Goal: Task Accomplishment & Management: Use online tool/utility

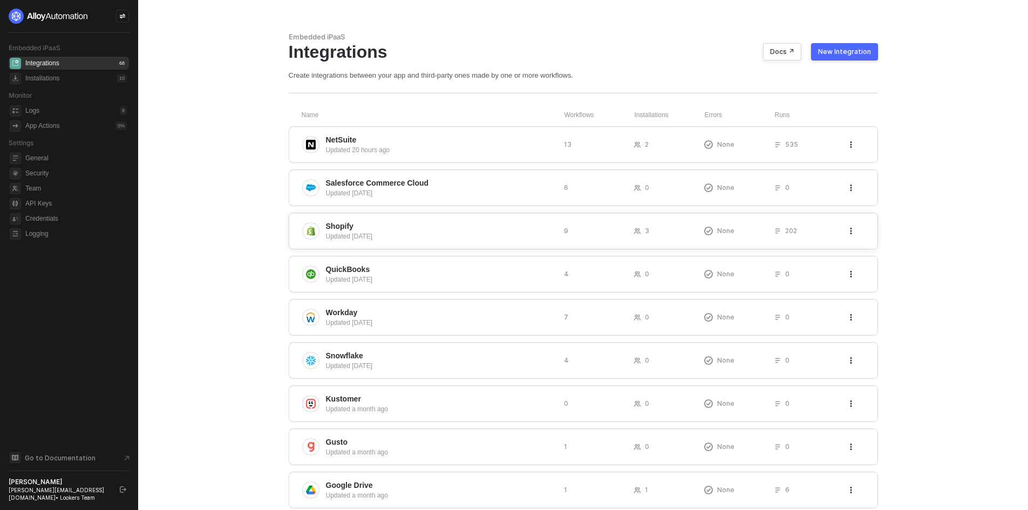
click at [398, 222] on span "Shopify" at bounding box center [440, 226] width 229 height 11
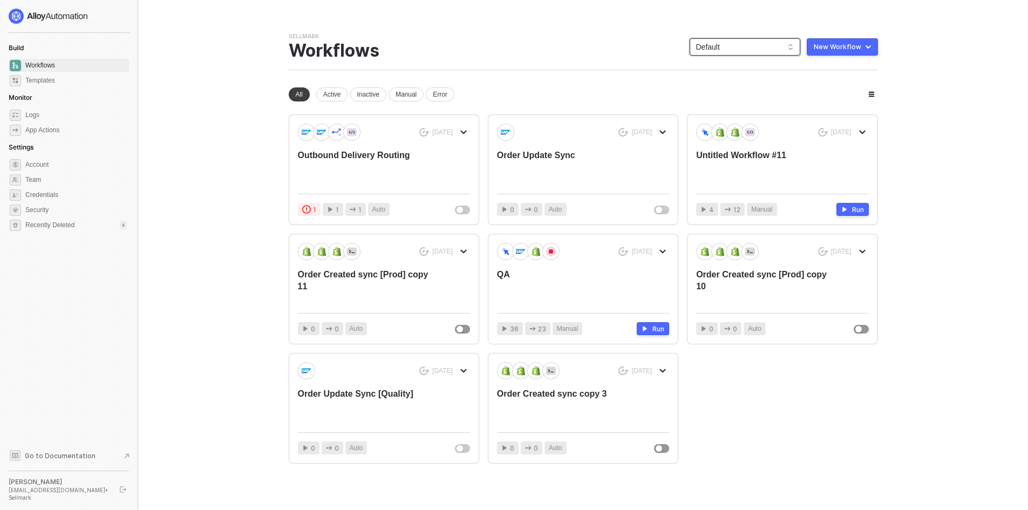
click at [721, 44] on span "Default" at bounding box center [745, 47] width 98 height 16
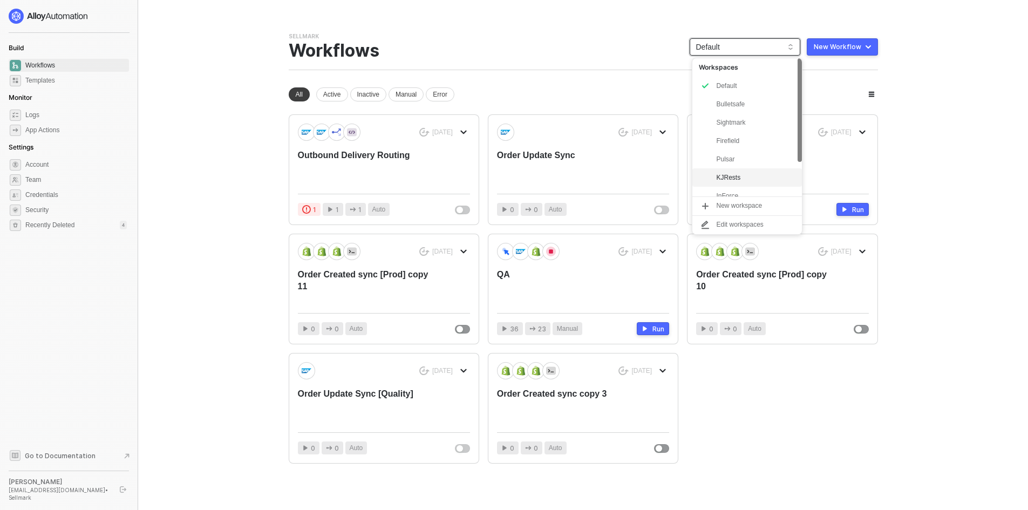
click at [746, 176] on div "KJRests" at bounding box center [755, 177] width 79 height 13
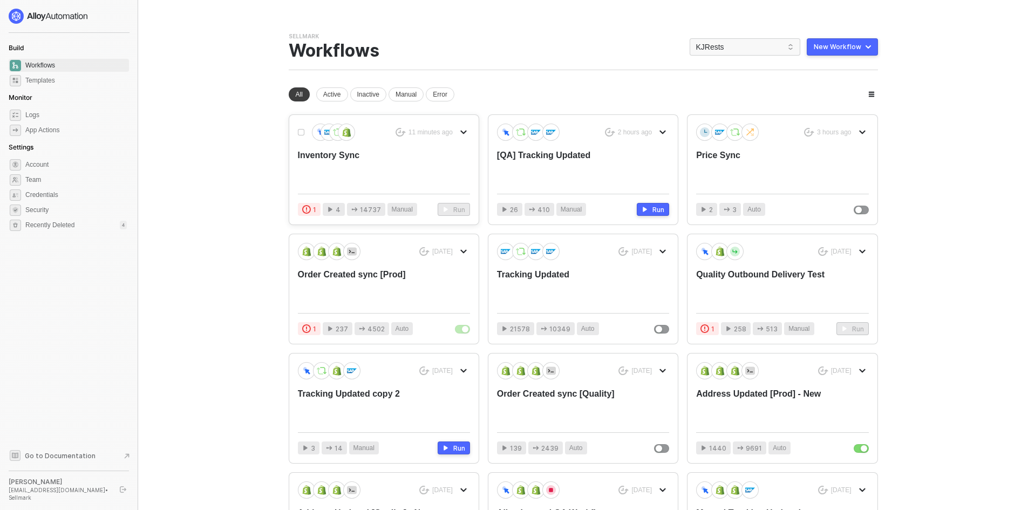
click at [407, 163] on div "Inventory Sync" at bounding box center [367, 168] width 138 height 36
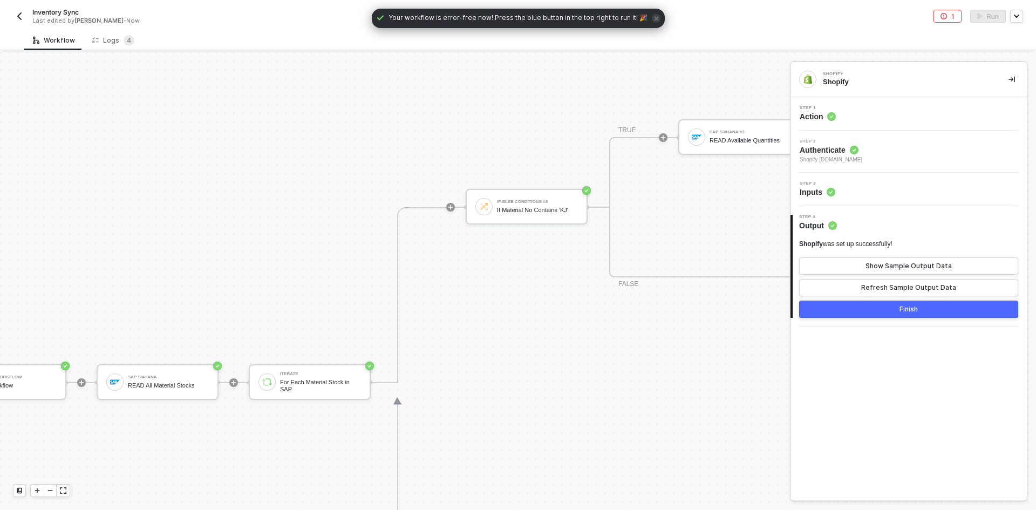
scroll to position [330, 69]
click at [310, 383] on div "For Each Material Stock in SAP" at bounding box center [320, 385] width 81 height 13
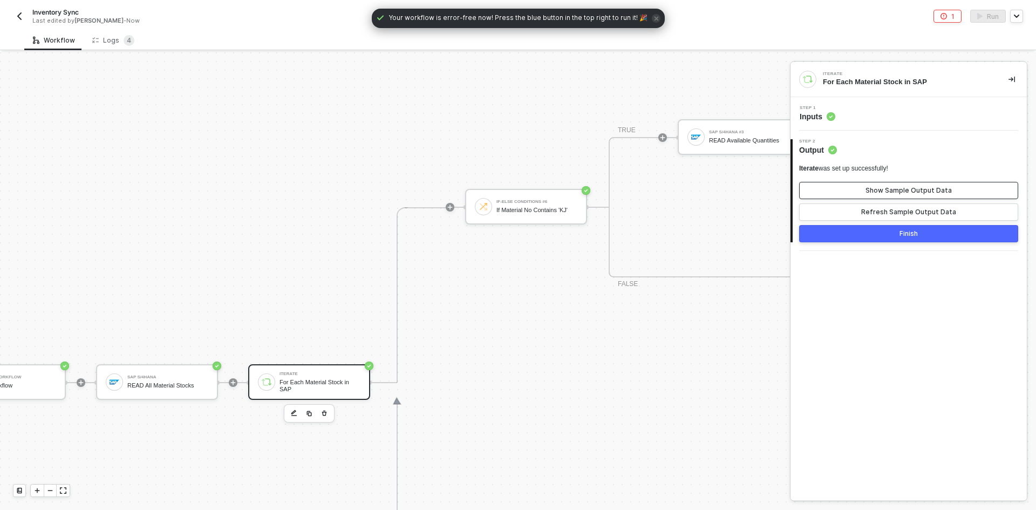
click at [837, 193] on button "Show Sample Output Data" at bounding box center [908, 190] width 219 height 17
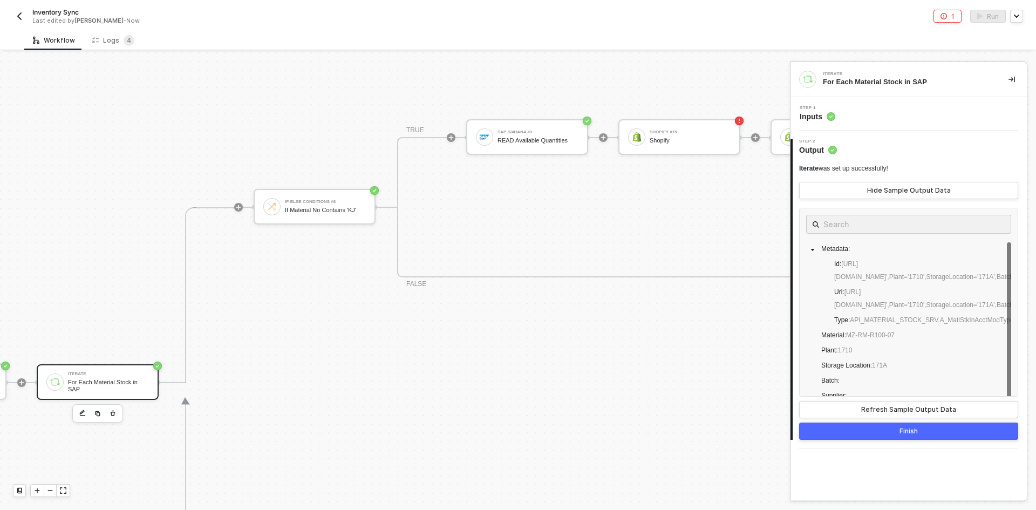
scroll to position [330, 281]
drag, startPoint x: 900, startPoint y: 336, endPoint x: 846, endPoint y: 331, distance: 54.8
click at [848, 331] on div "Metadata : Id : https://test.com/sap/opu/odata/sap/API_MATERIAL_STOCK_SRV/A_Mat…" at bounding box center [908, 444] width 205 height 404
click at [683, 140] on div "Shopify" at bounding box center [689, 140] width 81 height 7
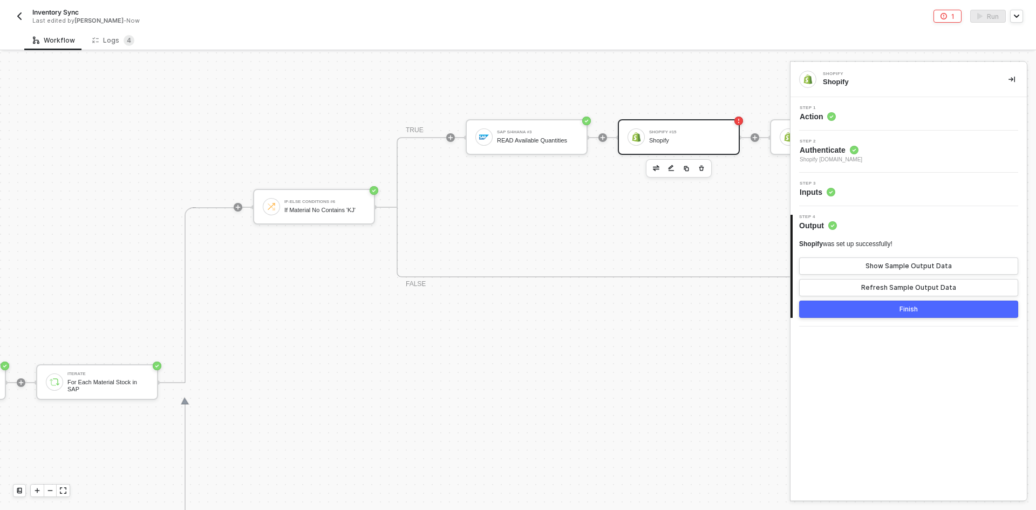
click at [914, 193] on div "Step 3 Inputs" at bounding box center [910, 189] width 234 height 16
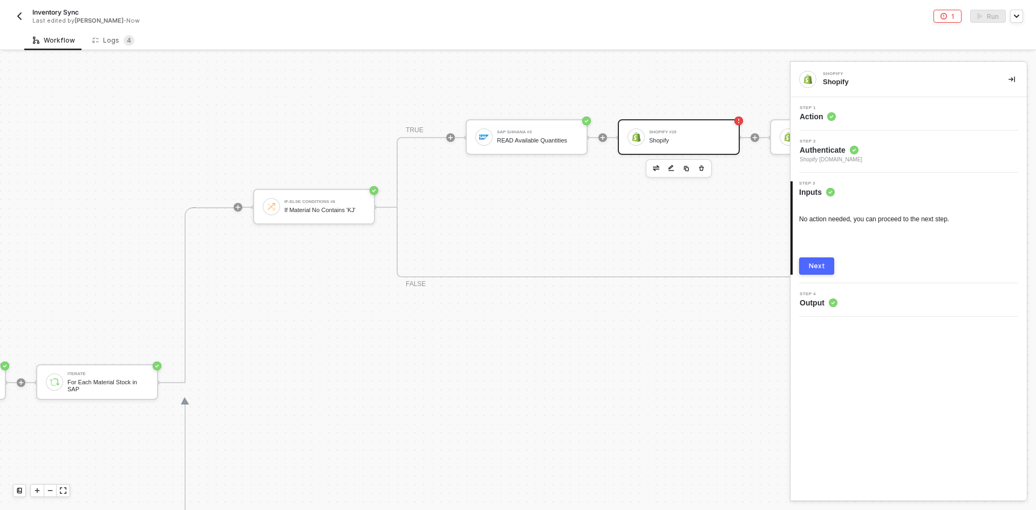
click at [915, 147] on div "Step 2 Authenticate Shopify kjrests-com.myshopify.com" at bounding box center [910, 151] width 234 height 25
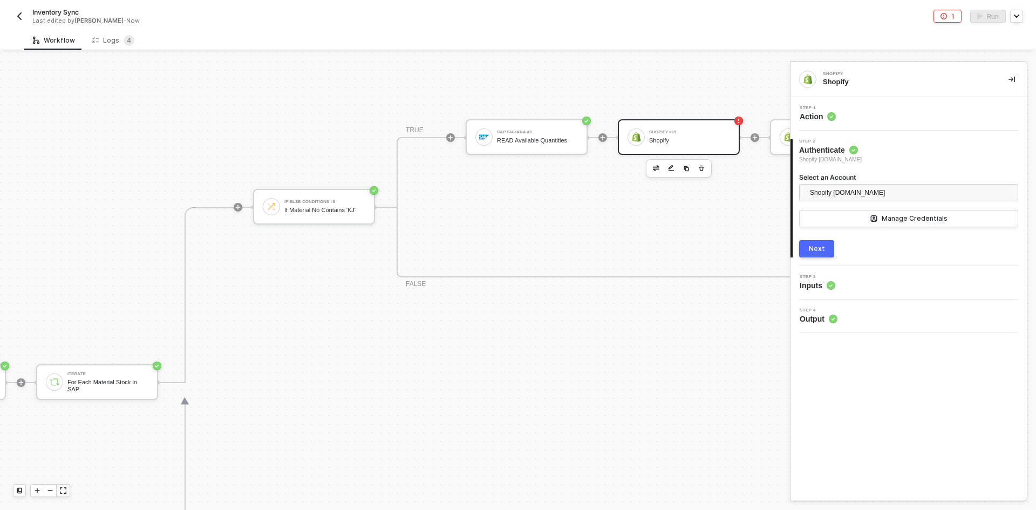
click at [897, 120] on div "Step 1 Action" at bounding box center [910, 114] width 234 height 16
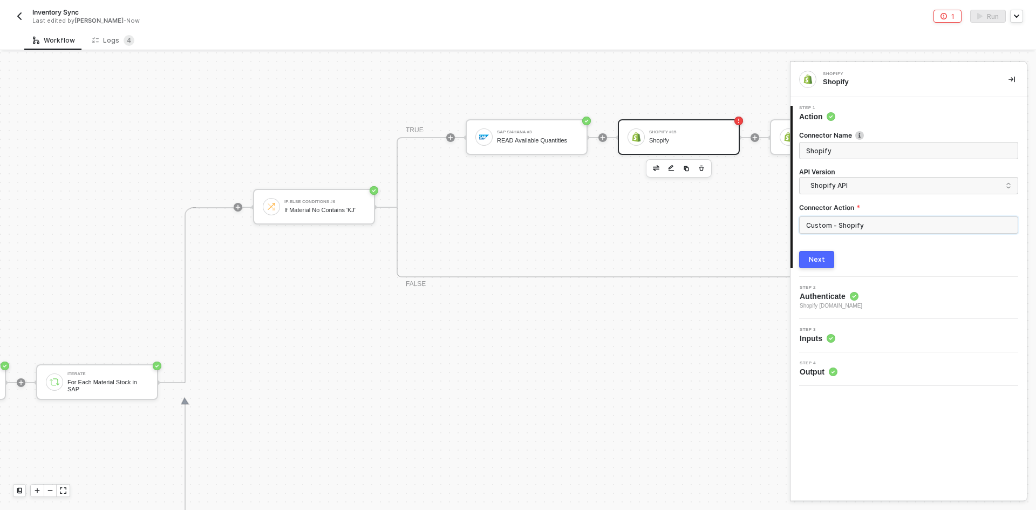
click at [874, 228] on input "Custom - Shopify" at bounding box center [908, 224] width 219 height 17
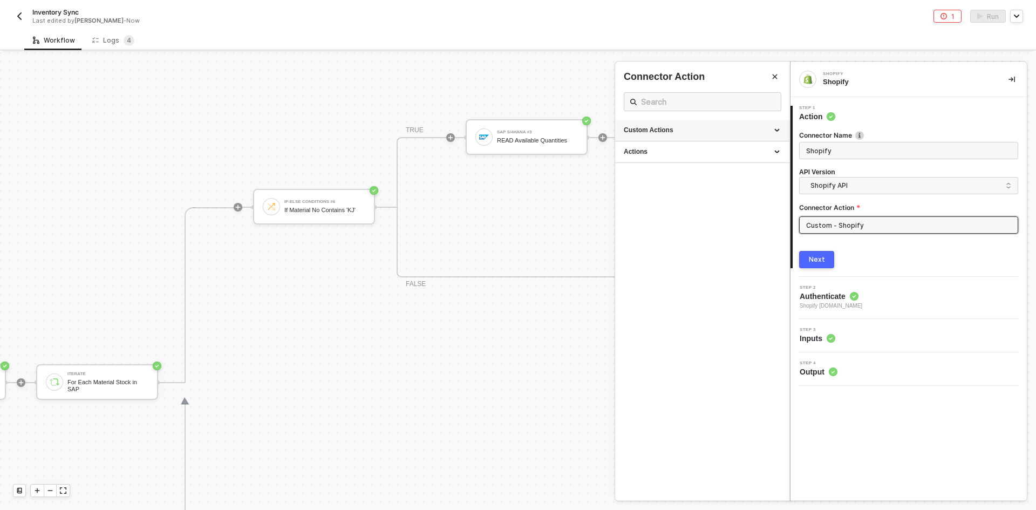
click at [776, 132] on div "Custom Actions" at bounding box center [702, 130] width 157 height 9
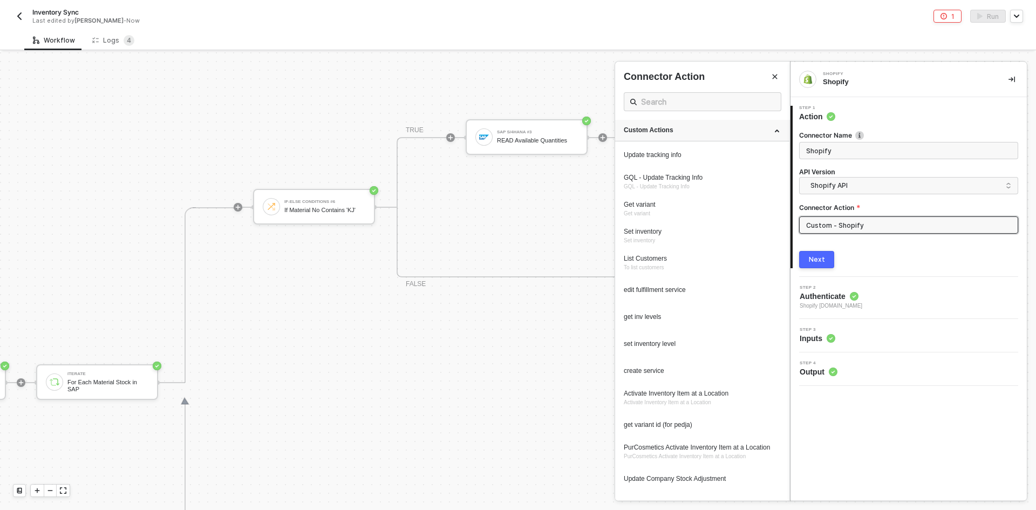
click at [775, 132] on div "Custom Actions" at bounding box center [702, 131] width 174 height 22
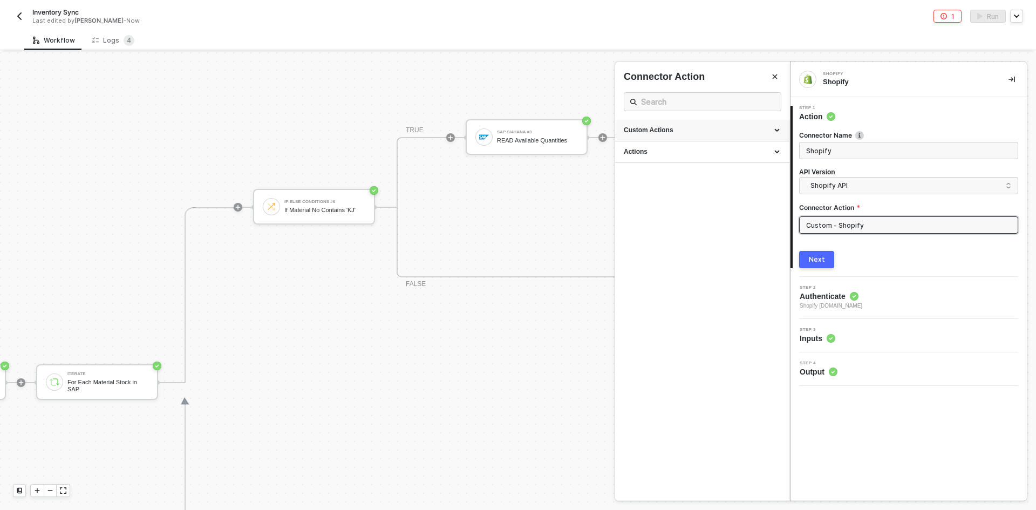
click at [775, 132] on div "Custom Actions" at bounding box center [702, 130] width 157 height 9
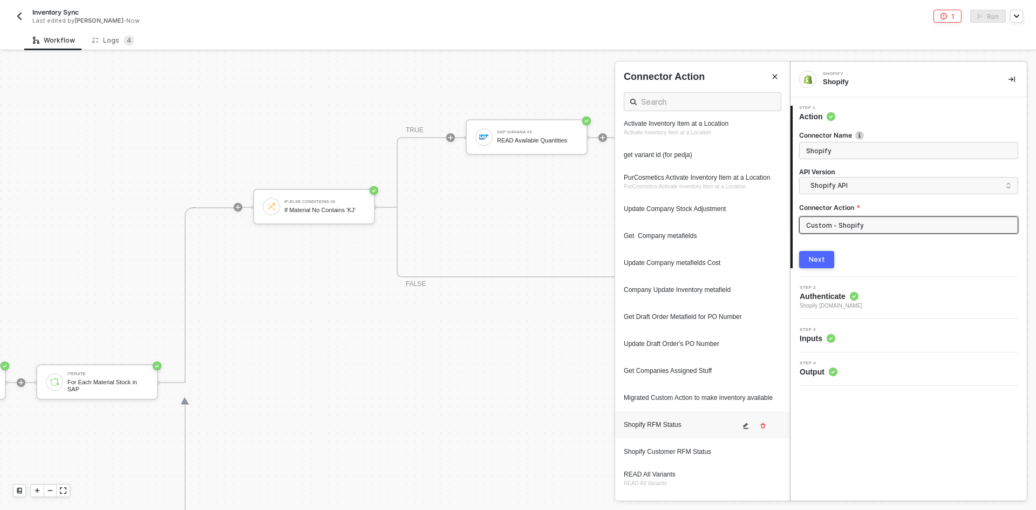
scroll to position [373, 0]
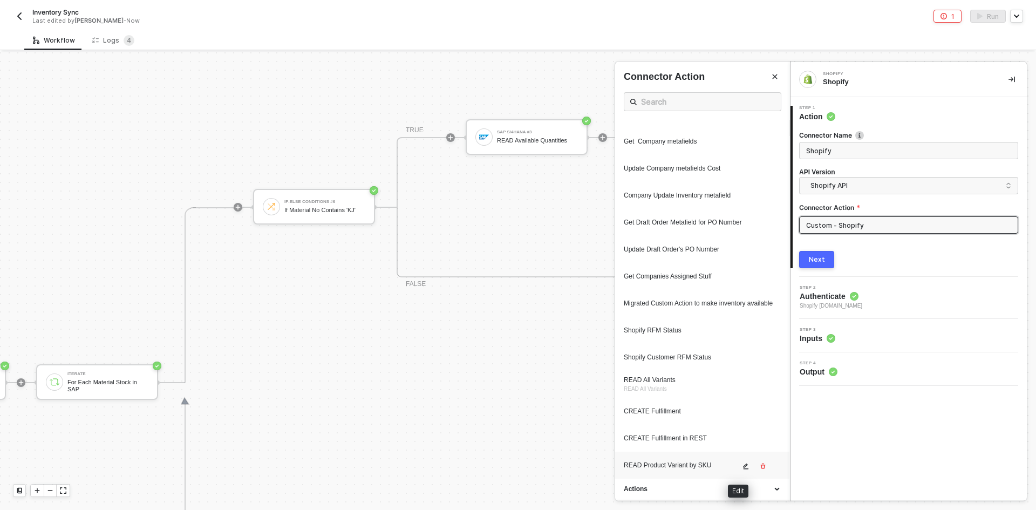
click at [743, 467] on icon "icon-edit" at bounding box center [746, 466] width 6 height 6
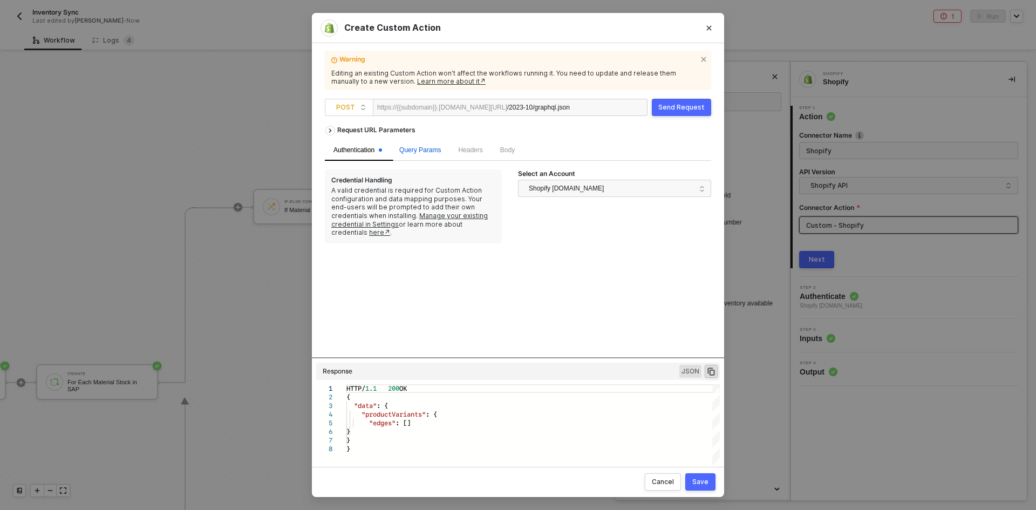
click at [427, 154] on div "Query Params" at bounding box center [420, 150] width 42 height 10
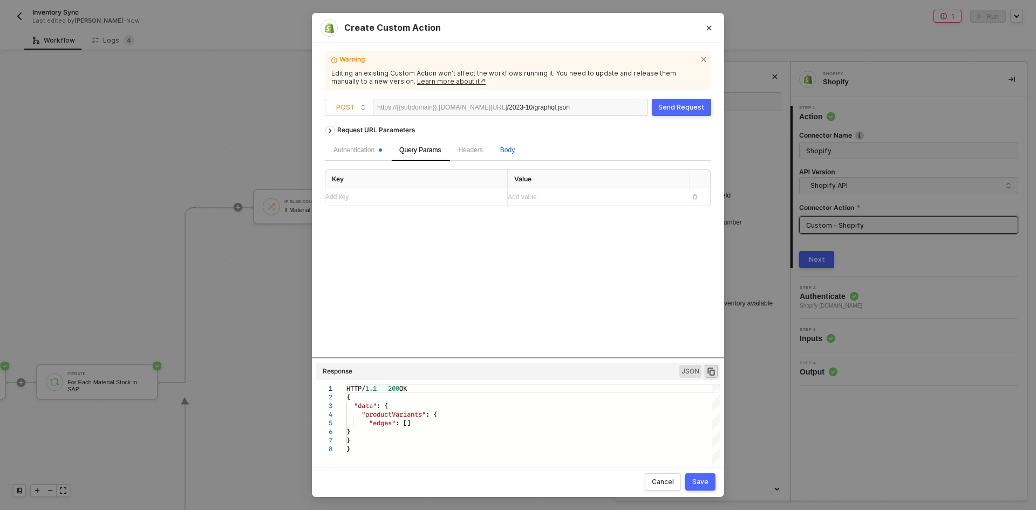
click at [506, 154] on span "Body" at bounding box center [507, 150] width 15 height 8
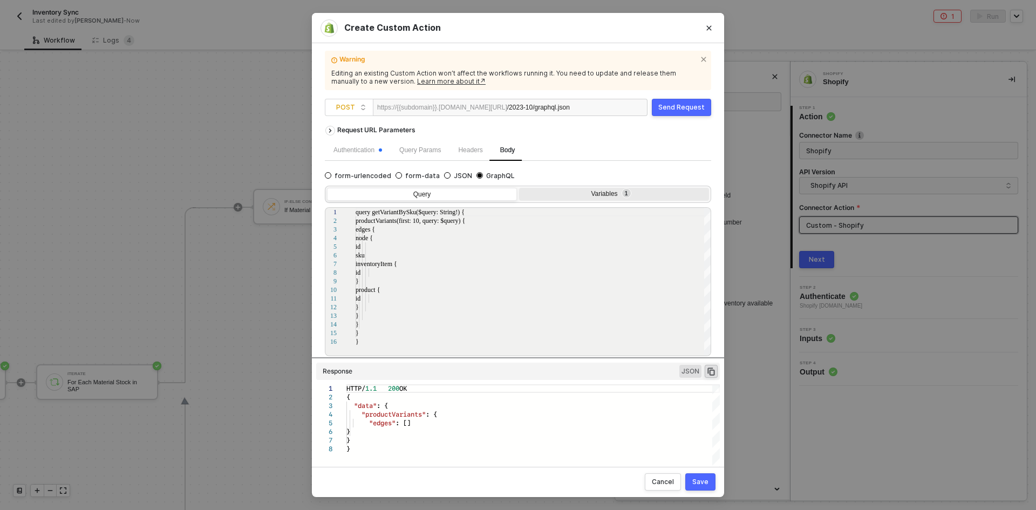
click at [572, 188] on div "Variables 1" at bounding box center [614, 195] width 190 height 15
click at [519, 188] on input "Variables 1" at bounding box center [519, 188] width 0 height 0
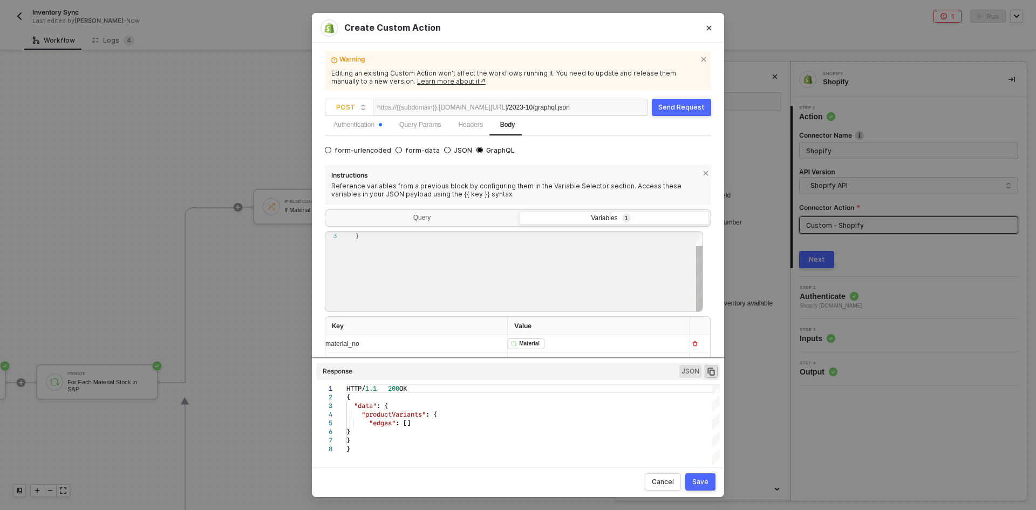
scroll to position [39, 0]
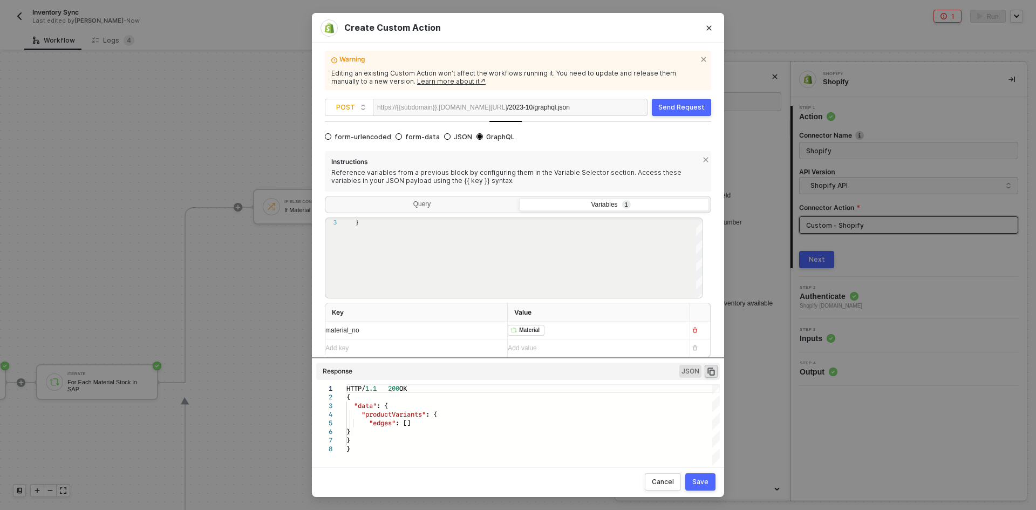
click at [551, 337] on div "﻿ ﻿ Material ﻿" at bounding box center [594, 330] width 173 height 17
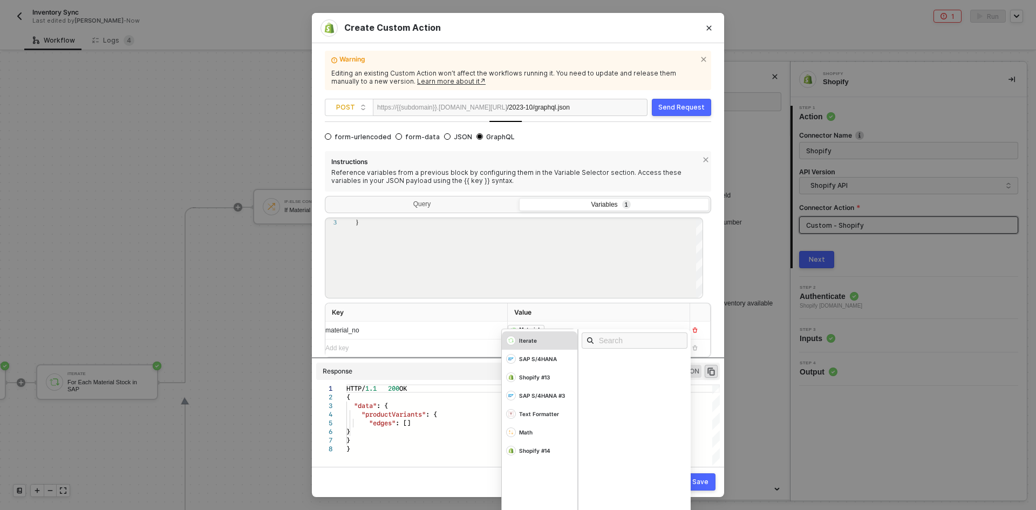
click at [544, 344] on div "Iterate" at bounding box center [540, 340] width 76 height 18
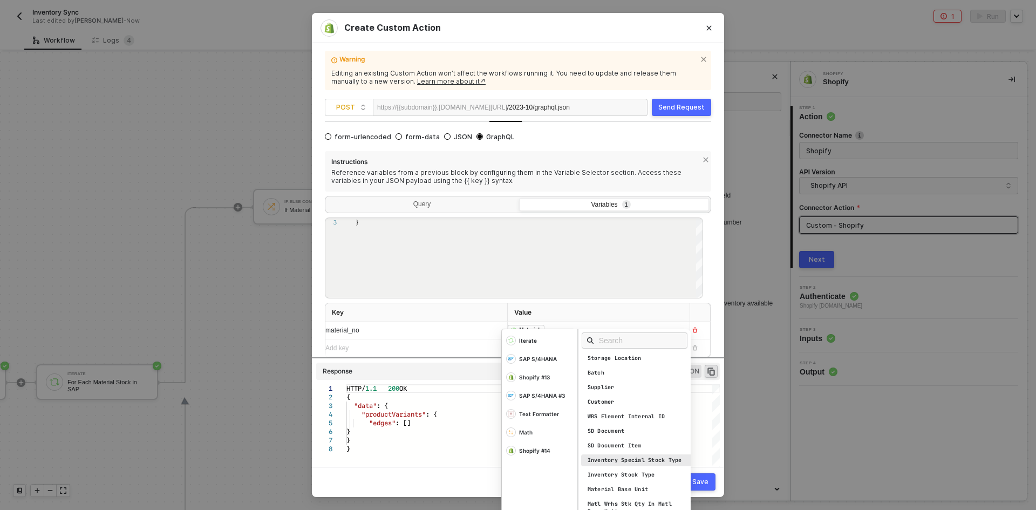
scroll to position [54, 0]
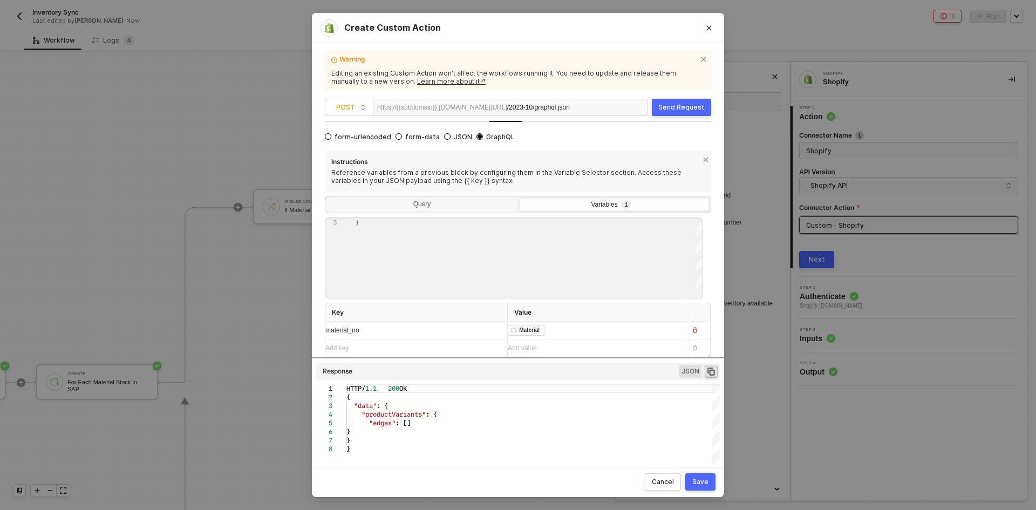
click at [219, 348] on div "Create Custom Action Warning Editing an existing Custom Action won’t affect the…" at bounding box center [518, 255] width 1036 height 510
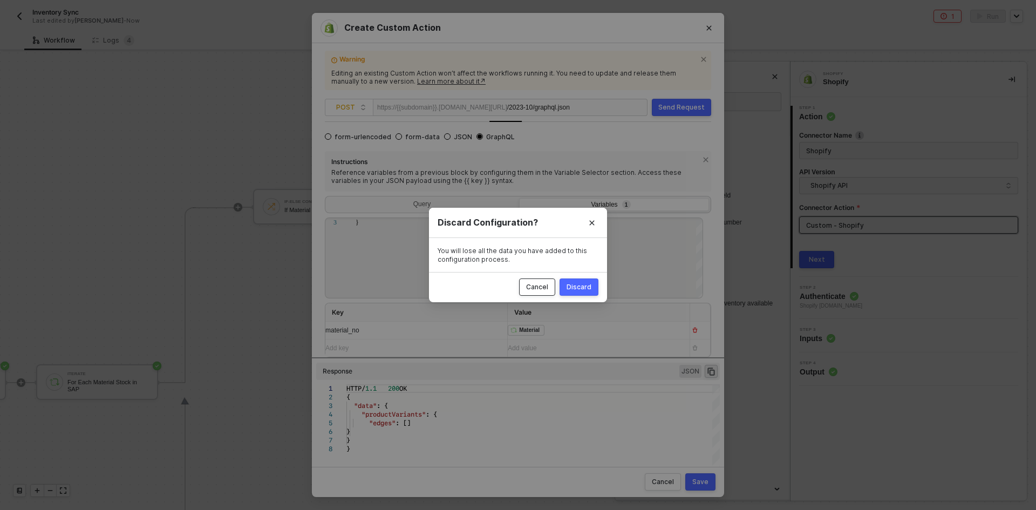
click at [543, 286] on div "Cancel" at bounding box center [537, 287] width 22 height 9
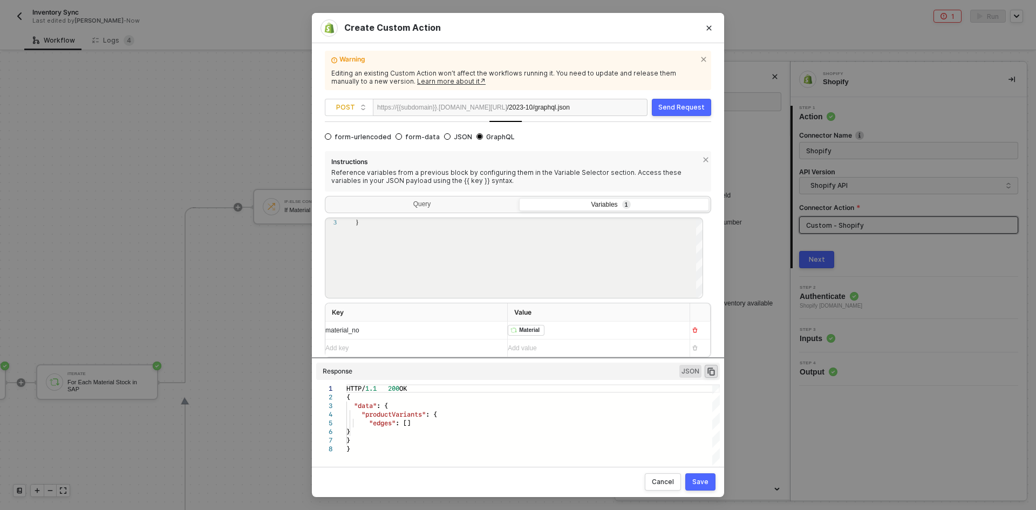
click at [558, 331] on div "﻿ ﻿ Material ﻿" at bounding box center [594, 330] width 173 height 17
click at [681, 111] on div "Send Request" at bounding box center [681, 107] width 46 height 9
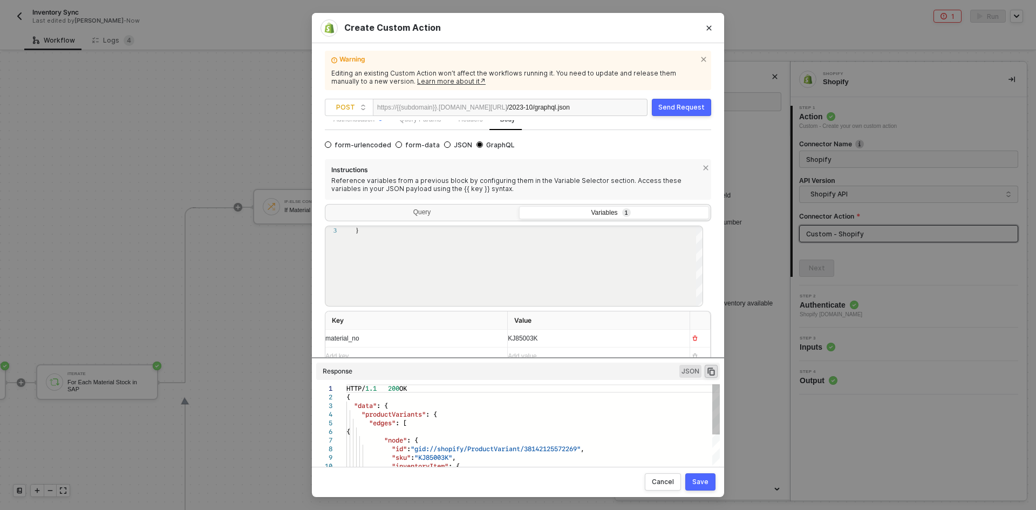
scroll to position [39, 0]
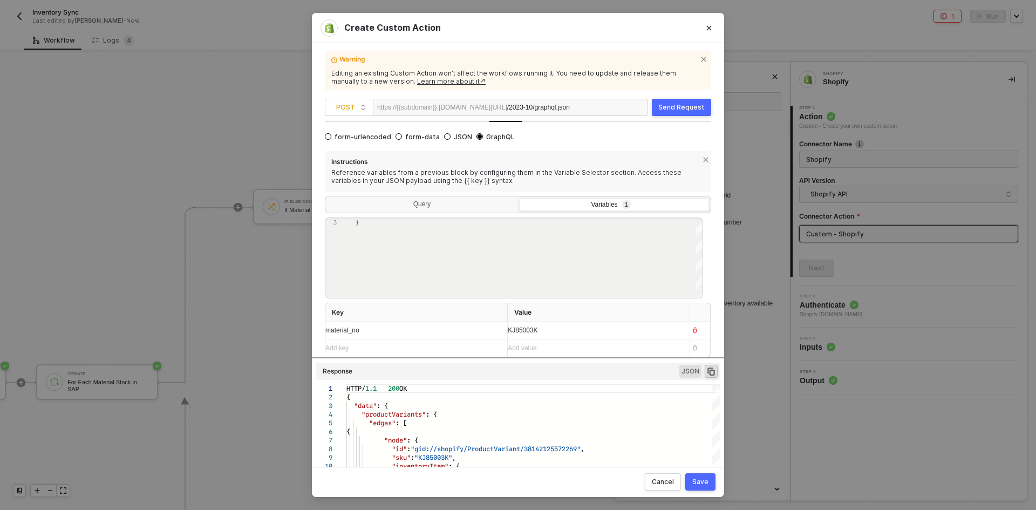
click at [563, 334] on div "KJ85003K" at bounding box center [594, 330] width 173 height 17
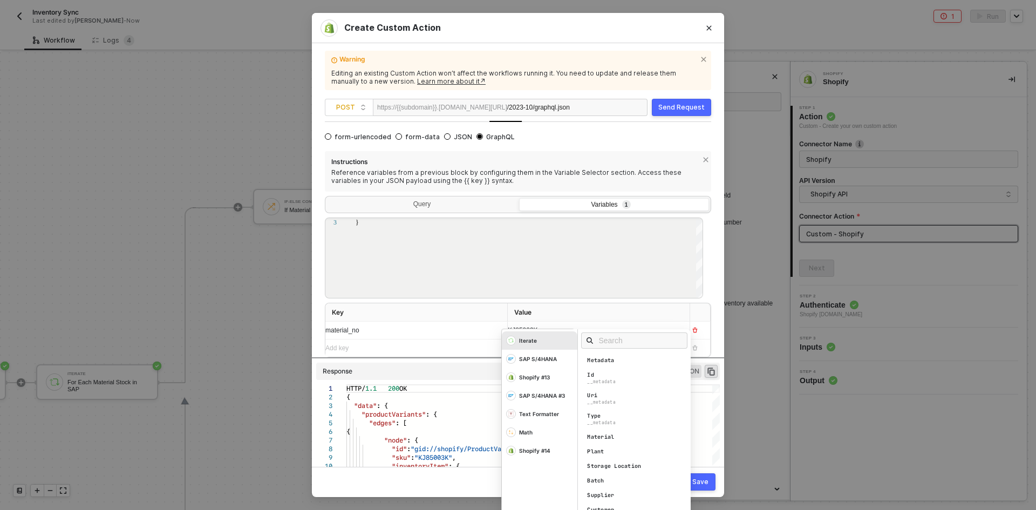
click at [563, 334] on div "Iterate" at bounding box center [540, 340] width 76 height 18
click at [634, 440] on div "Material" at bounding box center [637, 437] width 113 height 12
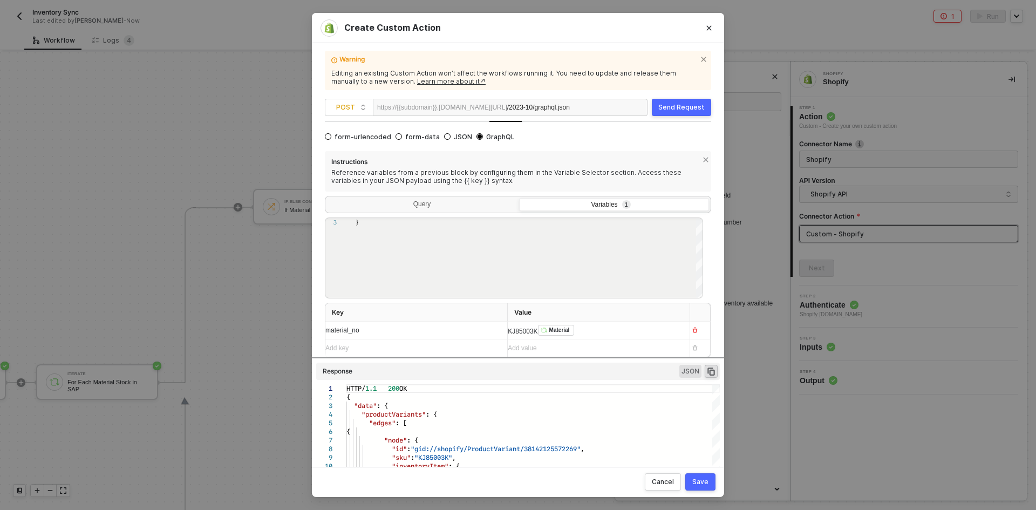
click at [435, 350] on div "Add key ﻿" at bounding box center [406, 348] width 162 height 10
click at [508, 335] on div "KJ85003K ﻿ Material ﻿" at bounding box center [594, 330] width 173 height 17
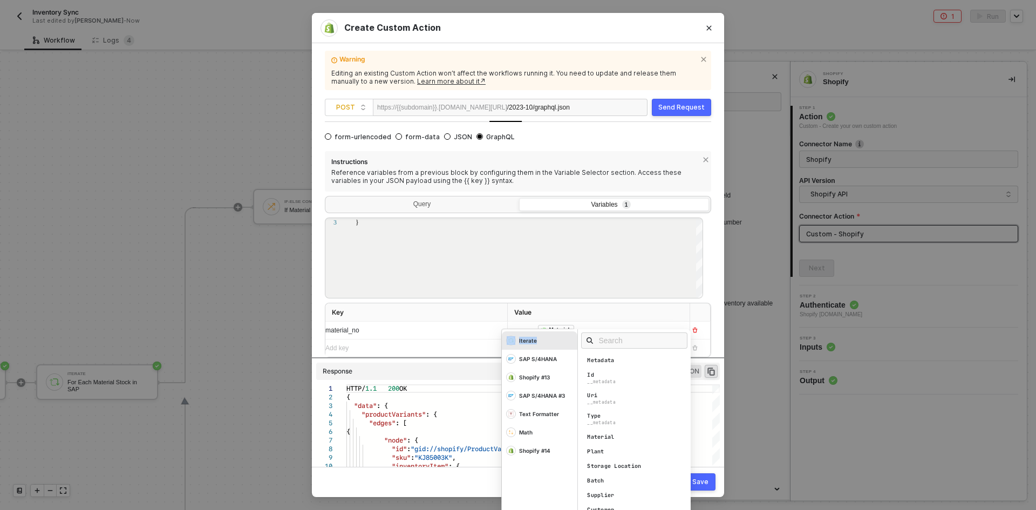
click at [508, 335] on div "Iterate" at bounding box center [540, 340] width 76 height 18
click at [454, 329] on div "material_no" at bounding box center [411, 330] width 173 height 10
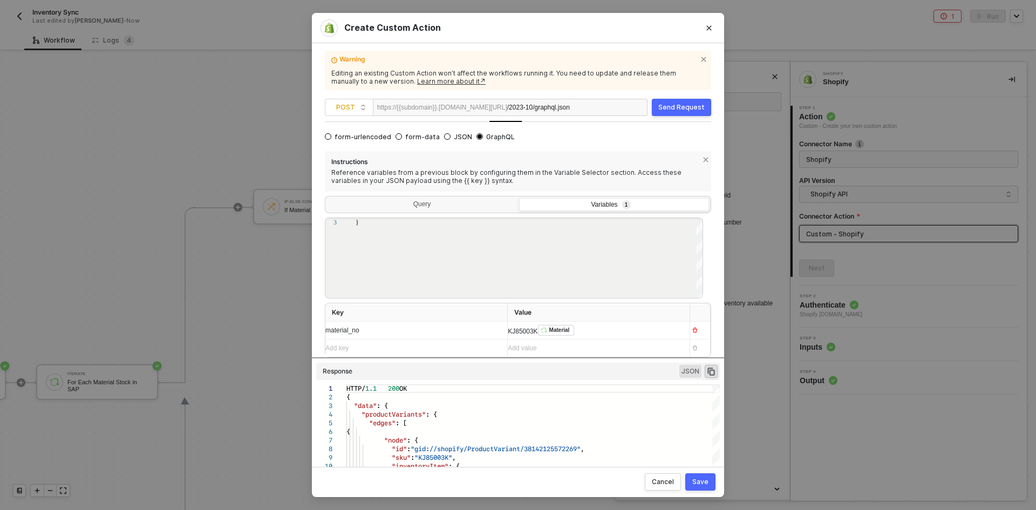
click at [517, 324] on div "KJ85003K ﻿ Material ﻿" at bounding box center [594, 330] width 173 height 17
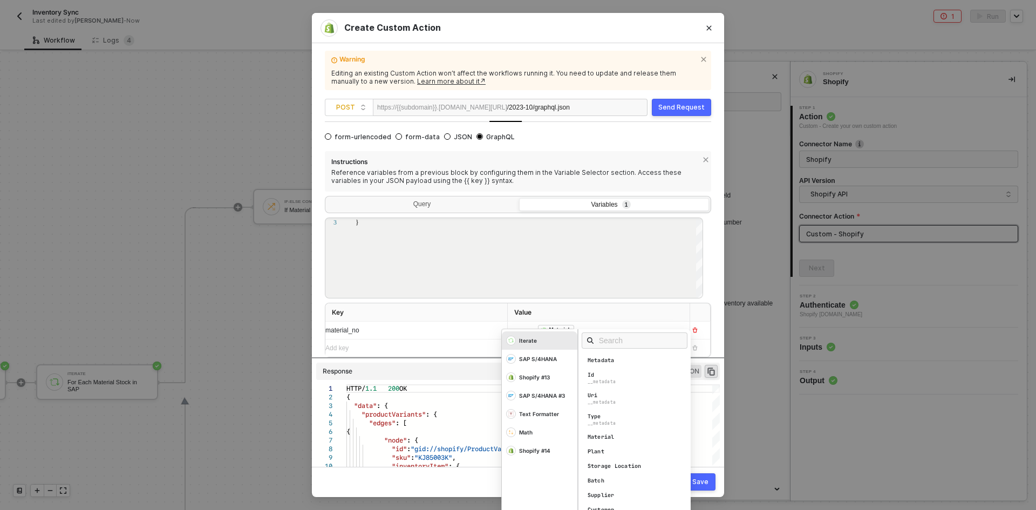
click at [384, 311] on th "Key" at bounding box center [416, 312] width 182 height 19
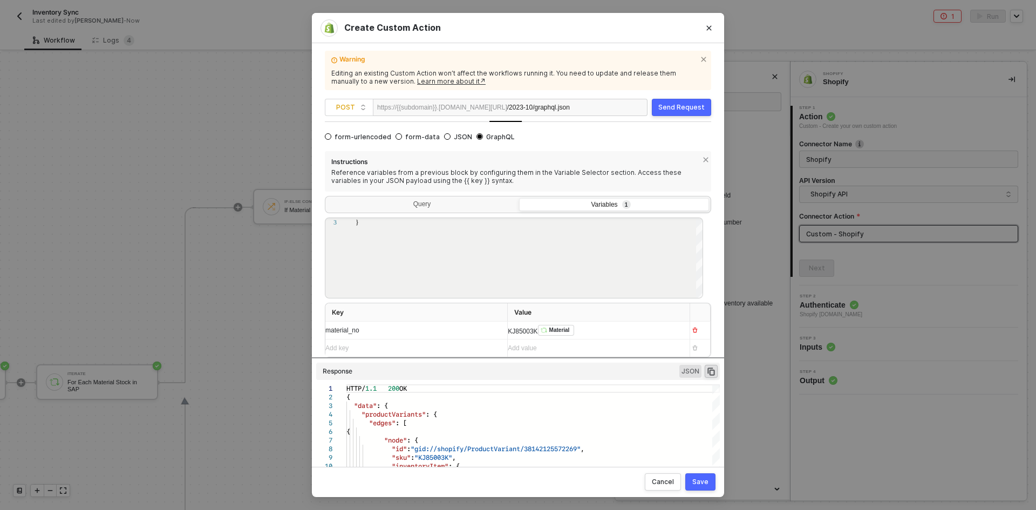
click at [514, 332] on div "KJ85003K ﻿ Material ﻿ Iterate SAP S/4HANA Shopify #13 SAP S/4HANA #3 Text Forma…" at bounding box center [594, 330] width 173 height 17
click at [708, 19] on button "Close" at bounding box center [709, 27] width 17 height 17
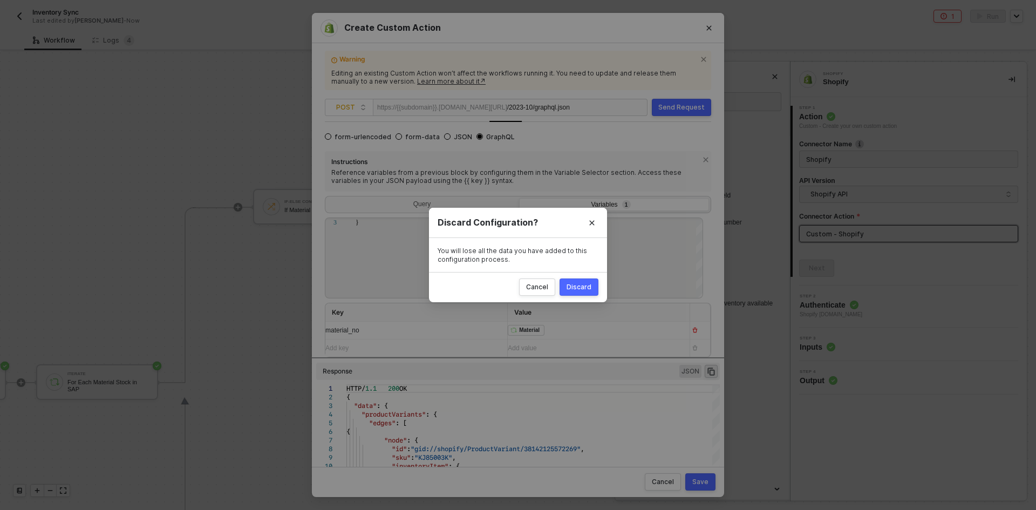
click at [573, 286] on div "Discard" at bounding box center [579, 287] width 25 height 9
radio input "true"
radio input "false"
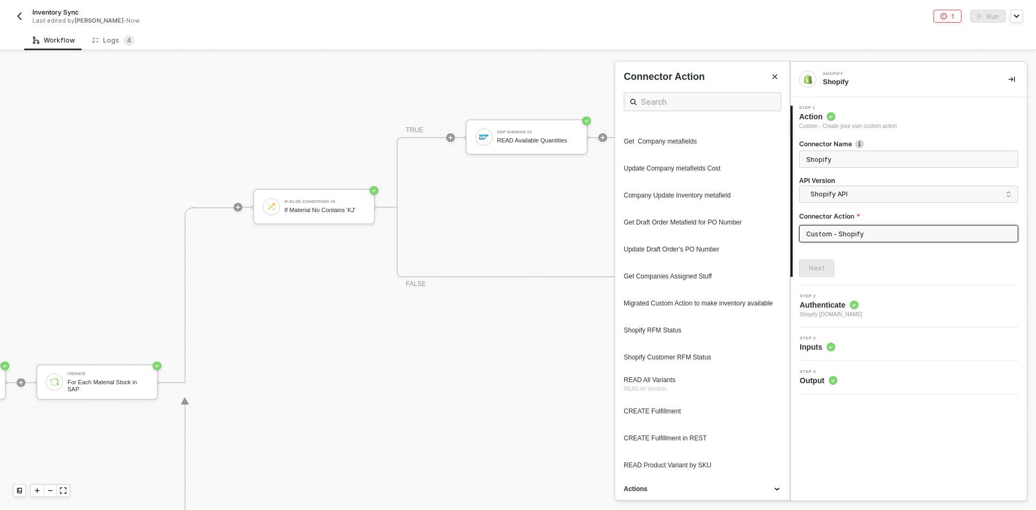
click at [18, 21] on button "button" at bounding box center [19, 16] width 13 height 13
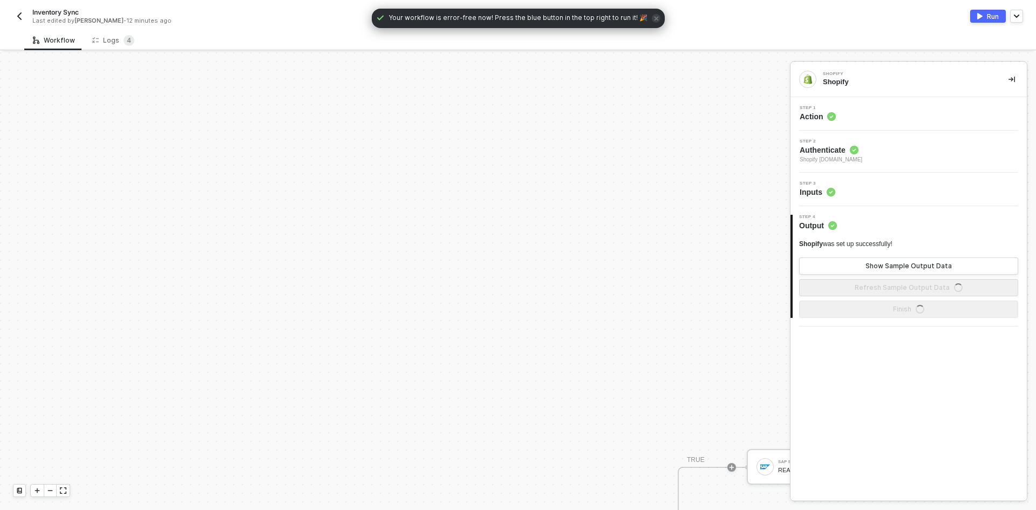
scroll to position [330, 0]
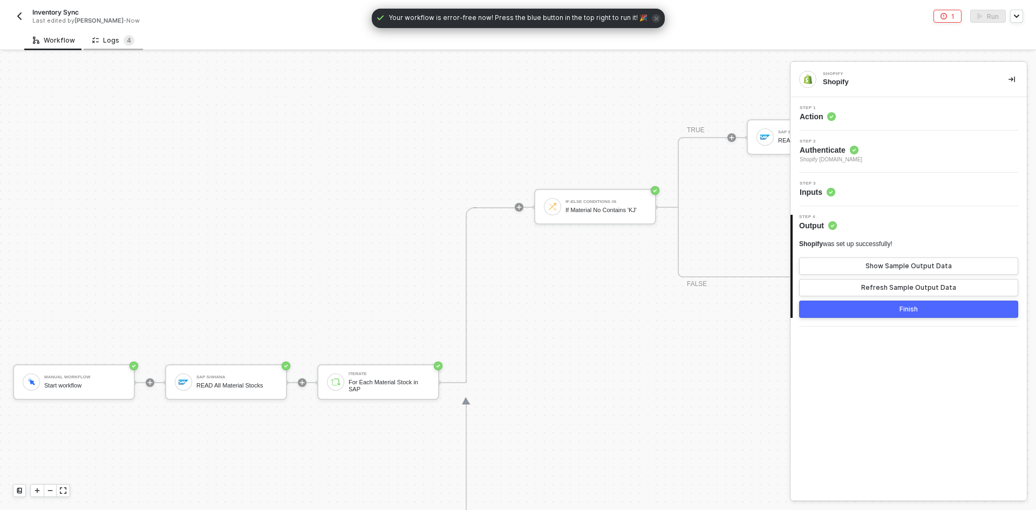
click at [110, 45] on div "Logs 4" at bounding box center [113, 40] width 42 height 11
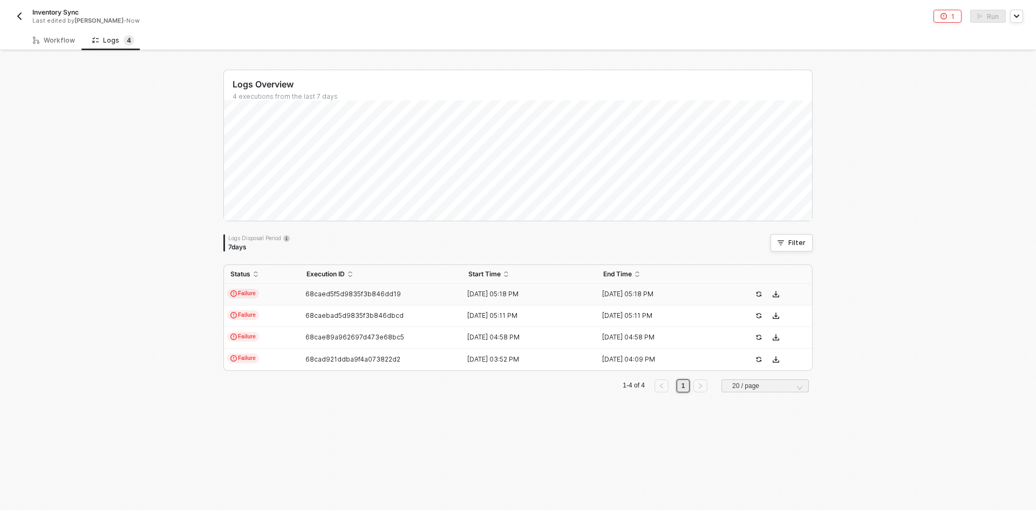
click at [317, 300] on td "68caed5f5d9835f3b846dd19" at bounding box center [381, 295] width 162 height 22
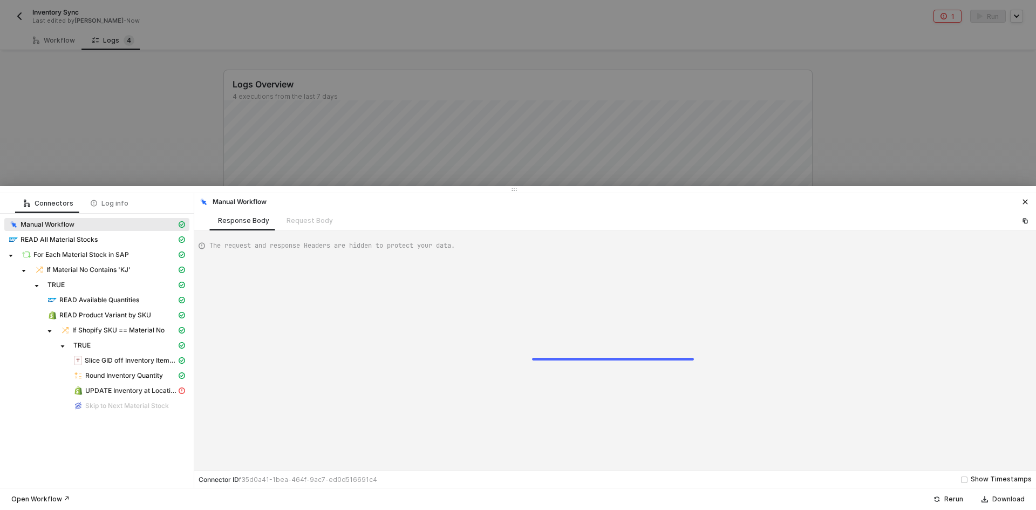
type textarea "{ "json": {}, "id": "ca704246-7bd9-4356-869b-6f1356a9f2ea" }"
click at [141, 257] on div "For Each Material Stock in SAP" at bounding box center [99, 255] width 155 height 10
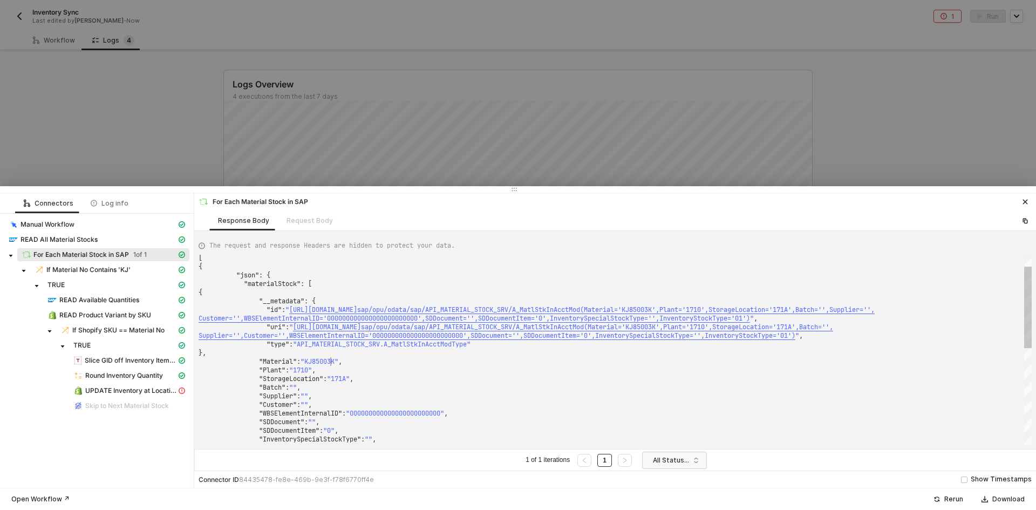
scroll to position [0, 823]
click at [329, 363] on span ""KJ85003K"" at bounding box center [320, 361] width 38 height 9
type textarea "ockType='01')", "uri": "https://sellmarksapqas.sc1.hec.ondemand.com:44380/sap/o…"
click at [159, 91] on div at bounding box center [518, 255] width 1036 height 510
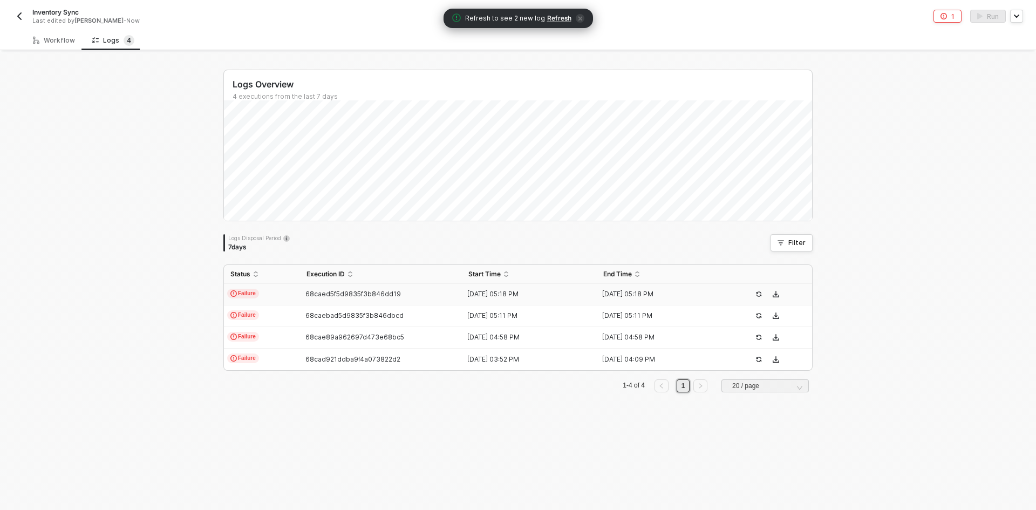
click at [18, 16] on img "button" at bounding box center [19, 16] width 9 height 9
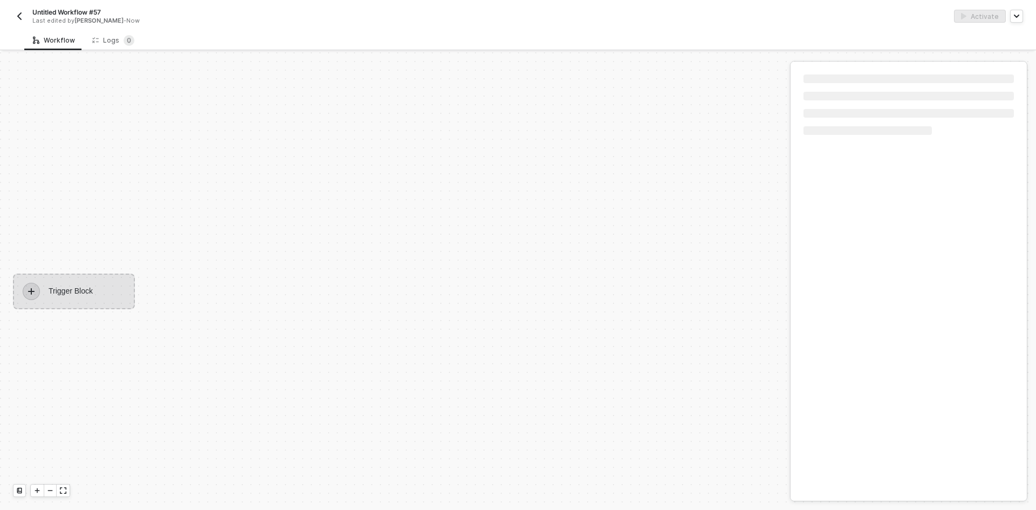
scroll to position [20, 0]
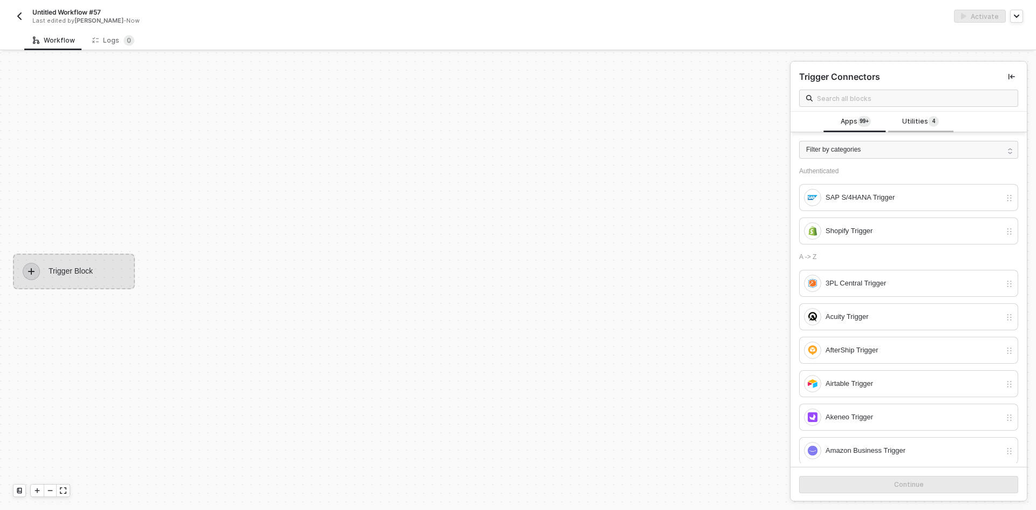
click at [913, 120] on span "Utilities 4" at bounding box center [920, 122] width 37 height 12
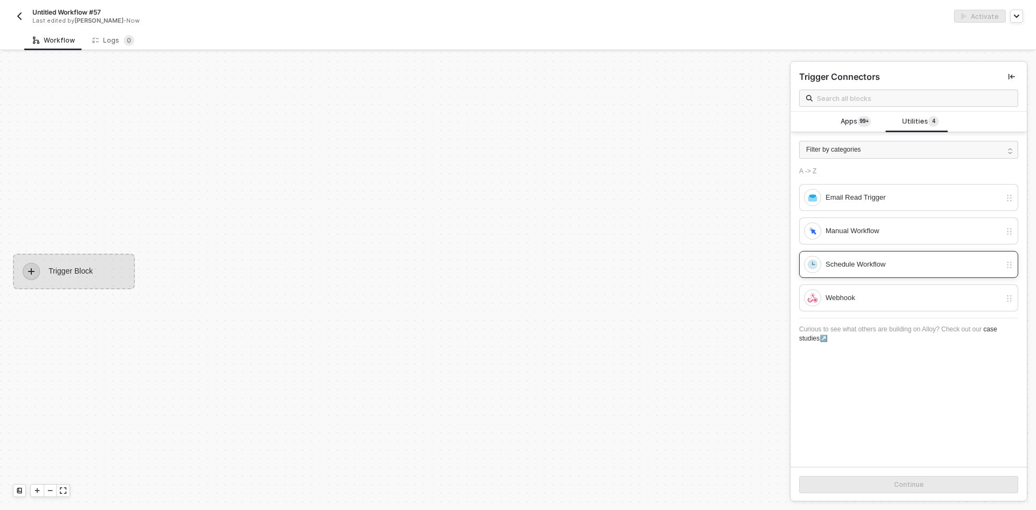
click at [854, 265] on div "Schedule Workflow" at bounding box center [913, 265] width 175 height 12
click at [848, 237] on div "Manual Workflow" at bounding box center [902, 230] width 197 height 17
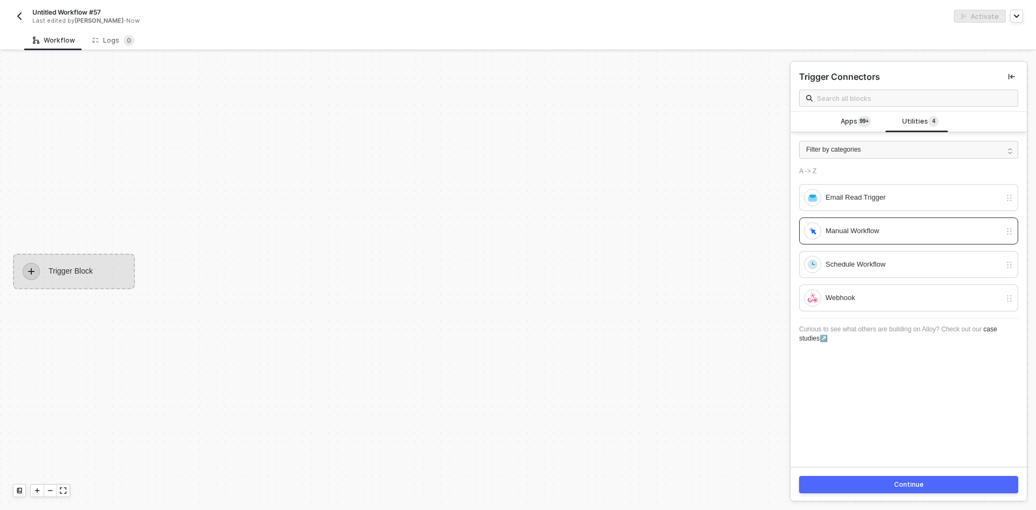
click at [886, 476] on button "Continue" at bounding box center [908, 484] width 219 height 17
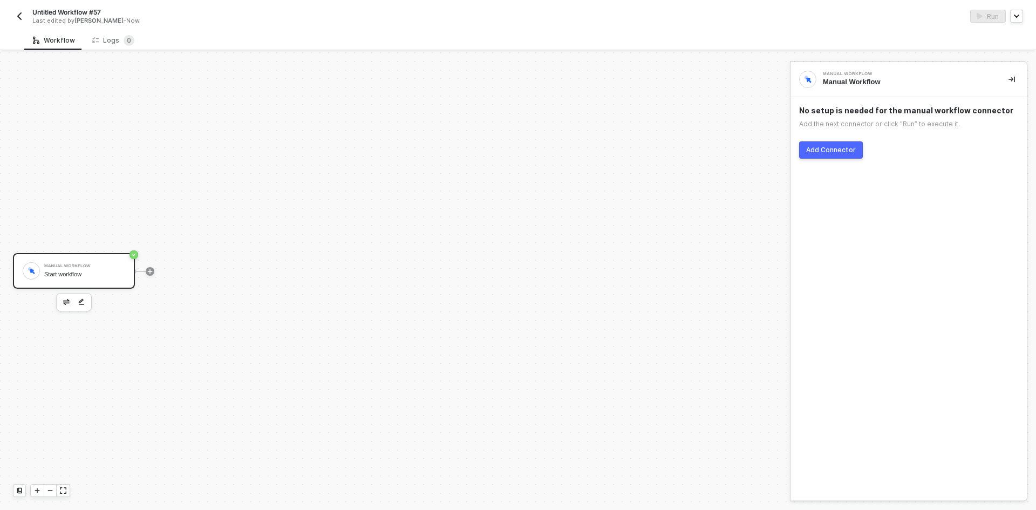
click at [832, 147] on div "Add Connector" at bounding box center [831, 150] width 50 height 9
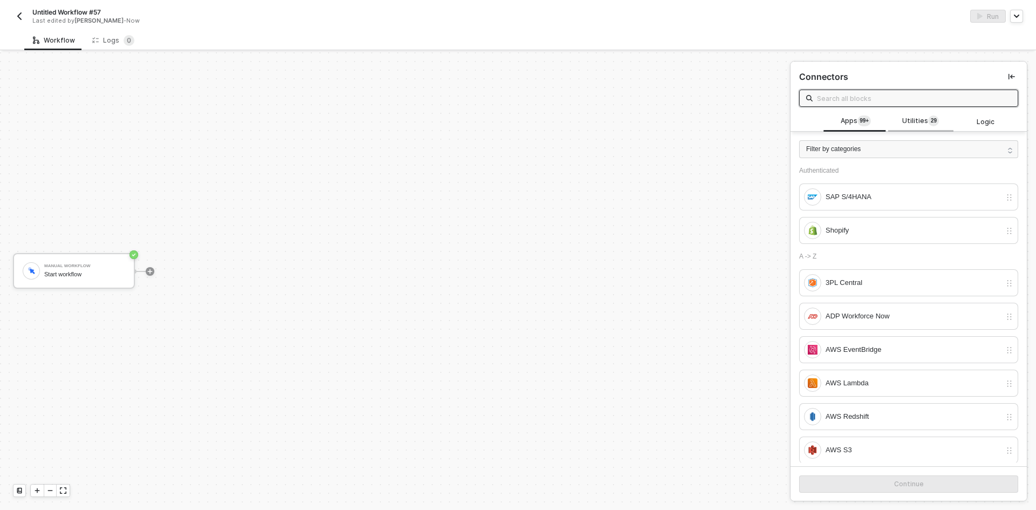
click at [920, 123] on span "Utilities 2 9" at bounding box center [920, 122] width 37 height 12
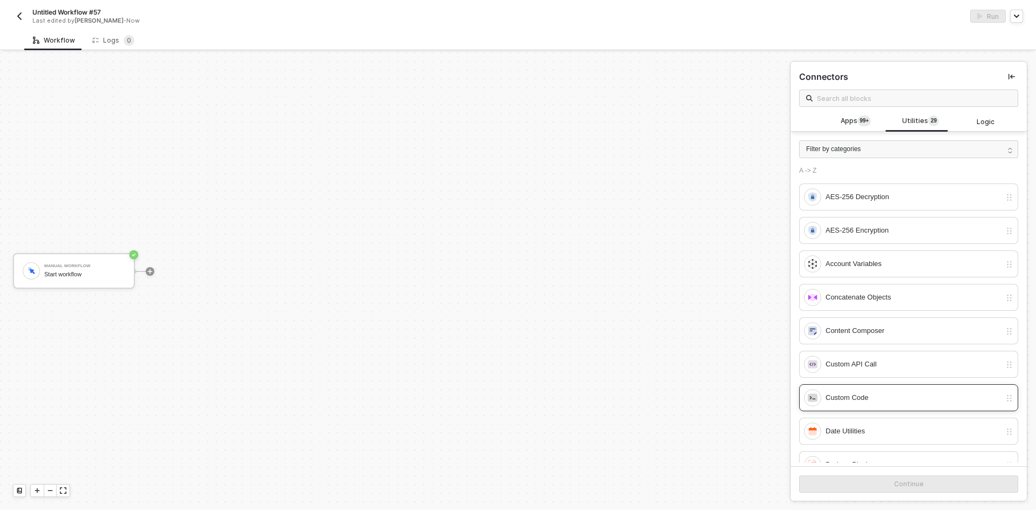
click at [886, 396] on div "Custom Code" at bounding box center [913, 398] width 175 height 12
click at [899, 482] on div "Continue" at bounding box center [909, 484] width 30 height 9
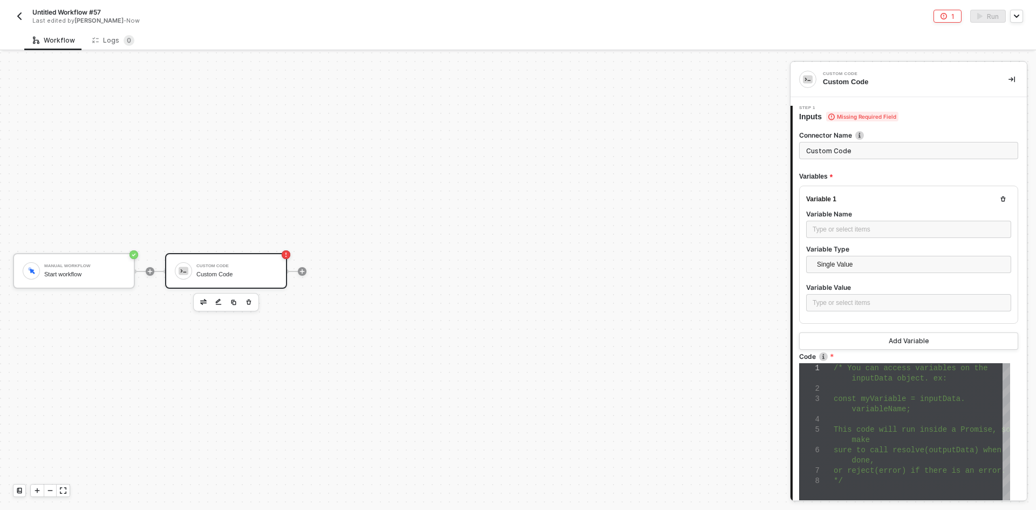
click at [901, 429] on span "This code will run inside a Promise, so" at bounding box center [922, 429] width 177 height 9
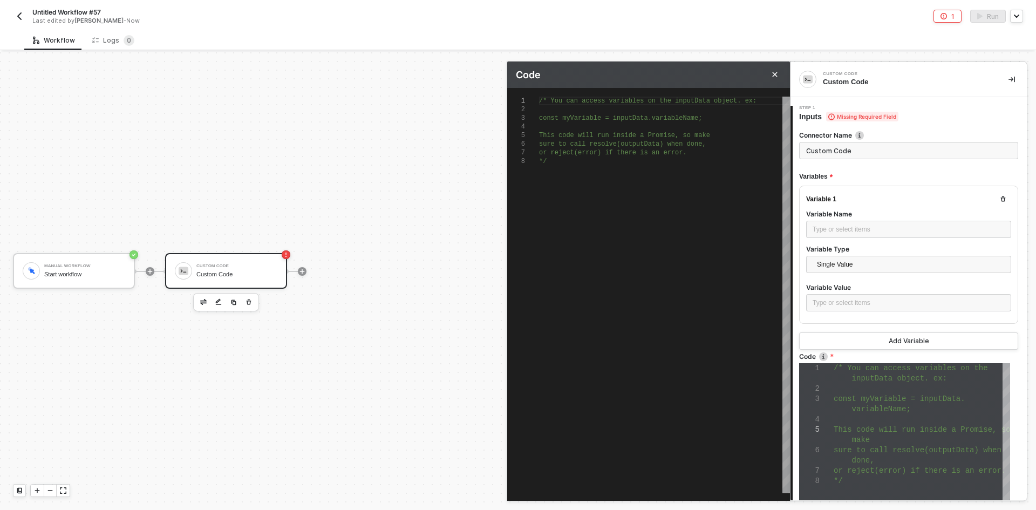
scroll to position [0, 6]
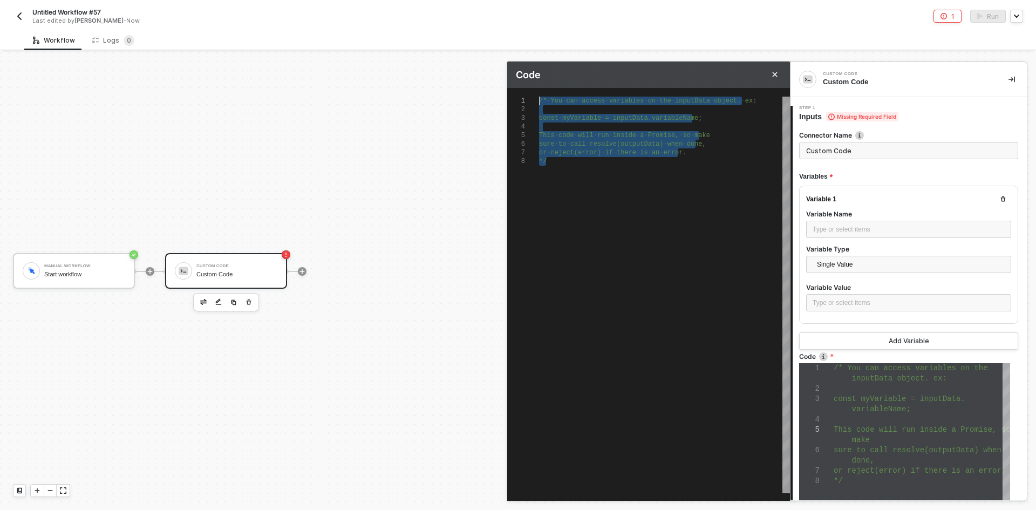
drag, startPoint x: 588, startPoint y: 201, endPoint x: 385, endPoint y: -47, distance: 320.6
click at [385, 0] on html "Alloy Untitled Workflow #57 Last edited by Scott Cogswell - Now 1 Run Workflow …" at bounding box center [518, 255] width 1036 height 510
type textarea "{/* You can access variables on the inputData object. ex: const myVariable = in…"
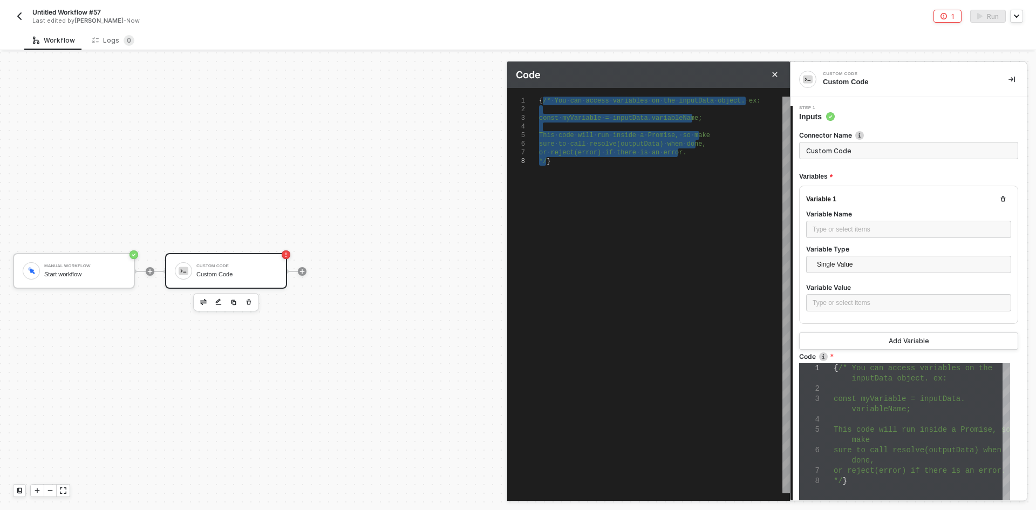
type textarea "{}}"
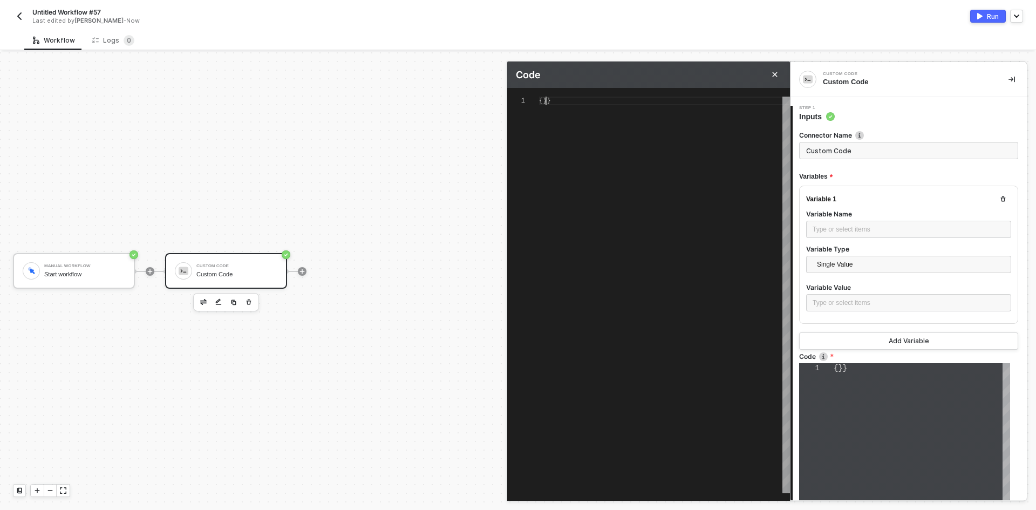
scroll to position [1, 7]
type textarea "{}"
type textarea "{ }"
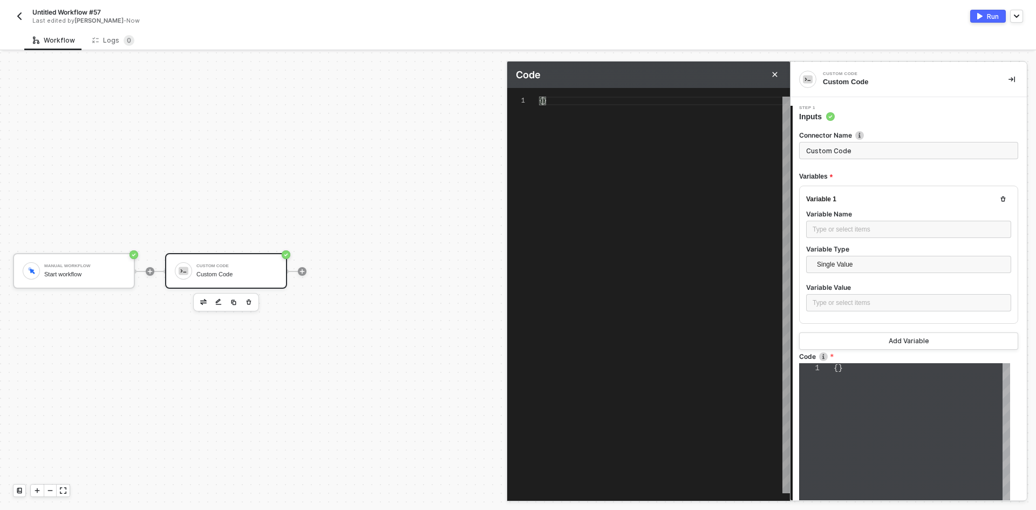
type textarea "{ }"
type textarea "{ a }"
type textarea "{ ar }"
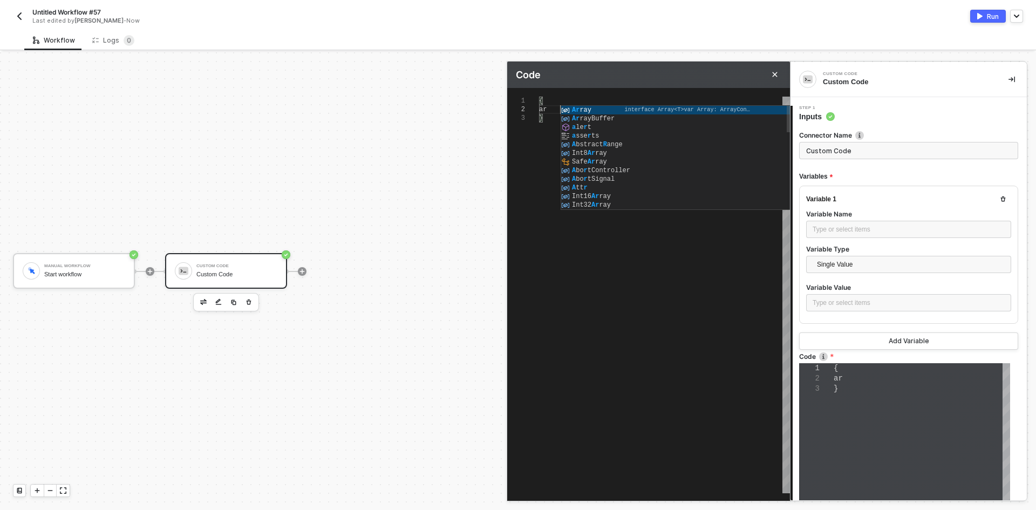
type textarea "{ arr }"
type textarea "{ arra }"
type textarea "{ array }"
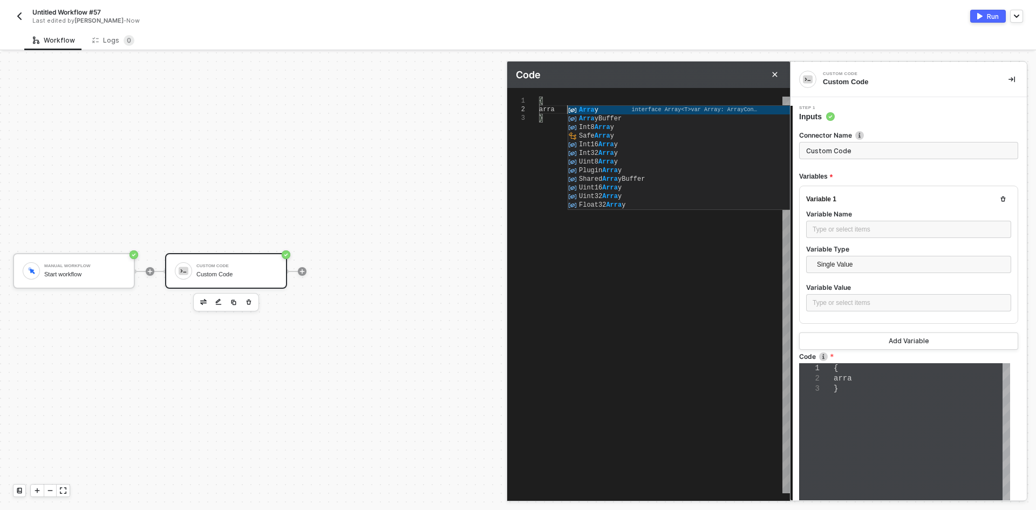
type textarea "{ array }"
type textarea "{ array: }"
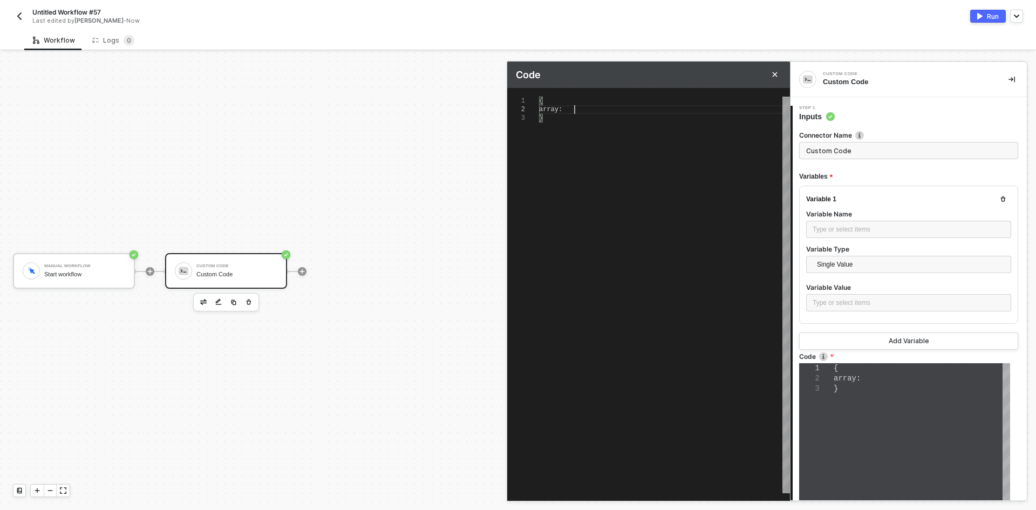
scroll to position [9, 35]
type textarea "{ array:{} }"
type textarea "{ array: }"
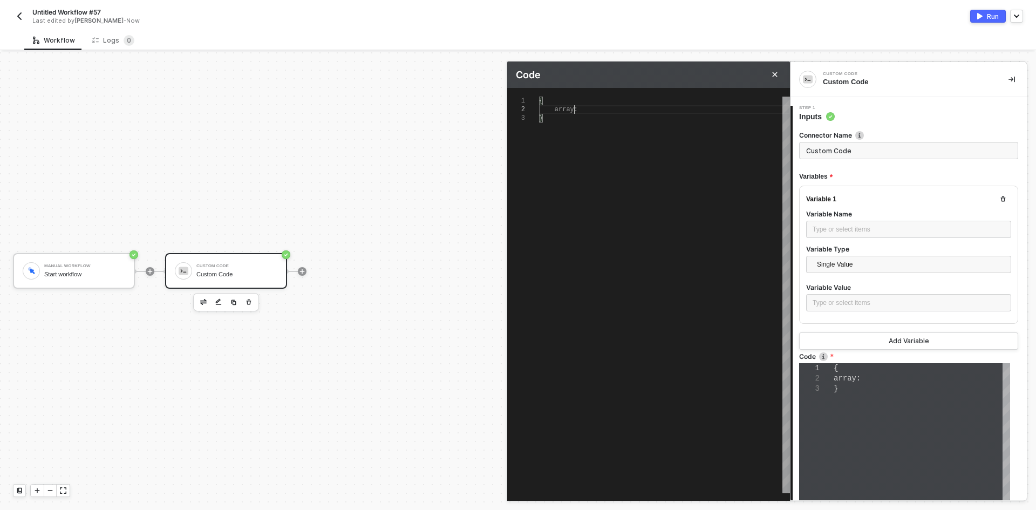
type textarea "{ array:[] }"
type textarea "{ array:[ ] }"
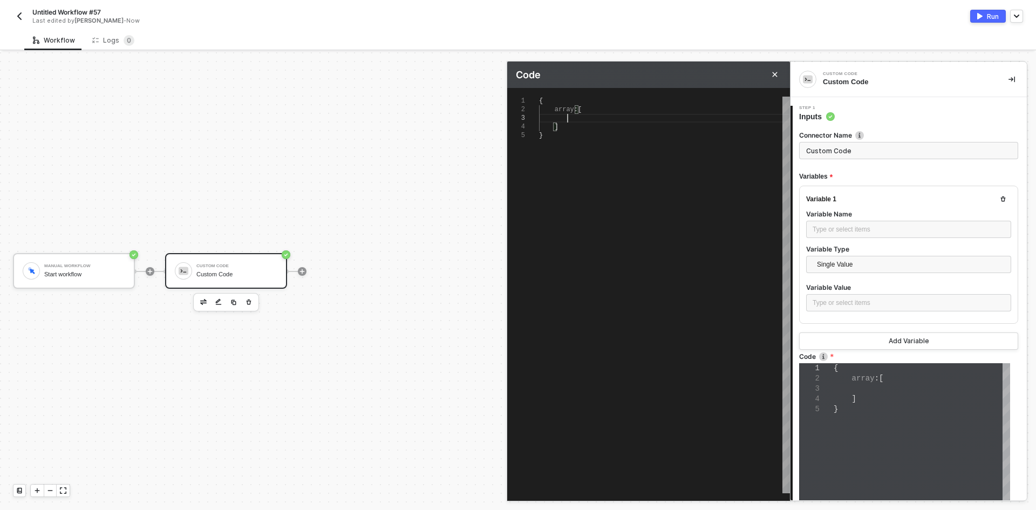
type textarea "{ array:[ {} ] }"
type textarea "{ array:[ {m} ] }"
type textarea "{ array:[ {ma} ] }"
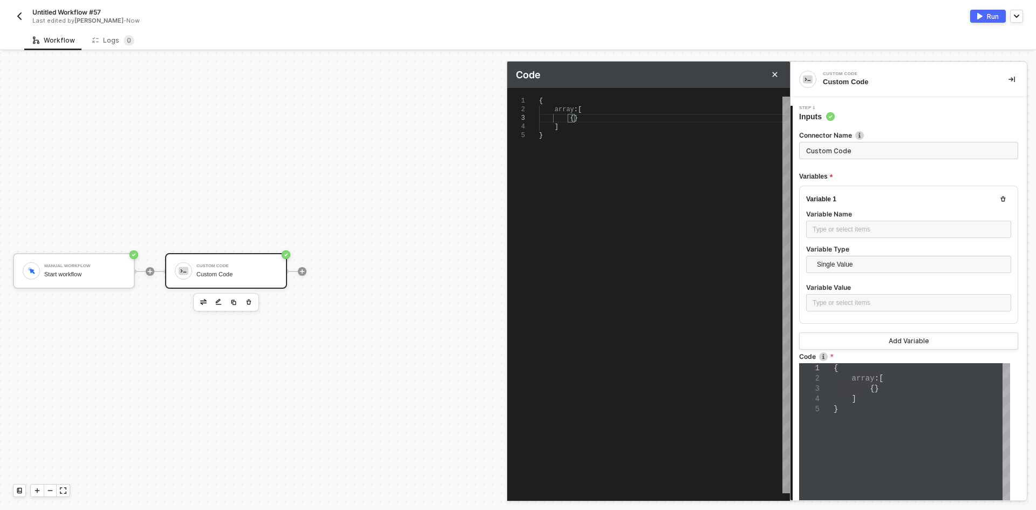
type textarea "{ array:[ {ma} ] }"
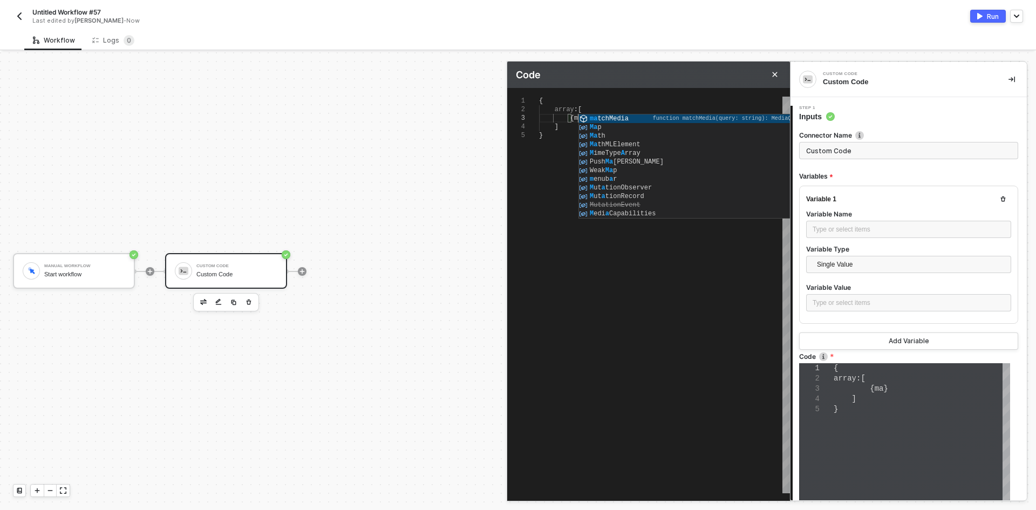
type textarea "{ array:[ {mat} ] }"
type textarea "{ array:[ {mate} ] }"
type textarea "{ array:[ {mater} ] }"
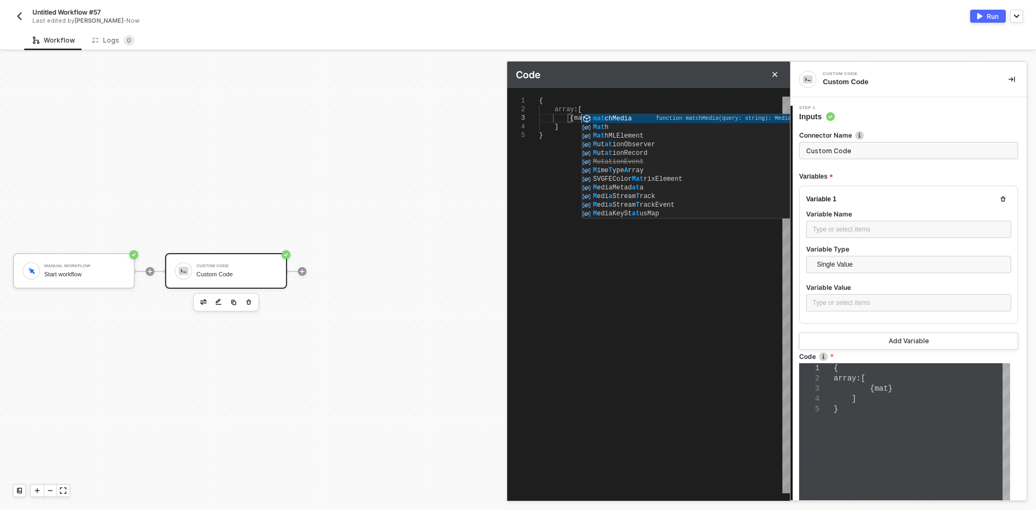
type textarea "{ array:[ {mater} ] }"
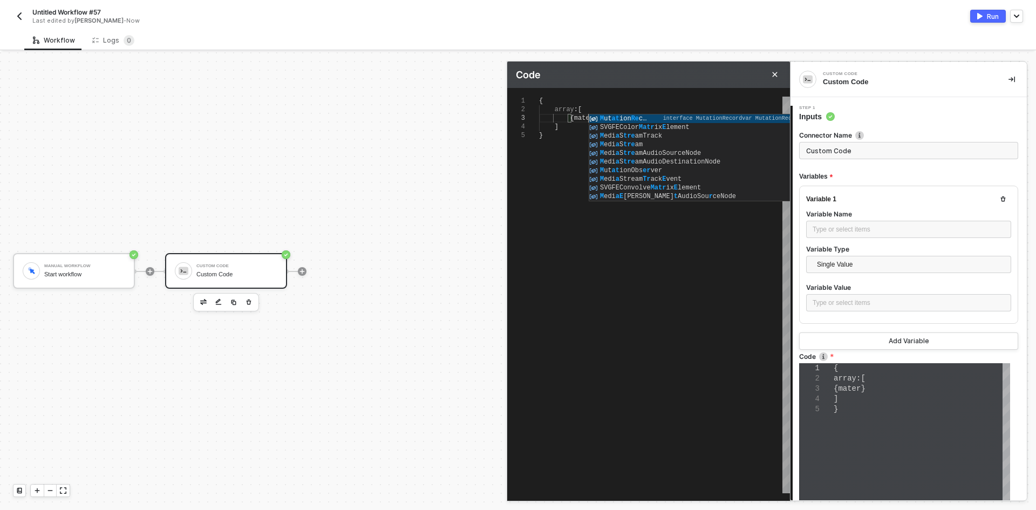
type textarea "{ array:[ {materi} ] }"
type textarea "{ array:[ {materia} ] }"
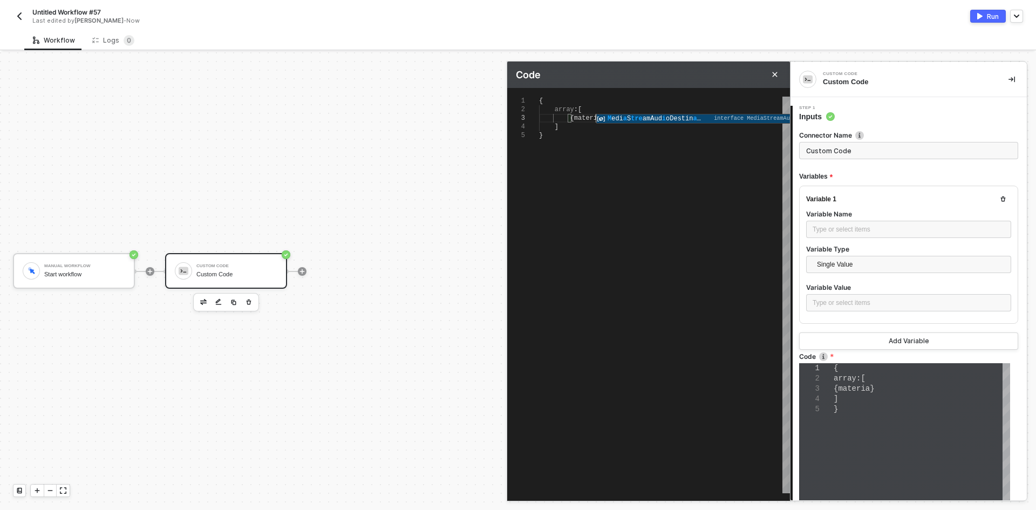
type textarea "{ array:[ {material} ] }"
type textarea "{ array:[ {material:} ] }"
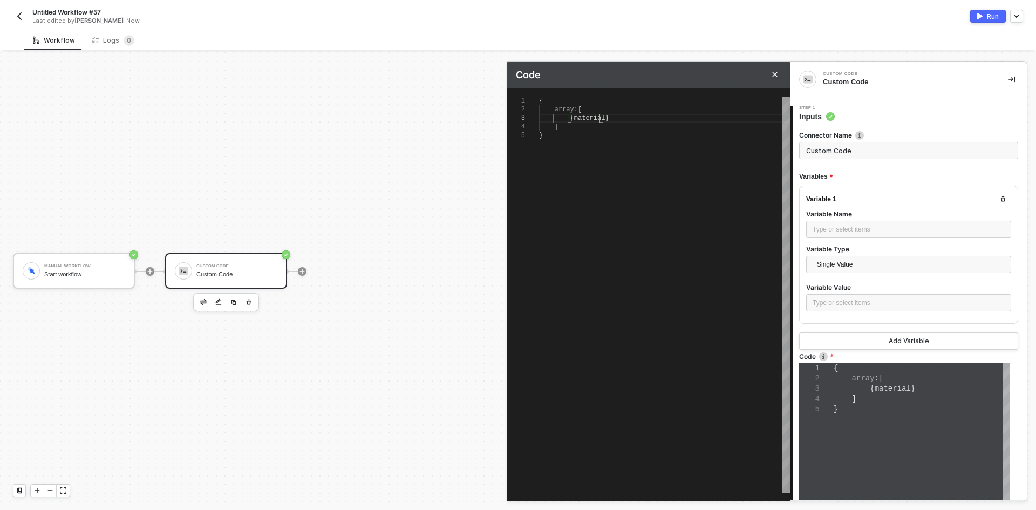
scroll to position [18, 64]
type textarea "{ array:[ {material} ] }"
type textarea "{ array:[ {materia} ] }"
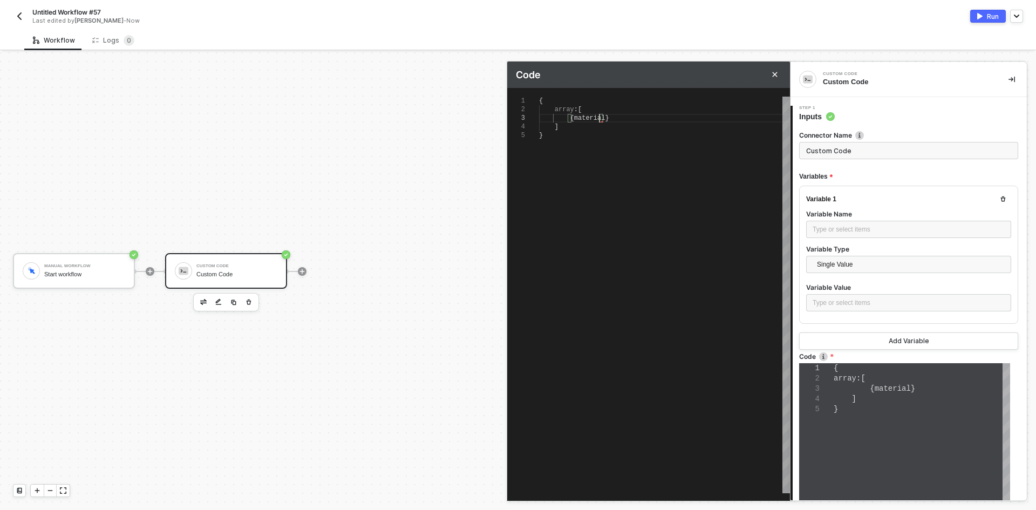
type textarea "{ array:[ {materi} ] }"
type textarea "{ array:[ {mater} ] }"
type textarea "{ array:[ {mate} ] }"
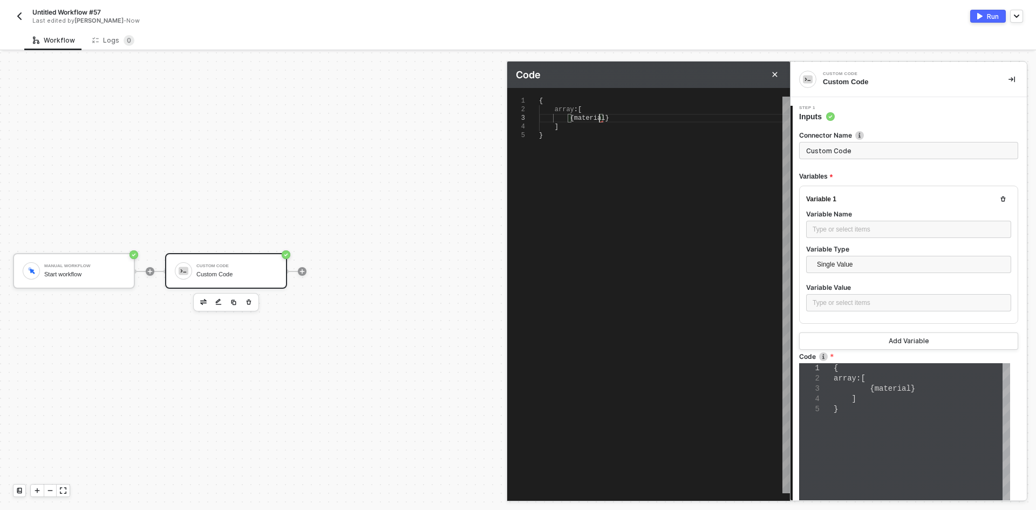
type textarea "{ array:[ {mate} ] }"
type textarea "{ array:[ {mat} ] }"
type textarea "{ array:[ {ma} ] }"
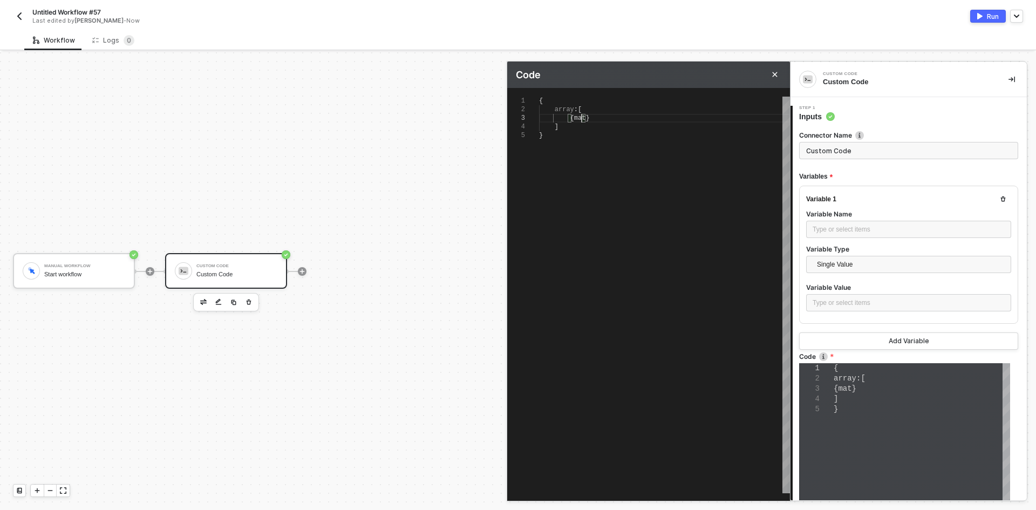
type textarea "{ array:[ {m} ] }"
type textarea "{ array:[ {} ] }"
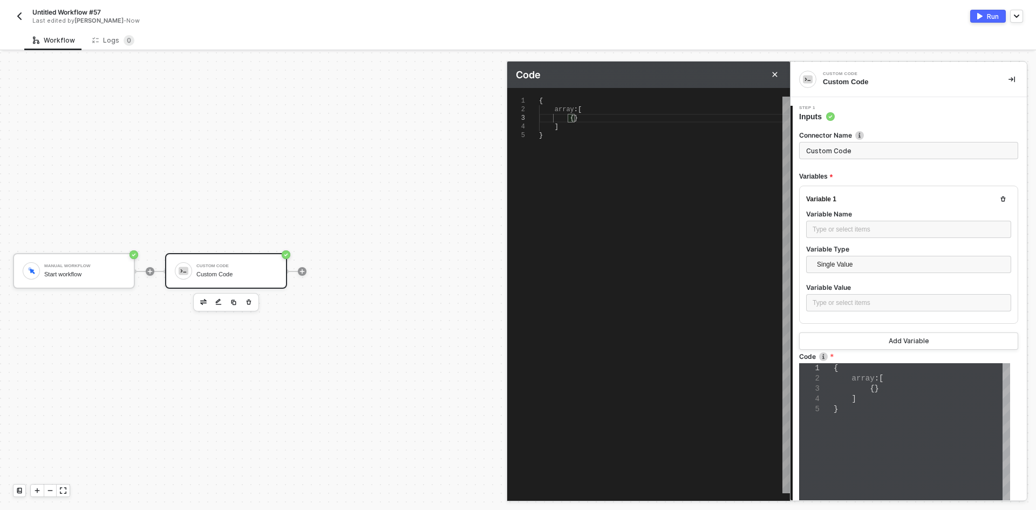
type textarea "{ array:[ { } ] }"
type textarea "{ array:[ { "" } ] }"
type textarea "{ array:[ { "m" } ] }"
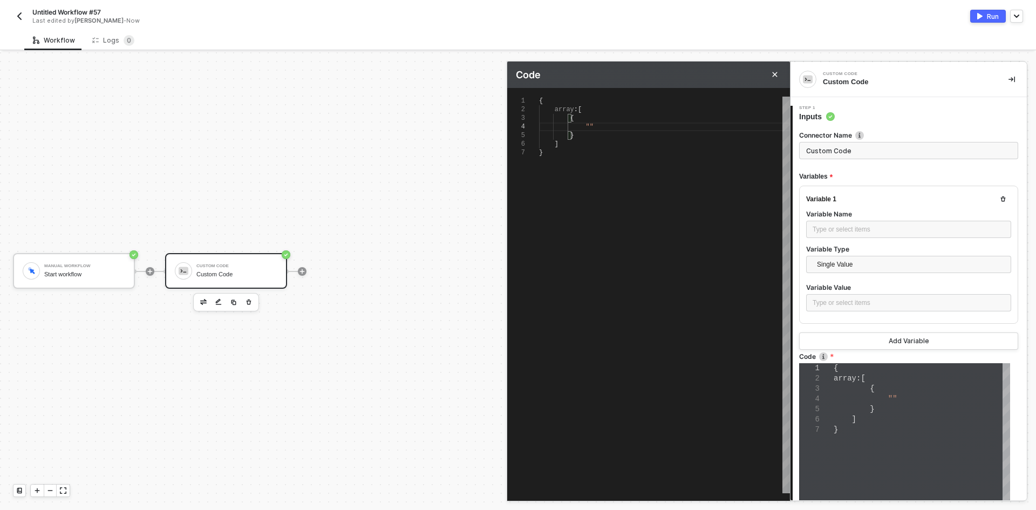
type textarea "{ array:[ { "m" } ] }"
type textarea "{ array:[ { "ma" } ] }"
type textarea "{ array:[ { "mat" } ] }"
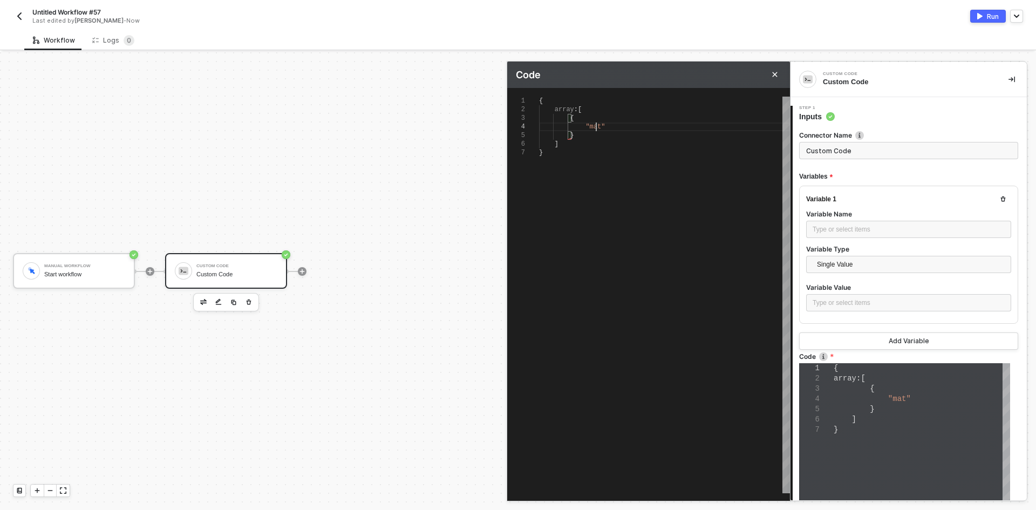
type textarea "{ array:[ { "mate" } ] }"
type textarea "{ array:[ { "mater" } ] }"
type textarea "{ array:[ { "materi" } ] }"
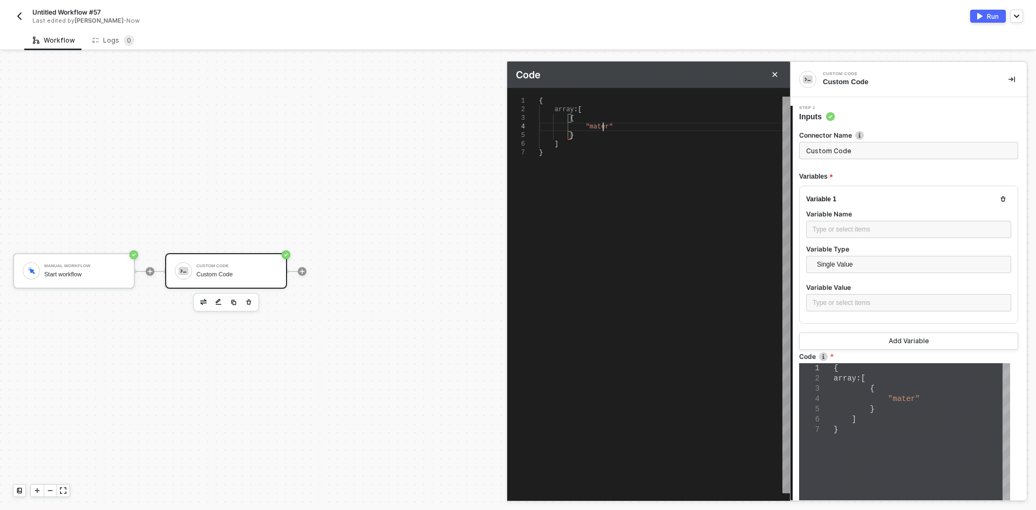
type textarea "{ array:[ { "materi" } ] }"
type textarea "{ array:[ { "materia" } ] }"
type textarea "{ array:[ { "material" } ] }"
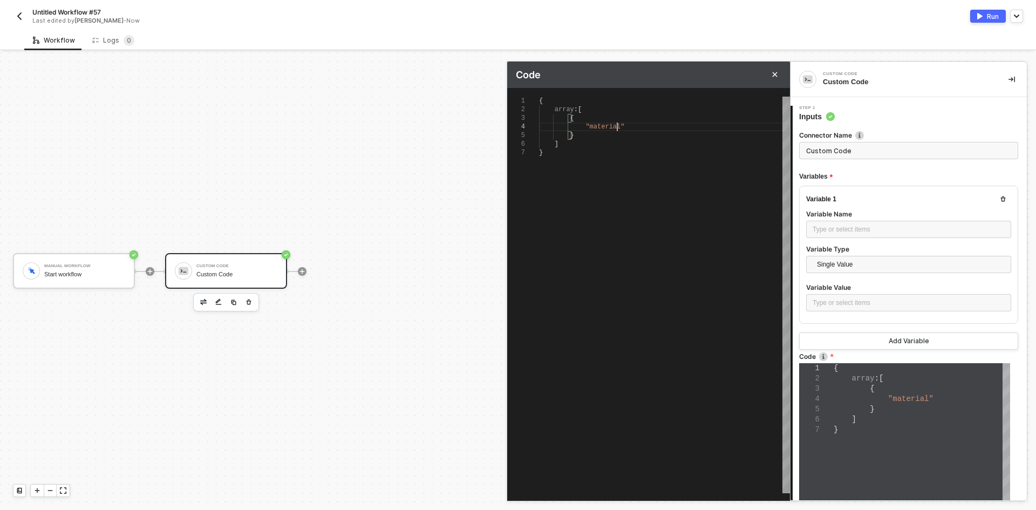
type textarea "{ array:[ { "material": } ] }"
type textarea "{ array:[ { "material": "" } ] }"
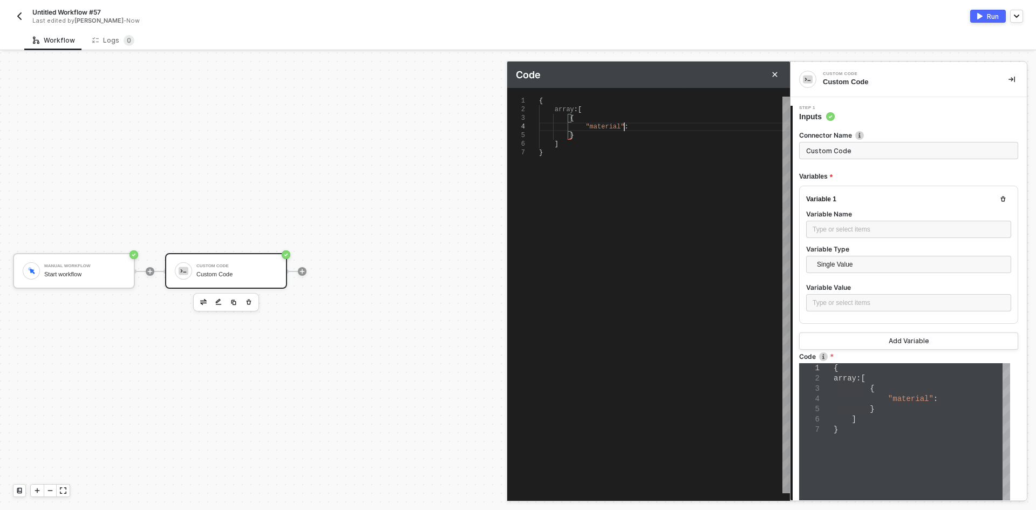
scroll to position [26, 89]
paste textarea "KJ85003K"
type textarea "{ array:[ { "material": "KJ85003K" } ] }"
type textarea "{ array:[ { "material": "KJ85003K", } ] }"
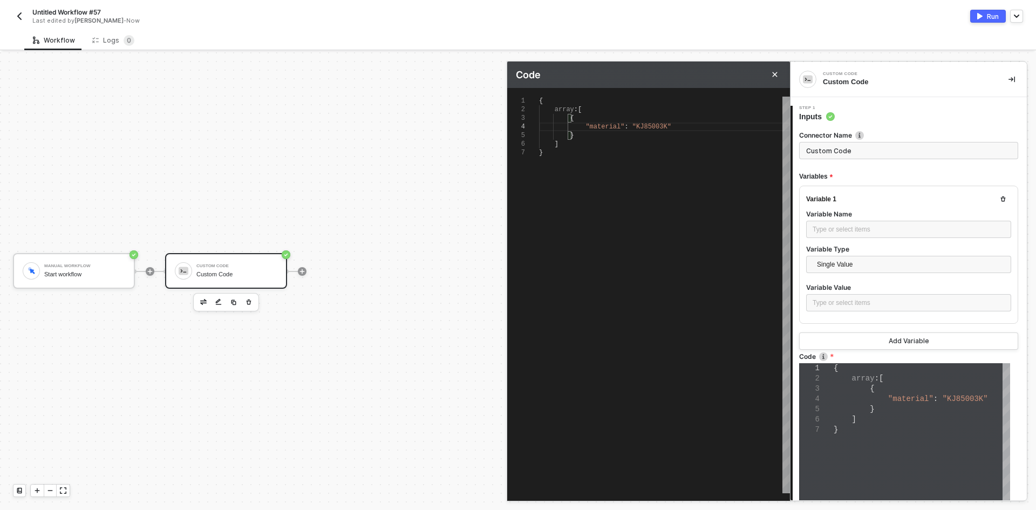
scroll to position [26, 124]
type textarea "{ array:[ { "material": "KJ85003K" } ] }"
type textarea "{ array:[ { "material": "KJ85003K" }, ] }"
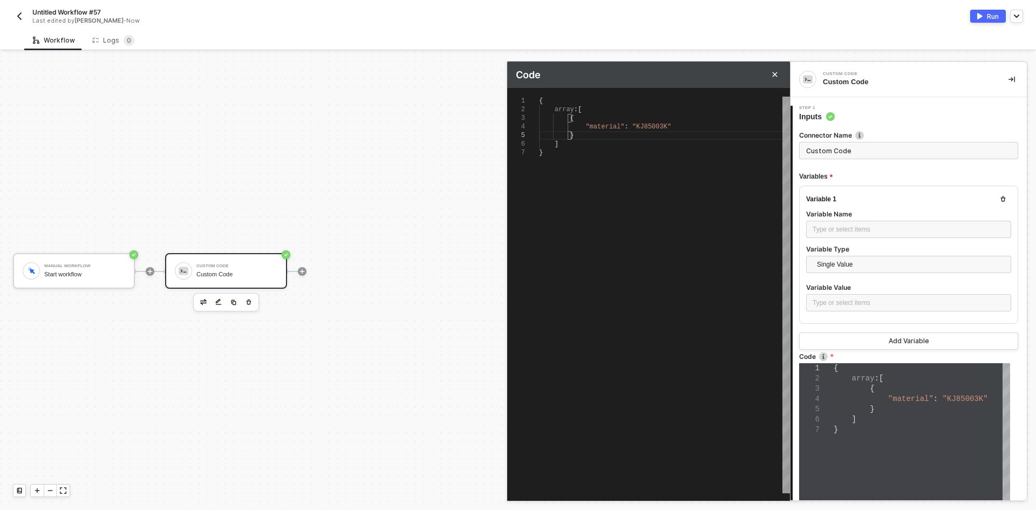
type textarea "{ array:[ { "material": "KJ85003K" }, ] }"
paste textarea "{ "material": "KJ85003K" }"
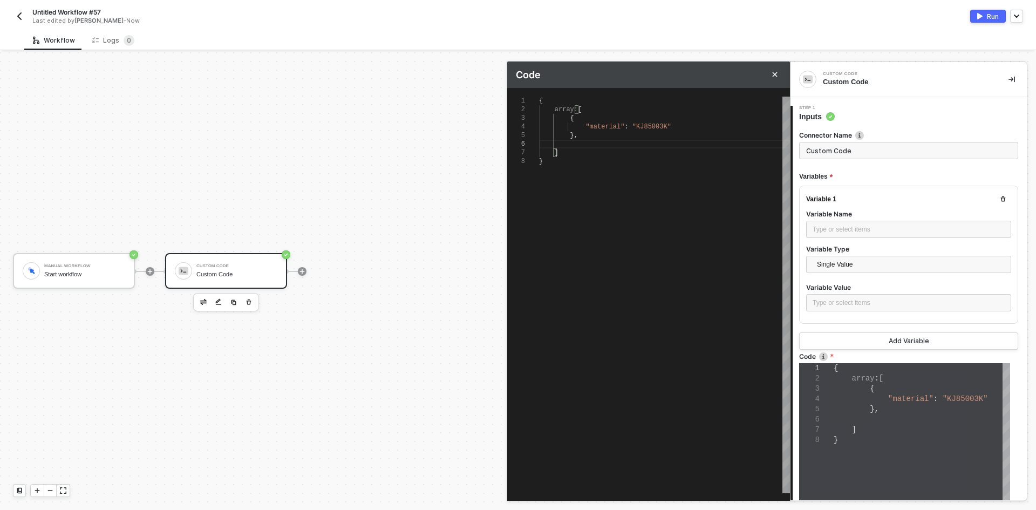
type textarea "{ array:[ { "material": "KJ85003K" }, { "material": "KJ85003K" } ] }"
type textarea "{ array:[ { "material": "KJ85003K" }, { "material": "KJ8503K" } ] }"
type textarea "{ array:[ { "material": "KJ85003K" }, { "material": "KJ85003K" } ] }"
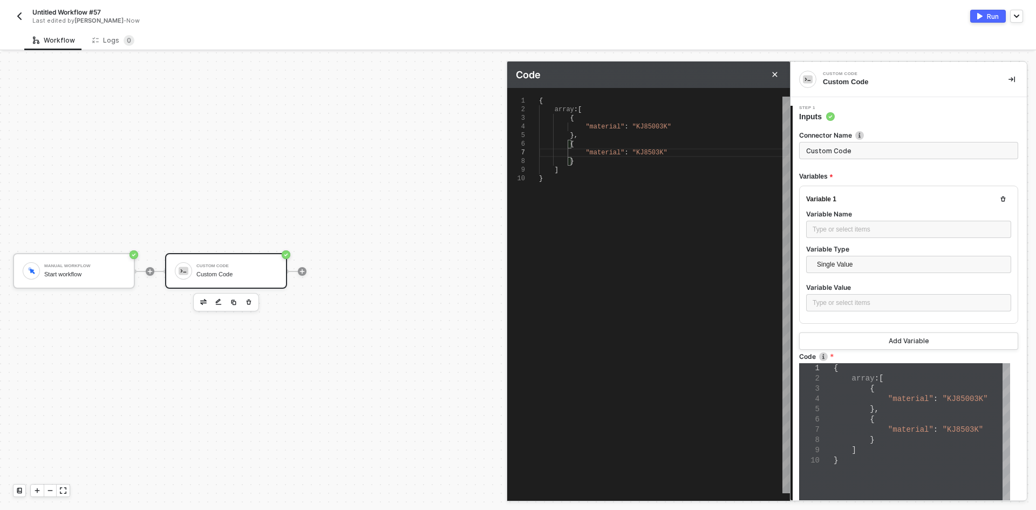
type textarea "{ array:[ { "material": "KJ85003K" }, { "material": "KJ85003K" } ] }"
type textarea "{ array:[ { "material": "KJ85003K" }, { "material": "KJ850003K" } ] }"
type textarea "{ array:[ { "material": "KJ85003K" }, { "material": "KJ85003K" } ] }"
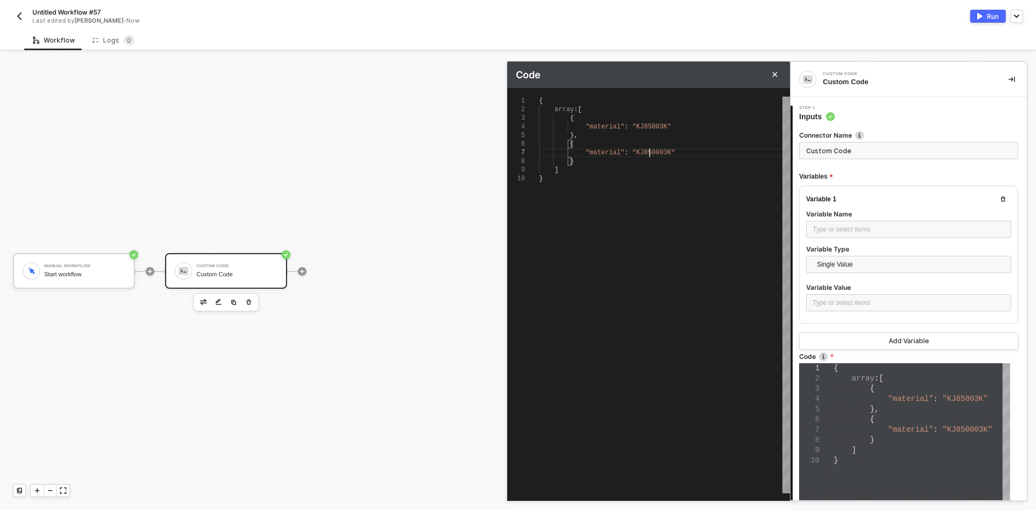
type textarea "{ array:[ { "material": "KJ85003K" }, { "material": "KJ85003K" } ] }"
type textarea "{ array:[ { "material": "KJ85003K" }, { "material": "KJ8500K" } ] }"
type textarea "{ array:[ { "material": "KJ85003K" }, { "material": "KJ85004K" } ] }"
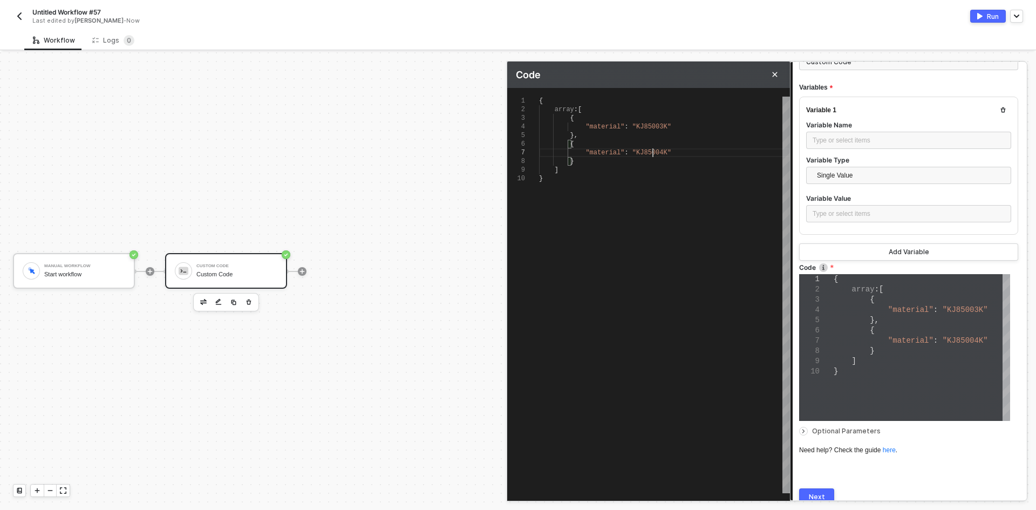
scroll to position [136, 0]
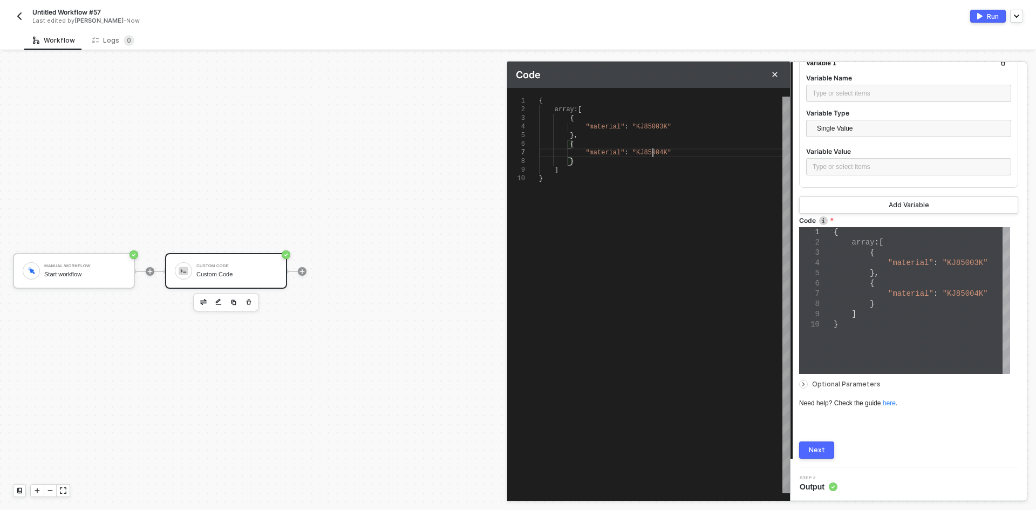
click at [722, 439] on div "{ array :[ { "material" : "KJ85003K" }, { "material" : "KJ85004K" } ] }" at bounding box center [664, 295] width 251 height 397
type textarea "{ array:[ { "material": "KJ85003K" }, { "material": "KJ85004K" } ] }"
type textarea "const data ="
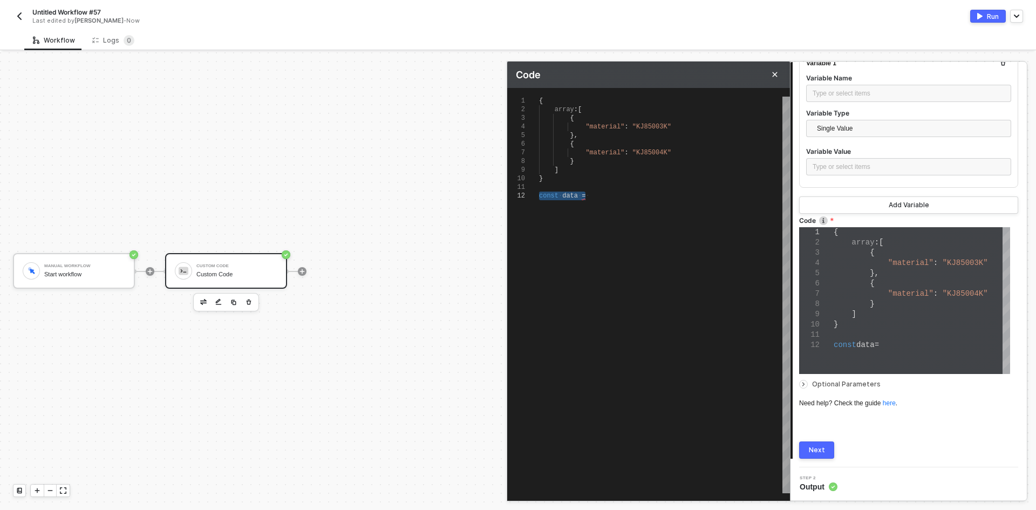
type textarea "{ array:[ { "material": "KJ85003K" }, { "material": "KJ85004K" } ] }"
paste textarea "const data ="
type textarea "const data = { array:[ { "material": "KJ85003K" }, { "material": "KJ85004K" } ]…"
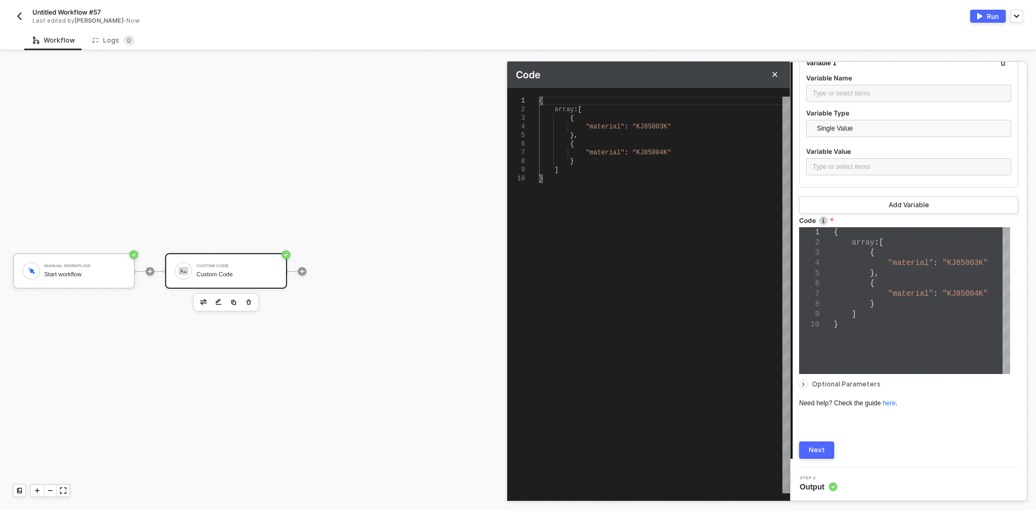
type textarea "const data = { array:[ { "material": "KJ85003K" }, { "material": "KJ85004K" } ]…"
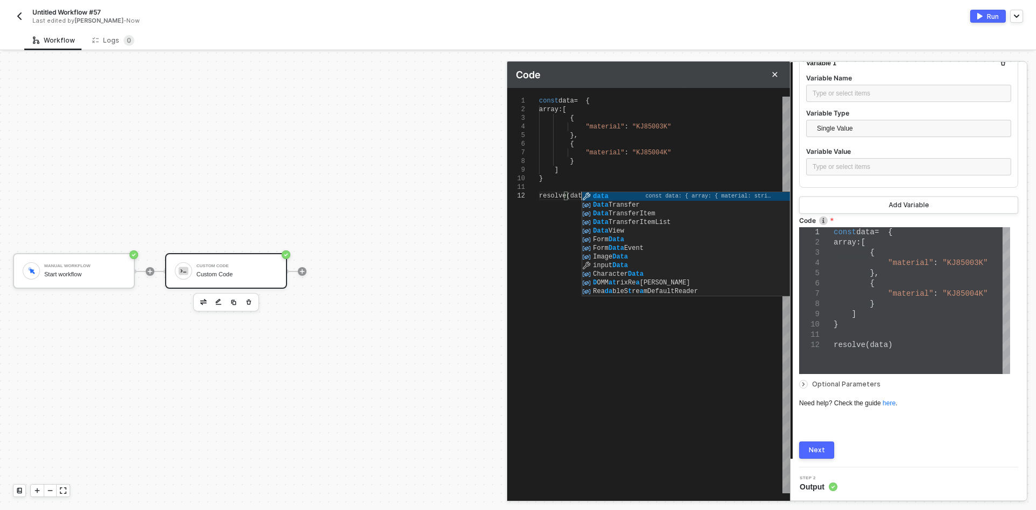
type textarea "resolve(data)"
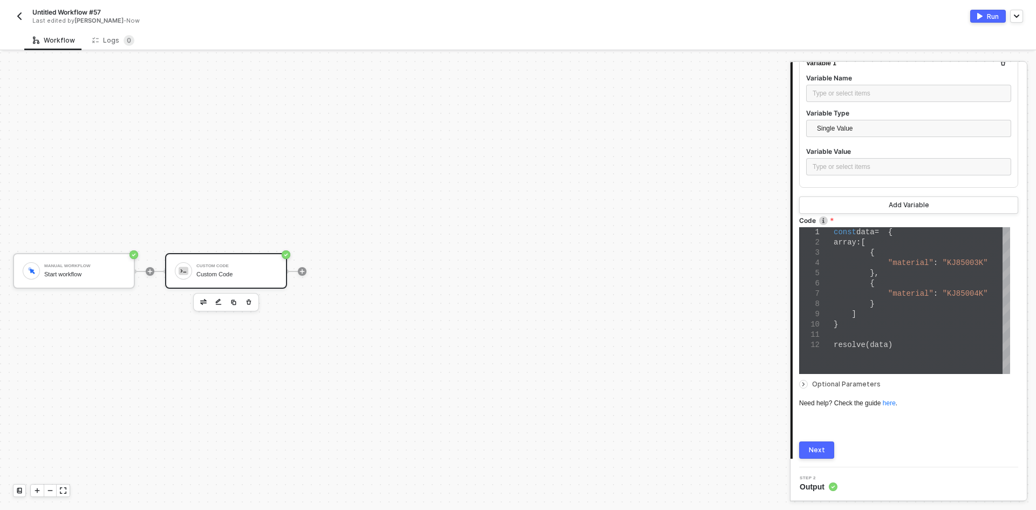
click at [825, 443] on button "Next" at bounding box center [816, 450] width 35 height 17
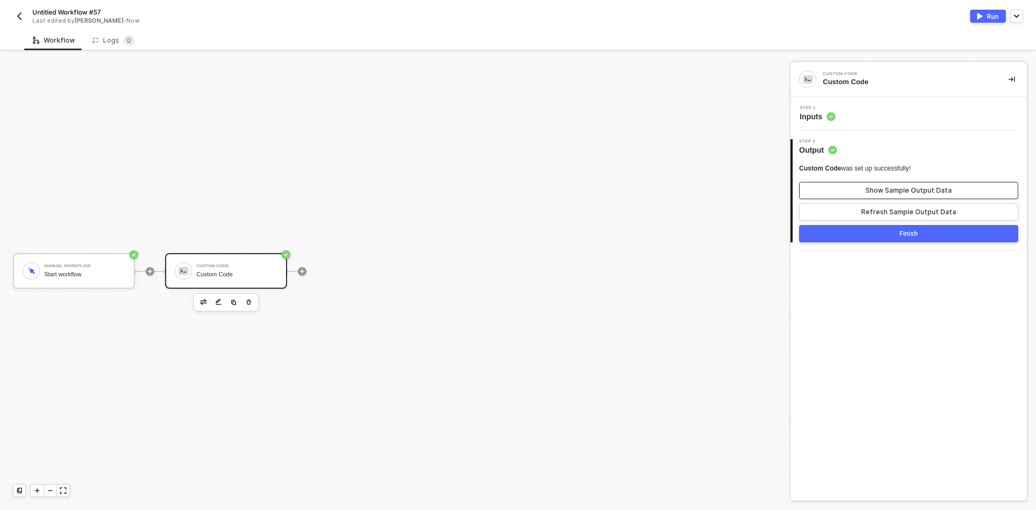
click at [867, 183] on button "Show Sample Output Data" at bounding box center [908, 190] width 219 height 17
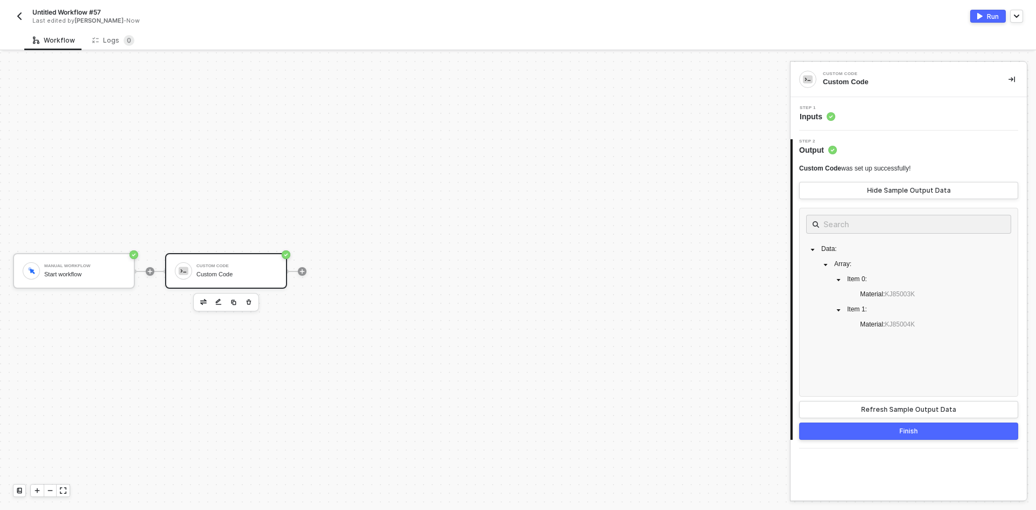
click at [870, 432] on button "Finish" at bounding box center [908, 431] width 219 height 17
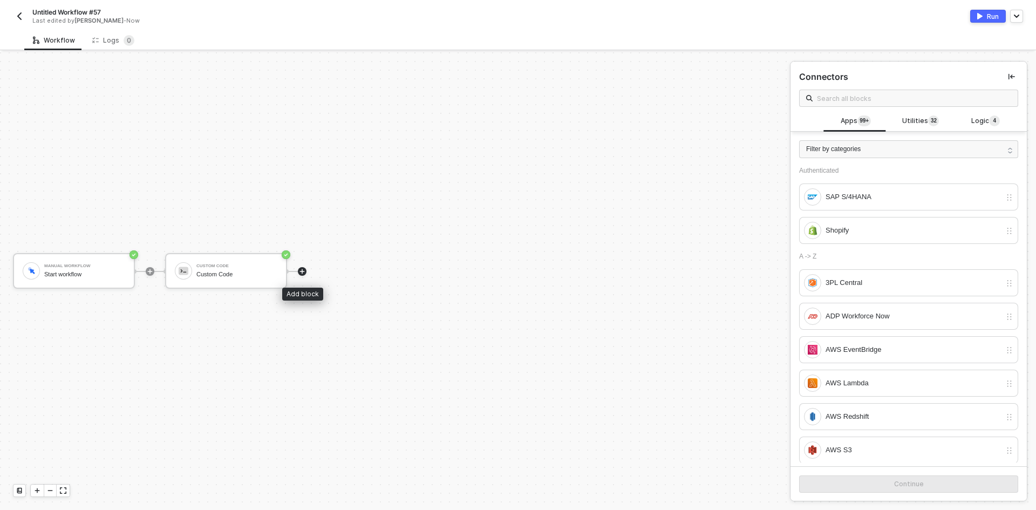
click at [298, 271] on div at bounding box center [302, 271] width 9 height 9
click at [301, 268] on icon "icon-play" at bounding box center [302, 271] width 6 height 6
click at [975, 131] on div "Logic 4" at bounding box center [986, 121] width 65 height 21
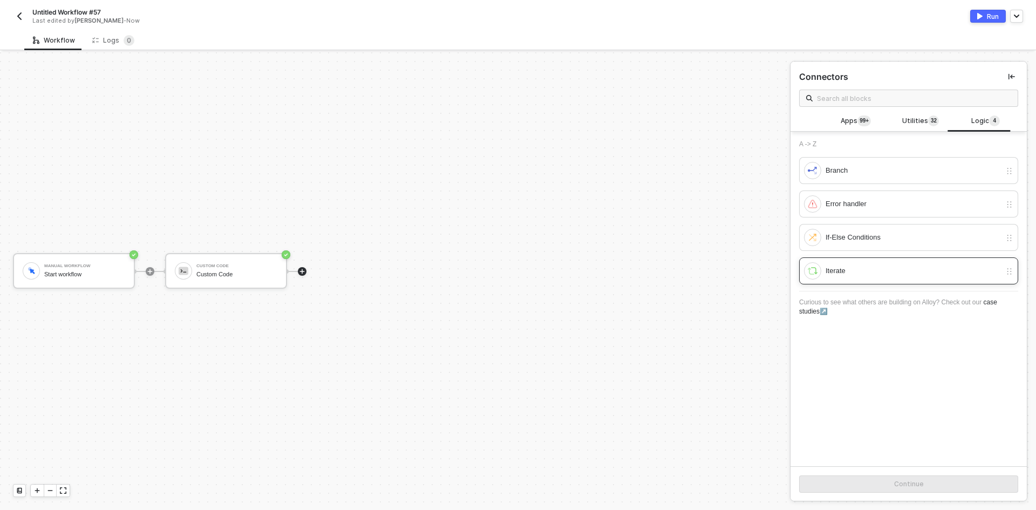
click at [948, 268] on div "Iterate" at bounding box center [913, 271] width 175 height 12
click at [952, 482] on button "Continue" at bounding box center [908, 484] width 219 height 17
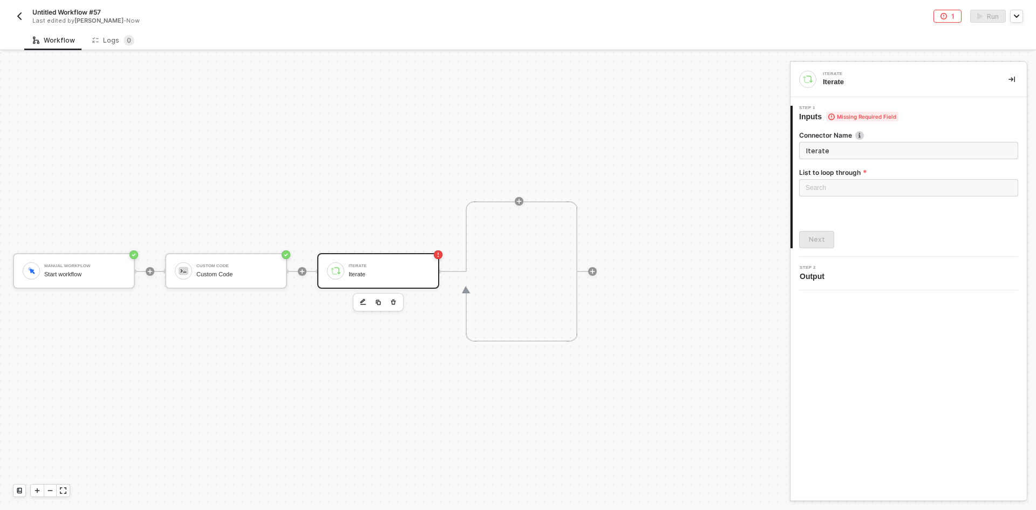
click at [864, 197] on div "Search" at bounding box center [908, 190] width 219 height 23
click at [859, 196] on div "Search" at bounding box center [908, 190] width 219 height 23
click at [856, 184] on div "Search" at bounding box center [908, 187] width 219 height 17
click at [865, 200] on div "Search Custom Code: data - Array" at bounding box center [908, 190] width 219 height 23
click at [844, 200] on div "Search Custom Code: data - Array" at bounding box center [908, 190] width 219 height 23
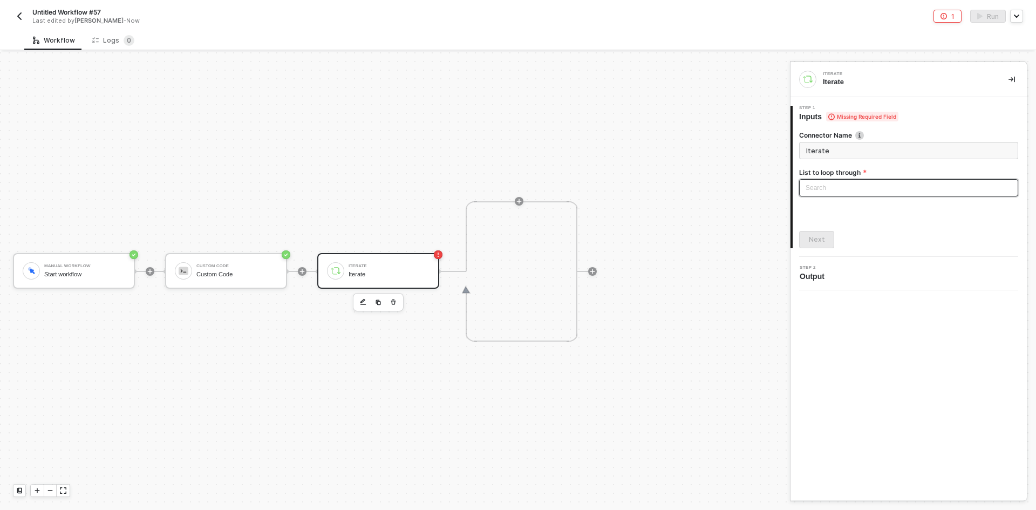
click at [839, 180] on div "List to loop through Search Custom Code: data - Array" at bounding box center [908, 187] width 219 height 38
click at [840, 198] on div "Search Custom Code: data - Array" at bounding box center [908, 190] width 219 height 23
click at [839, 189] on input "search" at bounding box center [909, 188] width 206 height 16
click at [849, 216] on div "Custom Code: data - Array" at bounding box center [909, 209] width 215 height 17
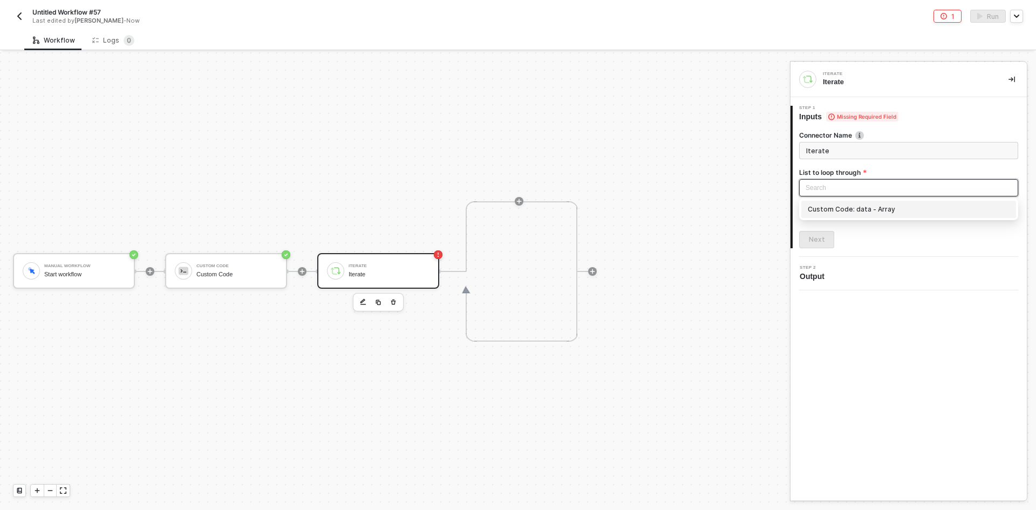
type input "Loop through Custom Code: data - Array"
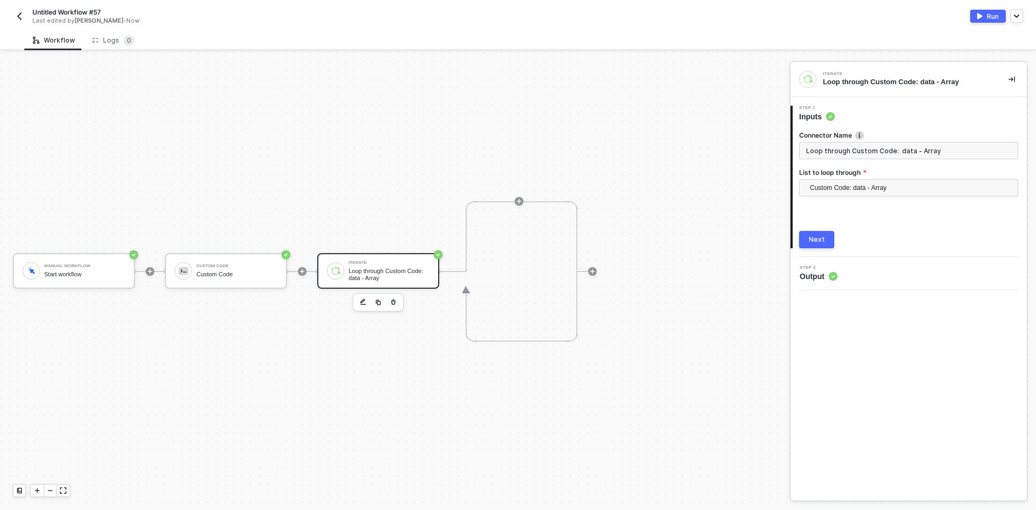
click at [821, 233] on button "Next" at bounding box center [816, 239] width 35 height 17
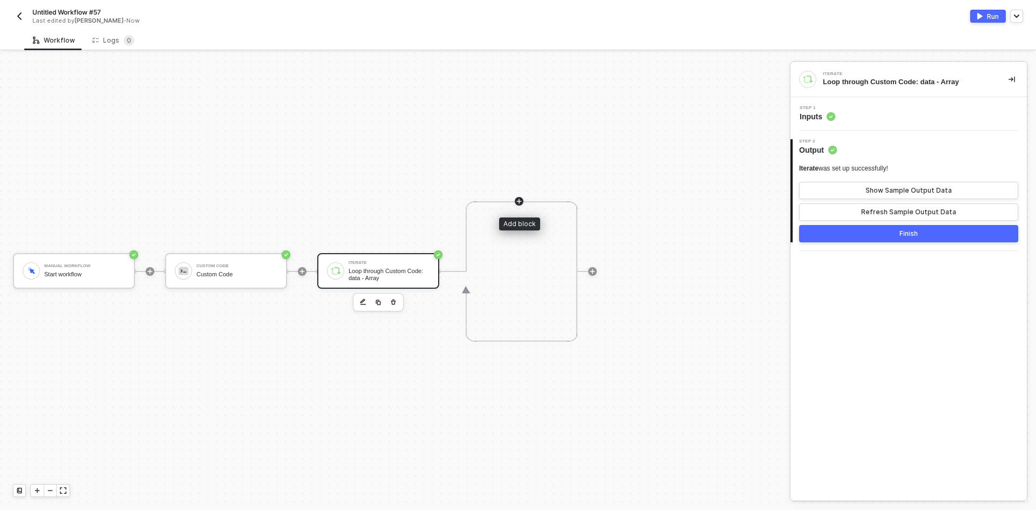
click at [518, 203] on icon "icon-play" at bounding box center [519, 201] width 6 height 6
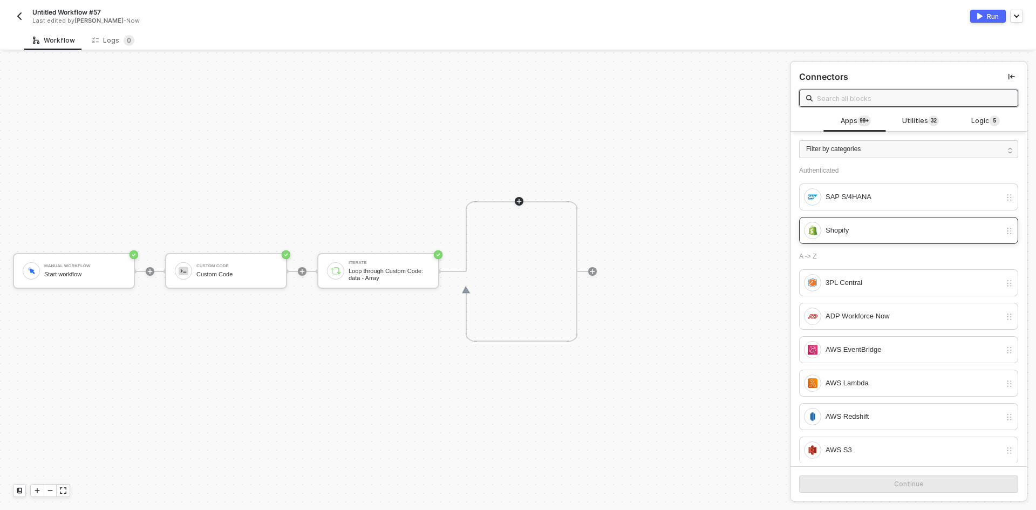
click at [881, 233] on div "Shopify" at bounding box center [913, 231] width 175 height 12
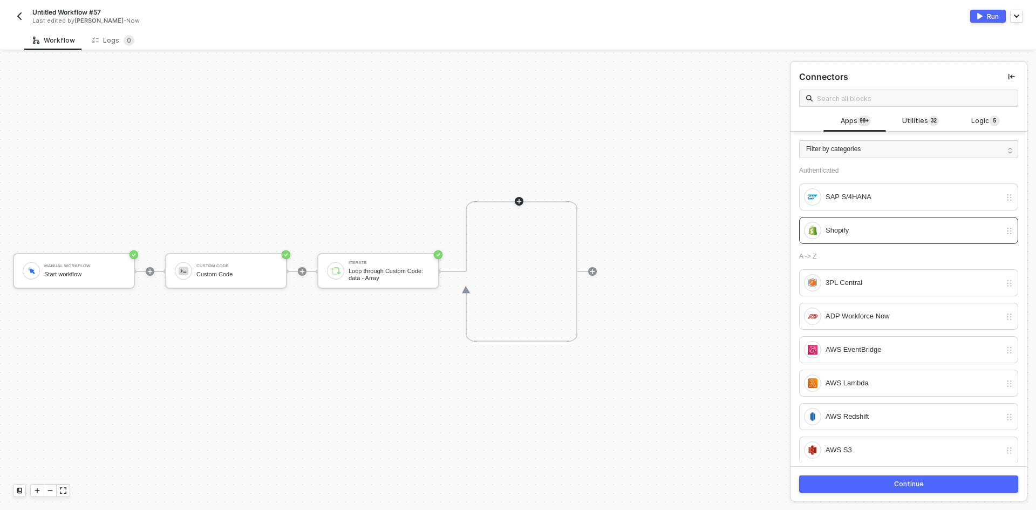
click at [916, 484] on div "Continue" at bounding box center [909, 484] width 30 height 9
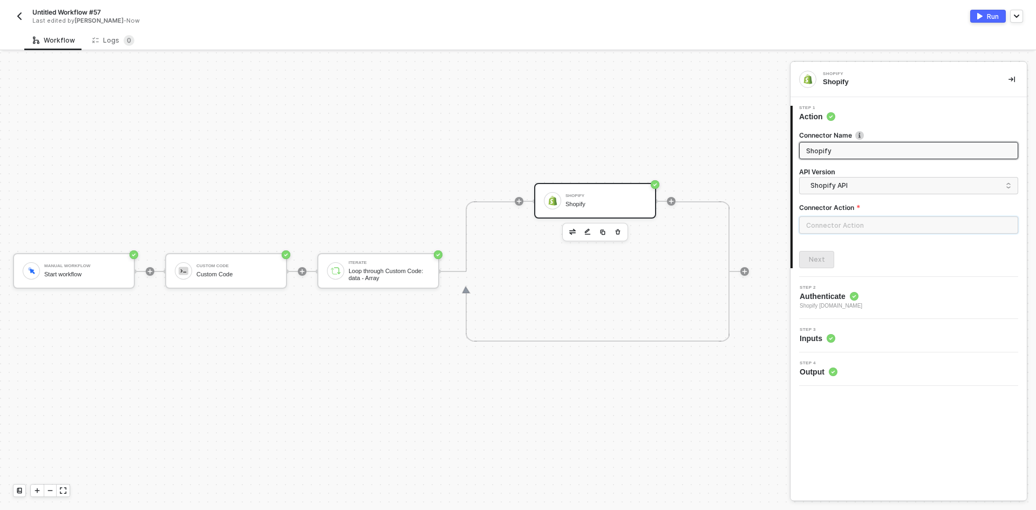
click at [851, 222] on input "text" at bounding box center [908, 224] width 219 height 17
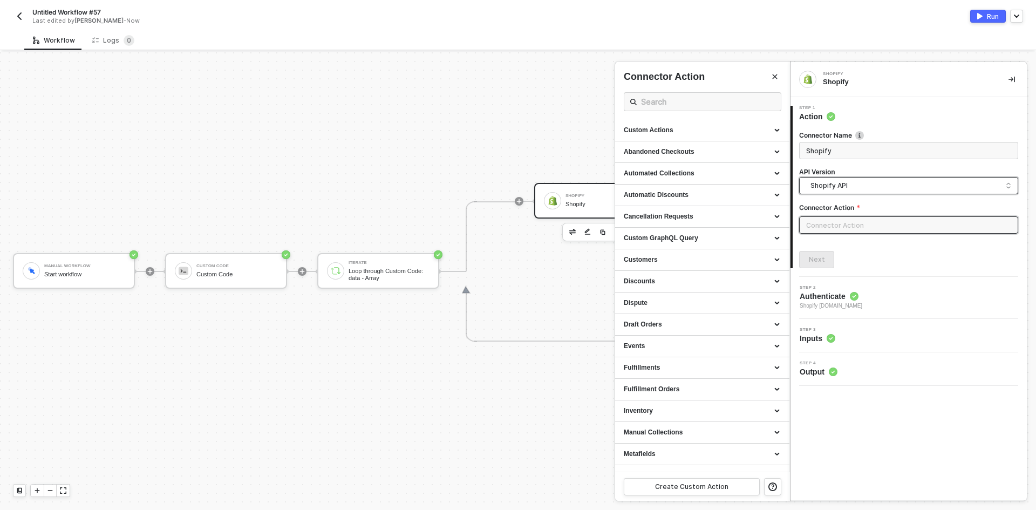
click at [846, 192] on input "search" at bounding box center [908, 186] width 205 height 17
click at [731, 139] on div "Custom Actions" at bounding box center [702, 131] width 174 height 22
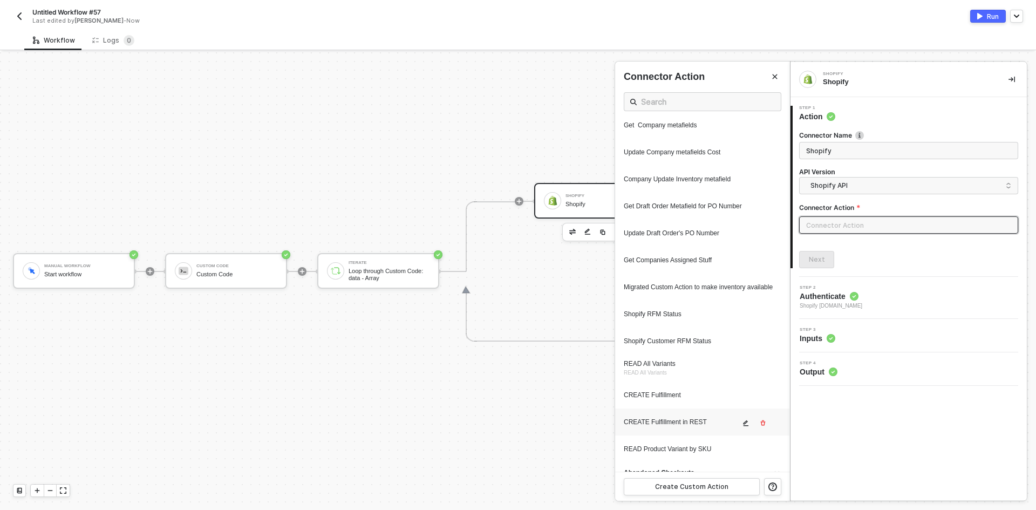
scroll to position [432, 0]
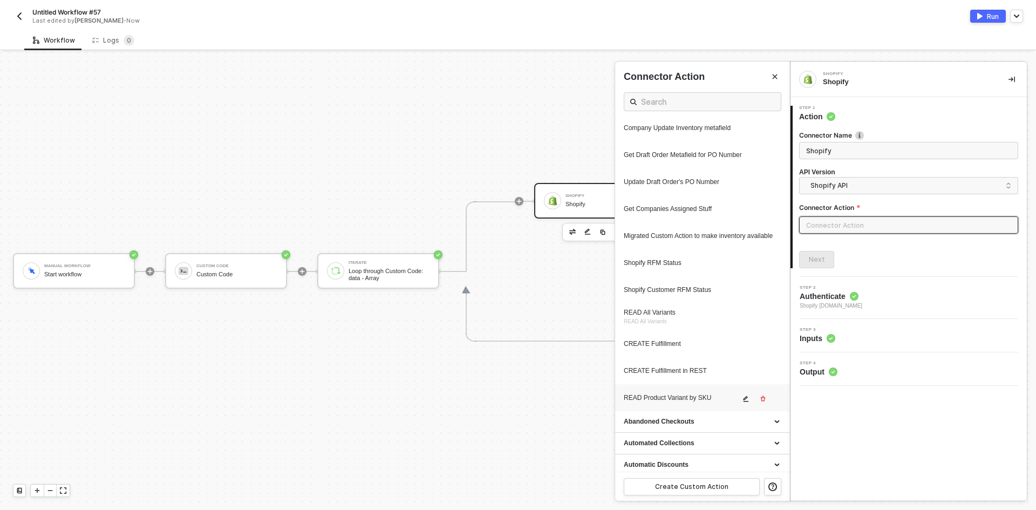
click at [692, 405] on div "READ Product Variant by SKU" at bounding box center [702, 397] width 157 height 15
type input "Custom Action"
type input "Custom - READ Product Variant by SKU"
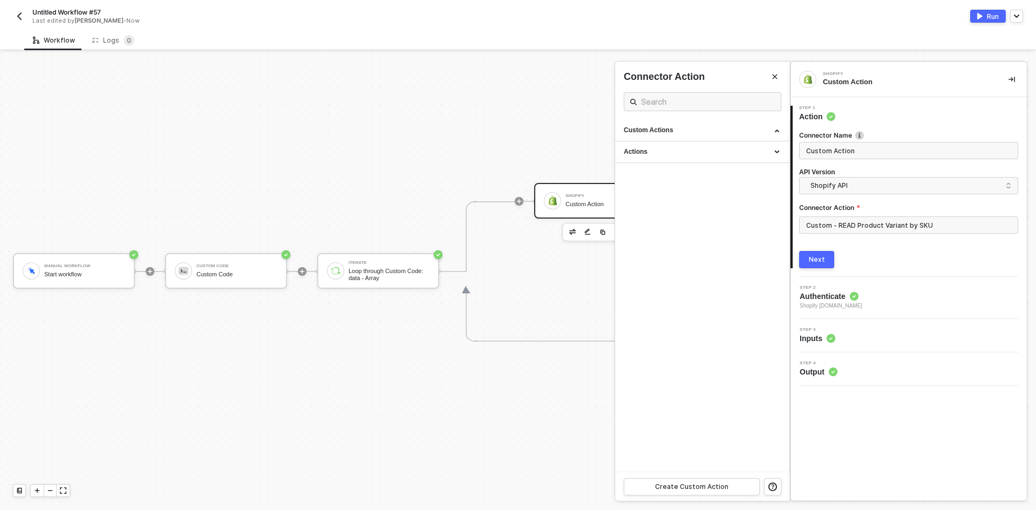
scroll to position [0, 0]
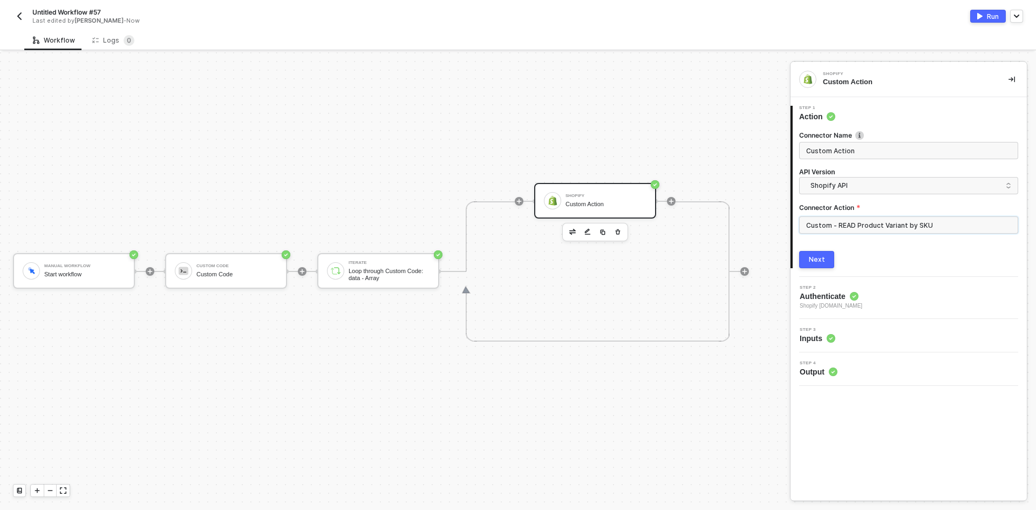
click at [822, 219] on input "Custom - READ Product Variant by SKU" at bounding box center [908, 224] width 219 height 17
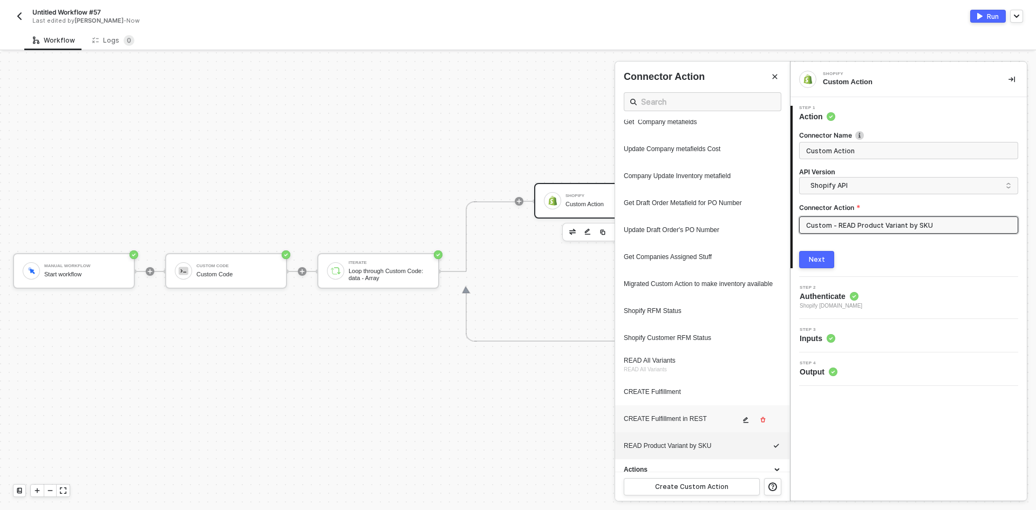
scroll to position [402, 0]
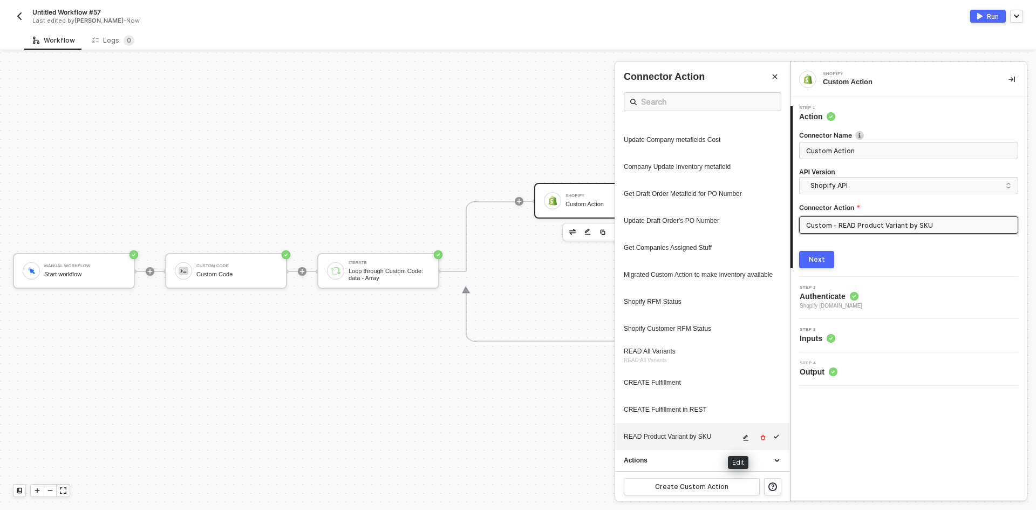
click at [744, 436] on icon "icon-edit" at bounding box center [746, 438] width 5 height 6
type textarea "HTTP/1.1 200 OK { "data": { "productVariants": { "edges": [] } } }"
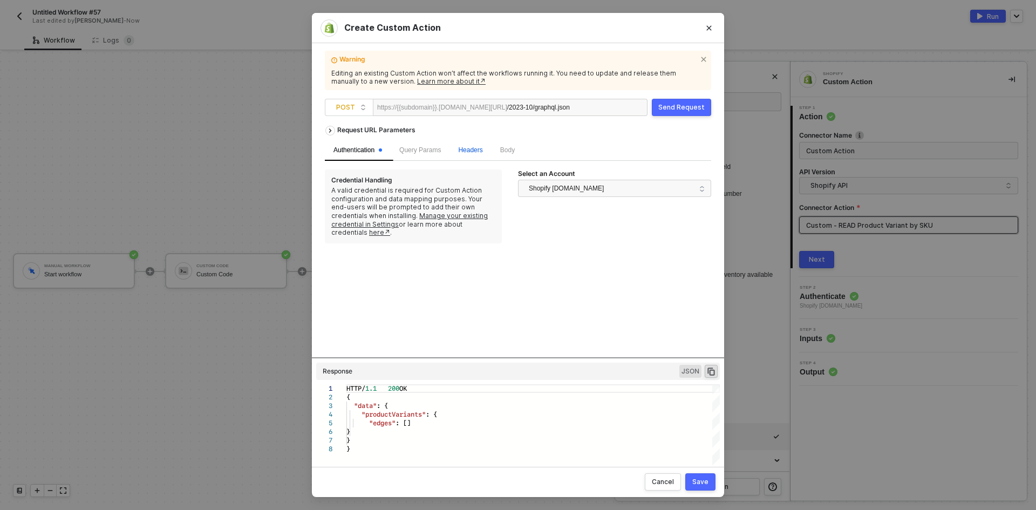
click at [470, 155] on div "Headers" at bounding box center [470, 150] width 24 height 10
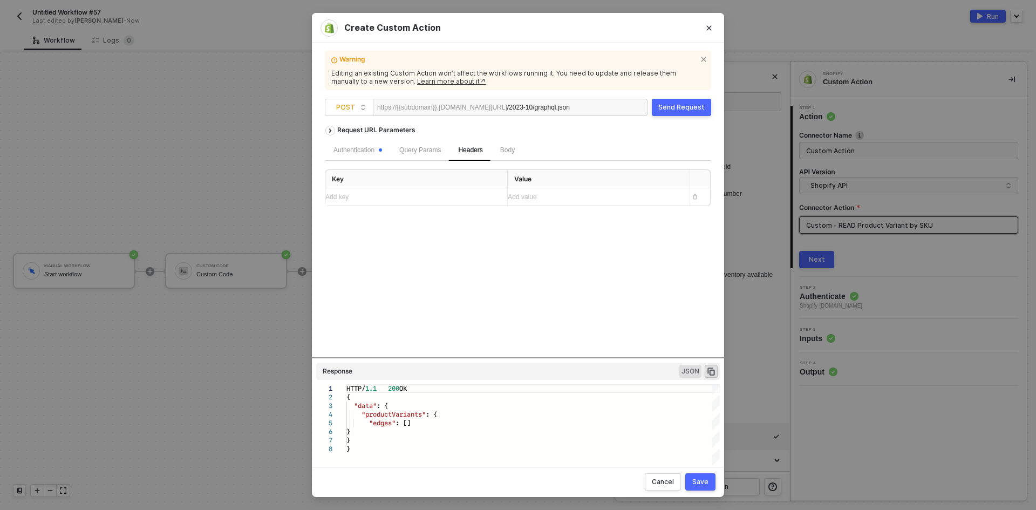
click at [495, 153] on div "Body" at bounding box center [508, 150] width 32 height 21
type textarea "query getVariantBySku($query: String!) { productVariants(first: 10, query: $que…"
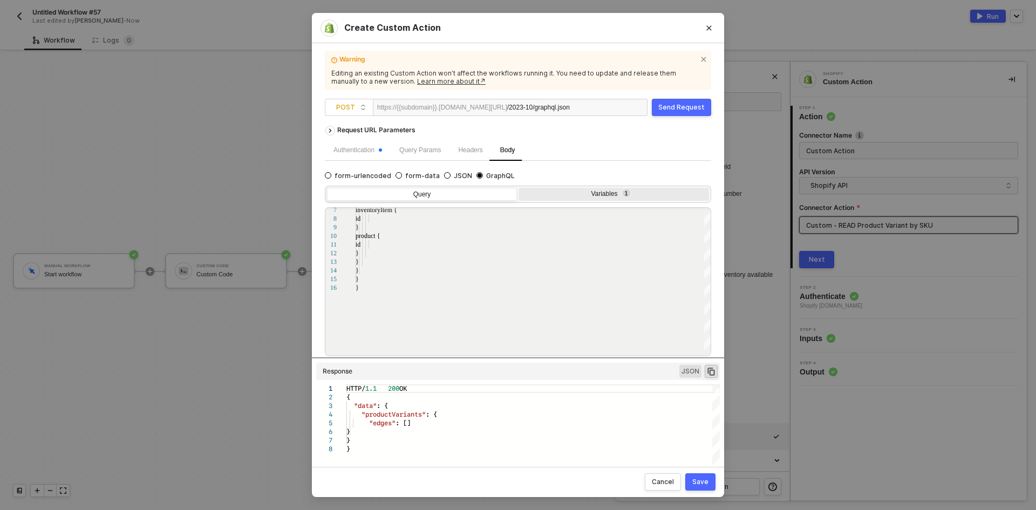
click at [598, 194] on div "Variables 1" at bounding box center [613, 194] width 176 height 9
click at [519, 188] on input "Variables 1" at bounding box center [519, 188] width 0 height 0
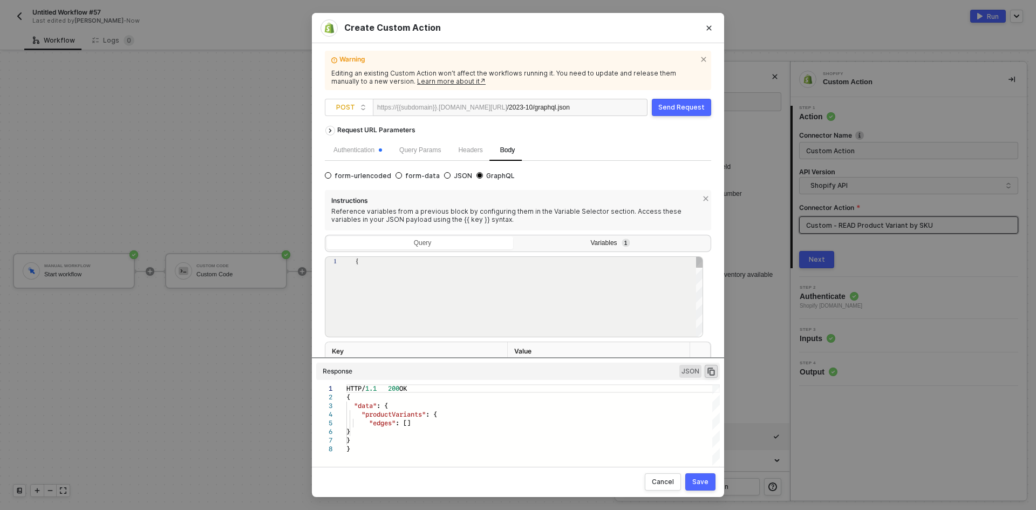
type textarea "{ "query": "{{material_no}}" }"
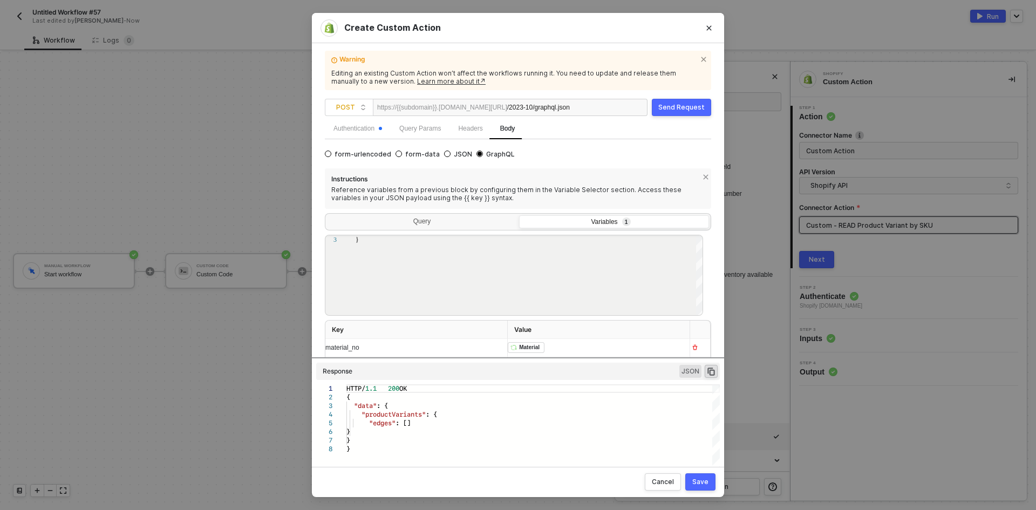
scroll to position [39, 0]
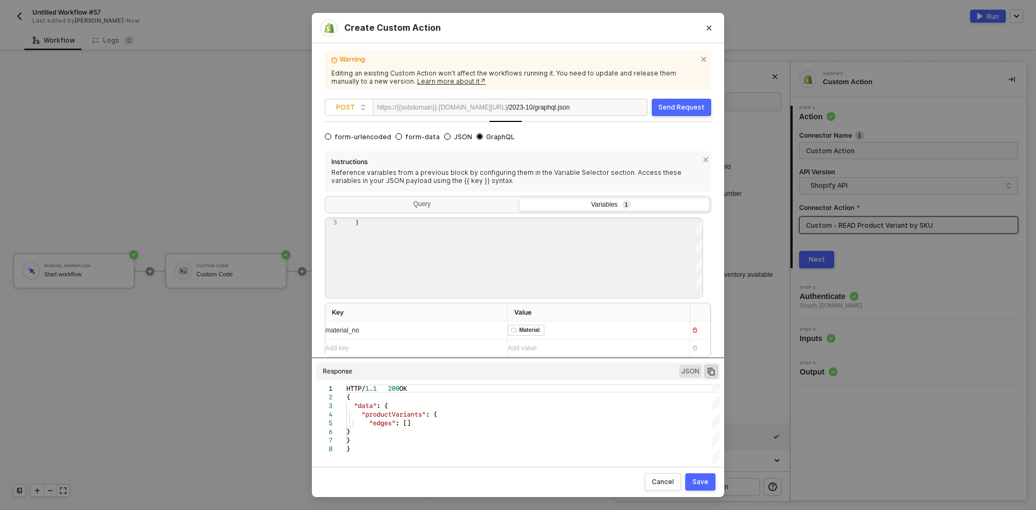
click at [579, 337] on div "﻿ ﻿ Material ﻿" at bounding box center [594, 330] width 173 height 17
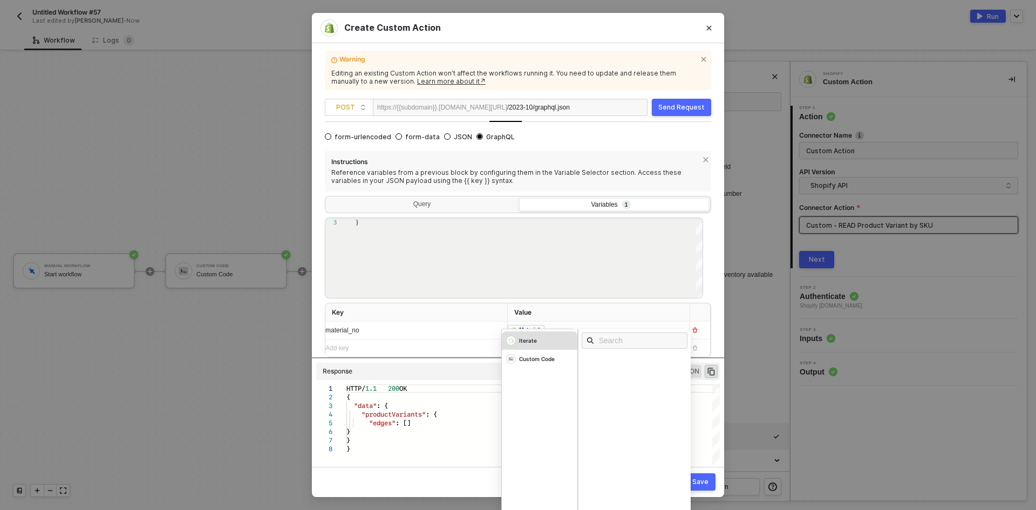
click at [546, 345] on div "Iterate" at bounding box center [540, 340] width 76 height 18
click at [623, 358] on div "Material" at bounding box center [637, 361] width 113 height 12
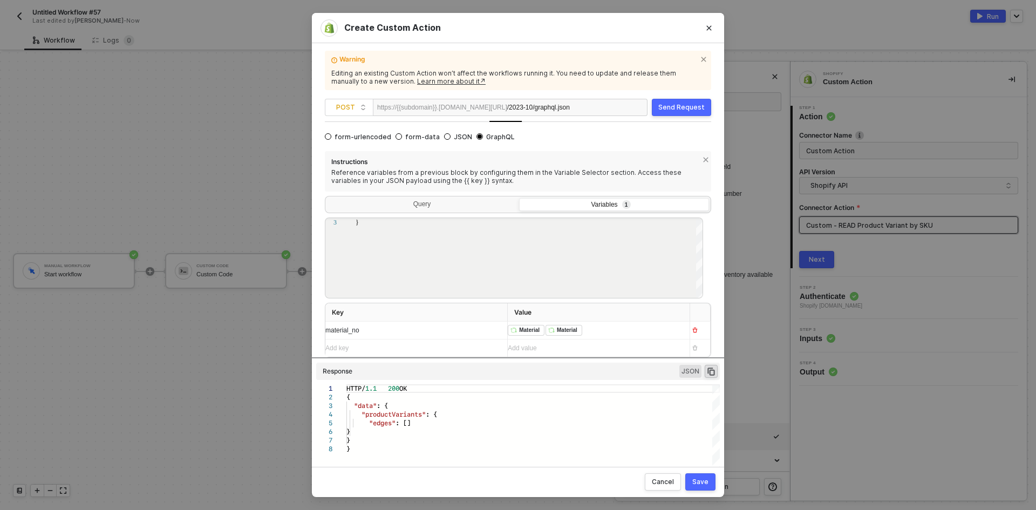
click at [460, 329] on div "material_no" at bounding box center [406, 330] width 162 height 10
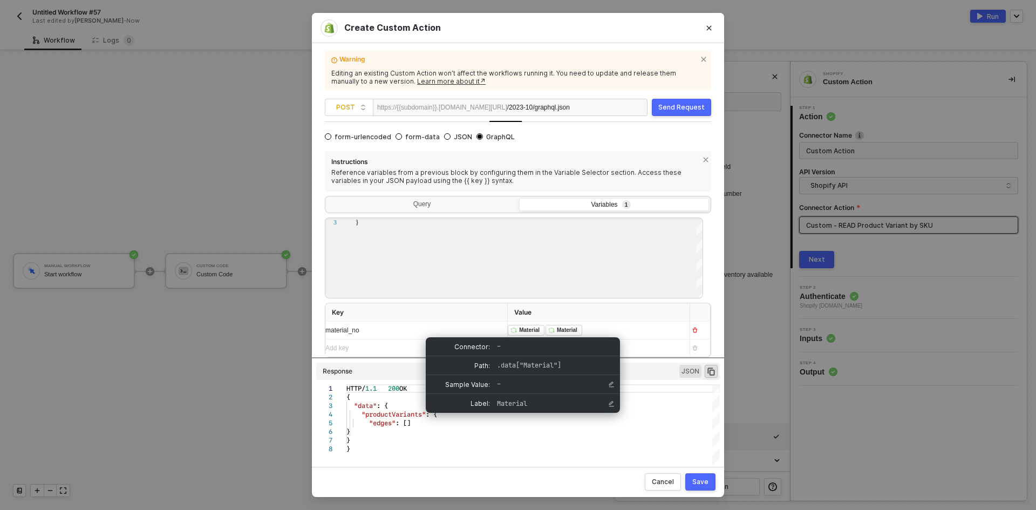
click at [511, 329] on img at bounding box center [514, 330] width 6 height 6
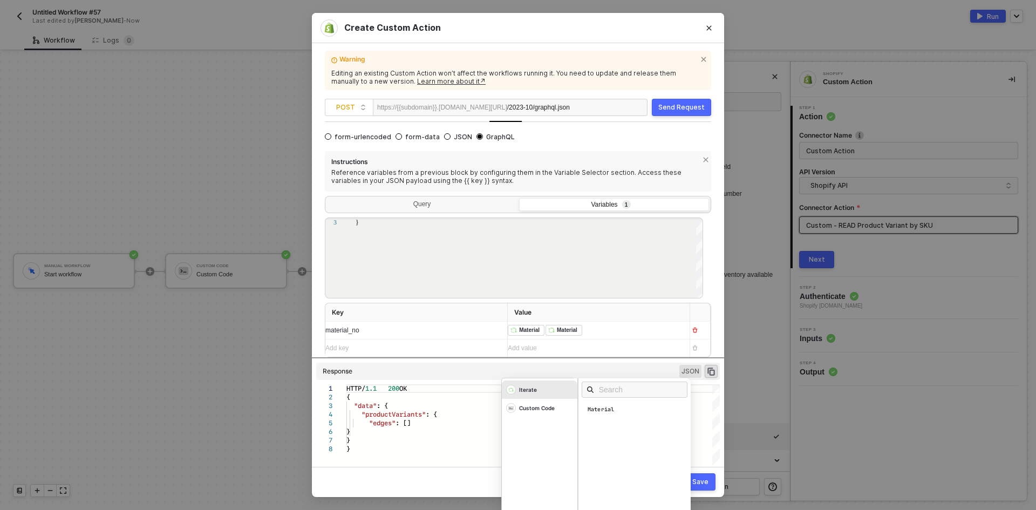
click at [621, 332] on div "﻿ ﻿ Material ﻿ ﻿ Material ﻿ Iterate Custom Code Material" at bounding box center [594, 330] width 173 height 17
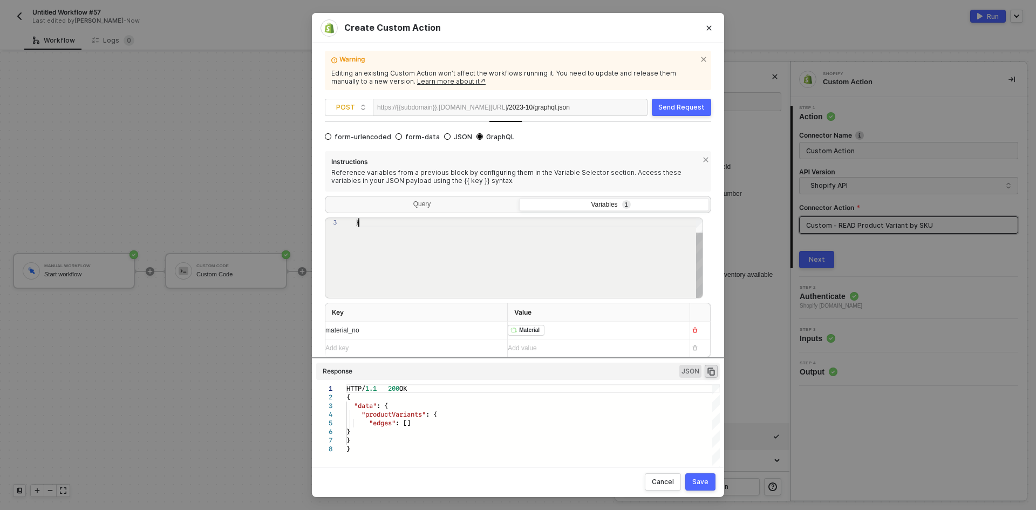
click at [437, 296] on div "}" at bounding box center [530, 250] width 348 height 98
click at [696, 112] on button "Send Request" at bounding box center [681, 107] width 59 height 17
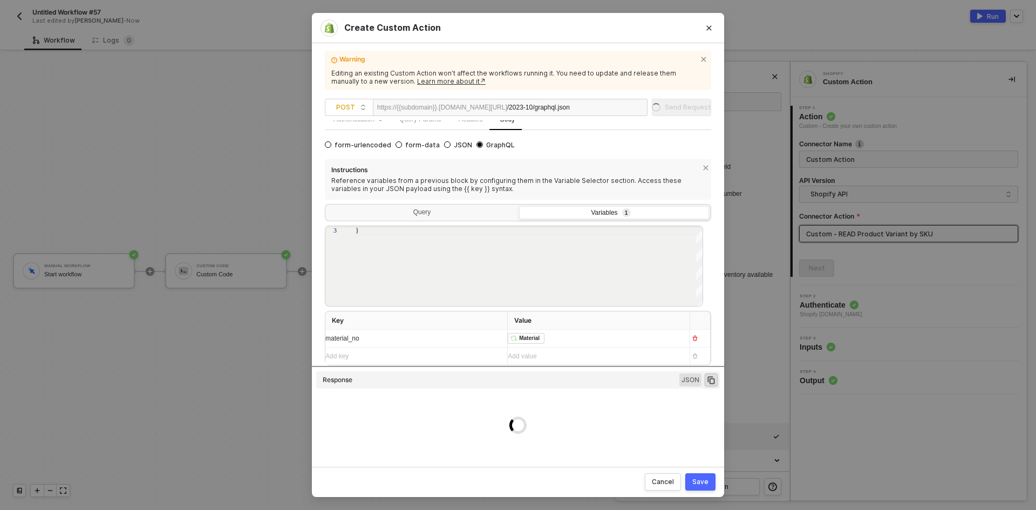
scroll to position [39, 0]
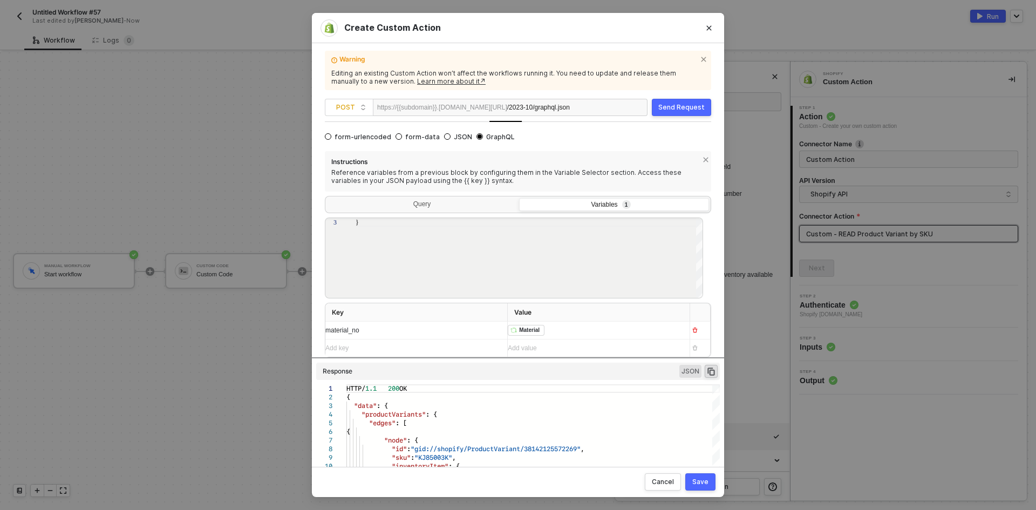
click at [211, 330] on div "Create Custom Action Warning Editing an existing Custom Action won’t affect the…" at bounding box center [518, 255] width 1036 height 510
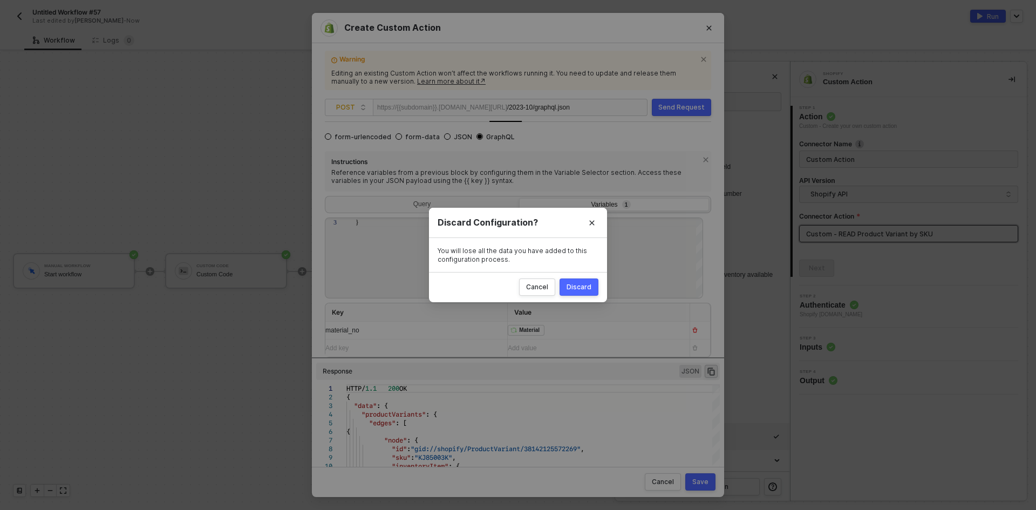
click at [569, 284] on div "Discard" at bounding box center [579, 287] width 25 height 9
radio input "true"
radio input "false"
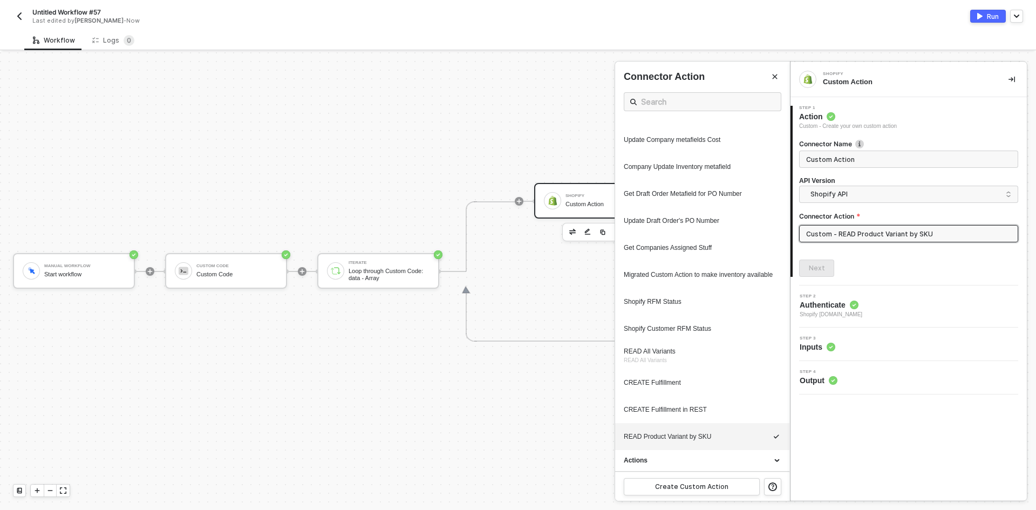
click at [221, 280] on div at bounding box center [518, 281] width 1036 height 458
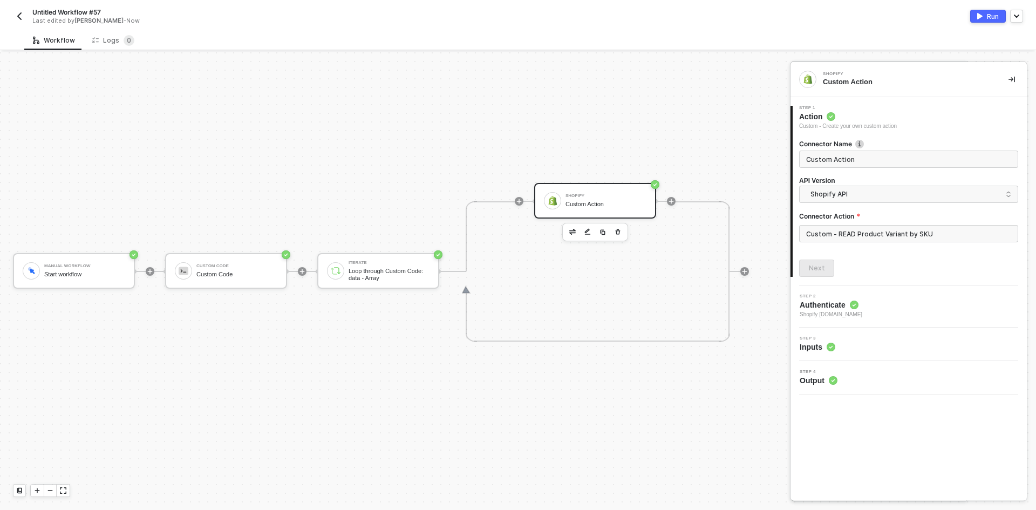
click at [221, 280] on div "Custom Code Custom Code" at bounding box center [236, 271] width 81 height 21
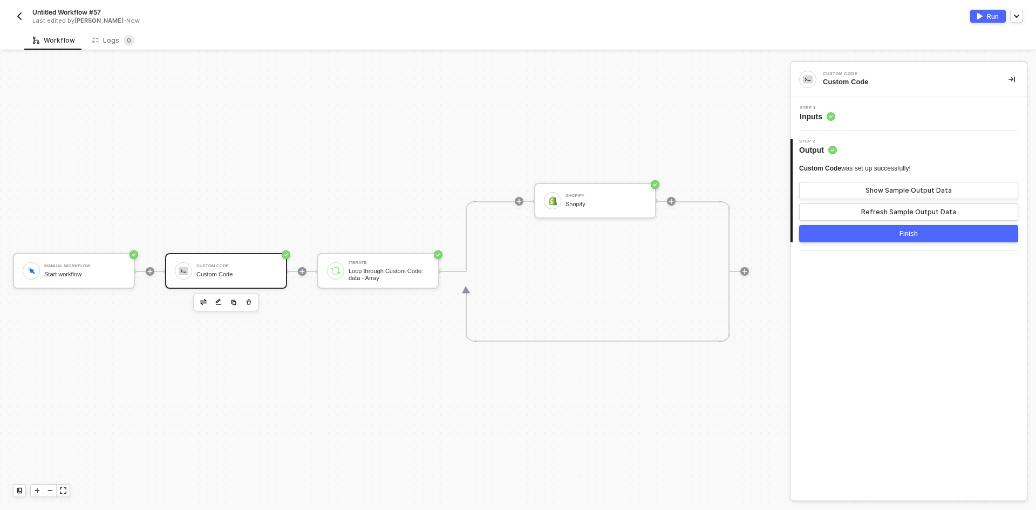
click at [929, 109] on div "Step 1 Inputs" at bounding box center [910, 114] width 234 height 16
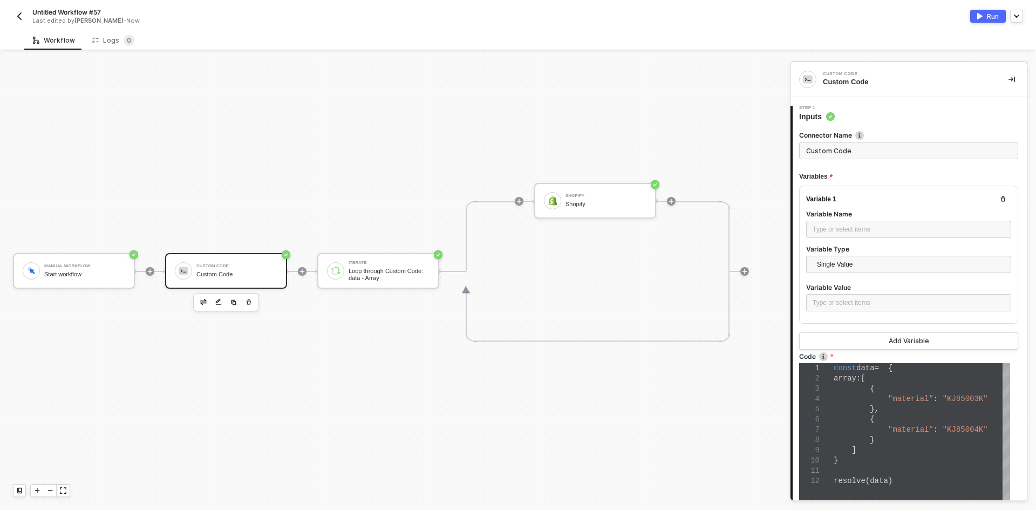
drag, startPoint x: 859, startPoint y: 461, endPoint x: 857, endPoint y: 443, distance: 18.0
click at [860, 460] on div "}" at bounding box center [922, 461] width 176 height 10
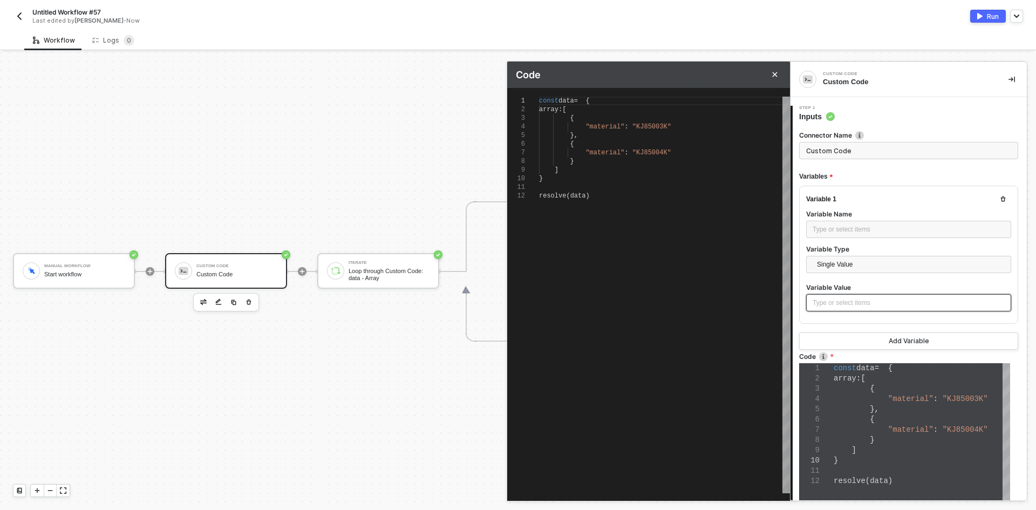
type textarea "const data = { array: [ { "material": "KJ85003K" }, { "material": "KJ85004K" } …"
type textarea "const data = { array: [ { "material": "KJ8500K" }, { "material": "KJ85004K" } ]…"
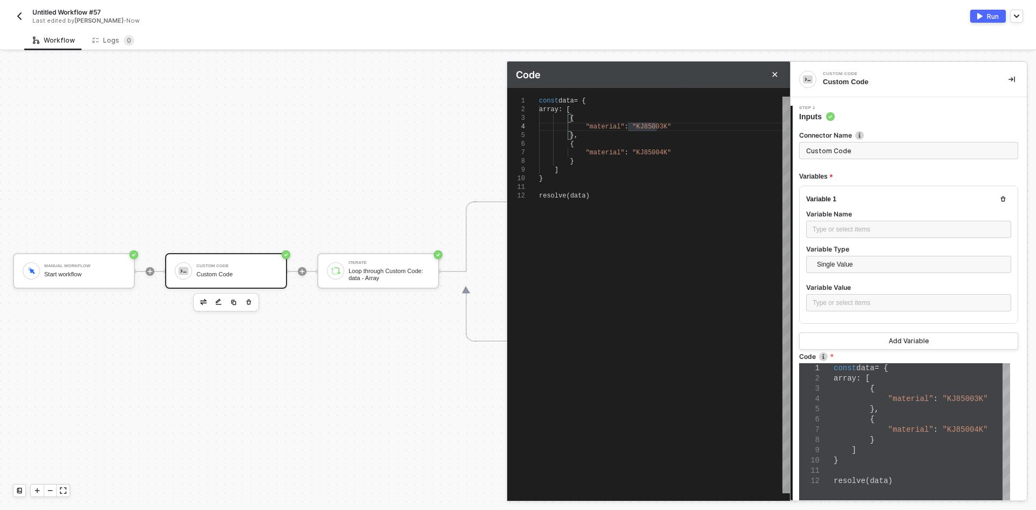
type textarea "const data = { array: [ { "material": "KJ85004K" }, { "material": "KJ85004K" } …"
type textarea "const data = { array: [ { "material": "KJ85004K" }, { "material": "KJ8500K" } ]…"
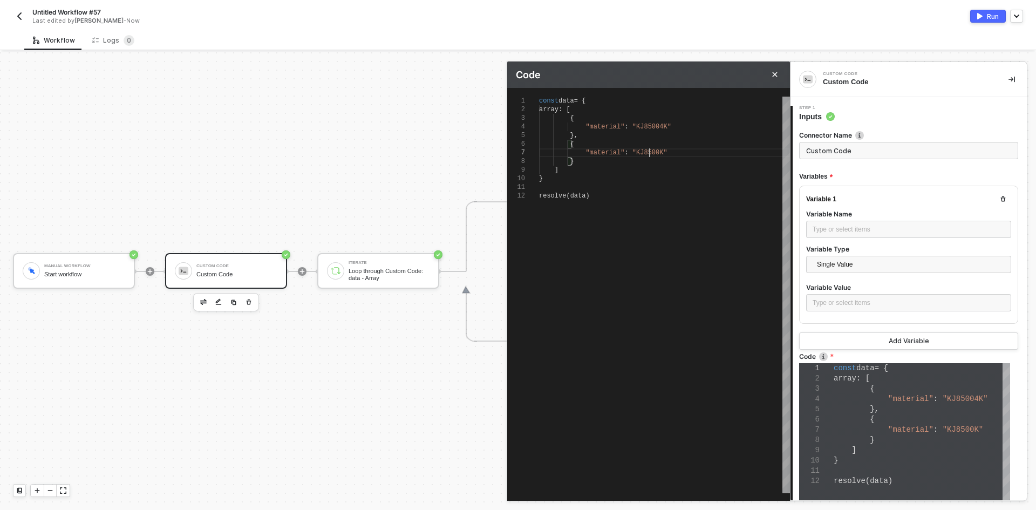
type textarea "const data = { array: [ { "material": "KJ85004K" }, { "material": "KJ85003K" } …"
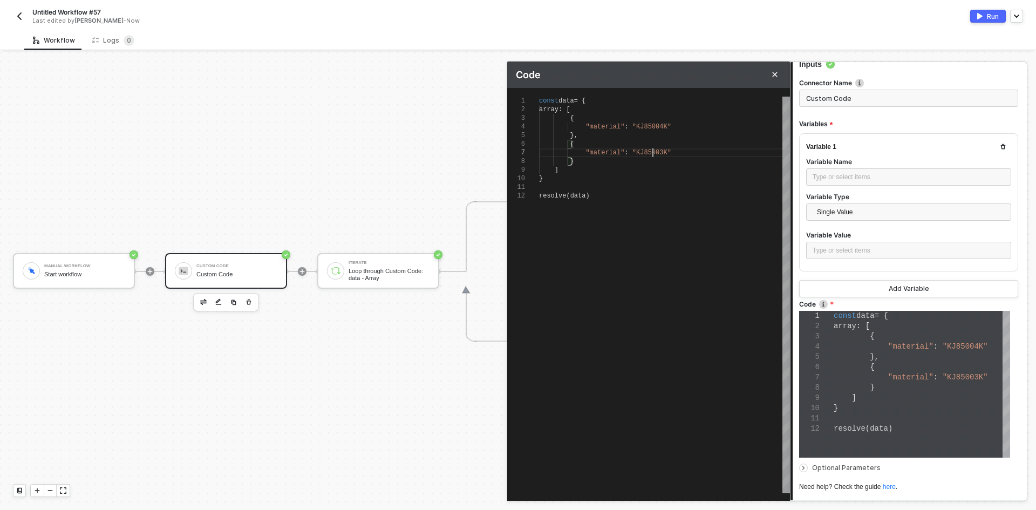
scroll to position [108, 0]
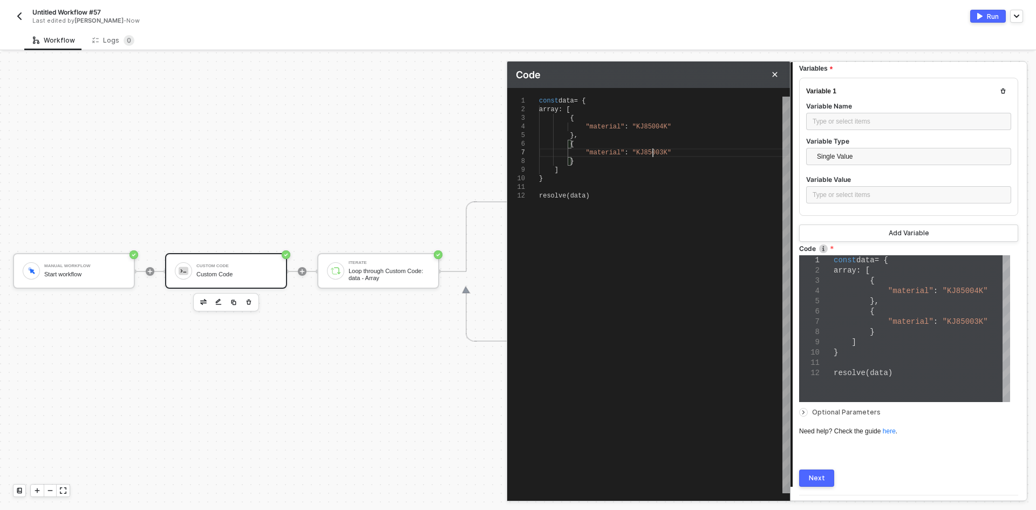
click at [814, 471] on button "Next" at bounding box center [816, 478] width 35 height 17
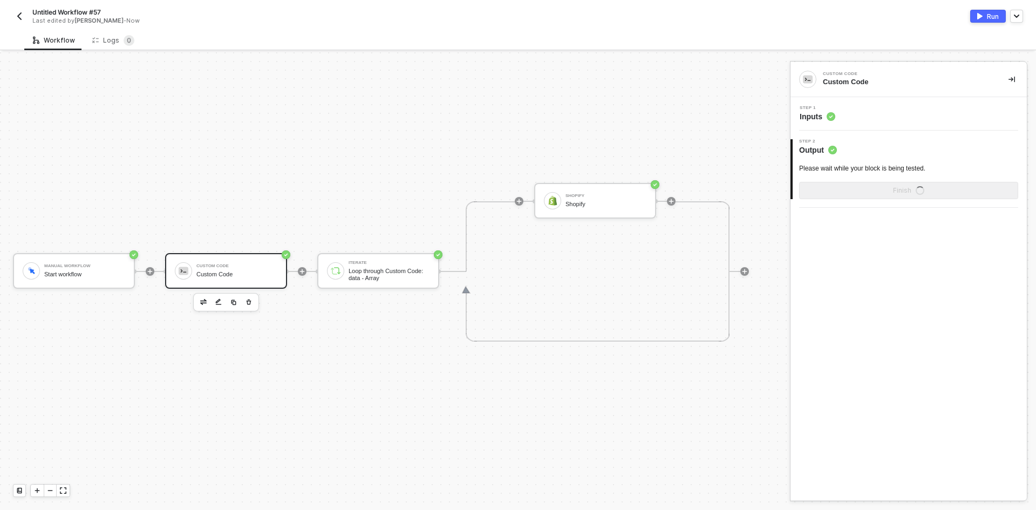
scroll to position [0, 0]
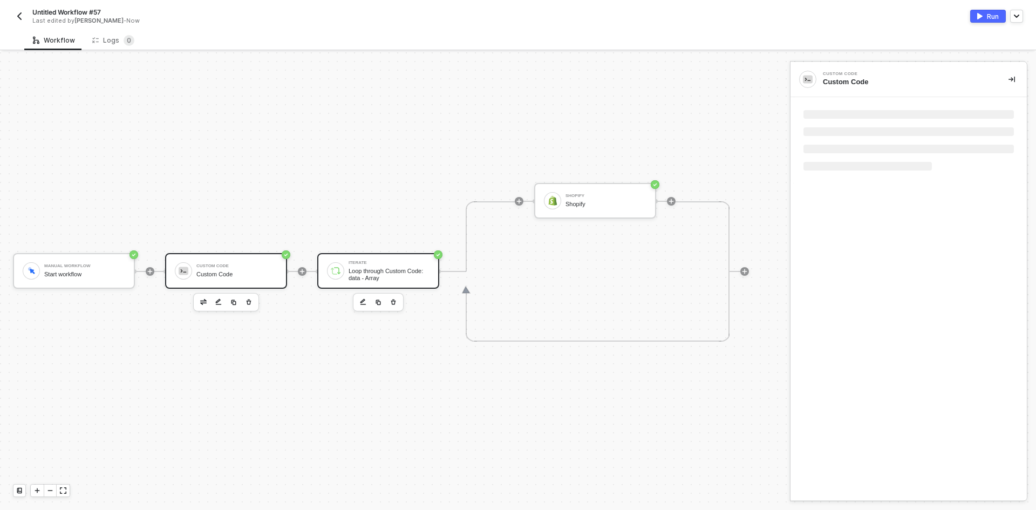
click at [375, 259] on div "Iterate Loop through Custom Code: data - Array" at bounding box center [378, 271] width 122 height 36
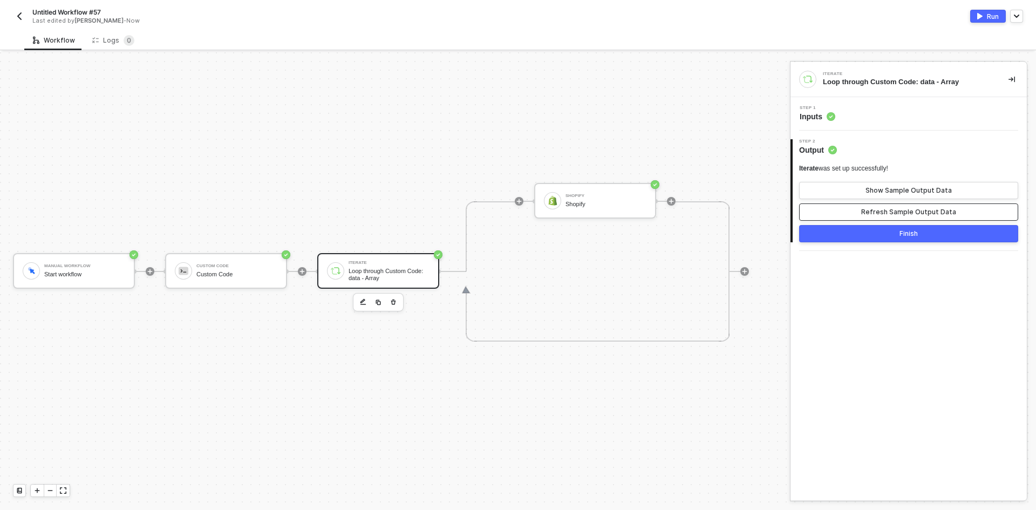
click at [858, 208] on button "Refresh Sample Output Data" at bounding box center [908, 211] width 219 height 17
click at [567, 203] on div "Shopify" at bounding box center [606, 204] width 81 height 7
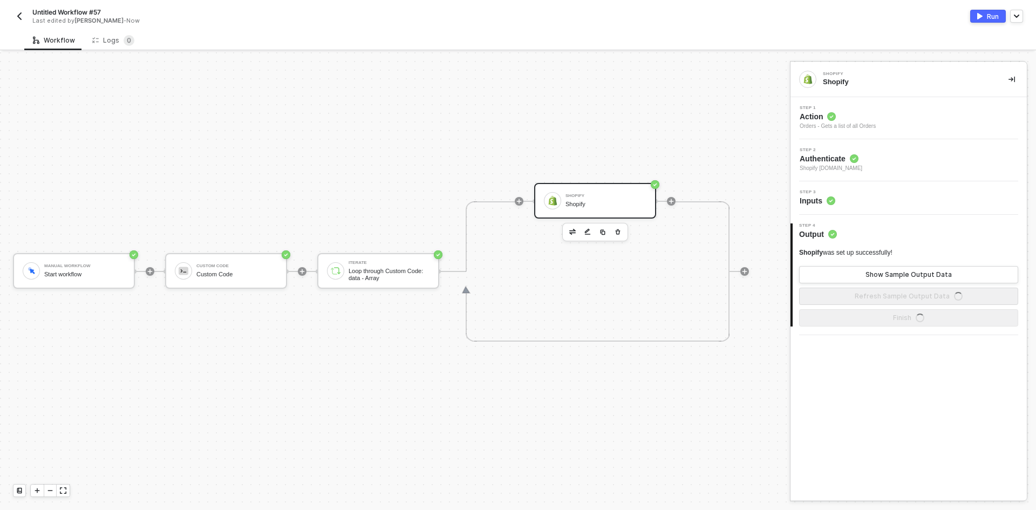
click at [904, 133] on div "Step 1 Action Orders - Gets a list of all Orders" at bounding box center [909, 118] width 236 height 42
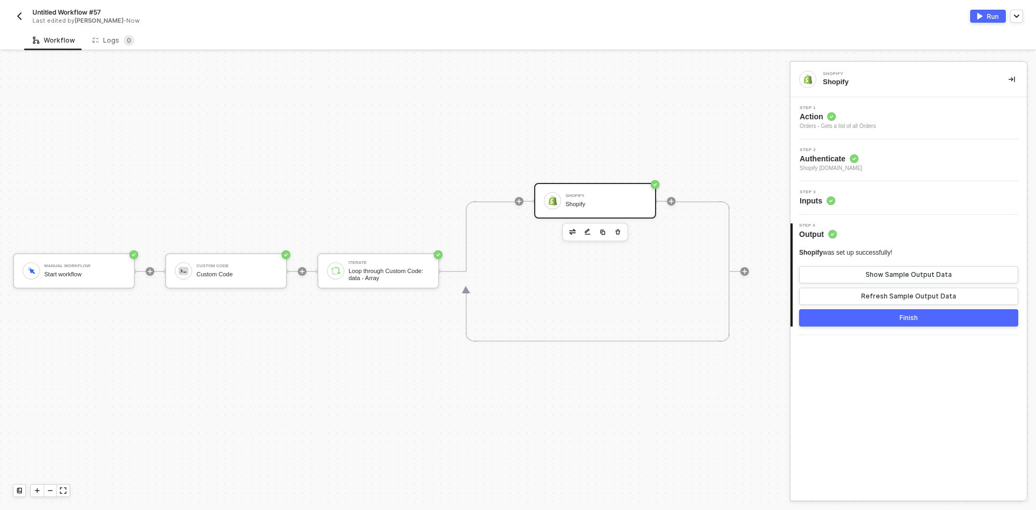
click at [901, 125] on div "Step 1 Action Orders - Gets a list of all Orders" at bounding box center [910, 118] width 234 height 25
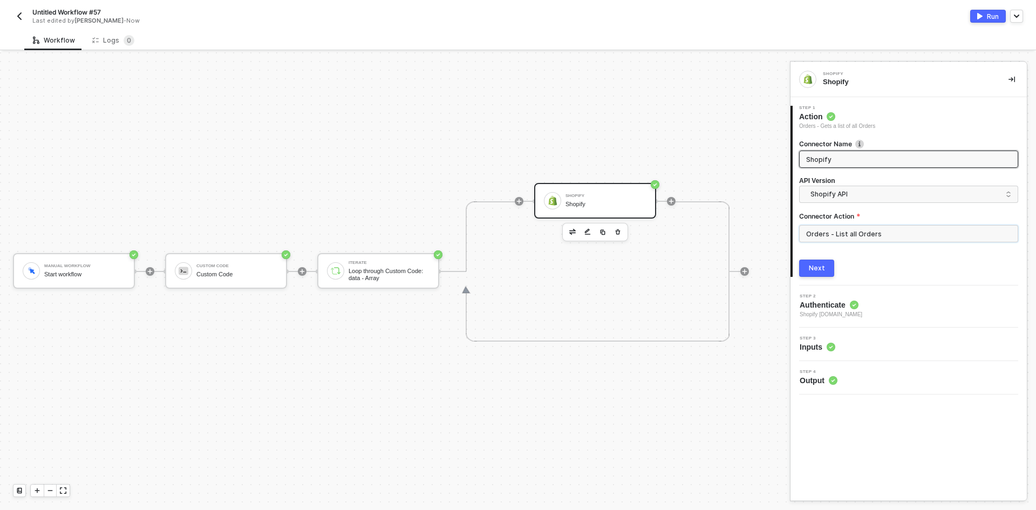
click at [860, 229] on input "Orders - List all Orders" at bounding box center [908, 233] width 219 height 17
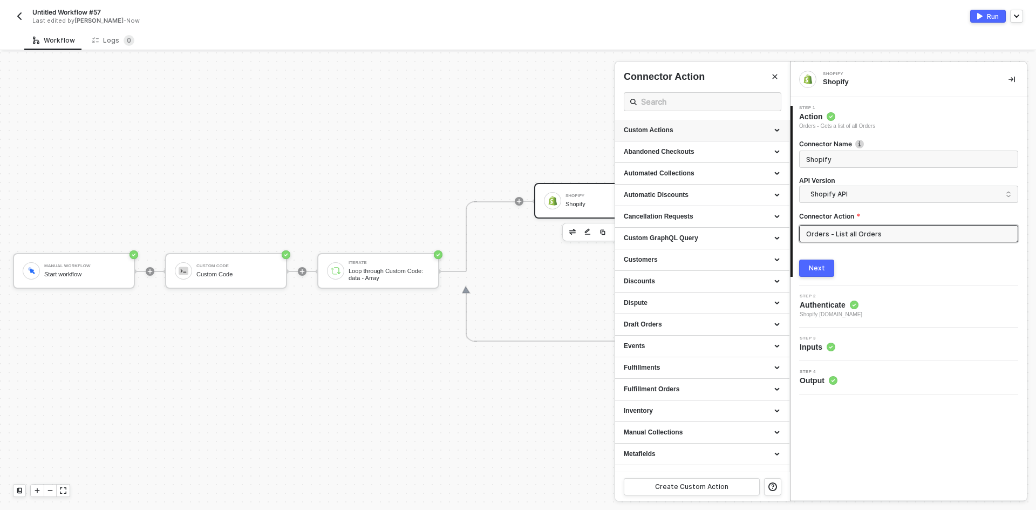
click at [772, 137] on div "Custom Actions" at bounding box center [702, 131] width 174 height 22
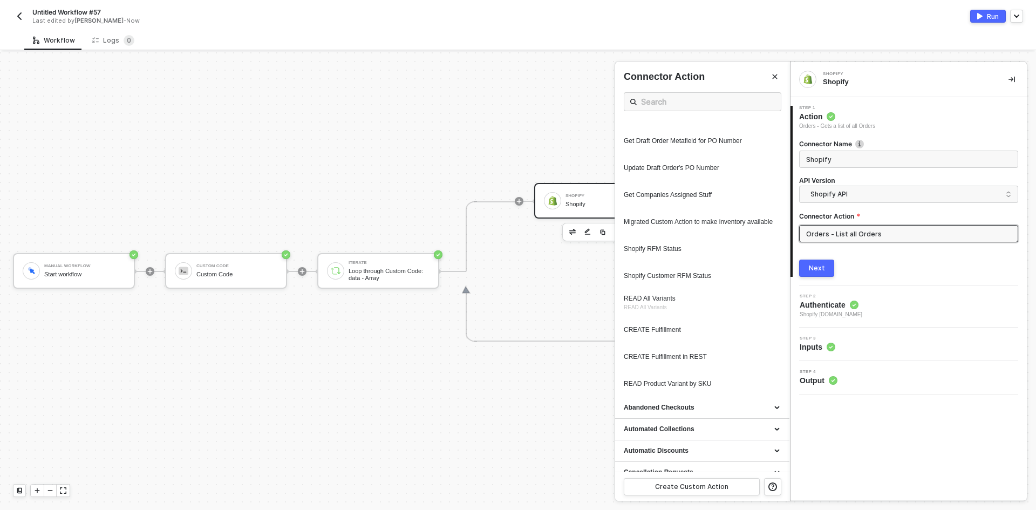
scroll to position [594, 0]
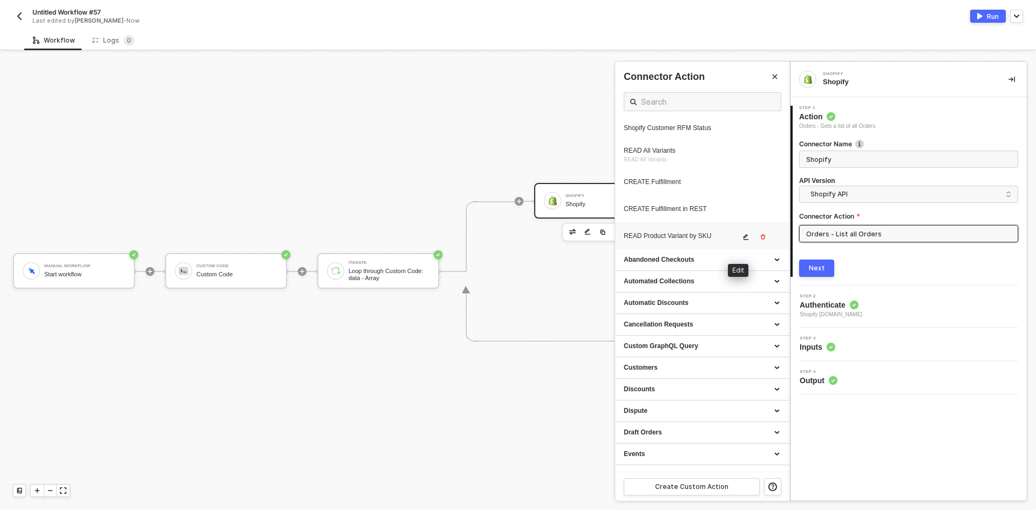
click at [740, 241] on button "button" at bounding box center [746, 236] width 13 height 13
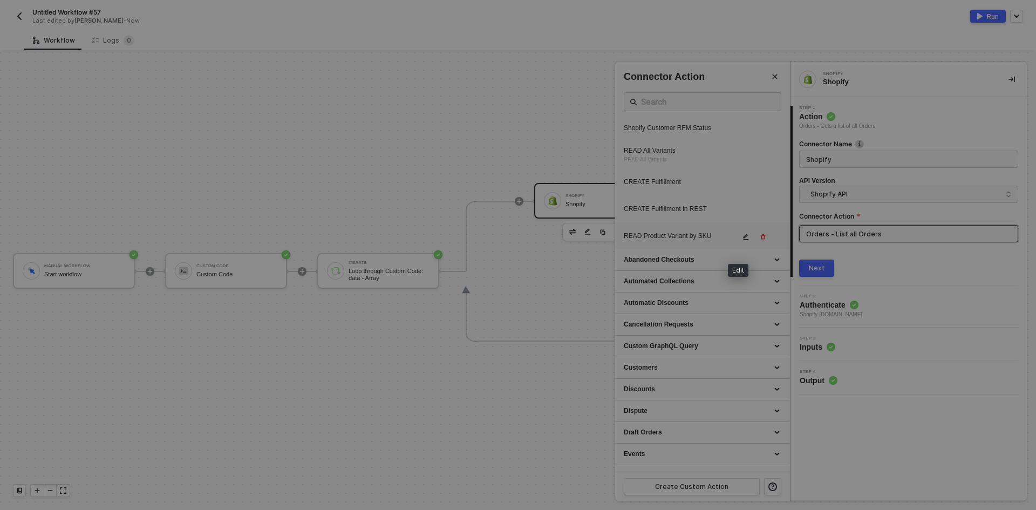
type textarea "HTTP/1.1 200 OK { "data": { "productVariants": { "edges": [] } } }"
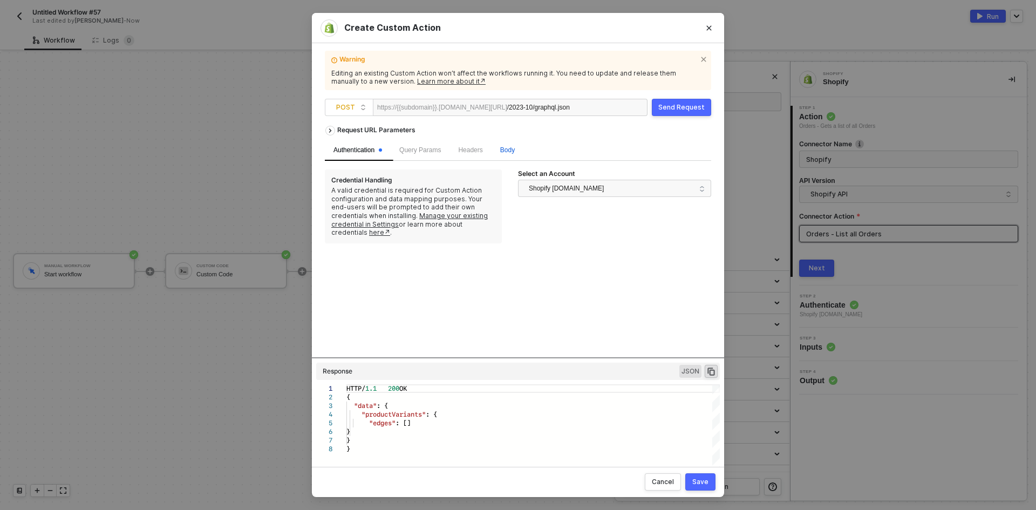
click at [500, 152] on span "Body" at bounding box center [507, 150] width 15 height 8
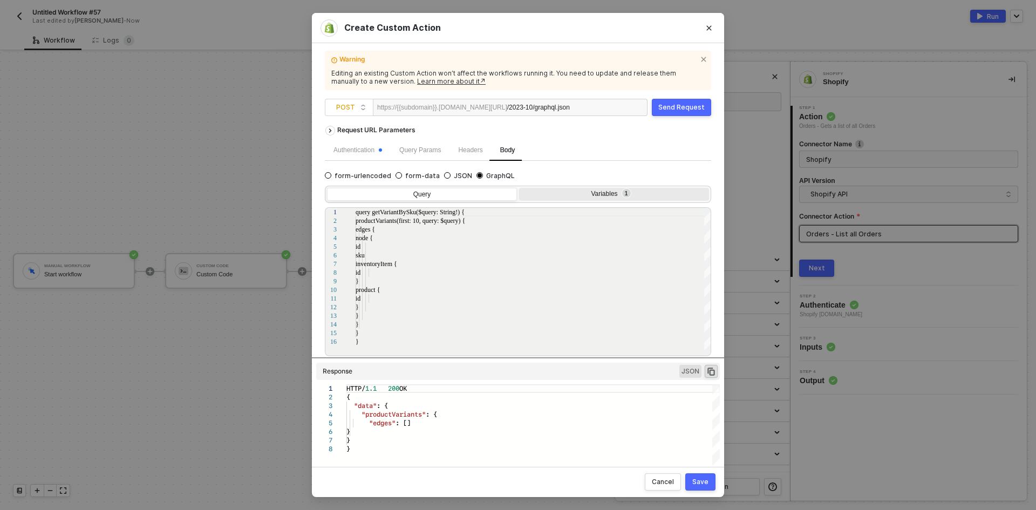
click at [574, 199] on div "Variables 1" at bounding box center [614, 195] width 190 height 15
click at [519, 188] on input "Variables 1" at bounding box center [519, 188] width 0 height 0
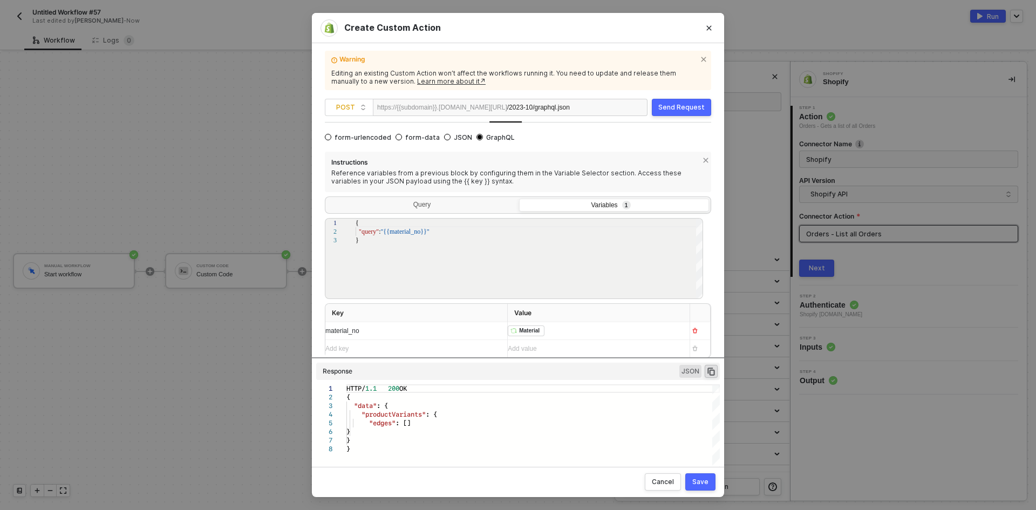
scroll to position [39, 0]
click at [666, 111] on div "Send Request" at bounding box center [681, 107] width 46 height 9
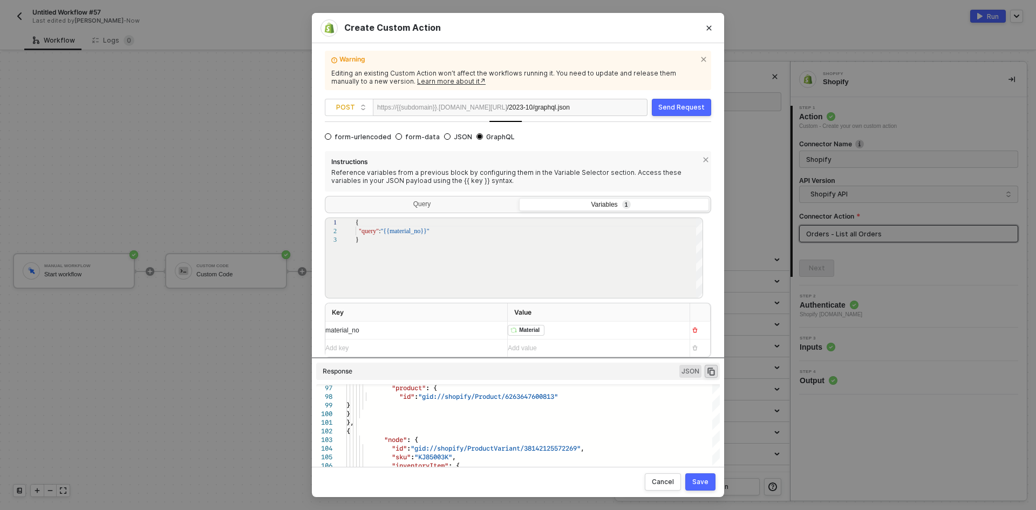
click at [605, 327] on div "﻿ ﻿ Material ﻿" at bounding box center [594, 331] width 173 height 12
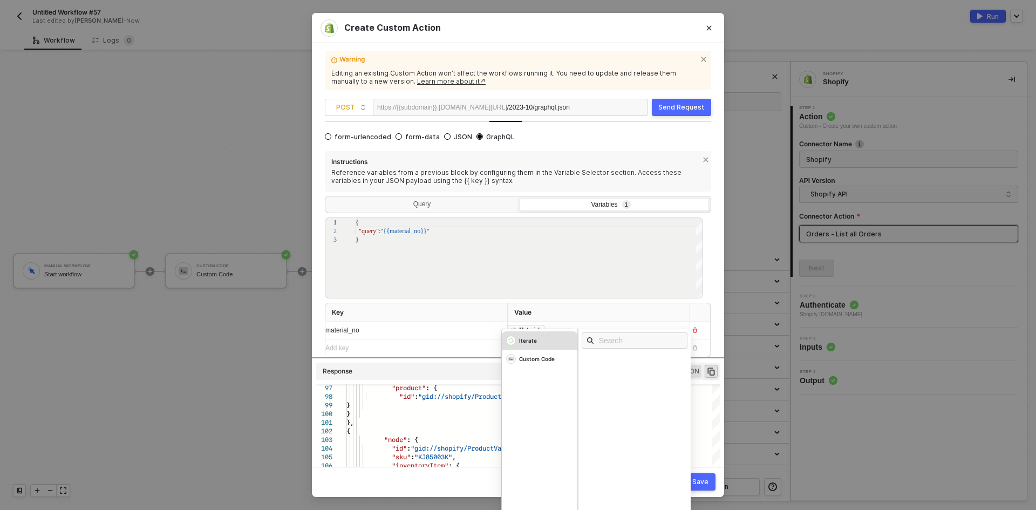
click at [555, 341] on div "Iterate" at bounding box center [540, 340] width 76 height 18
click at [565, 326] on div "﻿ ﻿ Material ﻿" at bounding box center [589, 331] width 162 height 12
click at [627, 362] on div "Material" at bounding box center [637, 361] width 113 height 12
click at [661, 107] on div "Send Request" at bounding box center [681, 107] width 46 height 9
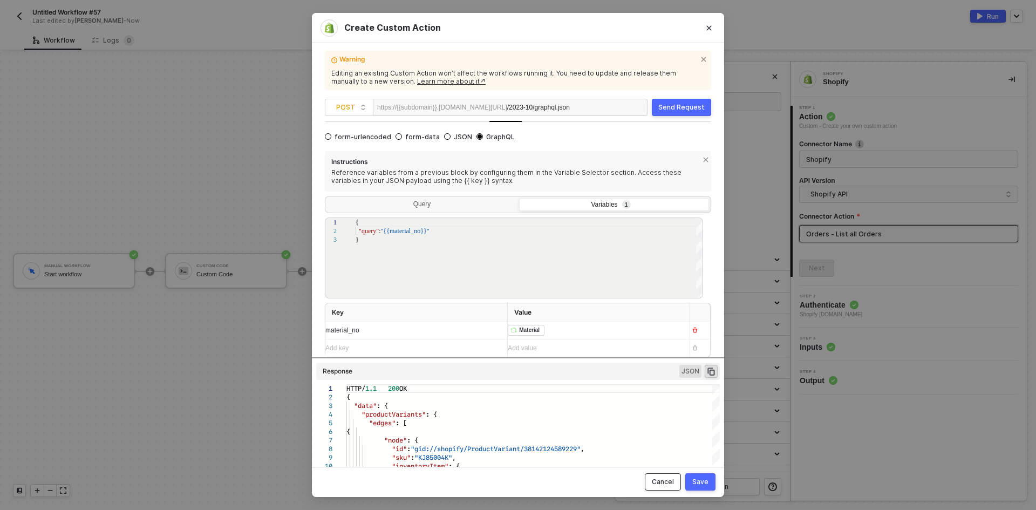
click at [676, 489] on button "Cancel" at bounding box center [663, 481] width 36 height 17
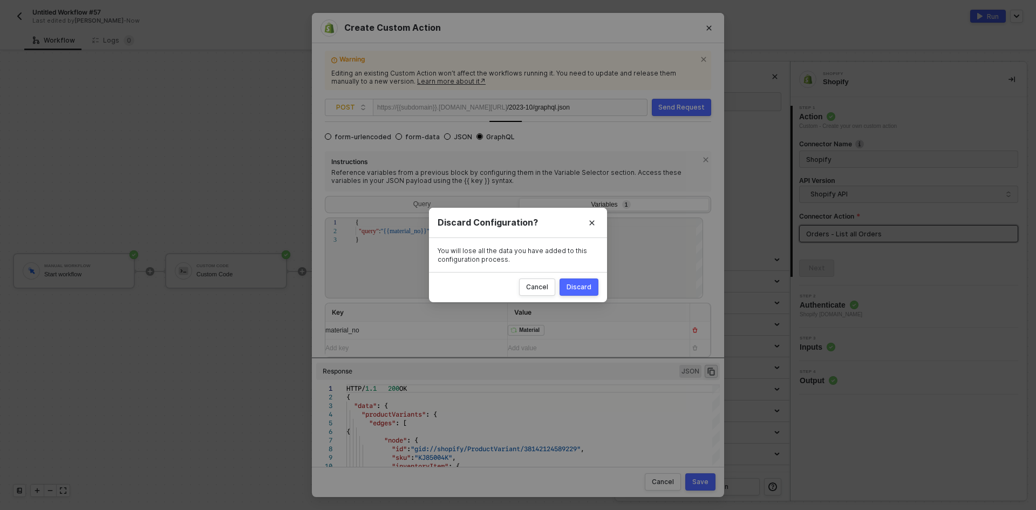
click at [588, 283] on div "Discard" at bounding box center [579, 287] width 25 height 9
radio input "true"
radio input "false"
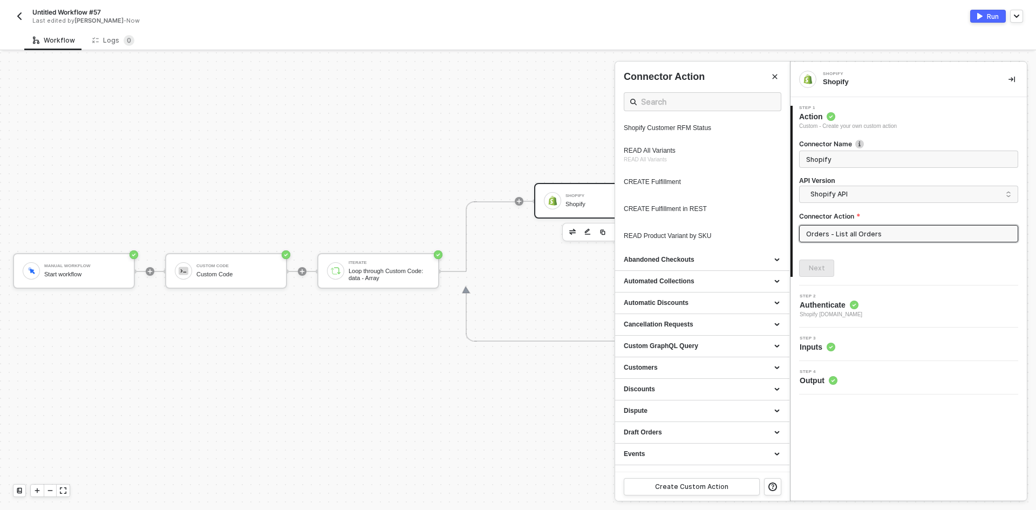
click at [243, 262] on div at bounding box center [518, 281] width 1036 height 458
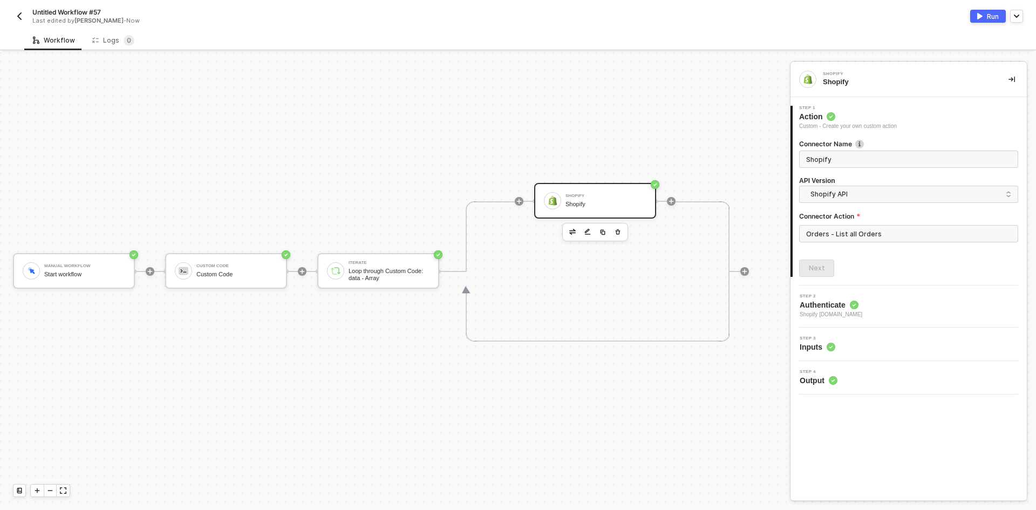
click at [237, 274] on div "Custom Code" at bounding box center [236, 274] width 81 height 7
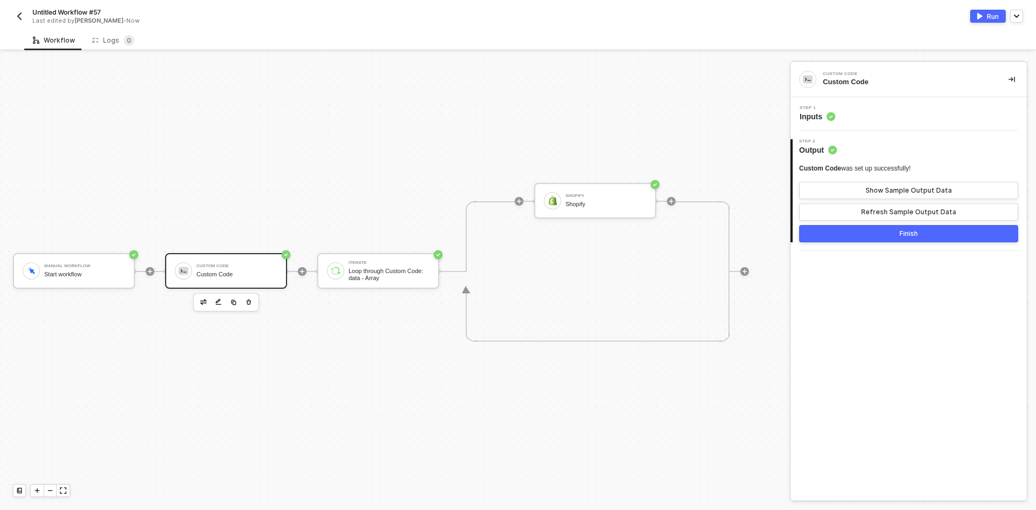
click at [237, 274] on div "Custom Code" at bounding box center [236, 274] width 81 height 7
click at [870, 117] on div "Step 1 Inputs" at bounding box center [910, 114] width 234 height 16
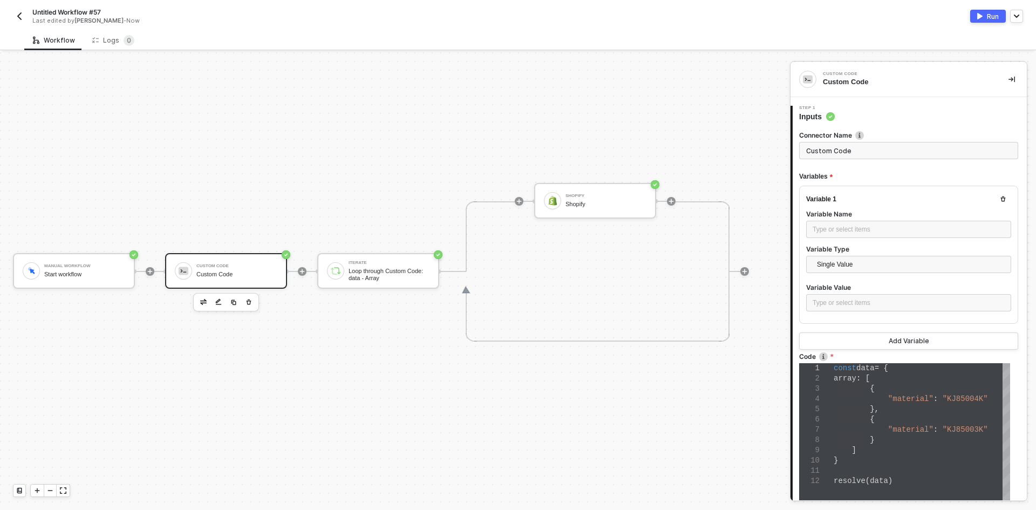
click at [885, 418] on div "{" at bounding box center [922, 420] width 176 height 10
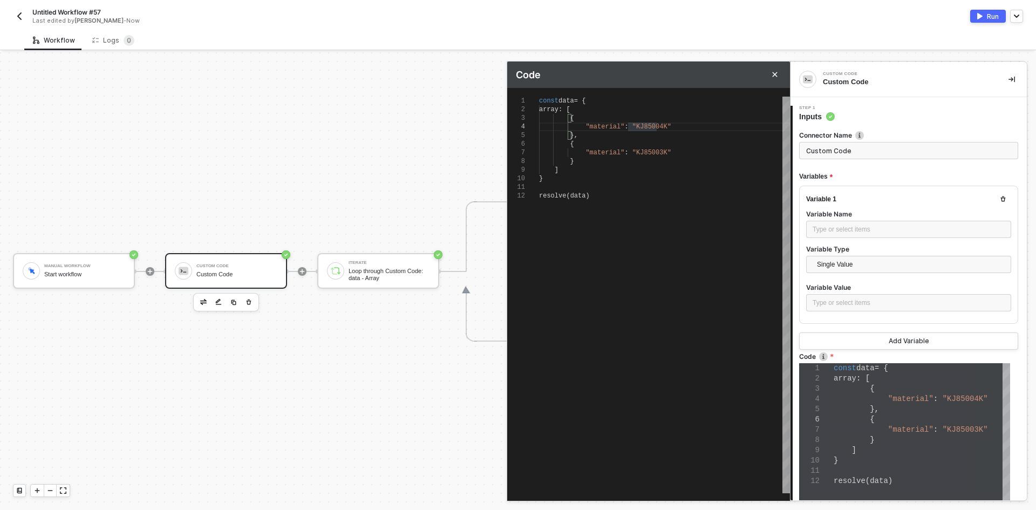
click at [650, 124] on span ""KJ85004K"" at bounding box center [652, 127] width 39 height 8
type textarea "const data = { array: [ { "material": "KJ850044K" }, { "material": "KJ85003K" }…"
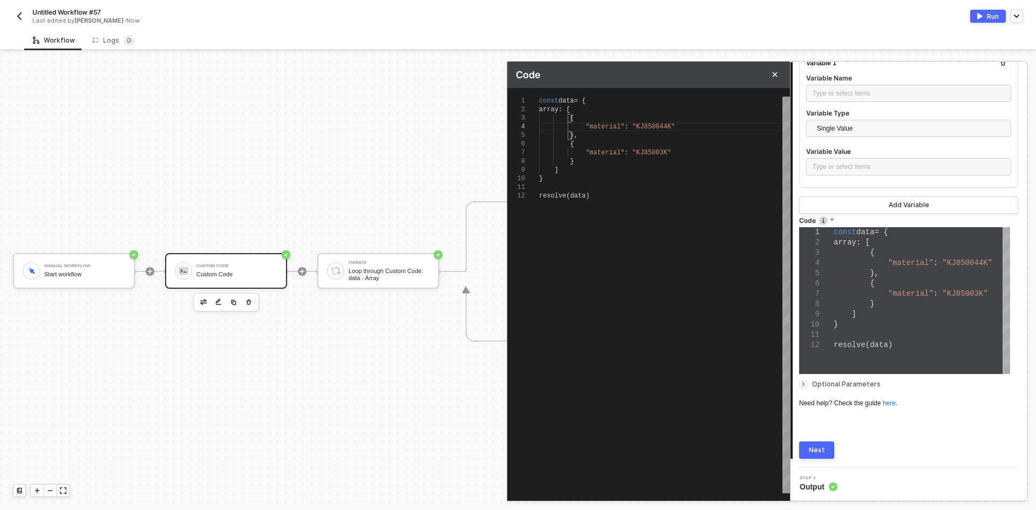
click at [808, 446] on button "Next" at bounding box center [816, 450] width 35 height 17
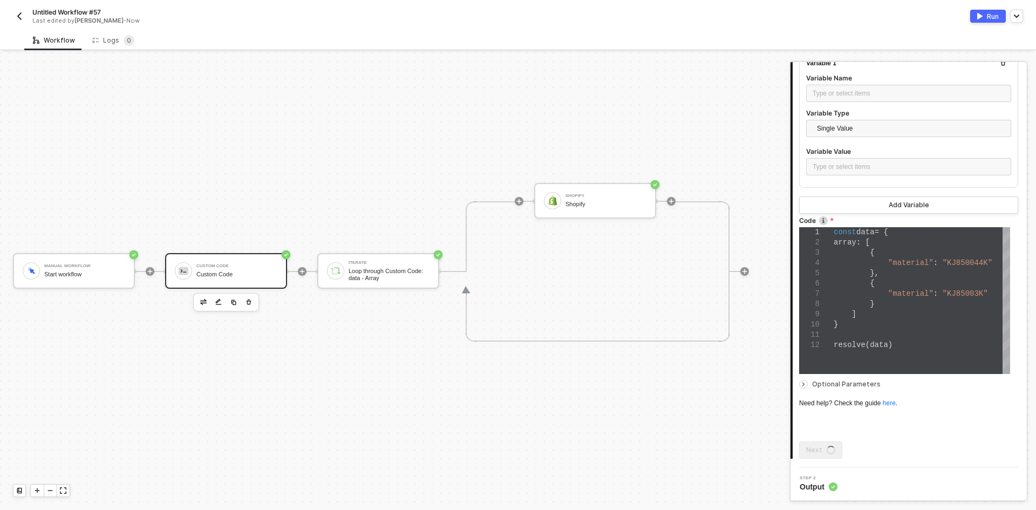
scroll to position [0, 0]
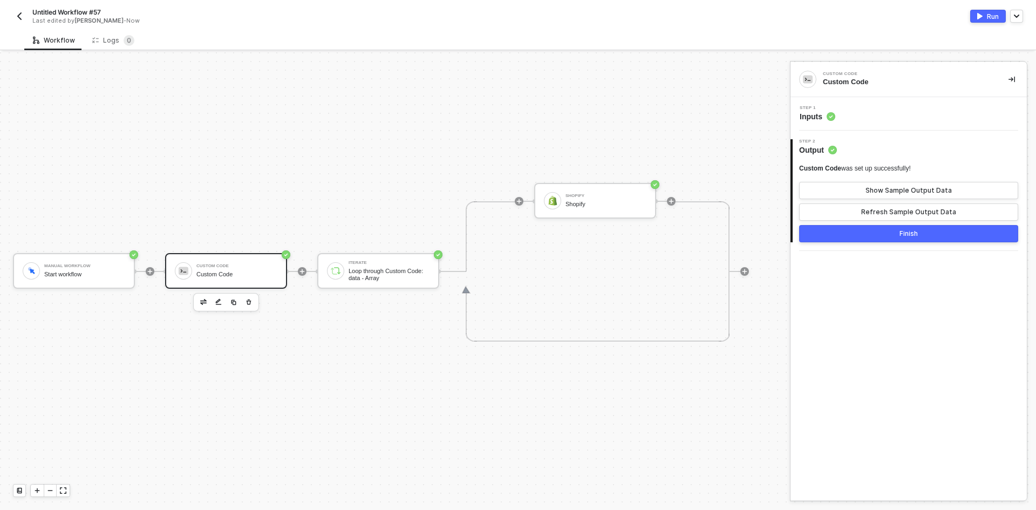
click at [886, 235] on button "Finish" at bounding box center [908, 233] width 219 height 17
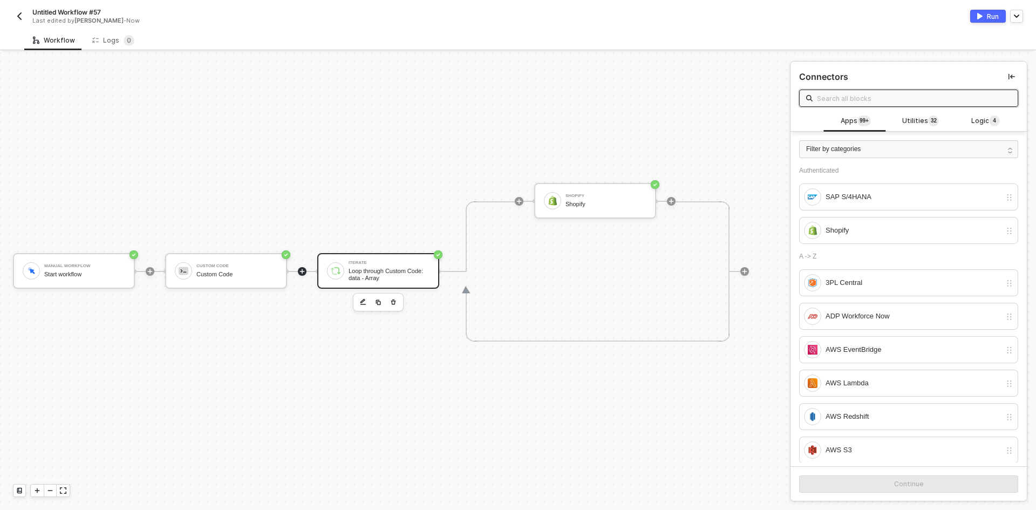
click at [418, 264] on div "Iterate" at bounding box center [389, 263] width 81 height 4
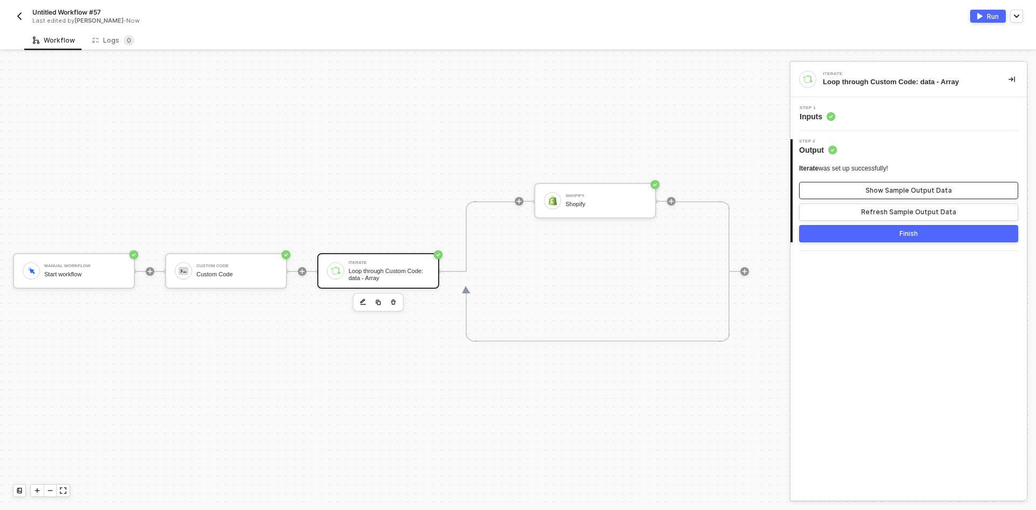
click at [898, 192] on div "Show Sample Output Data" at bounding box center [909, 190] width 86 height 9
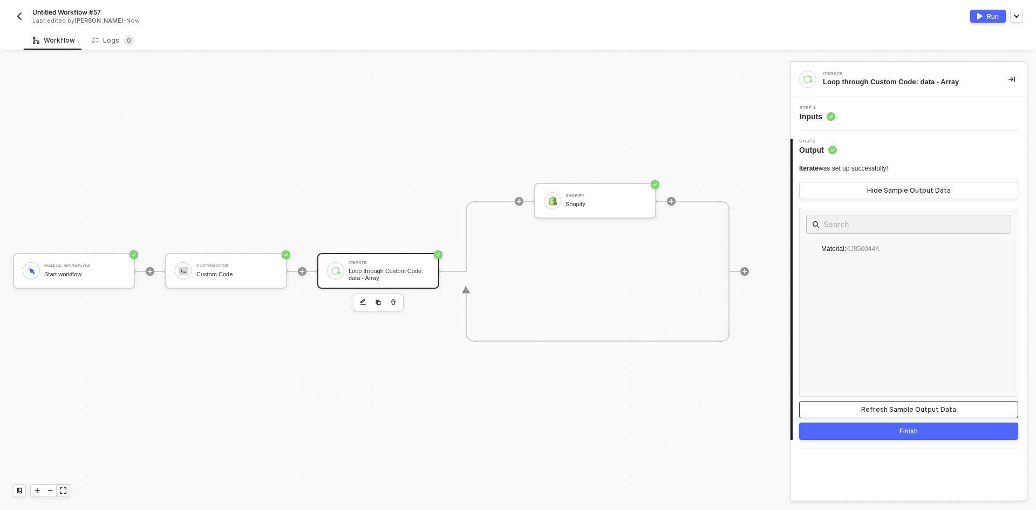
click at [837, 416] on button "Refresh Sample Output Data" at bounding box center [908, 409] width 219 height 17
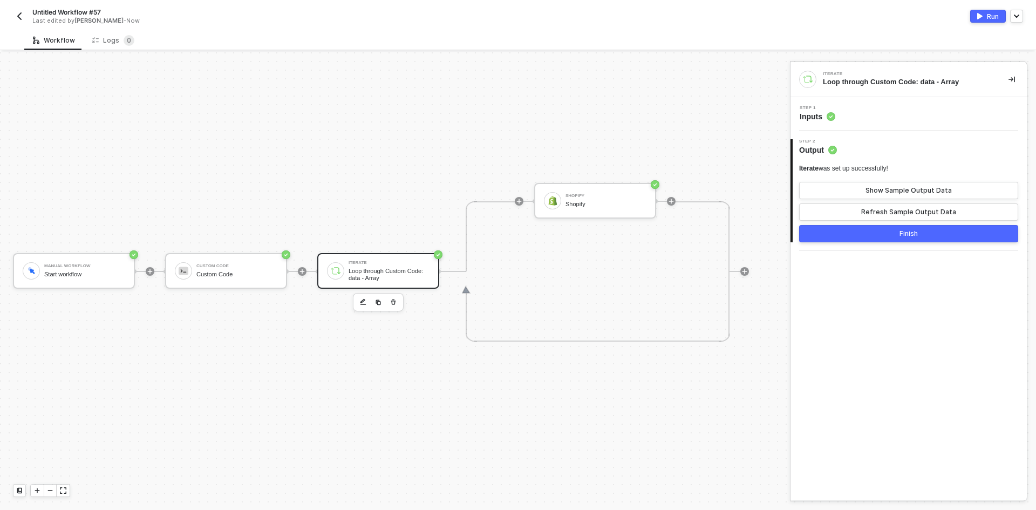
click at [881, 120] on div "Step 1 Inputs" at bounding box center [910, 114] width 234 height 16
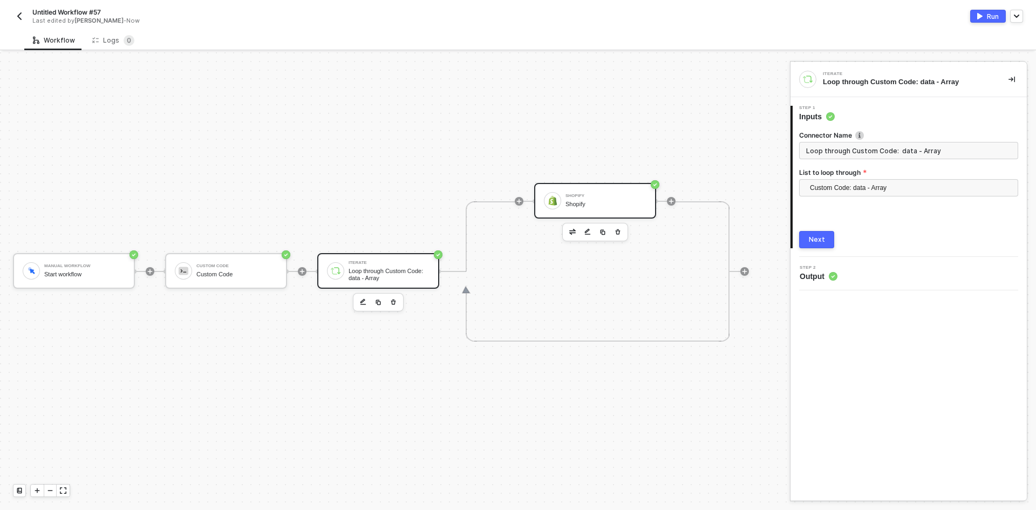
click at [614, 201] on div "Shopify" at bounding box center [606, 204] width 81 height 7
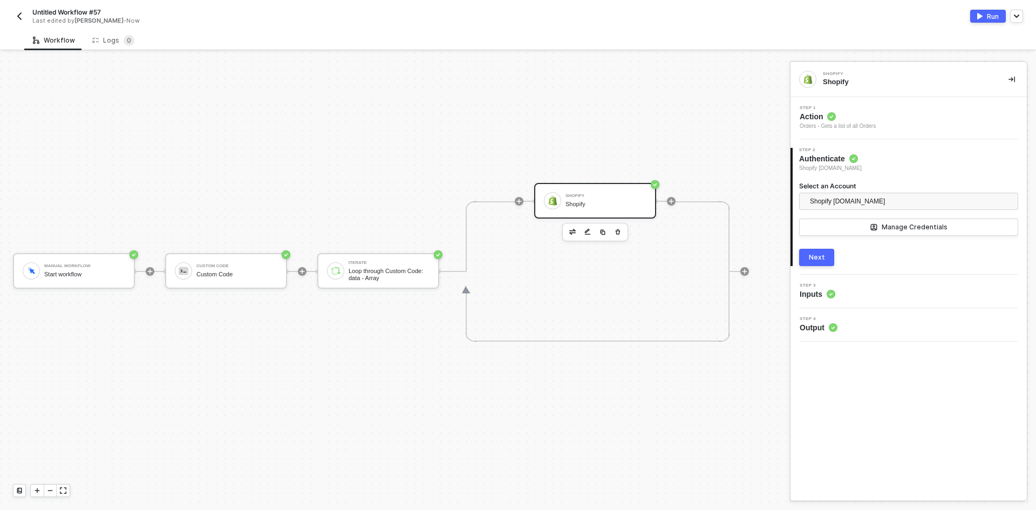
click at [881, 114] on div "Step 1 Action Orders - Gets a list of all Orders" at bounding box center [910, 118] width 234 height 25
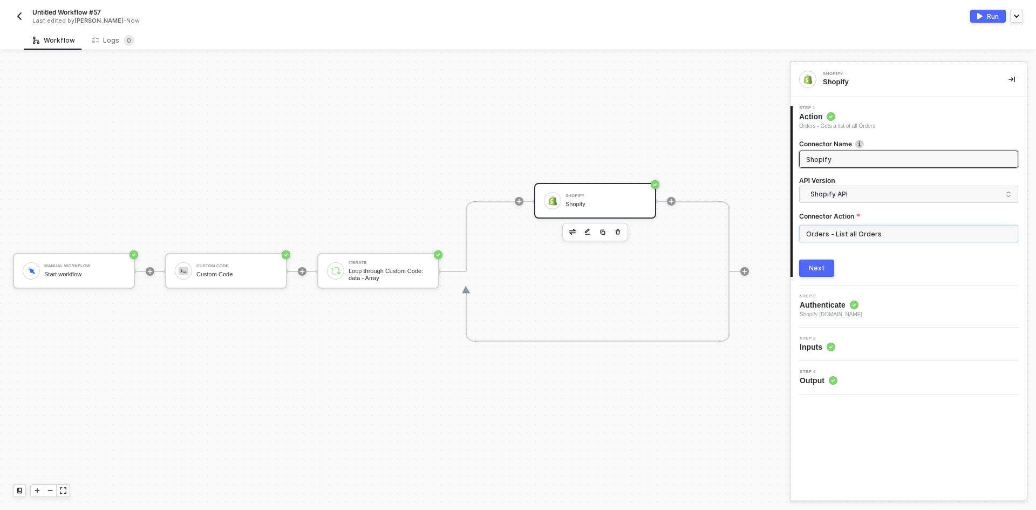
click at [864, 229] on input "Orders - List all Orders" at bounding box center [908, 233] width 219 height 17
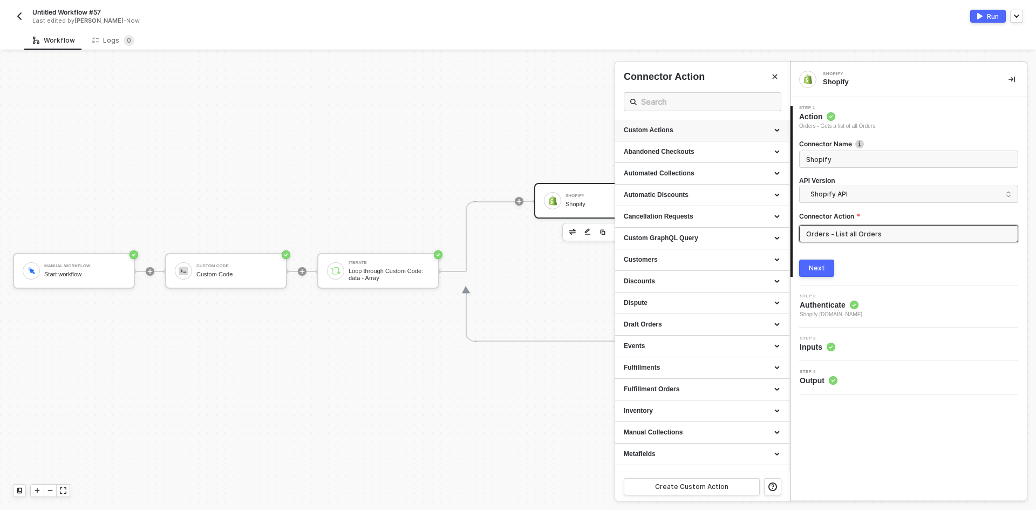
click at [767, 131] on div "Custom Actions" at bounding box center [702, 130] width 157 height 9
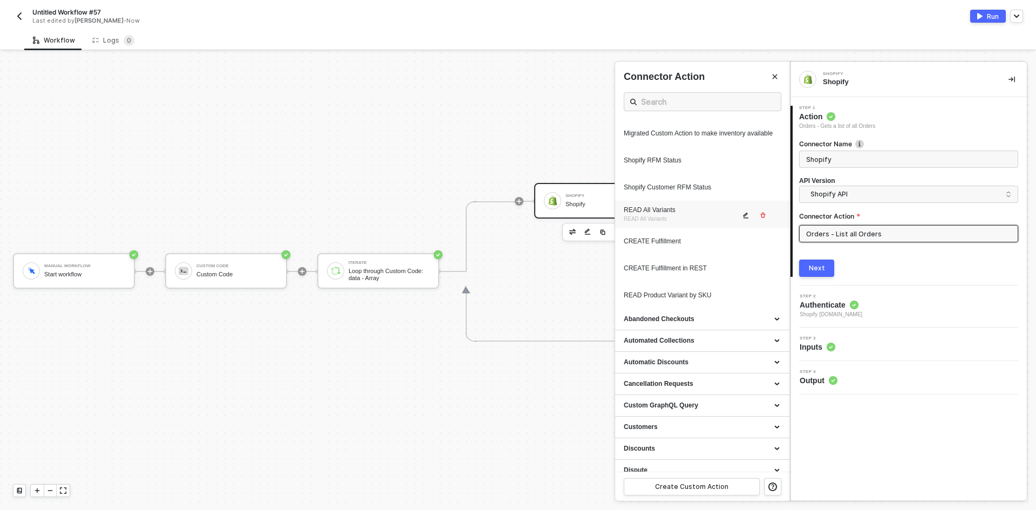
scroll to position [540, 0]
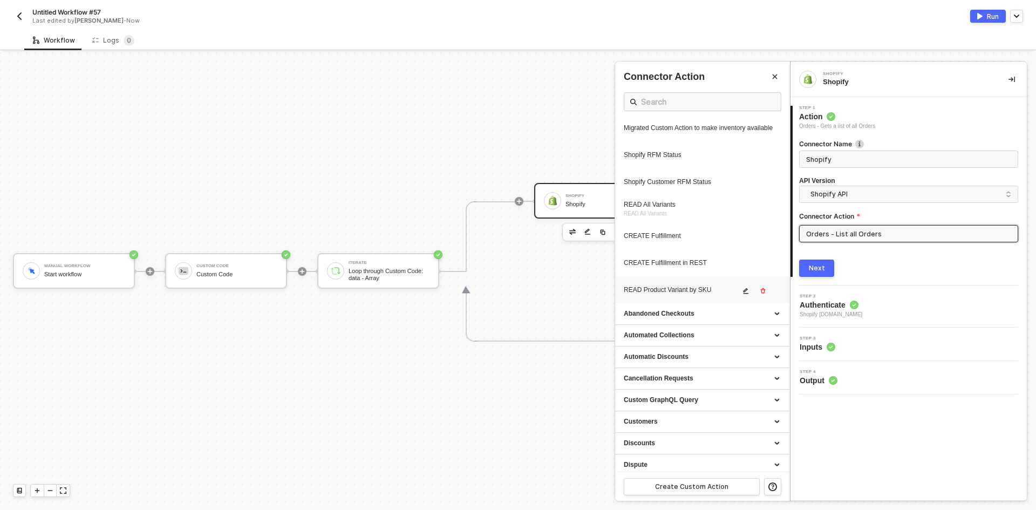
click at [731, 295] on div "READ Product Variant by SKU" at bounding box center [682, 290] width 116 height 9
type input "Custom Action"
type input "Custom - READ Product Variant by SKU"
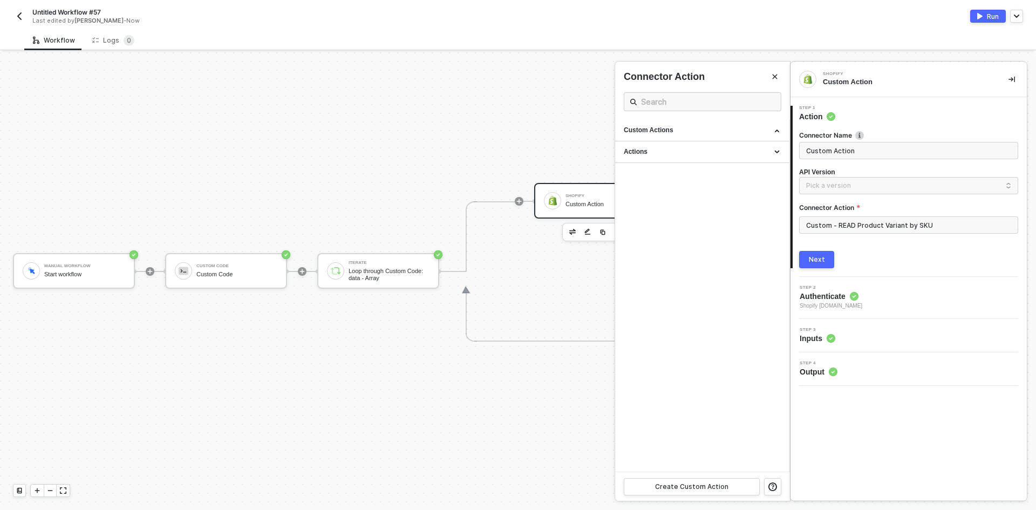
scroll to position [0, 0]
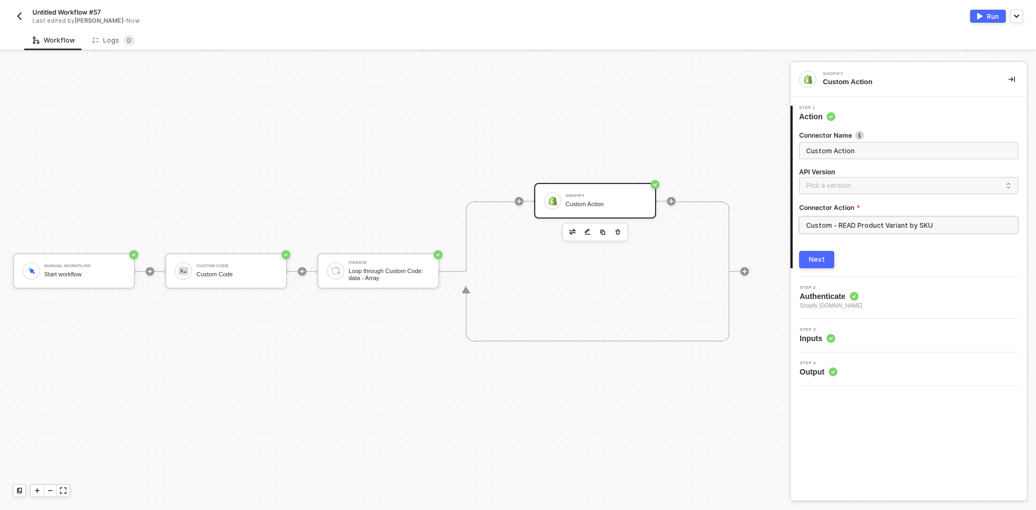
click at [840, 230] on input "Custom - READ Product Variant by SKU" at bounding box center [908, 224] width 219 height 17
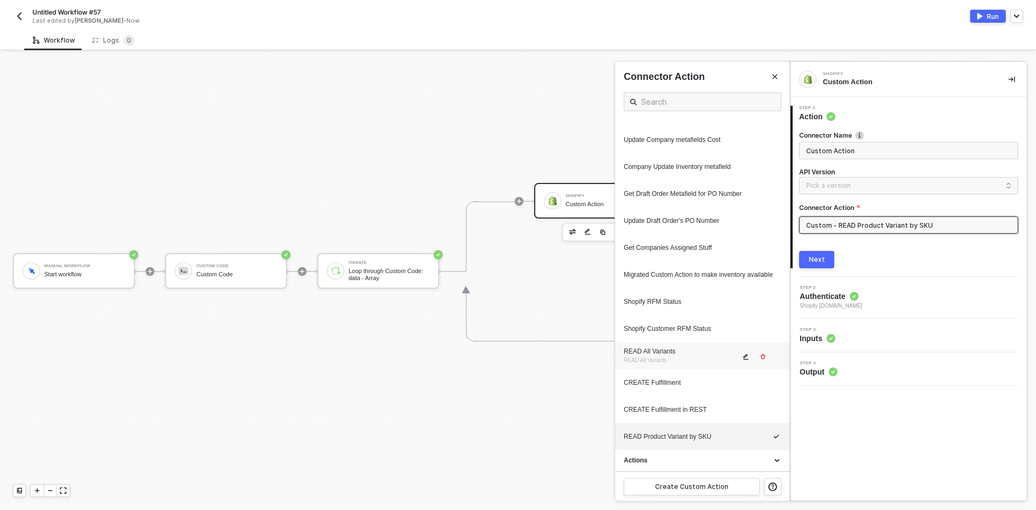
scroll to position [402, 0]
click at [743, 436] on icon "icon-edit" at bounding box center [746, 437] width 6 height 6
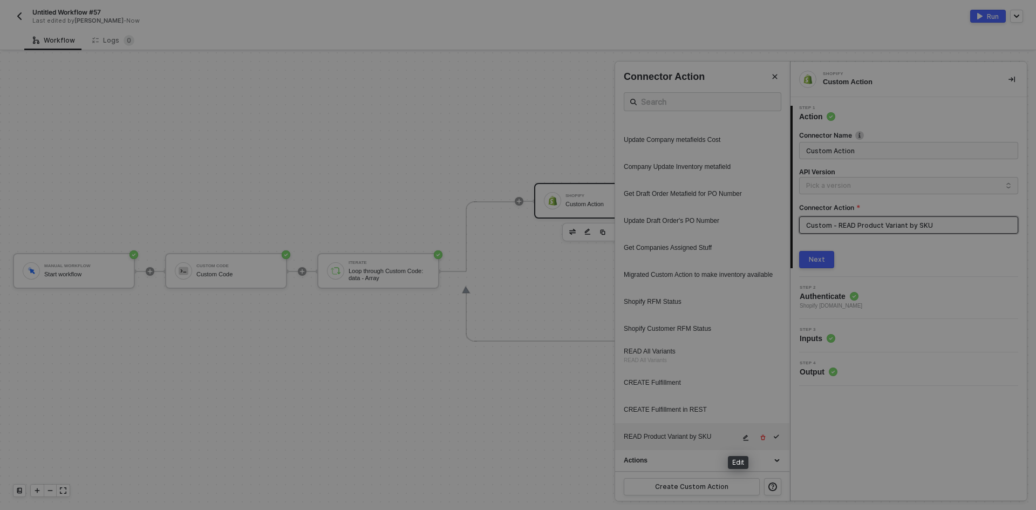
type textarea "HTTP/1.1 200 OK { "data": { "productVariants": { "edges": [] } } }"
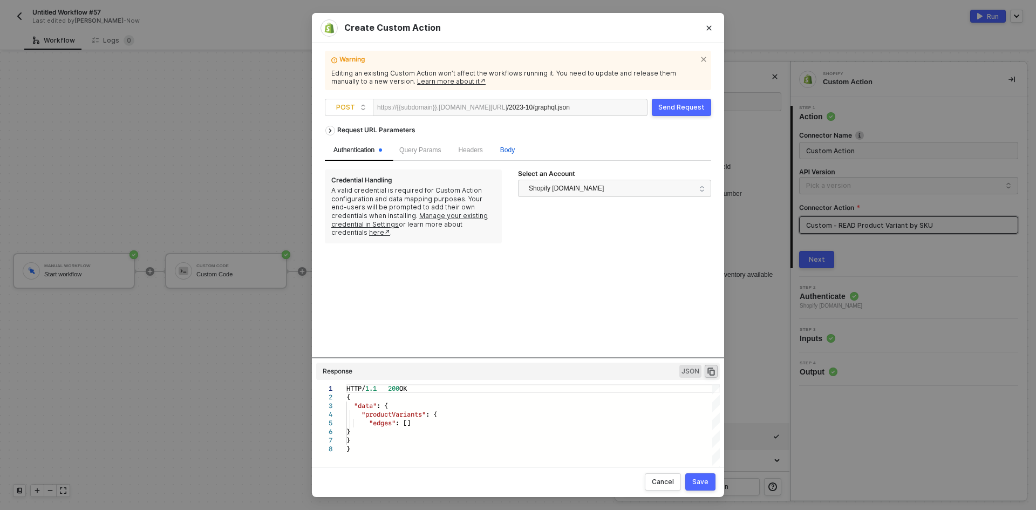
click at [513, 151] on span "Body" at bounding box center [507, 150] width 15 height 8
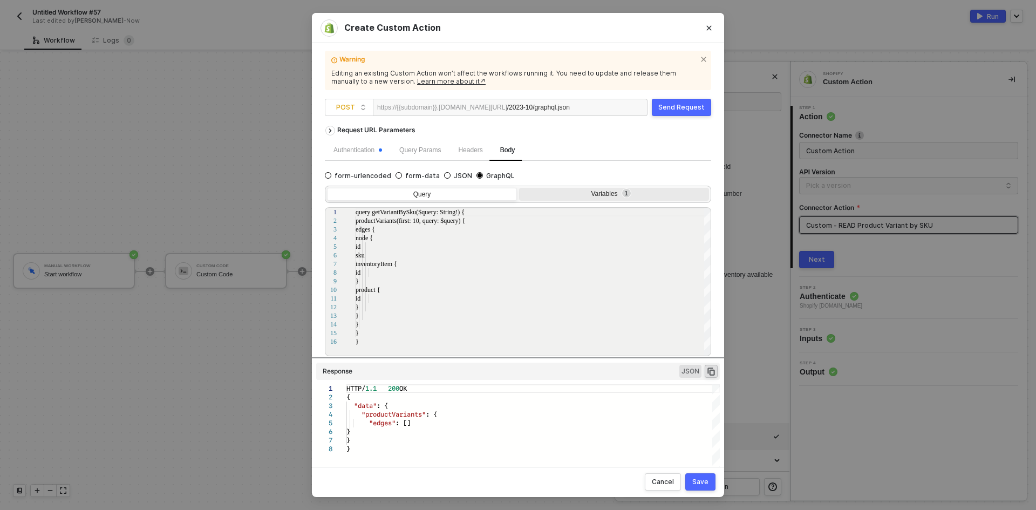
click at [598, 202] on div "Variables 1" at bounding box center [614, 195] width 190 height 15
click at [519, 188] on input "Variables 1" at bounding box center [519, 188] width 0 height 0
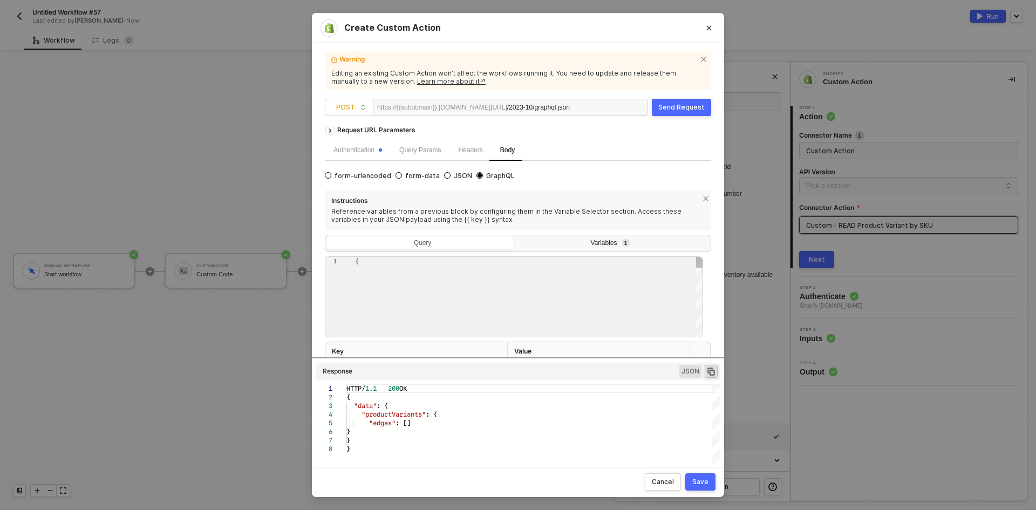
type textarea "{ "query": "{{material_no}}" }"
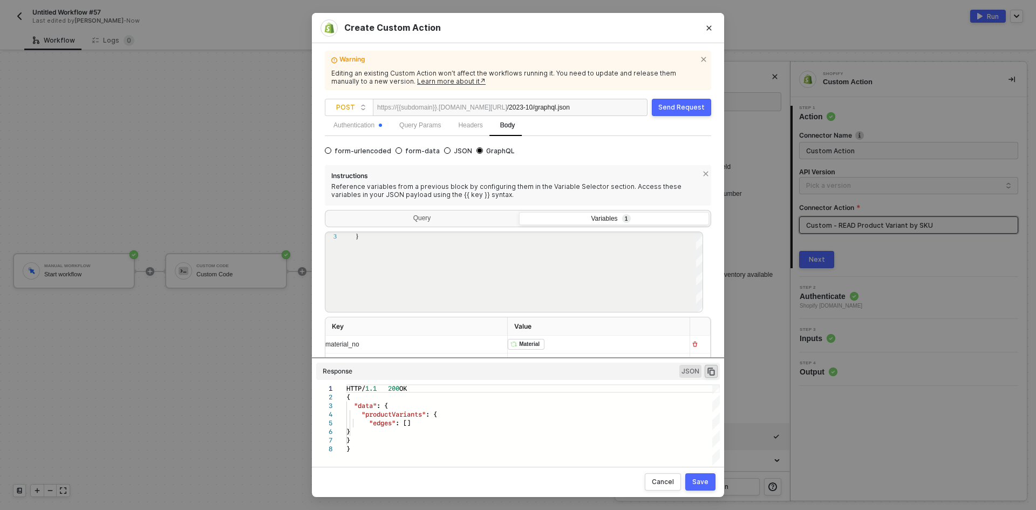
scroll to position [39, 0]
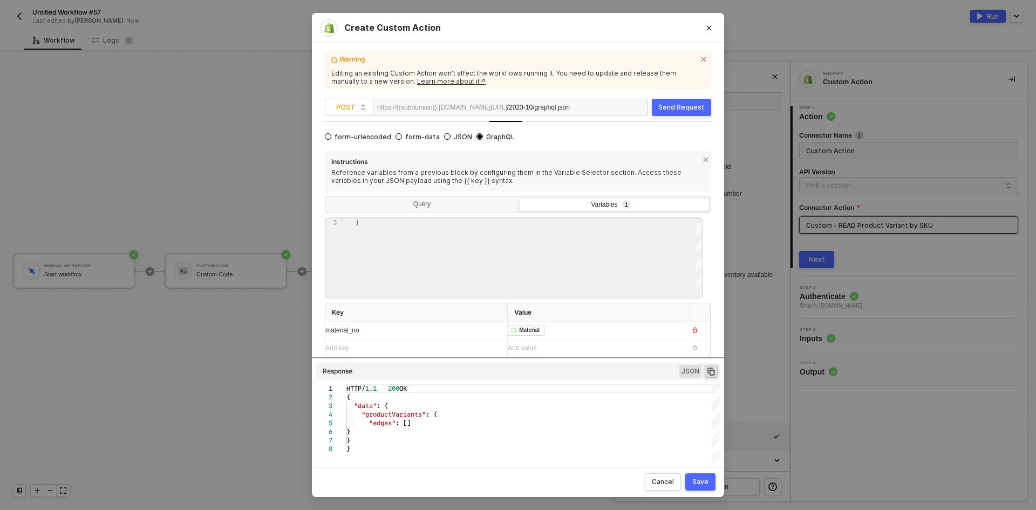
click at [575, 346] on div "Add value ﻿" at bounding box center [594, 348] width 173 height 10
click at [573, 334] on div "﻿ ﻿ Material ﻿" at bounding box center [594, 330] width 173 height 17
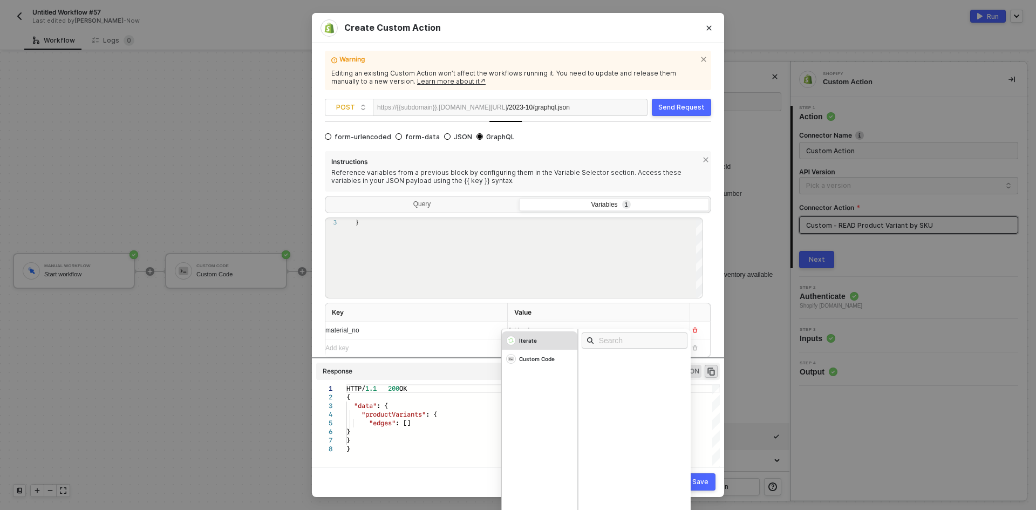
click at [558, 337] on div "Iterate" at bounding box center [540, 340] width 76 height 18
click at [599, 359] on div "Material" at bounding box center [601, 361] width 27 height 8
click at [667, 112] on button "Send Request" at bounding box center [681, 107] width 59 height 17
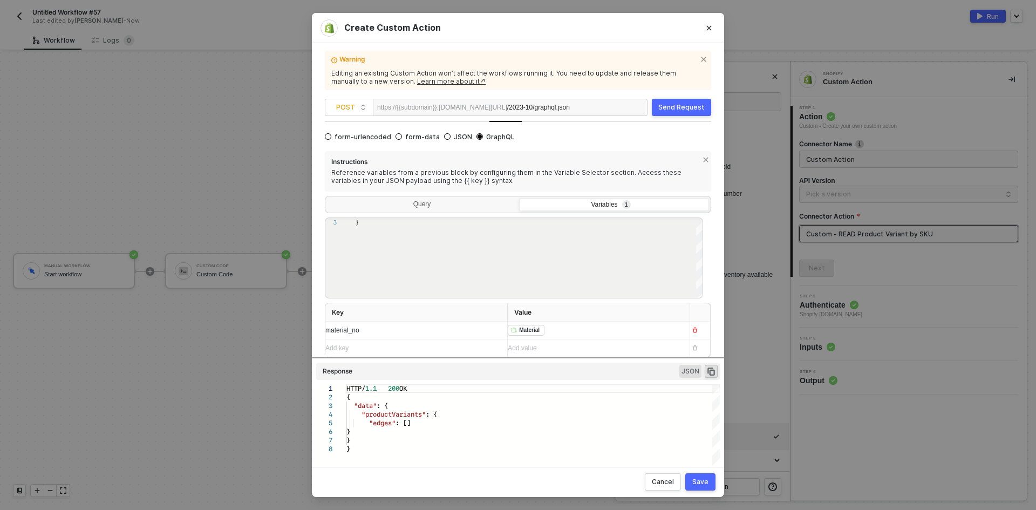
click at [560, 331] on div "﻿ ﻿ Material ﻿" at bounding box center [594, 330] width 173 height 17
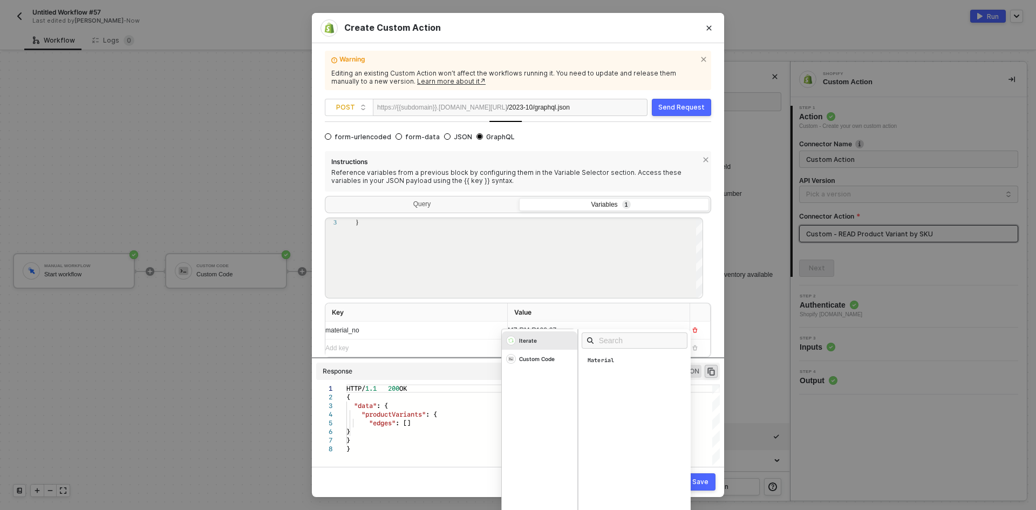
click at [684, 99] on button "Send Request" at bounding box center [681, 107] width 59 height 17
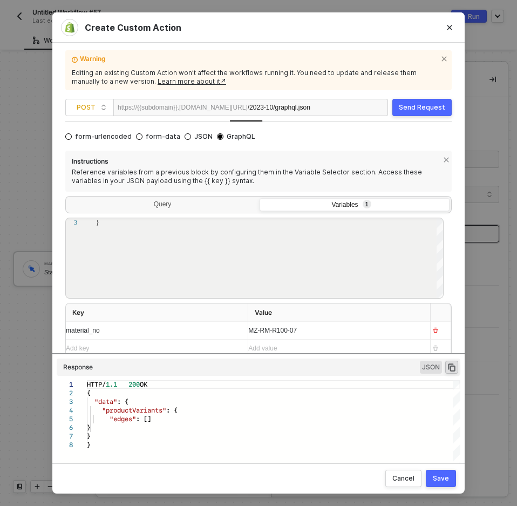
click at [284, 326] on div "MZ-RM-R100-07" at bounding box center [334, 330] width 173 height 17
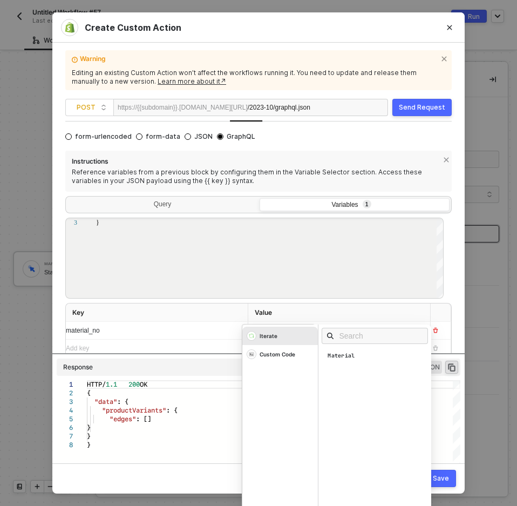
click at [284, 327] on div "Iterate" at bounding box center [280, 336] width 76 height 18
click at [354, 356] on div "Material" at bounding box center [378, 356] width 113 height 12
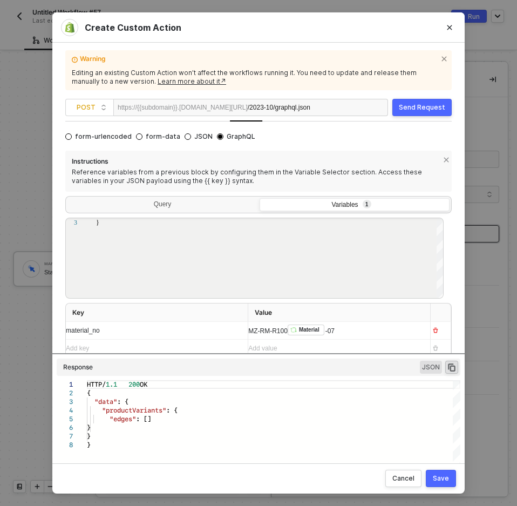
click at [140, 331] on div "material_no" at bounding box center [147, 330] width 162 height 10
click at [276, 335] on div "MZ-RM-R100 ﻿ Material -07" at bounding box center [334, 330] width 173 height 17
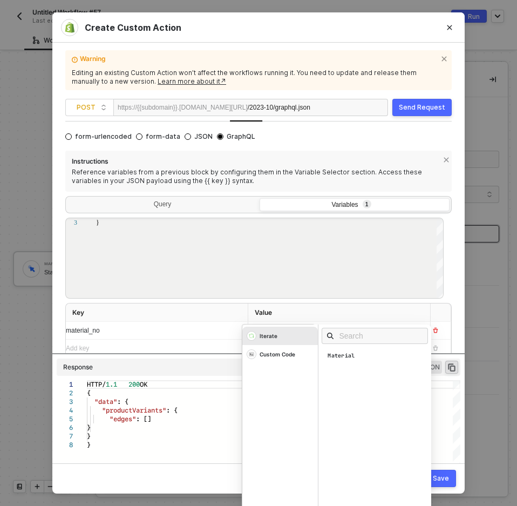
click at [274, 334] on div "Iterate" at bounding box center [280, 336] width 76 height 18
click at [215, 334] on div "material_no" at bounding box center [147, 330] width 162 height 10
drag, startPoint x: 404, startPoint y: 332, endPoint x: 161, endPoint y: 331, distance: 242.9
click at [168, 331] on tr "material_no MZ-RM-R100 ﻿ Material -07 Iterate Custom Code Material" at bounding box center [258, 331] width 385 height 18
click at [454, 250] on div "Warning Editing an existing Custom Action won’t affect the workflows running it…" at bounding box center [258, 253] width 412 height 420
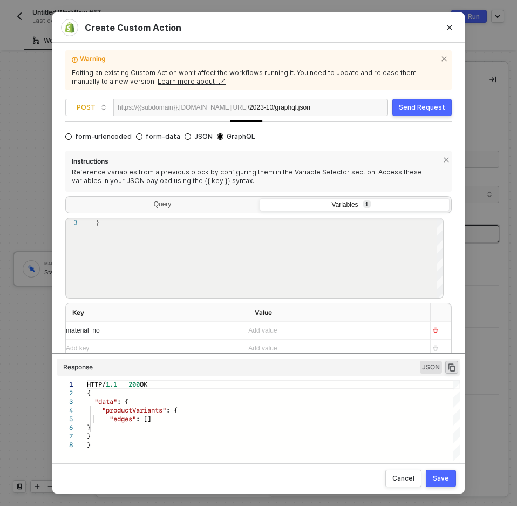
click at [363, 331] on div "Add value ﻿ Iterate Custom Code Material" at bounding box center [334, 330] width 173 height 17
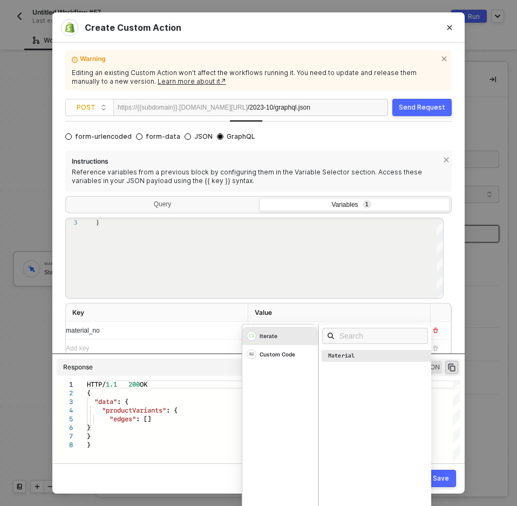
click at [355, 355] on div "Material" at bounding box center [378, 356] width 113 height 12
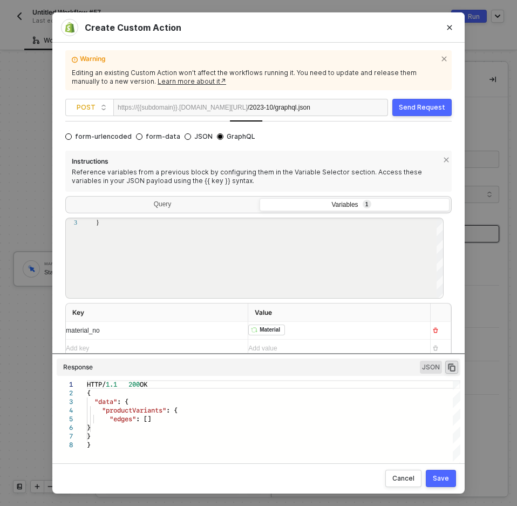
click at [405, 107] on div "Send Request" at bounding box center [422, 107] width 46 height 9
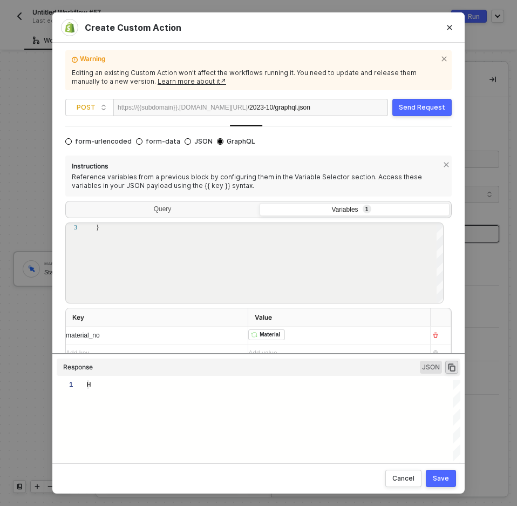
type textarea "HTTP/1.1 200 OK { "data": { "productVariants": { "edges": [] } } }"
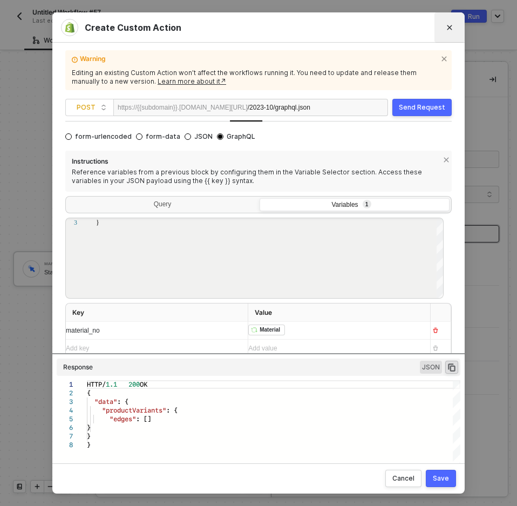
click at [451, 29] on icon "Close" at bounding box center [449, 27] width 6 height 6
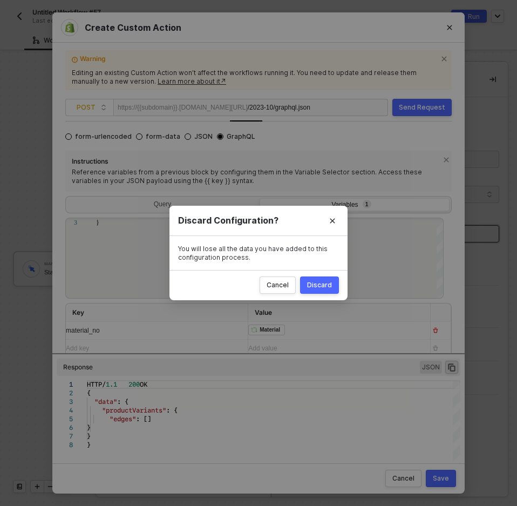
click at [325, 288] on div "Discard" at bounding box center [319, 285] width 25 height 9
radio input "true"
radio input "false"
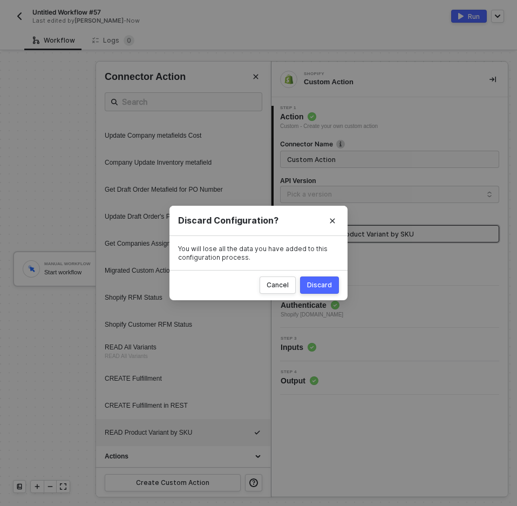
scroll to position [0, 0]
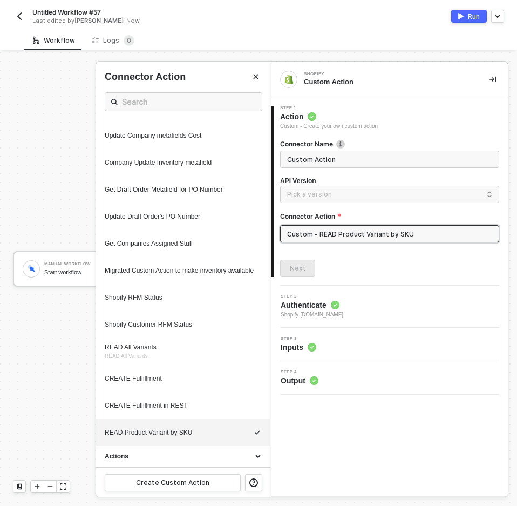
click at [65, 334] on div at bounding box center [258, 278] width 517 height 453
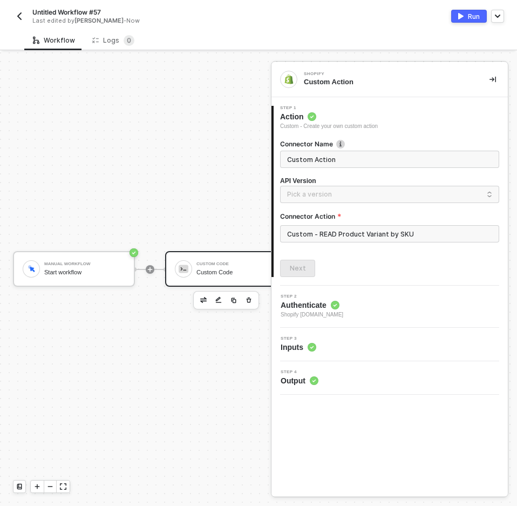
click at [215, 278] on div "Custom Code Custom Code" at bounding box center [236, 269] width 81 height 21
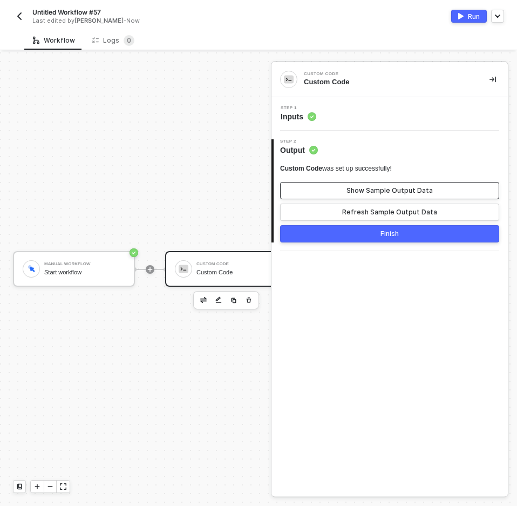
click at [379, 185] on button "Show Sample Output Data" at bounding box center [389, 190] width 219 height 17
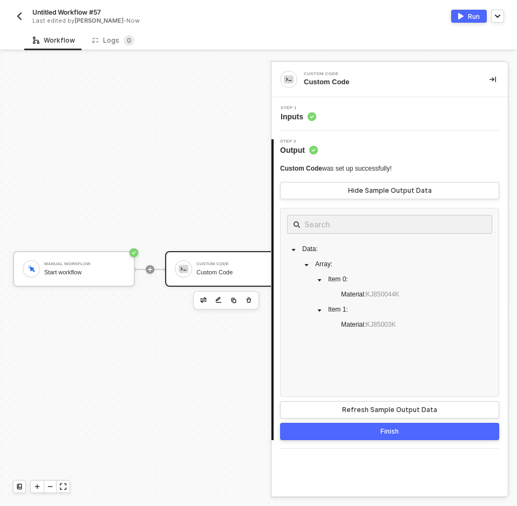
click at [388, 104] on div "Step 1 Inputs" at bounding box center [389, 113] width 236 height 33
click at [383, 110] on div "Step 1 Inputs" at bounding box center [391, 114] width 234 height 16
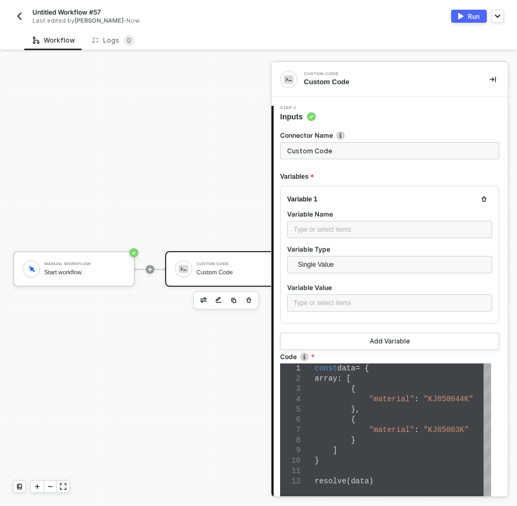
click at [376, 420] on div "{" at bounding box center [403, 420] width 176 height 10
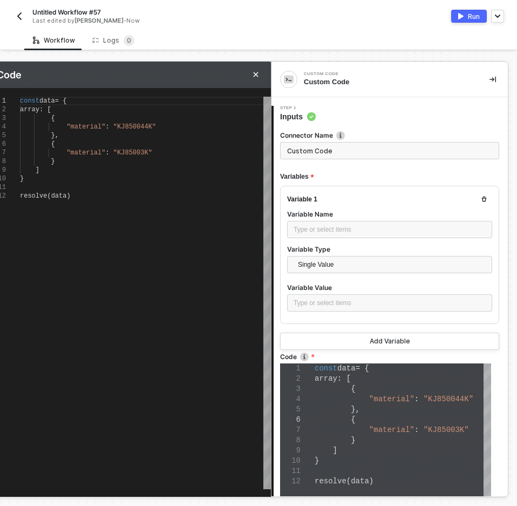
click at [135, 130] on div ""material" : "KJ850044K"" at bounding box center [145, 127] width 251 height 9
type textarea "const data = { array: [ { "material": "KJ85004K" }, { "material": "KJ85003K" } …"
type textarea "const data = { array: [ { "material": "KJ8500K" }, { "material": "KJ85003K" } ]…"
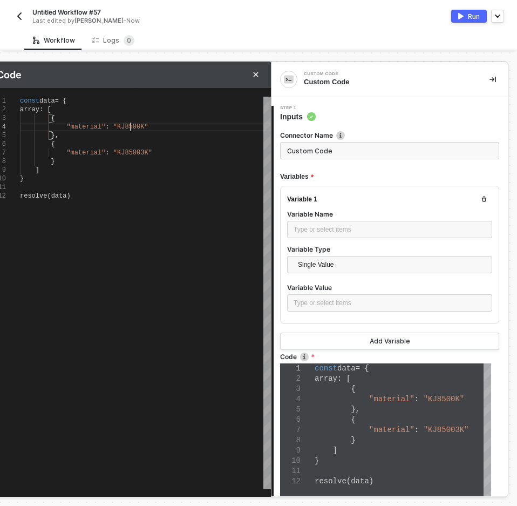
type textarea "const data = { array: [ { "material": "KJ85003K" }, { "material": "KJ85003K" } …"
type textarea "const data = { array: [ { "material": "KJ85003K" }, { "material": "KJ8500K" } ]…"
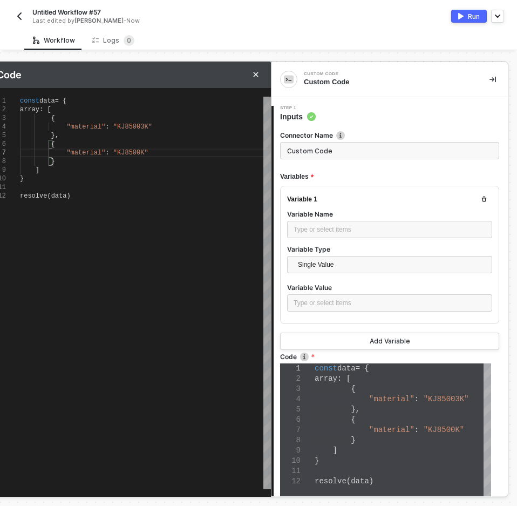
type textarea "const data = { array: [ { "material": "KJ85003K" }, { "material": "KJ85004K" } …"
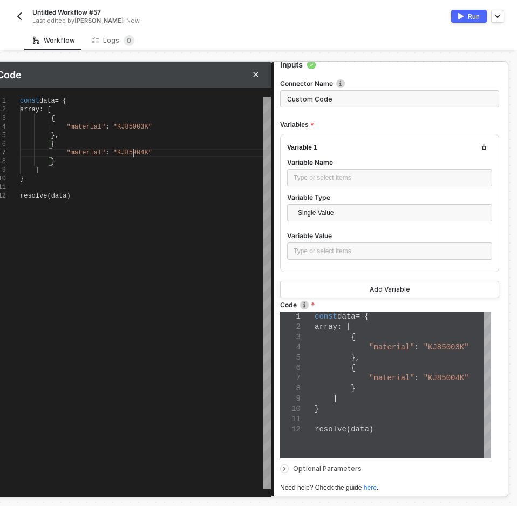
scroll to position [140, 0]
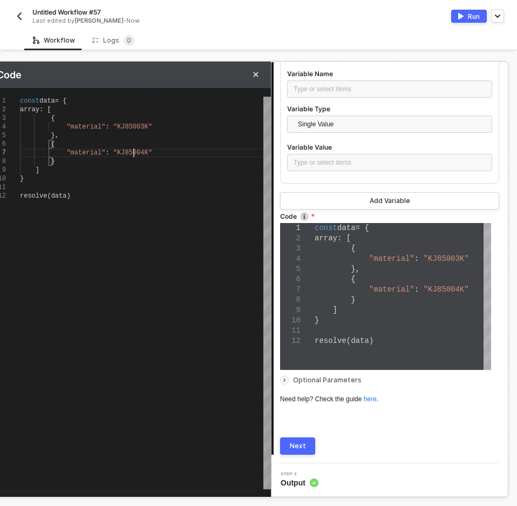
click at [297, 446] on div "Next" at bounding box center [298, 446] width 16 height 9
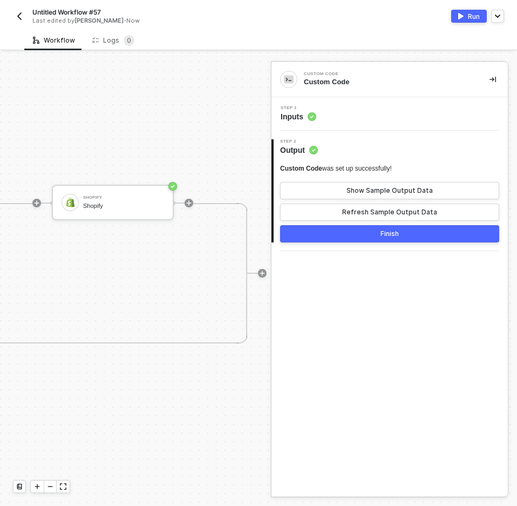
scroll to position [16, 487]
click at [113, 201] on div "Shopify Shopify" at bounding box center [119, 203] width 81 height 21
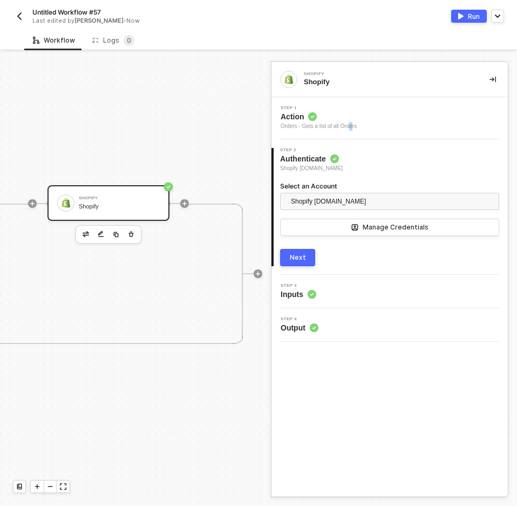
click at [353, 124] on div "Orders - Gets a list of all Orders" at bounding box center [319, 126] width 76 height 9
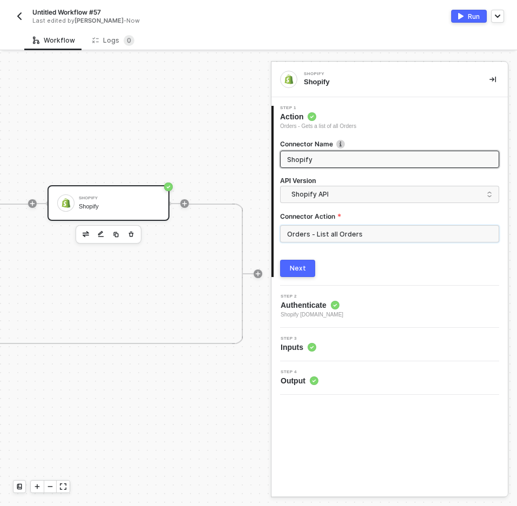
click at [359, 236] on input "Orders - List all Orders" at bounding box center [389, 233] width 219 height 17
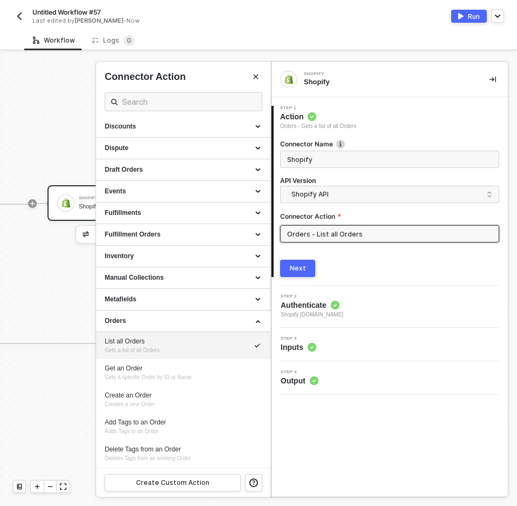
scroll to position [0, 0]
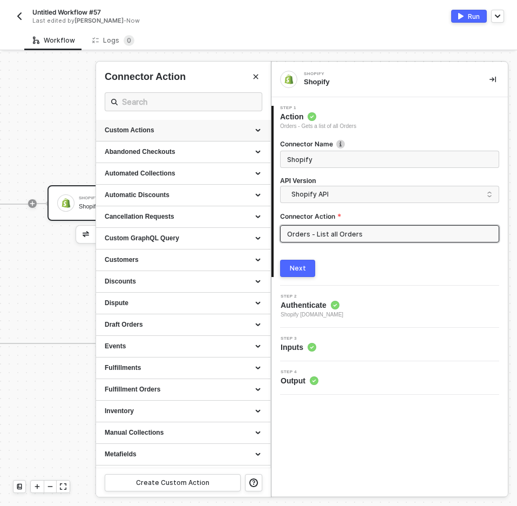
click at [248, 135] on div "Custom Actions" at bounding box center [183, 130] width 157 height 9
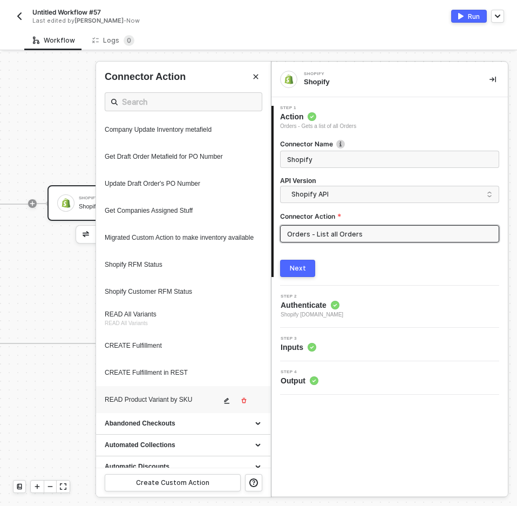
scroll to position [432, 0]
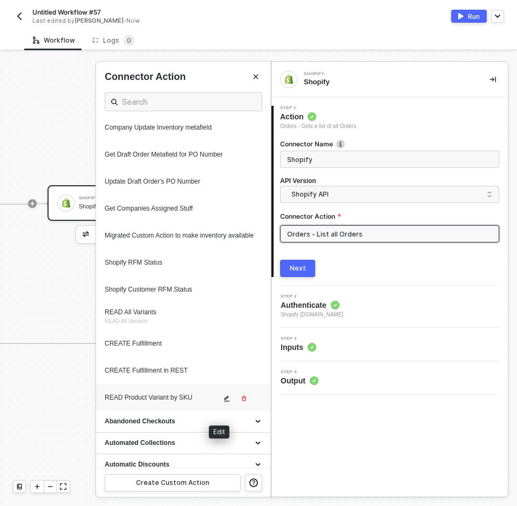
click at [223, 402] on icon "icon-edit" at bounding box center [226, 398] width 6 height 6
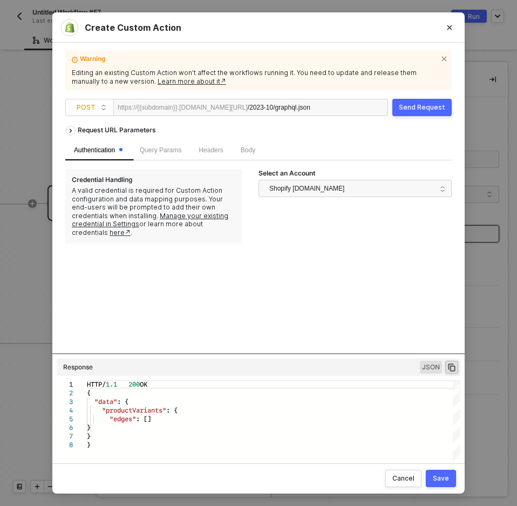
click at [250, 158] on div "Body" at bounding box center [248, 150] width 32 height 21
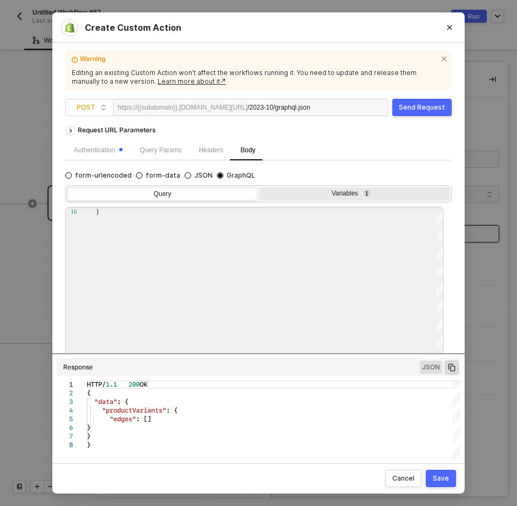
click at [311, 188] on div "Variables 1" at bounding box center [355, 194] width 190 height 15
click at [260, 187] on input "Variables 1" at bounding box center [260, 187] width 0 height 0
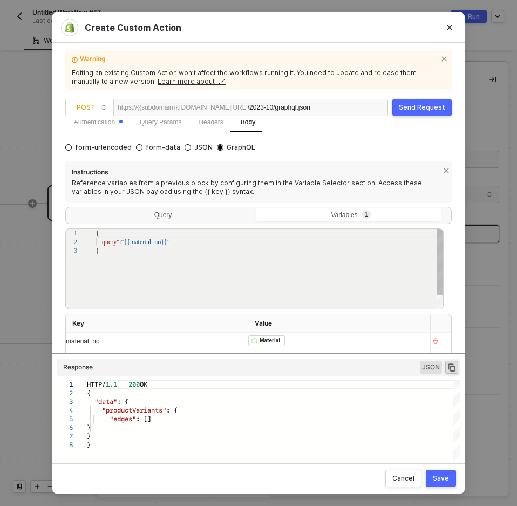
scroll to position [43, 0]
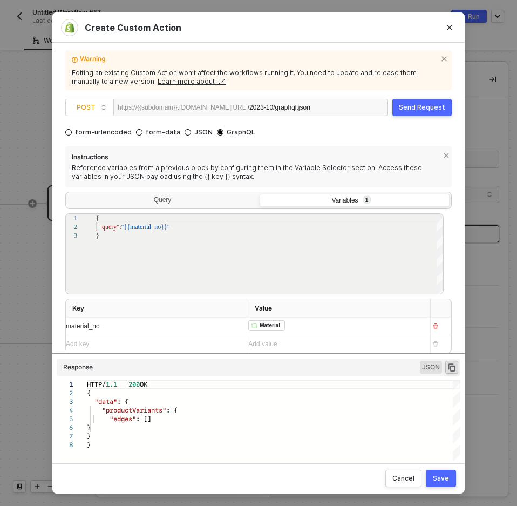
click at [438, 116] on button "Send Request" at bounding box center [421, 107] width 59 height 17
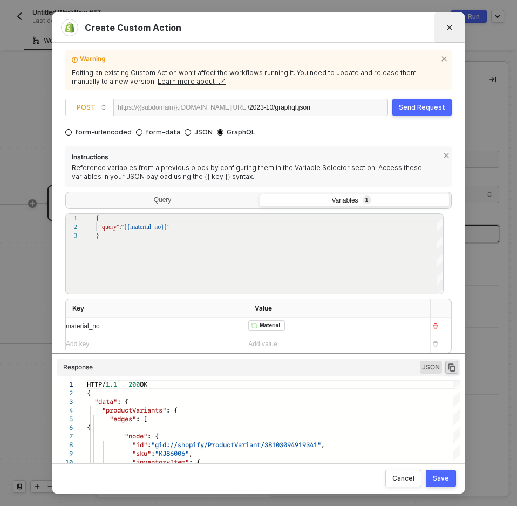
click at [452, 29] on icon "Close" at bounding box center [449, 27] width 6 height 6
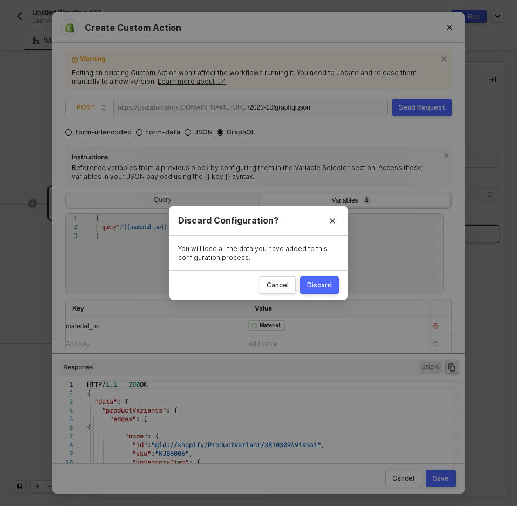
click at [329, 288] on div "Discard" at bounding box center [319, 285] width 25 height 9
radio input "true"
radio input "false"
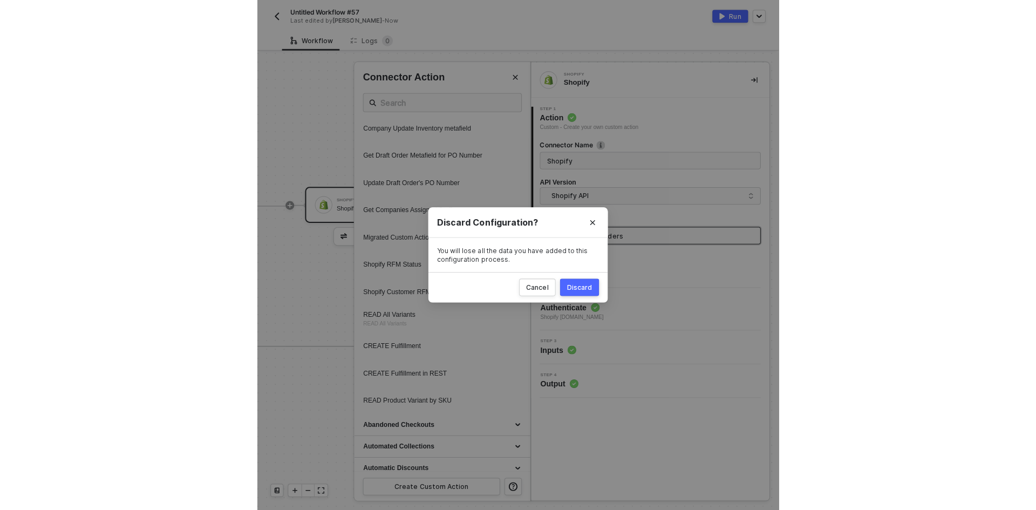
scroll to position [0, 0]
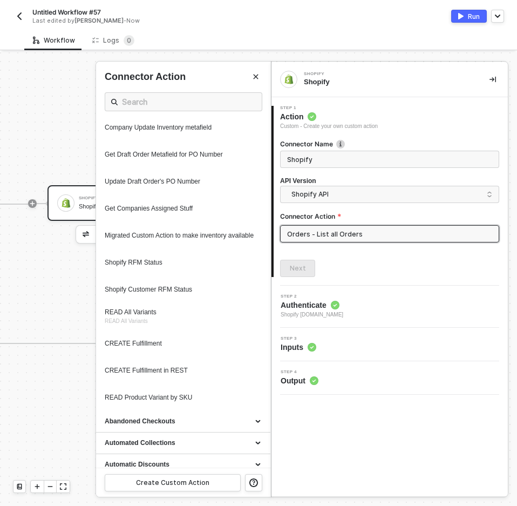
click at [61, 297] on div at bounding box center [258, 278] width 517 height 453
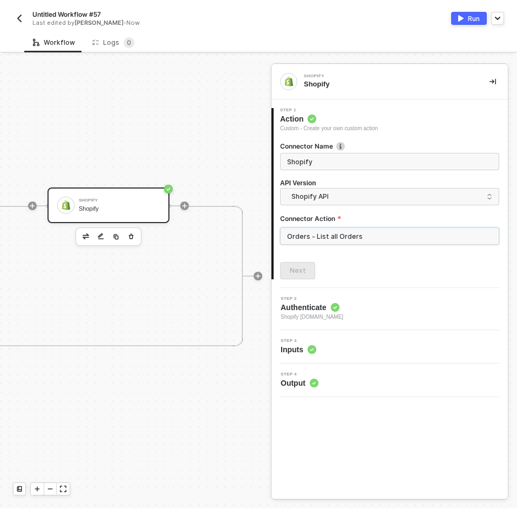
scroll to position [16, 35]
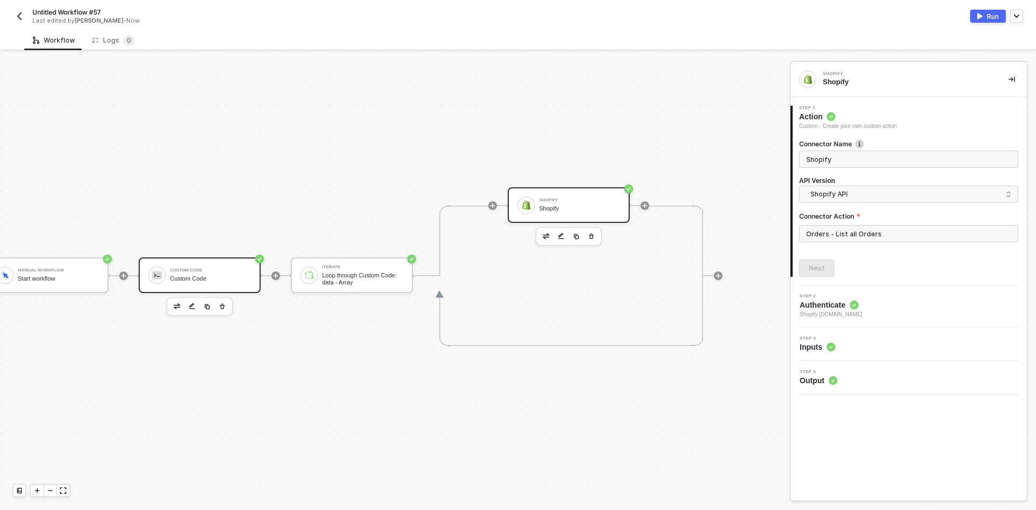
click at [174, 287] on div "Custom Code Custom Code" at bounding box center [200, 275] width 122 height 36
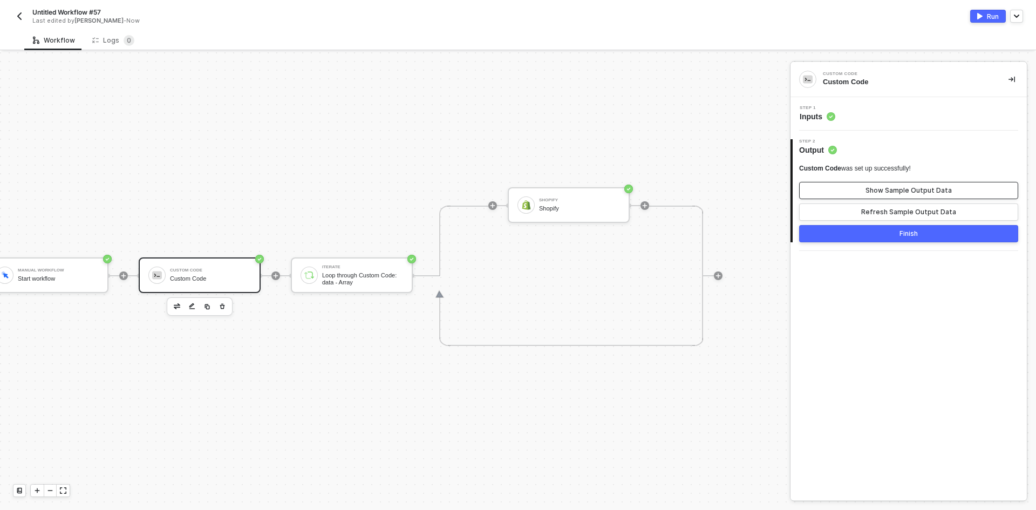
click at [899, 191] on div "Show Sample Output Data" at bounding box center [909, 190] width 86 height 9
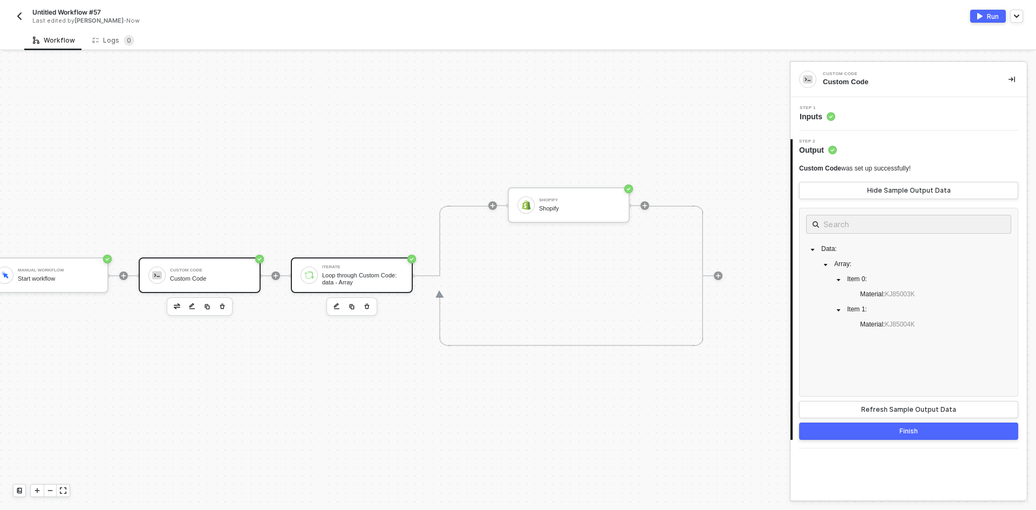
click at [353, 287] on div "Iterate Loop through Custom Code: data - Array" at bounding box center [352, 275] width 122 height 36
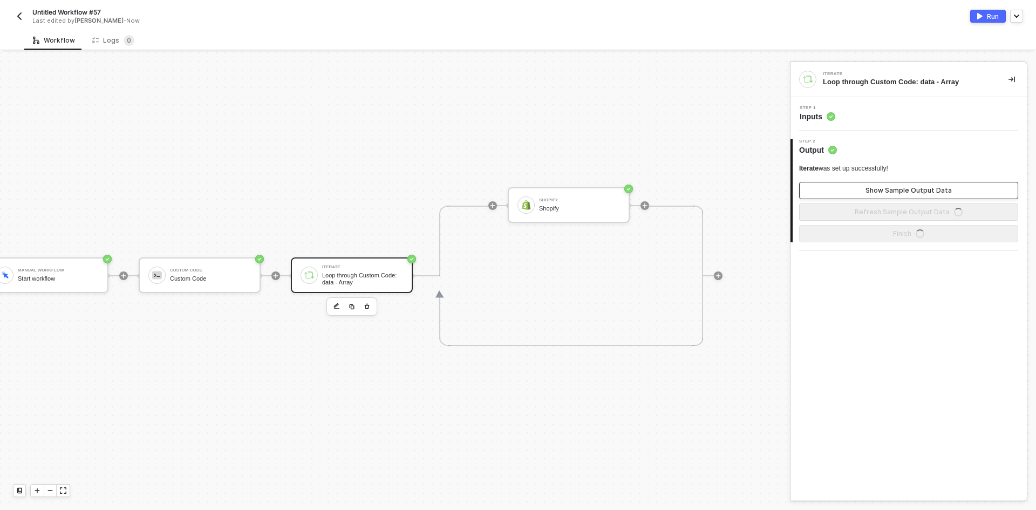
click at [847, 194] on button "Show Sample Output Data" at bounding box center [908, 190] width 219 height 17
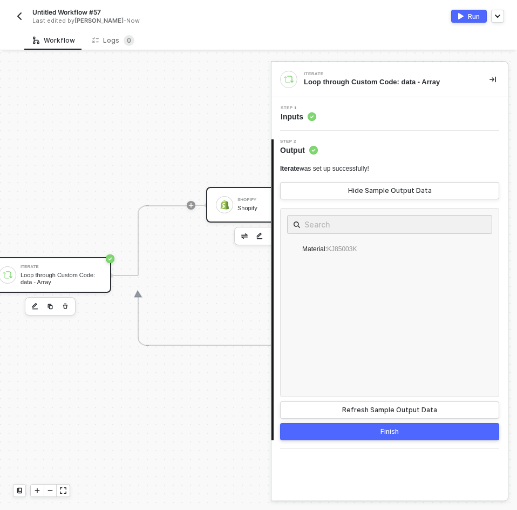
scroll to position [16, 336]
click at [214, 211] on div at bounding box center [216, 204] width 17 height 17
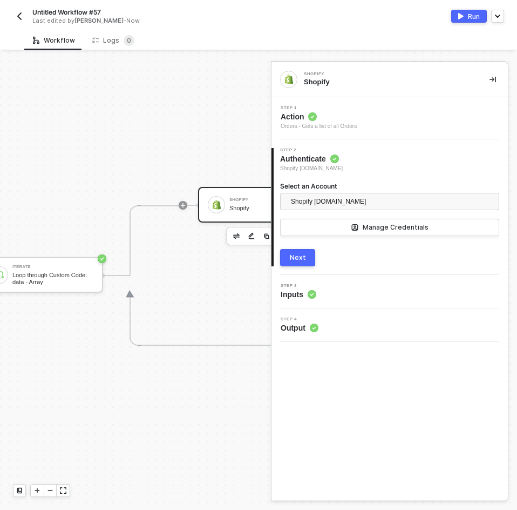
click at [354, 117] on span "Action" at bounding box center [319, 116] width 76 height 11
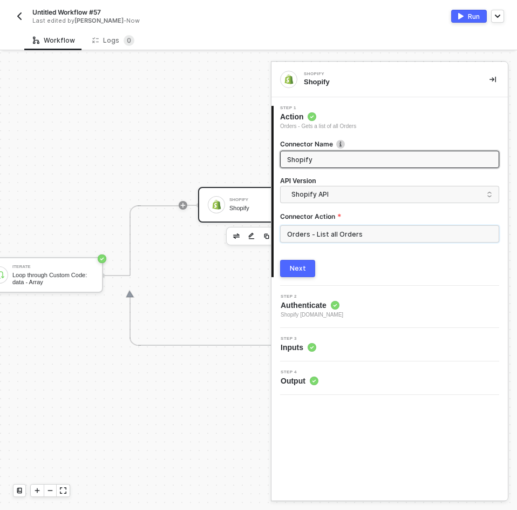
click at [335, 232] on input "Orders - List all Orders" at bounding box center [389, 233] width 219 height 17
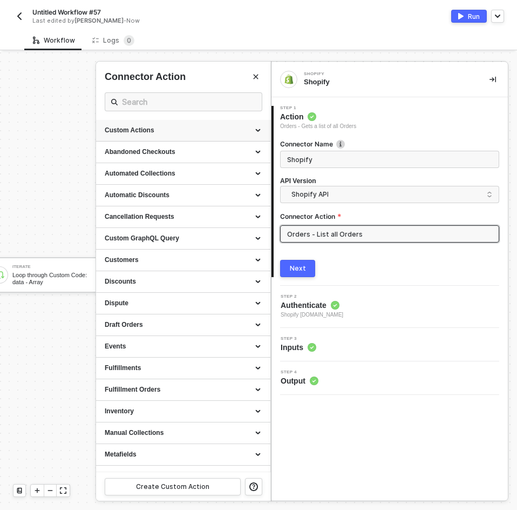
click at [245, 126] on div "Custom Actions" at bounding box center [183, 130] width 157 height 9
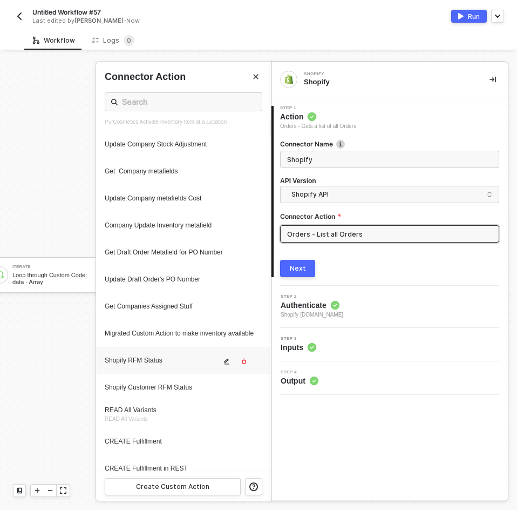
scroll to position [432, 0]
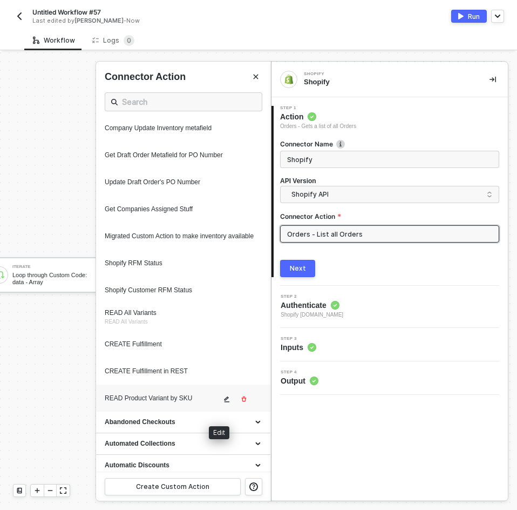
click at [221, 402] on button "button" at bounding box center [227, 398] width 13 height 13
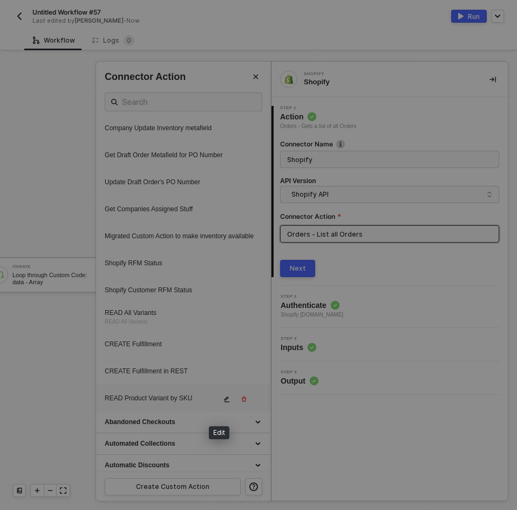
type textarea "HTTP/1.1 200 OK { "data": { "productVariants": { "edges": [] } } }"
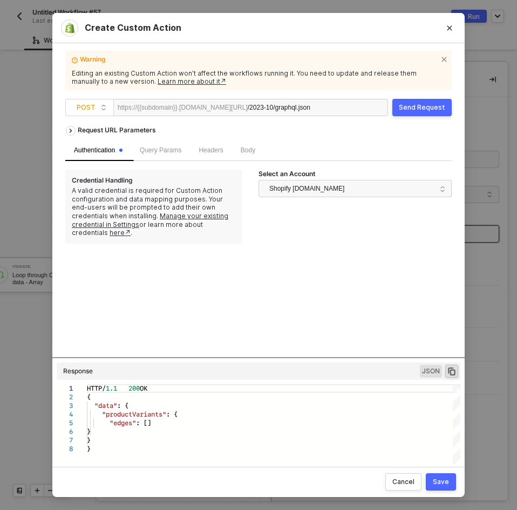
click at [243, 155] on div "Body" at bounding box center [248, 150] width 32 height 21
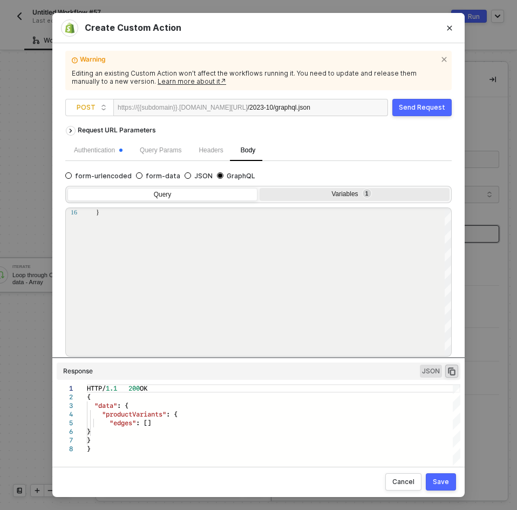
click at [318, 195] on div "Variables 1" at bounding box center [354, 194] width 176 height 9
click at [260, 188] on input "Variables 1" at bounding box center [260, 188] width 0 height 0
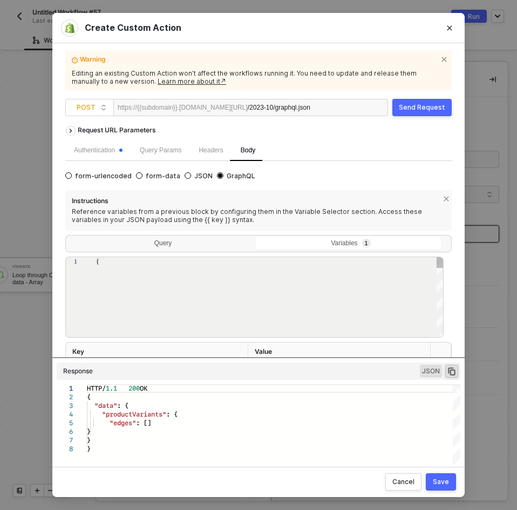
type textarea "{ "query": "{{material_no}}" }"
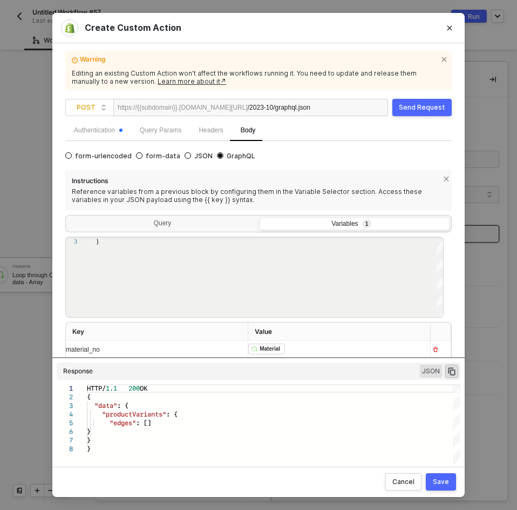
scroll to position [39, 0]
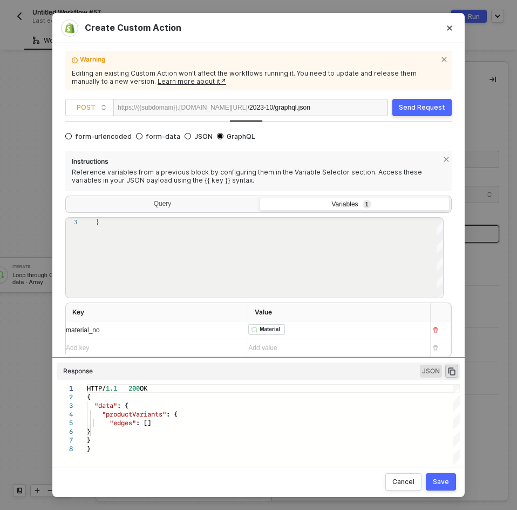
click at [311, 318] on th "Value" at bounding box center [339, 312] width 182 height 19
click at [311, 334] on div "﻿ ﻿ Material ﻿ Iterate Custom Code" at bounding box center [334, 329] width 173 height 17
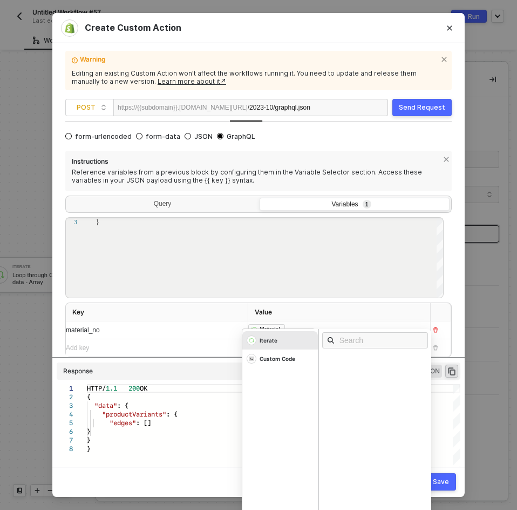
click at [313, 325] on div "﻿ ﻿ Material ﻿" at bounding box center [329, 330] width 162 height 12
click at [198, 316] on th "Key" at bounding box center [157, 312] width 182 height 19
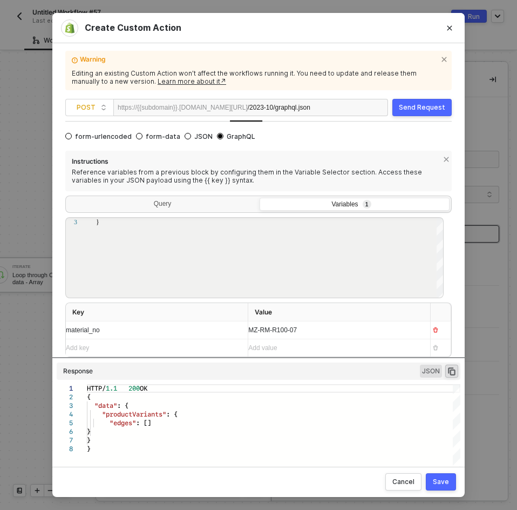
click at [413, 105] on div "Send Request" at bounding box center [422, 107] width 46 height 9
click at [280, 329] on div "MZ-RM-R100-07" at bounding box center [334, 329] width 173 height 17
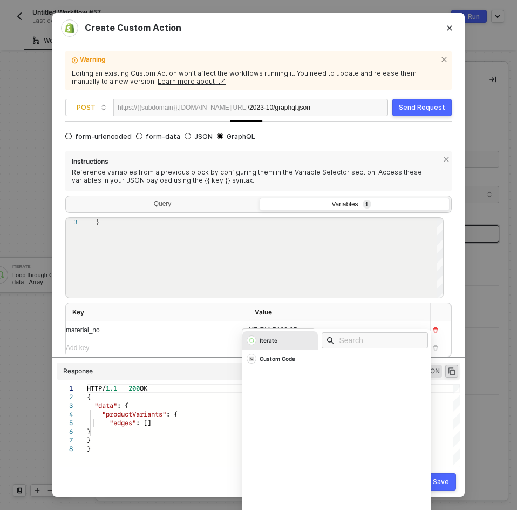
click at [280, 329] on div "Iterate Custom Code" at bounding box center [336, 428] width 189 height 198
click at [280, 343] on div "Iterate" at bounding box center [280, 340] width 76 height 18
click at [341, 357] on div "Material" at bounding box center [341, 360] width 27 height 8
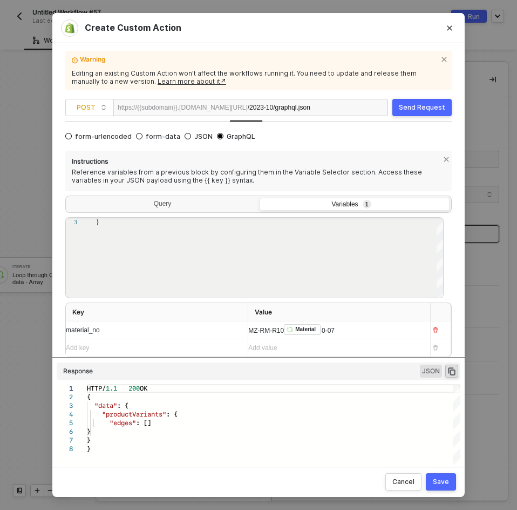
click at [178, 334] on div "material_no" at bounding box center [147, 330] width 162 height 10
click at [341, 336] on div "MZ-RM-R10 ﻿ Material 0-07" at bounding box center [334, 329] width 173 height 17
click at [157, 334] on div "material_no" at bounding box center [152, 329] width 173 height 17
click at [307, 329] on div "0 ﻿ Material ﻿" at bounding box center [334, 329] width 173 height 17
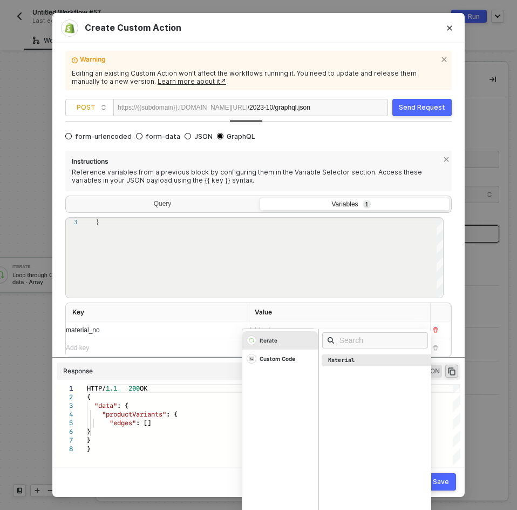
click at [334, 356] on div "Material" at bounding box center [378, 360] width 113 height 12
click at [416, 105] on div "Send Request" at bounding box center [422, 107] width 46 height 9
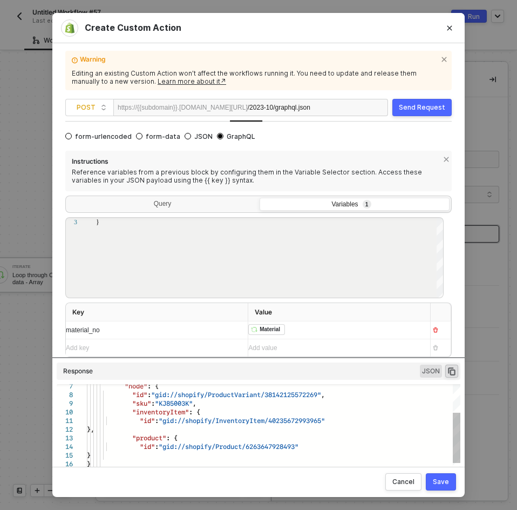
scroll to position [0, 0]
drag, startPoint x: 173, startPoint y: 408, endPoint x: 195, endPoint y: 404, distance: 21.9
click at [450, 23] on button "Close" at bounding box center [449, 27] width 17 height 17
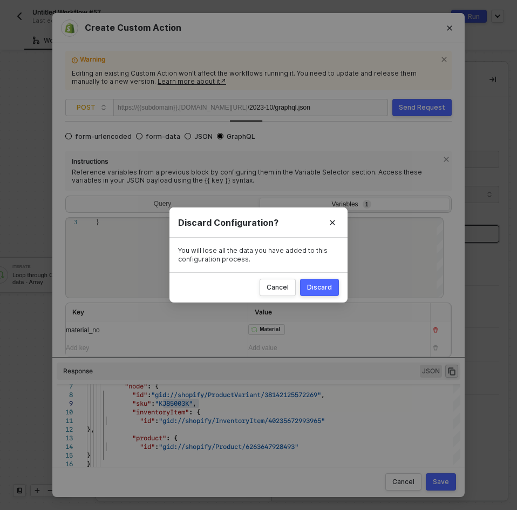
click at [318, 287] on div "Discard" at bounding box center [319, 287] width 25 height 9
radio input "true"
radio input "false"
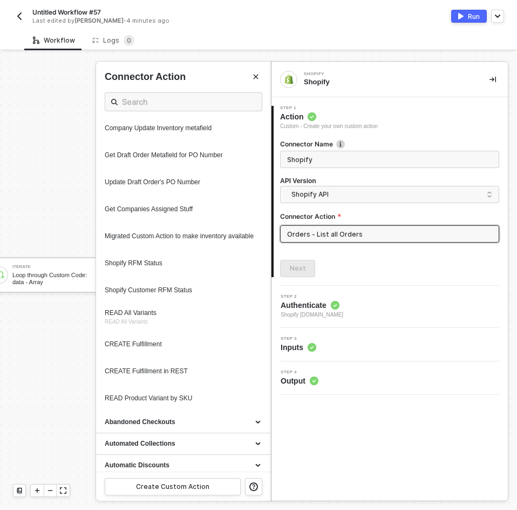
click at [71, 357] on div at bounding box center [258, 280] width 517 height 457
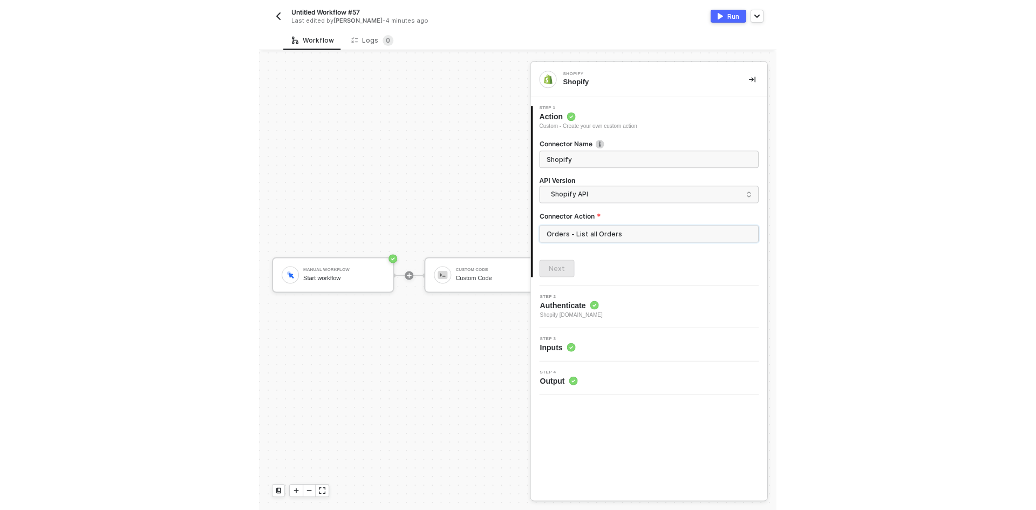
scroll to position [16, 3]
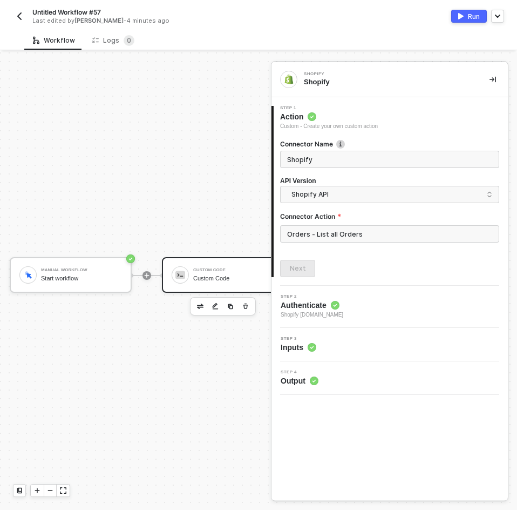
click at [196, 271] on div "Custom Code" at bounding box center [233, 270] width 81 height 4
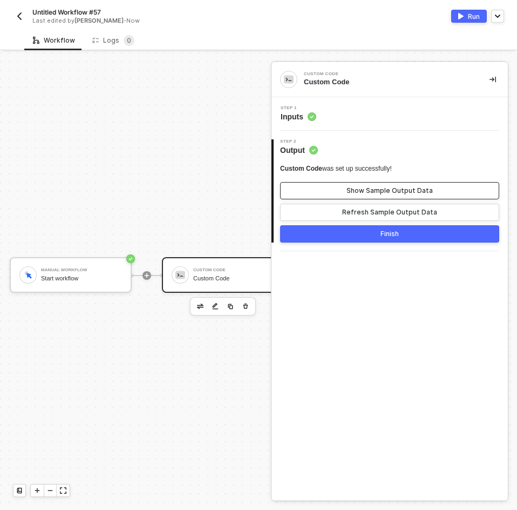
click at [383, 189] on div "Show Sample Output Data" at bounding box center [390, 190] width 86 height 9
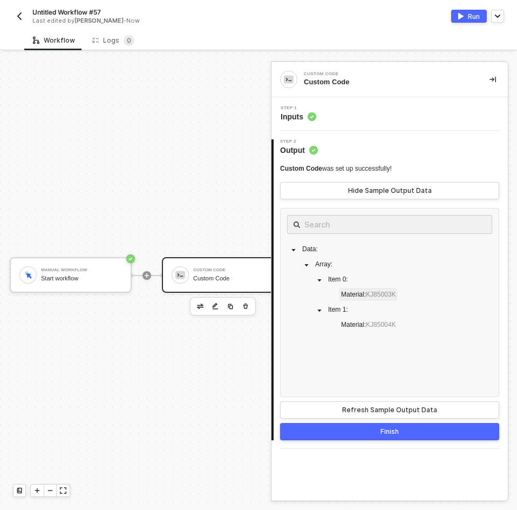
drag, startPoint x: 403, startPoint y: 327, endPoint x: 345, endPoint y: 288, distance: 69.6
click at [345, 288] on div "Data : Array : Item 0 : Material : KJ85003K Item 1 : Material : KJ85004K" at bounding box center [389, 287] width 205 height 91
click at [165, 350] on div "Manual Workflow Start workflow Custom Code Custom Code Iterate Loop through Cus…" at bounding box center [371, 275] width 749 height 477
click at [225, 151] on div "Manual Workflow Start workflow Custom Code Custom Code Iterate Loop through Cus…" at bounding box center [371, 275] width 749 height 477
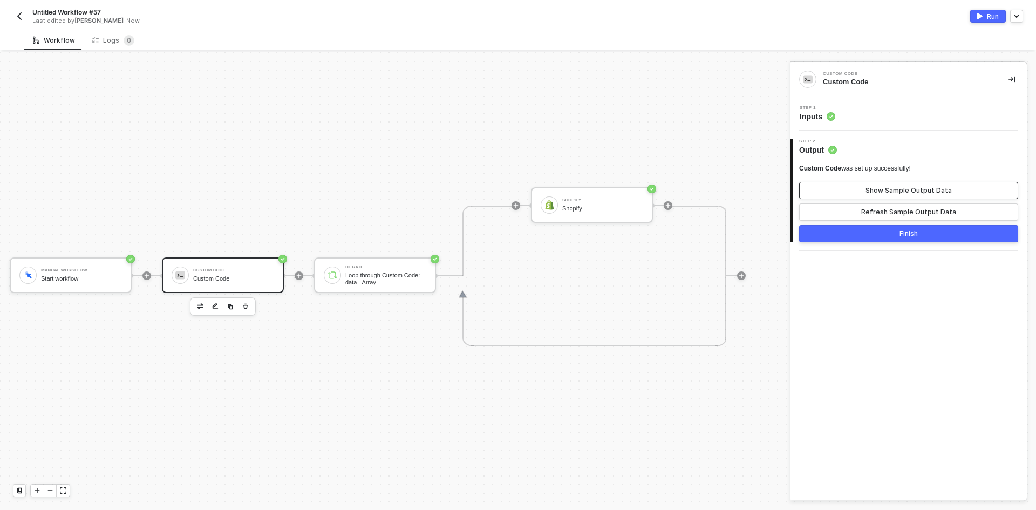
click at [874, 189] on div "Show Sample Output Data" at bounding box center [909, 190] width 86 height 9
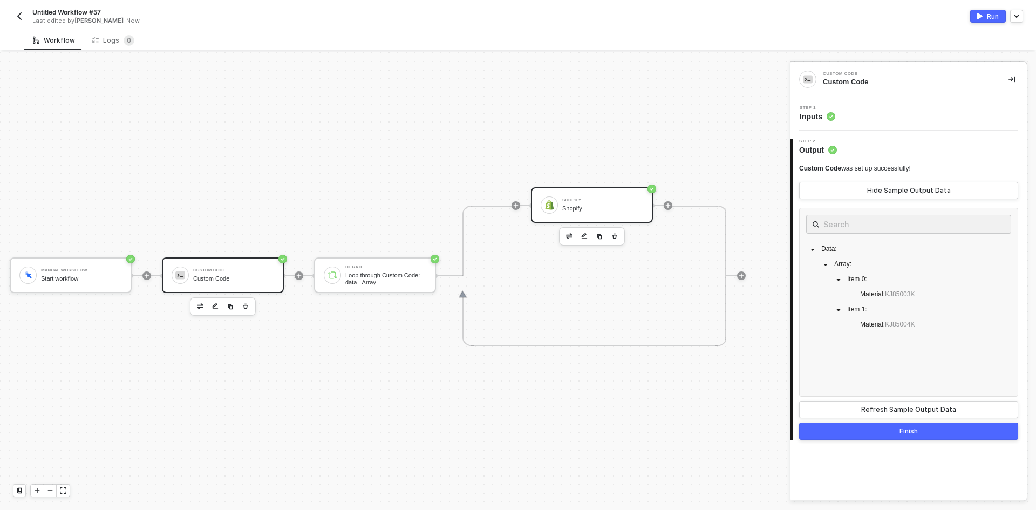
click at [596, 213] on div "Shopify Shopify" at bounding box center [602, 205] width 81 height 21
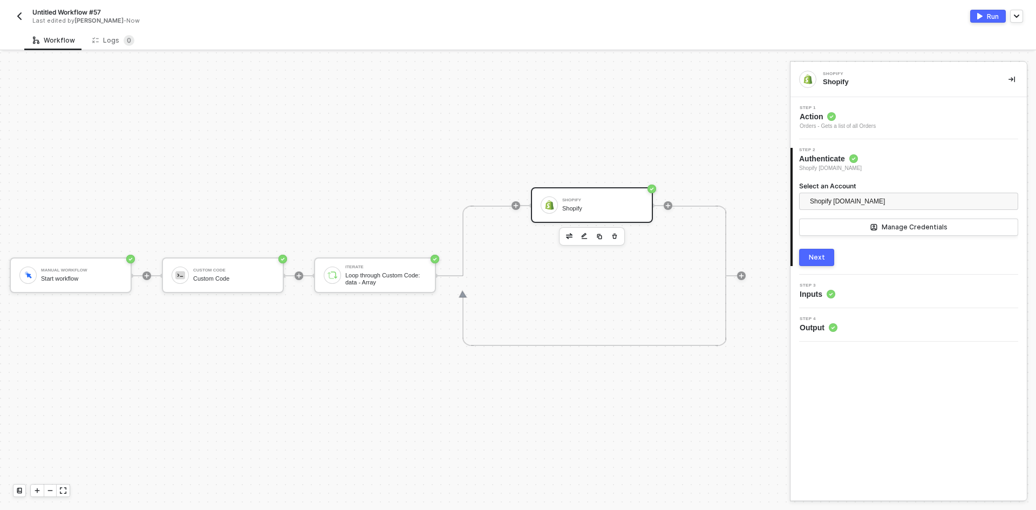
click at [881, 125] on div "Step 1 Action Orders - Gets a list of all Orders" at bounding box center [910, 118] width 234 height 25
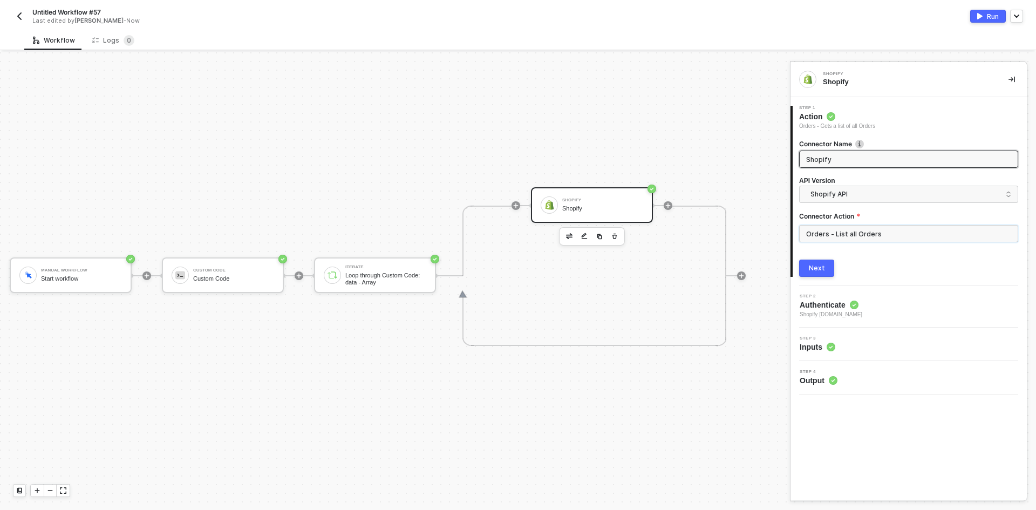
click at [884, 237] on input "Orders - List all Orders" at bounding box center [908, 233] width 219 height 17
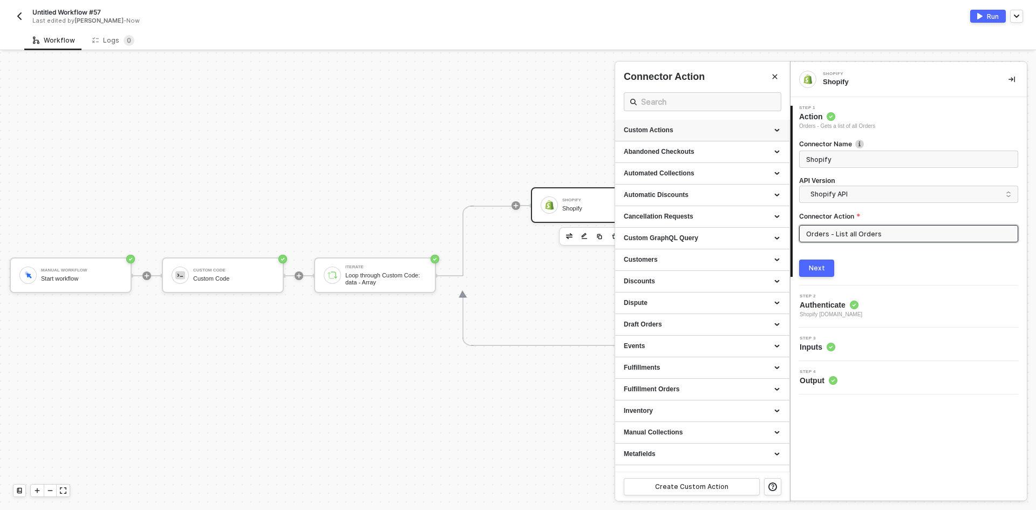
click at [771, 128] on div "Custom Actions" at bounding box center [702, 130] width 157 height 9
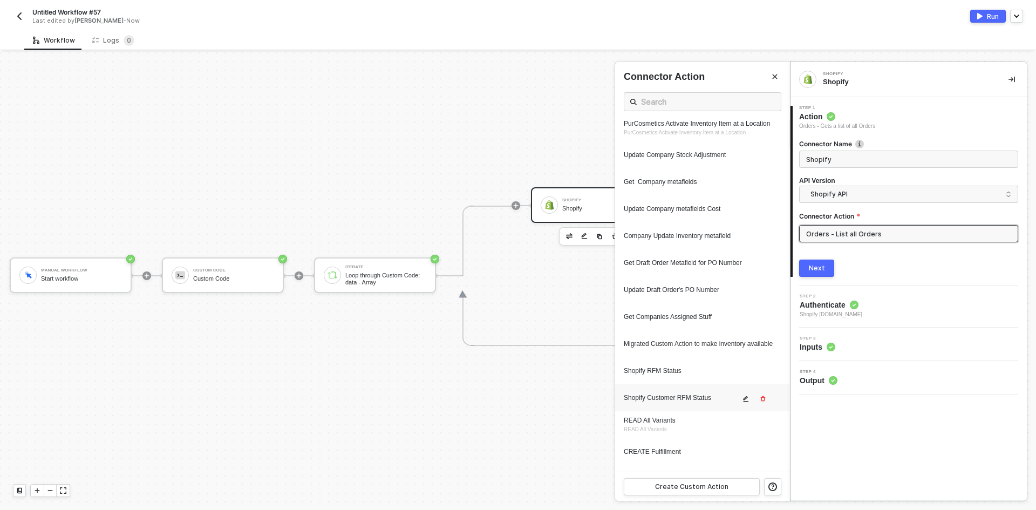
scroll to position [432, 0]
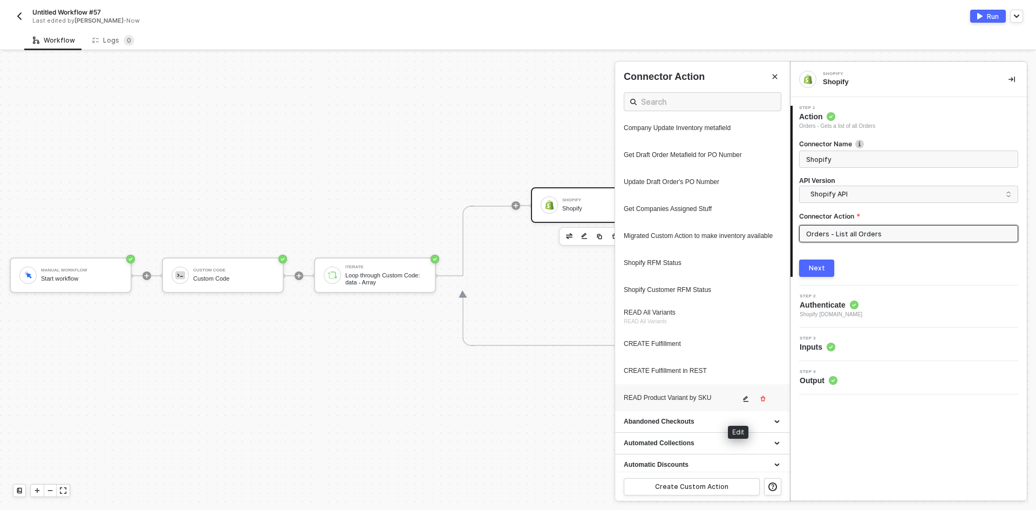
click at [740, 405] on button "button" at bounding box center [746, 398] width 13 height 13
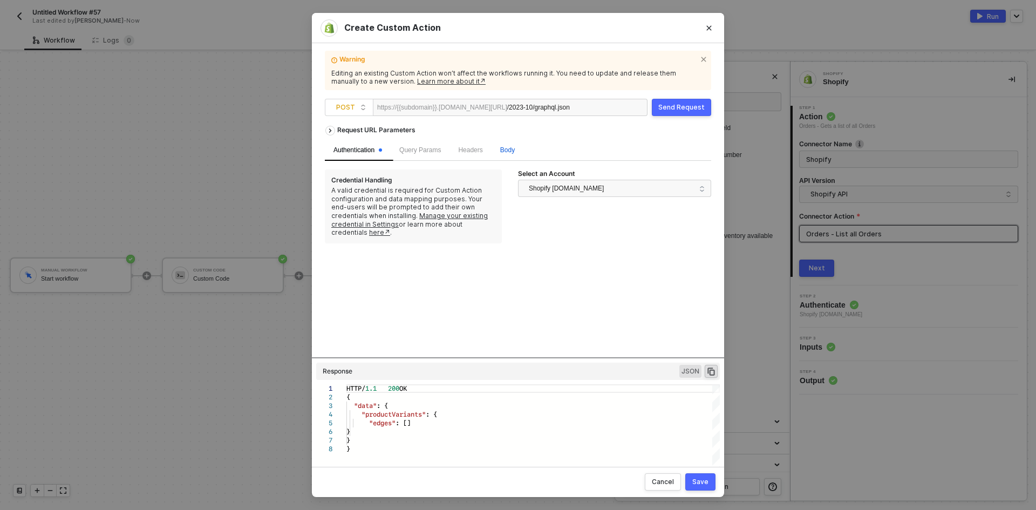
click at [510, 146] on span "Body" at bounding box center [507, 150] width 15 height 8
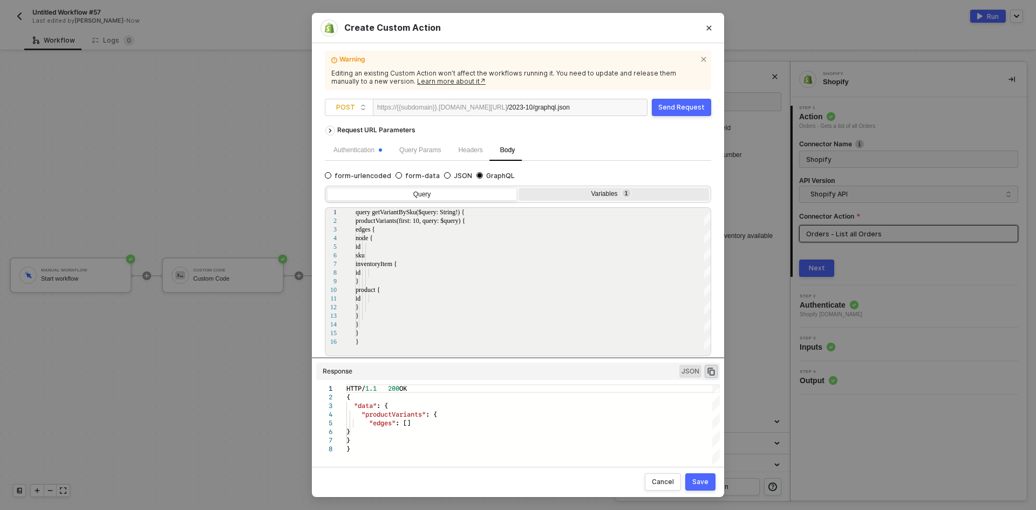
click at [562, 194] on div "Variables 1" at bounding box center [613, 194] width 176 height 9
click at [519, 188] on input "Variables 1" at bounding box center [519, 188] width 0 height 0
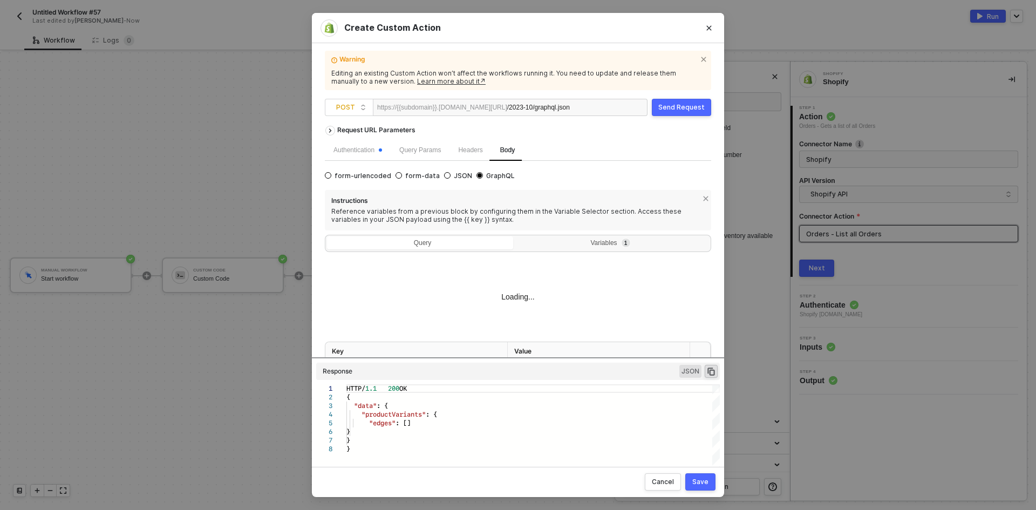
type textarea "{ "query": "{{material_no}}" }"
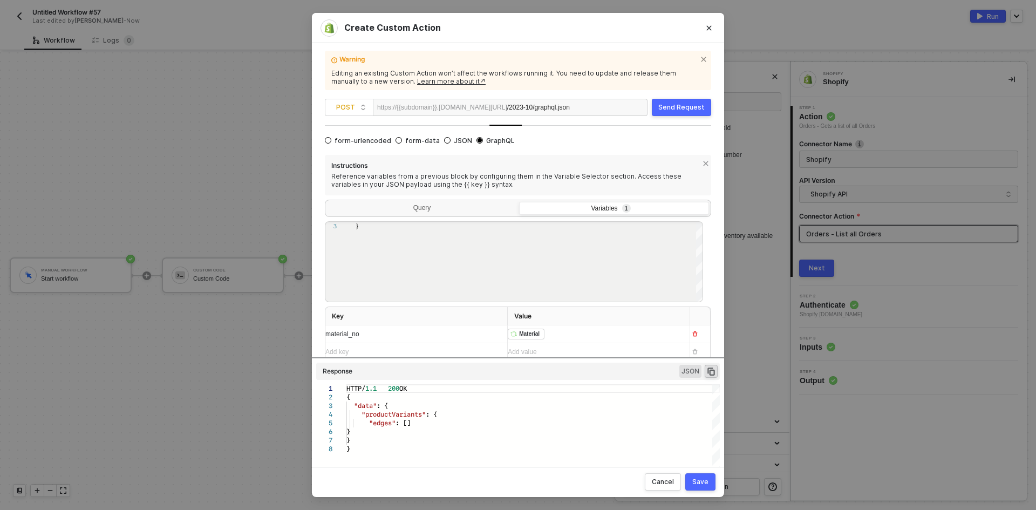
scroll to position [39, 0]
click at [696, 110] on div "Send Request" at bounding box center [681, 107] width 46 height 9
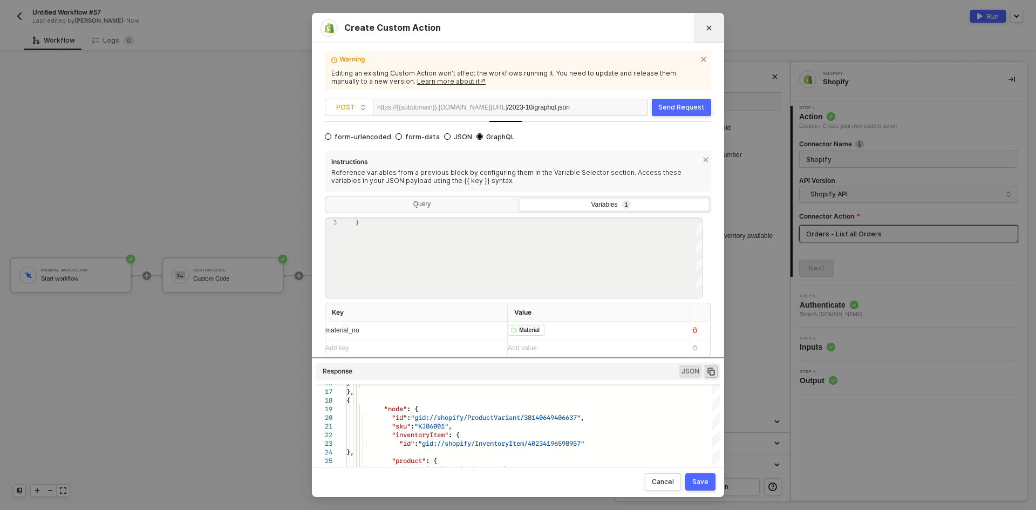
click at [705, 28] on button "Close" at bounding box center [709, 27] width 17 height 17
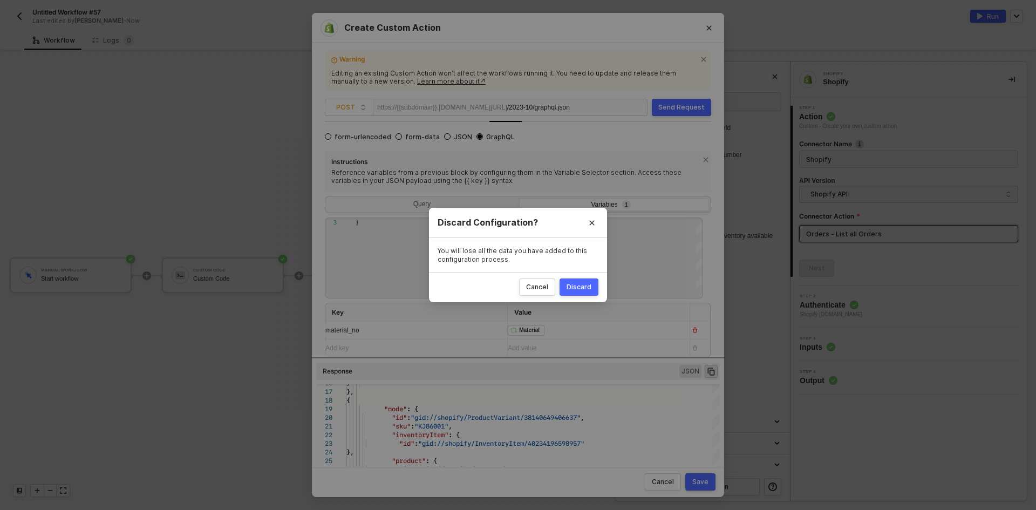
click at [585, 284] on div "Discard" at bounding box center [579, 287] width 25 height 9
radio input "true"
radio input "false"
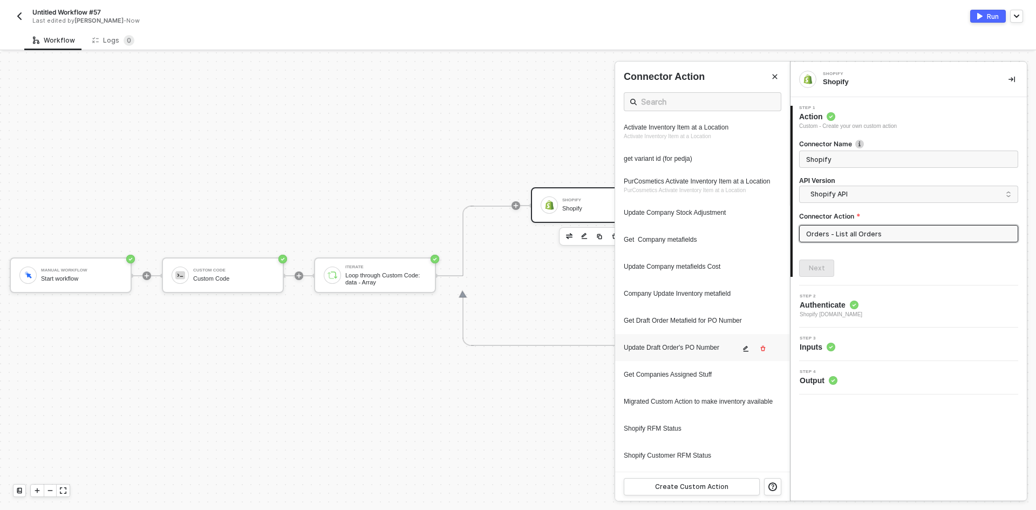
scroll to position [432, 0]
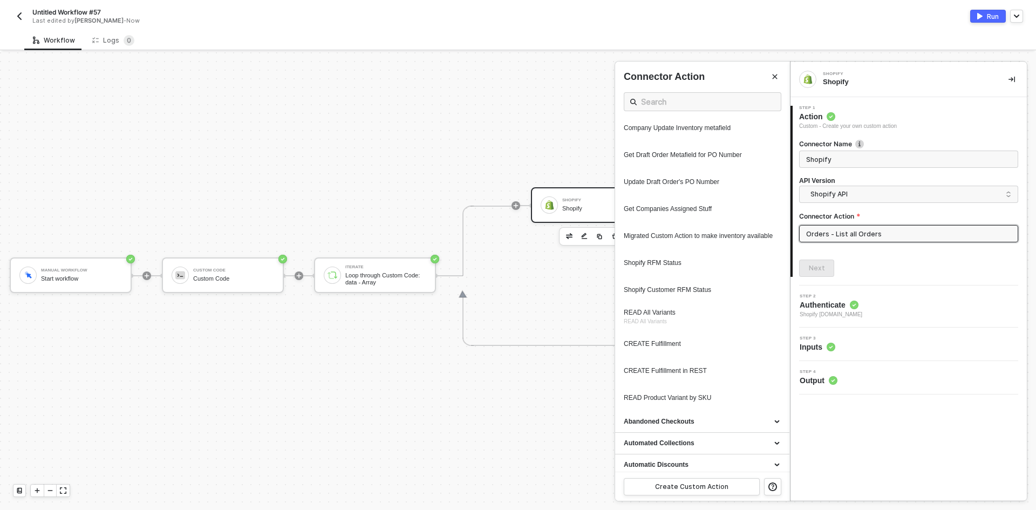
click at [493, 349] on div at bounding box center [518, 281] width 1036 height 458
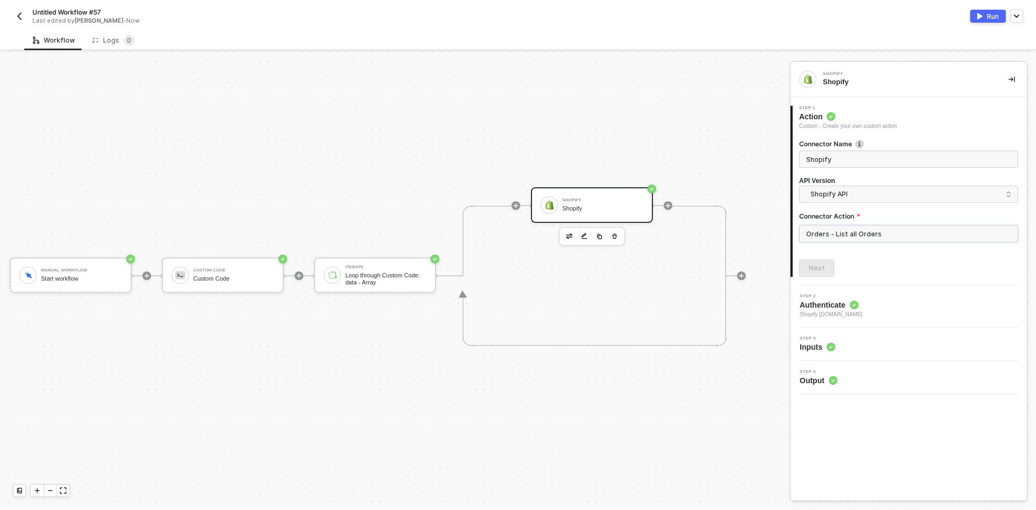
click at [891, 236] on input "Orders - List all Orders" at bounding box center [908, 233] width 219 height 17
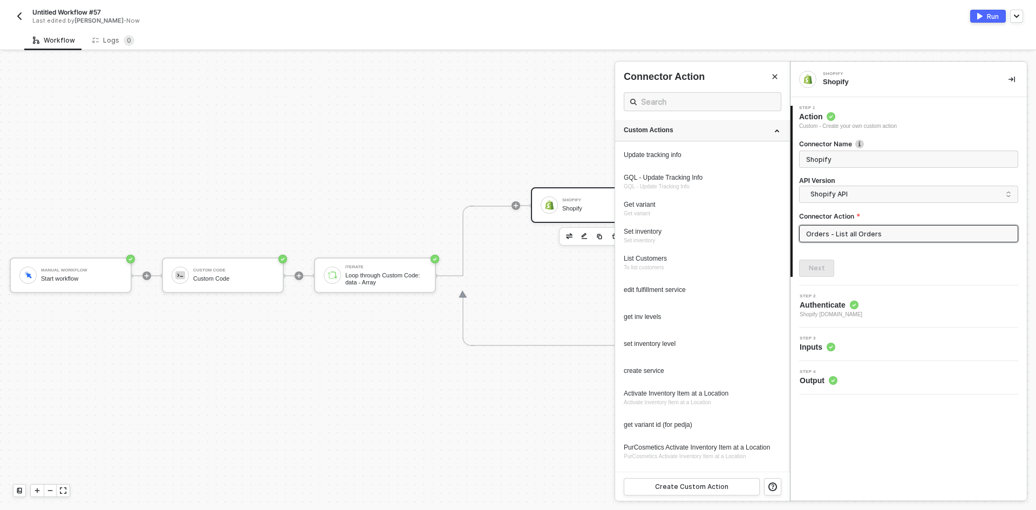
click at [748, 135] on div "Custom Actions" at bounding box center [702, 130] width 157 height 9
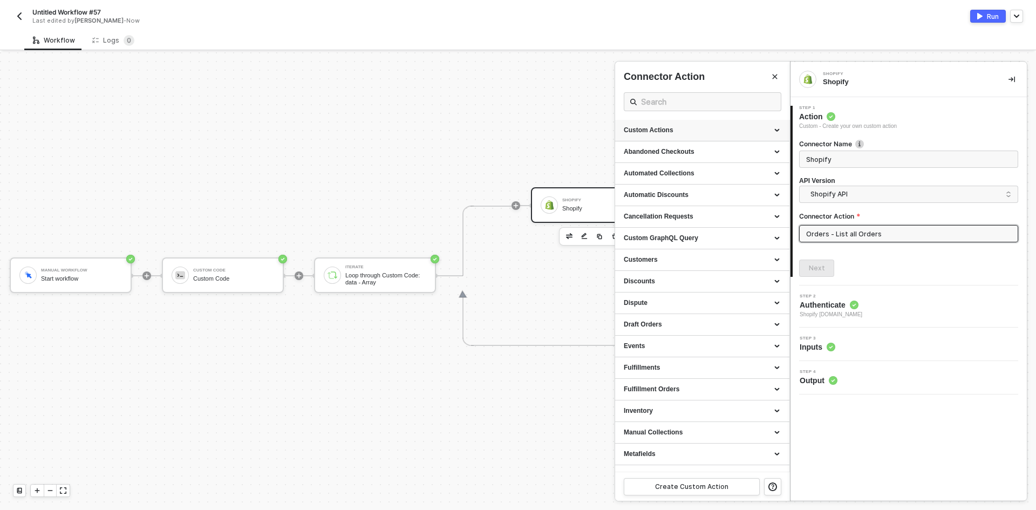
click at [748, 135] on div "Custom Actions" at bounding box center [702, 130] width 157 height 9
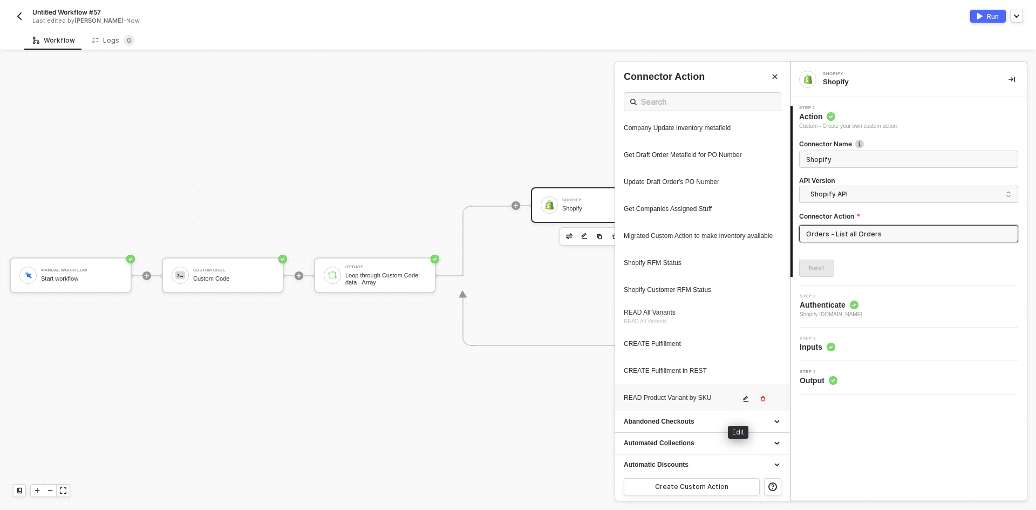
click at [743, 402] on icon "icon-edit" at bounding box center [746, 399] width 6 height 6
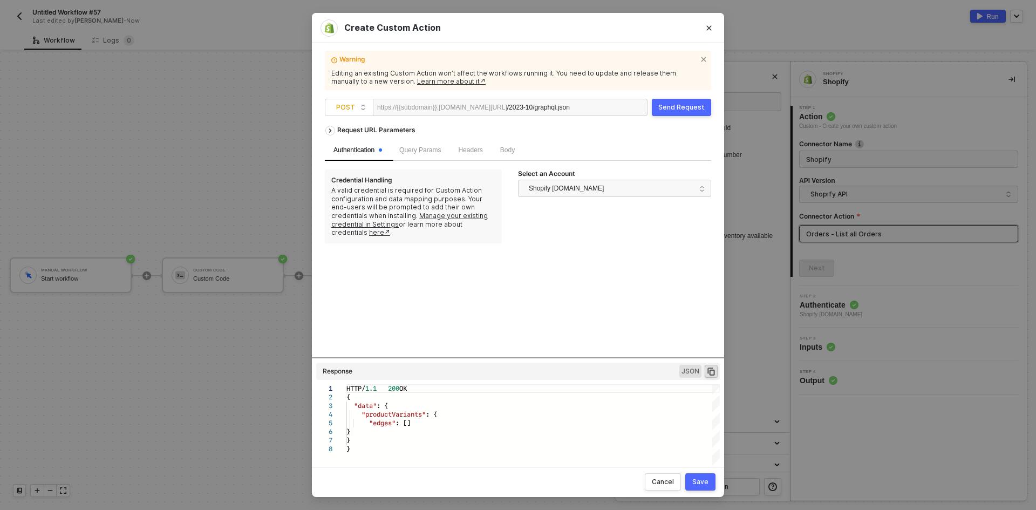
click at [518, 156] on div "Body" at bounding box center [508, 150] width 32 height 21
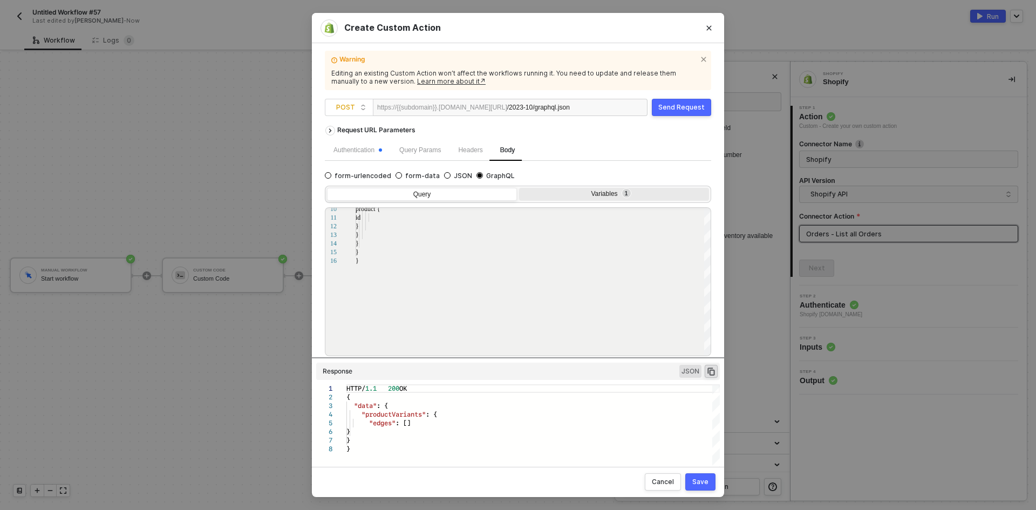
click at [606, 198] on div "Variables 1" at bounding box center [613, 194] width 176 height 9
click at [519, 188] on input "Variables 1" at bounding box center [519, 188] width 0 height 0
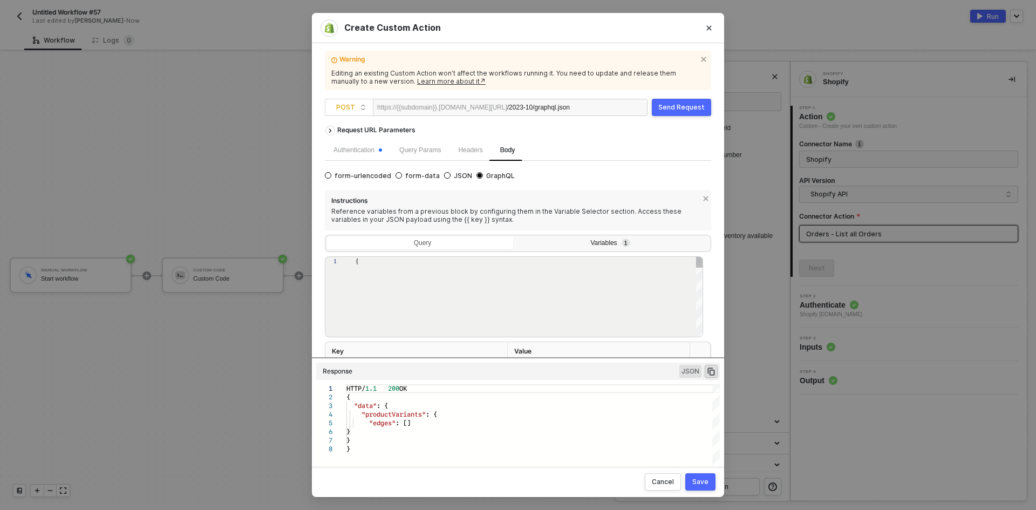
type textarea "{ "query": "{{material_no}}" }"
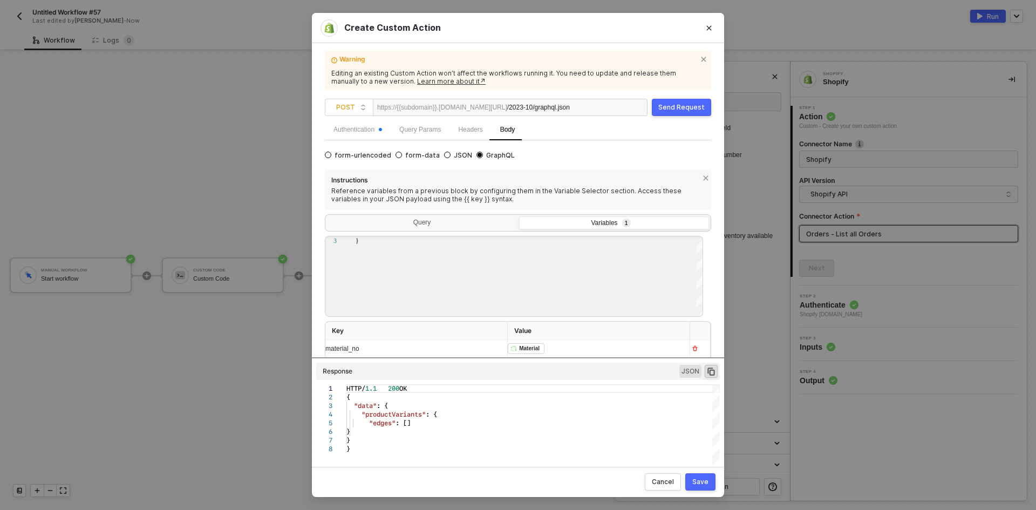
scroll to position [39, 0]
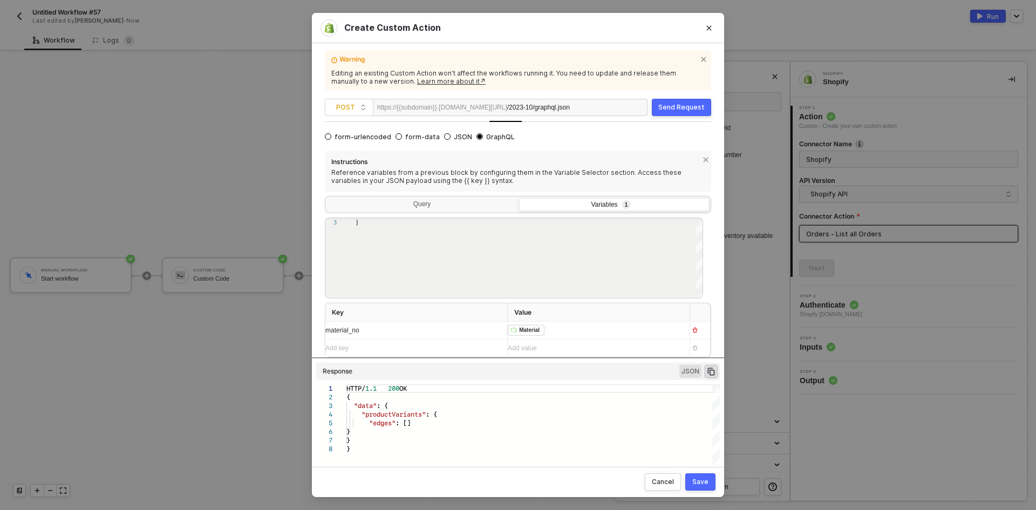
click at [652, 330] on div "﻿ ﻿ Material ﻿" at bounding box center [594, 330] width 173 height 17
click at [698, 483] on div "Save" at bounding box center [701, 482] width 16 height 9
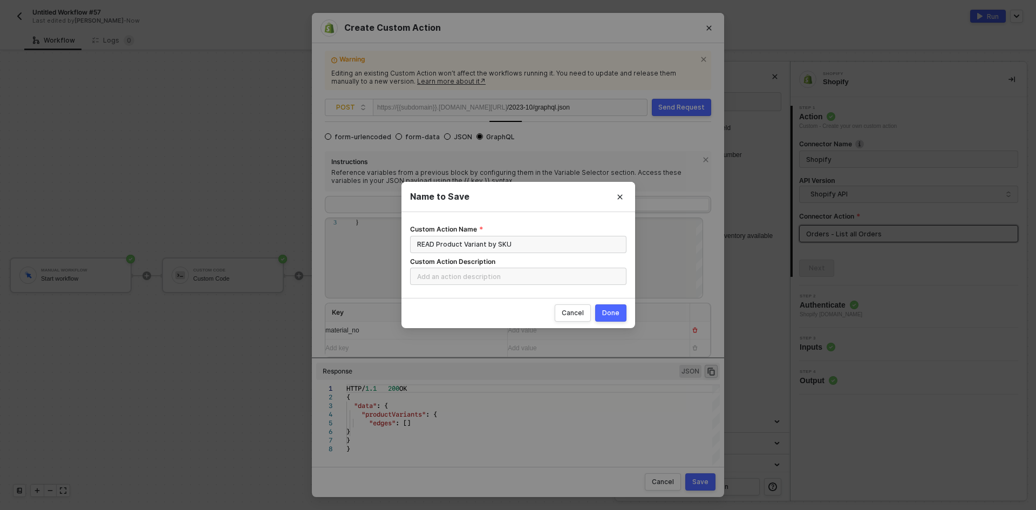
click at [614, 313] on div "Done" at bounding box center [610, 313] width 17 height 9
radio input "true"
radio input "false"
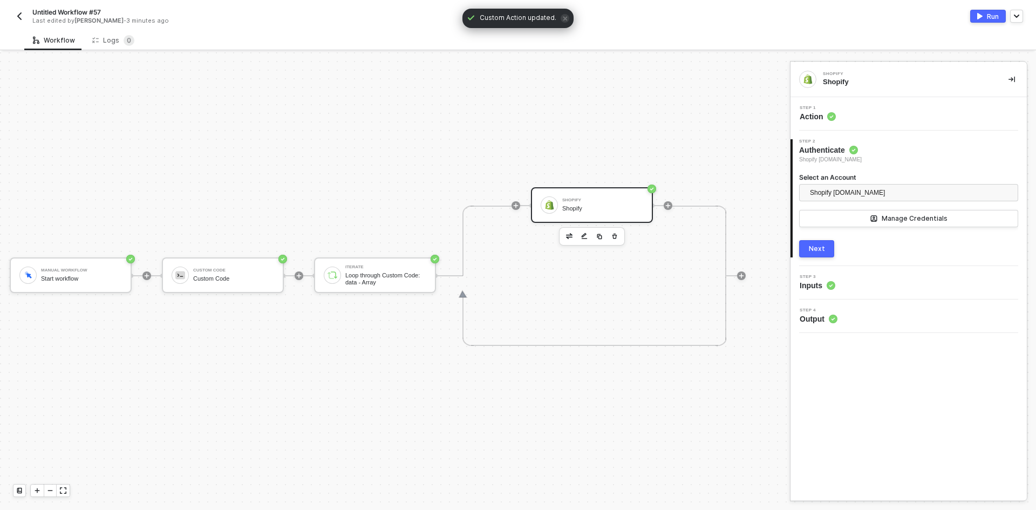
click at [821, 248] on div "Next" at bounding box center [817, 249] width 16 height 9
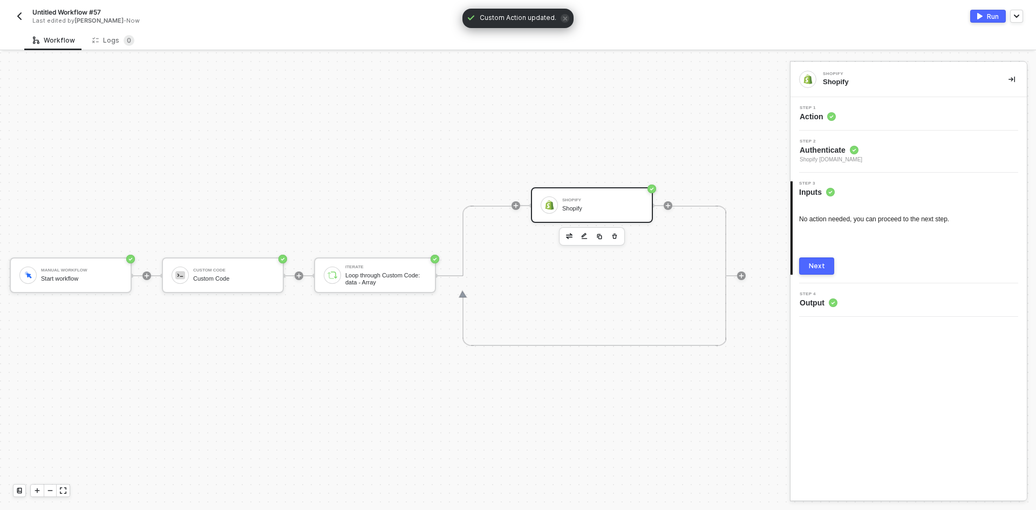
click at [857, 108] on div "Step 1 Action" at bounding box center [910, 114] width 234 height 16
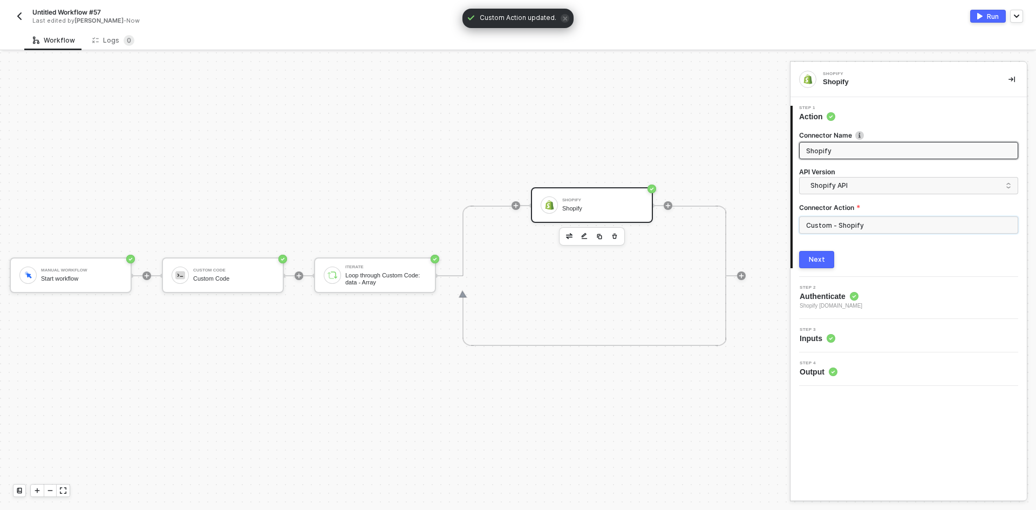
click at [868, 226] on input "Custom - Shopify" at bounding box center [908, 224] width 219 height 17
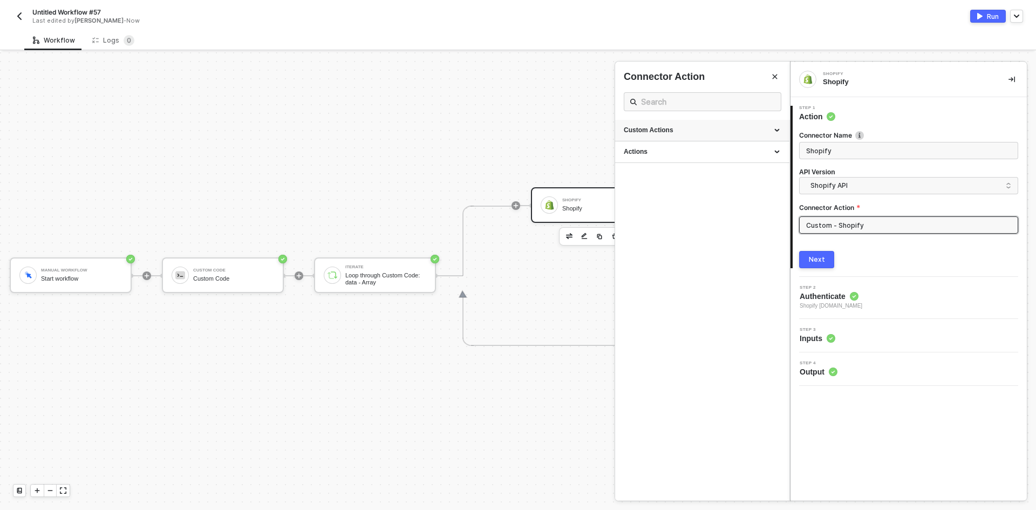
click at [782, 132] on div "Custom Actions" at bounding box center [702, 131] width 174 height 22
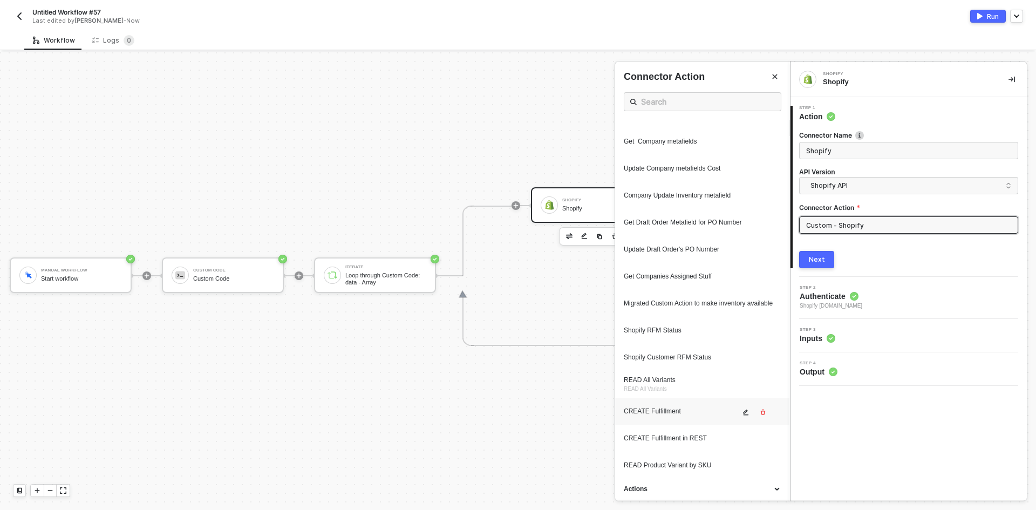
scroll to position [373, 0]
click at [743, 465] on icon "icon-edit" at bounding box center [746, 466] width 6 height 6
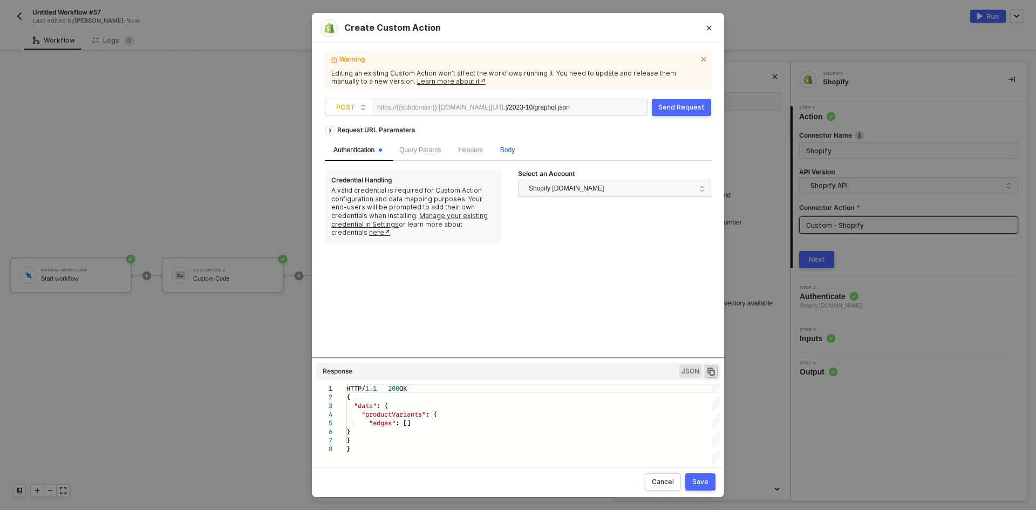
click at [511, 155] on div "Body" at bounding box center [508, 150] width 32 height 21
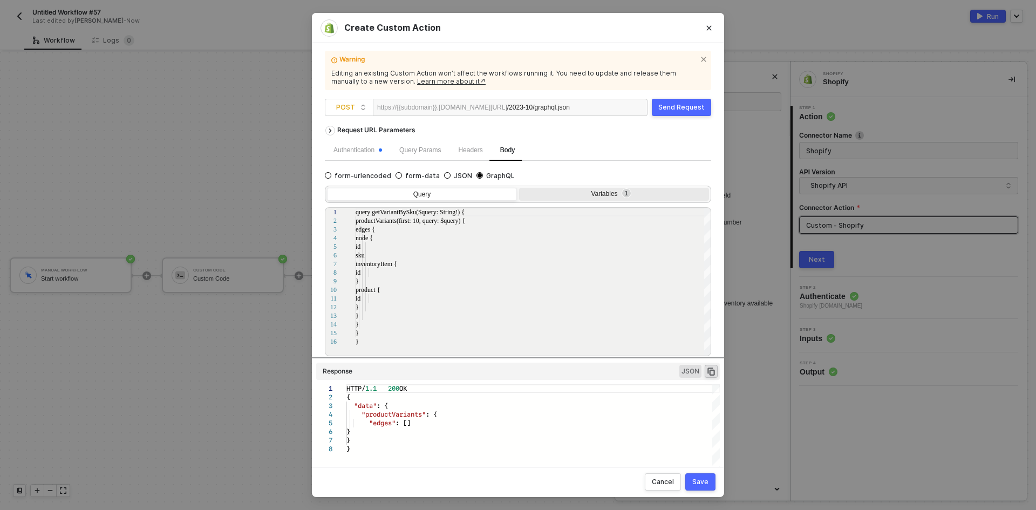
click at [546, 194] on div "Variables 1" at bounding box center [613, 194] width 176 height 9
click at [519, 188] on input "Variables 1" at bounding box center [519, 188] width 0 height 0
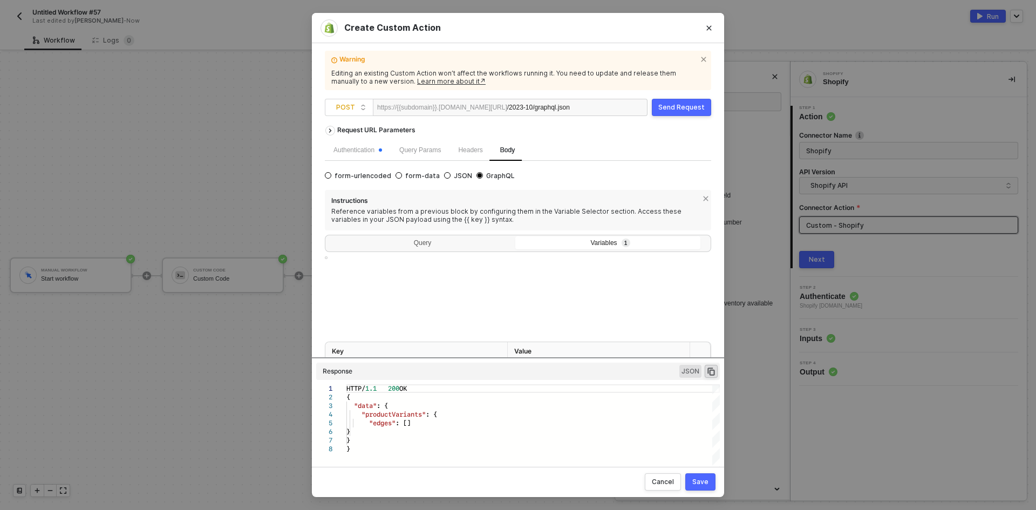
type textarea "{ "query": "{{material_no}}" }"
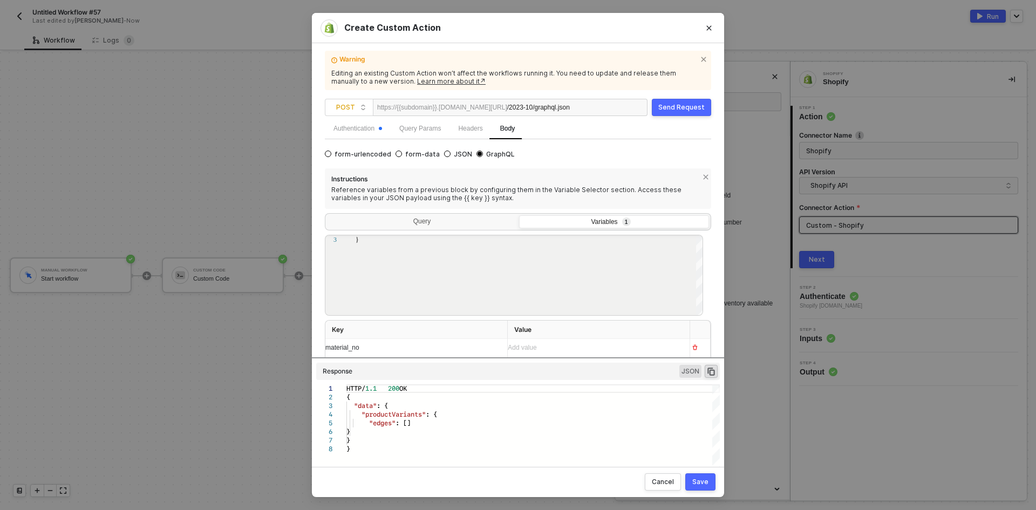
scroll to position [39, 0]
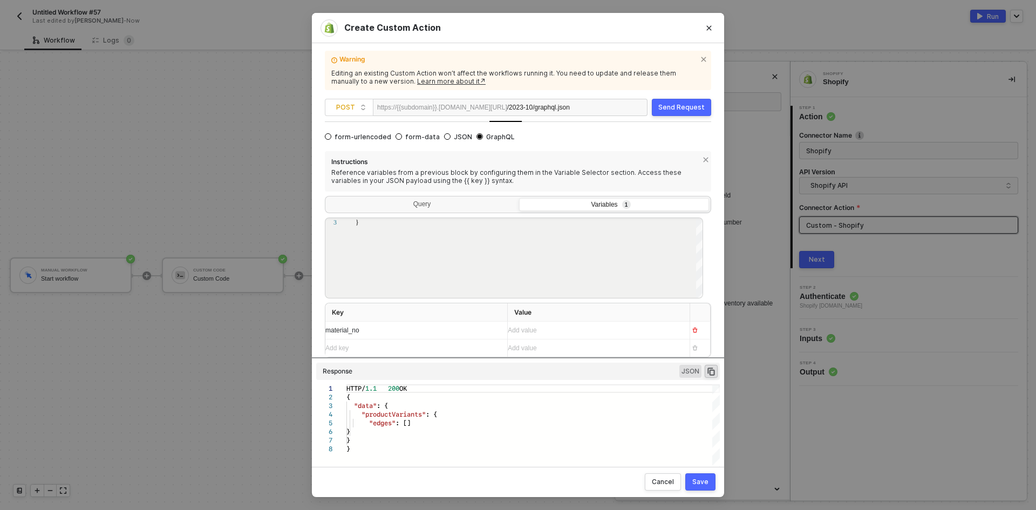
click at [623, 324] on div "Add value ﻿" at bounding box center [594, 330] width 173 height 17
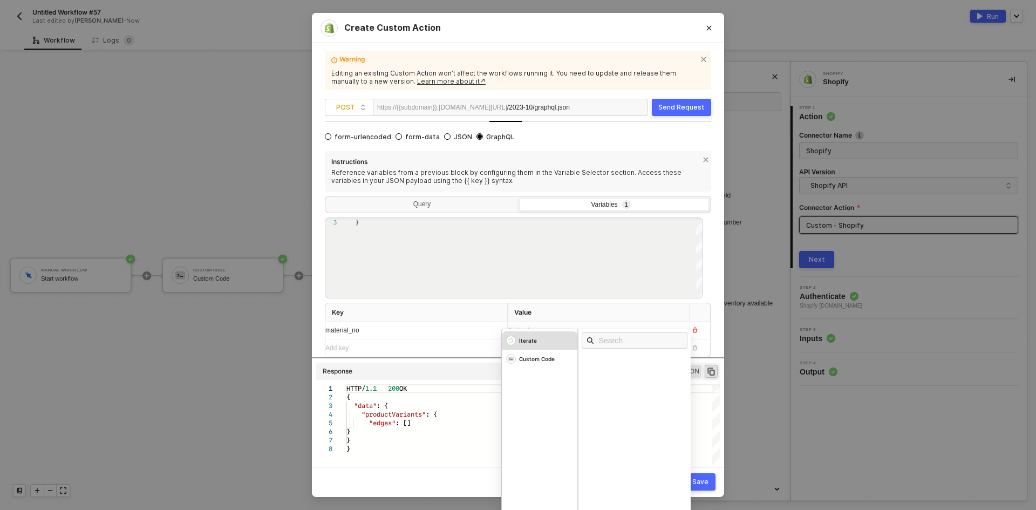
click at [548, 340] on div "Iterate" at bounding box center [540, 340] width 76 height 18
click at [708, 21] on button "Close" at bounding box center [709, 27] width 17 height 17
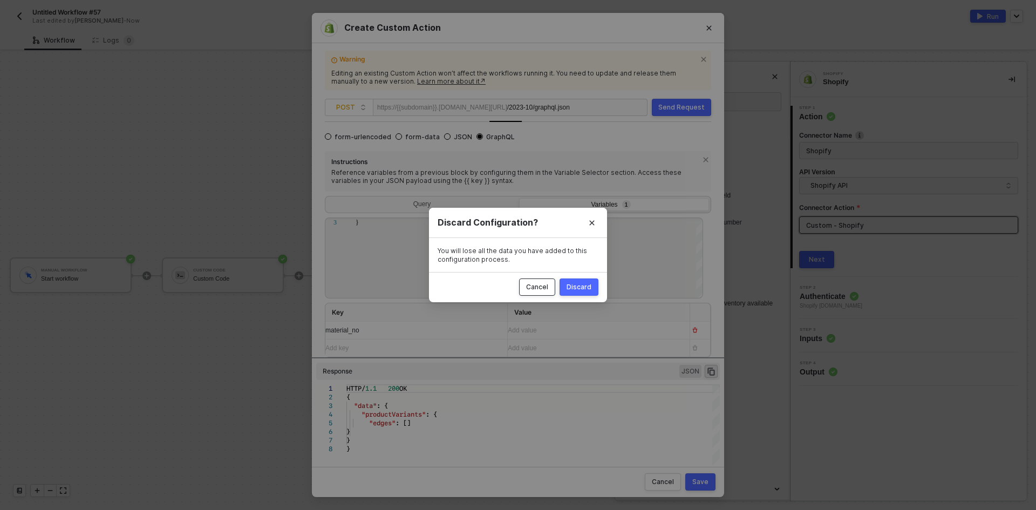
click at [535, 282] on button "Cancel" at bounding box center [537, 287] width 36 height 17
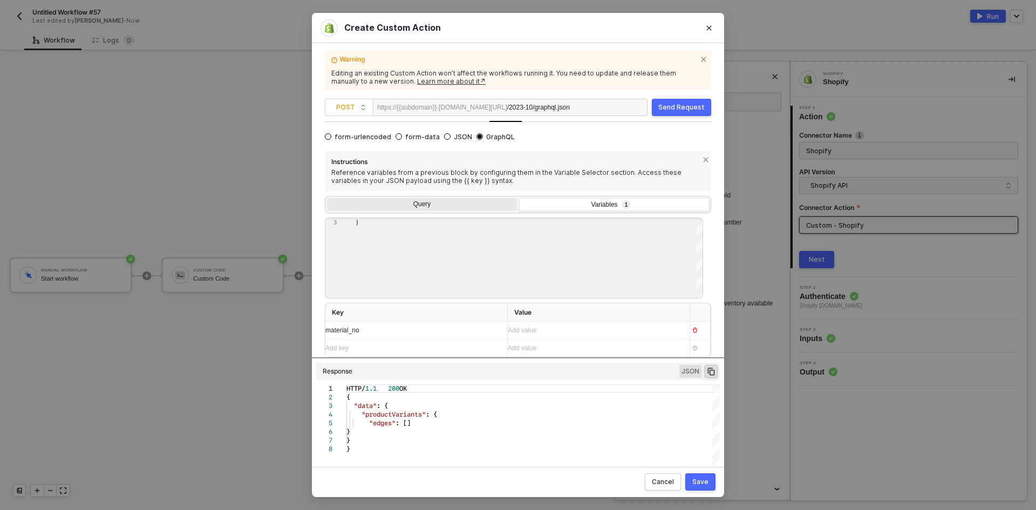
click at [452, 209] on div "Query" at bounding box center [422, 205] width 190 height 15
click at [327, 198] on input "Query" at bounding box center [327, 198] width 0 height 0
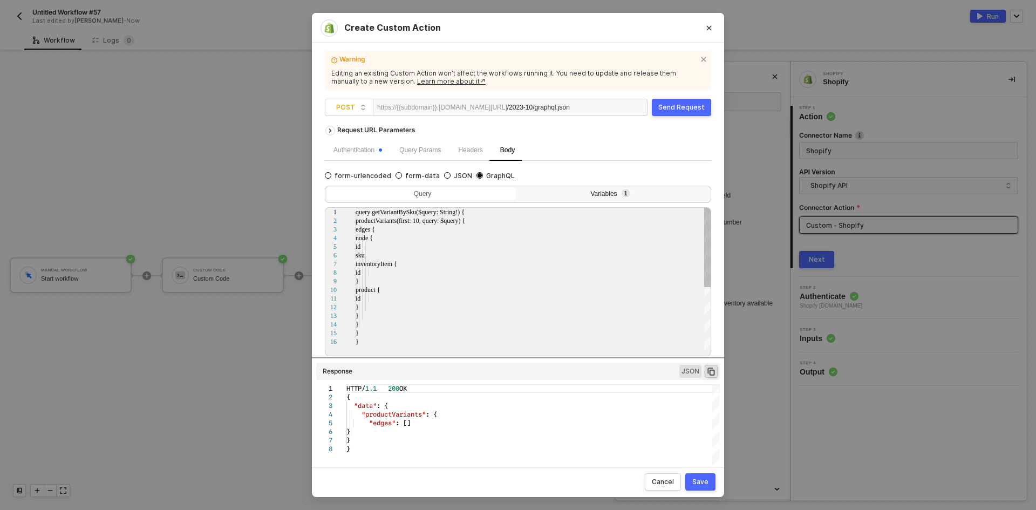
scroll to position [0, 0]
click at [575, 192] on div "Variables 1" at bounding box center [613, 194] width 176 height 9
click at [519, 188] on input "Variables 1" at bounding box center [519, 188] width 0 height 0
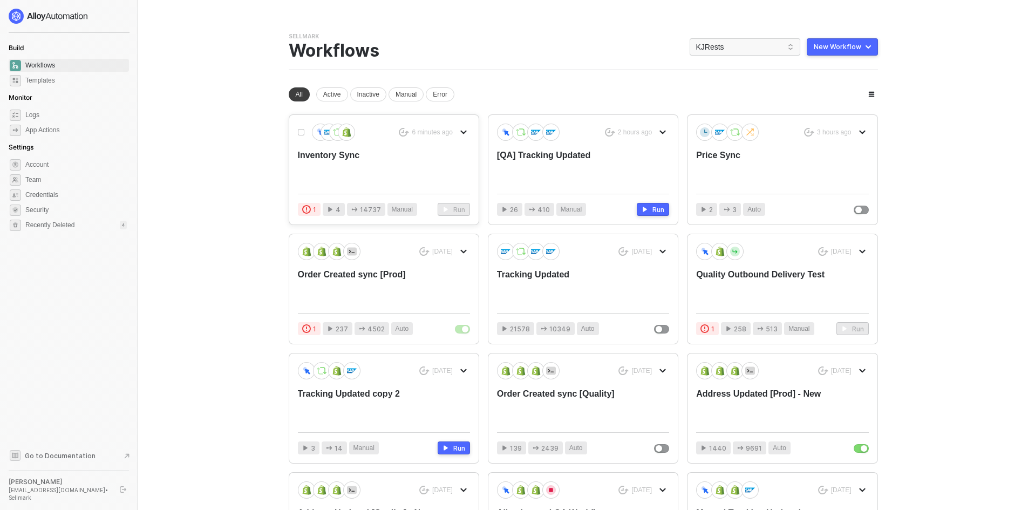
click at [343, 172] on div "Inventory Sync" at bounding box center [367, 168] width 138 height 36
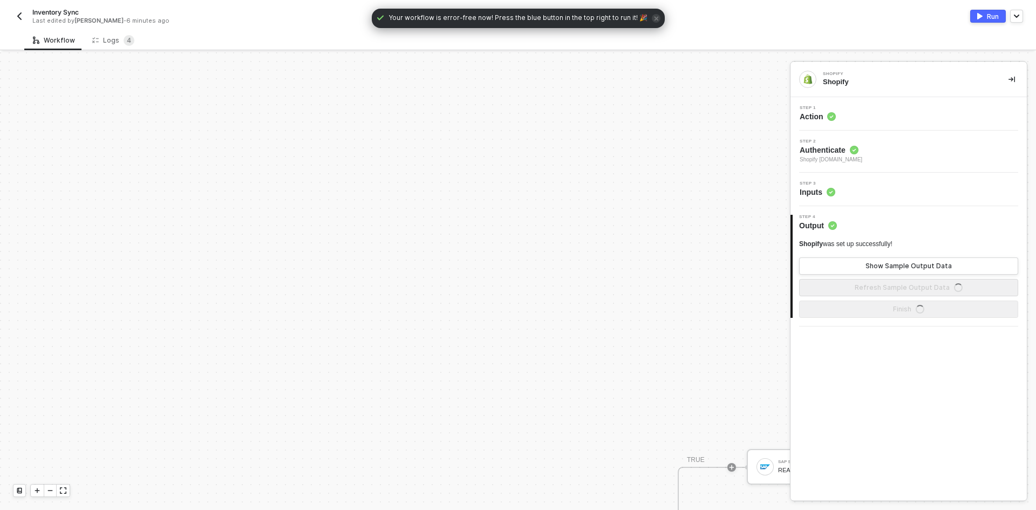
scroll to position [330, 0]
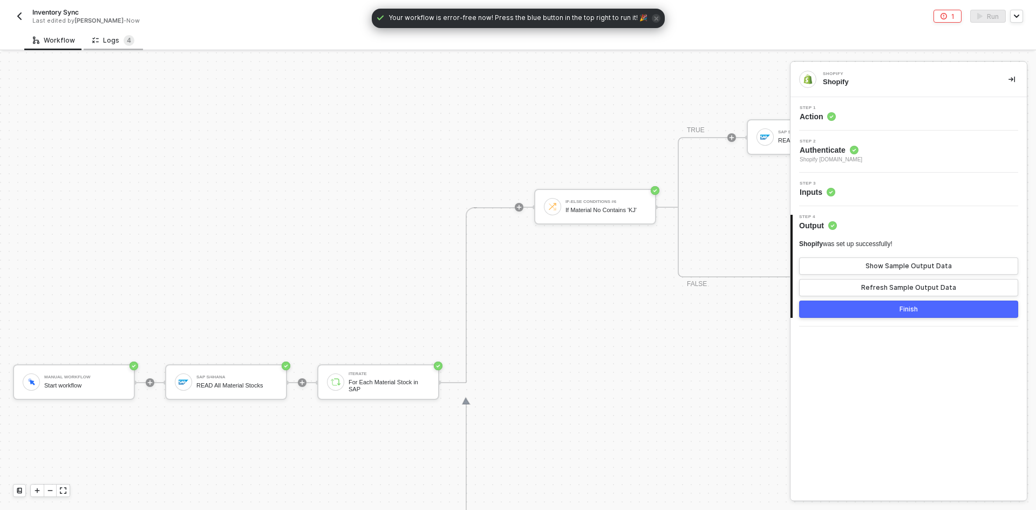
click at [103, 46] on div "Logs 4" at bounding box center [113, 40] width 59 height 20
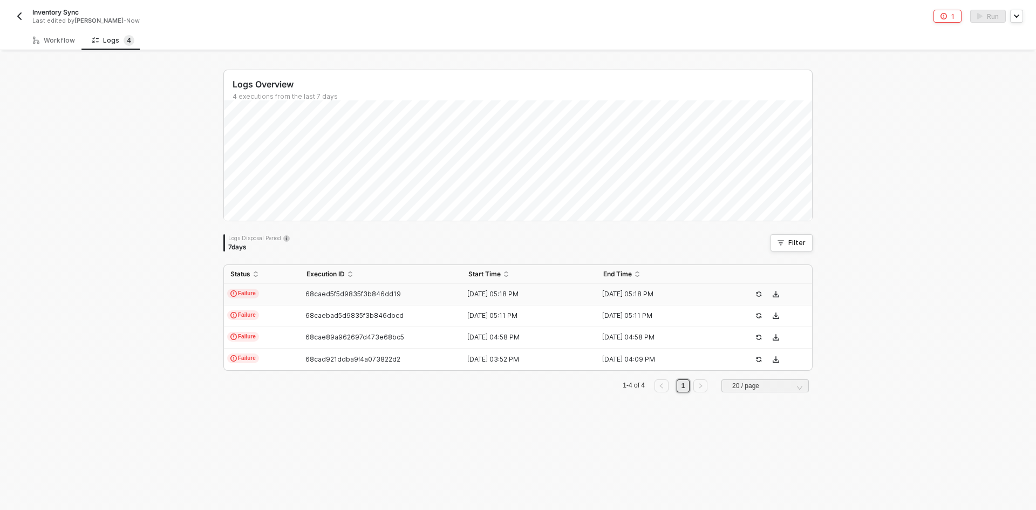
click at [275, 299] on td "Failure" at bounding box center [262, 295] width 76 height 22
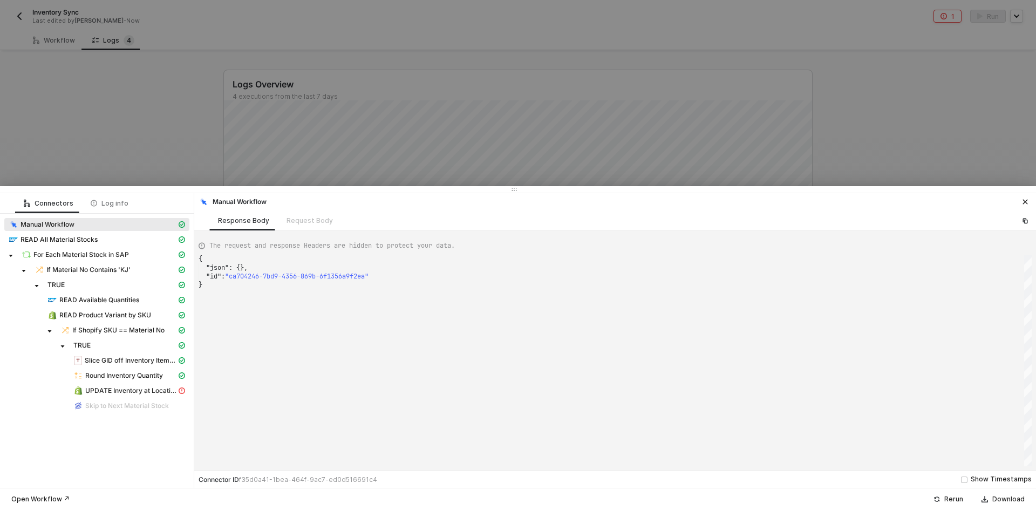
click at [132, 262] on div "For Each Material Stock in SAP" at bounding box center [96, 255] width 185 height 15
click at [133, 257] on div "For Each Material Stock in SAP" at bounding box center [99, 255] width 155 height 10
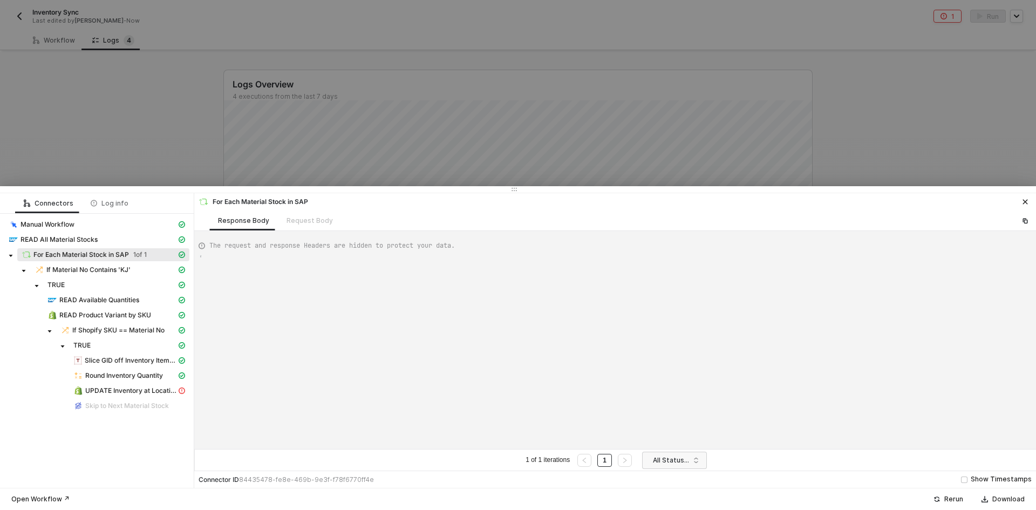
type textarea "{ "data": [ [ [ { "json": { "materialStock": [ { "__metadata": { "id": "https:/…"
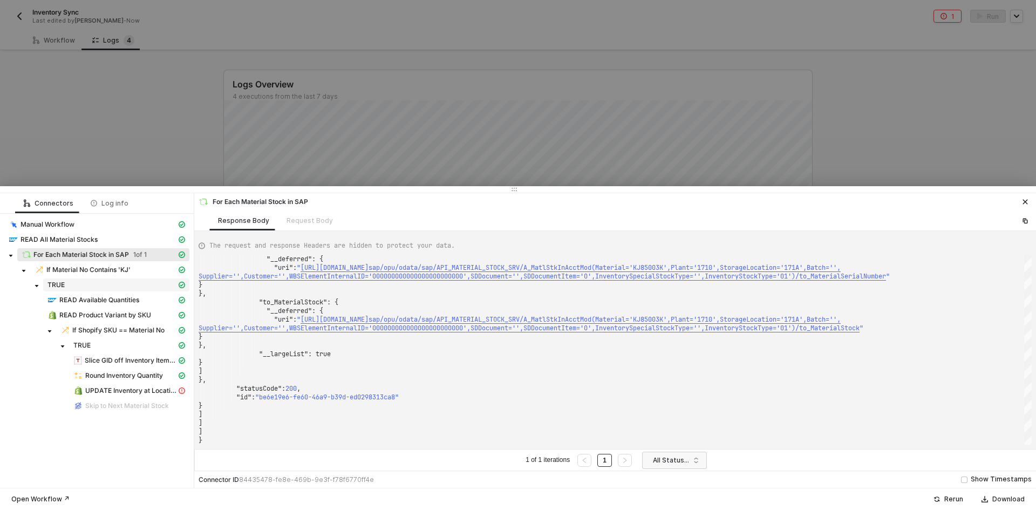
click at [128, 279] on span "TRUE" at bounding box center [116, 285] width 146 height 13
click at [128, 269] on span "If Material No Contains 'KJ'" at bounding box center [88, 270] width 84 height 9
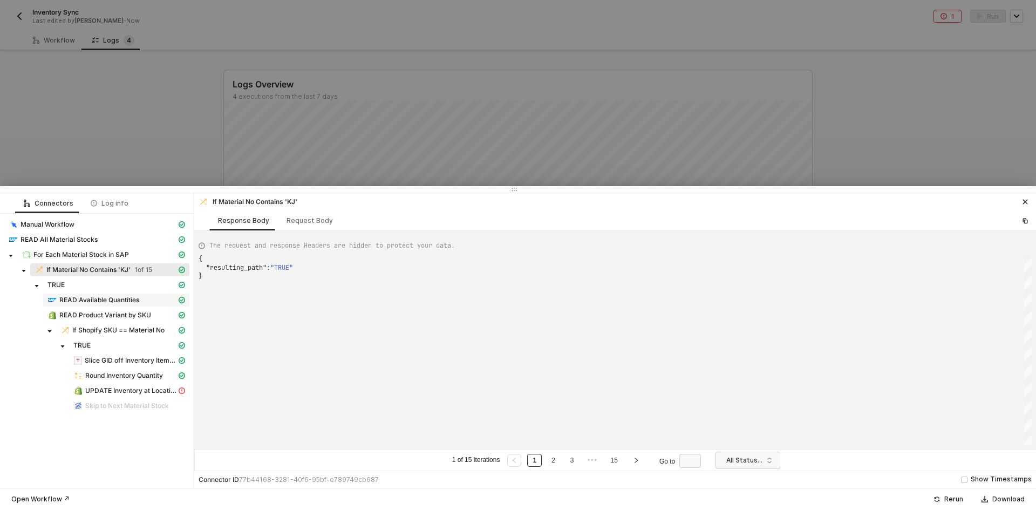
click at [135, 298] on span "READ Available Quantities" at bounding box center [99, 300] width 80 height 9
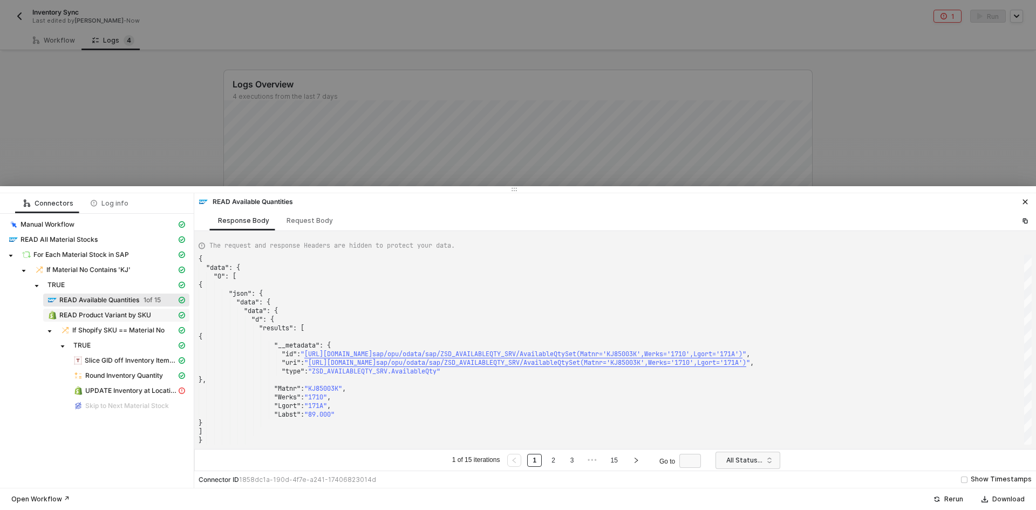
click at [139, 314] on span "READ Product Variant by SKU" at bounding box center [105, 315] width 92 height 9
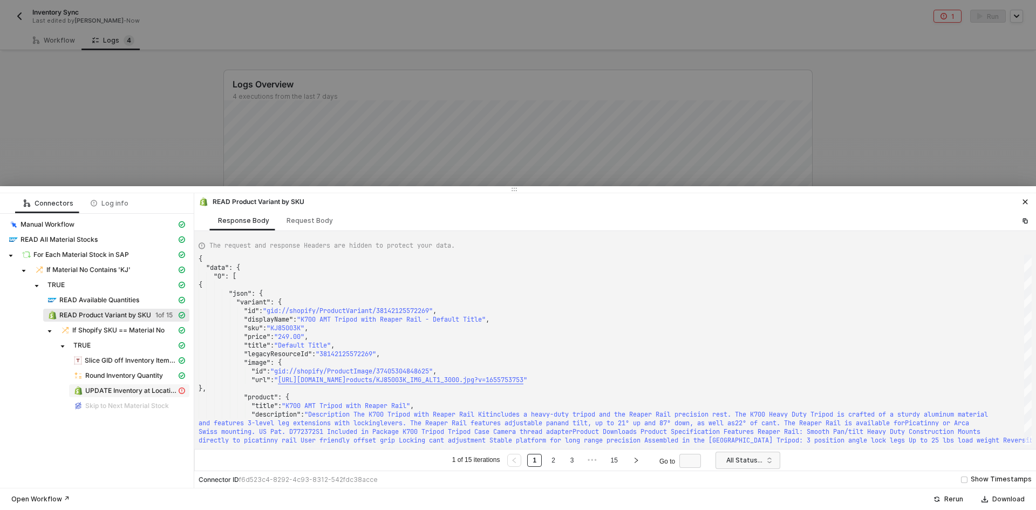
click at [128, 389] on span "UPDATE Inventory at Location" at bounding box center [130, 390] width 91 height 9
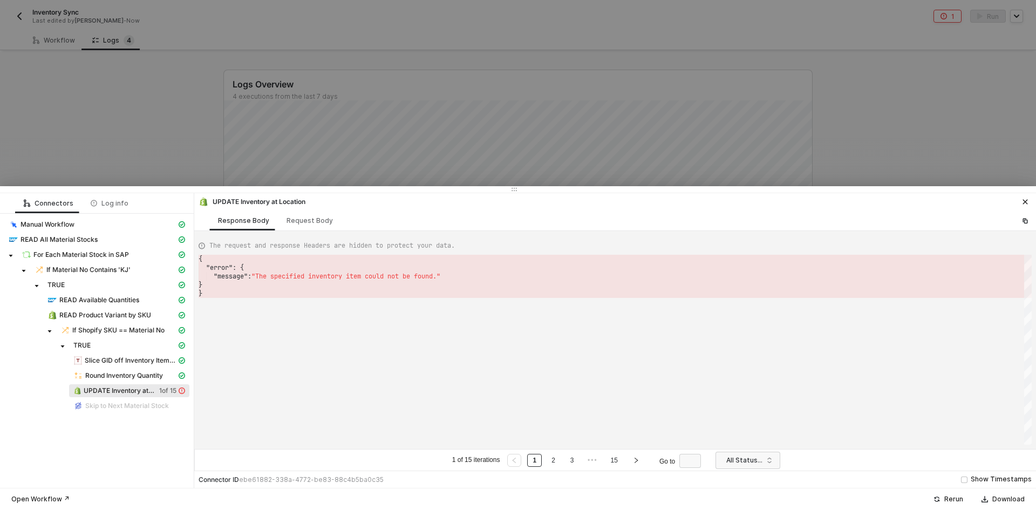
click at [107, 142] on div at bounding box center [518, 255] width 1036 height 510
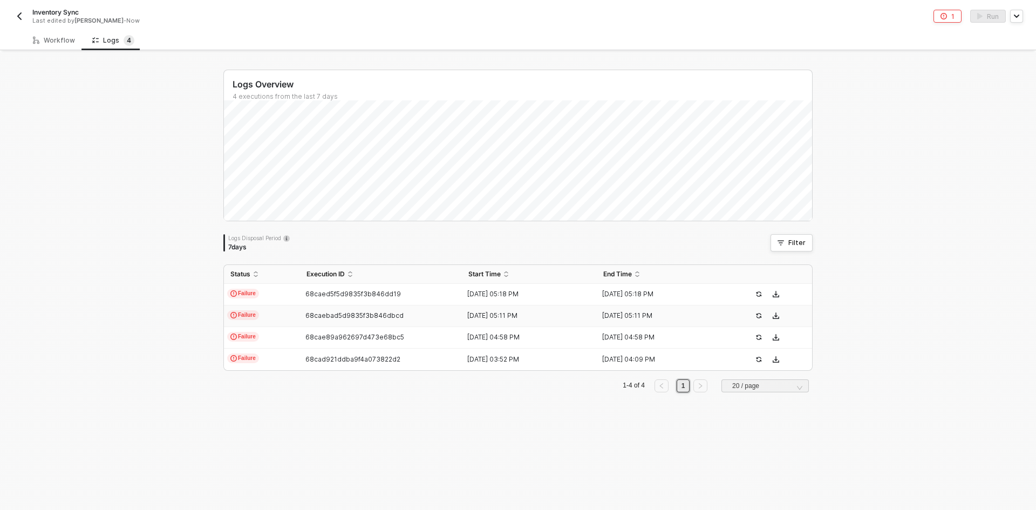
click at [322, 325] on td "68caebad5d9835f3b846dbcd" at bounding box center [381, 316] width 162 height 22
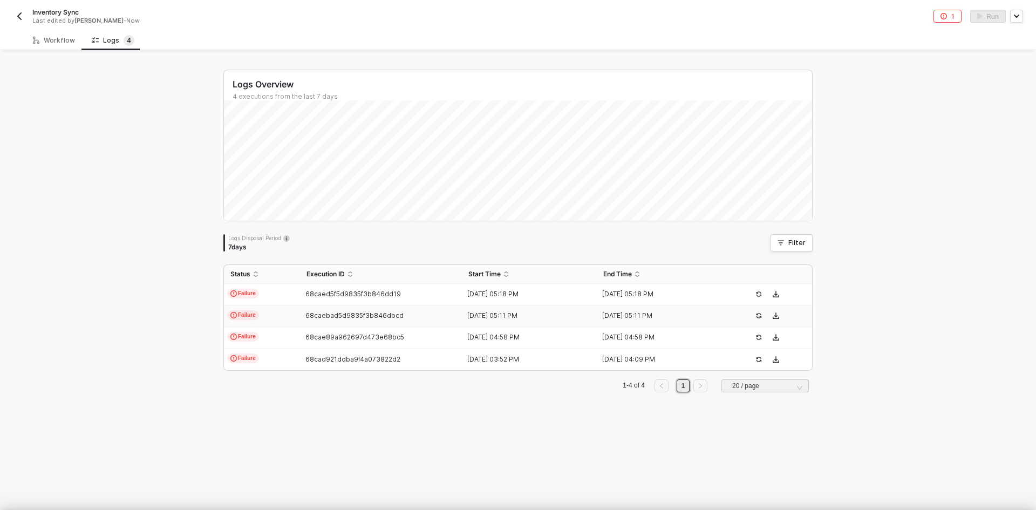
type textarea "{ "json": {}, "id": "2455a4a5-24f8-4c4d-b086-786927bde48e" }"
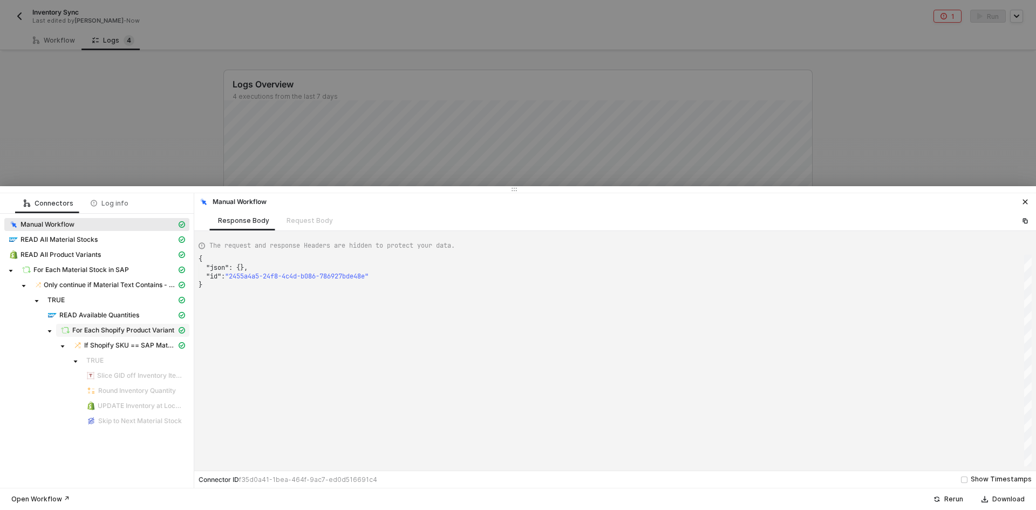
click at [110, 329] on span "For Each Shopify Product Variant" at bounding box center [123, 330] width 102 height 9
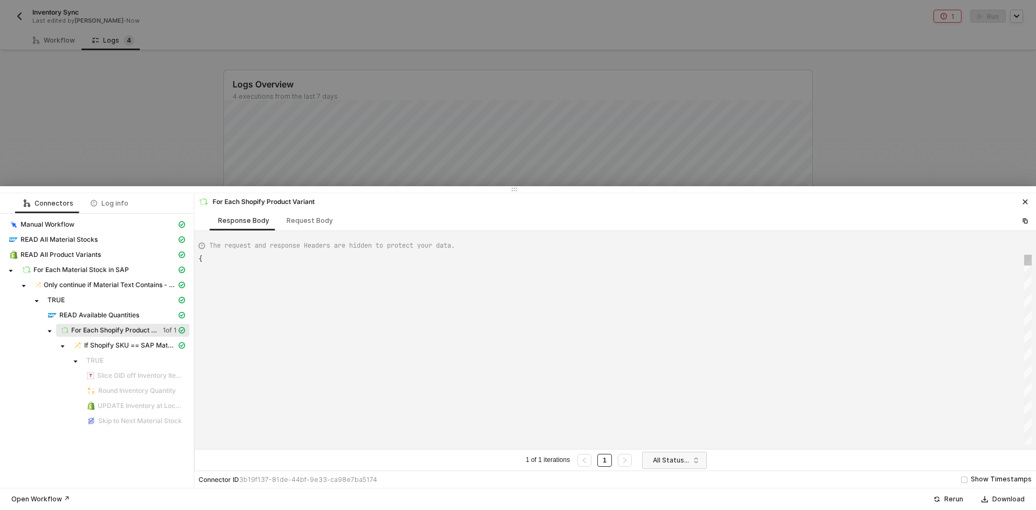
type textarea "{ "data": [ [ [ { "json": { "data": { "productVariants": { "pageInfo": { "hasNe…"
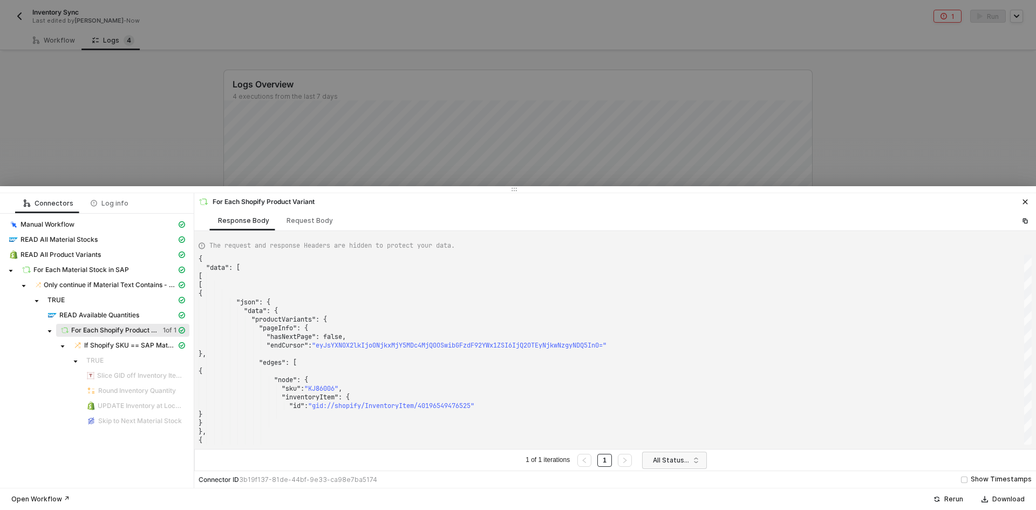
click at [117, 127] on div at bounding box center [518, 255] width 1036 height 510
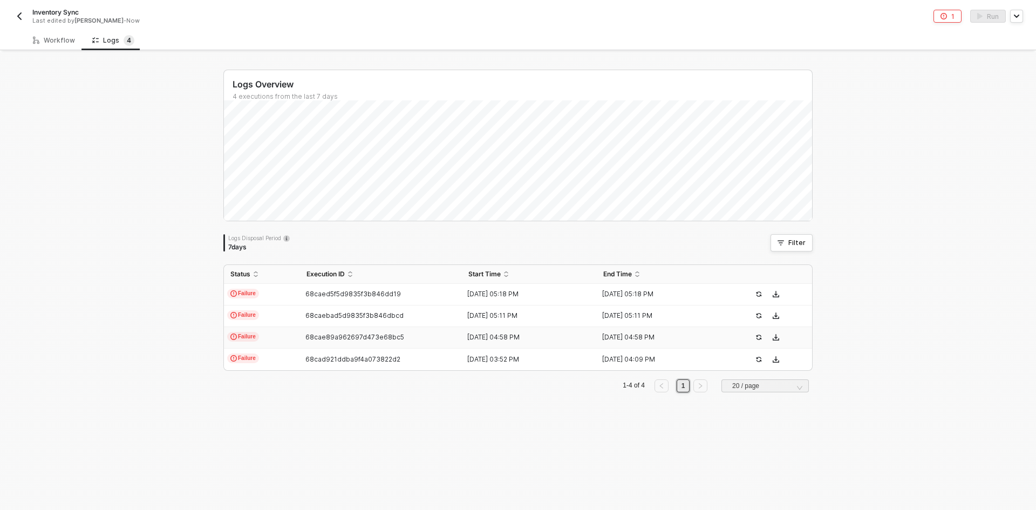
click at [273, 339] on td "Failure" at bounding box center [262, 338] width 76 height 22
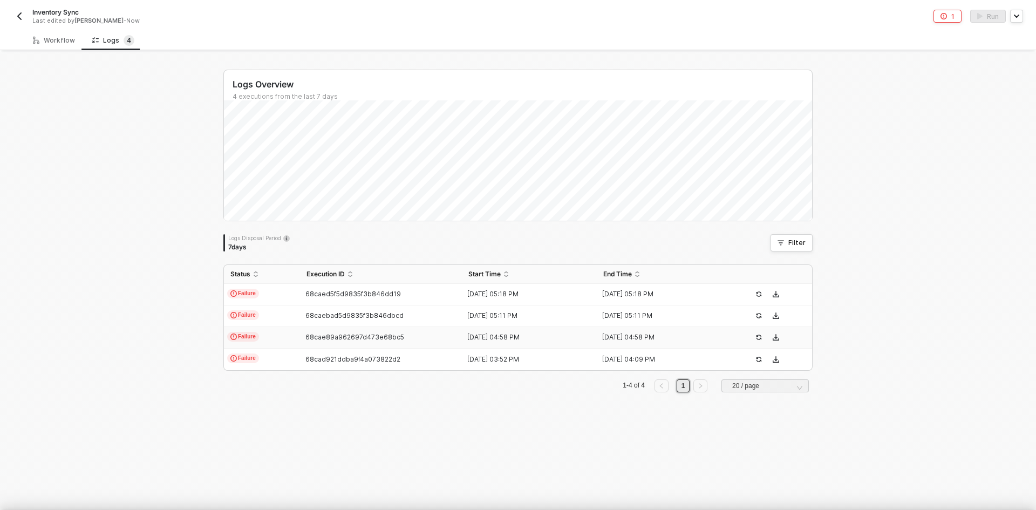
type textarea "{ "json": {}, "id": "758e53f5-d19d-4024-a782-5e863a6517e1" }"
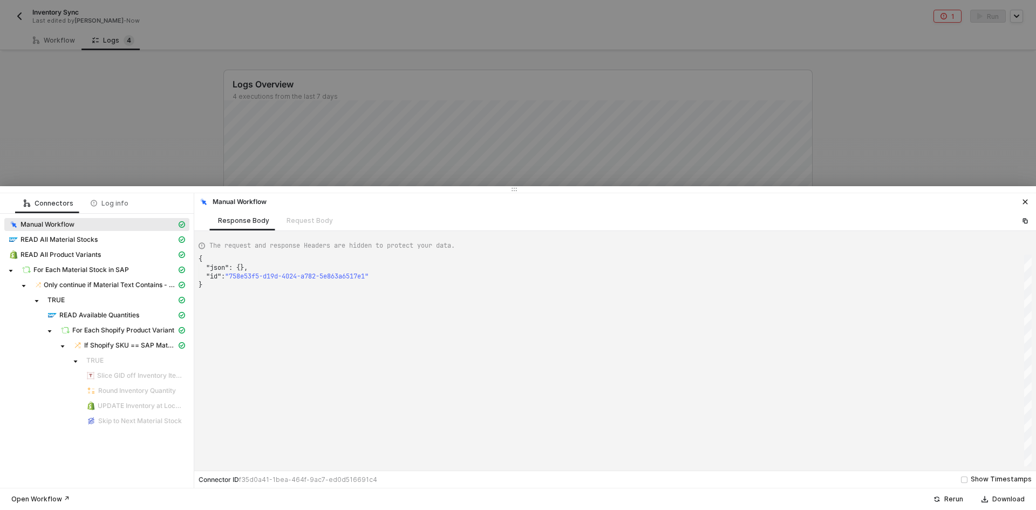
click at [135, 352] on div "If Shopify SKU == SAP Material No" at bounding box center [96, 346] width 185 height 15
click at [137, 349] on span "If Shopify SKU == SAP Material No" at bounding box center [130, 345] width 92 height 9
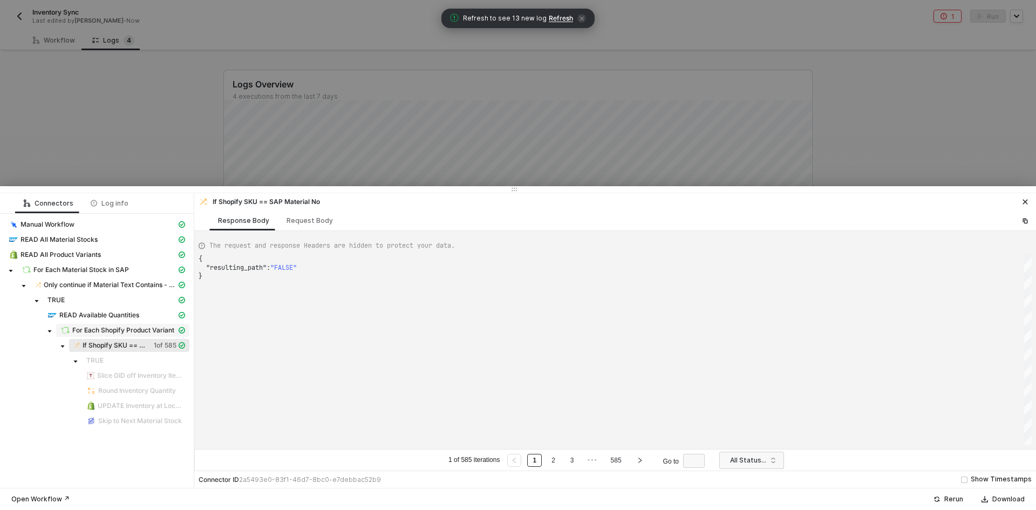
click at [127, 327] on span "For Each Shopify Product Variant" at bounding box center [123, 330] width 102 height 9
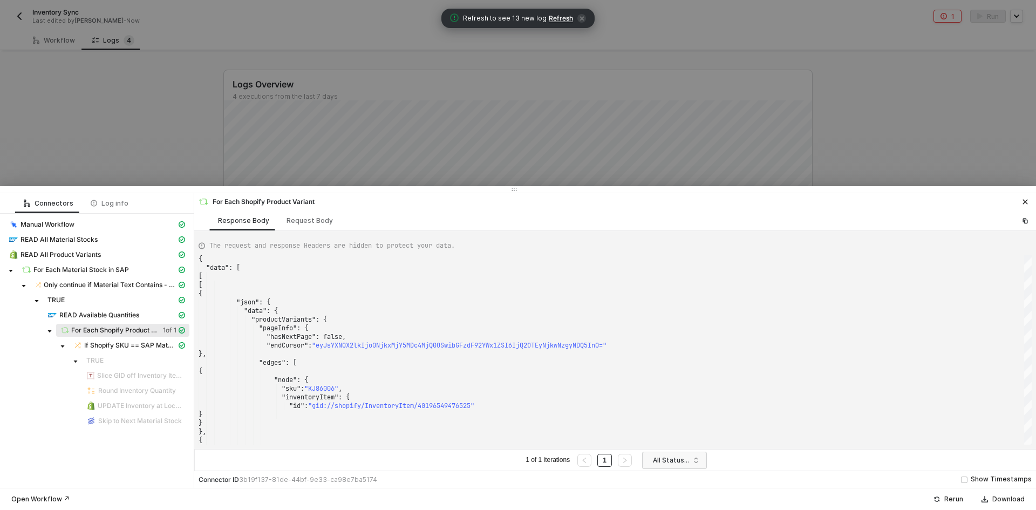
click at [78, 127] on div at bounding box center [518, 255] width 1036 height 510
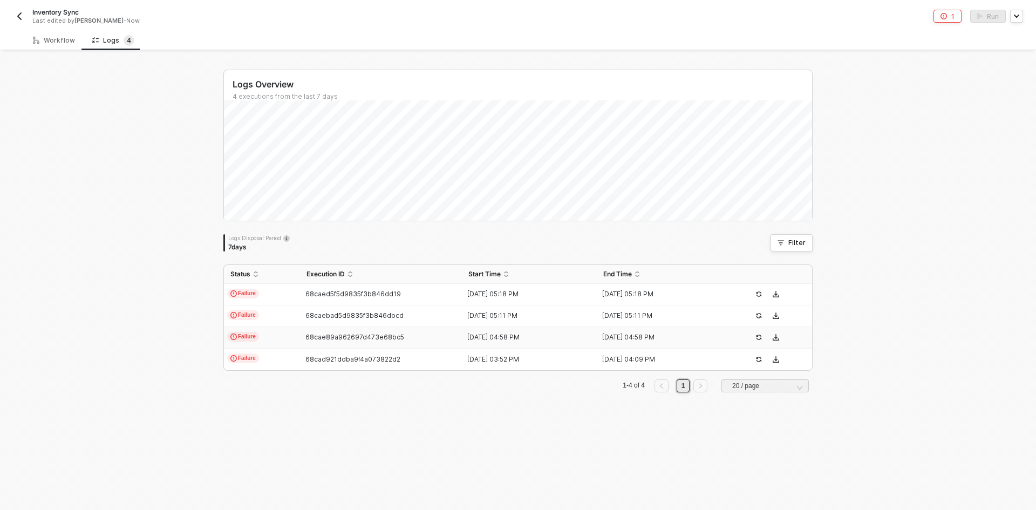
click at [18, 16] on img "button" at bounding box center [19, 16] width 9 height 9
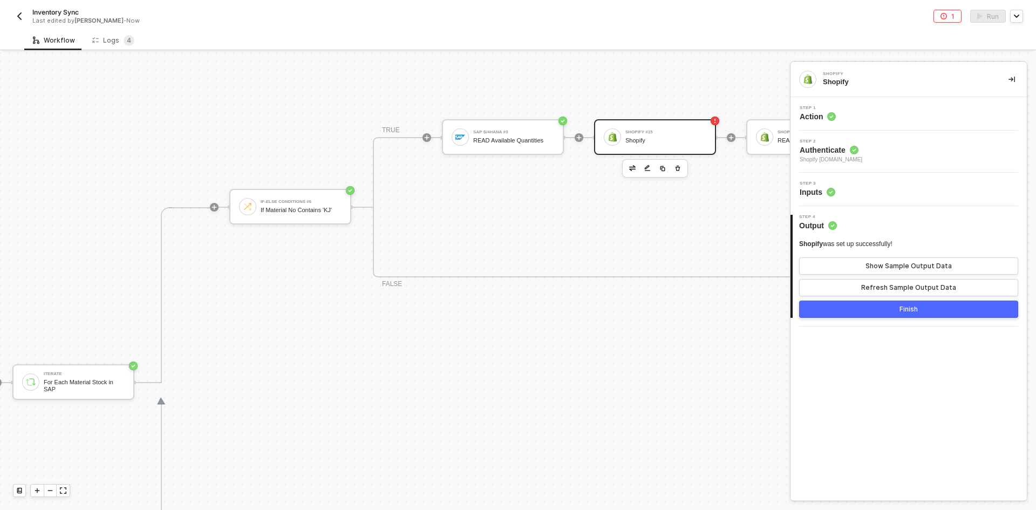
scroll to position [330, 305]
click at [92, 376] on div "Iterate" at bounding box center [83, 374] width 81 height 4
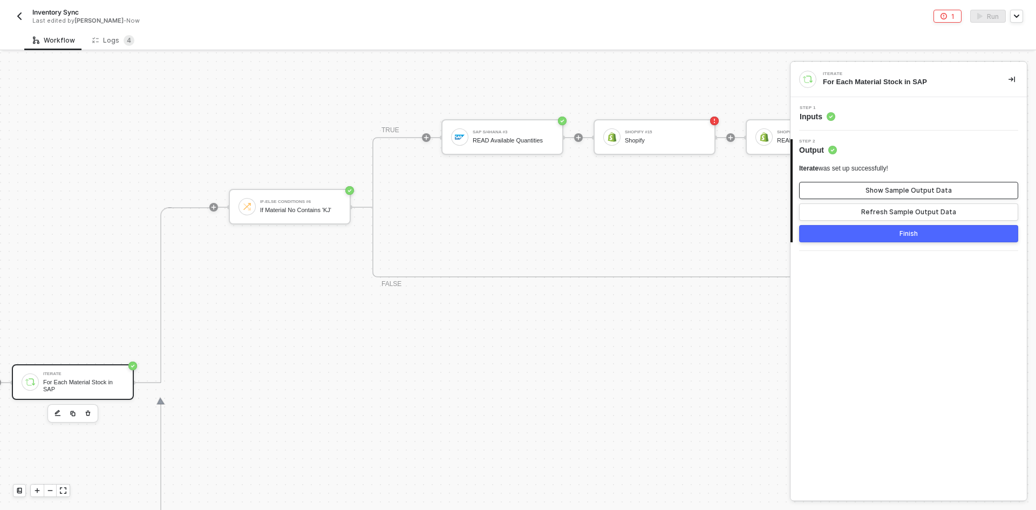
click at [844, 191] on button "Show Sample Output Data" at bounding box center [908, 190] width 219 height 17
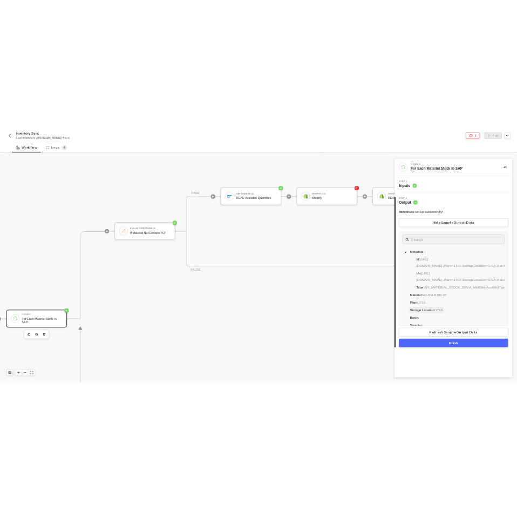
scroll to position [80, 0]
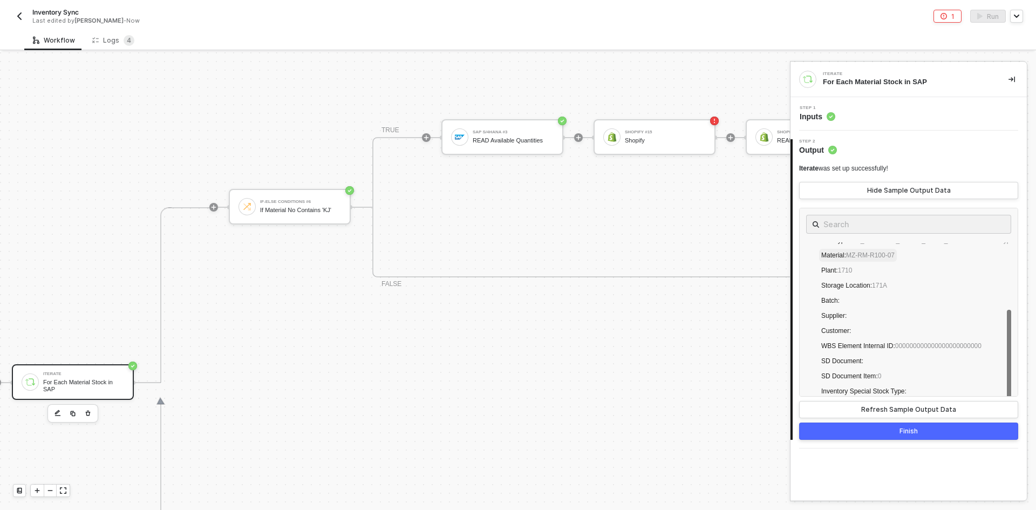
drag, startPoint x: 904, startPoint y: 254, endPoint x: 854, endPoint y: 253, distance: 49.7
click at [856, 254] on div "Type : API_MATERIAL_STOCK_SRV.A_MatlStkInAcctModType Material : MZ-RM-R100-07 P…" at bounding box center [908, 415] width 205 height 363
drag, startPoint x: 853, startPoint y: 253, endPoint x: 897, endPoint y: 258, distance: 44.0
click at [895, 258] on span "MZ-RM-R100-07" at bounding box center [870, 256] width 49 height 8
click at [876, 253] on span "MZ-RM-R100-07" at bounding box center [870, 256] width 49 height 8
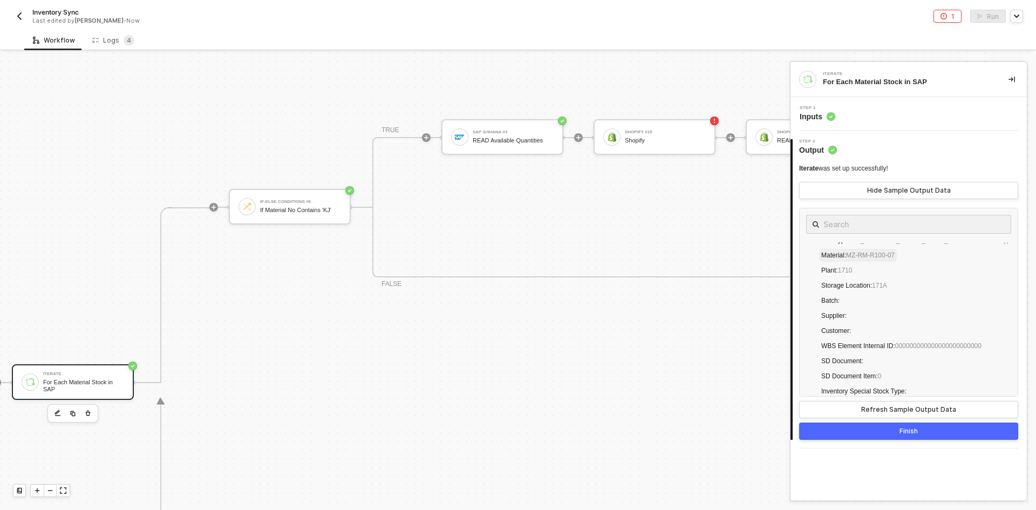
click at [876, 253] on span "MZ-RM-R100-07" at bounding box center [870, 256] width 49 height 8
click at [895, 262] on span "Material : MZ-RM-R100-07" at bounding box center [858, 255] width 78 height 13
click at [863, 257] on span "MZ-RM-R100-07" at bounding box center [870, 256] width 49 height 8
click at [875, 403] on button "Refresh Sample Output Data" at bounding box center [908, 409] width 219 height 17
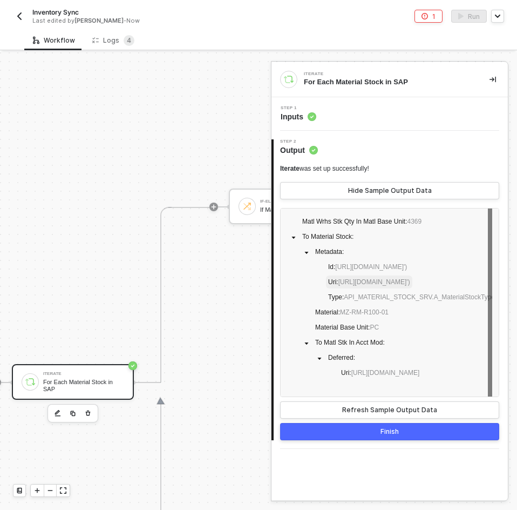
scroll to position [216, 0]
drag, startPoint x: 342, startPoint y: 280, endPoint x: 410, endPoint y: 289, distance: 69.1
click at [409, 273] on span "Id : https://test.com/sap/opu/odata/sap/API_MATERIAL_STOCK_SRV/A_MaterialStock(…" at bounding box center [367, 266] width 83 height 13
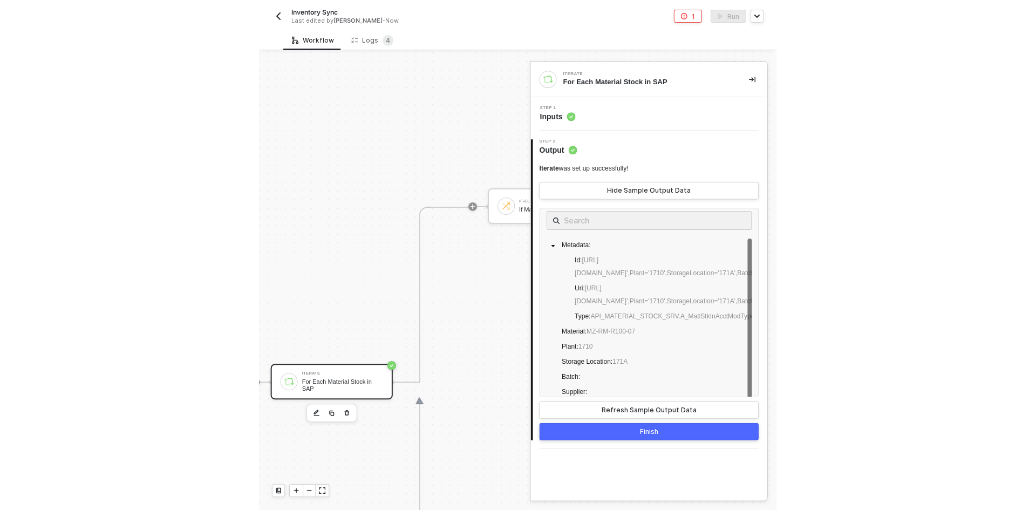
scroll to position [0, 0]
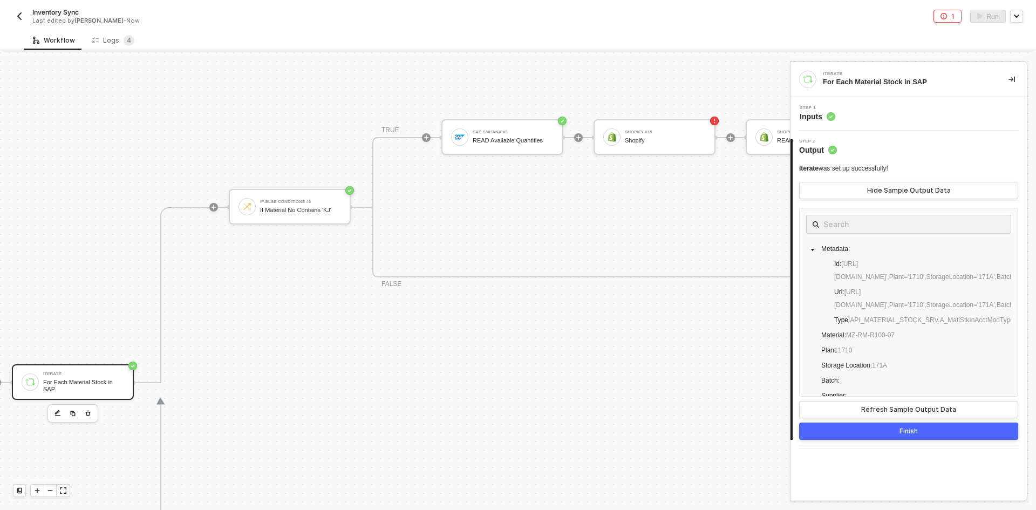
click at [39, 394] on div "Iterate For Each Material Stock in SAP" at bounding box center [73, 382] width 122 height 36
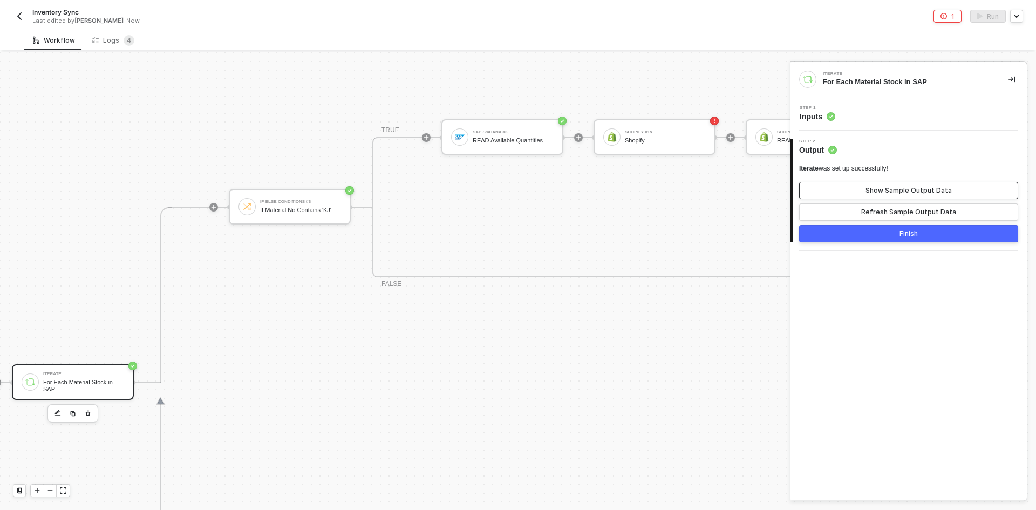
click at [873, 194] on div "Show Sample Output Data" at bounding box center [909, 190] width 86 height 9
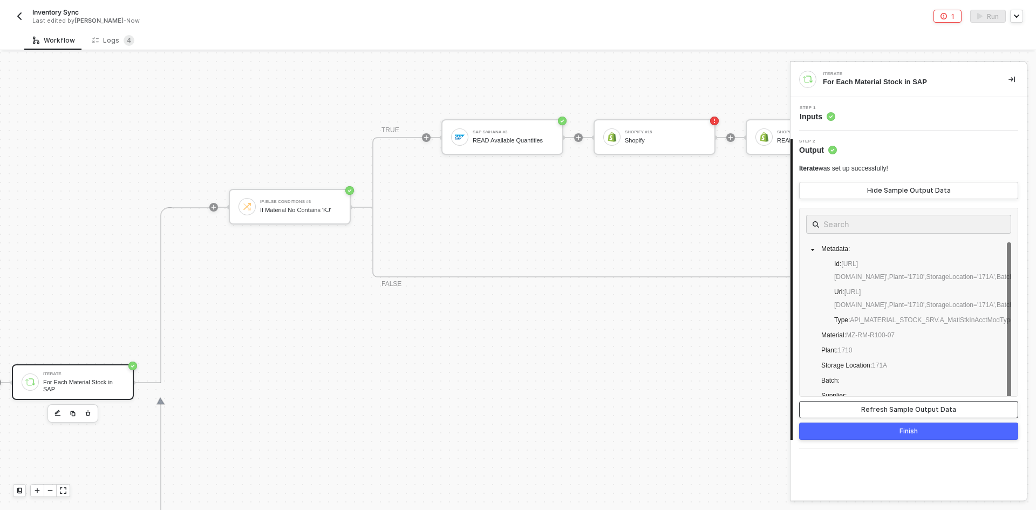
click at [864, 408] on button "Refresh Sample Output Data" at bounding box center [908, 409] width 219 height 17
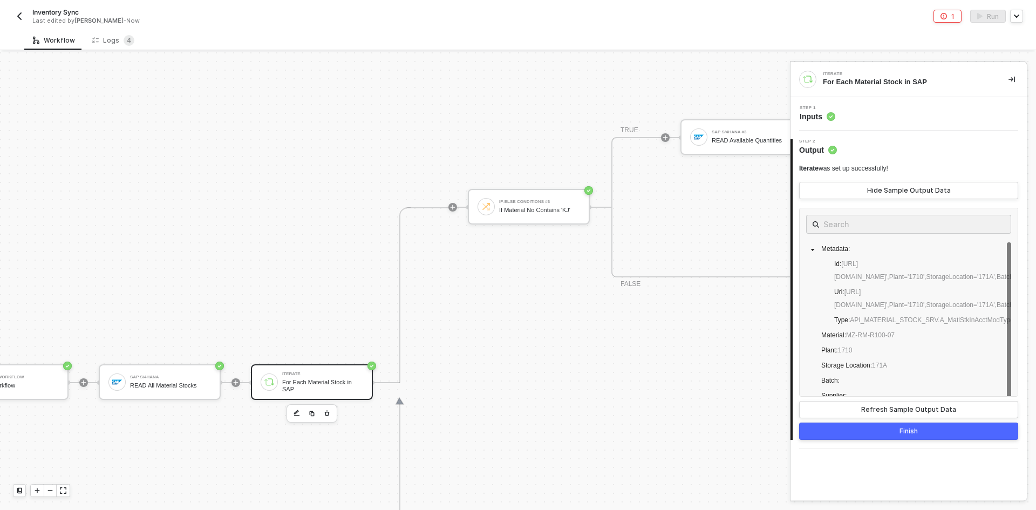
scroll to position [330, 0]
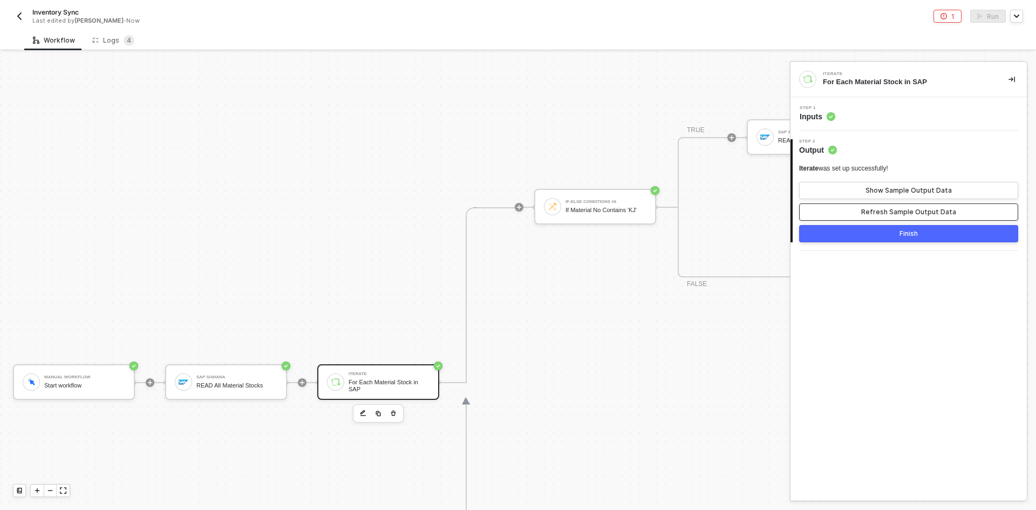
click at [861, 215] on button "Refresh Sample Output Data" at bounding box center [908, 211] width 219 height 17
click at [188, 384] on img at bounding box center [184, 382] width 10 height 10
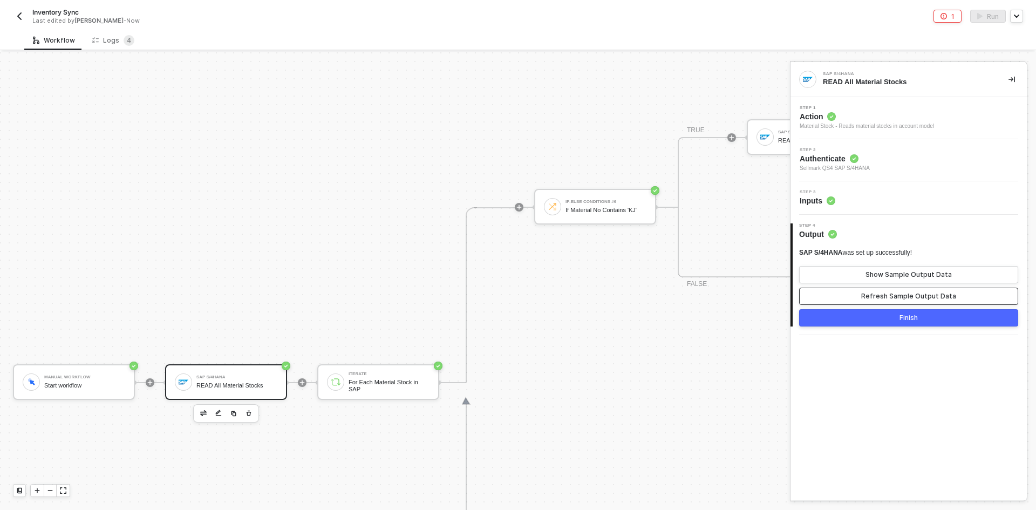
click at [868, 294] on div "Refresh Sample Output Data" at bounding box center [908, 296] width 95 height 9
click at [869, 281] on button "Show Sample Output Data" at bounding box center [908, 274] width 219 height 17
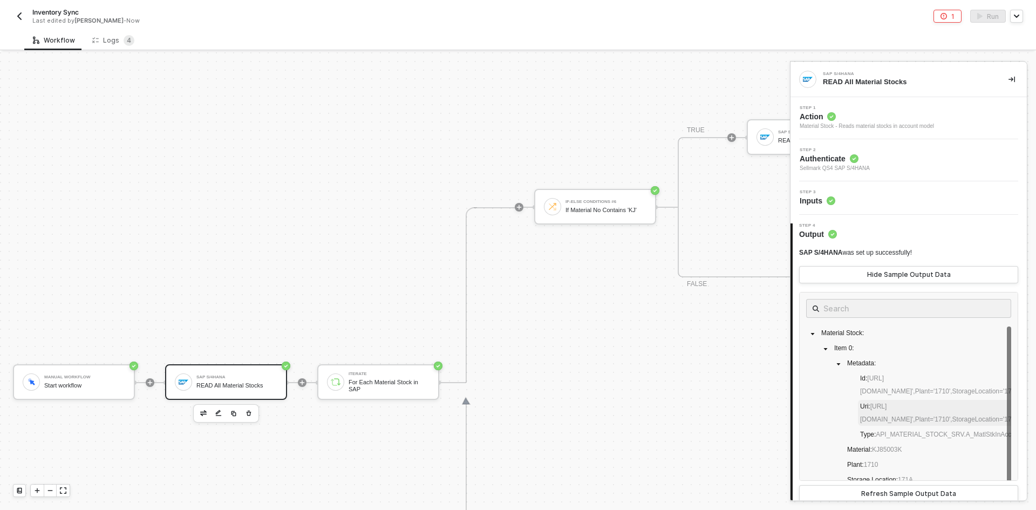
scroll to position [39, 0]
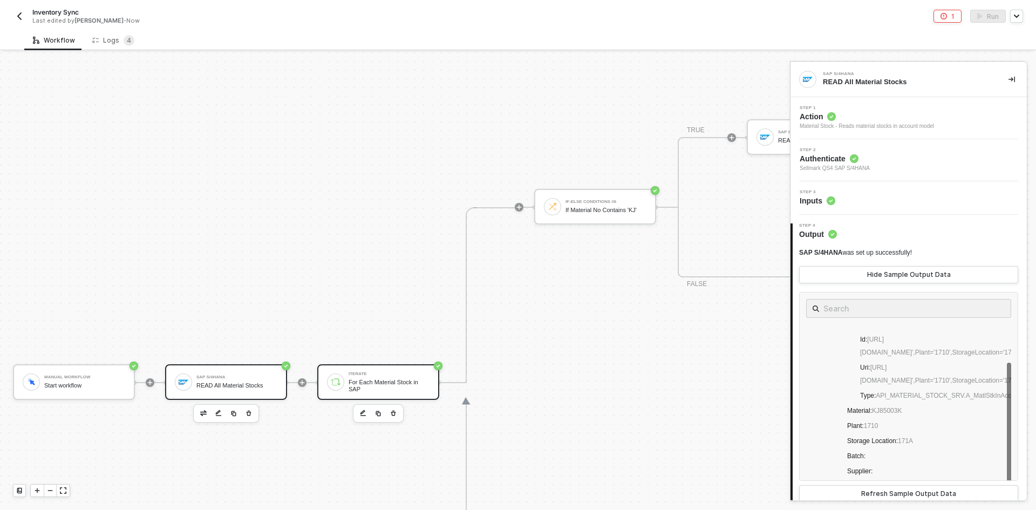
click at [359, 382] on div "For Each Material Stock in SAP" at bounding box center [389, 385] width 81 height 13
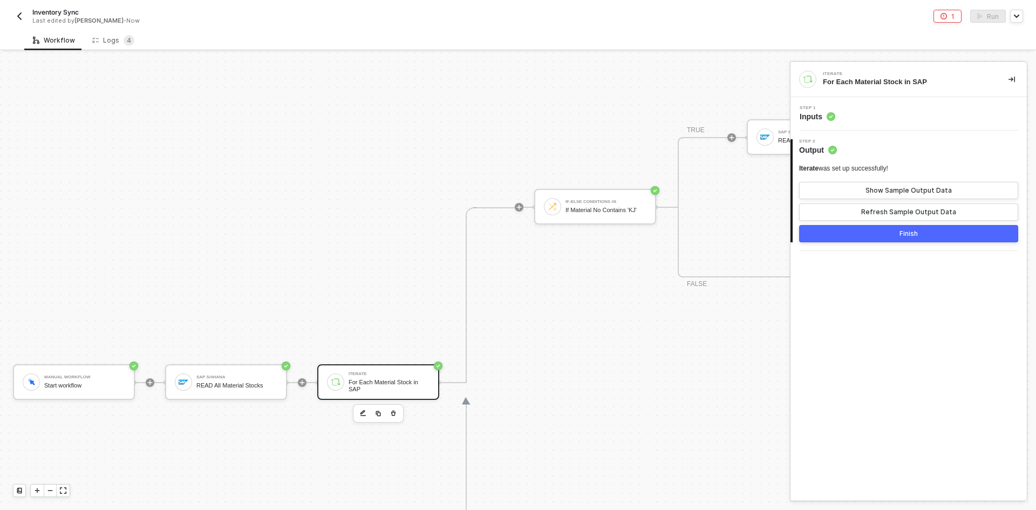
click at [920, 201] on div "Iterate was set up successfully! Show Sample Output Data Refresh Sample Output …" at bounding box center [908, 192] width 219 height 57
click at [919, 200] on div "Iterate was set up successfully! Show Sample Output Data Refresh Sample Output …" at bounding box center [908, 192] width 219 height 57
click at [916, 193] on div "Show Sample Output Data" at bounding box center [909, 190] width 86 height 9
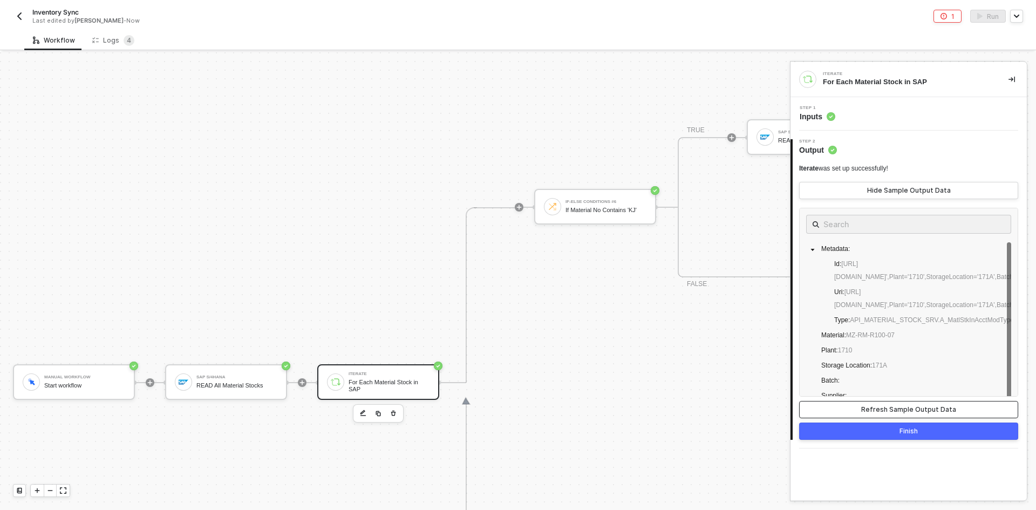
click at [897, 406] on div "Refresh Sample Output Data" at bounding box center [908, 409] width 95 height 9
click at [897, 407] on div "Refresh Sample Output Data" at bounding box center [908, 409] width 95 height 9
click at [897, 406] on div "Refresh Sample Output Data" at bounding box center [908, 409] width 95 height 9
click at [97, 38] on div "Logs 4" at bounding box center [113, 40] width 42 height 11
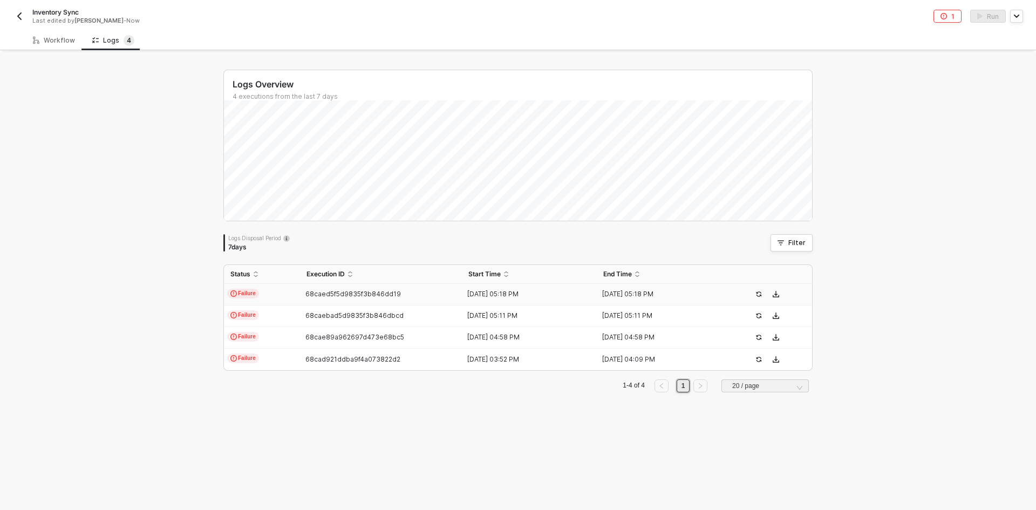
click at [395, 303] on td "68caed5f5d9835f3b846dd19" at bounding box center [381, 295] width 162 height 22
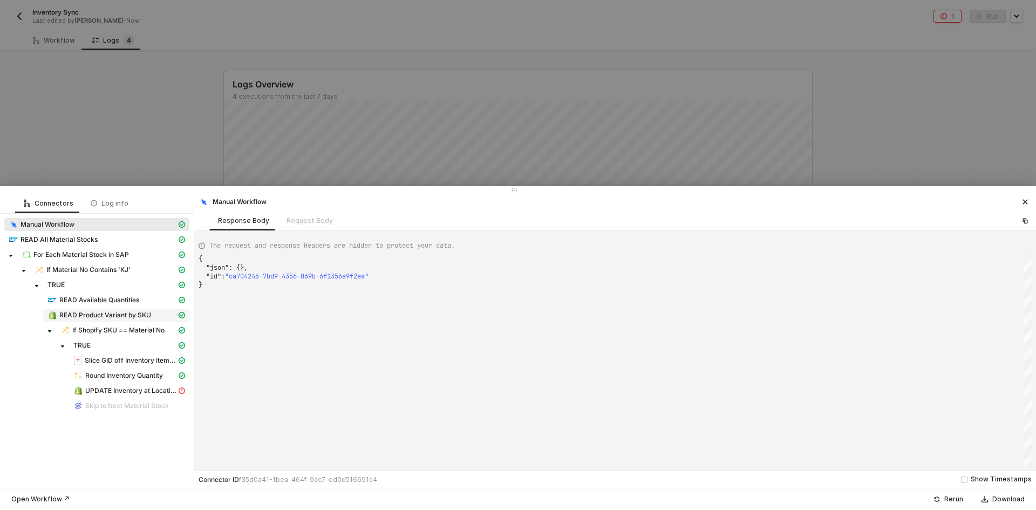
click at [103, 316] on span "READ Product Variant by SKU" at bounding box center [105, 315] width 92 height 9
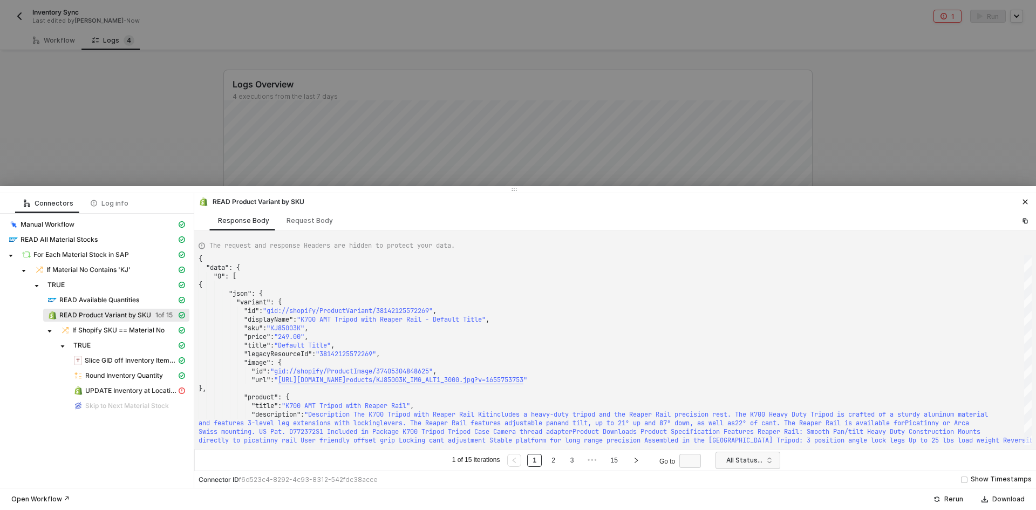
click at [142, 145] on div at bounding box center [518, 255] width 1036 height 510
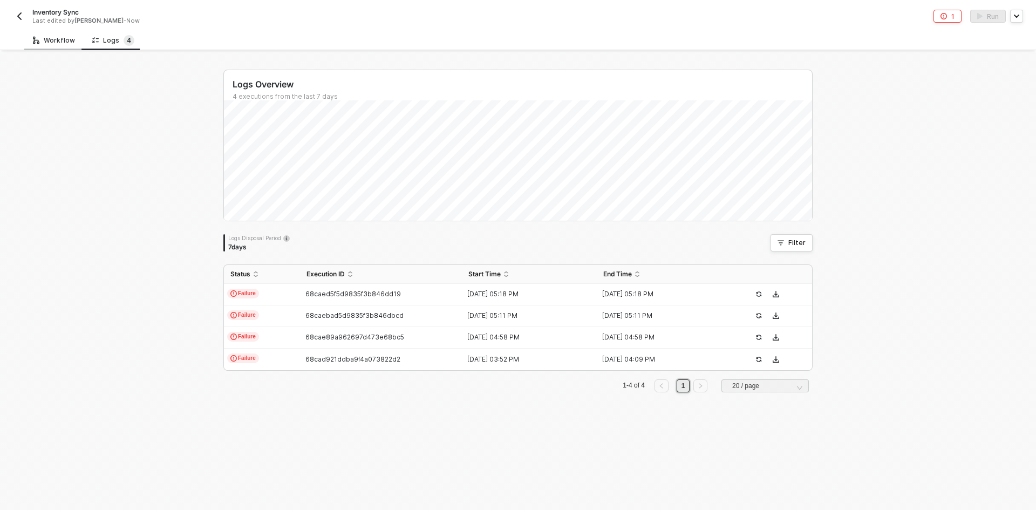
click at [63, 42] on div "Workflow" at bounding box center [54, 40] width 42 height 9
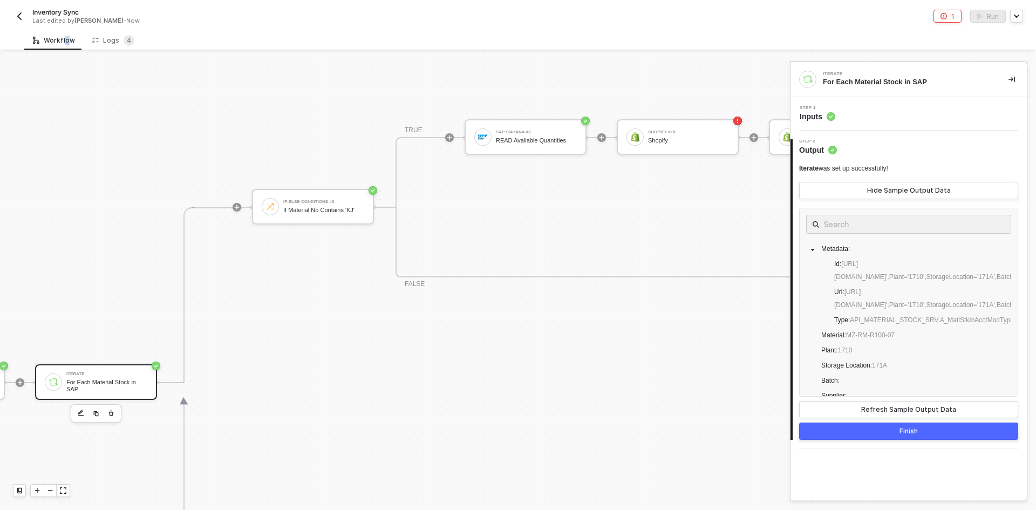
scroll to position [330, 289]
click at [662, 144] on div "Shopify" at bounding box center [682, 140] width 81 height 7
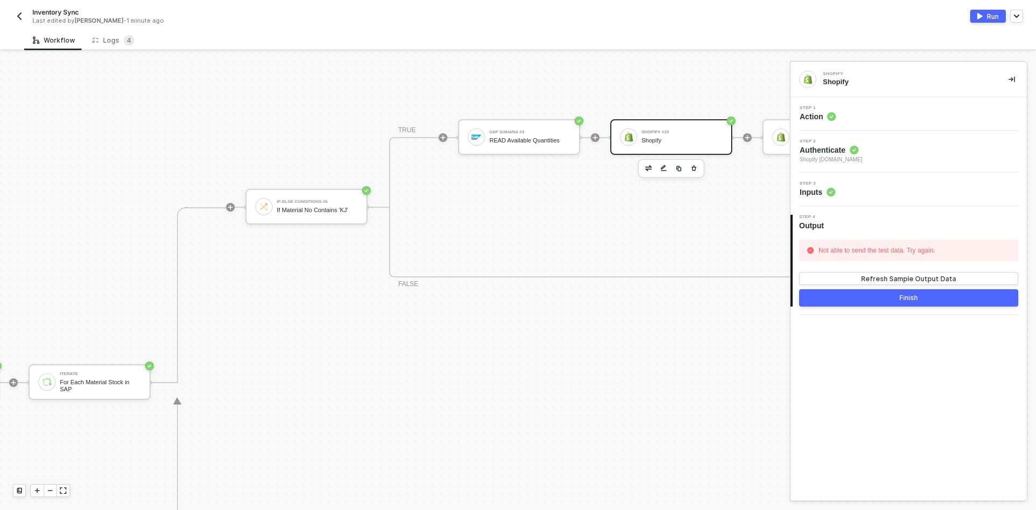
click at [879, 103] on div "Step 1 Action" at bounding box center [909, 113] width 236 height 33
click at [874, 192] on div "Step 3 Inputs" at bounding box center [910, 189] width 234 height 16
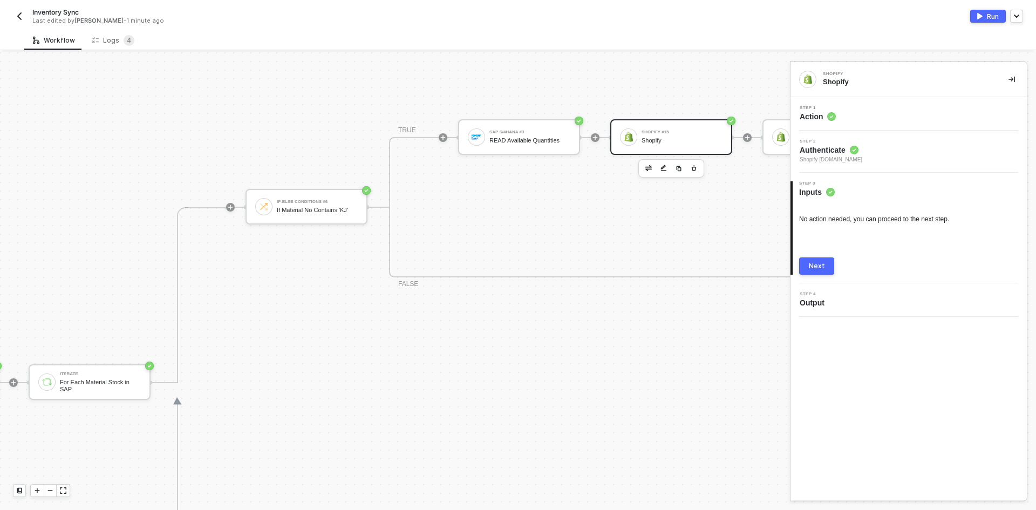
click at [887, 100] on div "Step 1 Action" at bounding box center [909, 113] width 236 height 33
click at [886, 108] on div "Step 1 Action" at bounding box center [910, 114] width 234 height 16
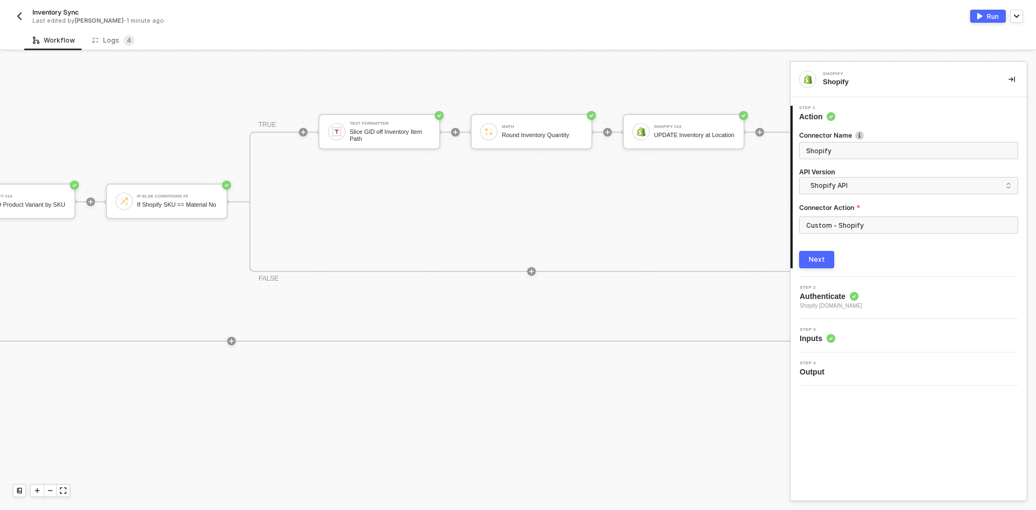
scroll to position [266, 1098]
click at [113, 50] on div "Workflow Logs 4 Manual Workflow Start workflow SAP S/4HANA READ All Material St…" at bounding box center [518, 270] width 1036 height 480
click at [113, 39] on div "Logs 4" at bounding box center [113, 40] width 42 height 11
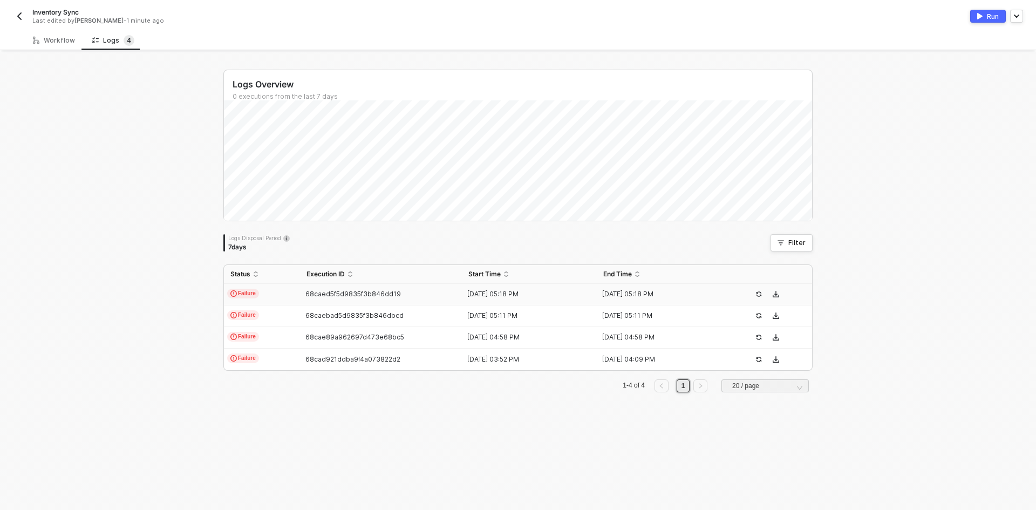
click at [285, 290] on td "Failure" at bounding box center [262, 295] width 76 height 22
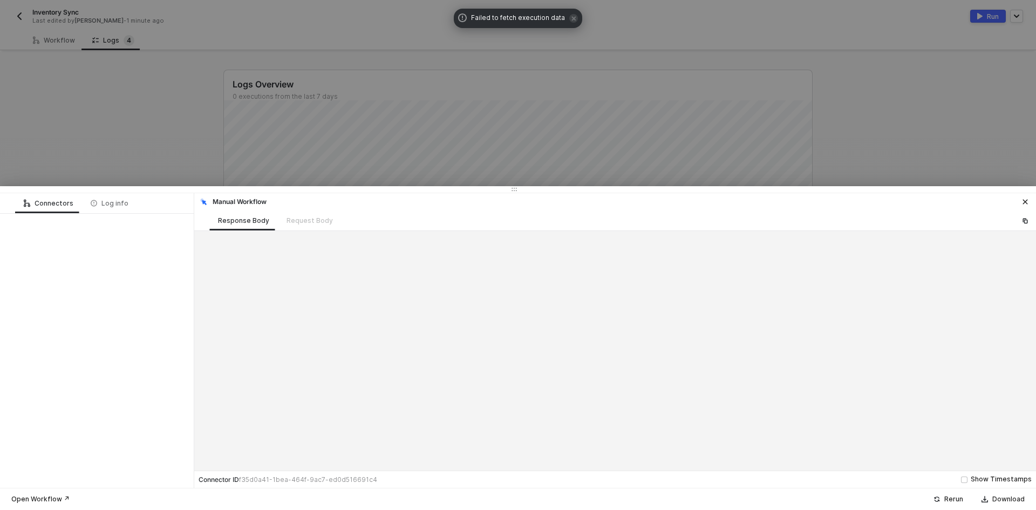
click at [100, 121] on div at bounding box center [518, 255] width 1036 height 510
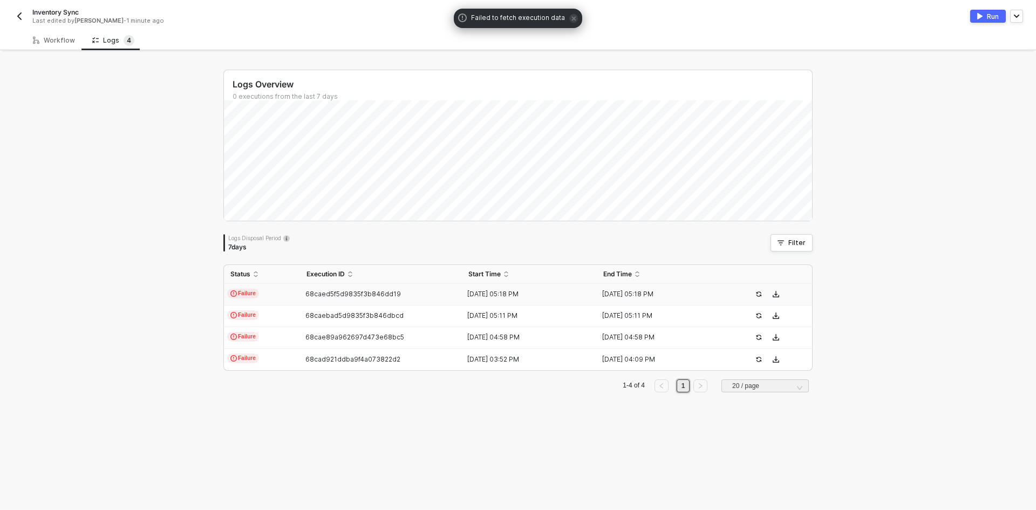
click at [271, 290] on td "Failure" at bounding box center [262, 295] width 76 height 22
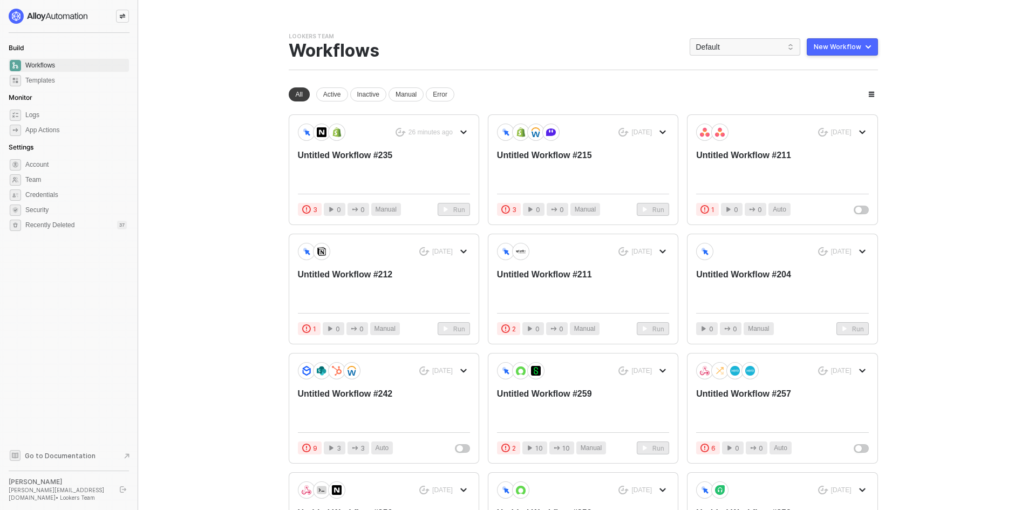
click at [822, 47] on div "New Workflow" at bounding box center [837, 47] width 47 height 9
click at [372, 169] on div "Untitled Workflow #235" at bounding box center [367, 168] width 138 height 36
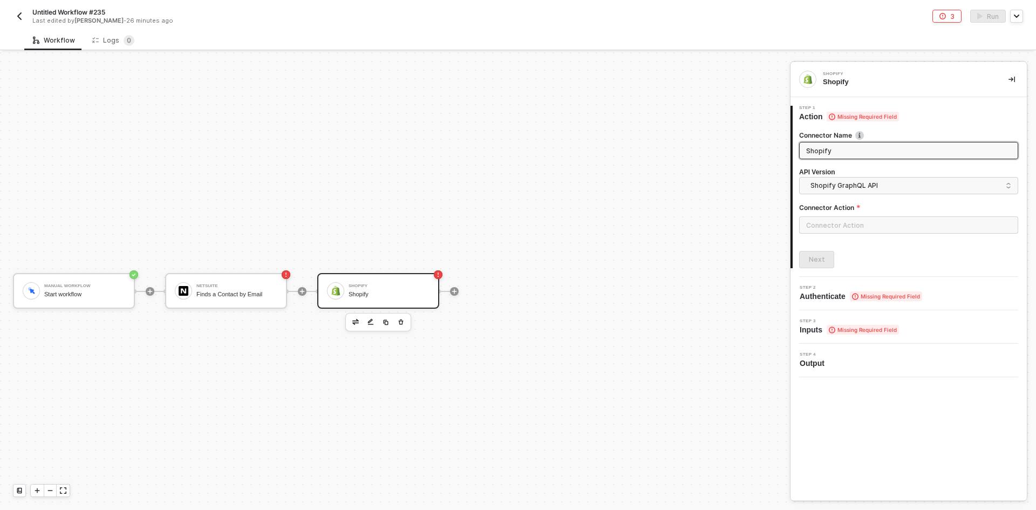
scroll to position [20, 0]
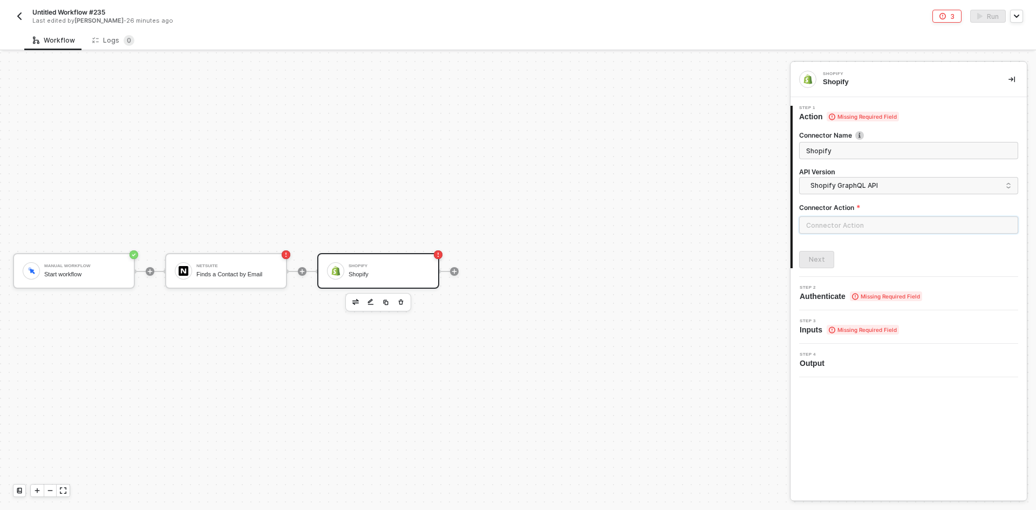
click at [847, 229] on input "text" at bounding box center [908, 224] width 219 height 17
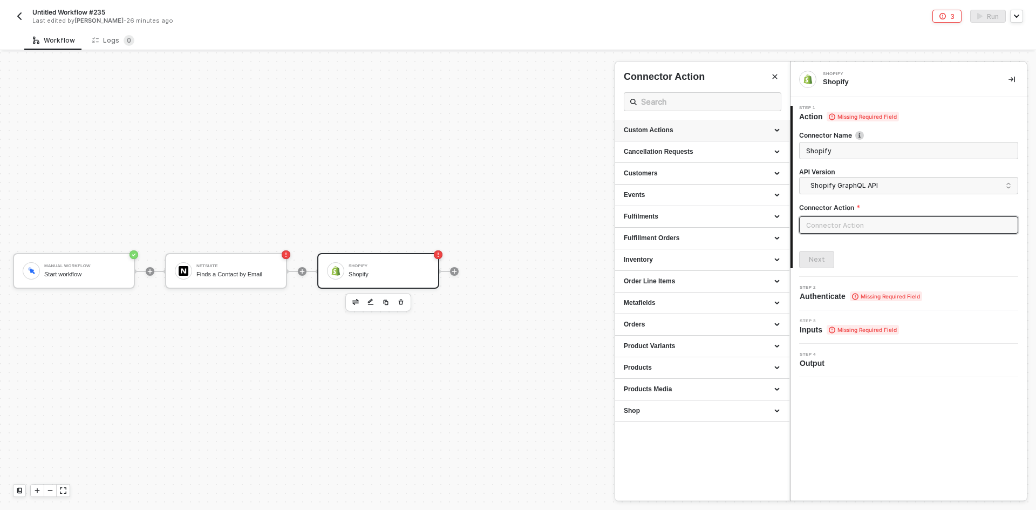
click at [700, 129] on div "Custom Actions" at bounding box center [702, 130] width 157 height 9
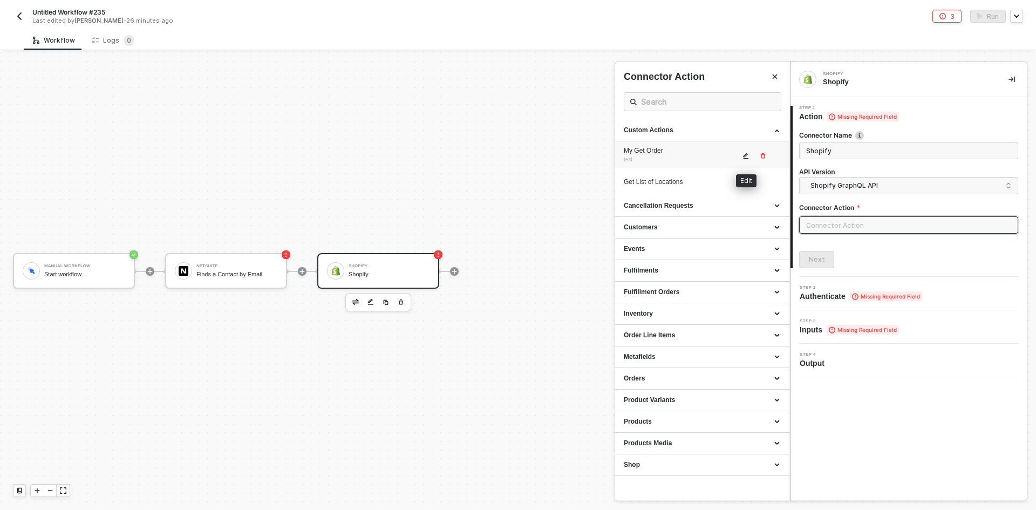
click at [746, 156] on icon "icon-edit" at bounding box center [746, 156] width 5 height 6
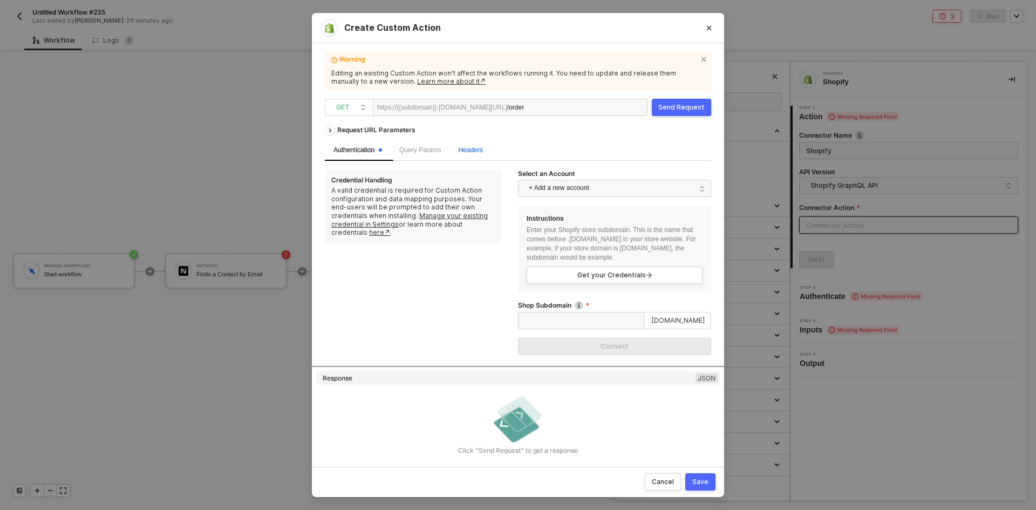
click at [476, 146] on span "Headers" at bounding box center [470, 150] width 24 height 8
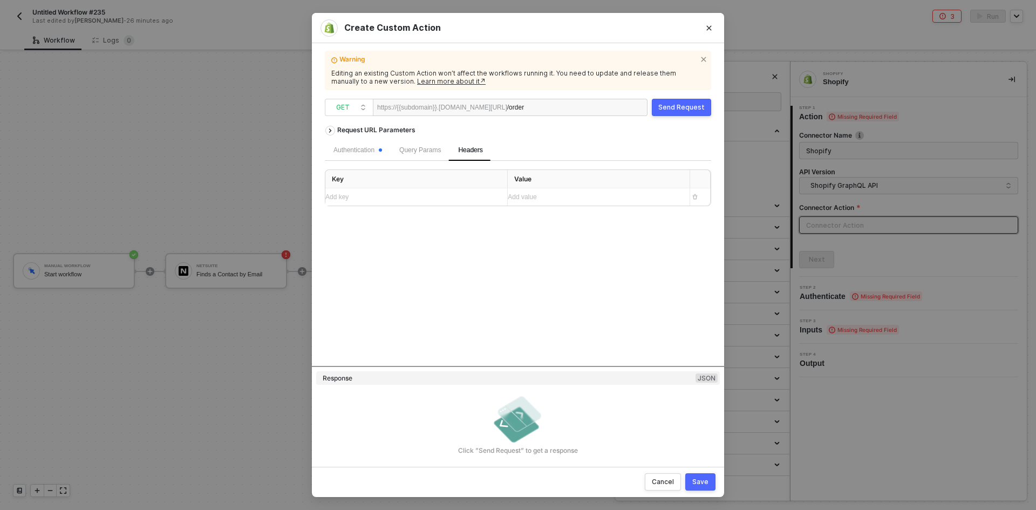
click at [426, 158] on div "Query Params" at bounding box center [420, 150] width 59 height 21
click at [472, 152] on span "Headers" at bounding box center [470, 150] width 24 height 8
click at [362, 114] on span "GET" at bounding box center [351, 107] width 30 height 16
click at [366, 144] on div "POST" at bounding box center [349, 146] width 40 height 13
click at [519, 153] on div "Body" at bounding box center [508, 150] width 32 height 21
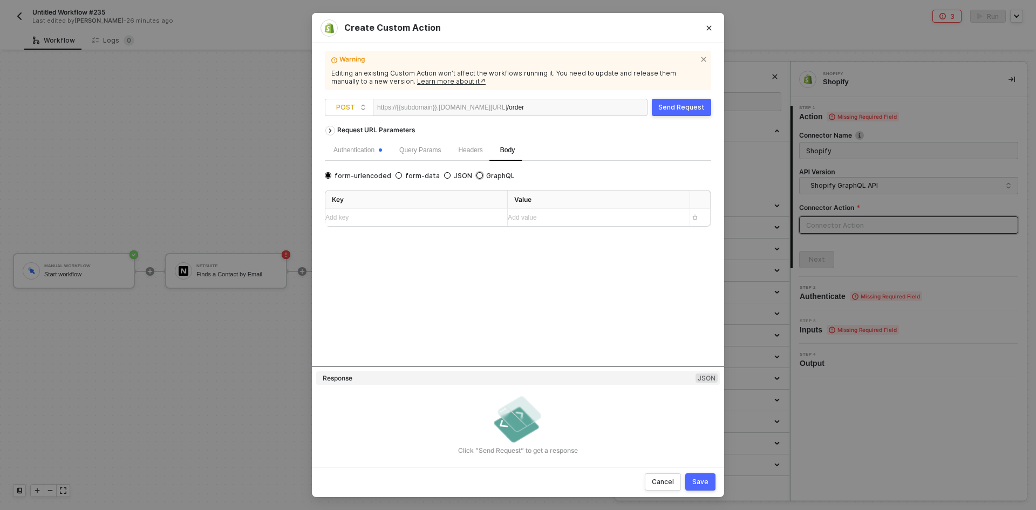
click at [483, 179] on span "GraphQL" at bounding box center [499, 176] width 32 height 9
click at [477, 179] on input "GraphQL" at bounding box center [480, 175] width 6 height 6
radio input "true"
radio input "false"
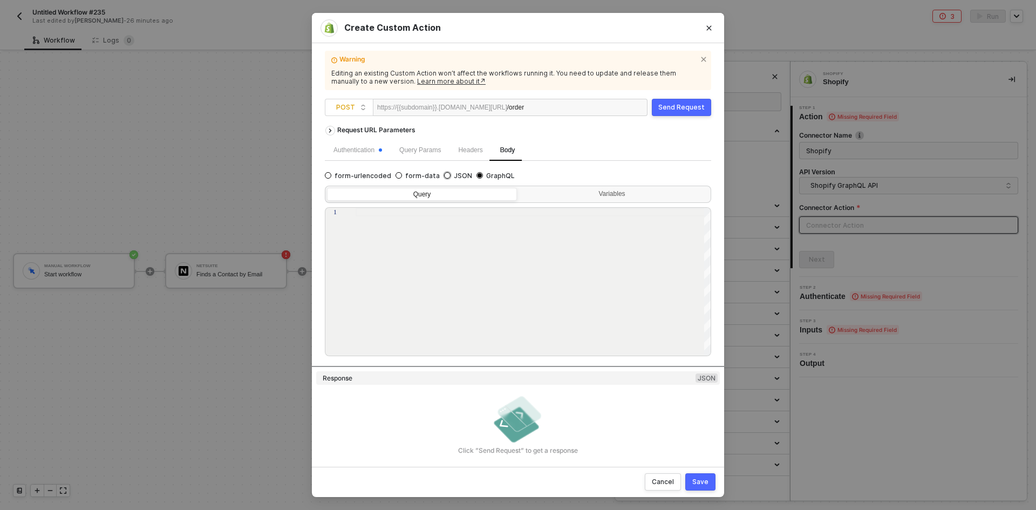
click at [444, 179] on label "JSON" at bounding box center [458, 176] width 28 height 9
click at [444, 179] on input "JSON" at bounding box center [447, 175] width 6 height 6
radio input "true"
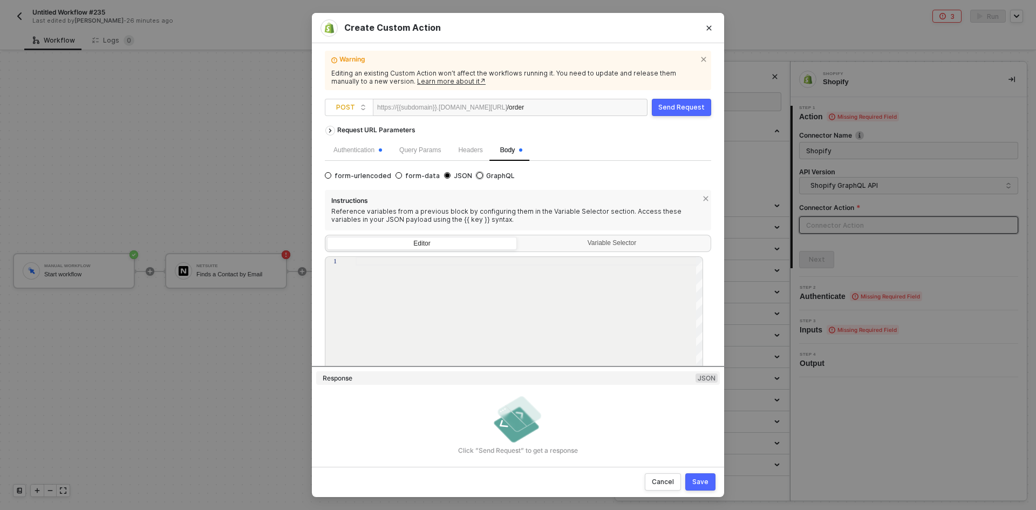
click at [495, 174] on span "GraphQL" at bounding box center [499, 176] width 32 height 9
click at [483, 174] on input "GraphQL" at bounding box center [480, 175] width 6 height 6
radio input "true"
radio input "false"
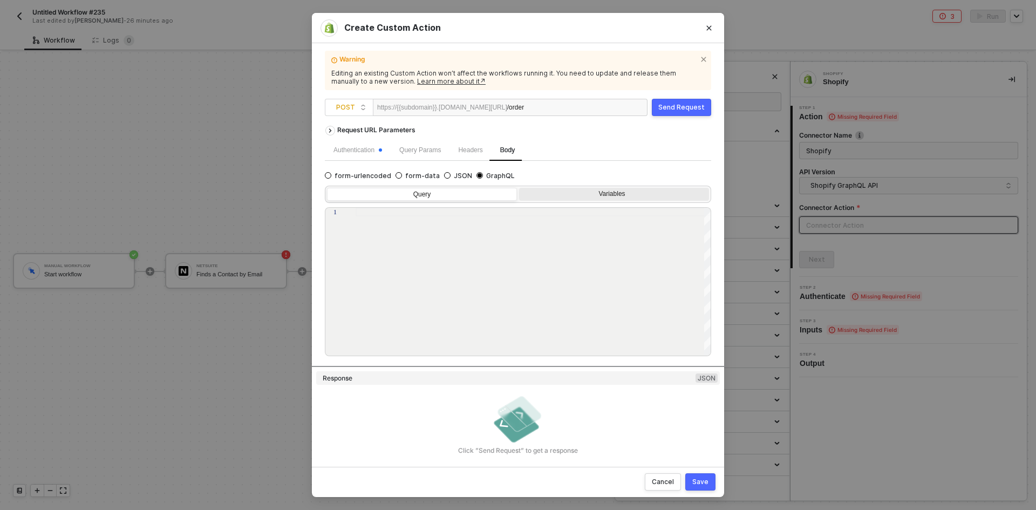
click at [547, 196] on div "Variables" at bounding box center [613, 194] width 176 height 9
click at [519, 188] on input "Variables" at bounding box center [519, 188] width 0 height 0
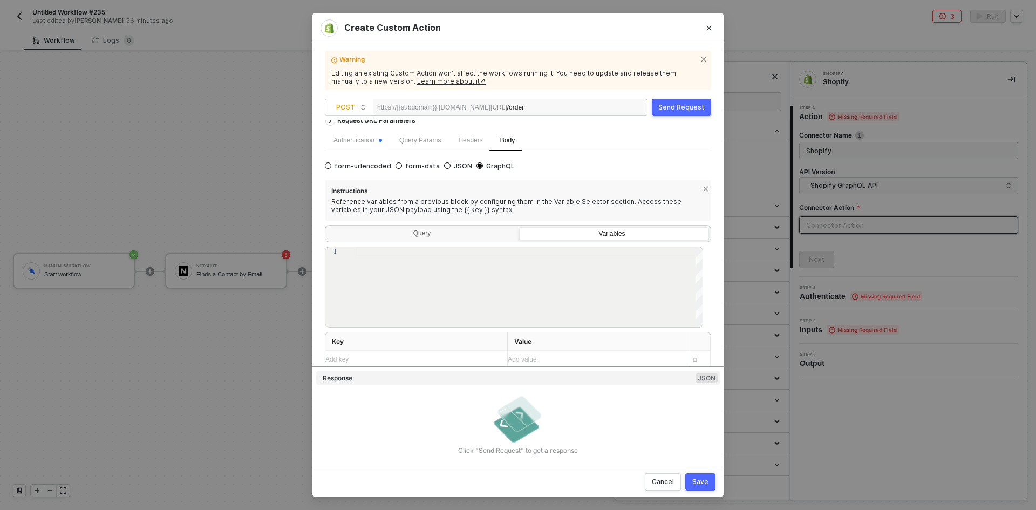
scroll to position [12, 0]
click at [420, 353] on div "Add key ﻿" at bounding box center [411, 357] width 173 height 10
click at [701, 491] on button "Save" at bounding box center [700, 481] width 30 height 17
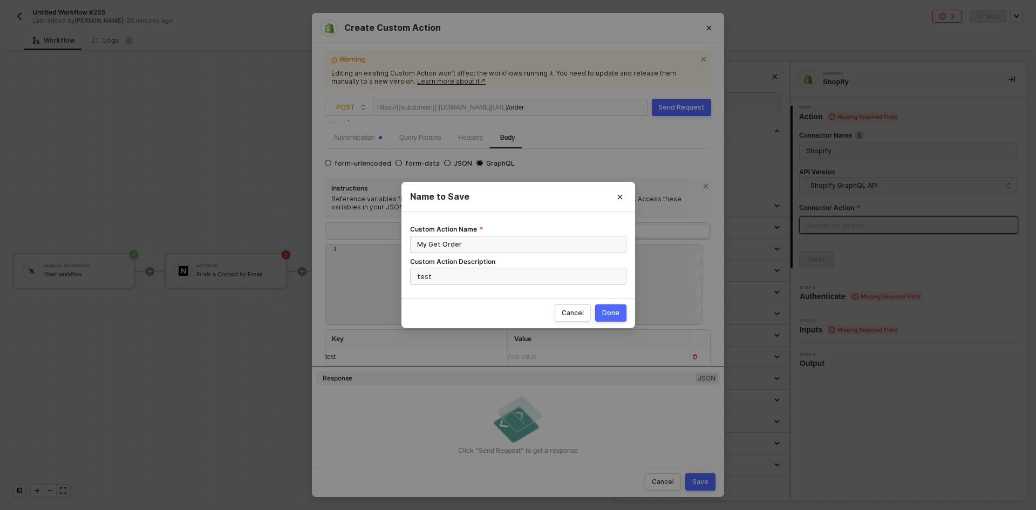
click at [606, 310] on div "Done" at bounding box center [610, 313] width 17 height 9
radio input "true"
radio input "false"
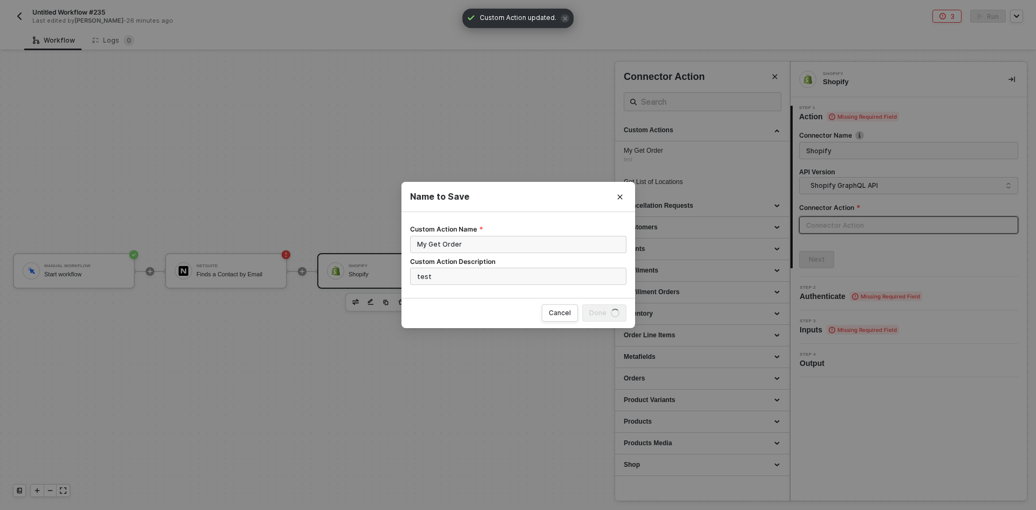
scroll to position [0, 0]
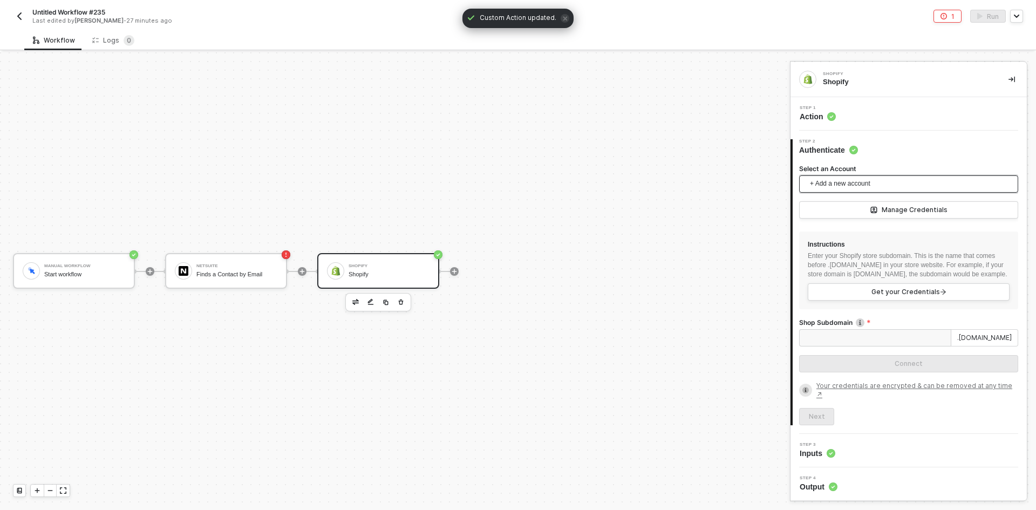
click at [834, 189] on span "+ Add a new account" at bounding box center [911, 183] width 202 height 17
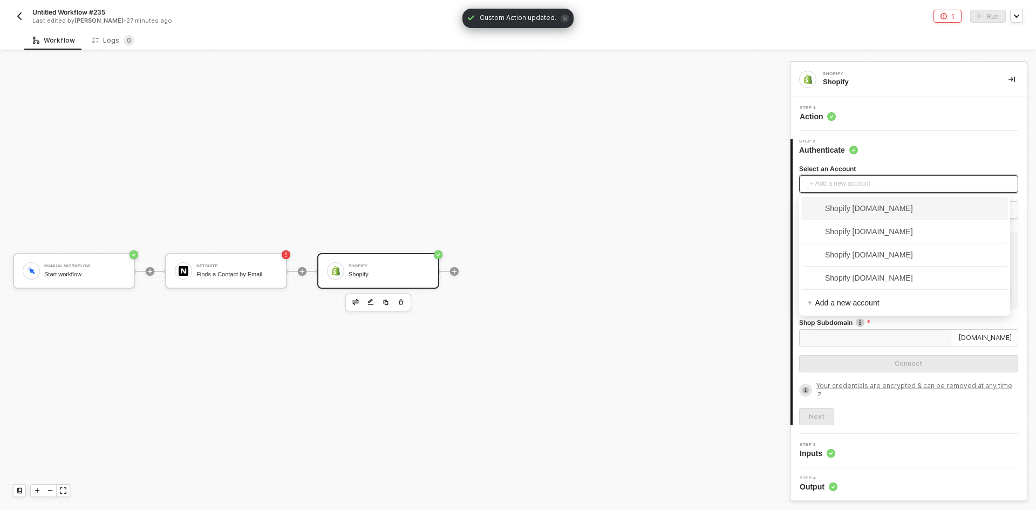
click at [838, 205] on span "Shopify 8b285d-92.myshopify.com" at bounding box center [860, 208] width 105 height 12
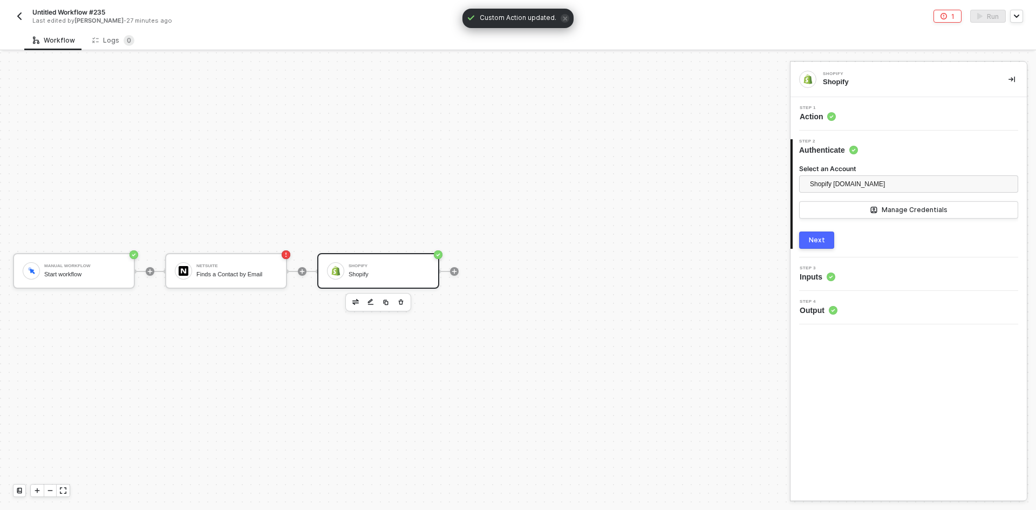
click at [812, 235] on button "Next" at bounding box center [816, 240] width 35 height 17
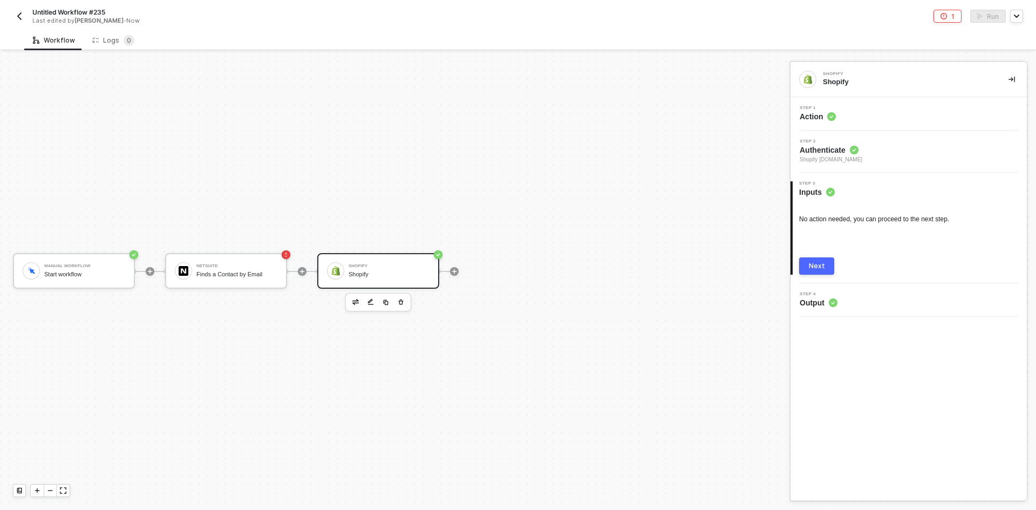
click at [843, 112] on div "Step 1 Action" at bounding box center [910, 114] width 234 height 16
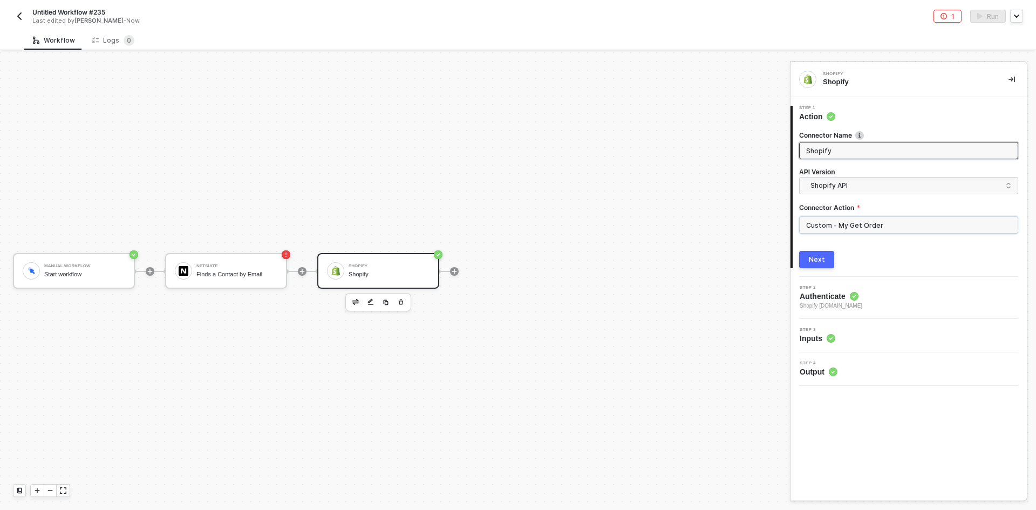
click at [872, 225] on input "Custom - My Get Order" at bounding box center [908, 224] width 219 height 17
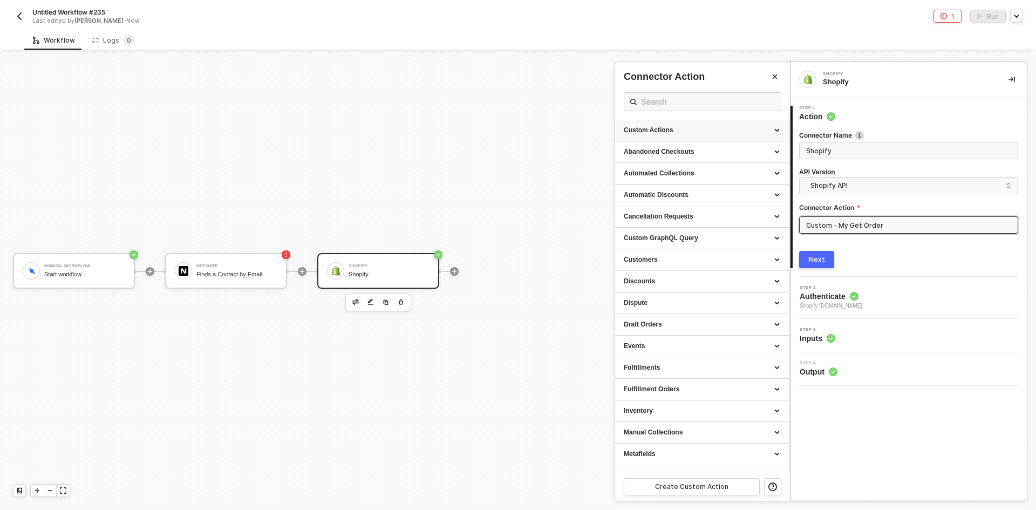
click at [779, 132] on div "Custom Actions" at bounding box center [702, 131] width 174 height 22
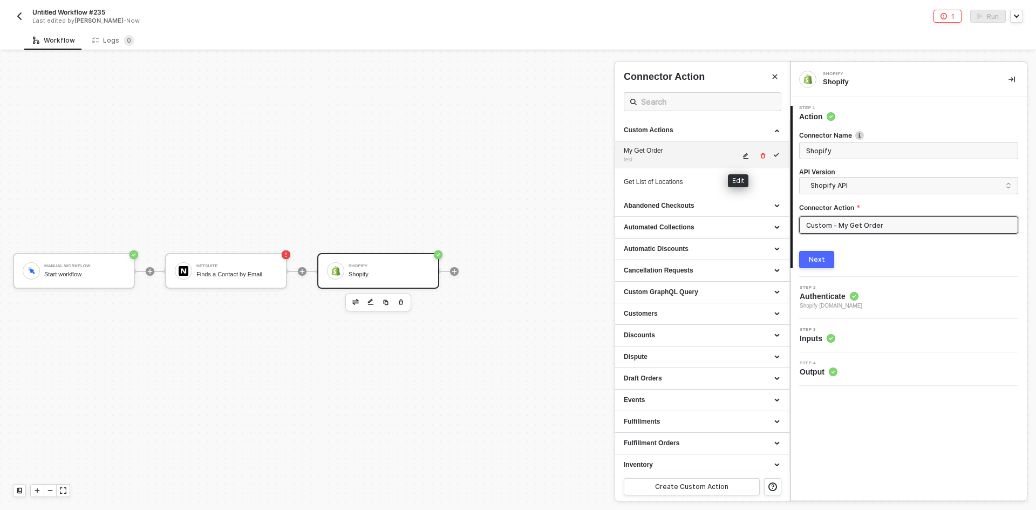
click at [740, 151] on button "button" at bounding box center [746, 156] width 13 height 13
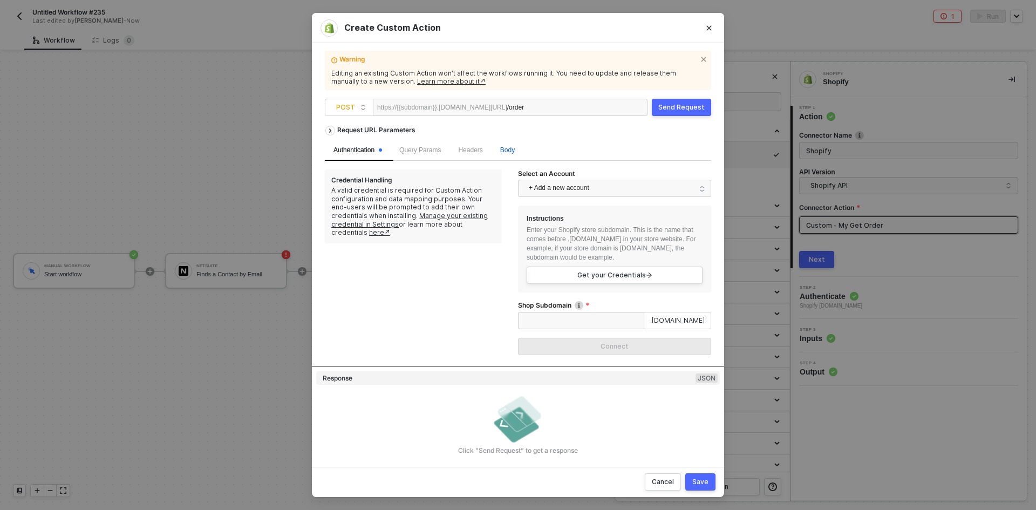
click at [510, 150] on span "Body" at bounding box center [507, 150] width 15 height 8
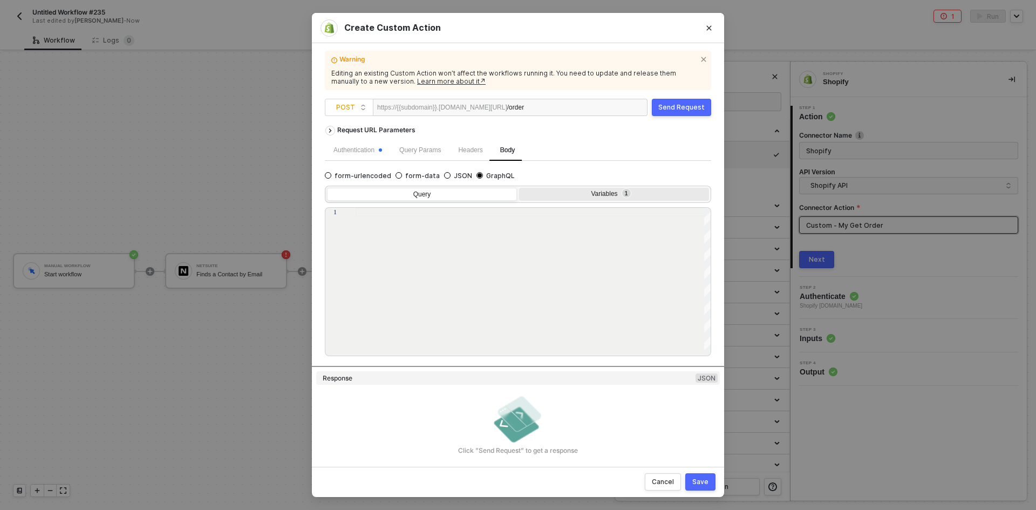
click at [560, 200] on div "Variables 1" at bounding box center [614, 195] width 190 height 15
click at [519, 188] on input "Variables 1" at bounding box center [519, 188] width 0 height 0
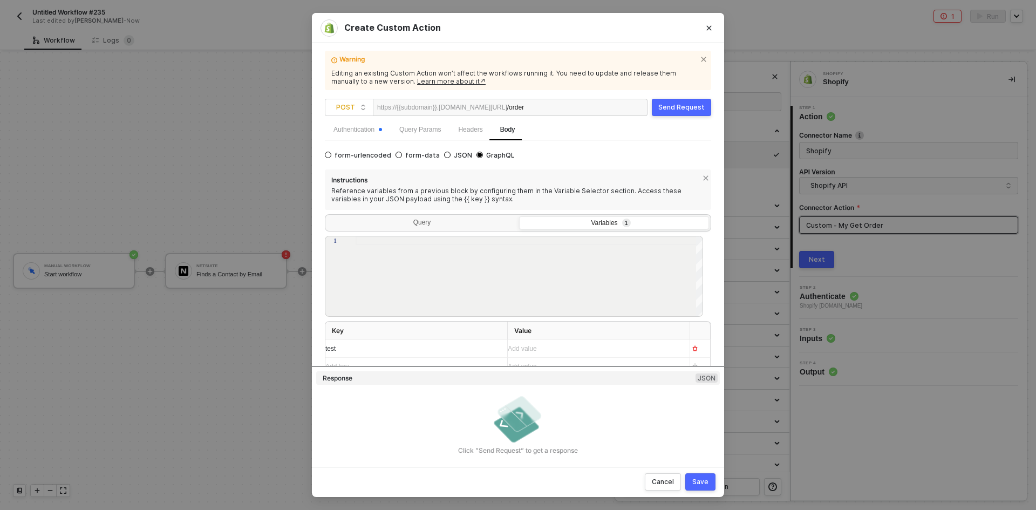
scroll to position [30, 0]
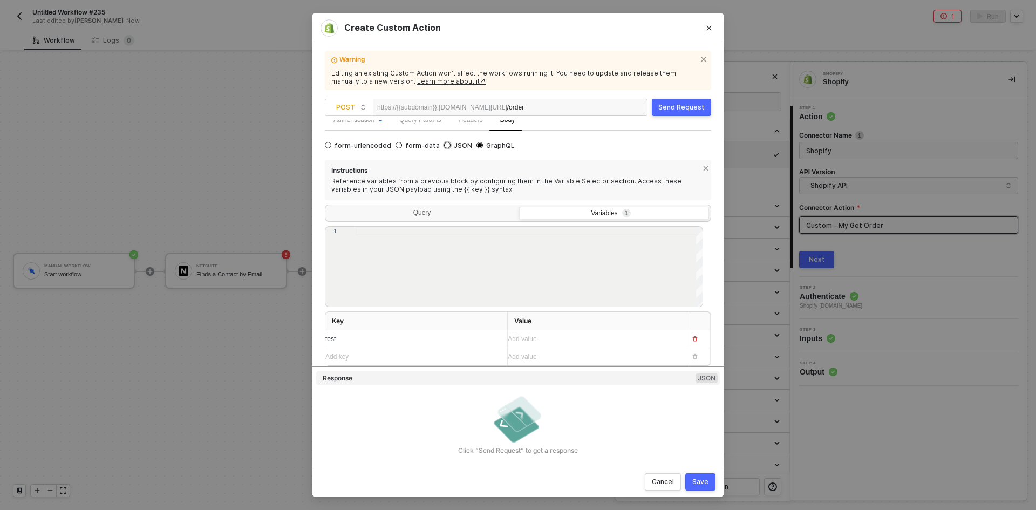
click at [451, 144] on span "JSON" at bounding box center [462, 145] width 22 height 9
click at [447, 144] on input "JSON" at bounding box center [447, 145] width 6 height 6
radio input "true"
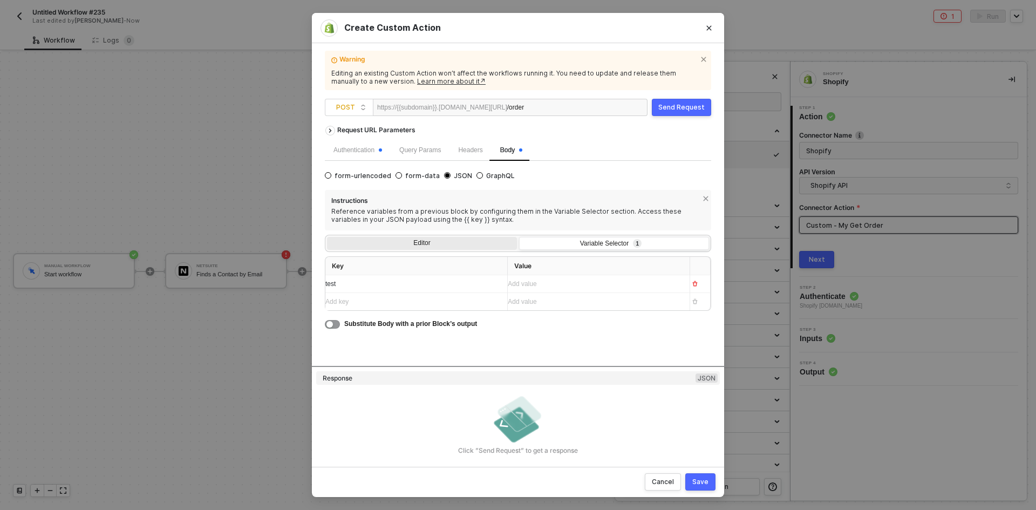
click at [442, 239] on div "Editor" at bounding box center [422, 244] width 190 height 15
click at [327, 237] on input "Editor" at bounding box center [327, 237] width 0 height 0
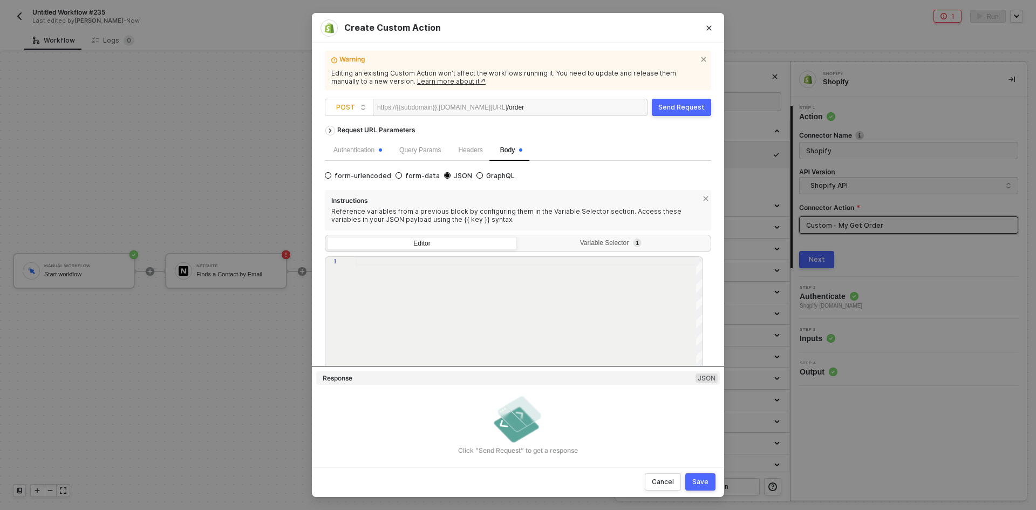
drag, startPoint x: 533, startPoint y: 241, endPoint x: 458, endPoint y: 213, distance: 80.3
click at [532, 241] on div "Variable Selector 1" at bounding box center [613, 243] width 176 height 9
click at [519, 237] on input "Variable Selector 1" at bounding box center [519, 237] width 0 height 0
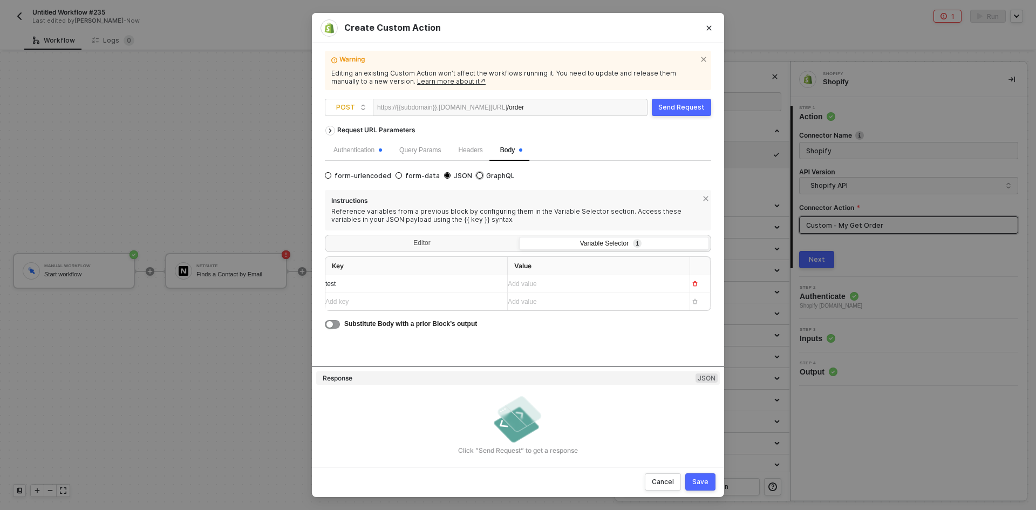
click at [483, 178] on span "GraphQL" at bounding box center [499, 176] width 32 height 9
click at [481, 178] on input "GraphQL" at bounding box center [480, 175] width 6 height 6
radio input "true"
radio input "false"
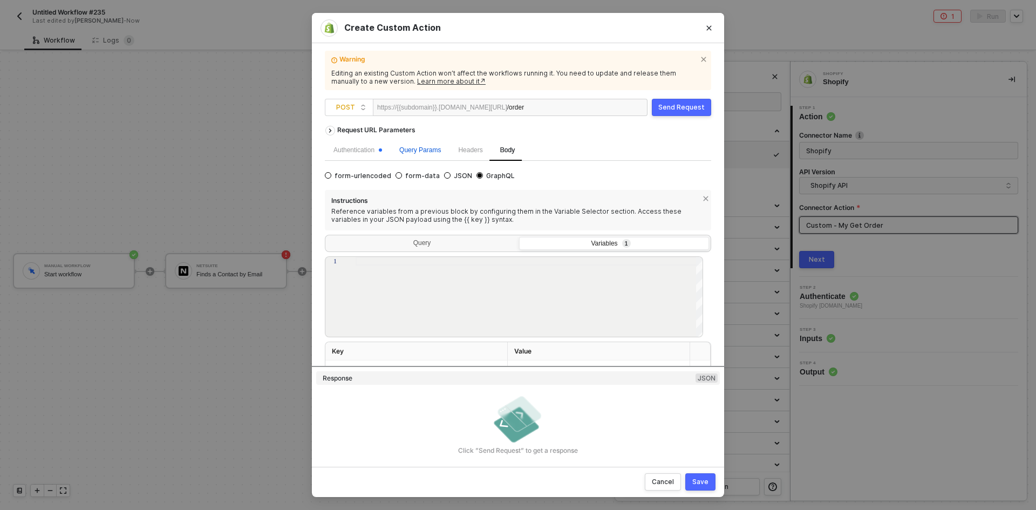
click at [412, 151] on span "Query Params" at bounding box center [420, 150] width 42 height 8
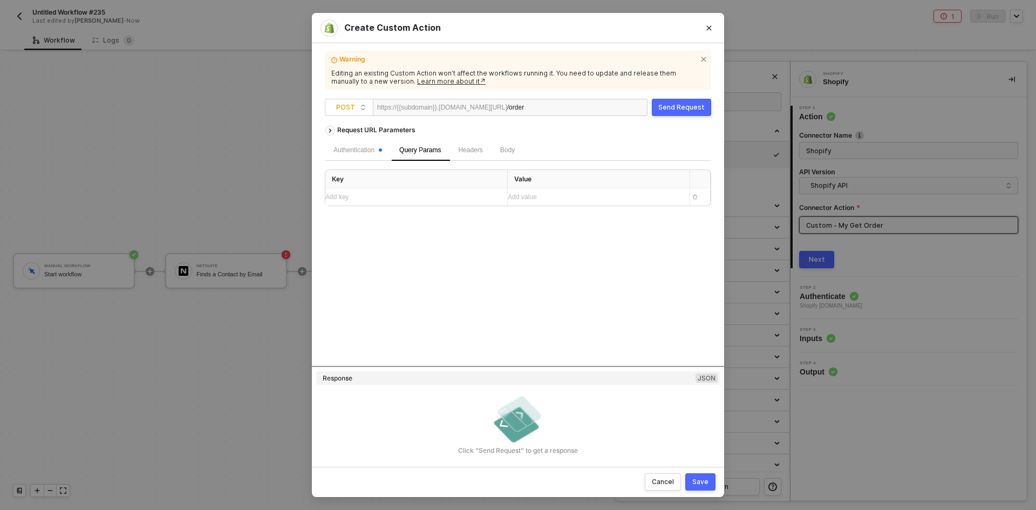
click at [452, 194] on div "Add key ﻿" at bounding box center [411, 197] width 173 height 10
click at [704, 480] on div "Save" at bounding box center [701, 482] width 16 height 9
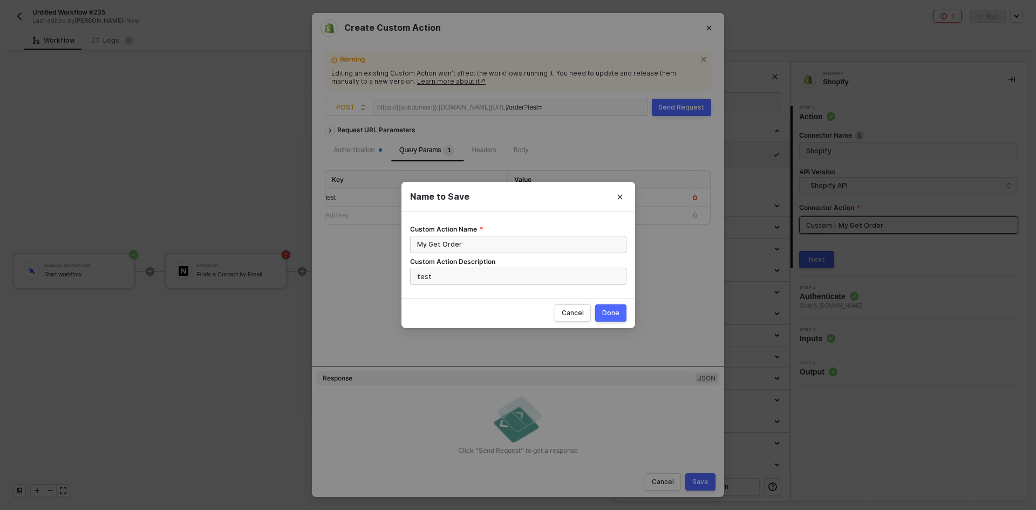
click at [616, 308] on button "Done" at bounding box center [610, 312] width 31 height 17
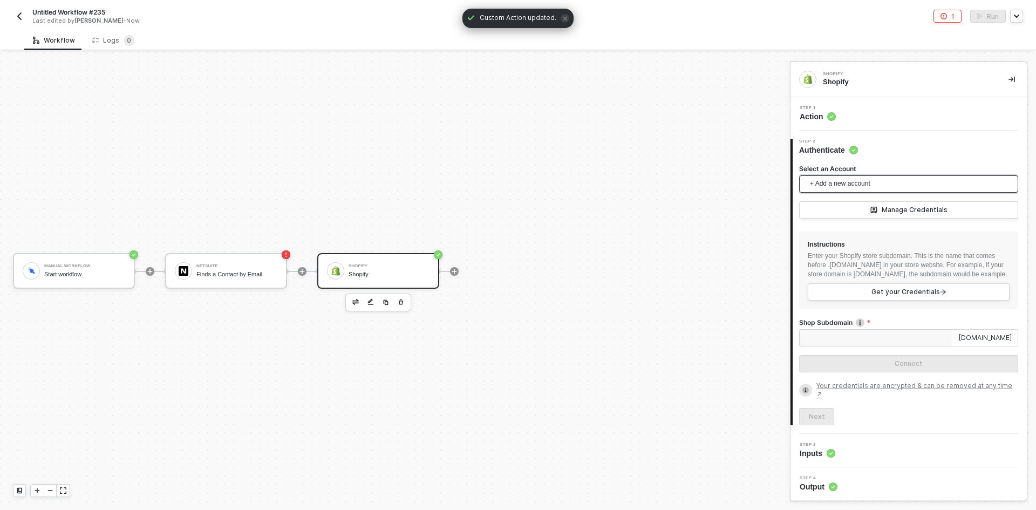
click at [868, 180] on span "+ Add a new account" at bounding box center [911, 183] width 202 height 17
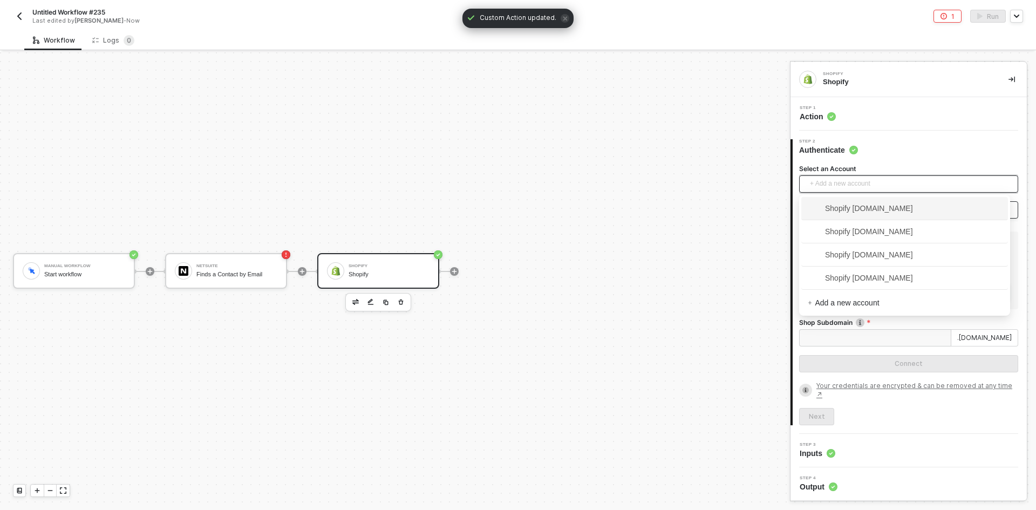
drag, startPoint x: 870, startPoint y: 211, endPoint x: 860, endPoint y: 211, distance: 9.2
click at [870, 209] on span "Shopify 8b285d-92.myshopify.com" at bounding box center [860, 208] width 105 height 12
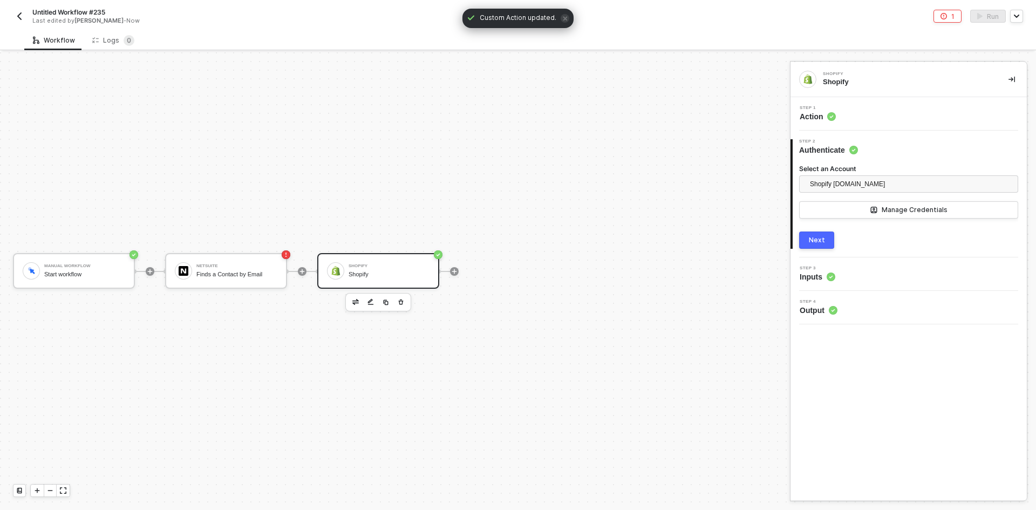
click at [824, 249] on div "2 Step 2 Authenticate Select an Account Shopify 8b285d-92.myshopify.com Manage …" at bounding box center [909, 194] width 236 height 127
click at [823, 247] on button "Next" at bounding box center [816, 240] width 35 height 17
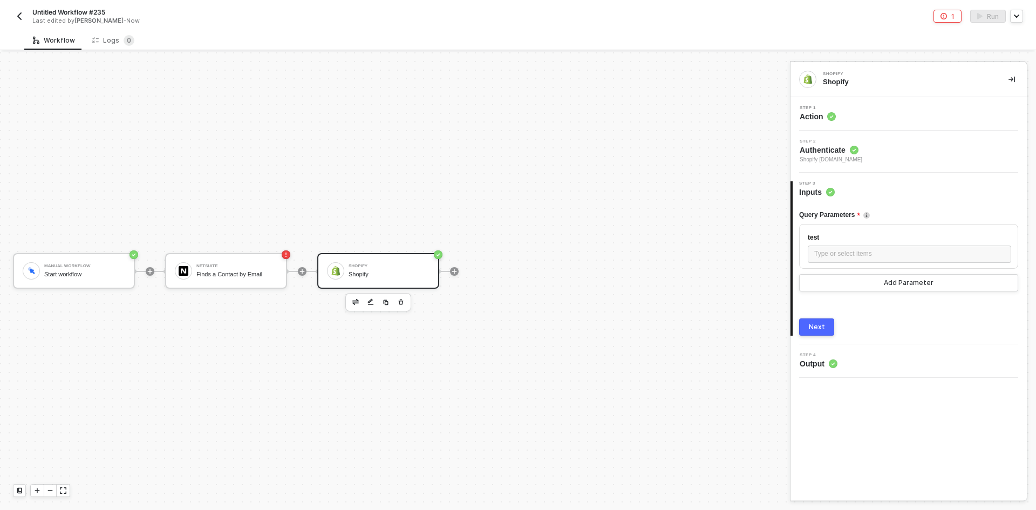
click at [866, 108] on div "Step 1 Action" at bounding box center [910, 114] width 234 height 16
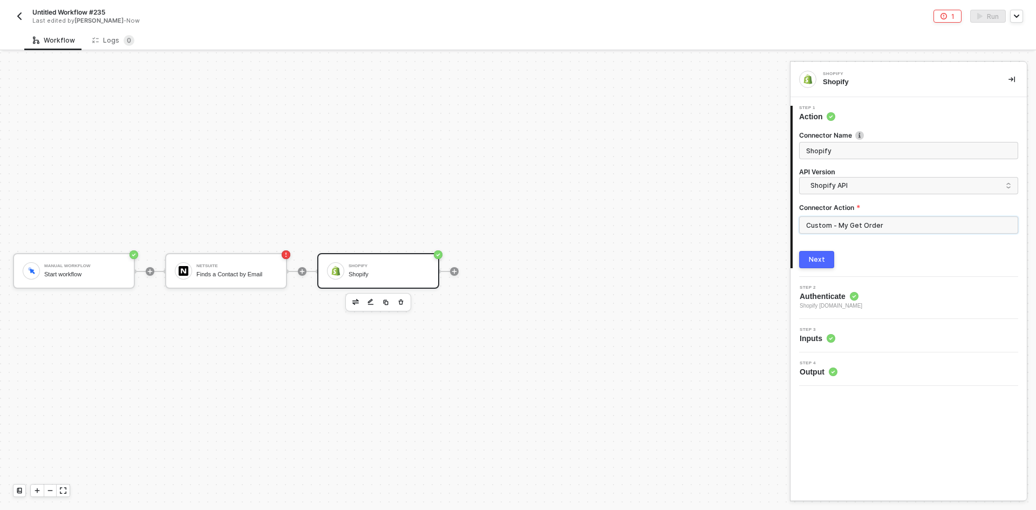
click at [870, 226] on input "Custom - My Get Order" at bounding box center [908, 224] width 219 height 17
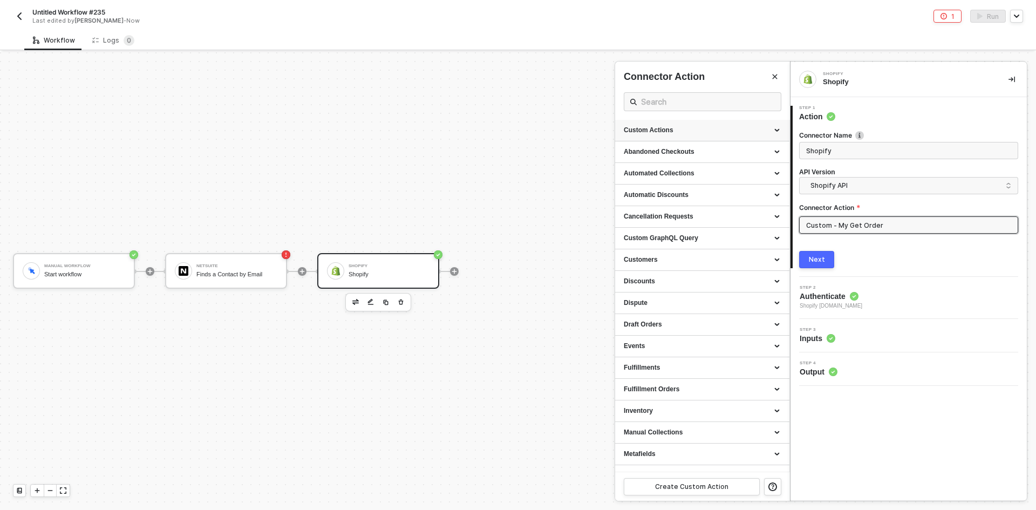
click at [776, 131] on icon at bounding box center [778, 131] width 5 height 0
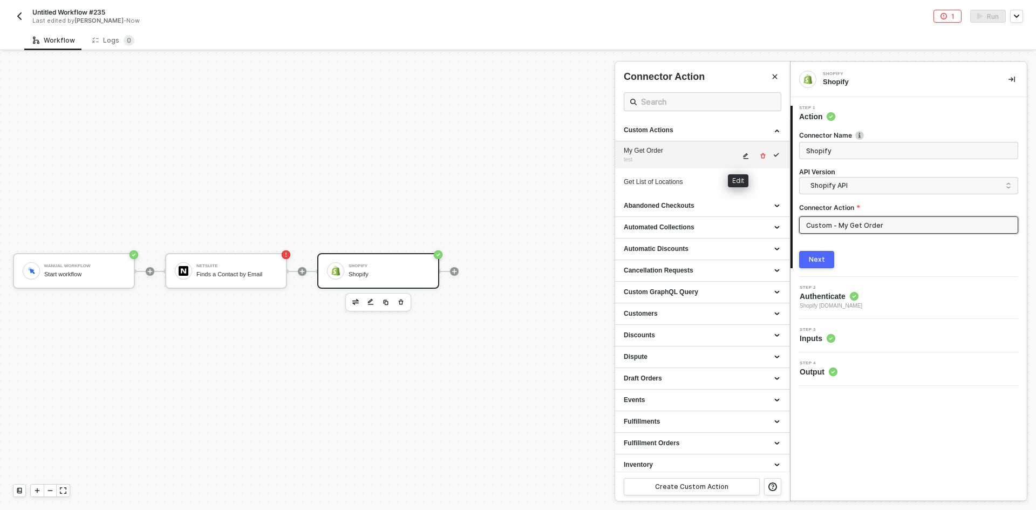
click at [743, 158] on icon "icon-edit" at bounding box center [746, 156] width 6 height 6
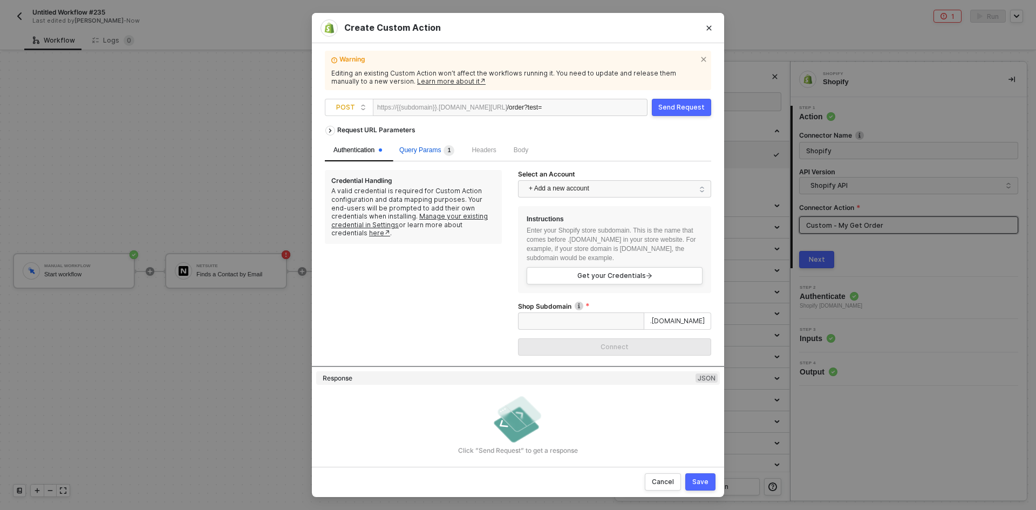
click at [437, 146] on span "Query Params 1" at bounding box center [426, 150] width 55 height 8
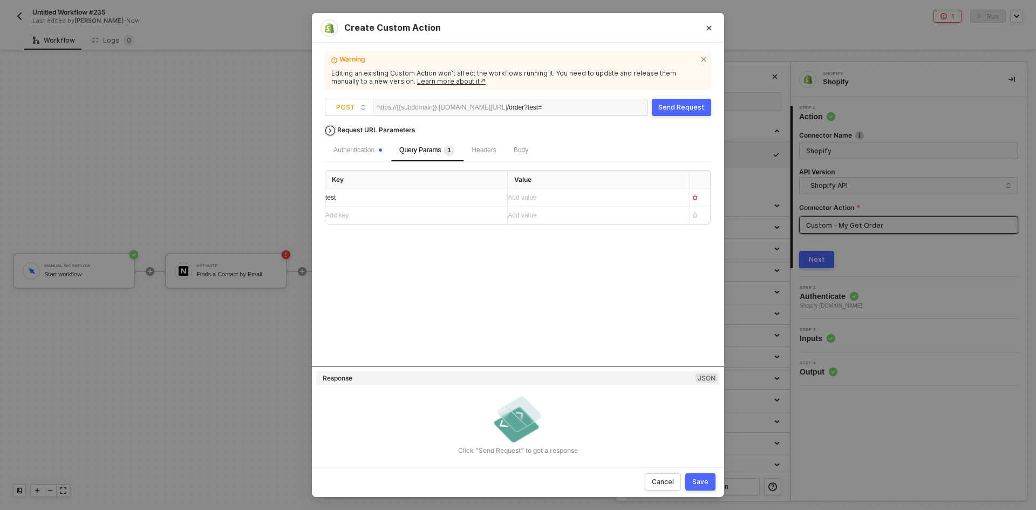
click at [394, 133] on div "Request URL Parameters" at bounding box center [376, 129] width 89 height 19
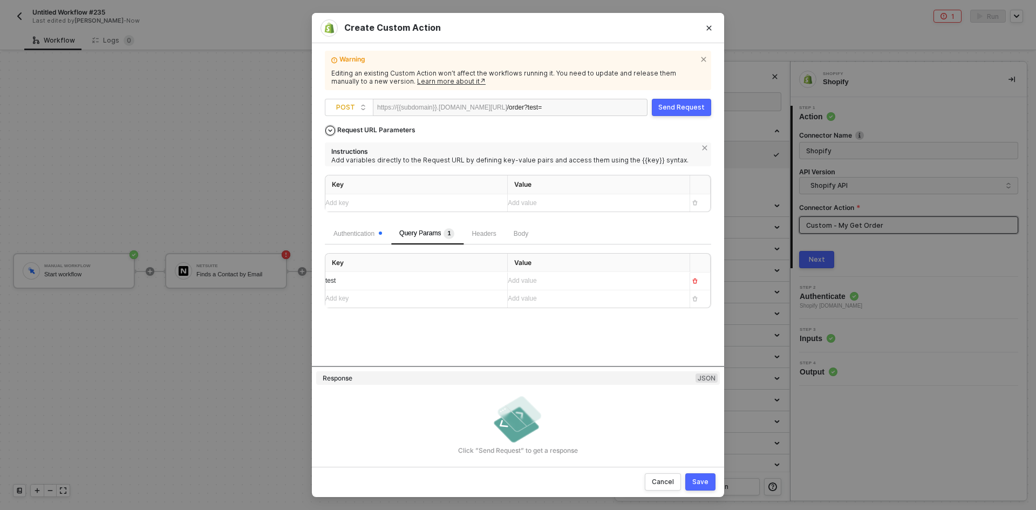
click at [394, 133] on div "Request URL Parameters" at bounding box center [376, 129] width 89 height 19
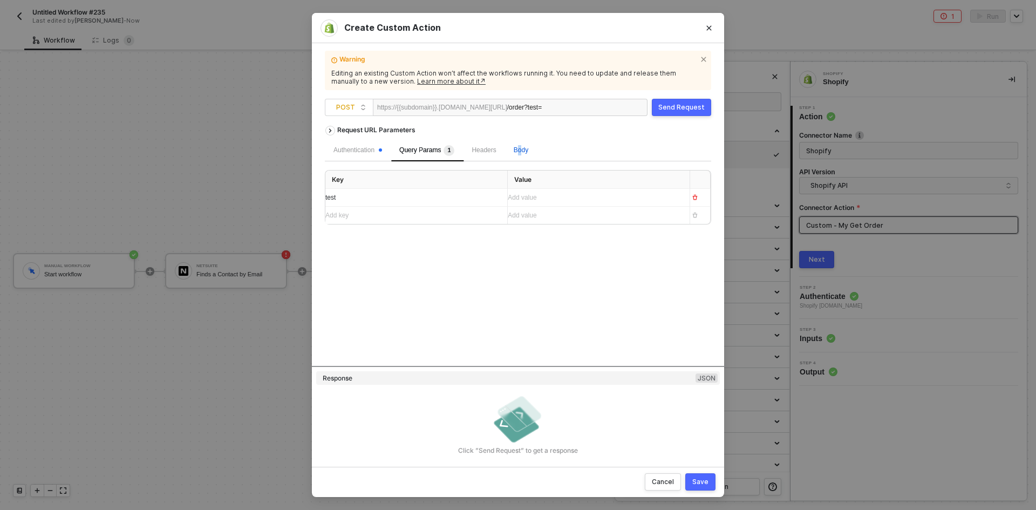
click at [520, 151] on span "Body" at bounding box center [521, 150] width 15 height 8
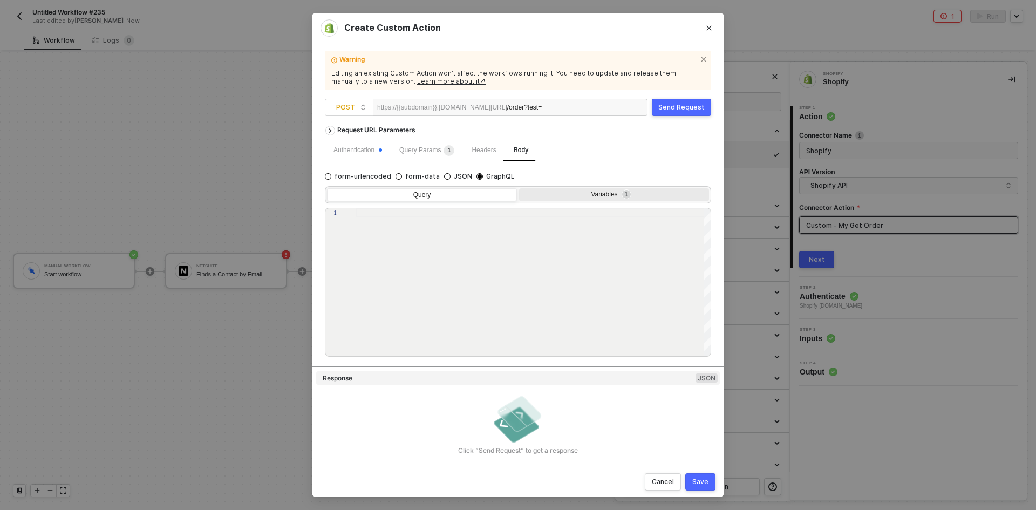
click at [565, 198] on div "Variables 1" at bounding box center [613, 195] width 176 height 9
click at [519, 188] on input "Variables 1" at bounding box center [519, 188] width 0 height 0
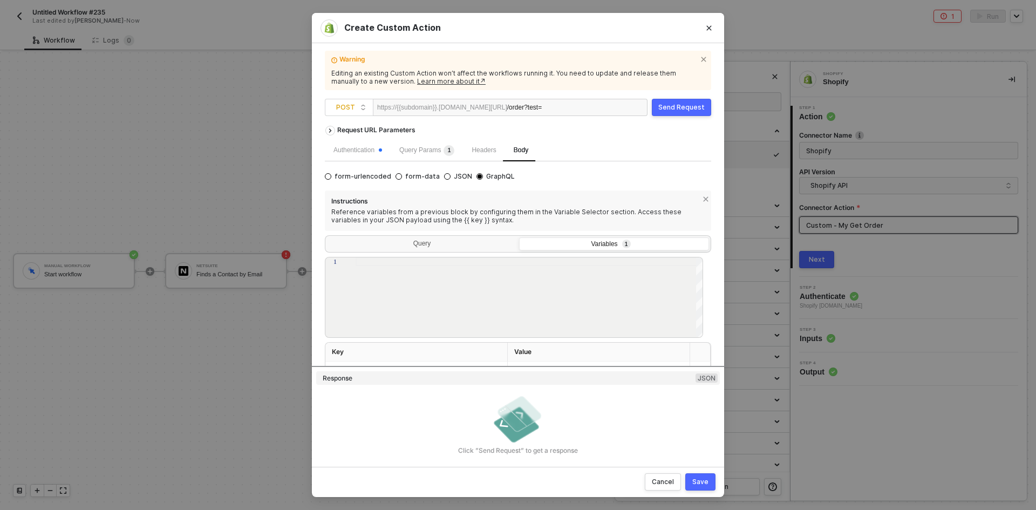
click at [476, 160] on div "Headers" at bounding box center [484, 151] width 42 height 22
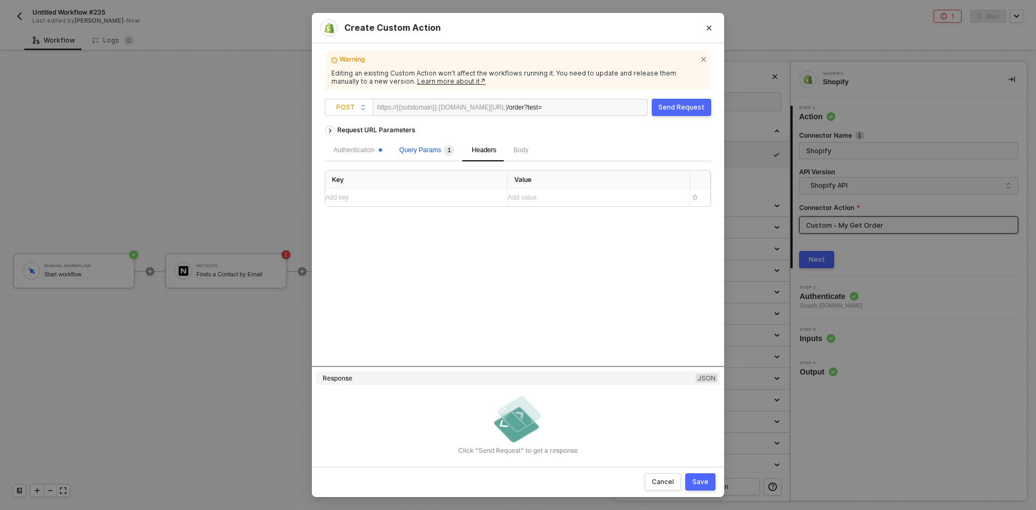
click at [422, 155] on div "Query Params 1" at bounding box center [426, 150] width 55 height 11
click at [365, 154] on div "Authentication" at bounding box center [358, 150] width 49 height 10
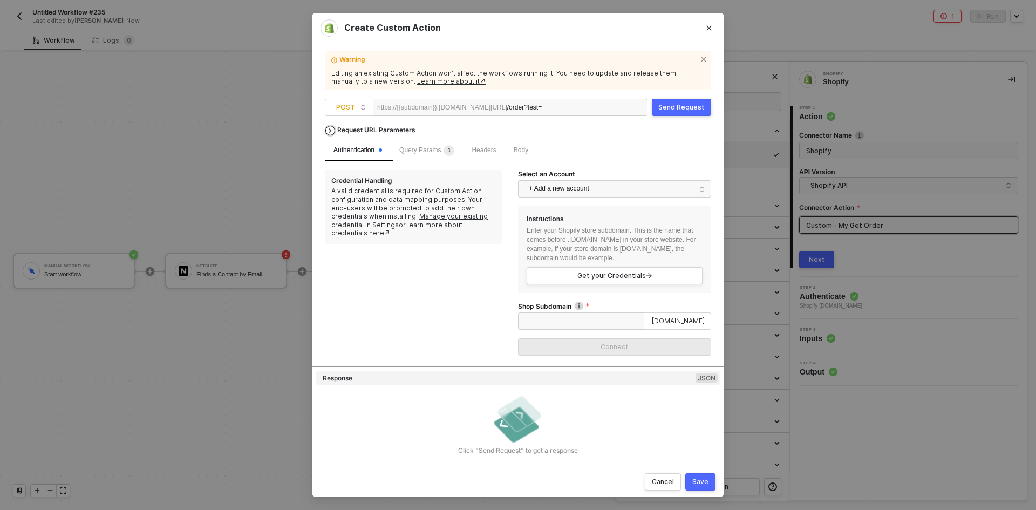
click at [354, 131] on div "Request URL Parameters" at bounding box center [376, 129] width 89 height 19
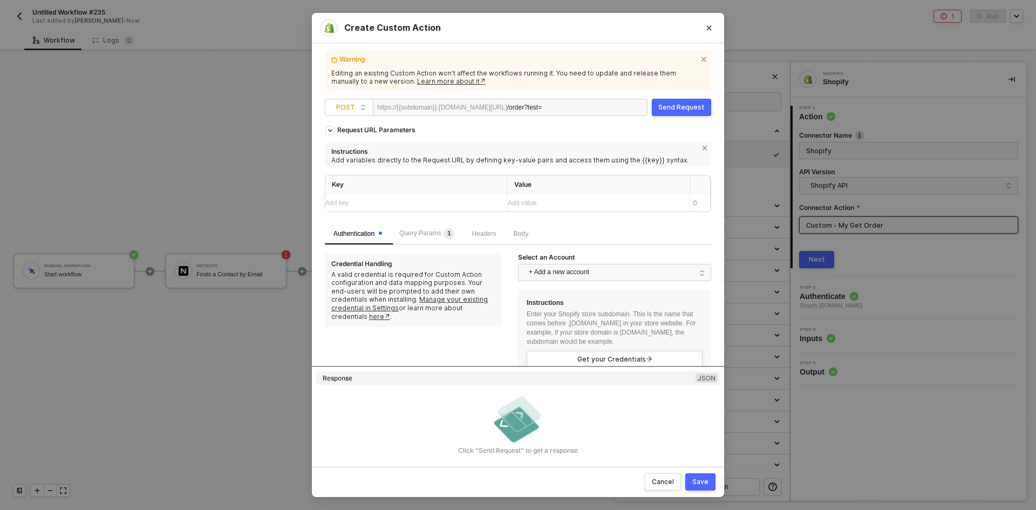
click at [383, 208] on div "Add key ﻿" at bounding box center [411, 202] width 173 height 17
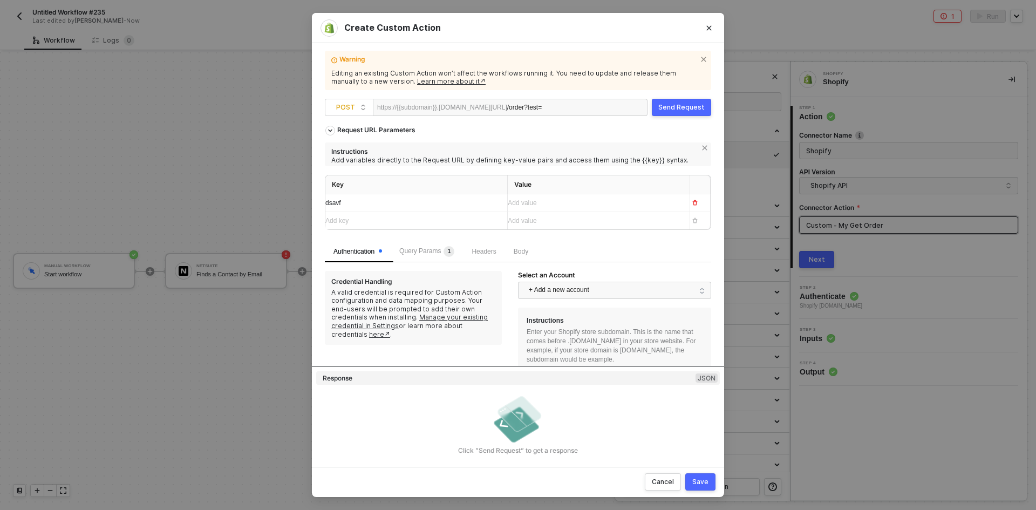
click at [703, 486] on div "Save" at bounding box center [701, 482] width 16 height 9
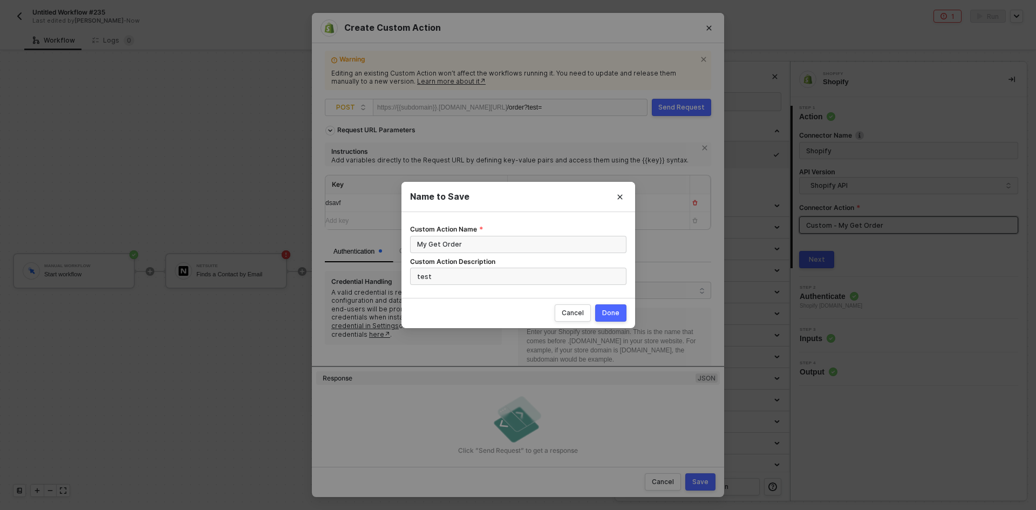
click at [613, 315] on div "Done" at bounding box center [610, 313] width 17 height 9
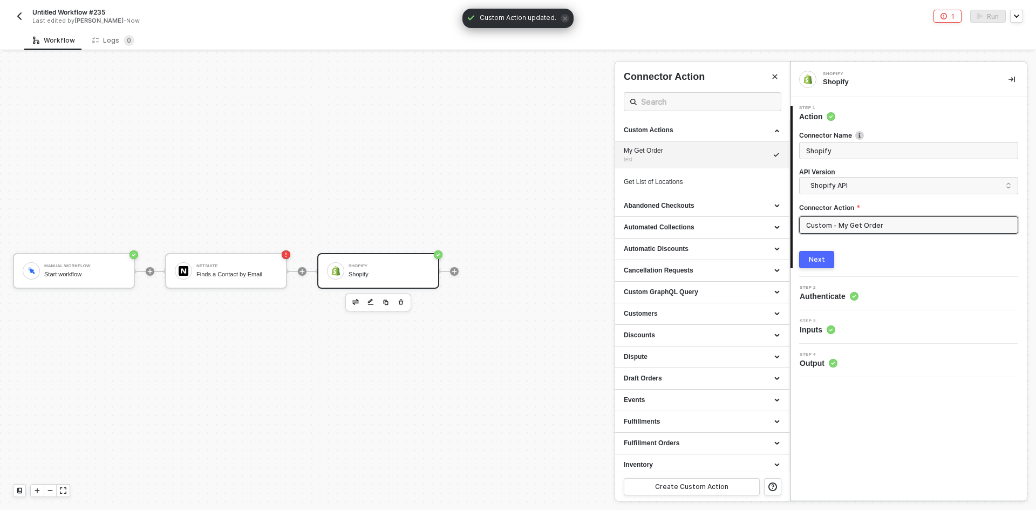
click at [814, 261] on div "1 Step 1 Action Connector Name Shopify API Version Shopify API Connector Action…" at bounding box center [909, 237] width 236 height 280
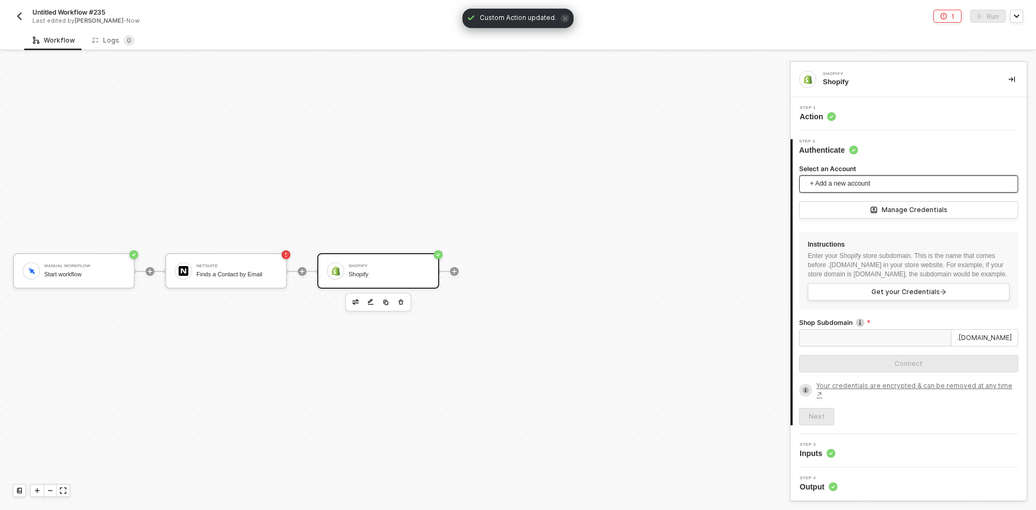
click at [863, 189] on span "+ Add a new account" at bounding box center [911, 183] width 202 height 17
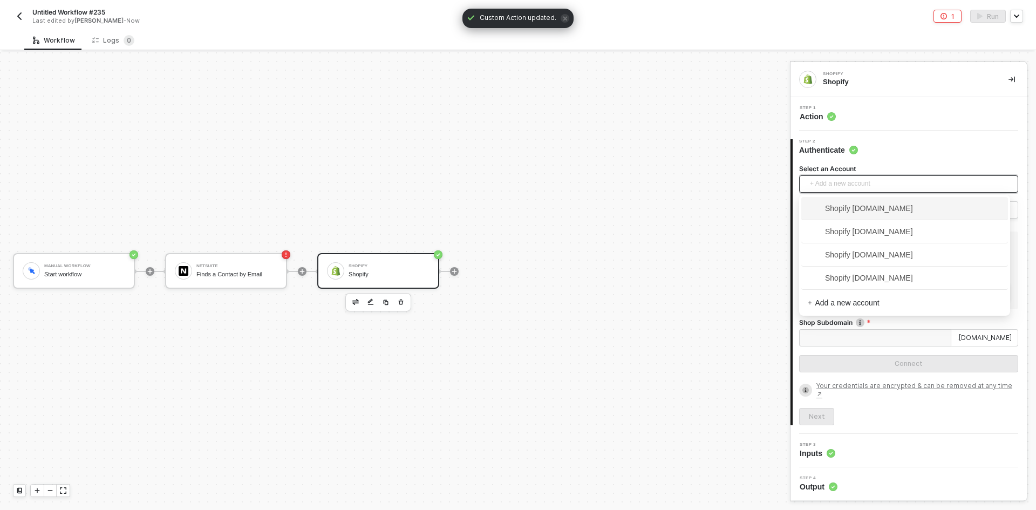
click at [858, 214] on span "Shopify 8b285d-92.myshopify.com" at bounding box center [905, 208] width 194 height 17
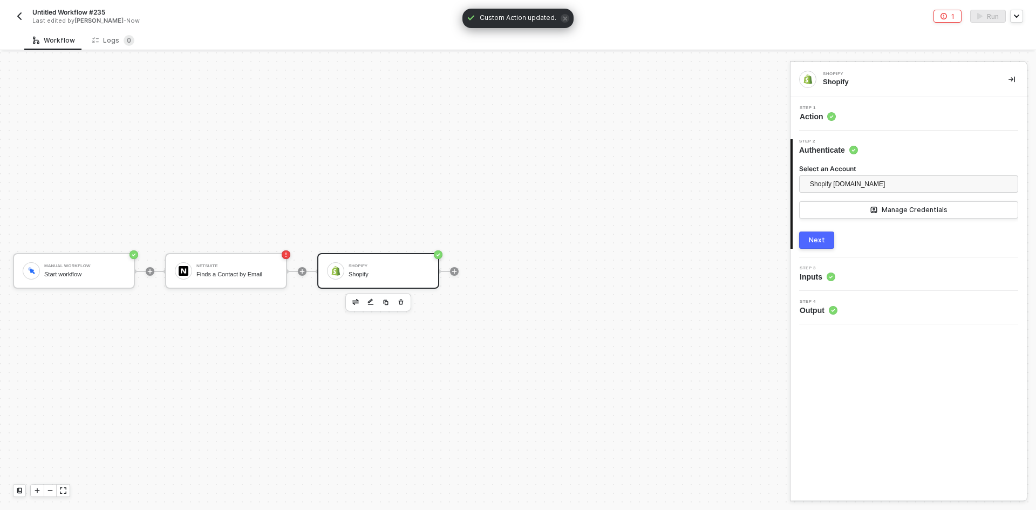
click at [827, 232] on button "Next" at bounding box center [816, 240] width 35 height 17
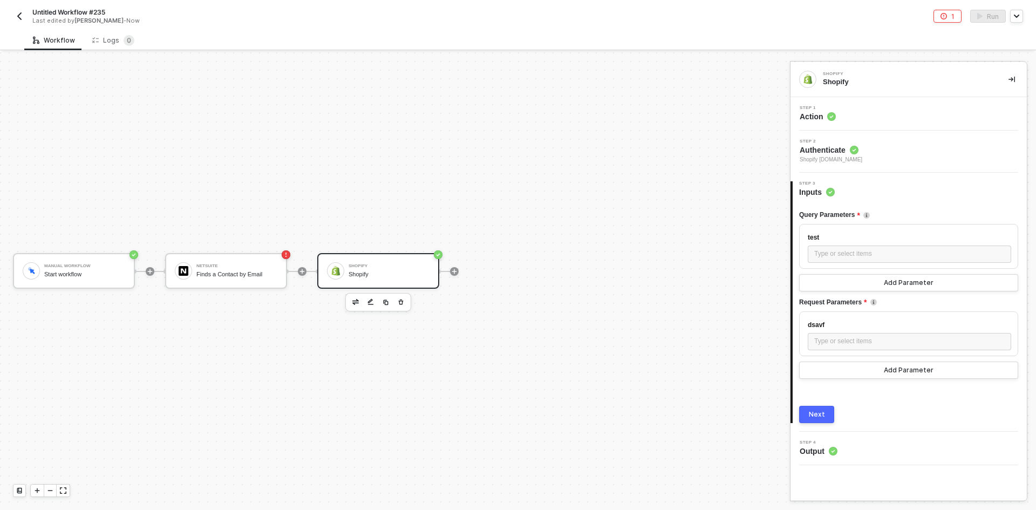
click at [890, 112] on div "Step 1 Action" at bounding box center [910, 114] width 234 height 16
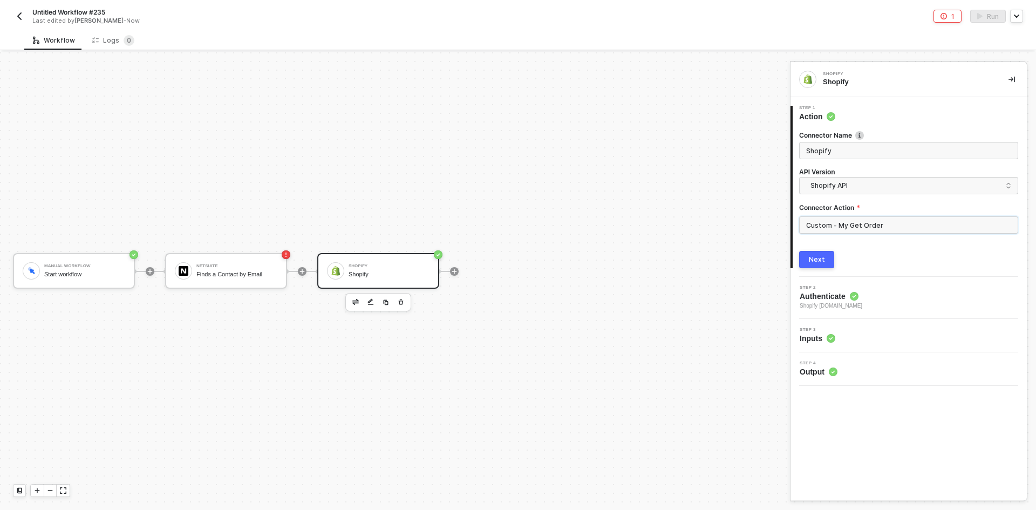
click at [877, 227] on input "Custom - My Get Order" at bounding box center [908, 224] width 219 height 17
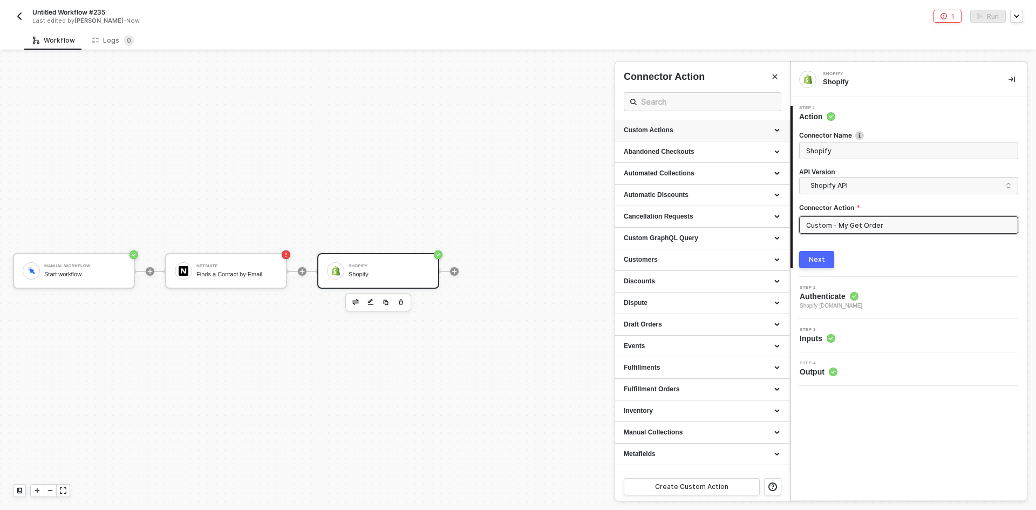
click at [707, 124] on div "Custom Actions" at bounding box center [702, 131] width 174 height 22
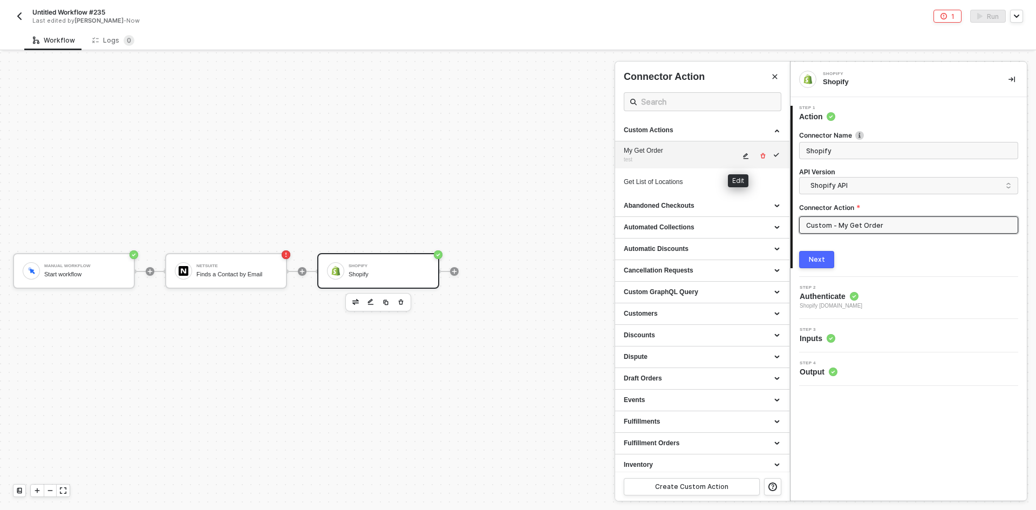
click at [742, 158] on button "button" at bounding box center [746, 156] width 13 height 13
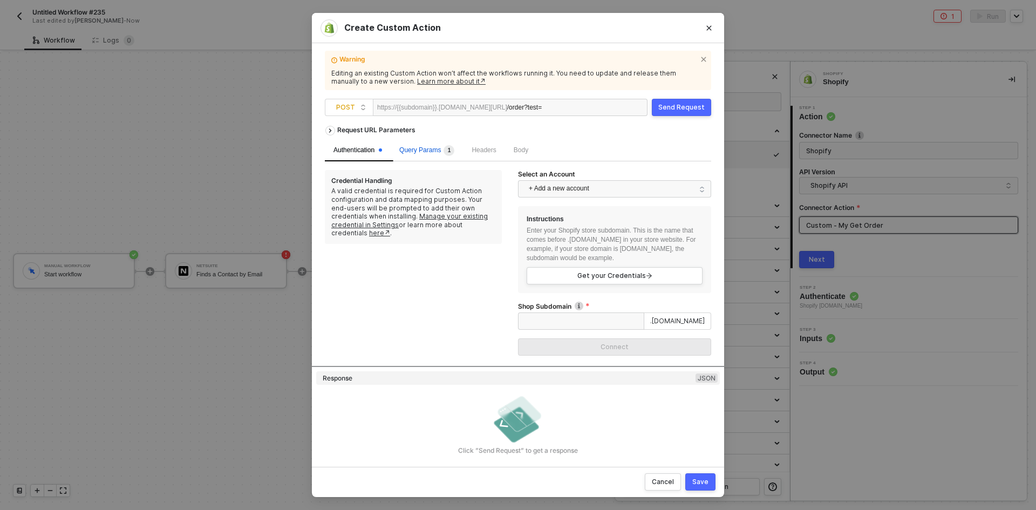
click at [439, 155] on div "Query Params 1" at bounding box center [426, 150] width 55 height 11
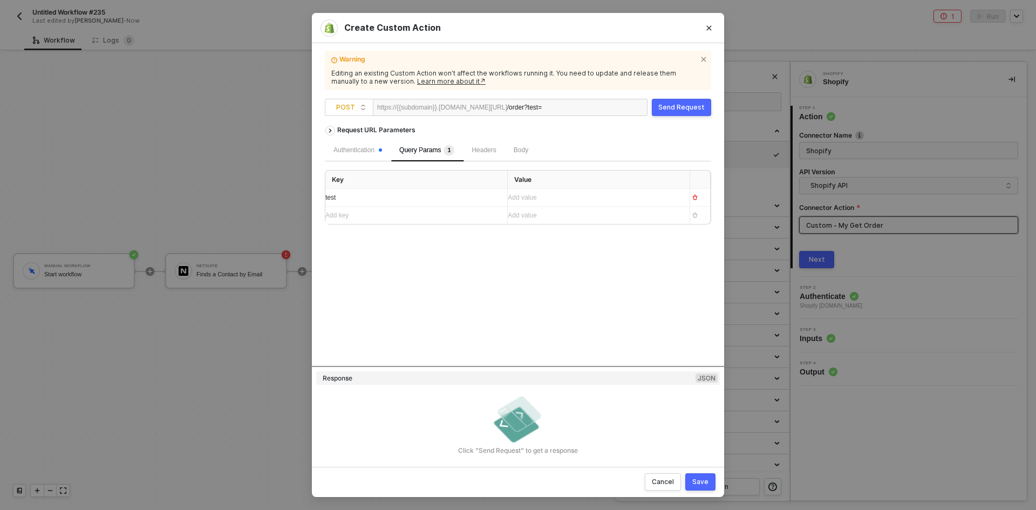
click at [532, 155] on div "Body" at bounding box center [521, 151] width 32 height 22
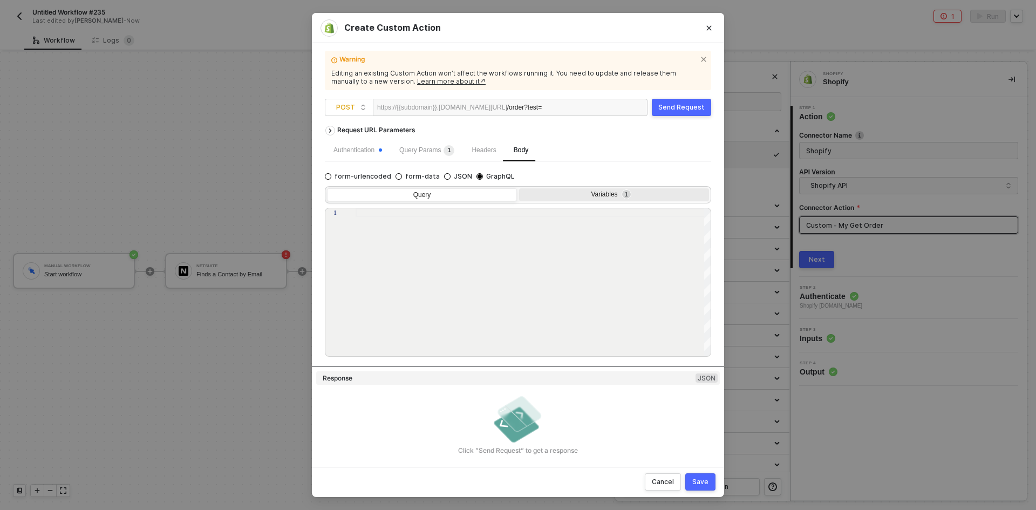
click at [548, 194] on div "Variables 1" at bounding box center [613, 195] width 176 height 9
click at [519, 188] on input "Variables 1" at bounding box center [519, 188] width 0 height 0
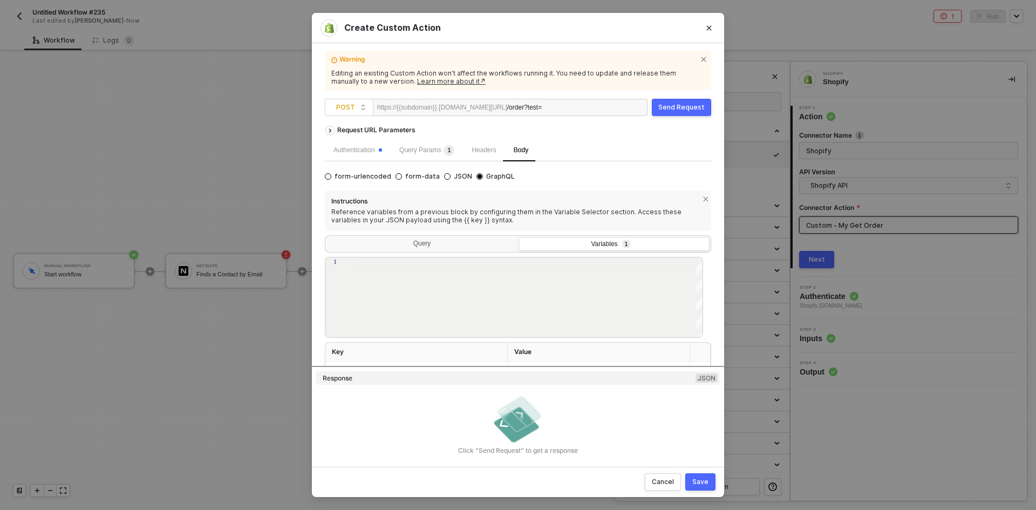
click at [430, 236] on div "Query Variables 1" at bounding box center [518, 243] width 386 height 17
click at [430, 250] on div "Query" at bounding box center [422, 244] width 190 height 15
click at [327, 237] on input "Query" at bounding box center [327, 237] width 0 height 0
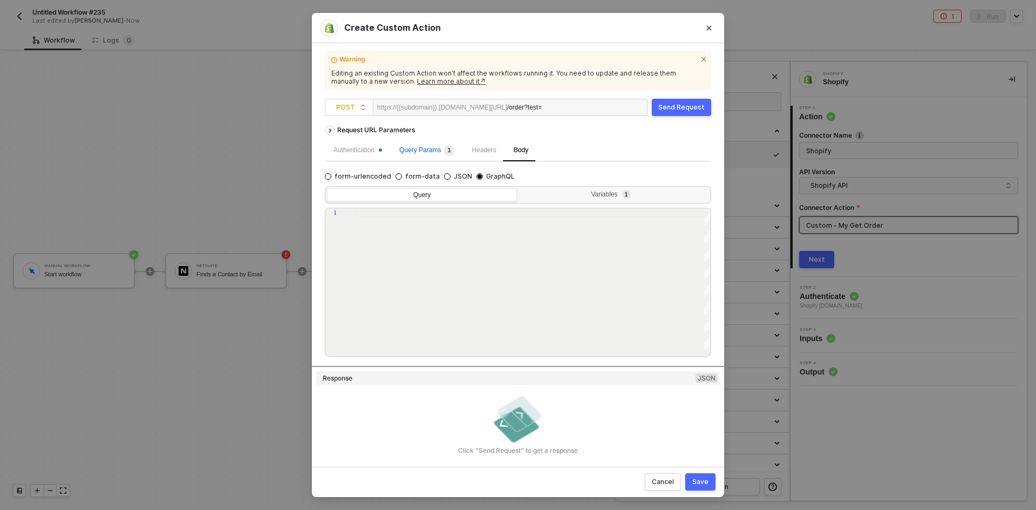
click at [417, 151] on span "Query Params 1" at bounding box center [426, 150] width 55 height 8
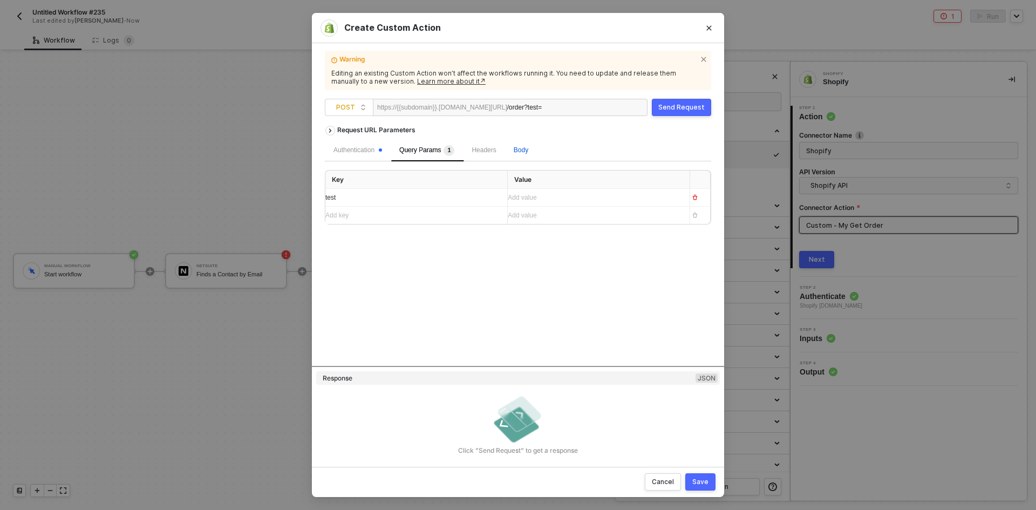
click at [514, 150] on span "Body" at bounding box center [521, 150] width 15 height 8
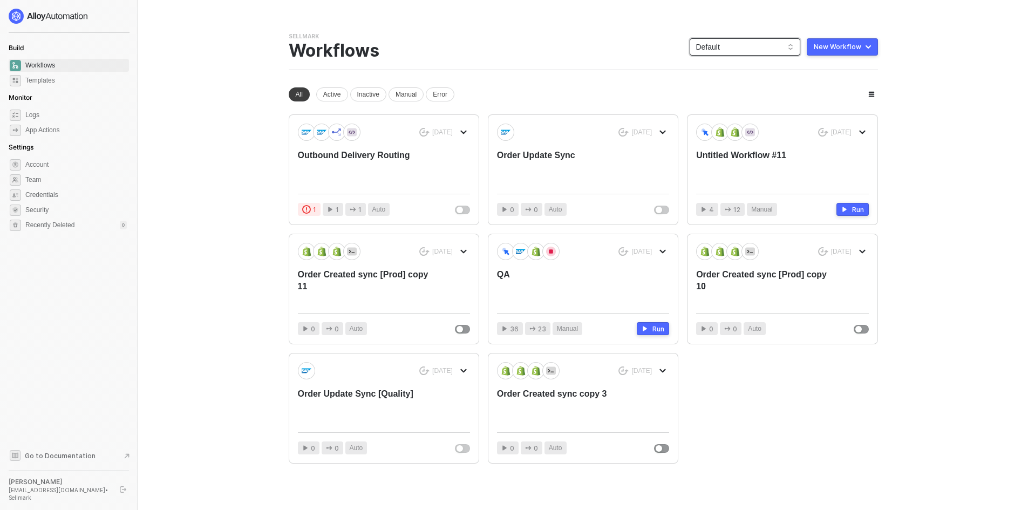
click at [747, 46] on span "Default" at bounding box center [745, 47] width 98 height 16
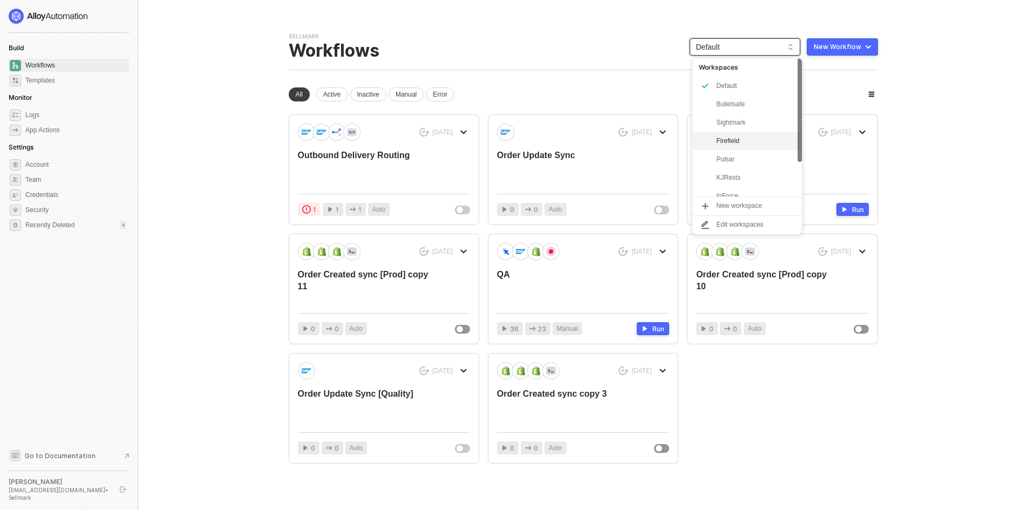
click at [768, 144] on div "Firefield" at bounding box center [755, 140] width 79 height 13
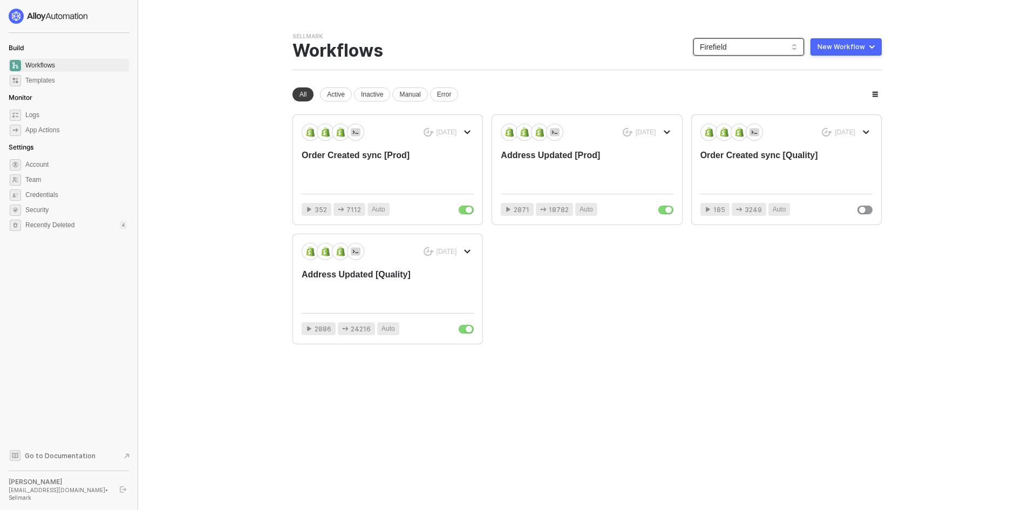
click at [748, 44] on span "Firefield" at bounding box center [749, 47] width 98 height 16
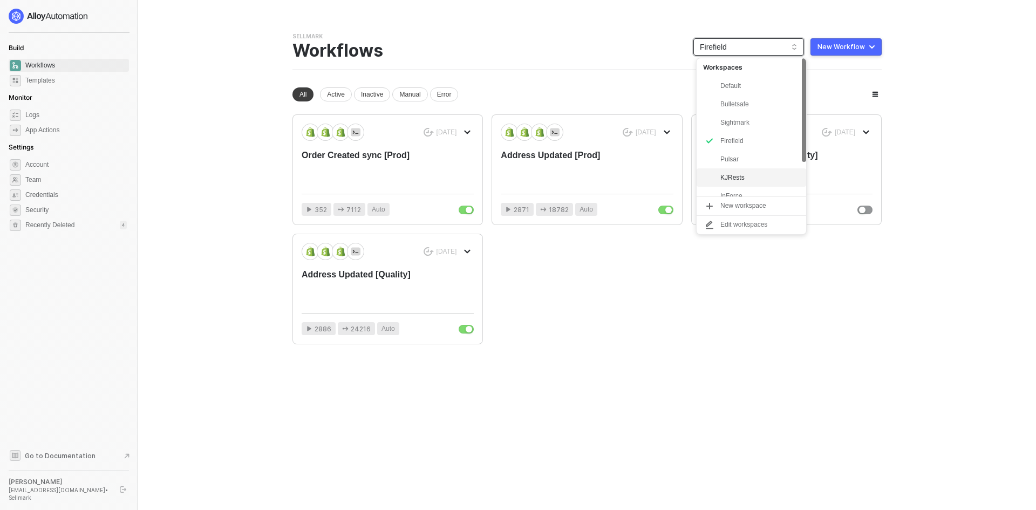
click at [742, 175] on div "KJRests" at bounding box center [760, 177] width 79 height 13
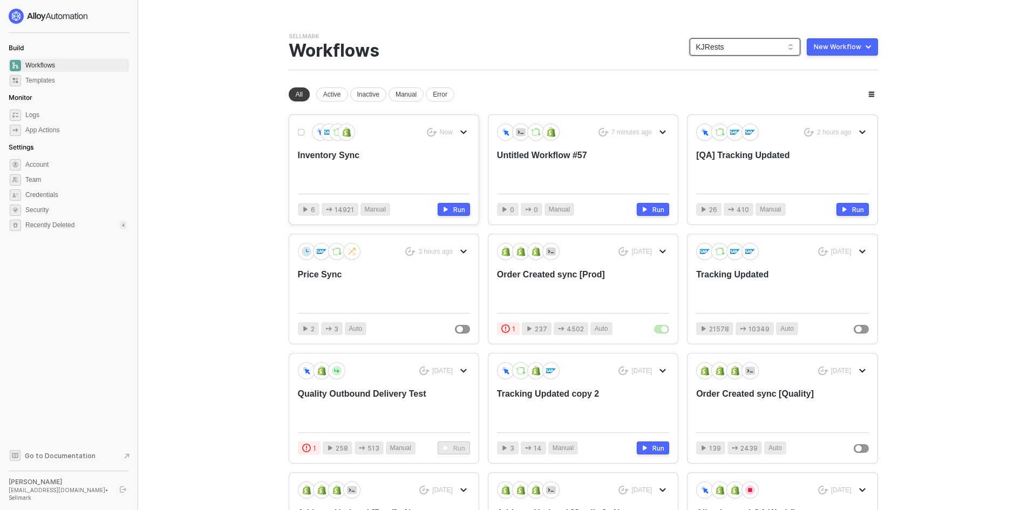
click at [362, 157] on div "Inventory Sync" at bounding box center [367, 168] width 138 height 36
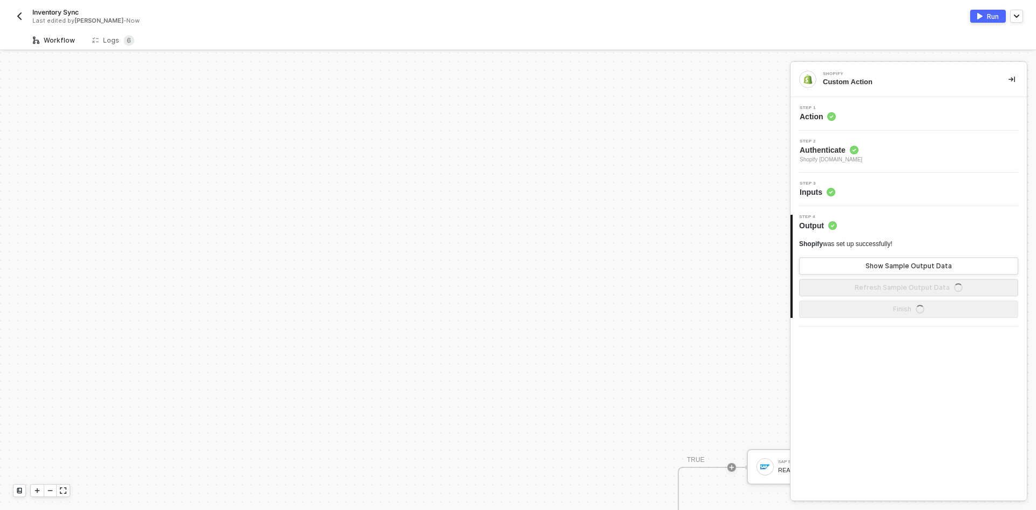
scroll to position [330, 0]
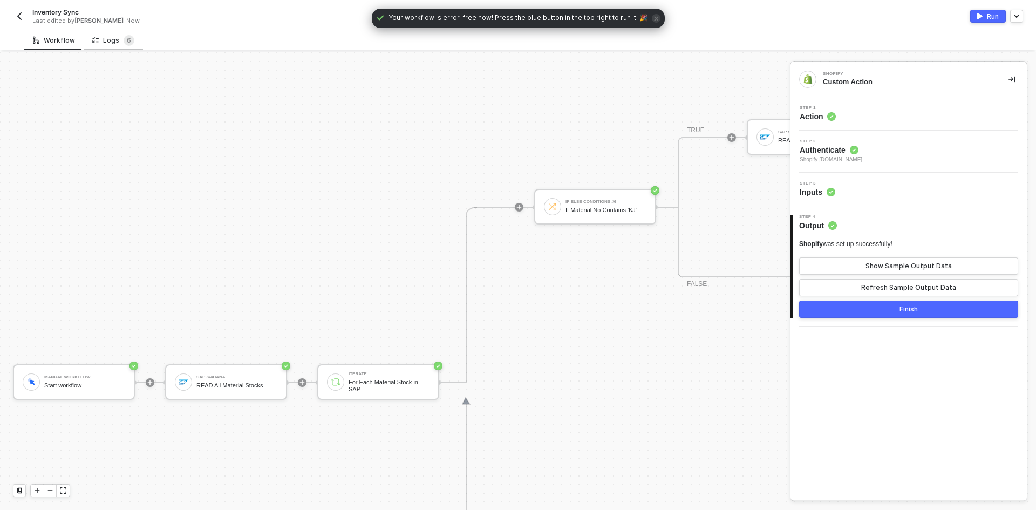
click at [108, 44] on div "Logs 6" at bounding box center [113, 40] width 42 height 11
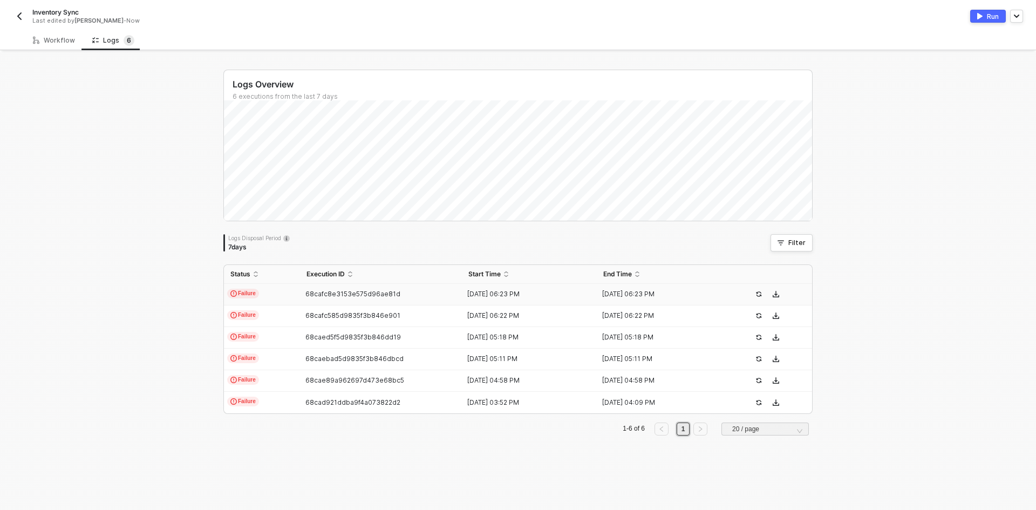
click at [273, 300] on td "Failure" at bounding box center [262, 295] width 76 height 22
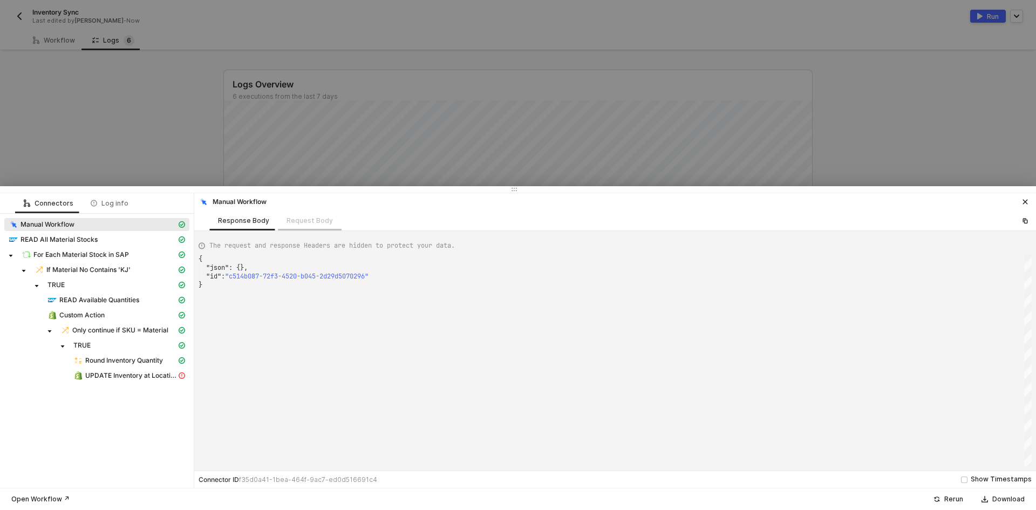
click at [303, 220] on div "Request Body" at bounding box center [310, 221] width 64 height 20
click at [303, 223] on div "Request Body" at bounding box center [310, 221] width 64 height 20
click at [115, 236] on div "READ All Material Stocks" at bounding box center [93, 240] width 168 height 10
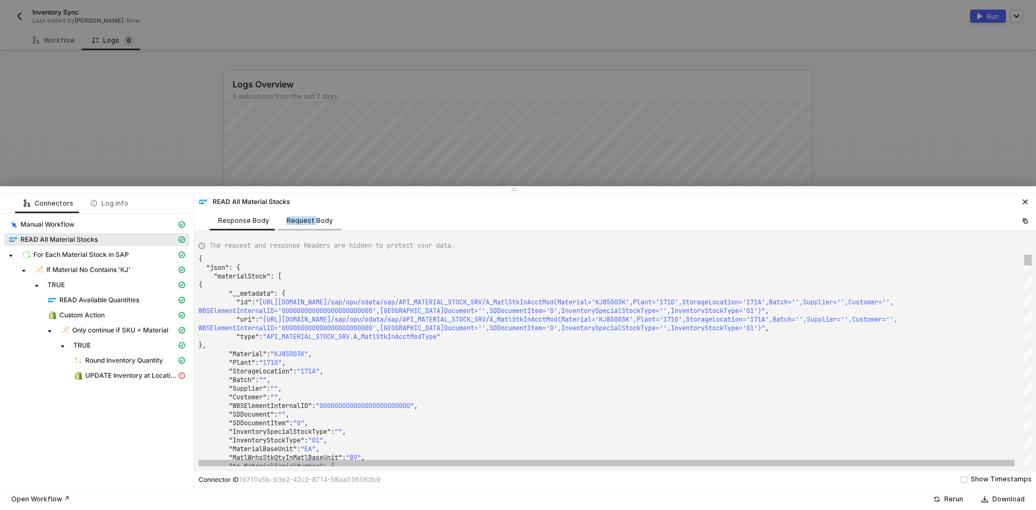
click at [298, 227] on div "Request Body" at bounding box center [310, 221] width 64 height 20
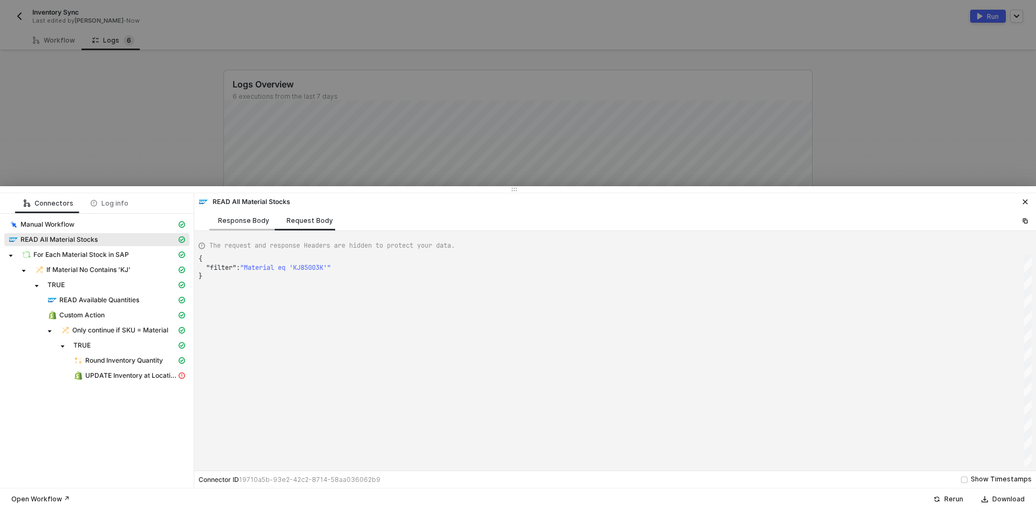
click at [242, 217] on div "Response Body" at bounding box center [243, 220] width 51 height 9
type textarea "{ "json": { "materialStock": [ { "__metadata": { "id": "https://sellmarksapqas.…"
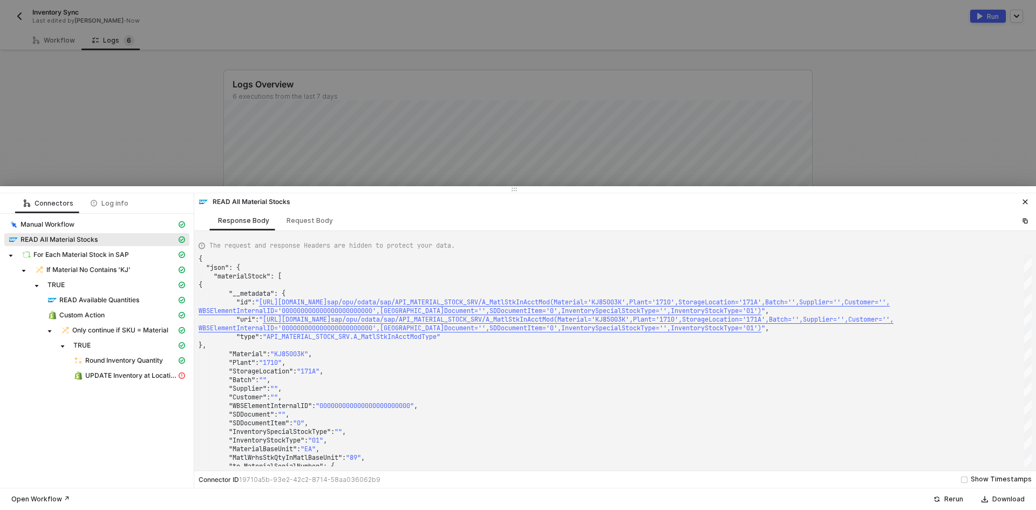
click at [87, 103] on div at bounding box center [518, 255] width 1036 height 510
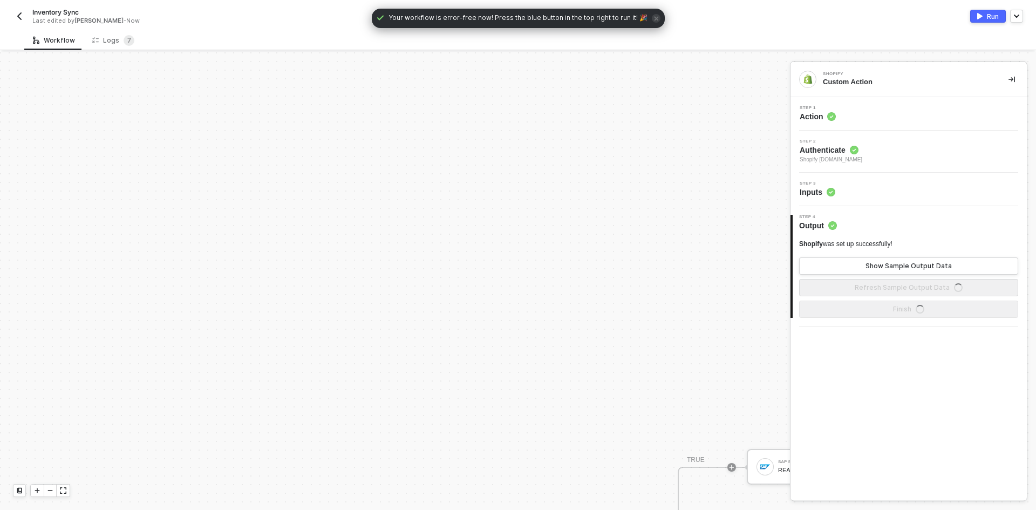
scroll to position [330, 0]
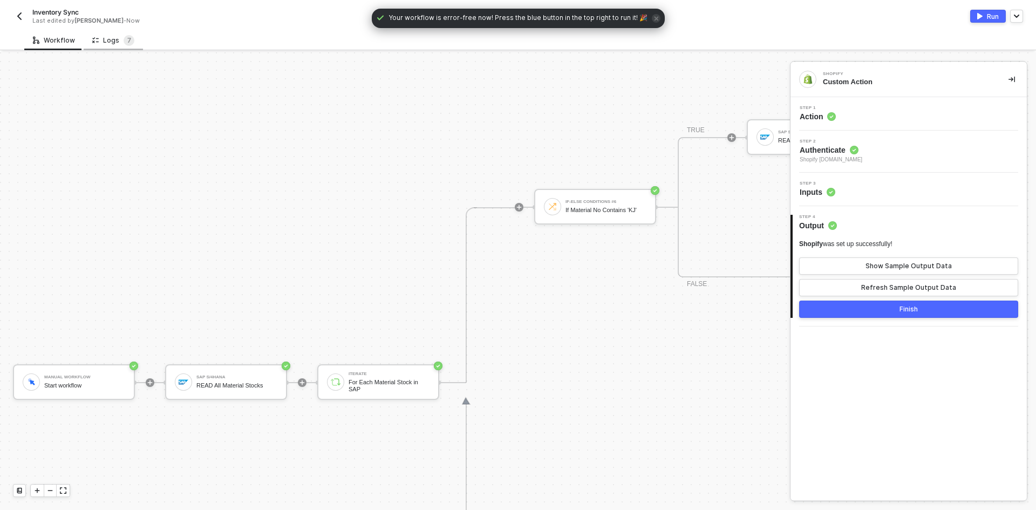
click at [104, 37] on div "Logs 7" at bounding box center [113, 40] width 42 height 11
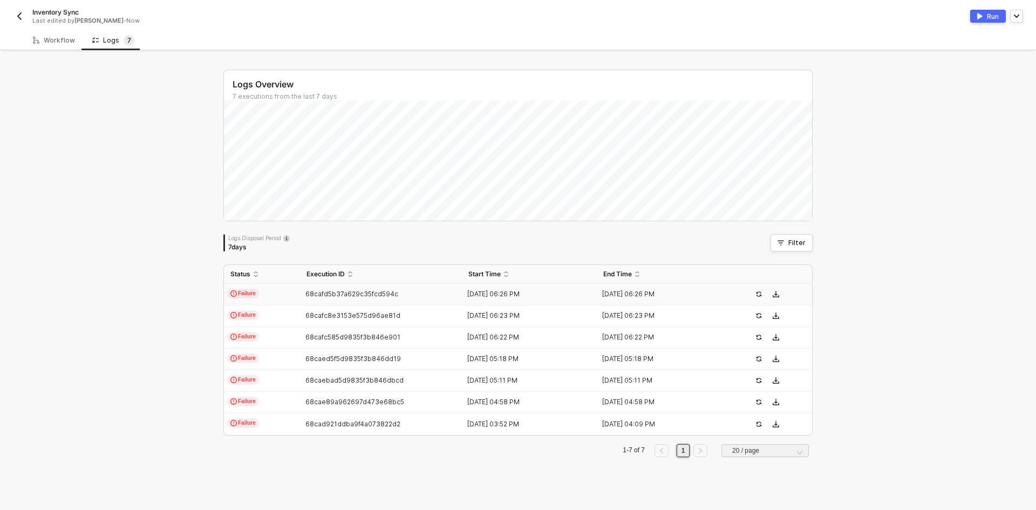
click at [267, 295] on td "Failure" at bounding box center [262, 295] width 76 height 22
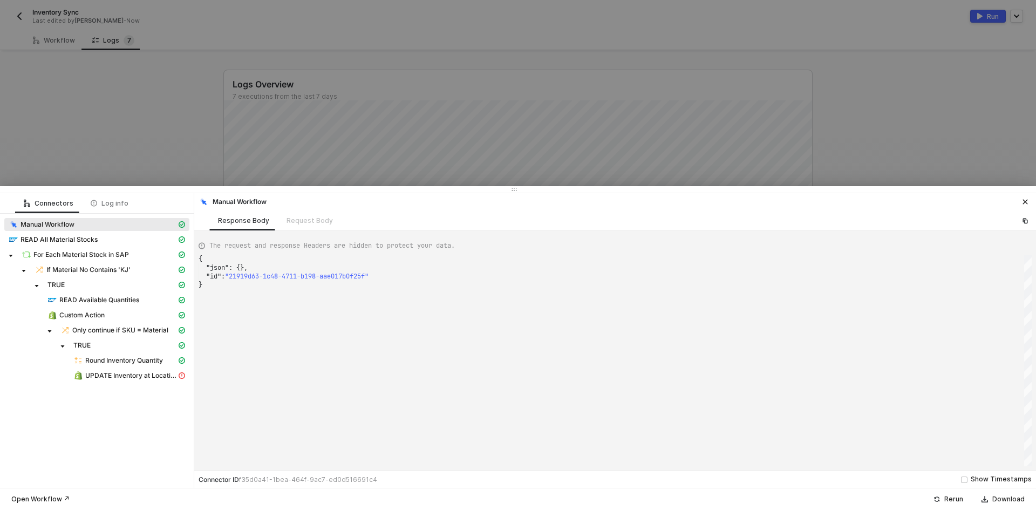
click at [116, 228] on div "Manual Workflow" at bounding box center [93, 225] width 168 height 10
click at [123, 235] on div "READ All Material Stocks" at bounding box center [93, 240] width 168 height 10
type textarea "{ "json": { "materialStock": [ { "__metadata": { "id": "[URL][DOMAIN_NAME]',Pla…"
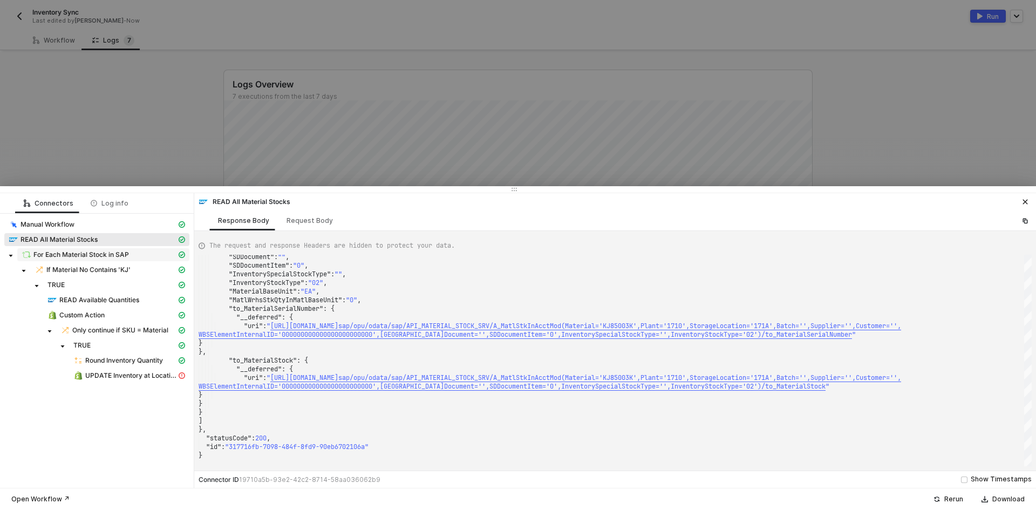
click at [122, 261] on span "For Each Material Stock in SAP" at bounding box center [103, 254] width 172 height 13
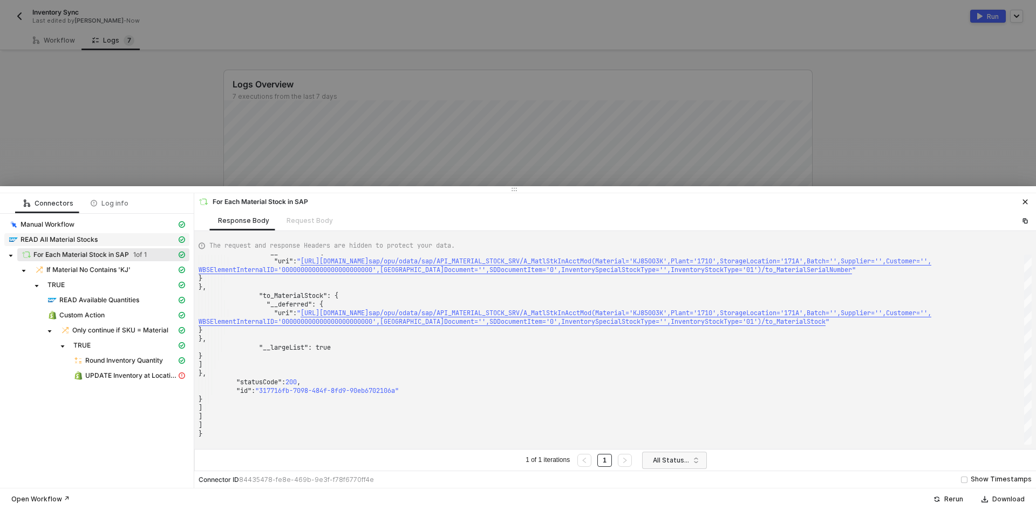
click at [130, 242] on div "READ All Material Stocks" at bounding box center [93, 240] width 168 height 10
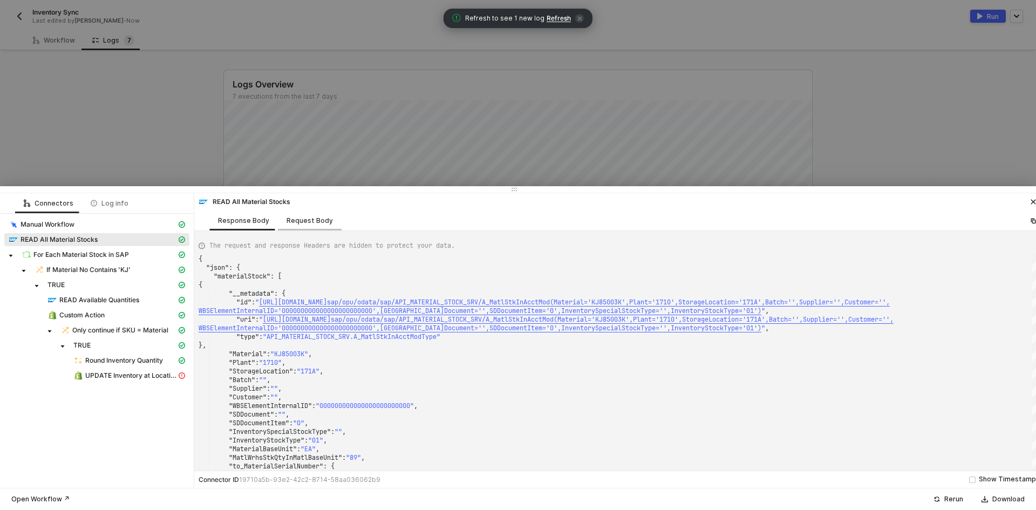
click at [294, 228] on div "Request Body" at bounding box center [310, 221] width 64 height 20
type textarea "{ "filter": "Material eq 'KJ85003K' and Plant eq '1710' and StorageLocation eq …"
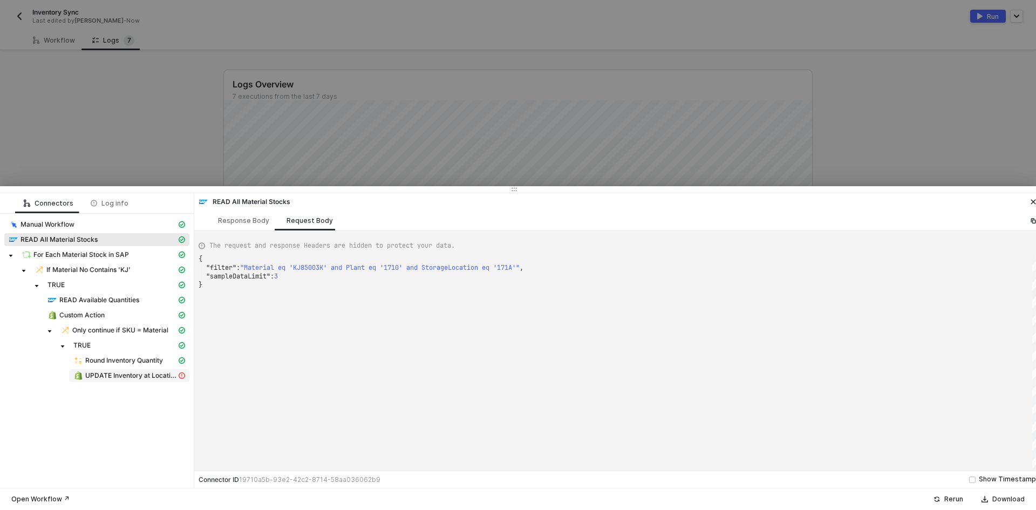
click at [125, 377] on span "UPDATE Inventory at Location" at bounding box center [130, 375] width 91 height 9
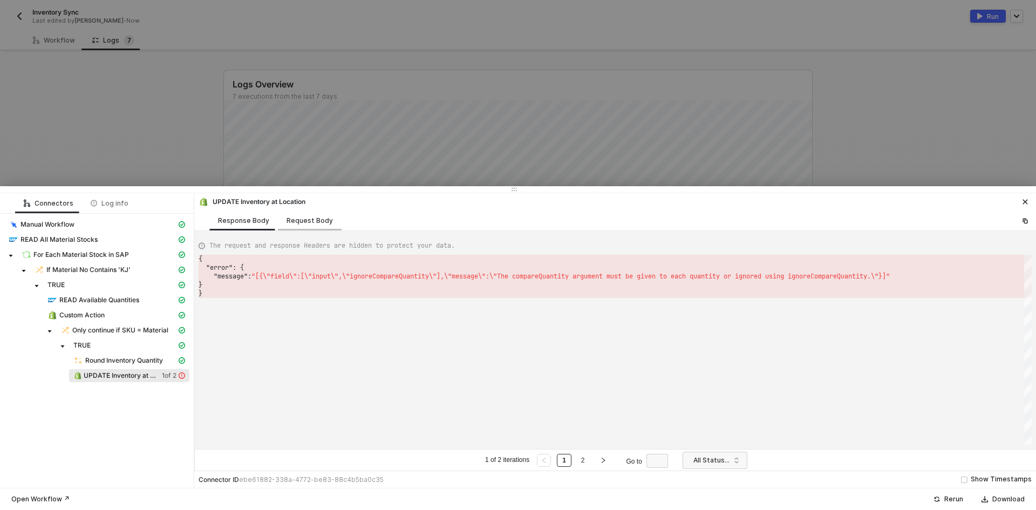
click at [307, 221] on div "Request Body" at bounding box center [310, 220] width 46 height 9
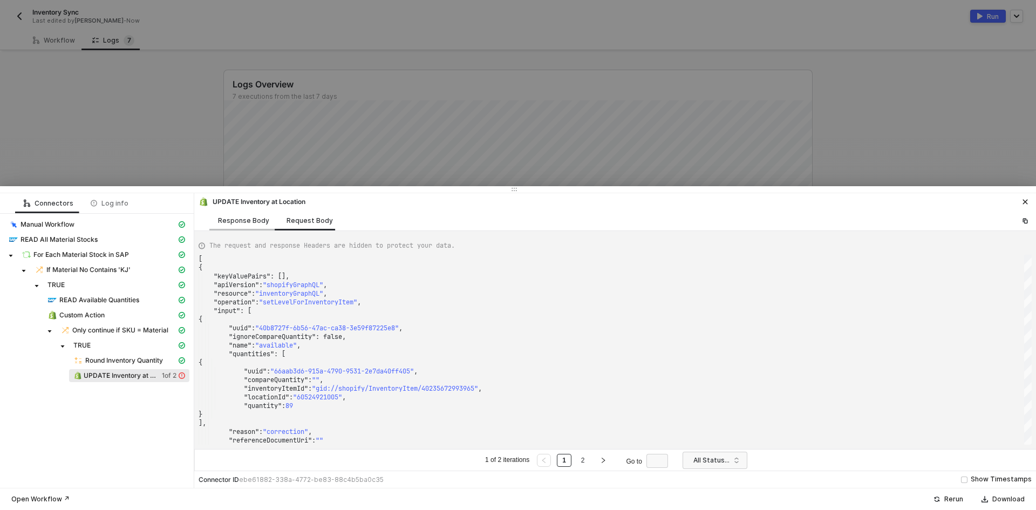
click at [248, 216] on div "Response Body" at bounding box center [243, 220] width 51 height 9
type textarea "{ "error": { "message": "[{\"field\":[\"input\",\"ignoreCompareQuantity\"],\"me…"
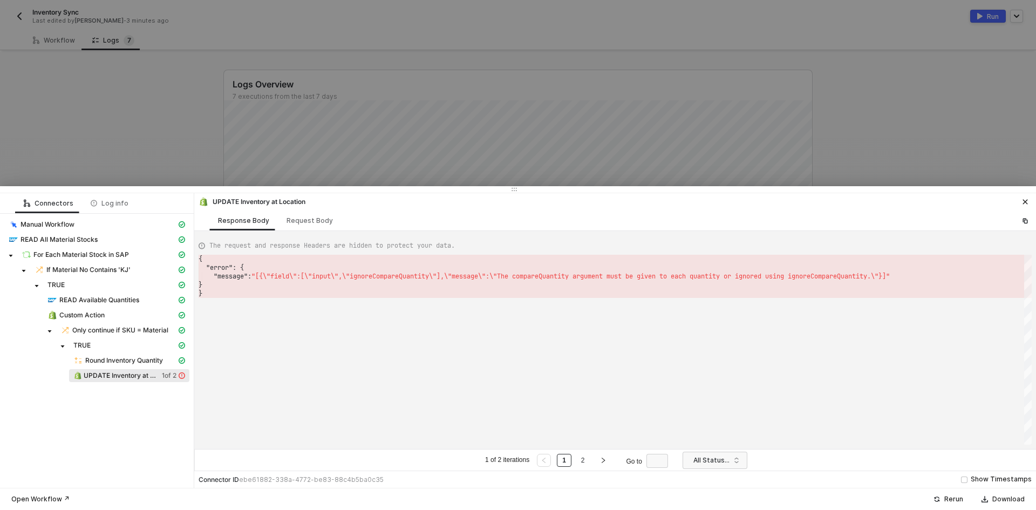
click at [173, 124] on div at bounding box center [518, 255] width 1036 height 510
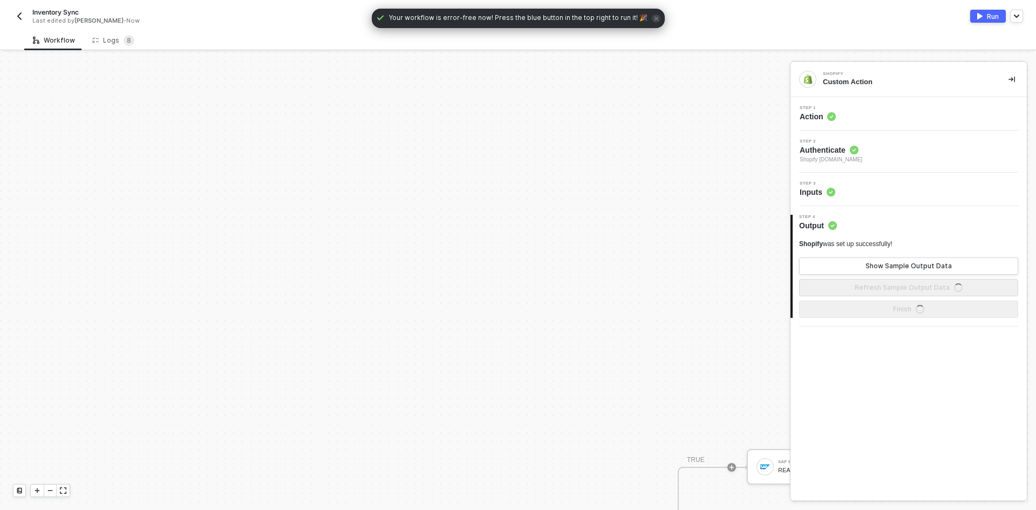
scroll to position [330, 0]
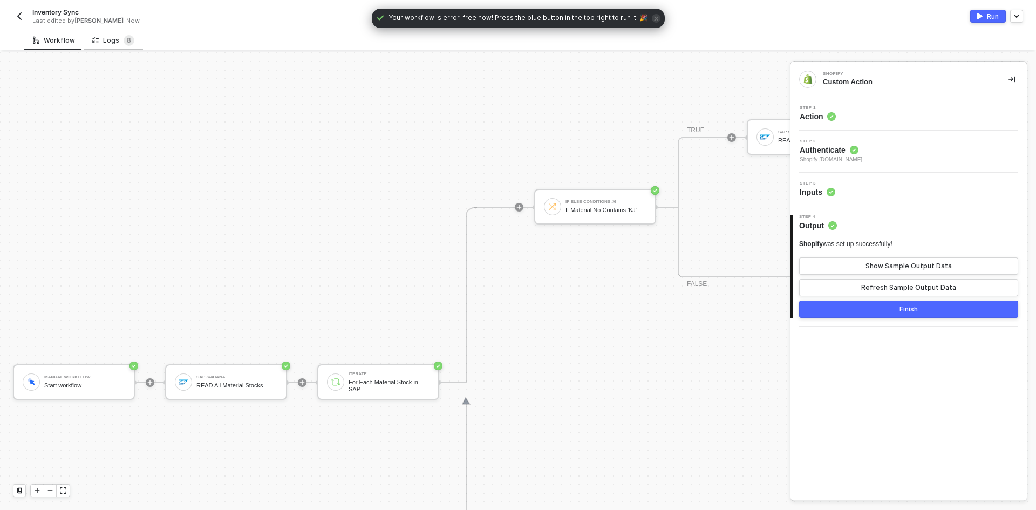
click at [109, 41] on div "Logs 8" at bounding box center [113, 40] width 42 height 11
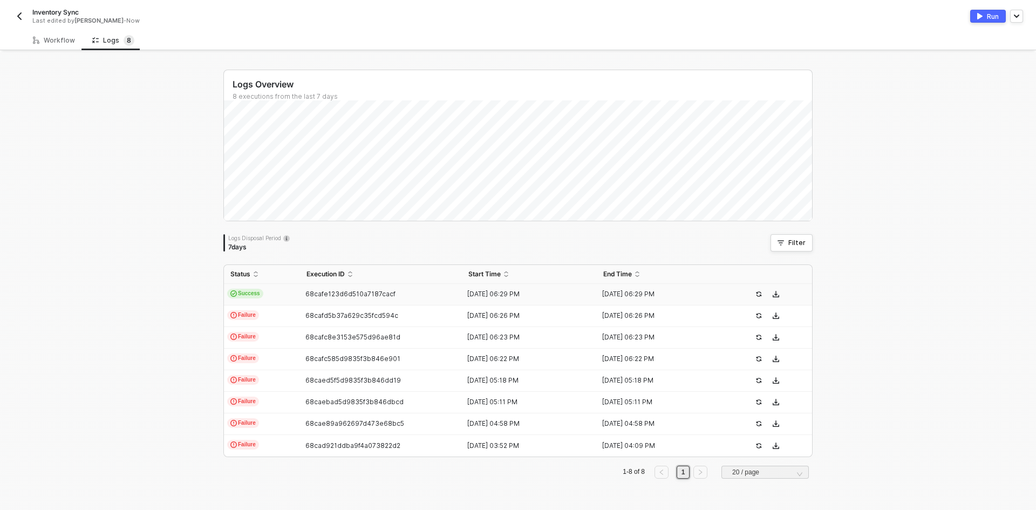
click at [355, 302] on td "68cafe123d6d510a7187cacf" at bounding box center [381, 295] width 162 height 22
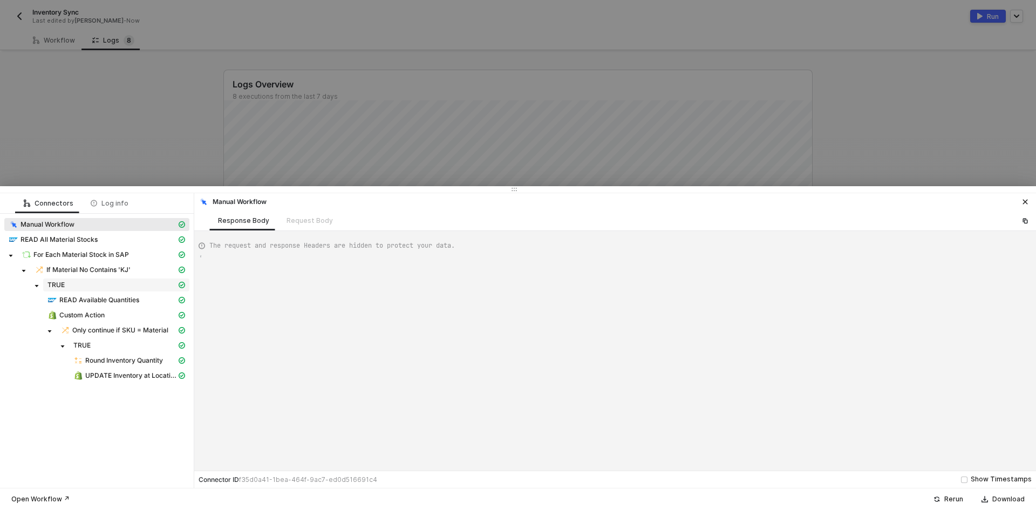
type textarea "{ "json": {}, "id": "b2a4f94a-9613-4a59-971f-c4af03dfcef9" }"
click at [117, 377] on span "UPDATE Inventory at Location" at bounding box center [130, 375] width 91 height 9
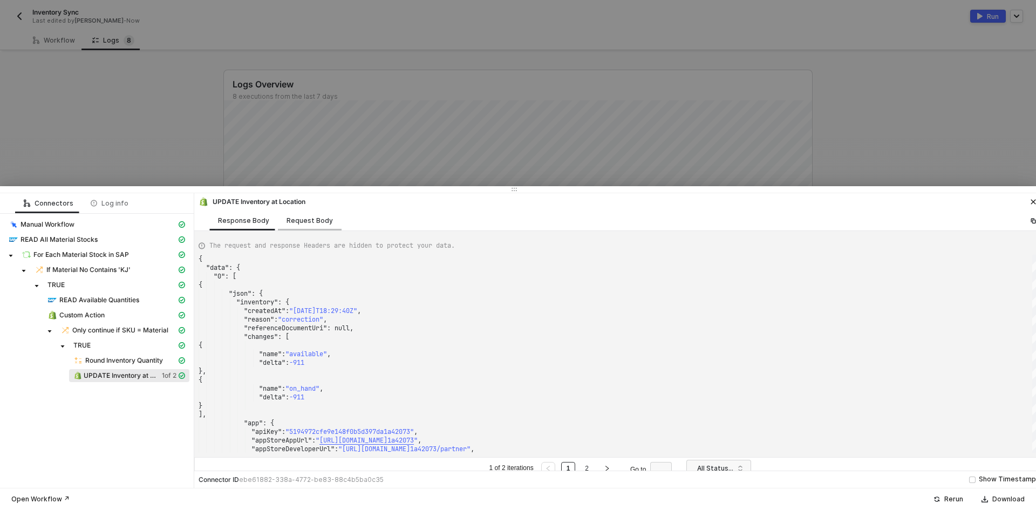
click at [313, 221] on div "Request Body" at bounding box center [310, 220] width 46 height 9
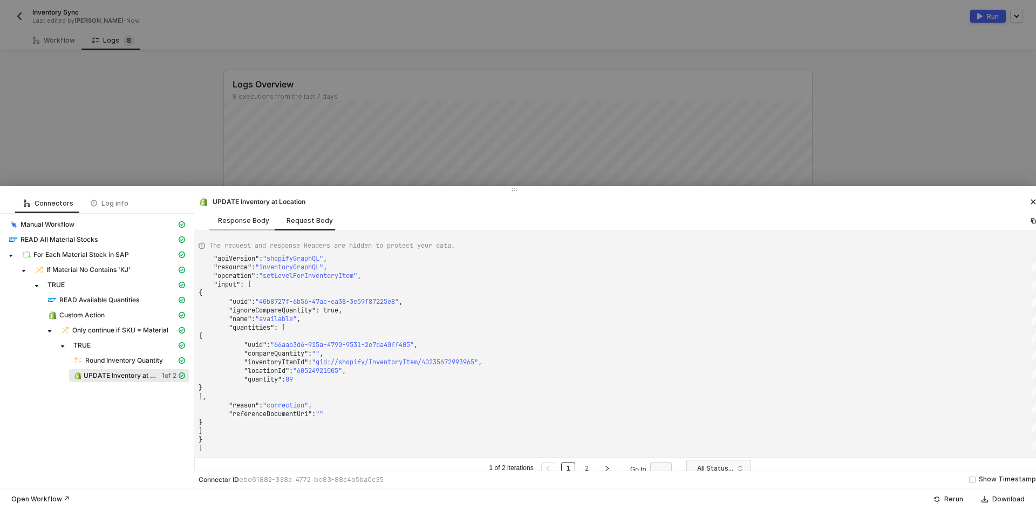
click at [227, 220] on div "Response Body" at bounding box center [243, 220] width 51 height 9
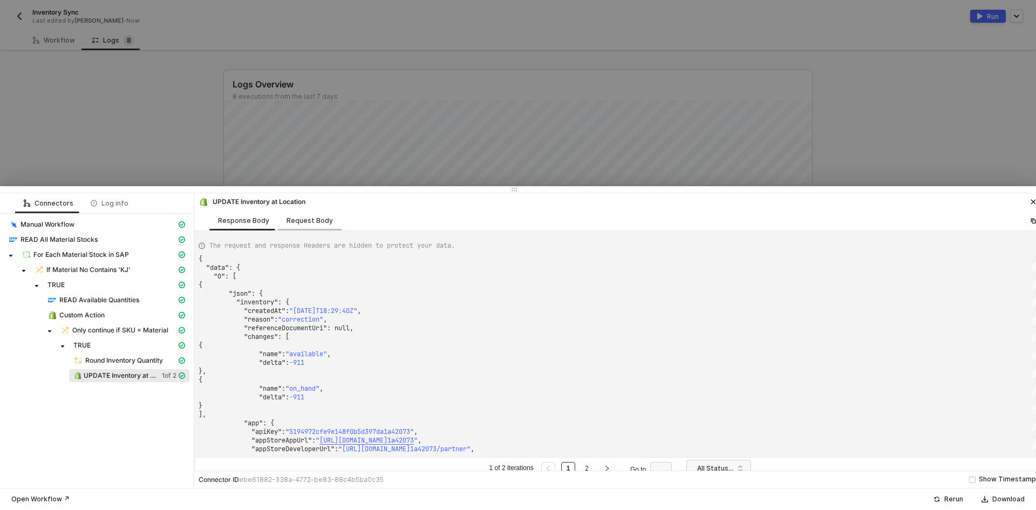
click at [287, 216] on div "Request Body" at bounding box center [310, 220] width 46 height 9
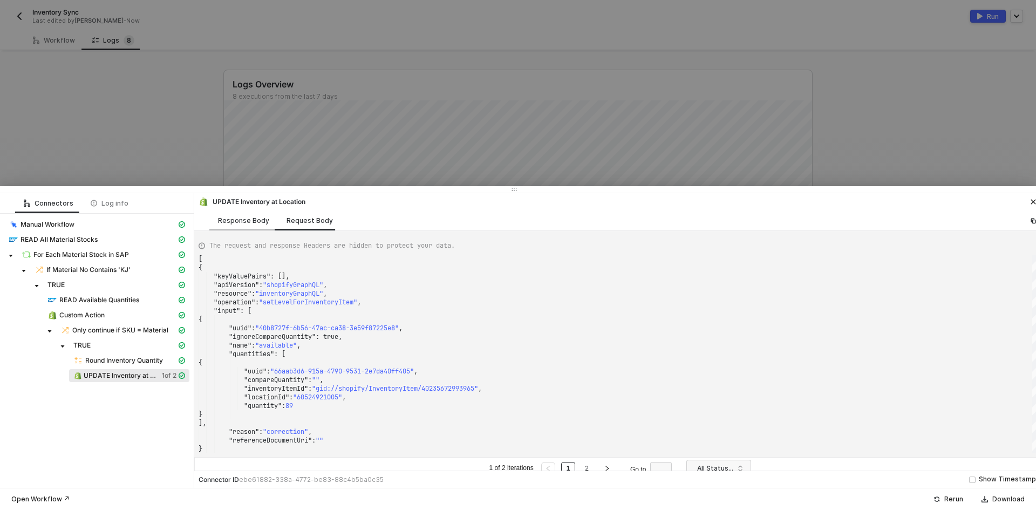
click at [234, 216] on div "Response Body" at bounding box center [243, 220] width 51 height 9
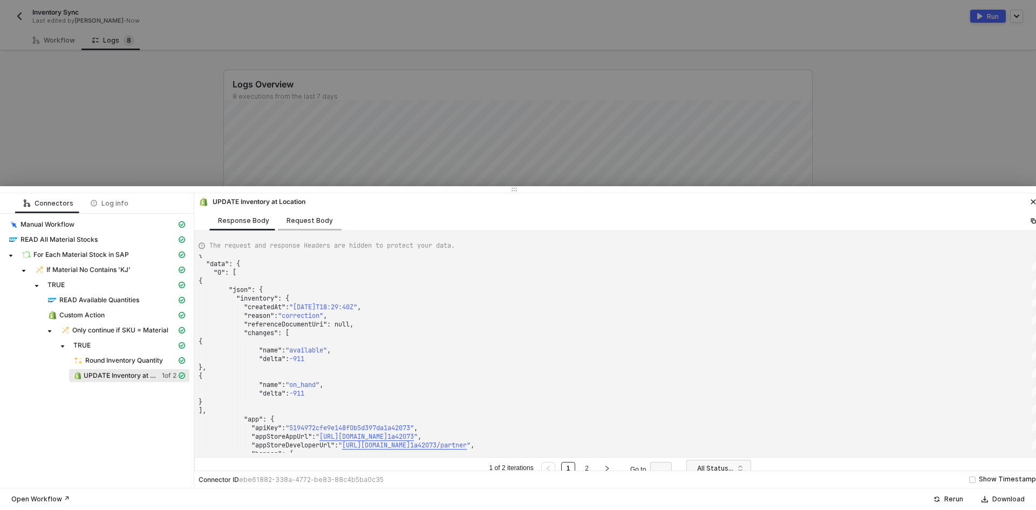
click at [316, 221] on div "Request Body" at bounding box center [310, 220] width 46 height 9
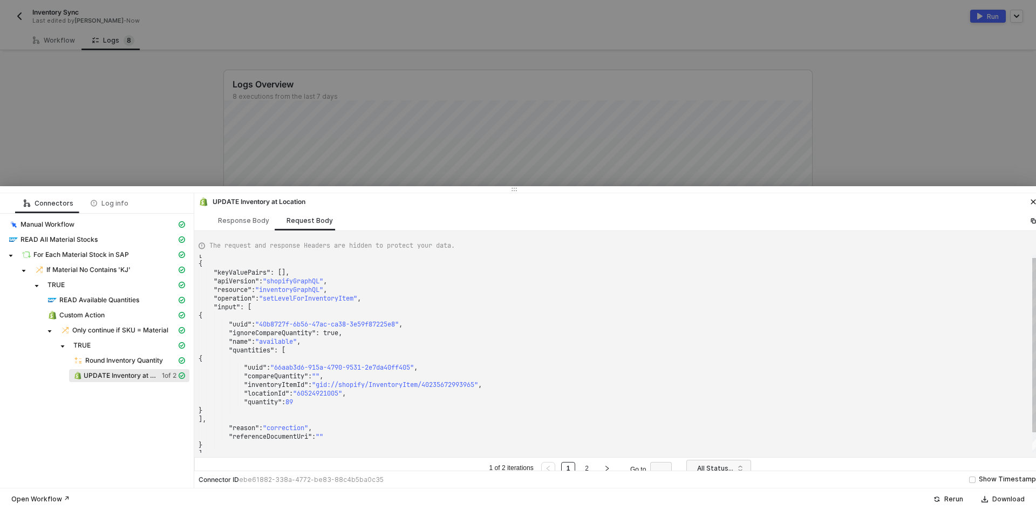
type textarea ""name": "available", "quantities": [ { "uuid": "66aab3d6-915a-4790-9531-2e7da40…"
drag, startPoint x: 304, startPoint y: 405, endPoint x: 261, endPoint y: 399, distance: 44.1
click at [16, 2] on div at bounding box center [518, 255] width 1036 height 510
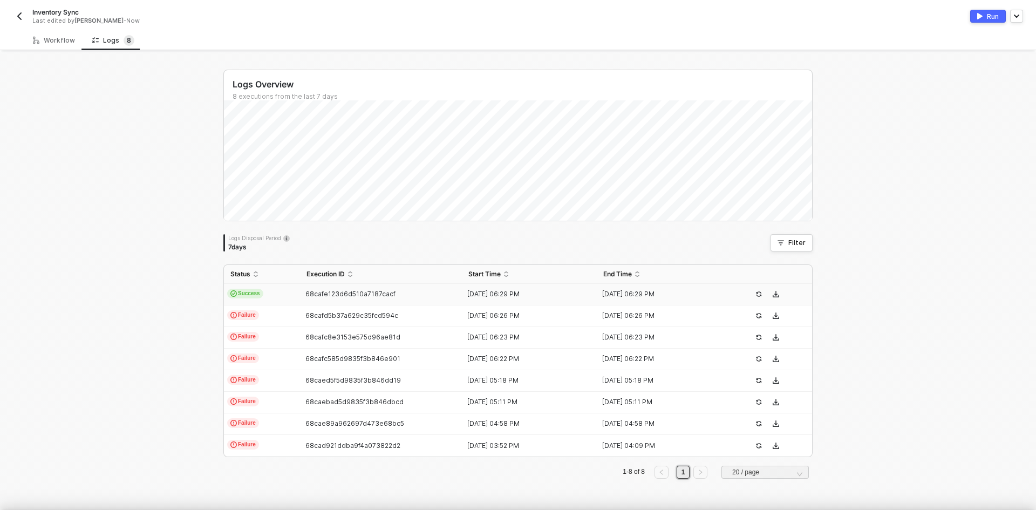
click at [16, 13] on div at bounding box center [518, 255] width 1036 height 510
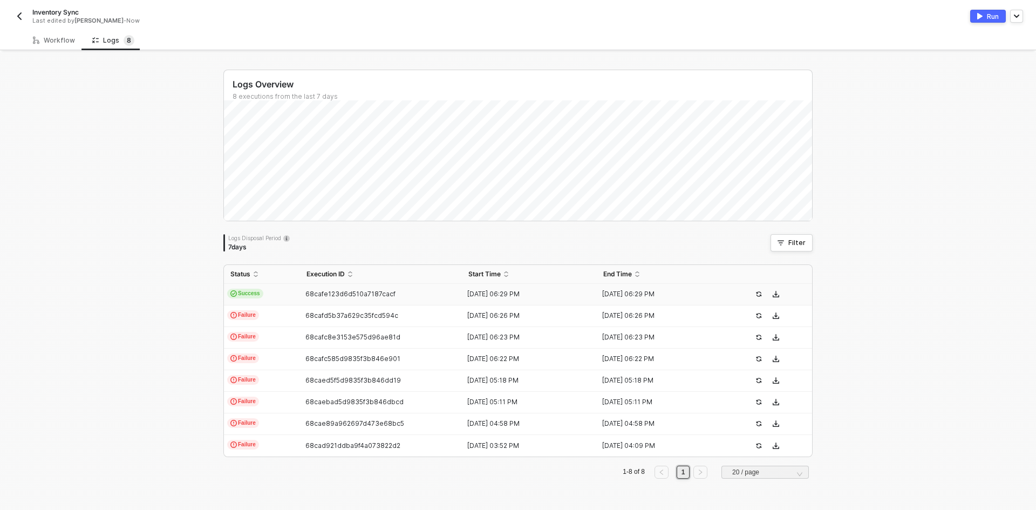
click at [16, 13] on img "button" at bounding box center [19, 16] width 9 height 9
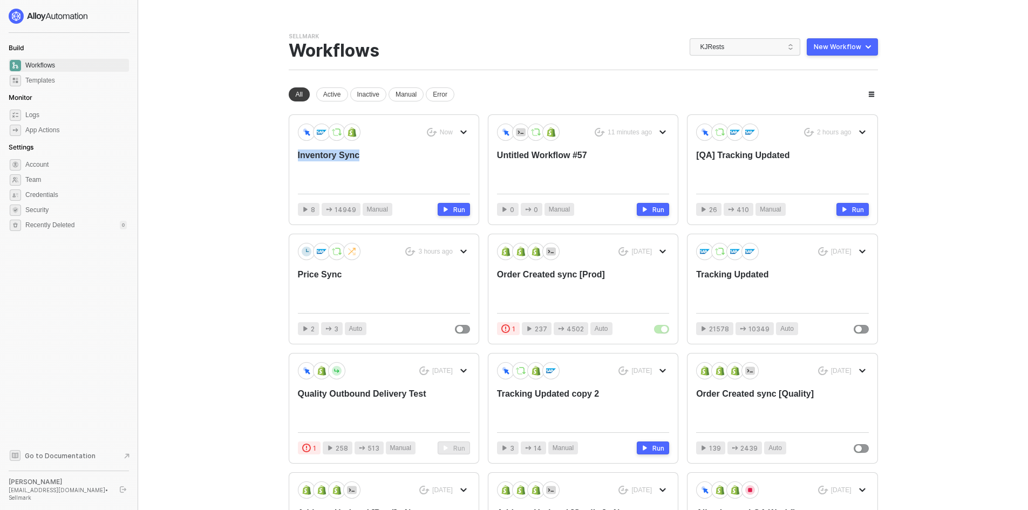
drag, startPoint x: 355, startPoint y: 165, endPoint x: 204, endPoint y: 168, distance: 151.2
click at [204, 168] on main "You need to expand your browser window or switch to a computer with a bigger sc…" at bounding box center [514, 338] width 1028 height 676
click at [545, 154] on div "Untitled Workflow #57" at bounding box center [566, 168] width 138 height 36
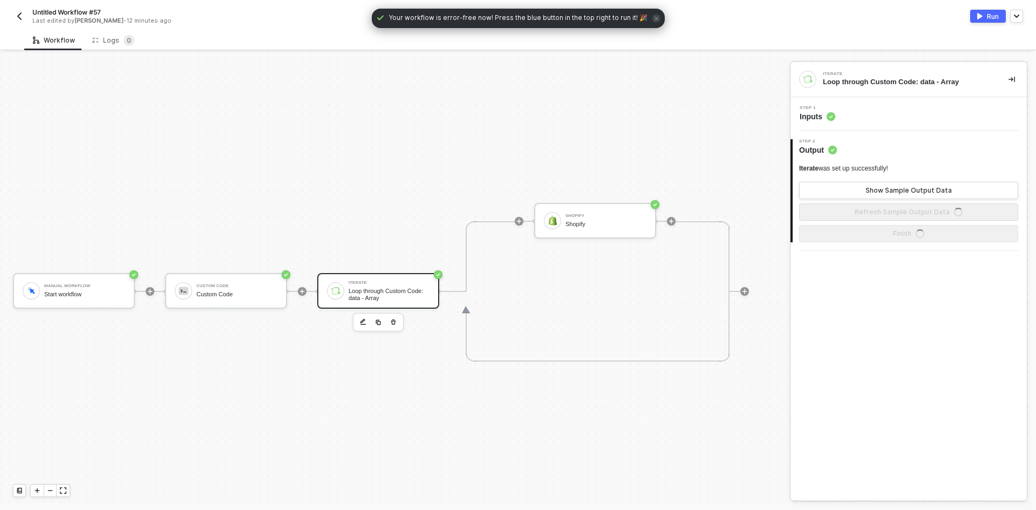
scroll to position [28, 0]
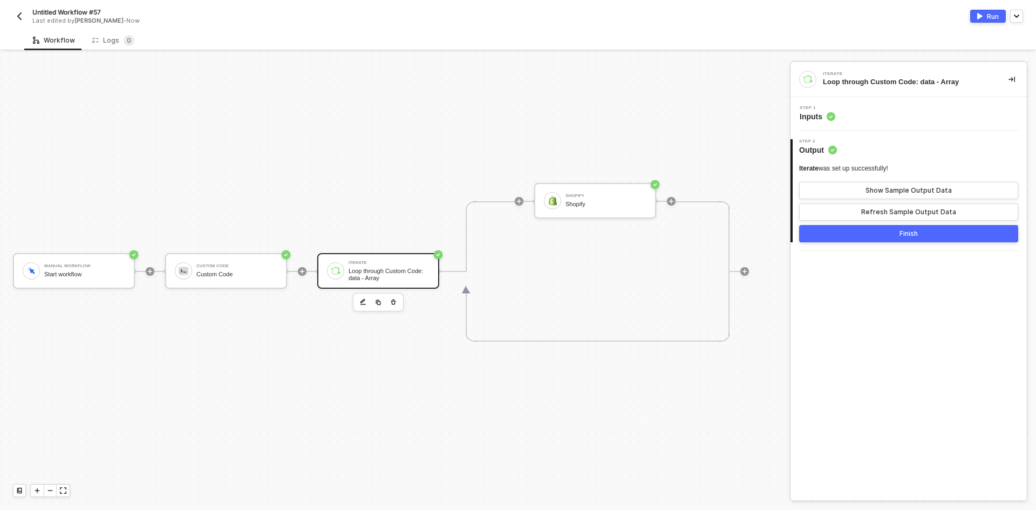
click at [865, 109] on div "Step 1 Inputs" at bounding box center [910, 114] width 234 height 16
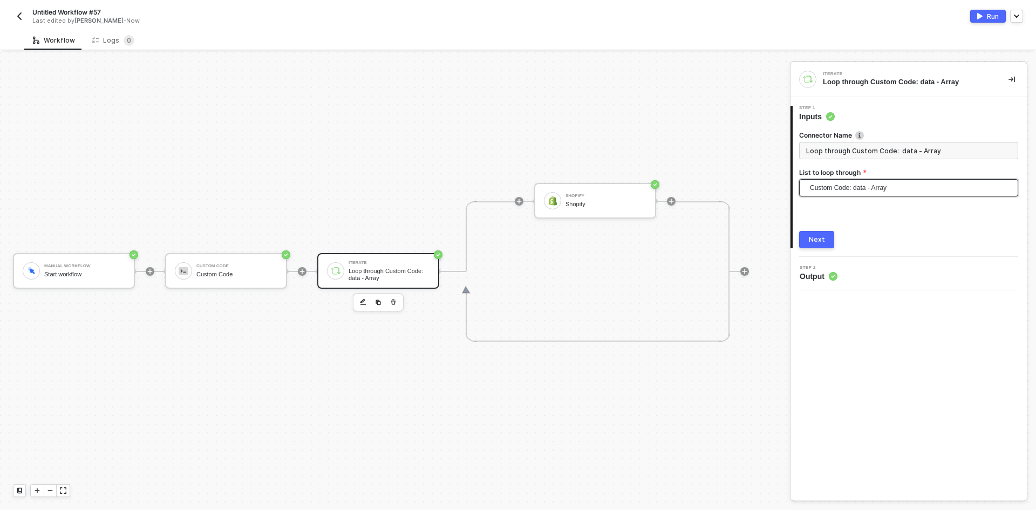
click at [864, 194] on span "Custom Code: data - Array" at bounding box center [911, 188] width 202 height 16
click at [867, 185] on span "Custom Code: data - Array" at bounding box center [911, 188] width 202 height 16
click at [607, 201] on div "Shopify" at bounding box center [606, 204] width 81 height 7
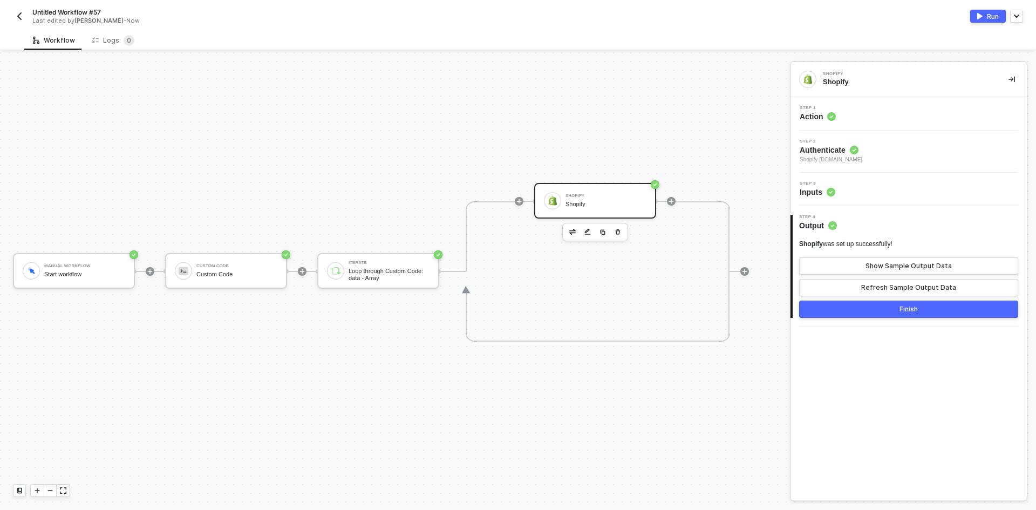
click at [870, 110] on div "Step 1 Action" at bounding box center [910, 114] width 234 height 16
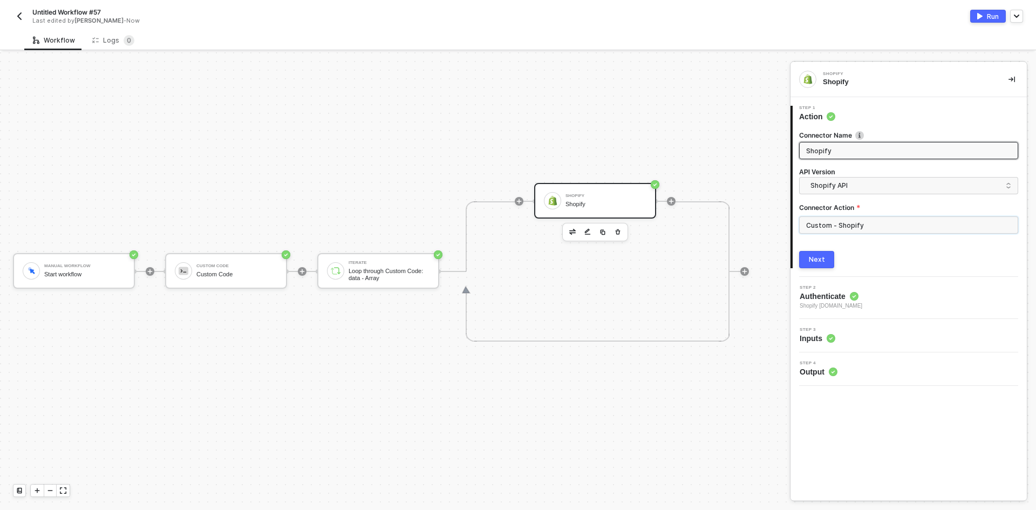
click at [882, 230] on input "Custom - Shopify" at bounding box center [908, 224] width 219 height 17
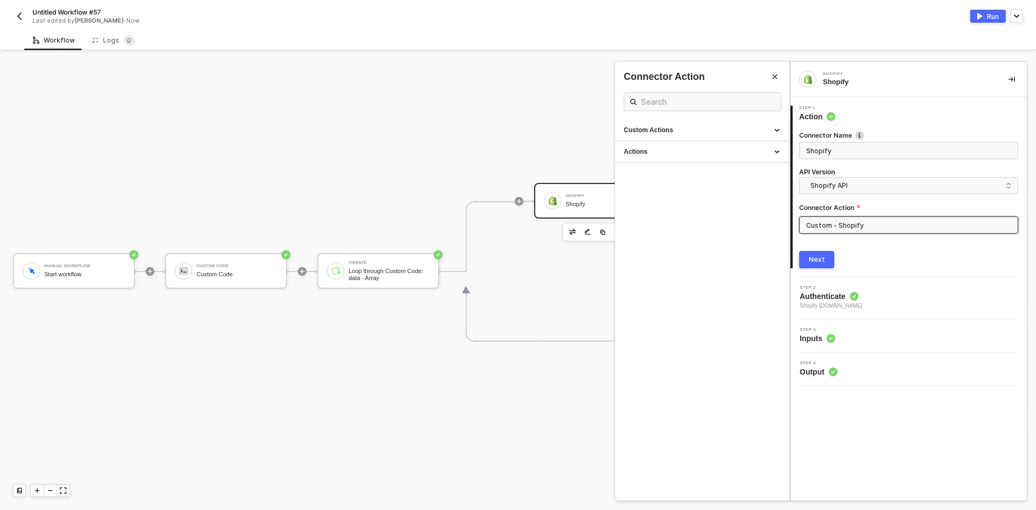
click at [861, 223] on input "Custom - Shopify" at bounding box center [908, 224] width 219 height 17
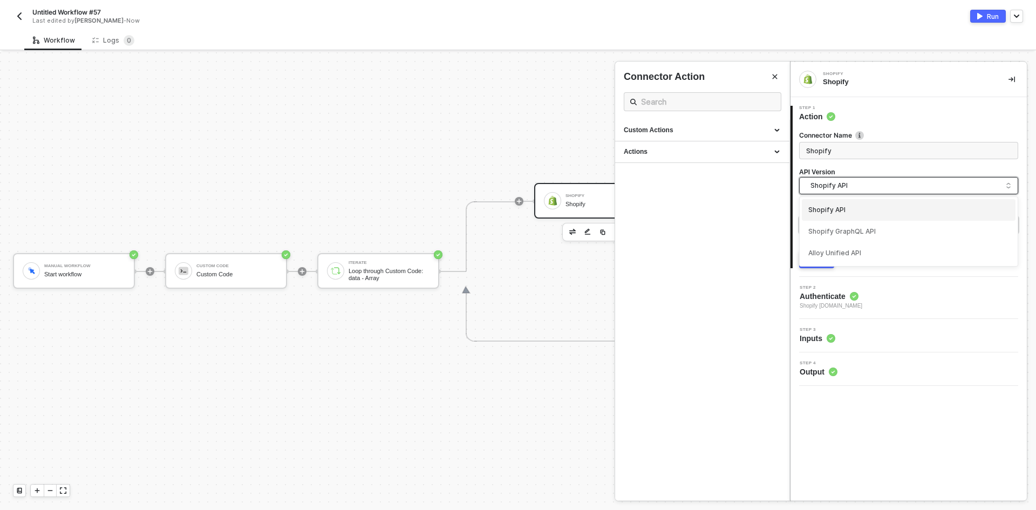
click at [883, 177] on div "Shopify API" at bounding box center [908, 185] width 219 height 17
click at [870, 219] on div "Shopify API" at bounding box center [909, 210] width 214 height 22
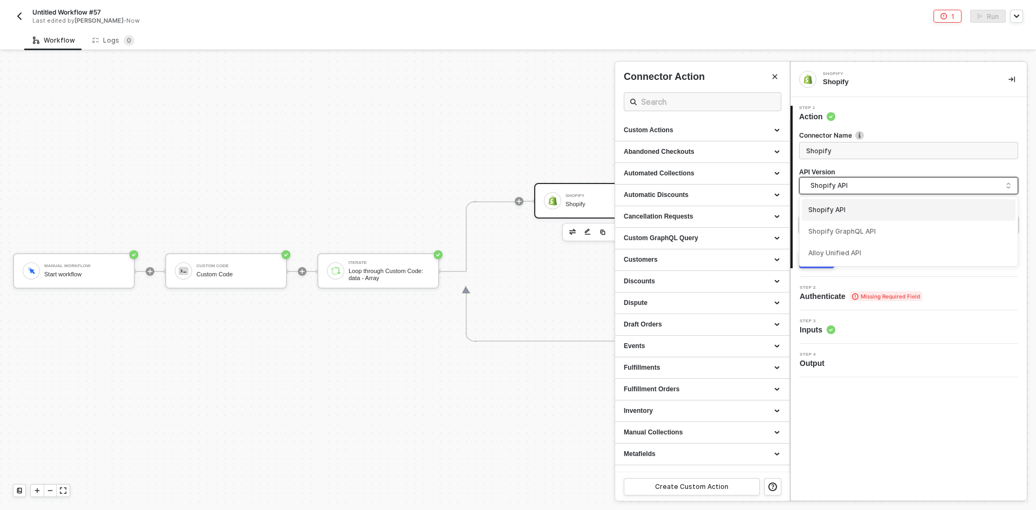
drag, startPoint x: 870, startPoint y: 180, endPoint x: 857, endPoint y: 195, distance: 19.6
click at [871, 179] on div "Shopify API" at bounding box center [908, 185] width 219 height 17
click at [853, 222] on div "Shopify GraphQL API" at bounding box center [909, 232] width 214 height 22
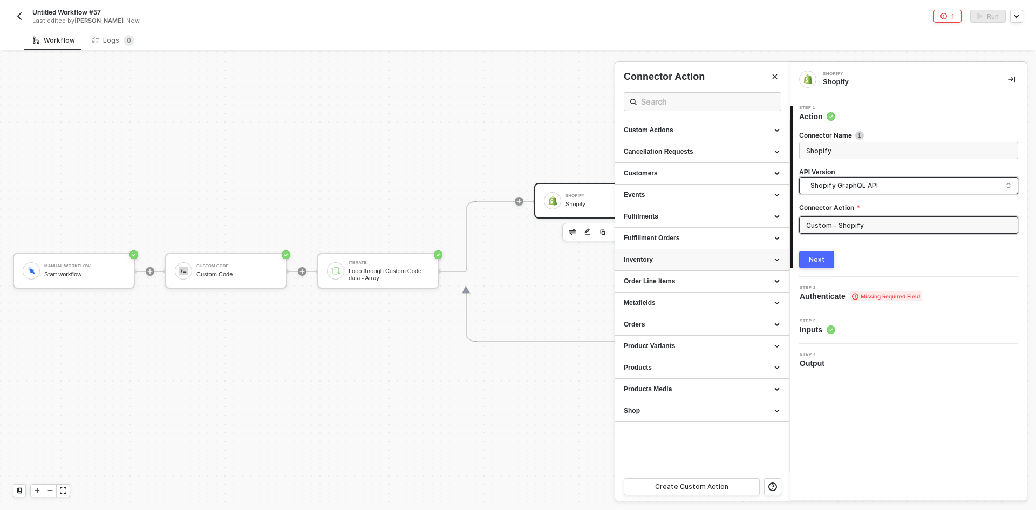
click at [661, 260] on div "Inventory" at bounding box center [702, 259] width 157 height 9
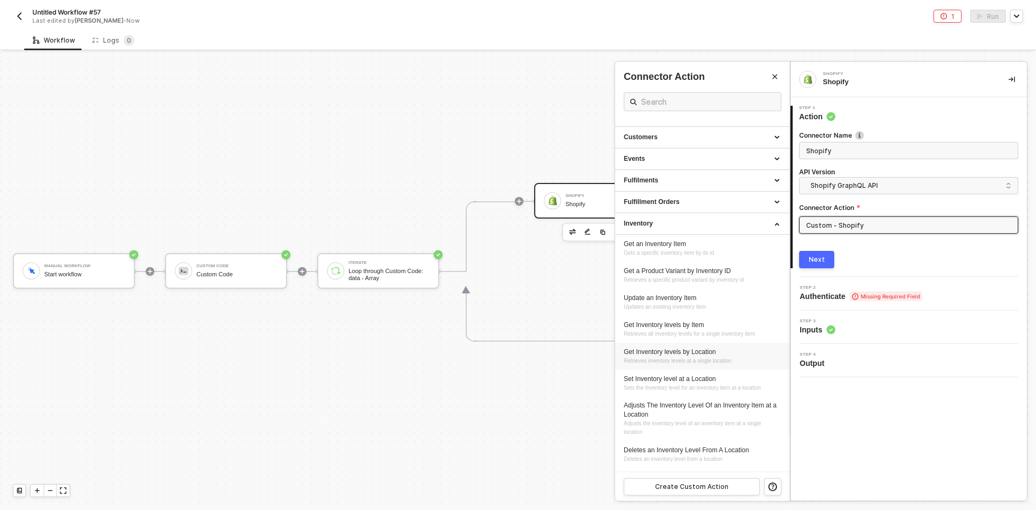
scroll to position [54, 0]
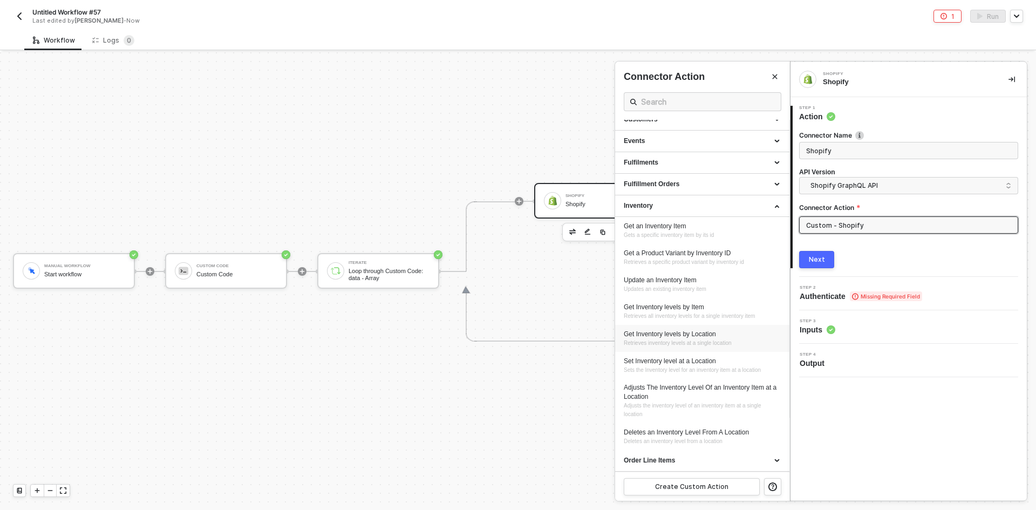
click at [728, 333] on div "Get Inventory levels by Location" at bounding box center [702, 334] width 157 height 9
type input "Inventory - Get Inventory levels by Location"
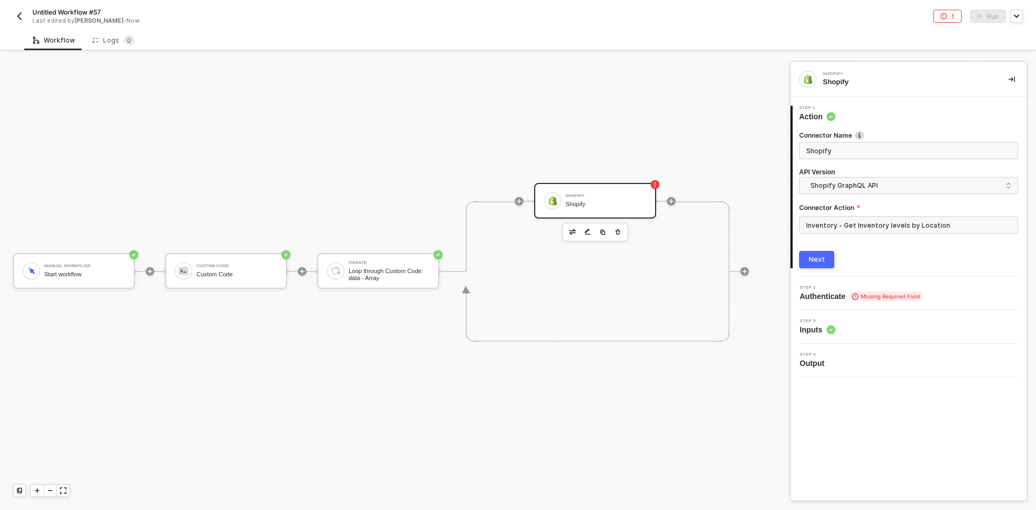
click at [813, 263] on div "Next" at bounding box center [817, 259] width 16 height 9
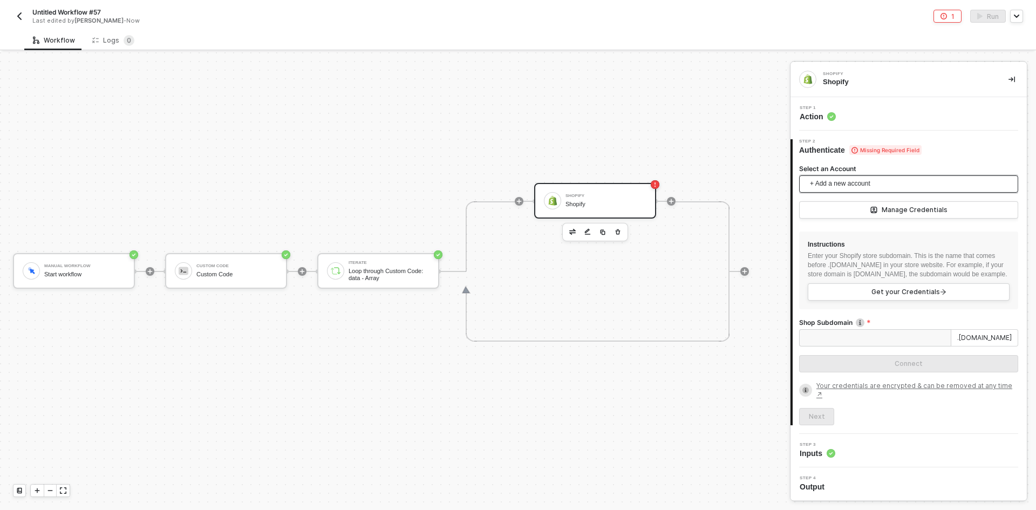
click at [834, 180] on span "+ Add a new account" at bounding box center [911, 183] width 202 height 17
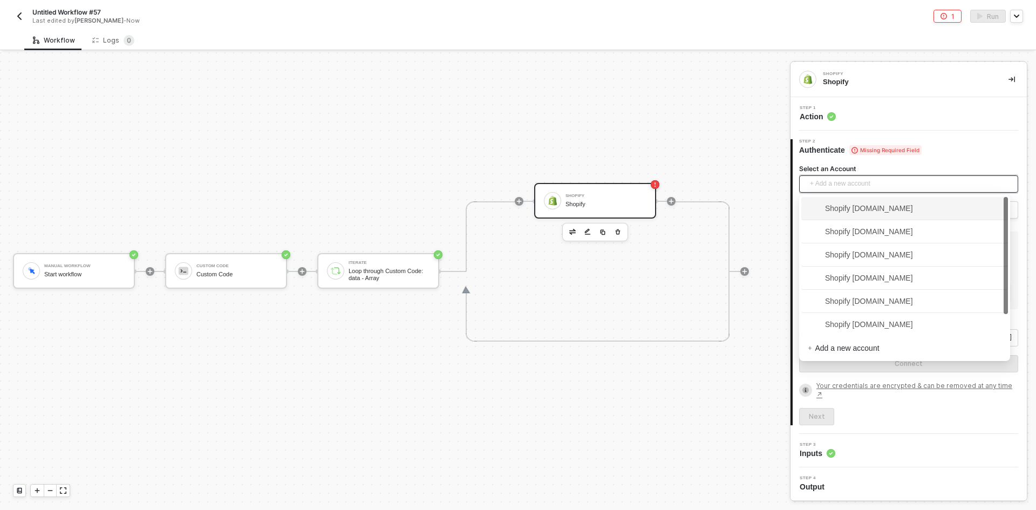
click at [860, 210] on span "Shopify [DOMAIN_NAME]" at bounding box center [860, 208] width 105 height 12
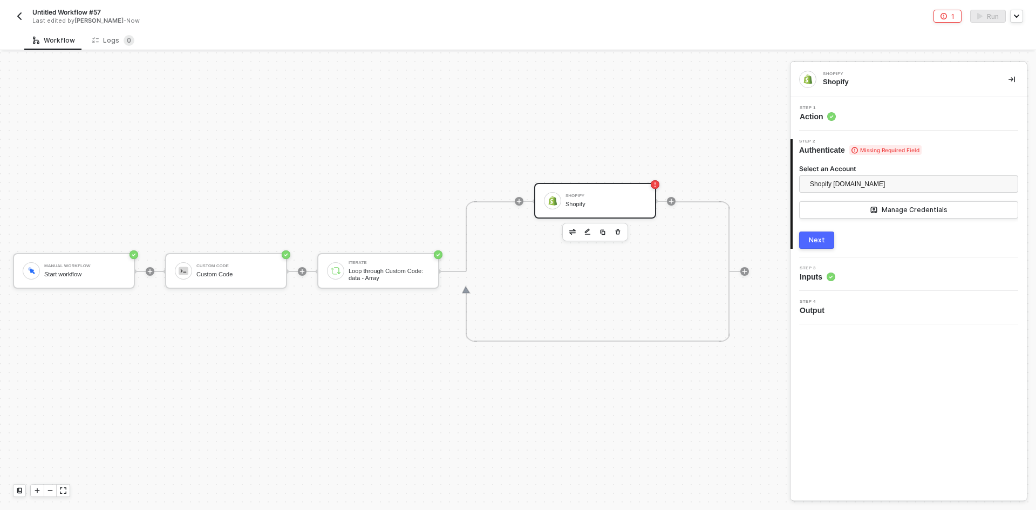
click at [816, 240] on div "Next" at bounding box center [817, 240] width 16 height 9
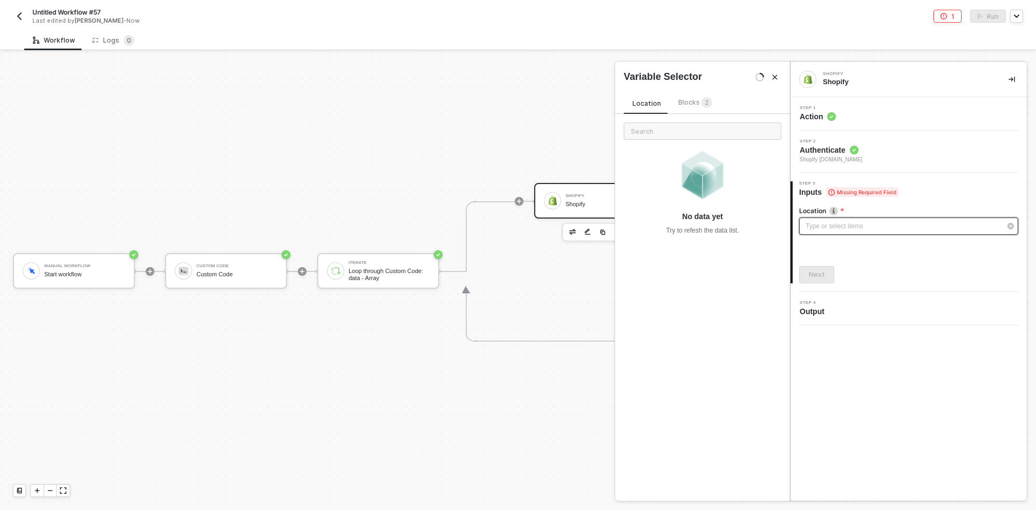
click at [825, 221] on div "Type or select items ﻿" at bounding box center [903, 226] width 195 height 10
click at [724, 188] on div "[STREET_ADDRESS]" at bounding box center [703, 192] width 158 height 18
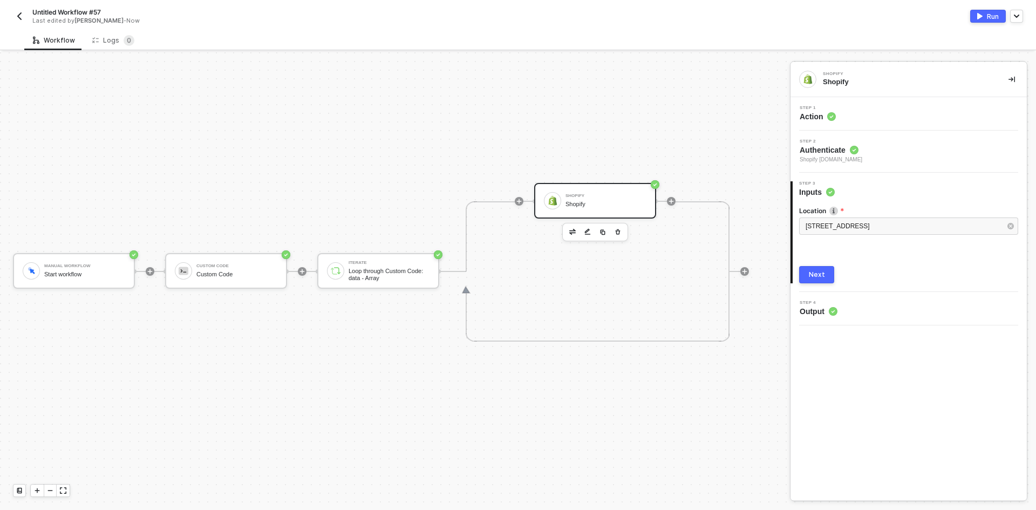
click at [820, 278] on div "Next" at bounding box center [817, 274] width 16 height 9
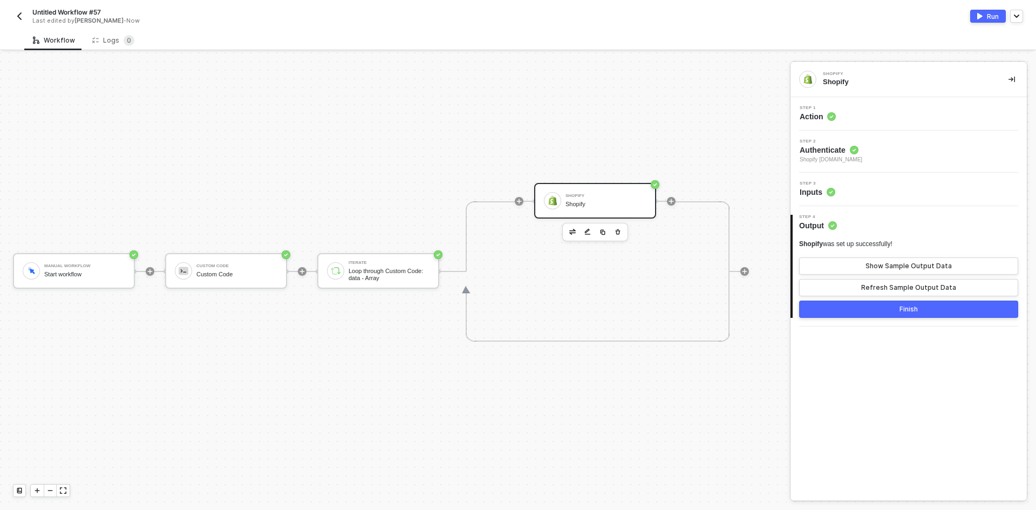
click at [990, 12] on div "Run" at bounding box center [993, 16] width 12 height 9
click at [100, 40] on div "Logs 0" at bounding box center [113, 40] width 42 height 11
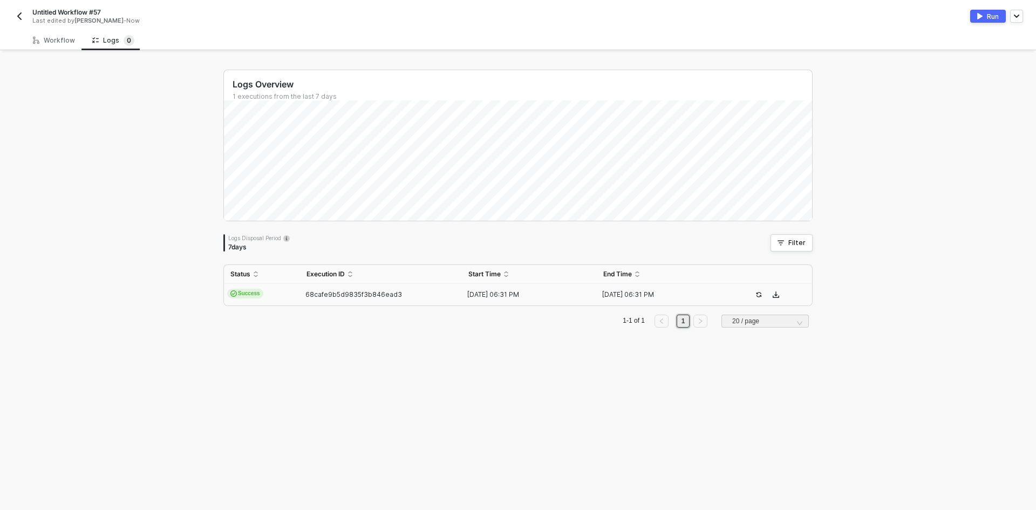
click at [291, 300] on td "Success" at bounding box center [262, 295] width 76 height 22
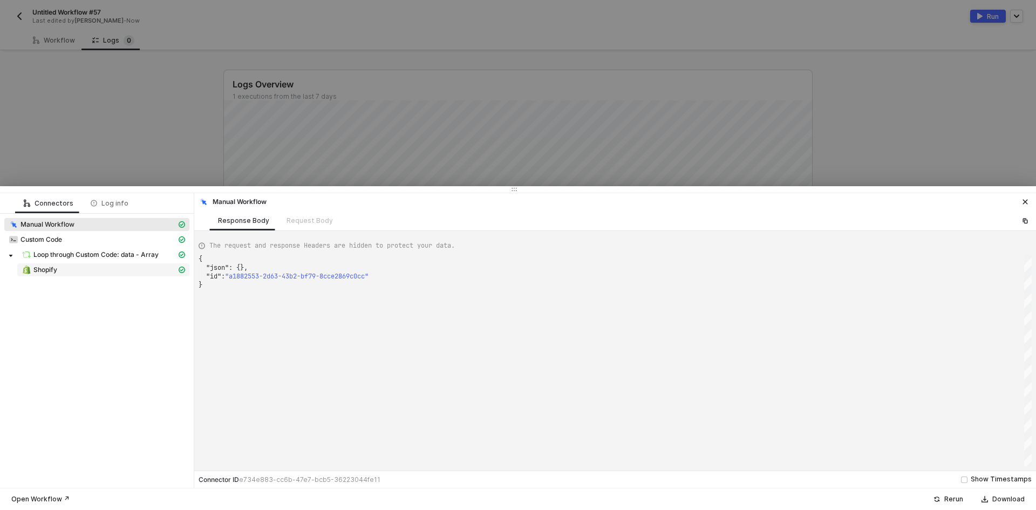
click at [93, 268] on div "Shopify" at bounding box center [99, 270] width 155 height 10
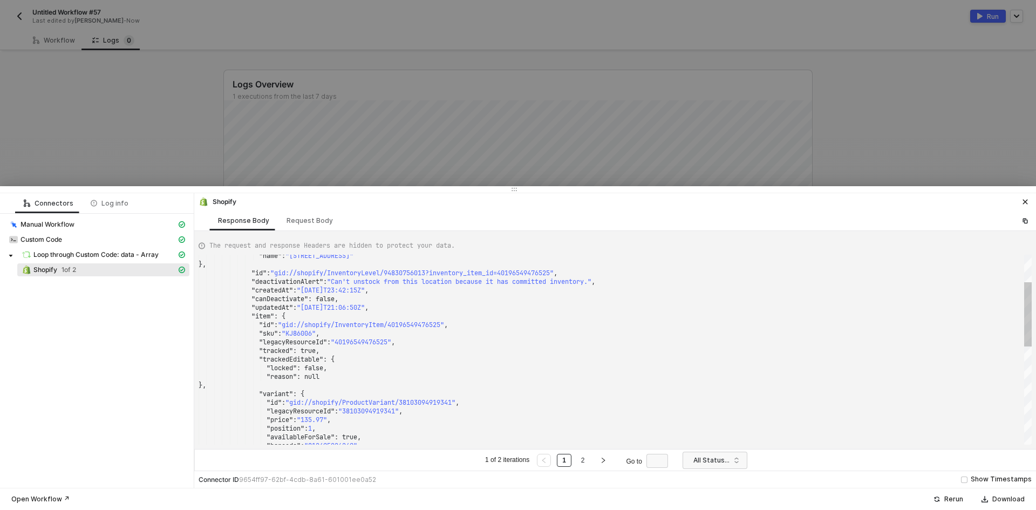
scroll to position [0, 0]
drag, startPoint x: 304, startPoint y: 333, endPoint x: 316, endPoint y: 333, distance: 11.9
type textarea ""tracked": true, "trackedEditable": { "locked": false, "reason": null }, "varia…"
click at [451, 347] on div ""tracked" : true," at bounding box center [615, 351] width 833 height 9
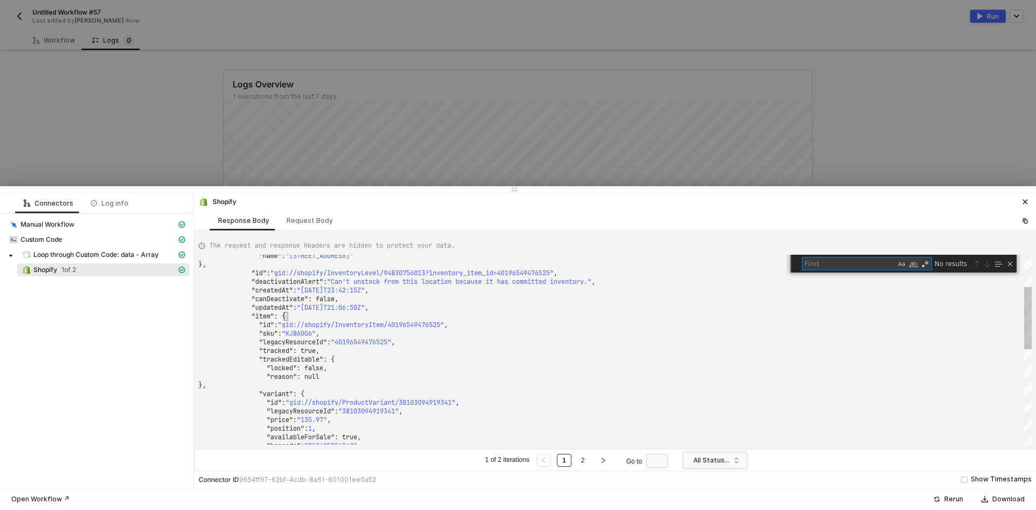
type textarea "0"
type textarea "}, "unitCost": { "amount": "61.29", "currencyCode": "USD" } } } ] }, "statusCod…"
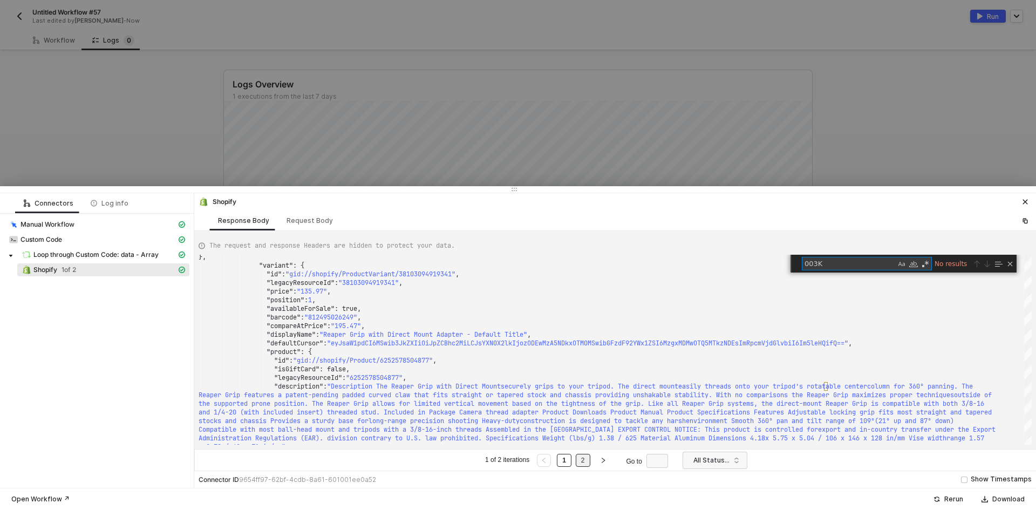
type textarea "003K"
click at [585, 454] on link "2" at bounding box center [583, 460] width 10 height 12
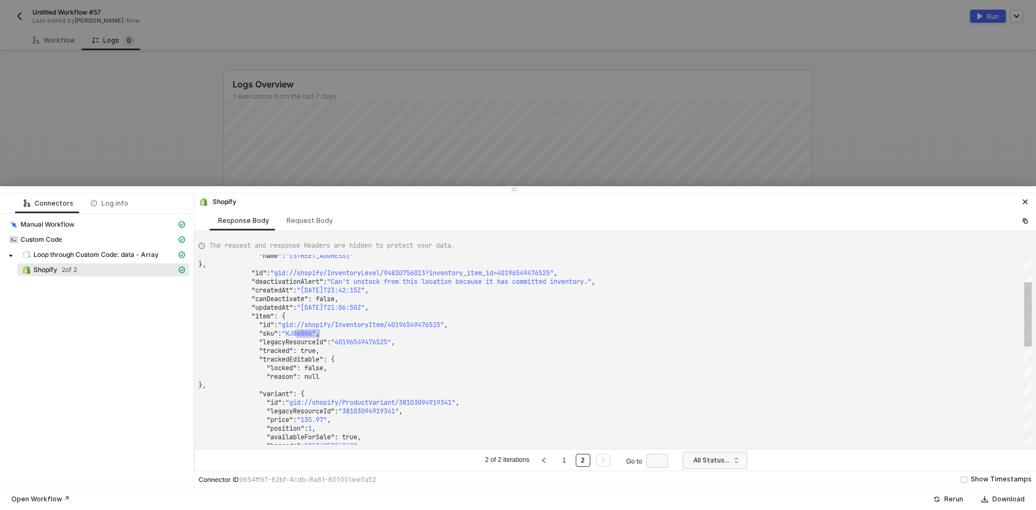
drag, startPoint x: 294, startPoint y: 329, endPoint x: 317, endPoint y: 329, distance: 23.2
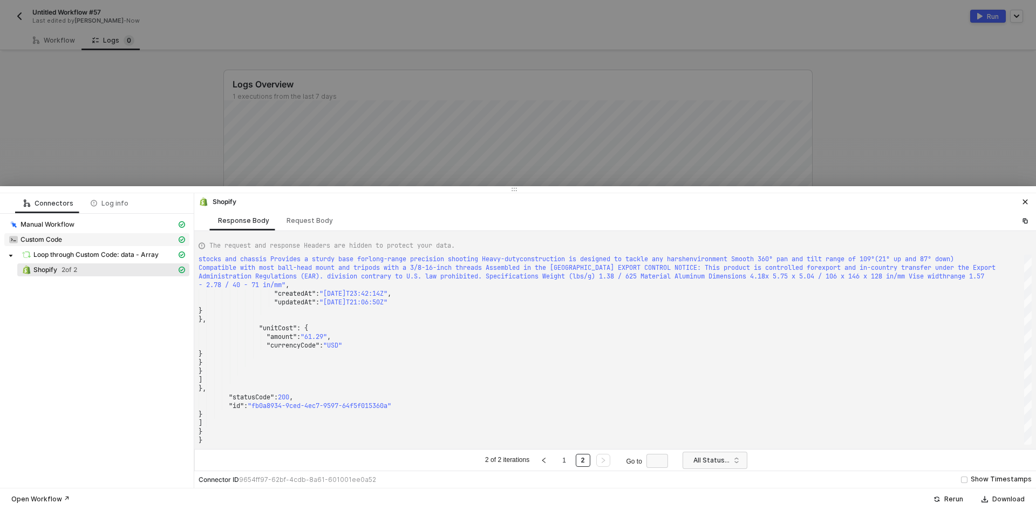
click at [108, 235] on div "Custom Code" at bounding box center [93, 240] width 168 height 10
type textarea "{ "json": { "data": { "array": [ { "material": "KJ85003K" }, { "material": "KJ8…"
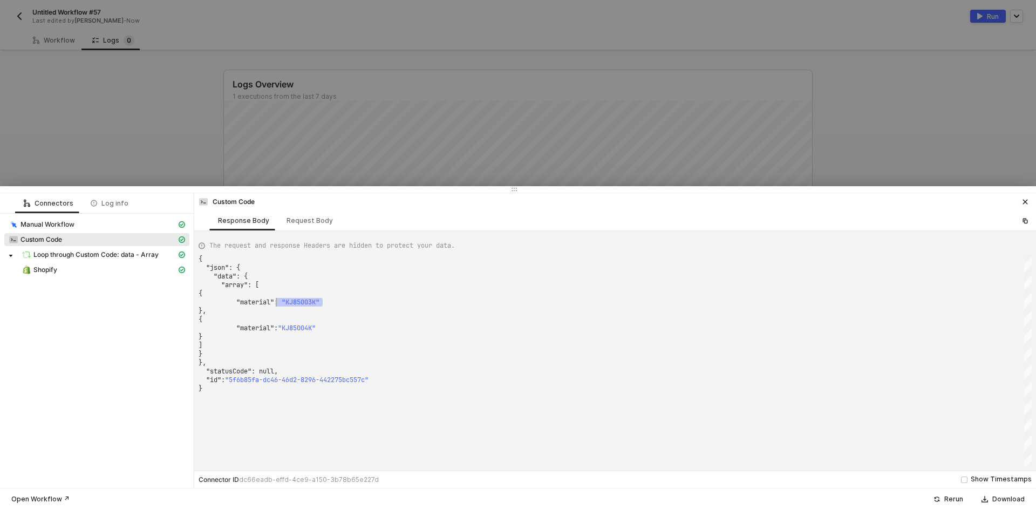
drag, startPoint x: 329, startPoint y: 303, endPoint x: 293, endPoint y: 303, distance: 36.7
click at [132, 255] on span "Loop through Custom Code: data - Array" at bounding box center [95, 254] width 125 height 9
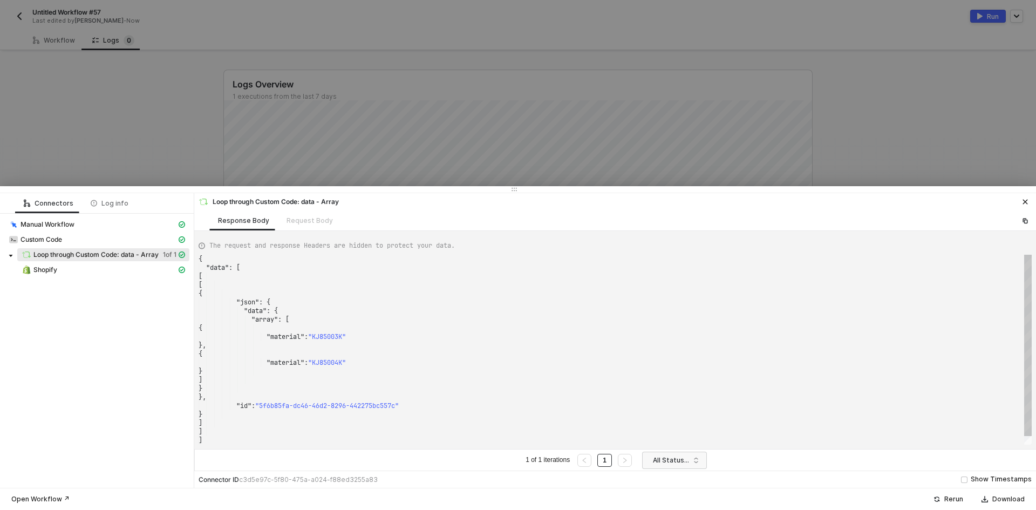
click at [123, 280] on div "Manual Workflow Custom Code Loop through Custom Code: data - Array 1 of 1 Shopi…" at bounding box center [97, 248] width 194 height 69
click at [124, 271] on div "Shopify" at bounding box center [99, 270] width 155 height 10
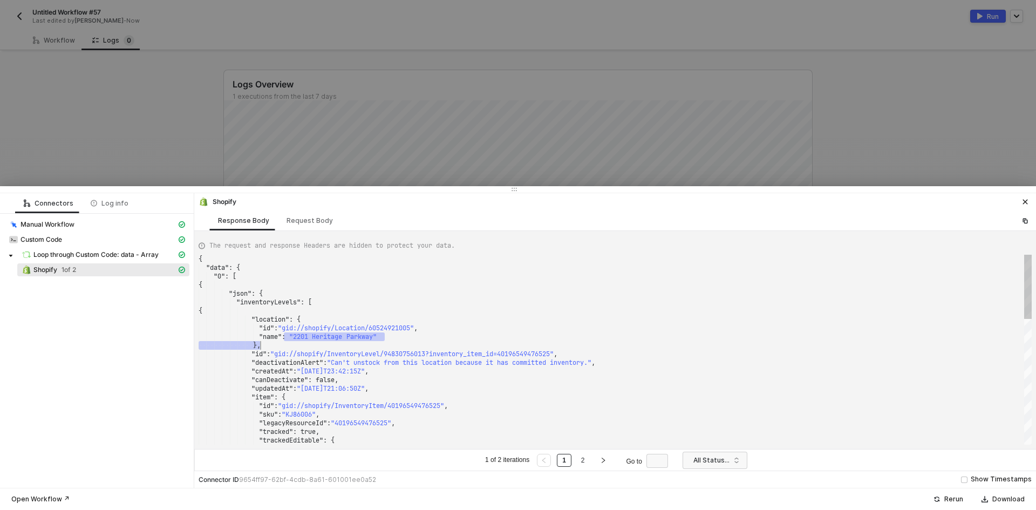
drag, startPoint x: 329, startPoint y: 331, endPoint x: 400, endPoint y: 342, distance: 71.4
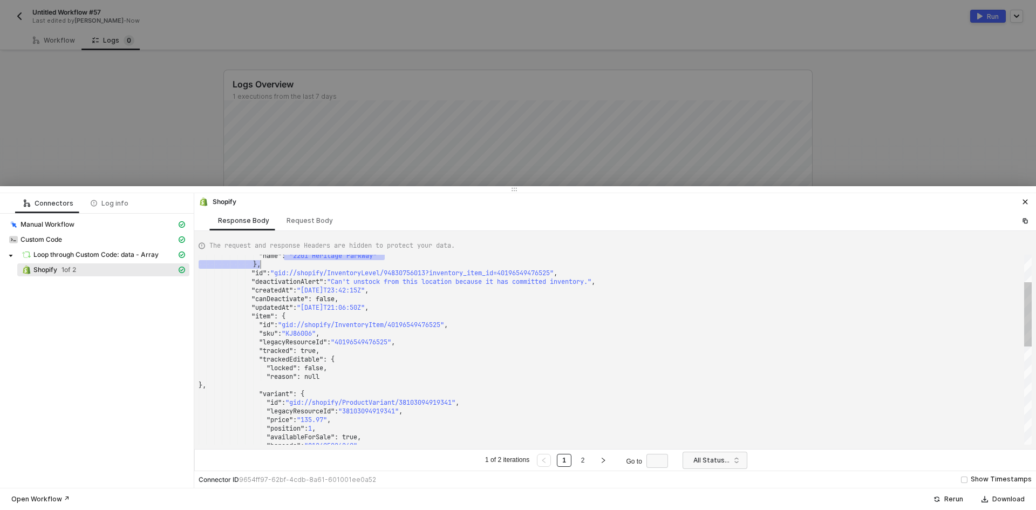
type textarea "}, "id": "gid://shopify/InventoryLevel/94830756013?inventory_item_id=4019654947…"
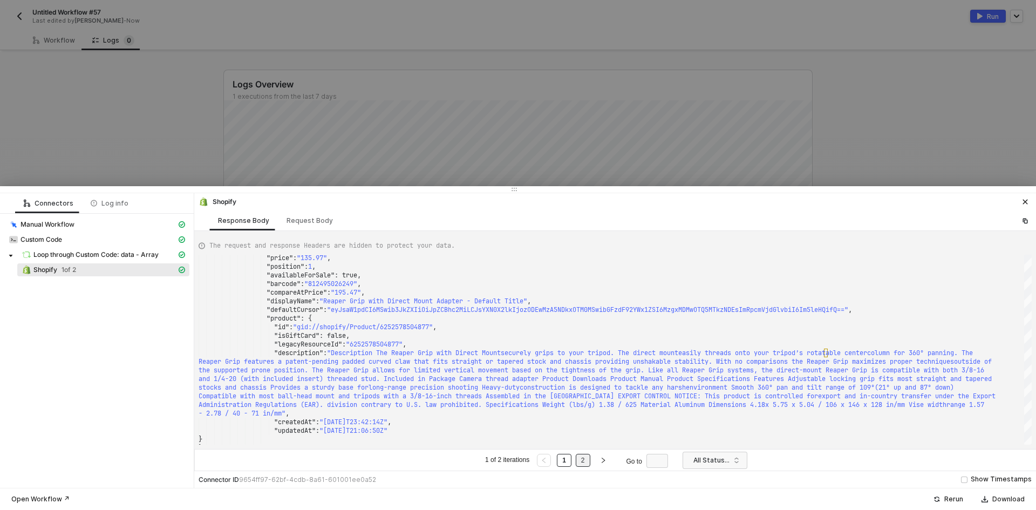
click at [582, 463] on link "2" at bounding box center [583, 460] width 10 height 12
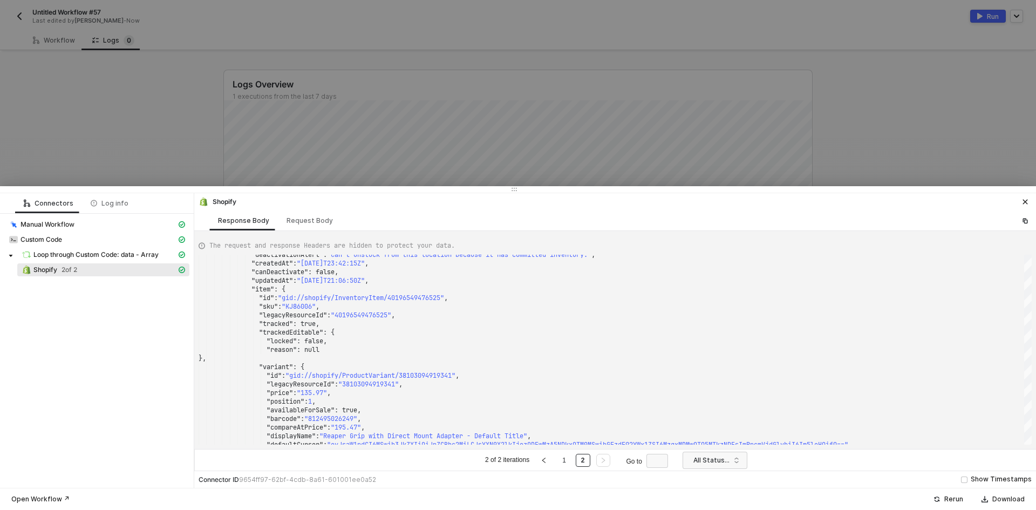
click at [131, 91] on div at bounding box center [518, 255] width 1036 height 510
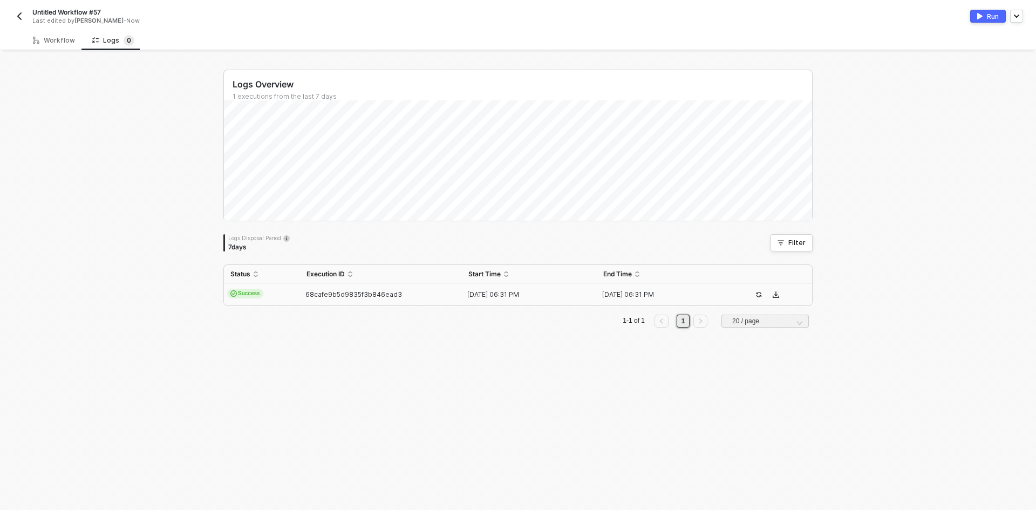
click at [14, 23] on div "Untitled Workflow #57 Last edited by Scott Cogswell - Now" at bounding box center [265, 16] width 505 height 17
click at [15, 18] on button "button" at bounding box center [19, 16] width 13 height 13
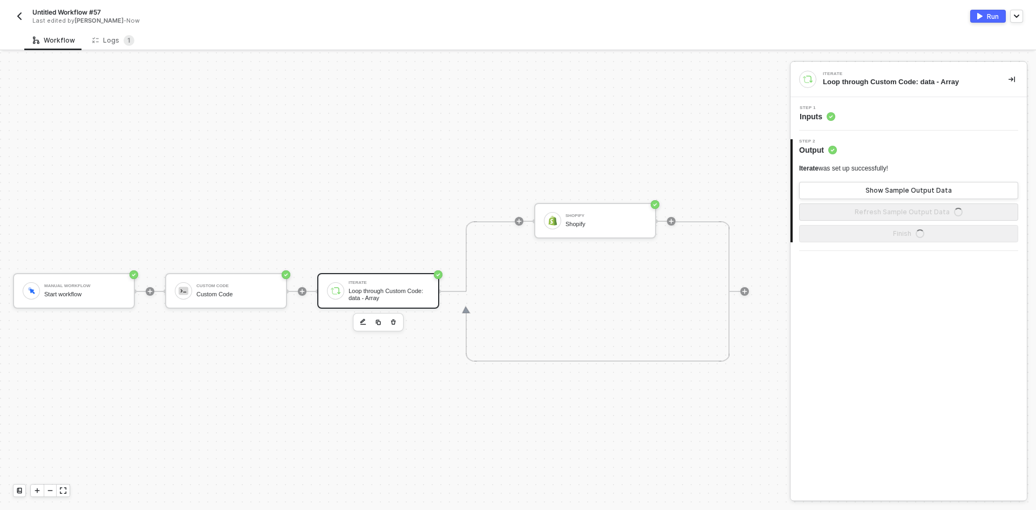
scroll to position [28, 0]
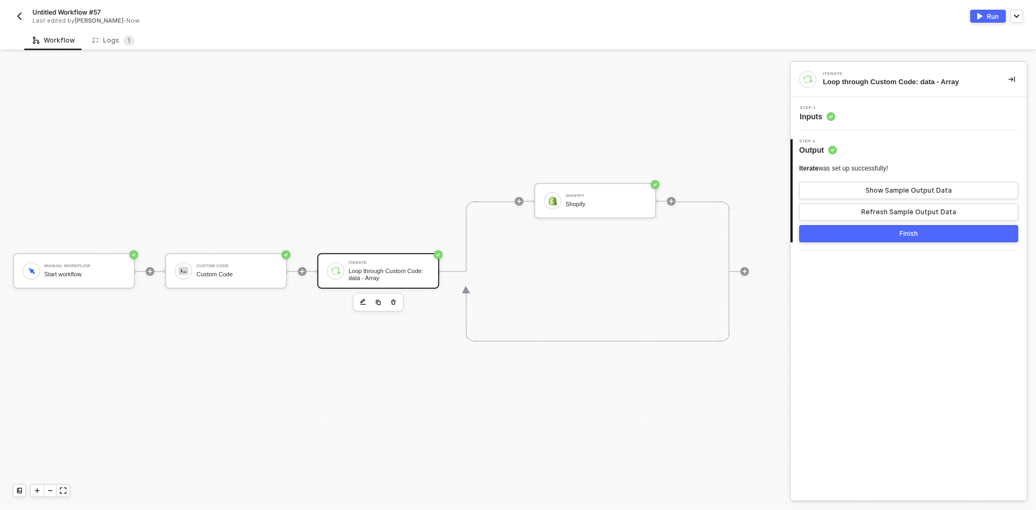
click at [887, 113] on div "Step 1 Inputs" at bounding box center [910, 114] width 234 height 16
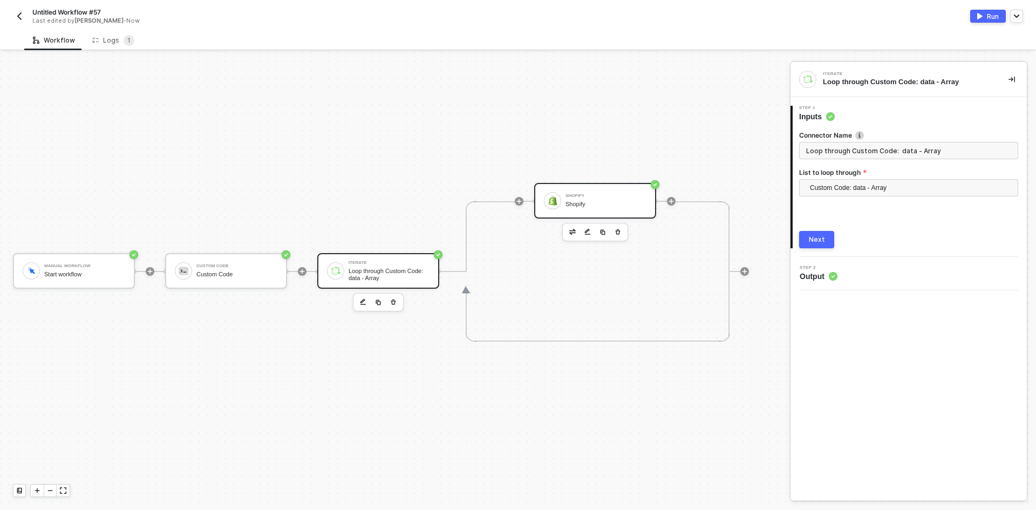
click at [605, 201] on div "Shopify" at bounding box center [606, 204] width 81 height 7
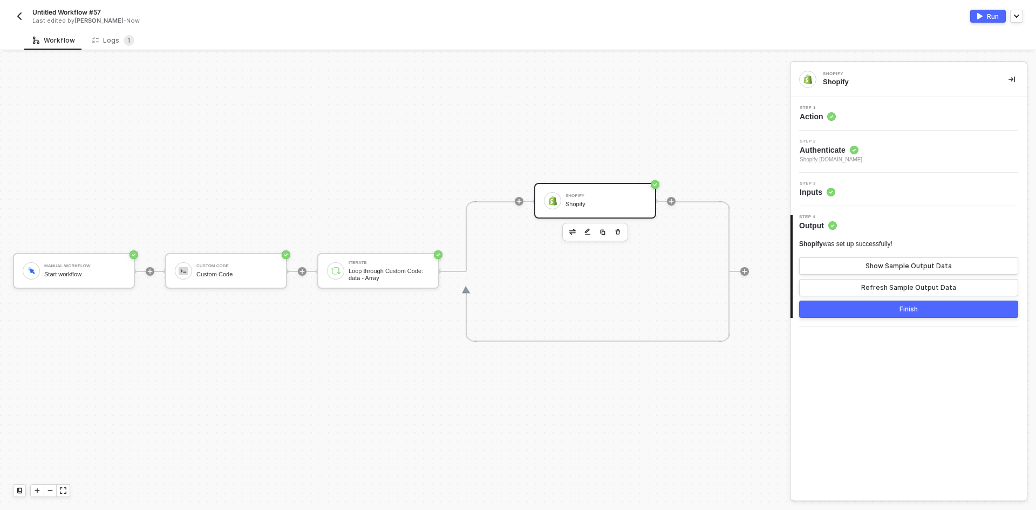
click at [854, 176] on div "Step 3 Inputs" at bounding box center [909, 189] width 236 height 33
click at [873, 182] on div "Step 3 Inputs" at bounding box center [910, 189] width 234 height 16
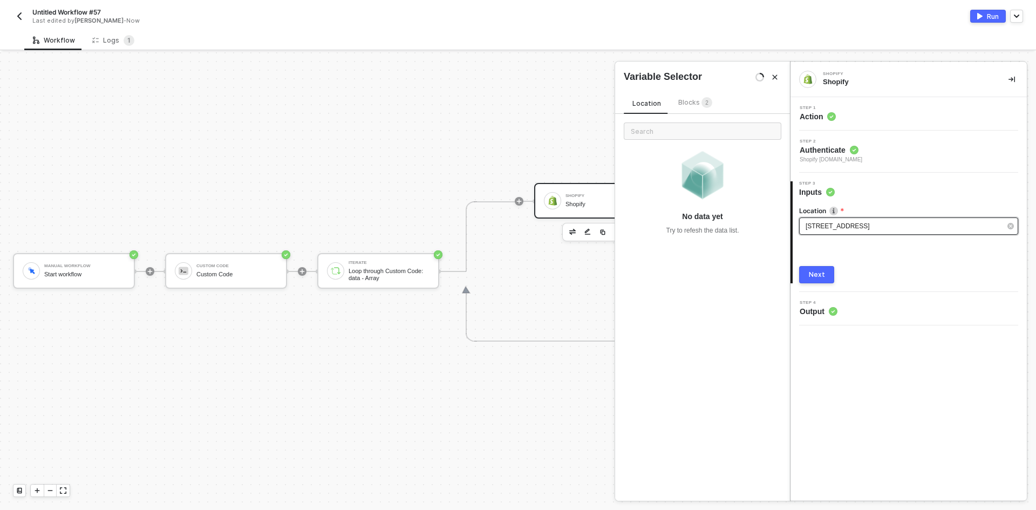
click at [859, 223] on span "2201 Heritage Parkway" at bounding box center [838, 226] width 64 height 8
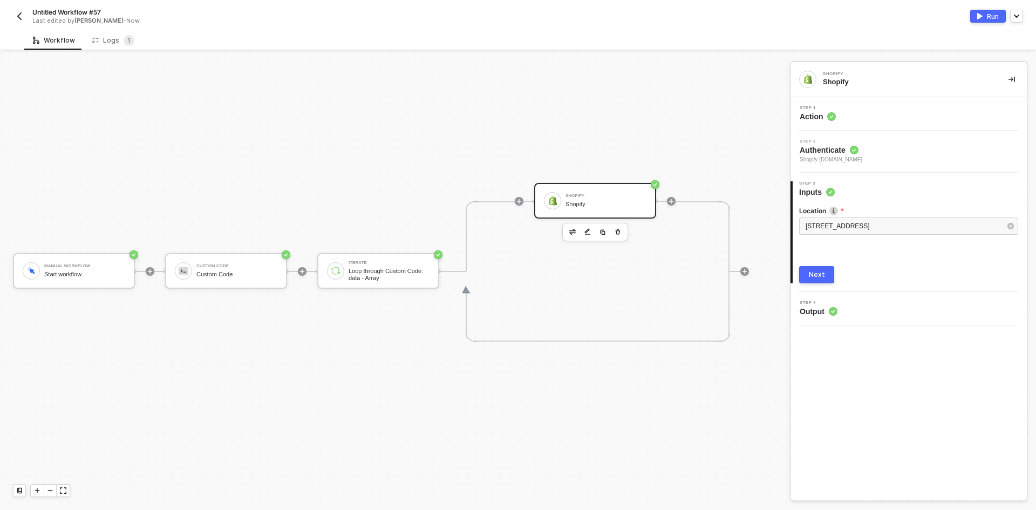
click at [895, 111] on div "Step 1 Action" at bounding box center [910, 114] width 234 height 16
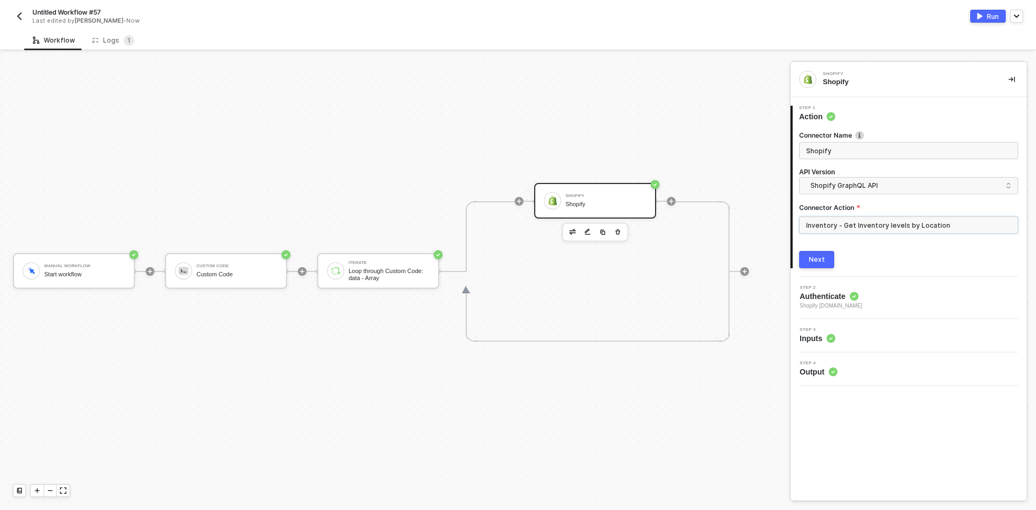
click at [870, 230] on input "Inventory - Get Inventory levels by Location" at bounding box center [908, 224] width 219 height 17
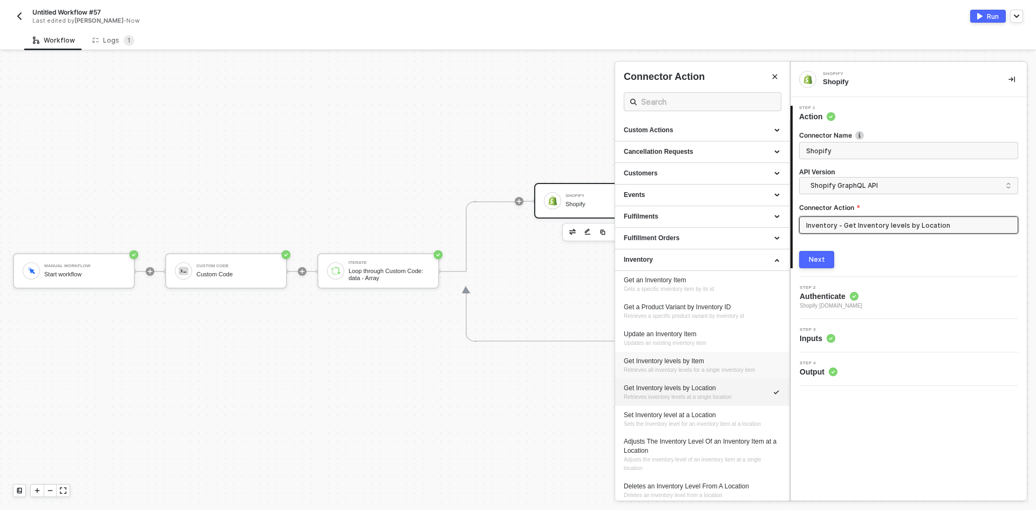
click at [710, 362] on div "Get Inventory levels by Item" at bounding box center [702, 361] width 157 height 9
type input "Retrieves all inventory levels for a single inventory item"
type input "Inventory - Get Inventory levels by Item"
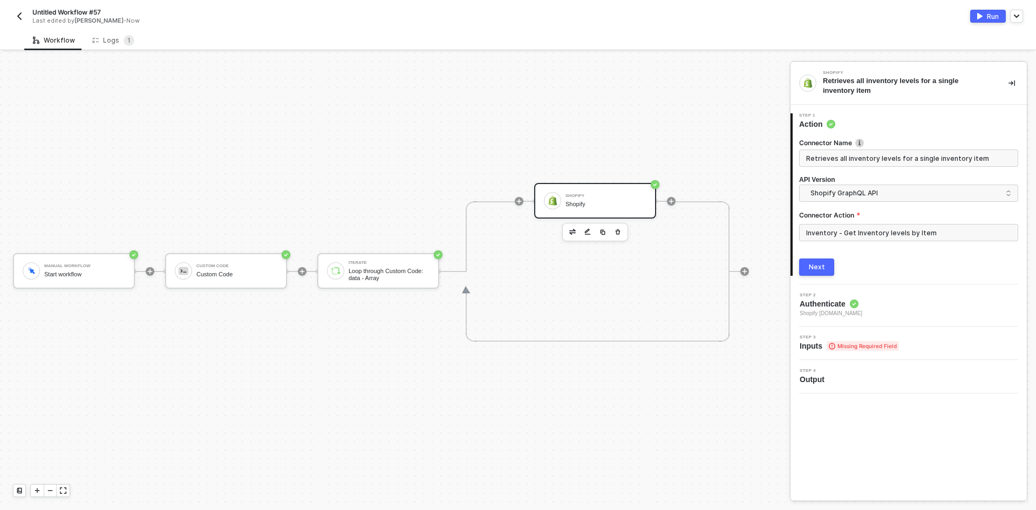
click at [824, 268] on div "Next" at bounding box center [817, 267] width 16 height 9
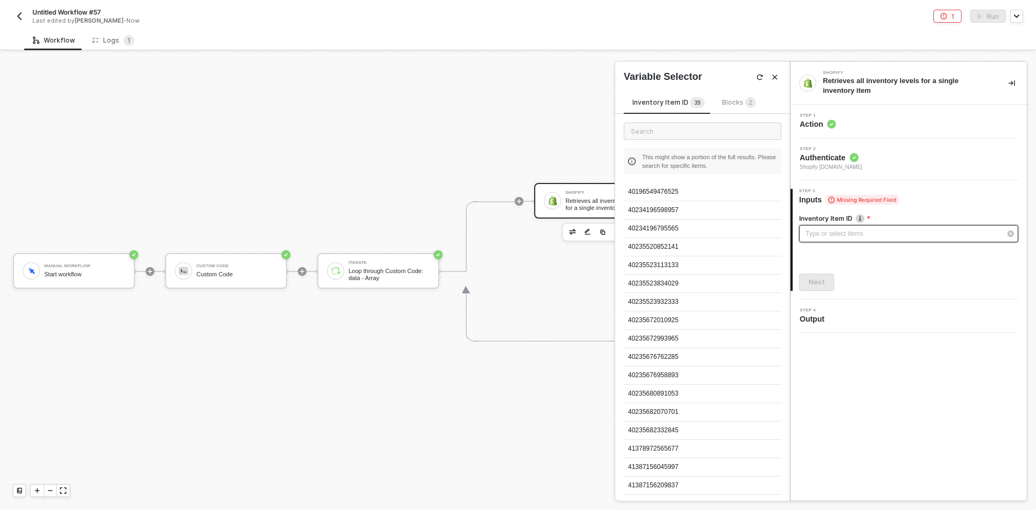
click at [818, 232] on div "Type or select items ﻿" at bounding box center [903, 234] width 195 height 10
click at [933, 120] on div "Step 1 Action" at bounding box center [910, 121] width 234 height 16
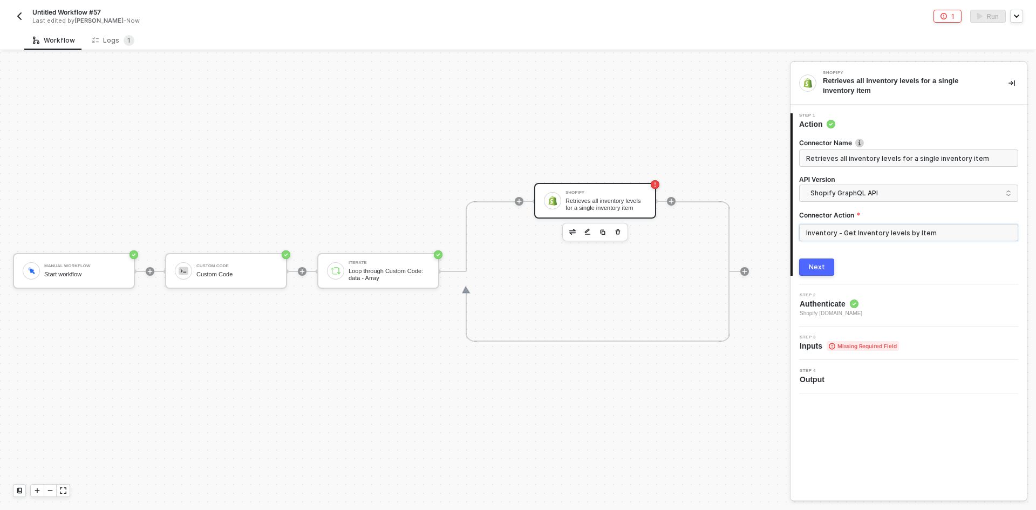
click at [880, 234] on input "Inventory - Get Inventory levels by Item" at bounding box center [908, 232] width 219 height 17
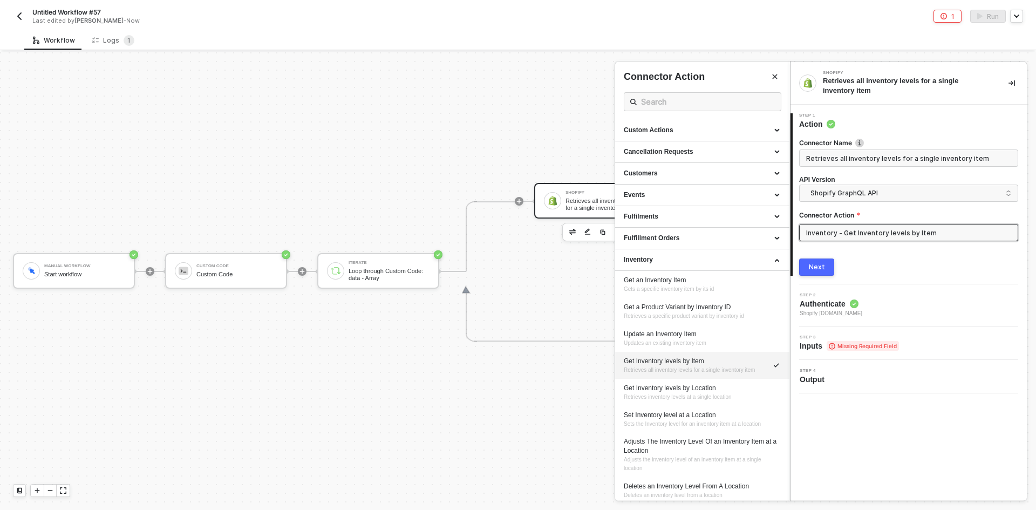
click at [733, 364] on div "Get Inventory levels by Item" at bounding box center [702, 361] width 157 height 9
click at [937, 339] on div "Step 3 Inputs Missing Required Field" at bounding box center [910, 343] width 234 height 16
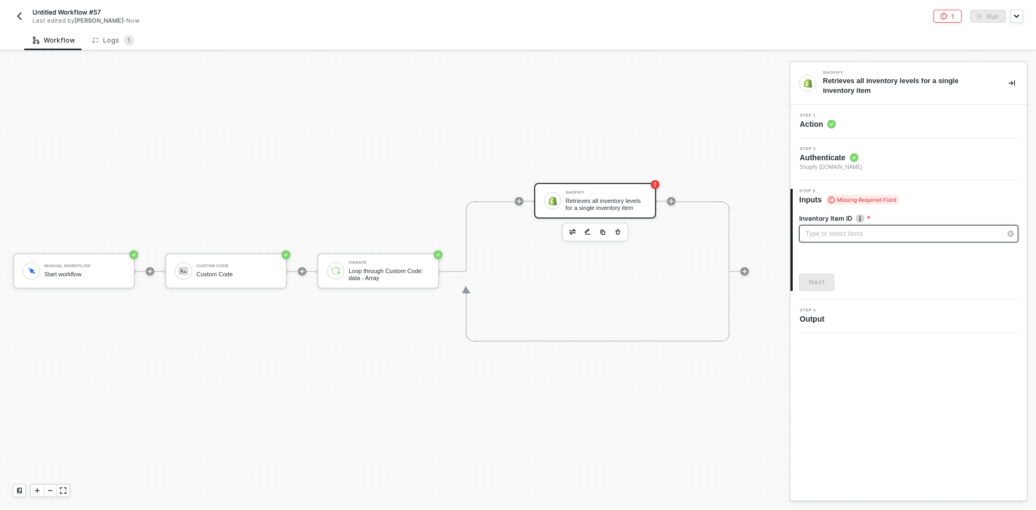
click at [904, 230] on div "Type or select items ﻿" at bounding box center [903, 234] width 195 height 10
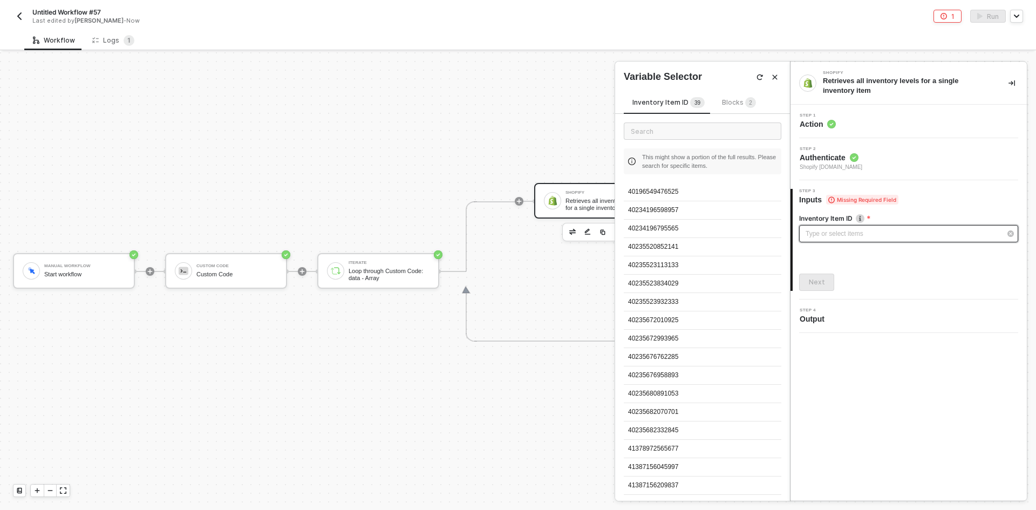
click at [960, 242] on div "Type or select items ﻿" at bounding box center [908, 233] width 219 height 17
click at [813, 282] on div "Next" at bounding box center [817, 282] width 16 height 9
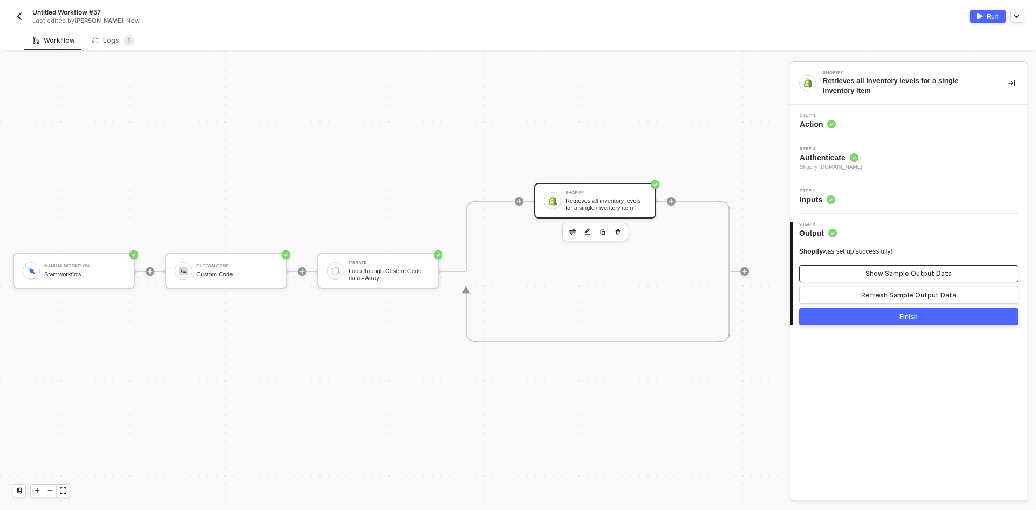
click at [965, 271] on button "Show Sample Output Data" at bounding box center [908, 273] width 219 height 17
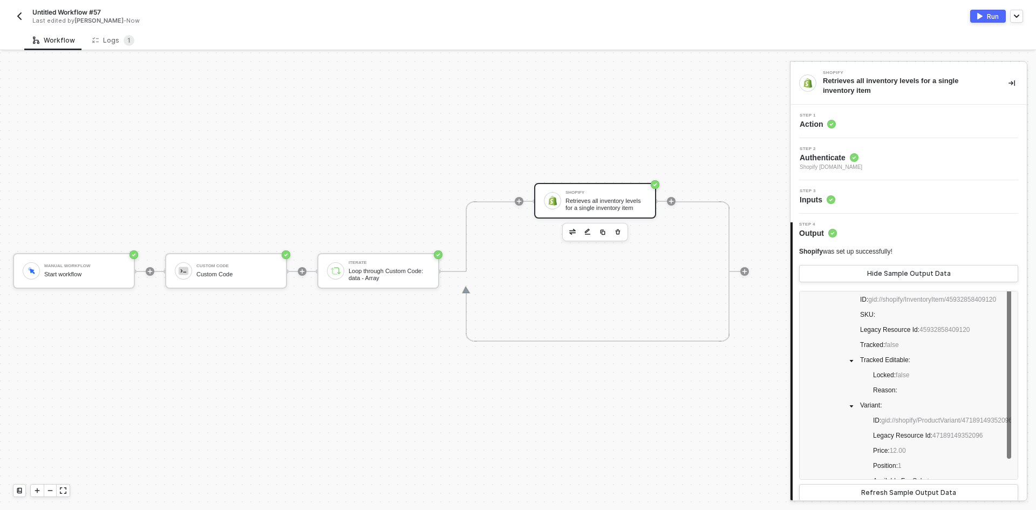
scroll to position [0, 0]
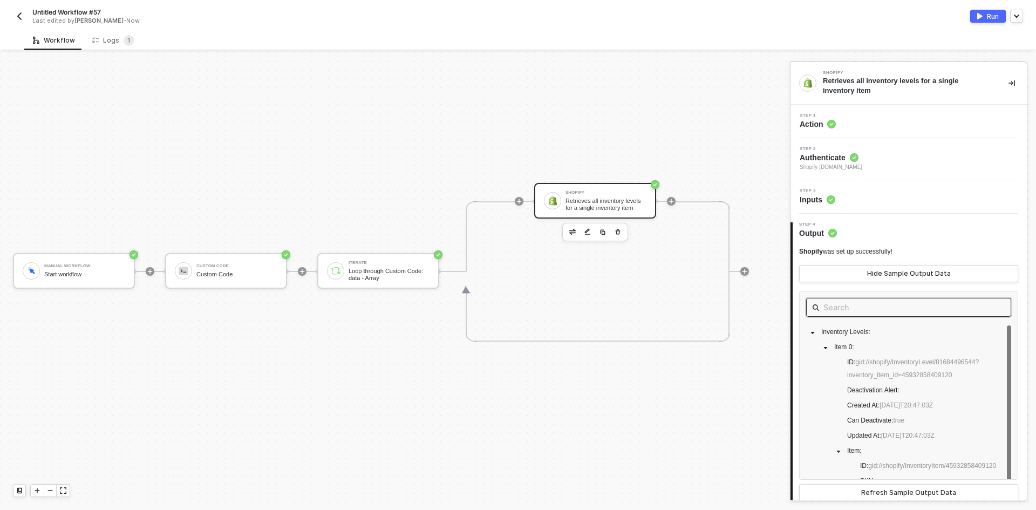
click at [893, 314] on input "text" at bounding box center [909, 307] width 171 height 13
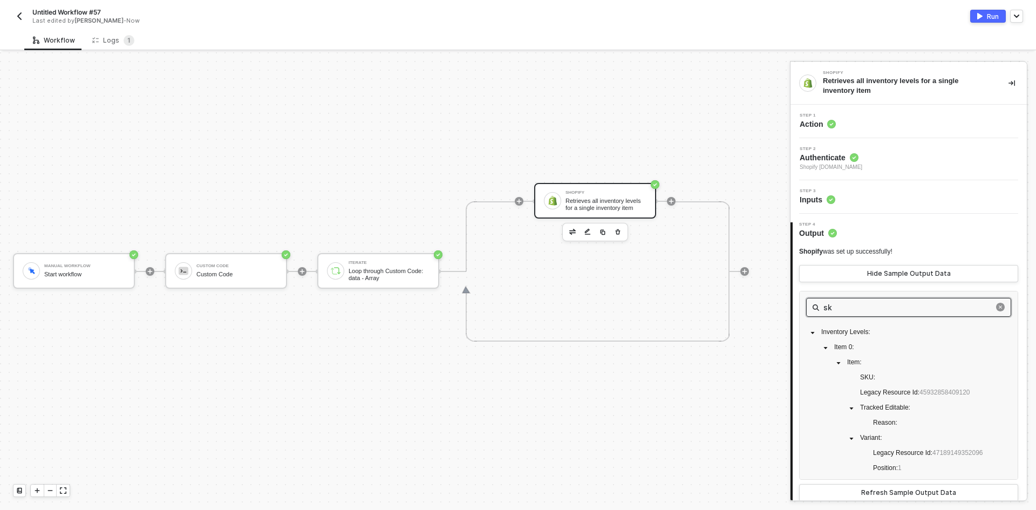
type input "sku"
click at [996, 303] on icon "close-circle" at bounding box center [1000, 307] width 9 height 9
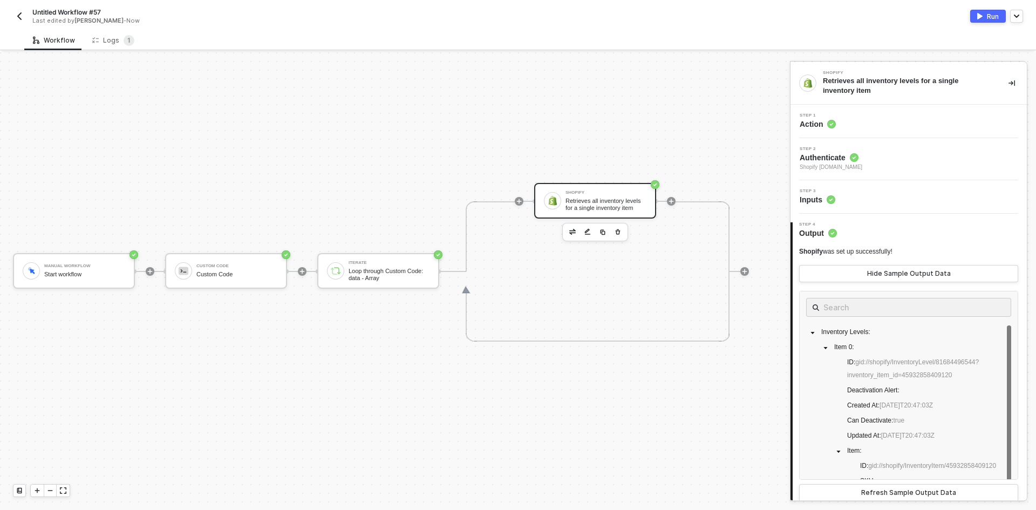
click at [979, 11] on button "Run" at bounding box center [988, 16] width 36 height 13
click at [113, 33] on div "Logs 1" at bounding box center [113, 40] width 59 height 20
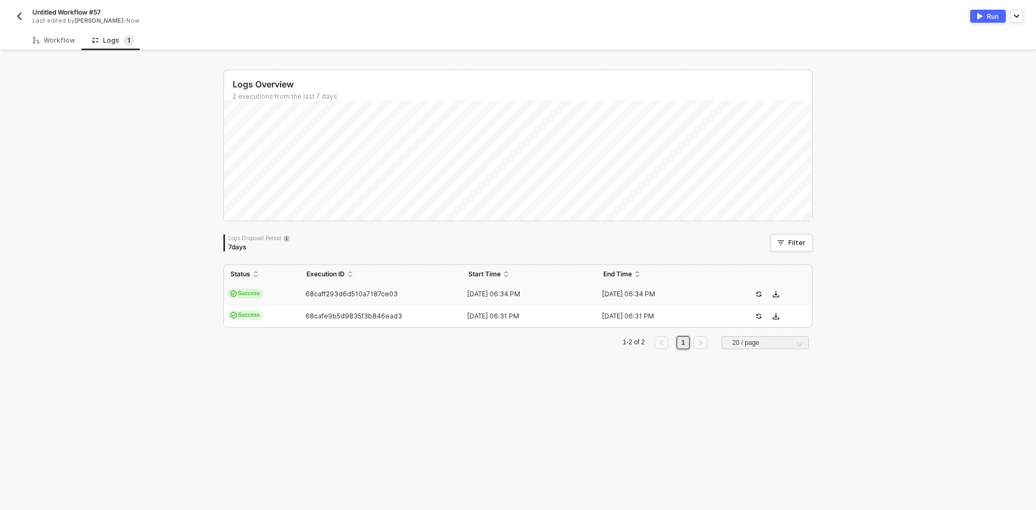
click at [284, 293] on td "Success" at bounding box center [262, 295] width 76 height 22
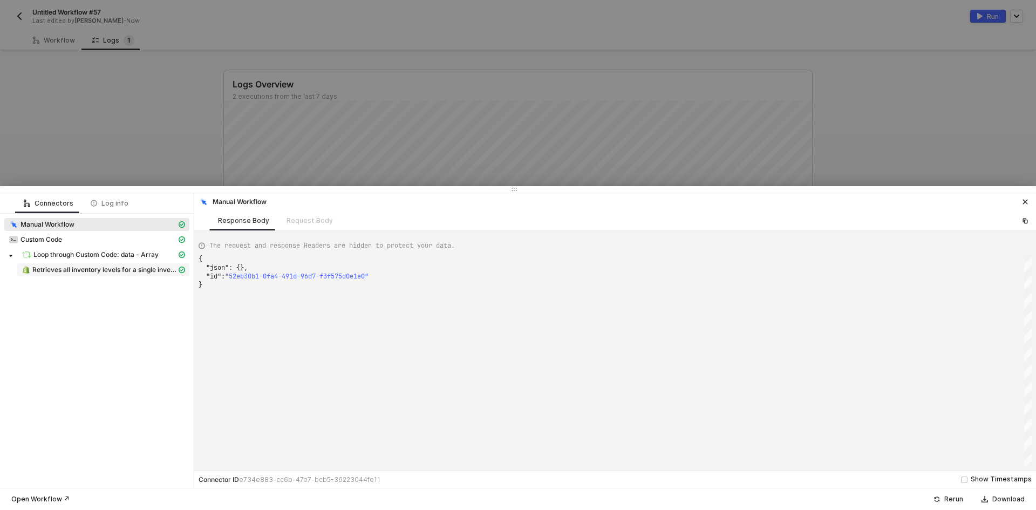
click at [148, 271] on span "Retrieves all inventory levels for a single inventory item" at bounding box center [104, 270] width 144 height 9
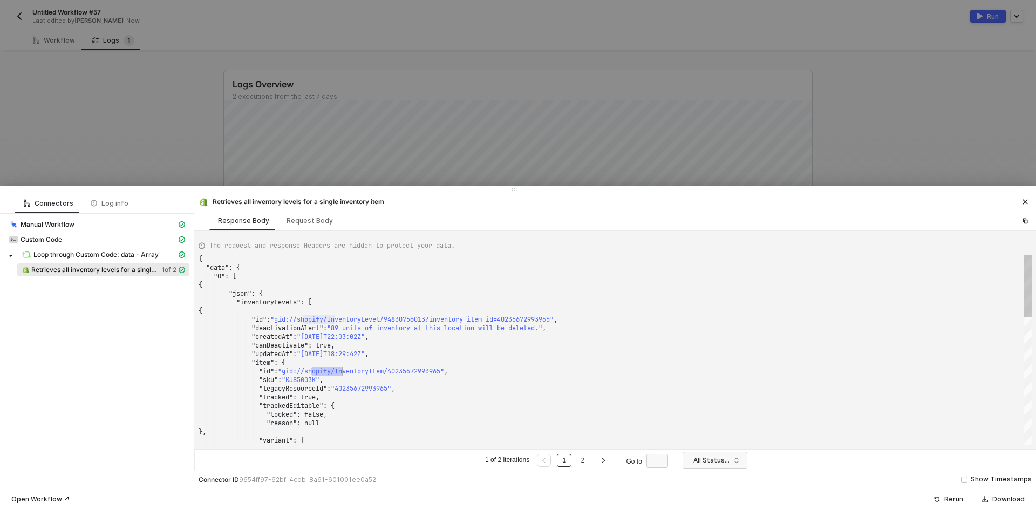
drag, startPoint x: 315, startPoint y: 371, endPoint x: 342, endPoint y: 375, distance: 27.3
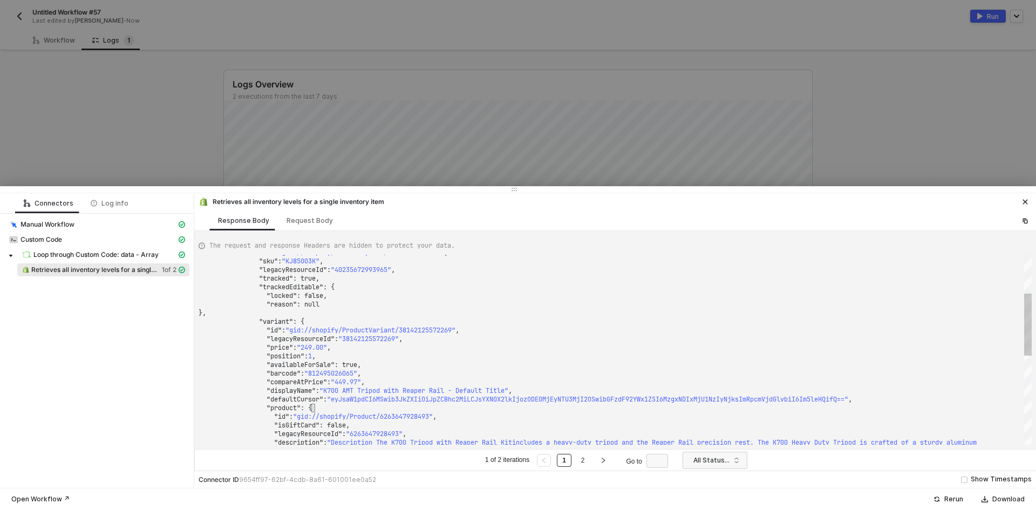
click at [384, 327] on span ""gid://shopify/ProductVariant/38142125572269"" at bounding box center [371, 330] width 170 height 9
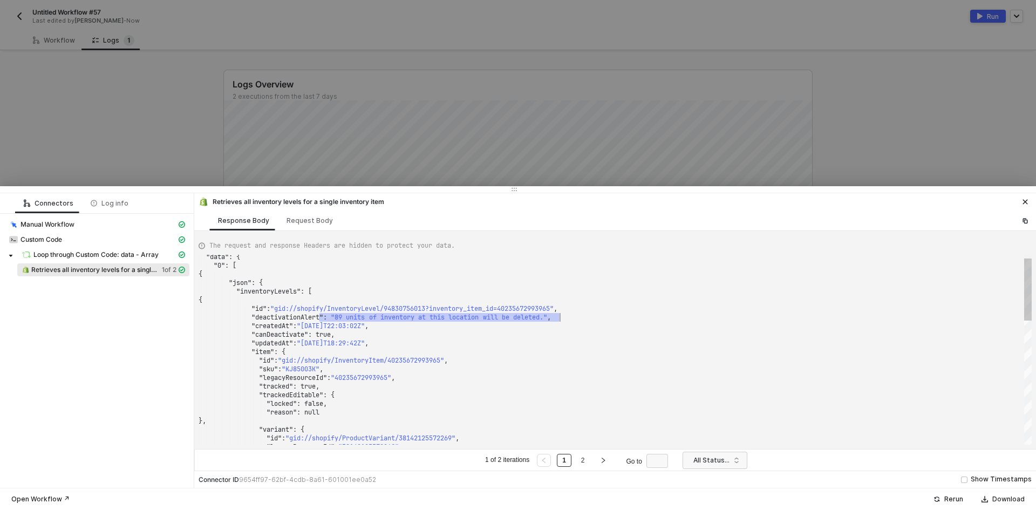
drag, startPoint x: 319, startPoint y: 321, endPoint x: 562, endPoint y: 318, distance: 243.4
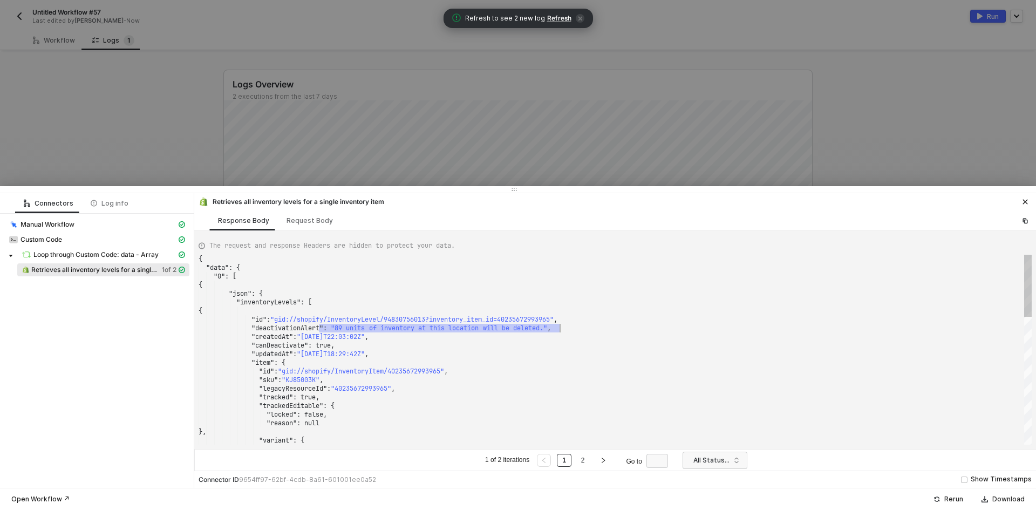
type textarea ""canDeactivate": true, "updatedAt": "2025-09-17T18:29:42Z", "item": { "id": "gi…"
click at [658, 391] on div ""legacyResourceId" : "40235672993965" ," at bounding box center [615, 388] width 833 height 9
click at [579, 458] on link "2" at bounding box center [583, 460] width 10 height 12
drag, startPoint x: 336, startPoint y: 324, endPoint x: 567, endPoint y: 328, distance: 231.1
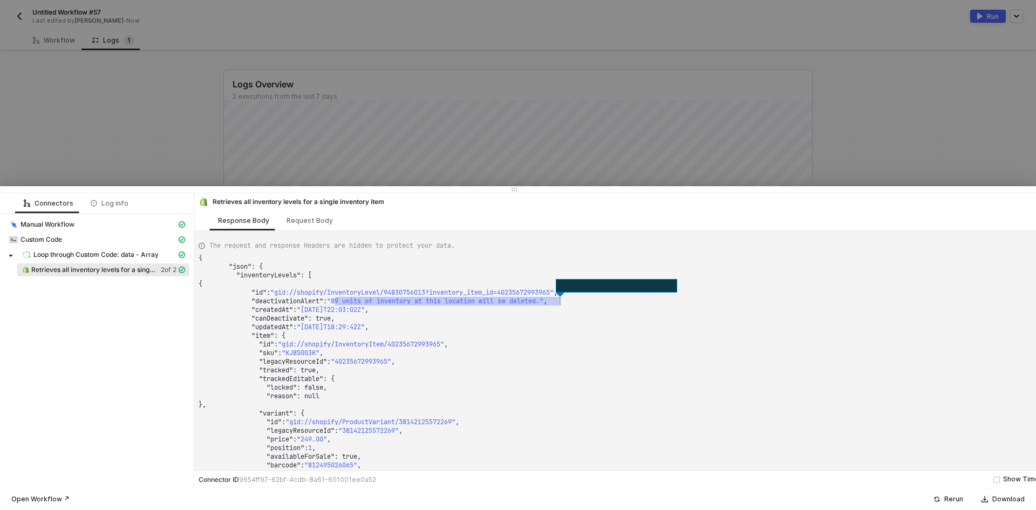
scroll to position [69, 139]
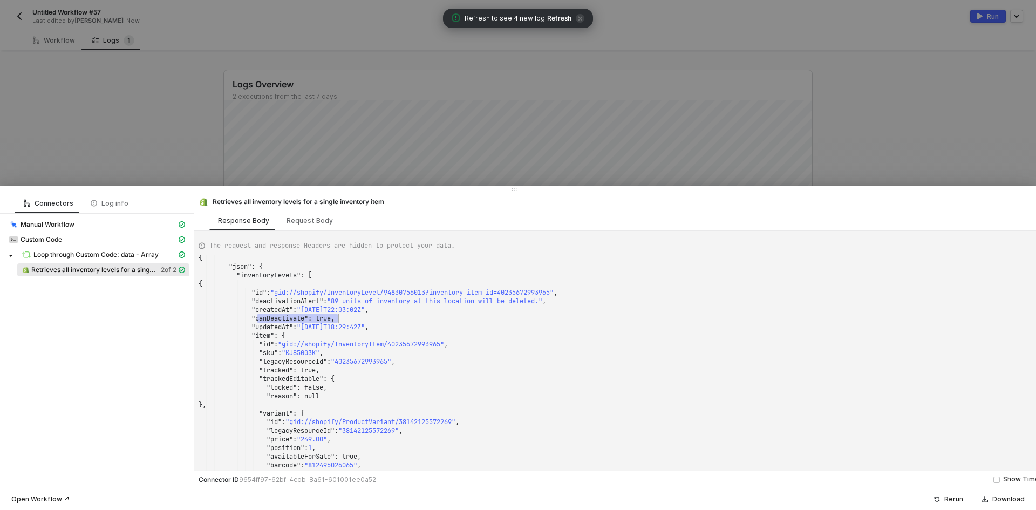
drag, startPoint x: 263, startPoint y: 320, endPoint x: 368, endPoint y: 299, distance: 107.3
type textarea "{ "data": { "0": [ { "json": { "inventoryLevels": [ { "id": "gid://shopify/Inve…"
click at [307, 300] on span ""deactivationAlert"" at bounding box center [288, 301] width 72 height 9
click at [336, 305] on span ""2021-02-18T22:03:02Z"" at bounding box center [331, 309] width 68 height 9
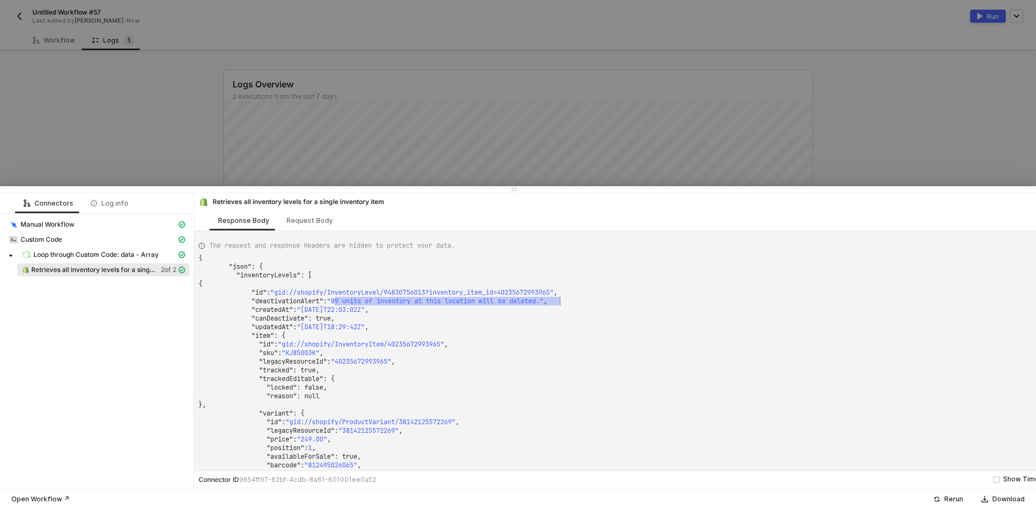
drag, startPoint x: 336, startPoint y: 298, endPoint x: 608, endPoint y: 302, distance: 272.1
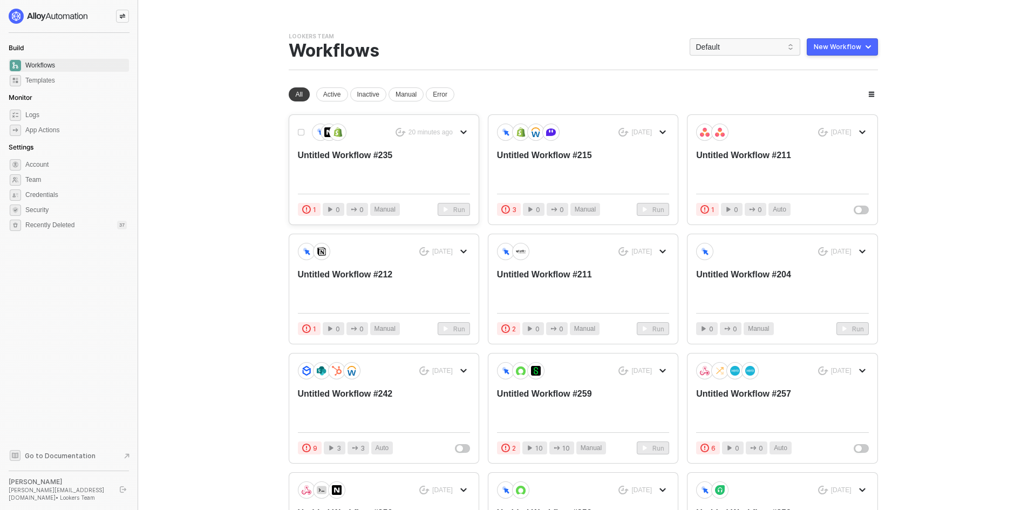
click at [338, 161] on div "Untitled Workflow #235" at bounding box center [367, 168] width 138 height 36
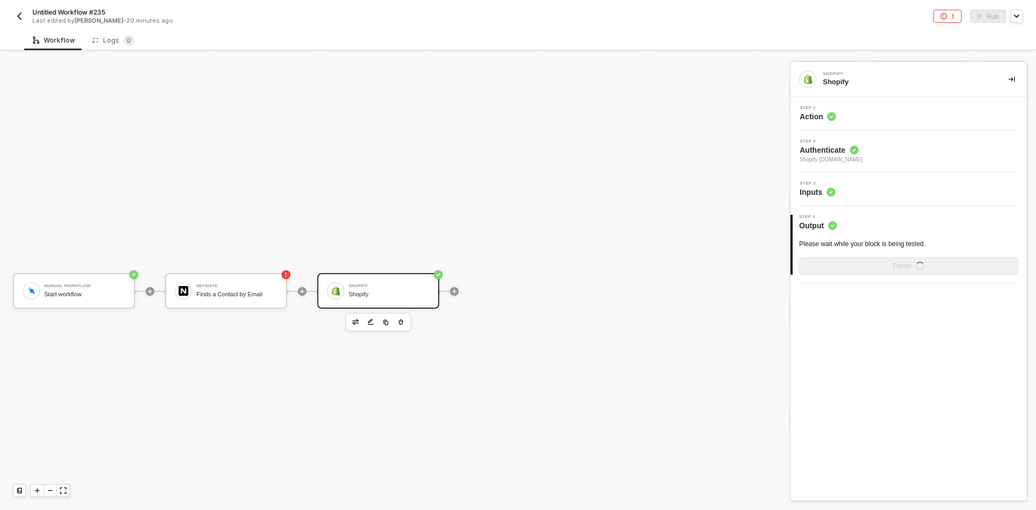
scroll to position [20, 0]
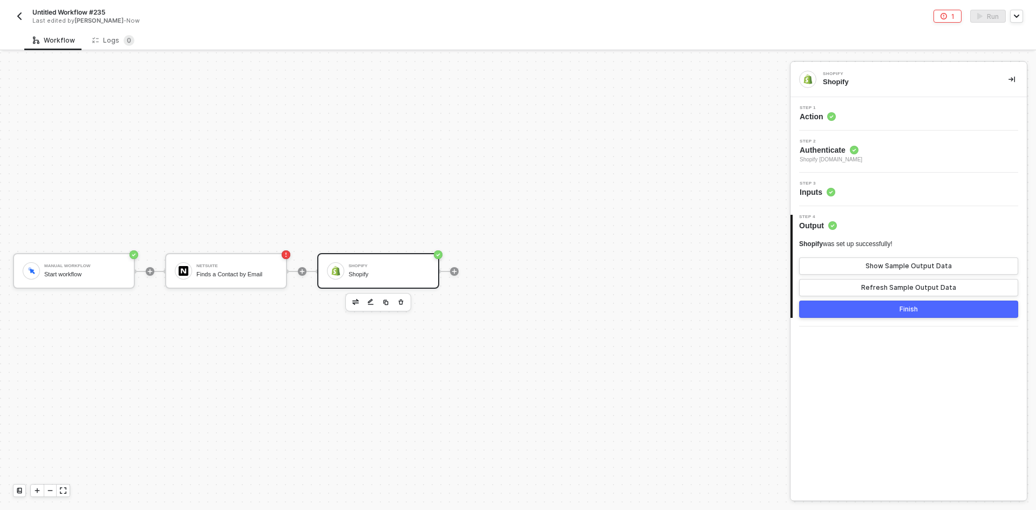
click at [899, 125] on div "Step 1 Action" at bounding box center [909, 113] width 236 height 33
click at [886, 119] on div "Step 1 Action" at bounding box center [910, 114] width 234 height 16
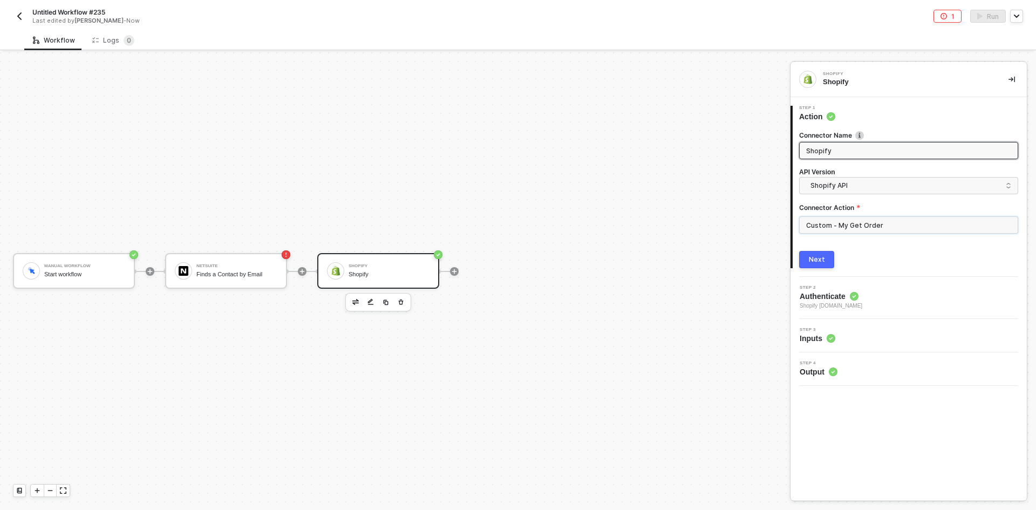
click at [856, 227] on input "Custom - My Get Order" at bounding box center [908, 224] width 219 height 17
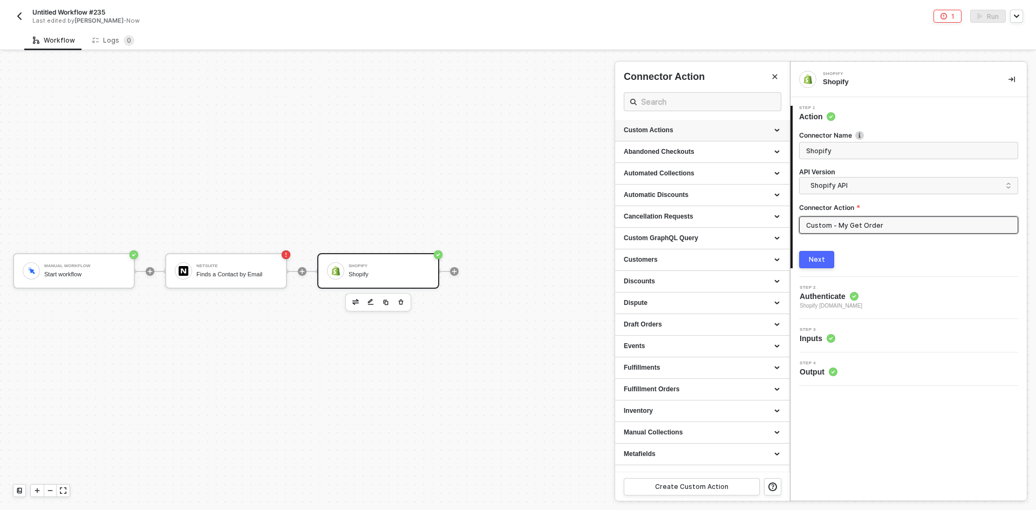
click at [770, 128] on div "Custom Actions" at bounding box center [702, 130] width 157 height 9
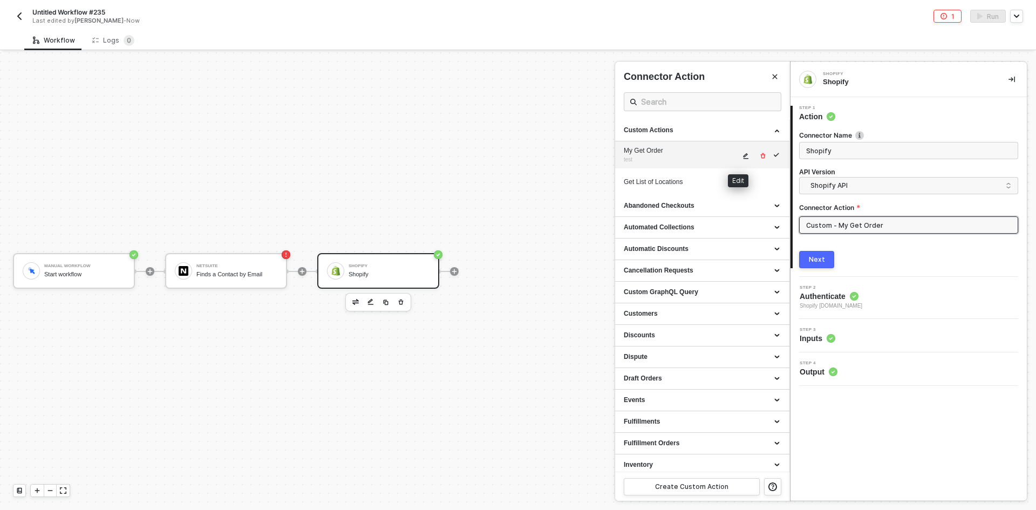
click at [743, 158] on icon "icon-edit" at bounding box center [746, 156] width 6 height 6
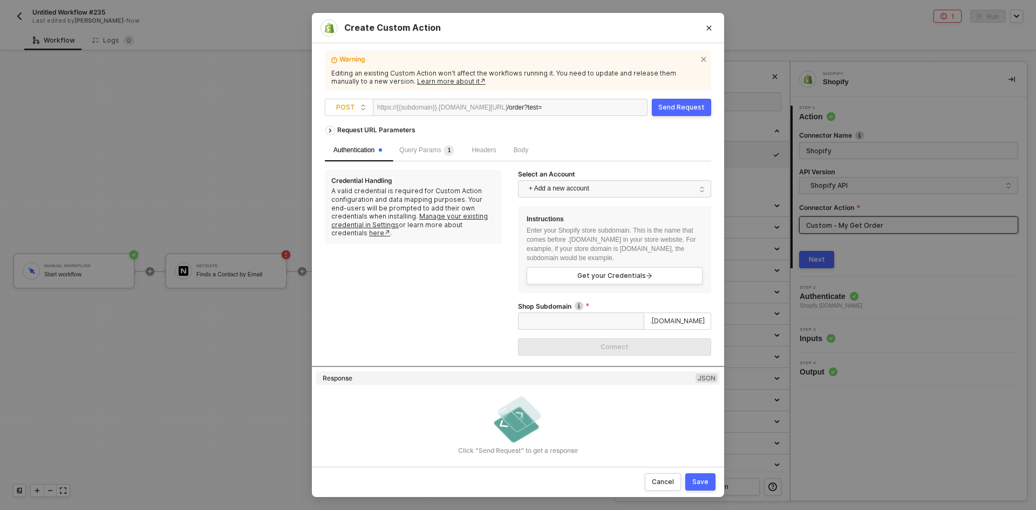
click at [518, 158] on div "Body" at bounding box center [521, 151] width 32 height 22
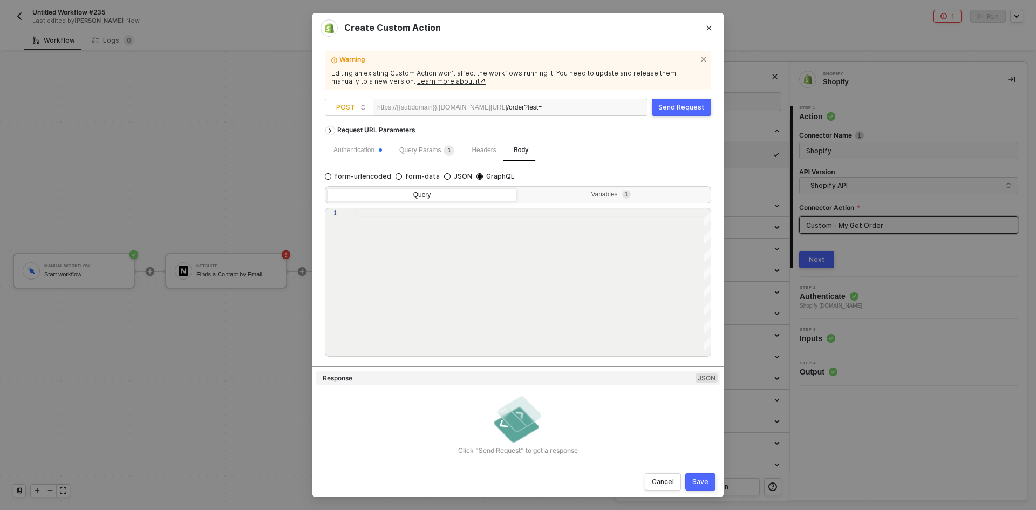
click at [556, 190] on div "Variables 1" at bounding box center [614, 195] width 190 height 15
click at [519, 188] on input "Variables 1" at bounding box center [519, 188] width 0 height 0
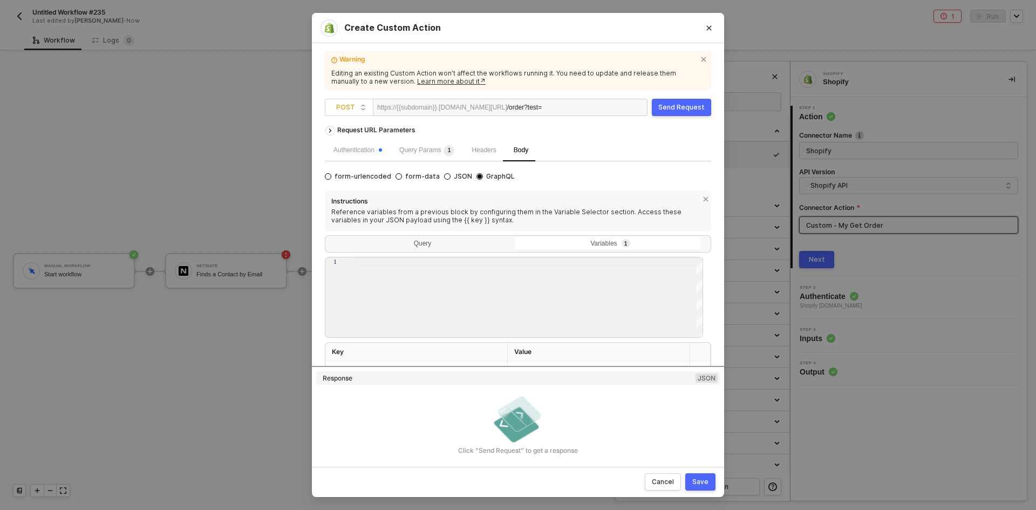
scroll to position [32, 0]
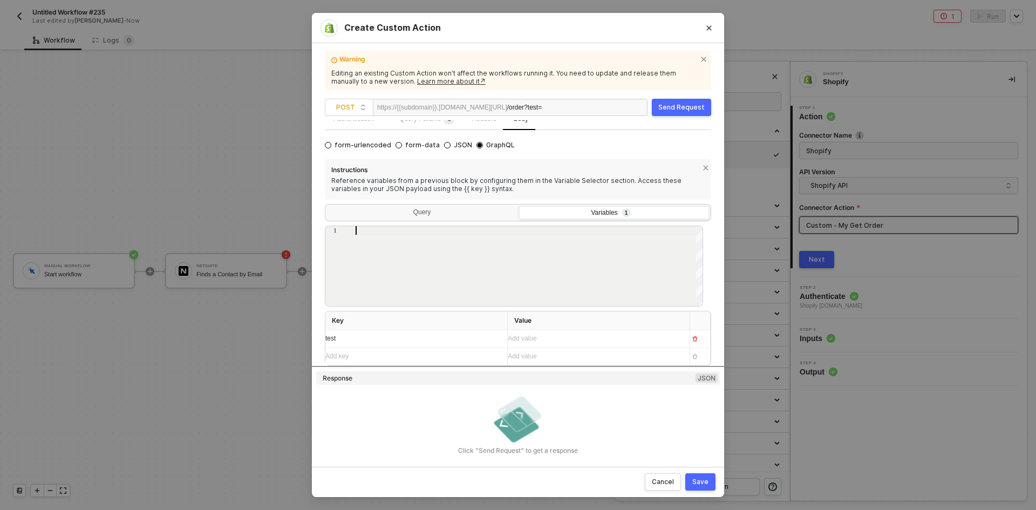
click at [452, 275] on div at bounding box center [530, 266] width 348 height 81
click at [452, 147] on span "JSON" at bounding box center [462, 145] width 22 height 9
click at [451, 147] on input "JSON" at bounding box center [447, 145] width 6 height 6
radio input "true"
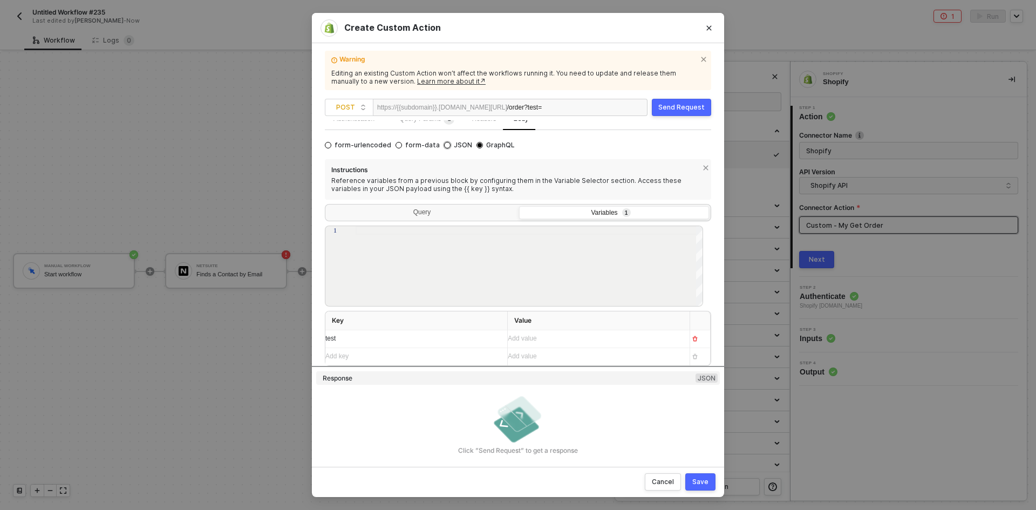
radio input "false"
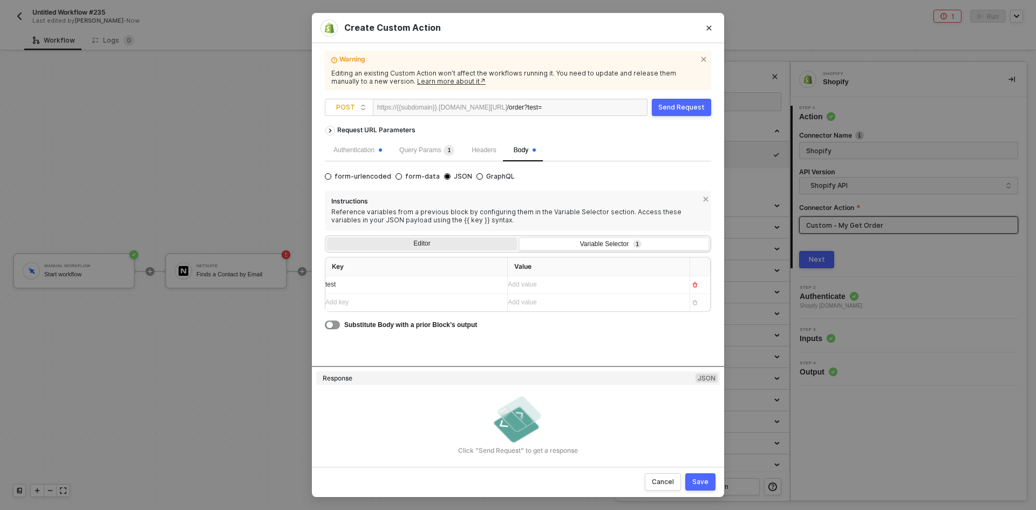
click at [402, 244] on div "Editor" at bounding box center [422, 244] width 190 height 15
click at [327, 237] on input "Editor" at bounding box center [327, 237] width 0 height 0
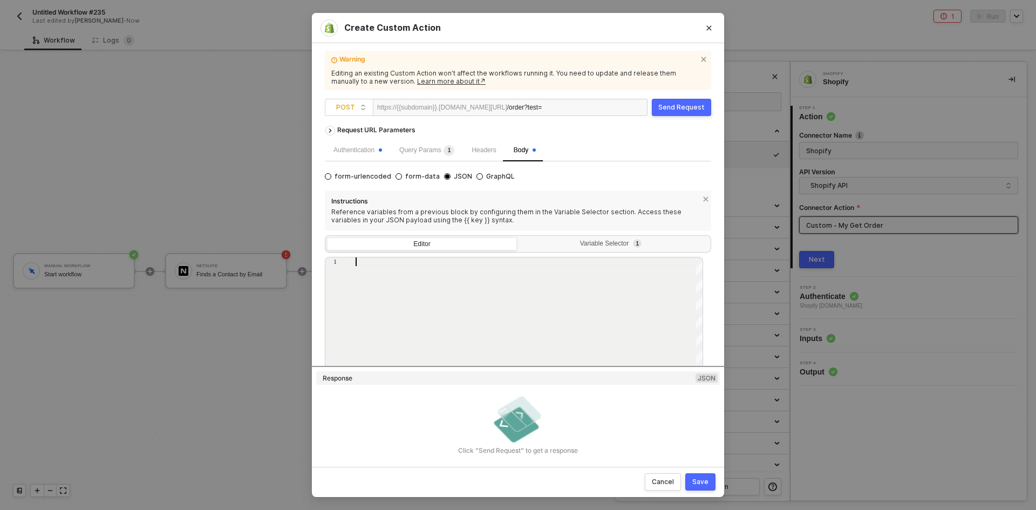
click at [401, 281] on div at bounding box center [530, 331] width 348 height 149
click at [416, 261] on div "{" at bounding box center [530, 261] width 348 height 9
type textarea "{ "key": "{{value}}" }"
click at [596, 252] on div "Variable Selector 1" at bounding box center [614, 244] width 190 height 15
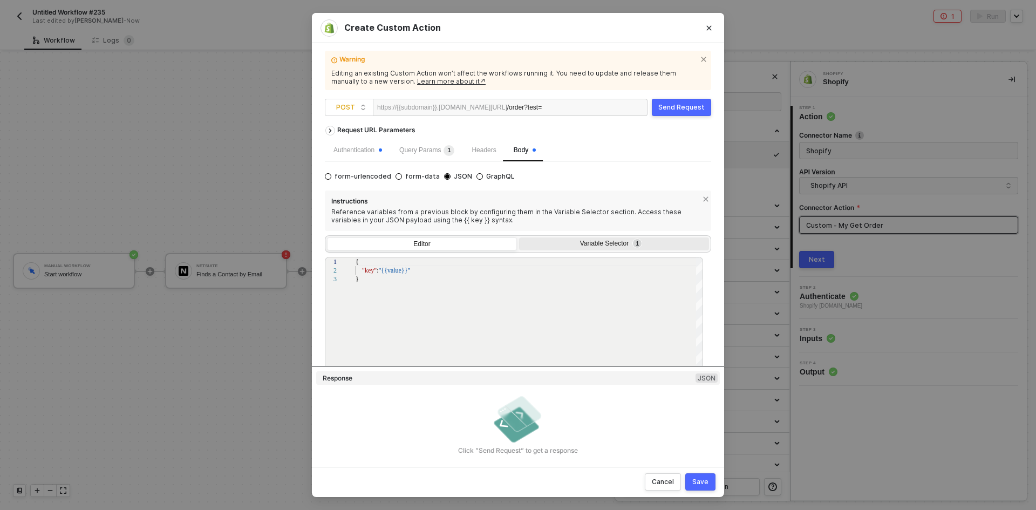
click at [519, 237] on input "Variable Selector 1" at bounding box center [519, 237] width 0 height 0
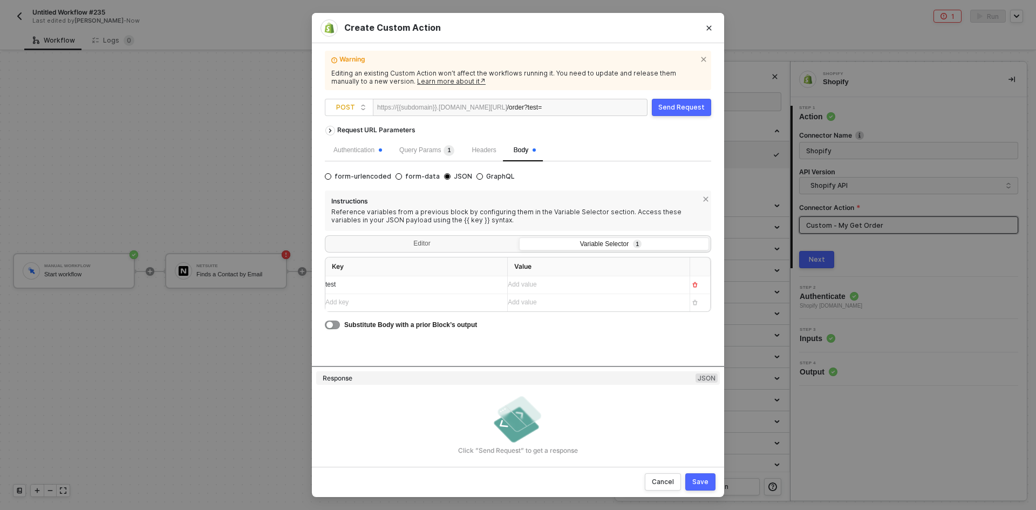
click at [440, 298] on div "Add key ﻿" at bounding box center [411, 302] width 173 height 10
click at [438, 275] on th "Key" at bounding box center [416, 266] width 182 height 19
click at [429, 291] on div "test" at bounding box center [411, 284] width 173 height 17
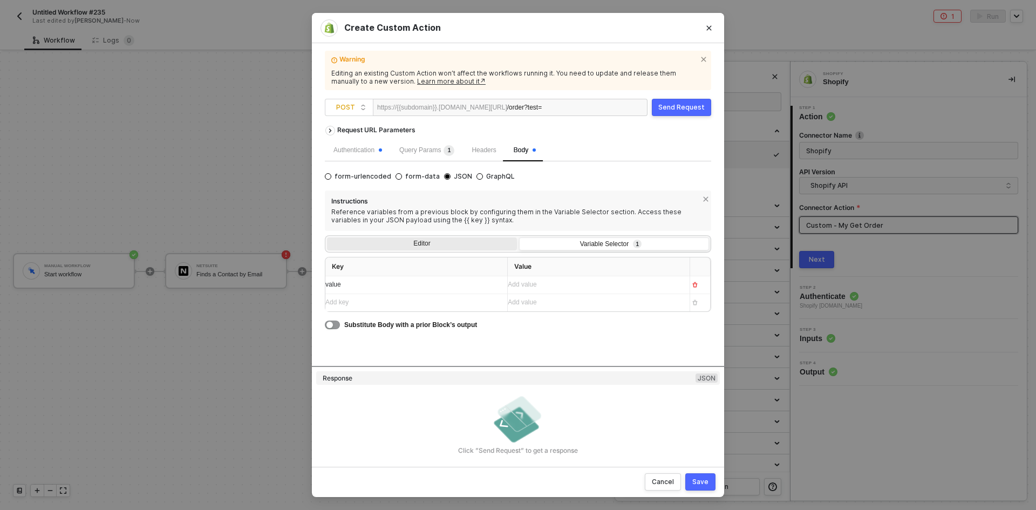
click at [471, 246] on div "Editor" at bounding box center [422, 244] width 190 height 15
click at [327, 237] on input "Editor" at bounding box center [327, 237] width 0 height 0
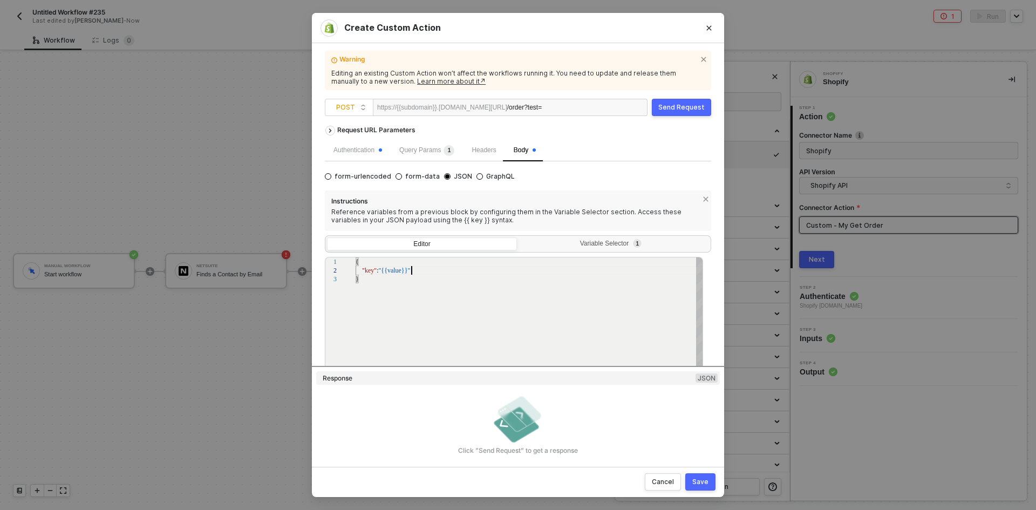
scroll to position [0, 2]
click at [423, 267] on div ""key" : "{{value}}"" at bounding box center [530, 270] width 348 height 9
click at [555, 236] on div "Editor Variable Selector 1" at bounding box center [518, 243] width 386 height 17
click at [557, 237] on div "Editor Variable Selector 1" at bounding box center [518, 243] width 383 height 13
click at [560, 246] on div "Variable Selector 1" at bounding box center [613, 244] width 176 height 9
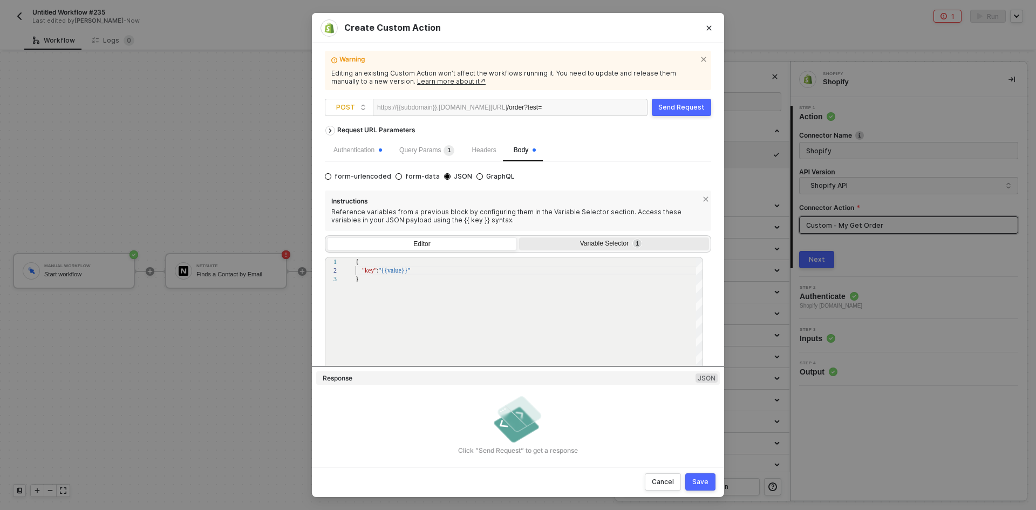
click at [519, 237] on input "Variable Selector 1" at bounding box center [519, 237] width 0 height 0
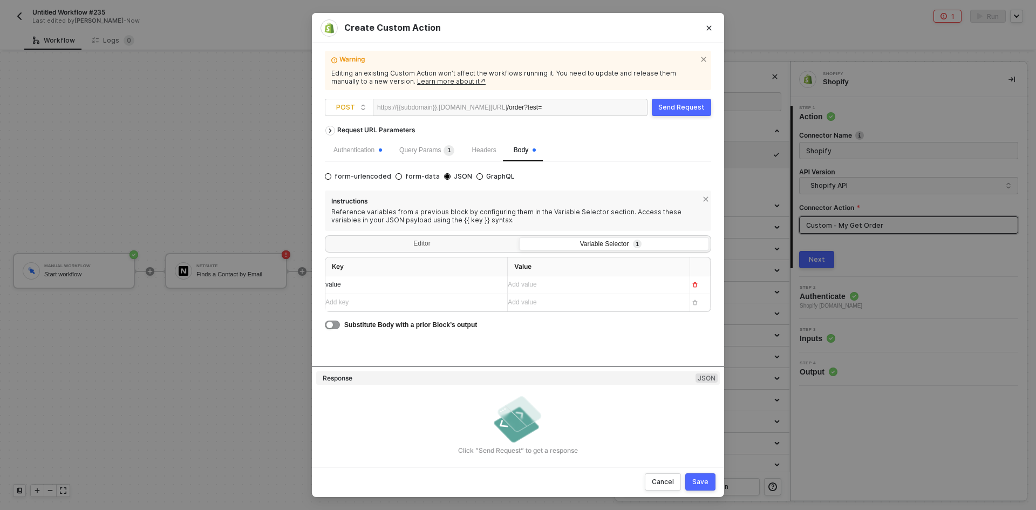
click at [414, 158] on div "Query Params 1" at bounding box center [427, 151] width 72 height 22
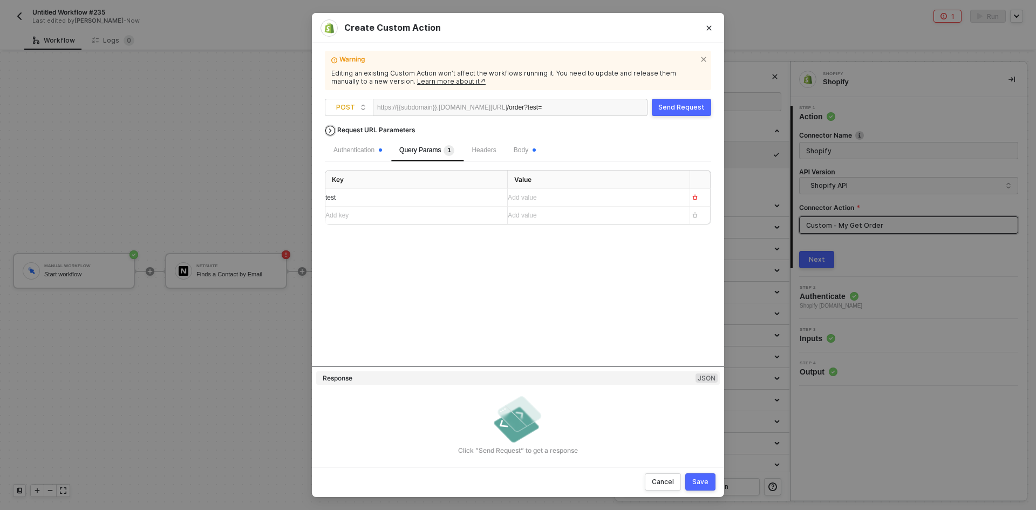
click at [336, 132] on div "Request URL Parameters" at bounding box center [376, 129] width 89 height 19
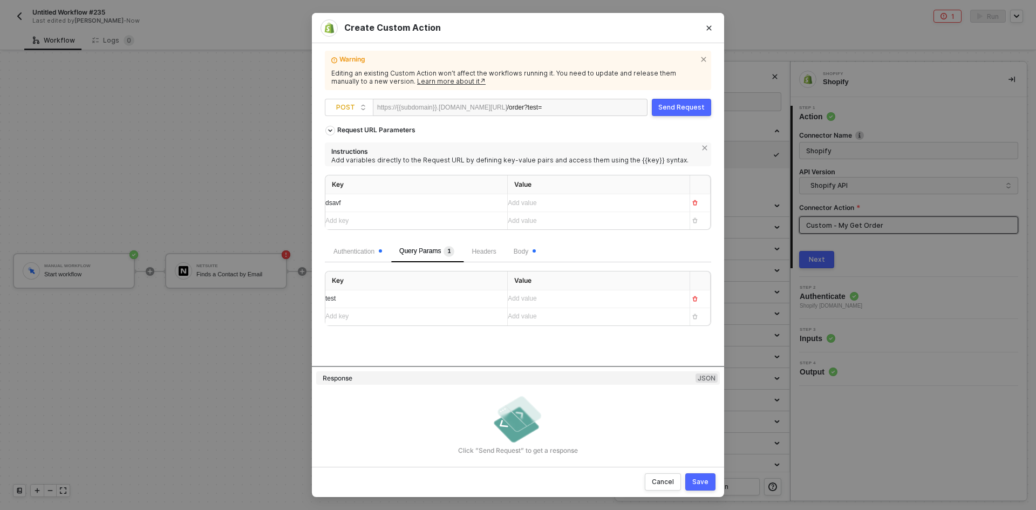
drag, startPoint x: 341, startPoint y: 203, endPoint x: 332, endPoint y: 201, distance: 8.4
click at [338, 203] on div "dsavf" at bounding box center [411, 203] width 173 height 10
click at [332, 201] on span "dsavf" at bounding box center [333, 203] width 16 height 8
click at [701, 484] on div "Save" at bounding box center [701, 482] width 16 height 9
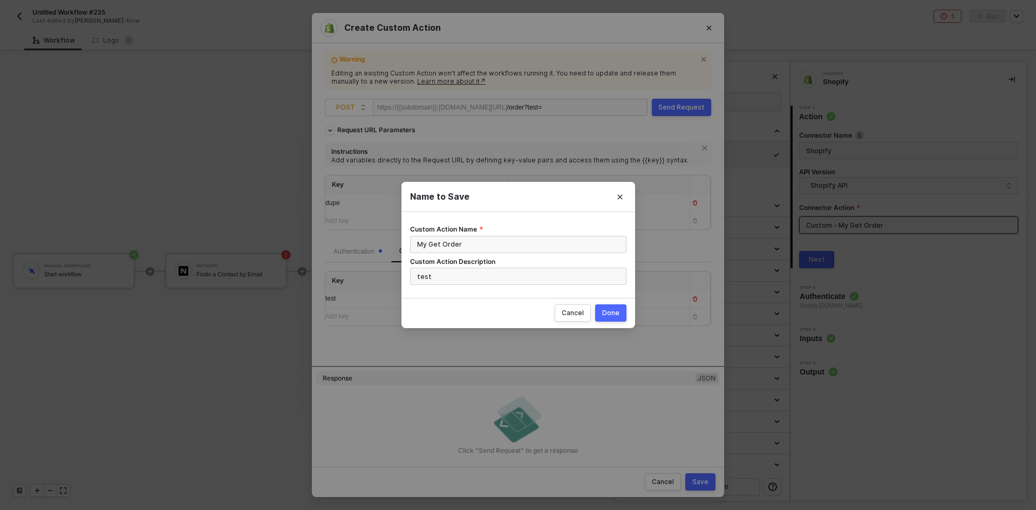
click at [613, 317] on div "Done" at bounding box center [610, 313] width 17 height 9
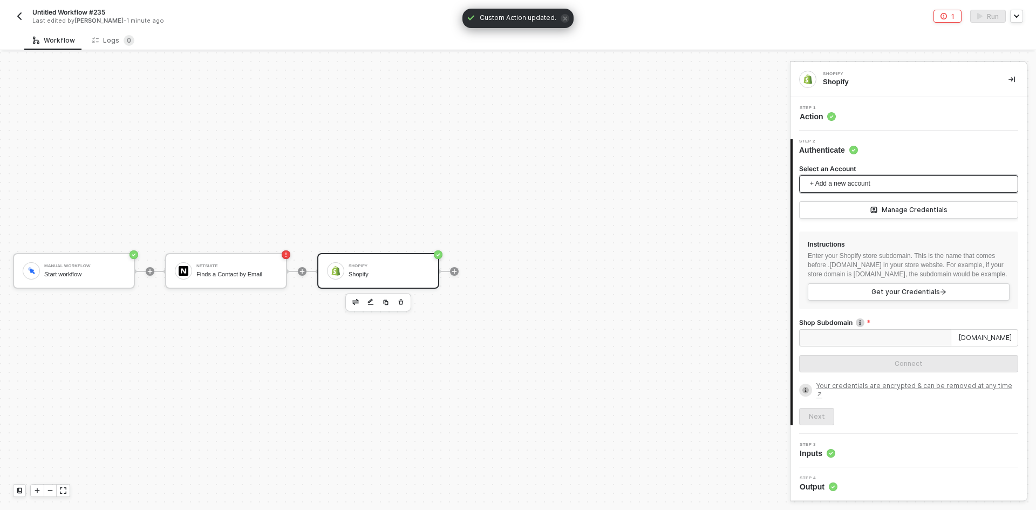
click at [835, 185] on span "+ Add a new account" at bounding box center [911, 183] width 202 height 17
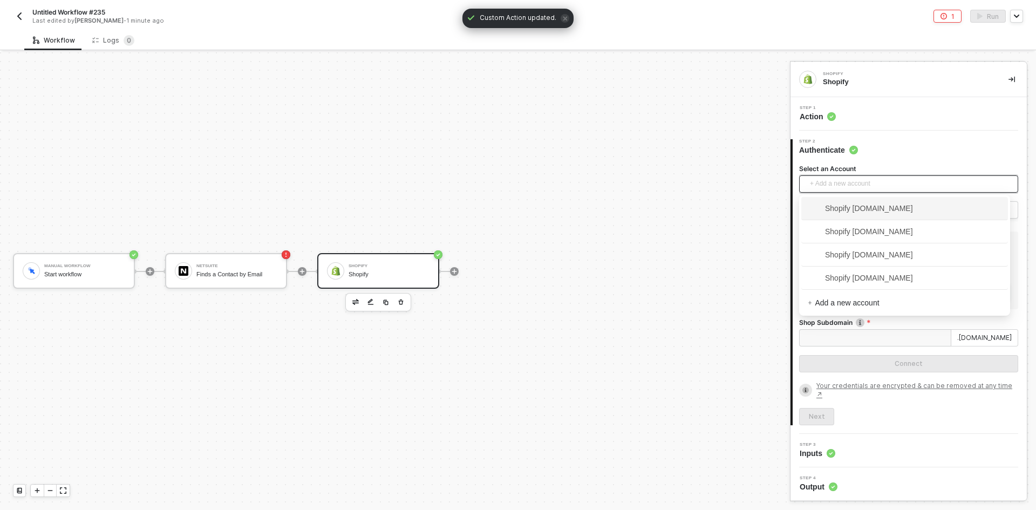
click at [844, 213] on span "Shopify [DOMAIN_NAME]" at bounding box center [860, 208] width 105 height 12
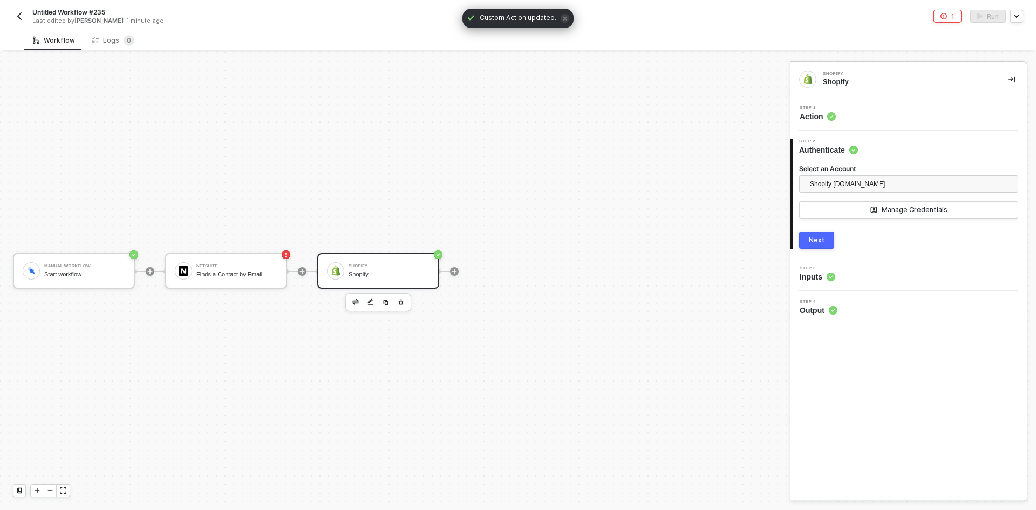
click at [812, 247] on button "Next" at bounding box center [816, 240] width 35 height 17
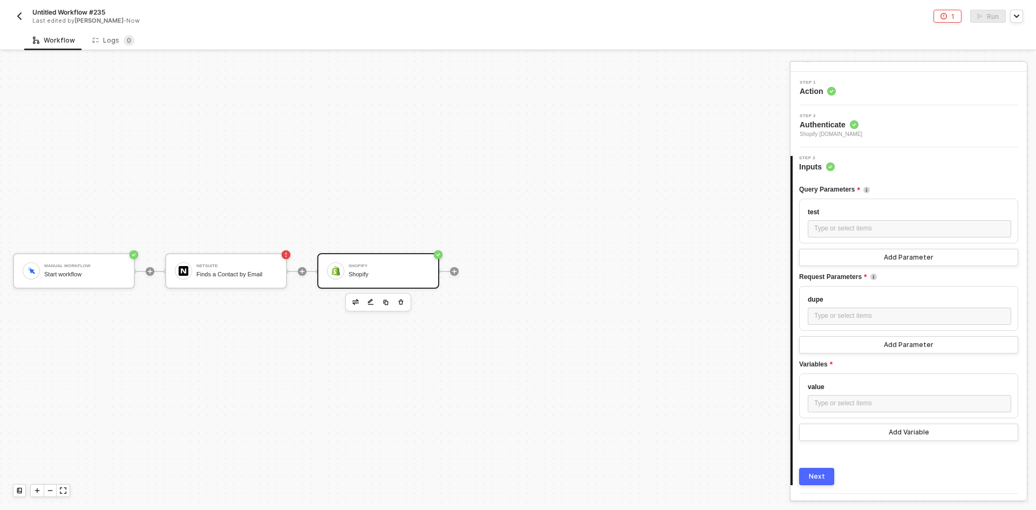
scroll to position [0, 0]
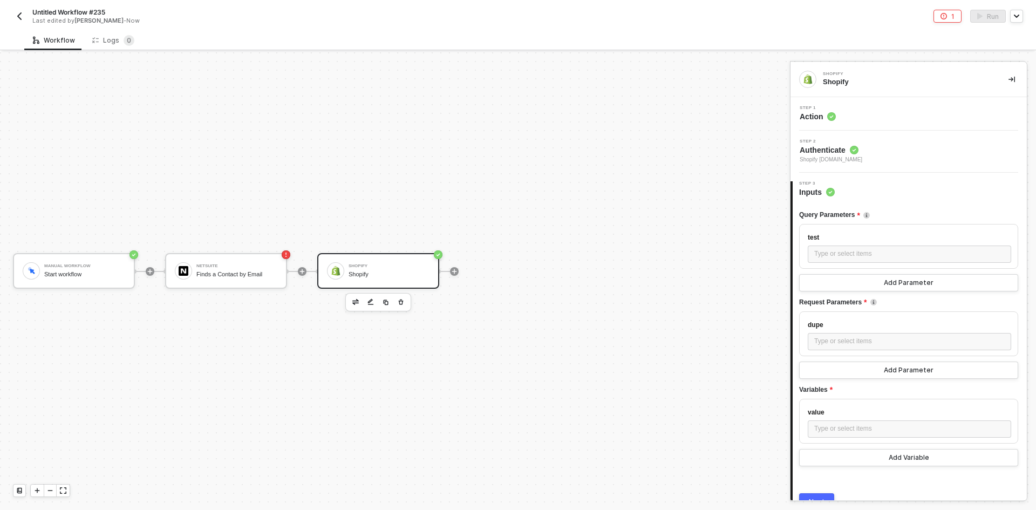
click at [867, 106] on div "Step 1 Action" at bounding box center [909, 113] width 236 height 33
click at [866, 119] on div "Step 1 Action" at bounding box center [910, 114] width 234 height 16
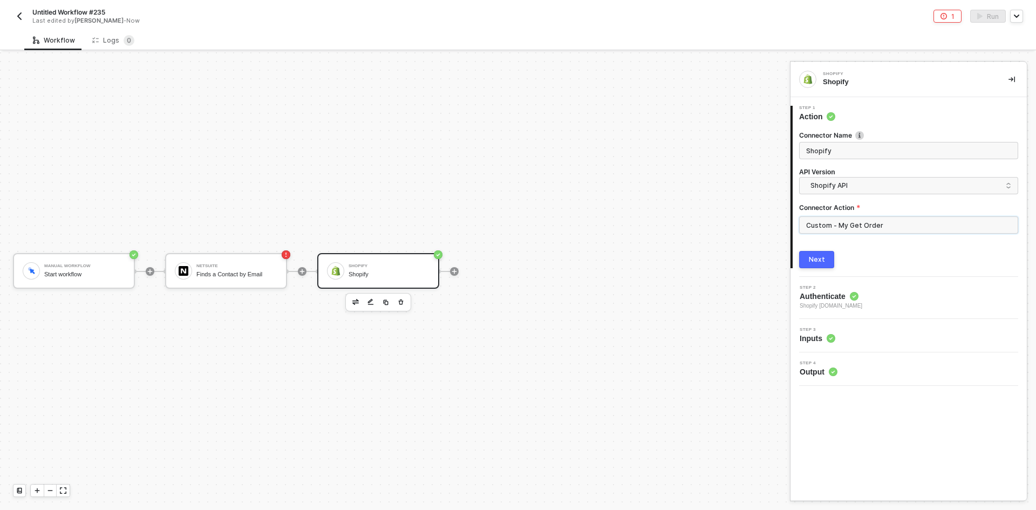
click at [887, 230] on input "Custom - My Get Order" at bounding box center [908, 224] width 219 height 17
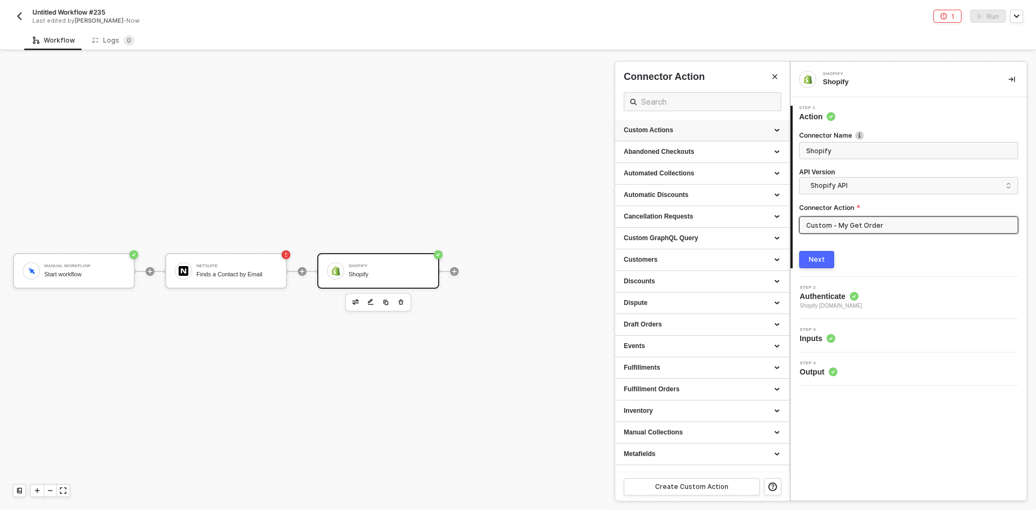
click at [776, 131] on icon at bounding box center [778, 131] width 5 height 0
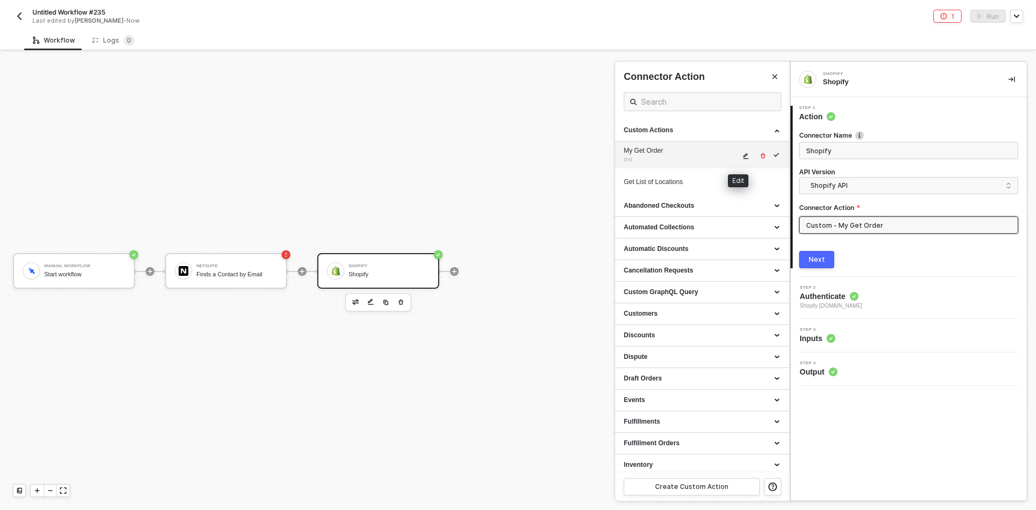
click at [740, 151] on button "button" at bounding box center [746, 156] width 13 height 13
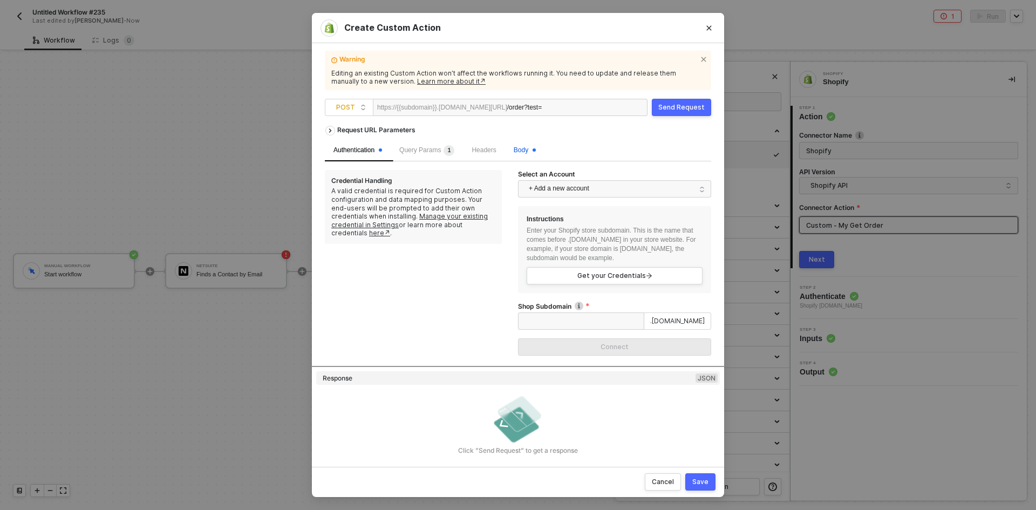
click at [515, 153] on span "Body" at bounding box center [525, 150] width 22 height 8
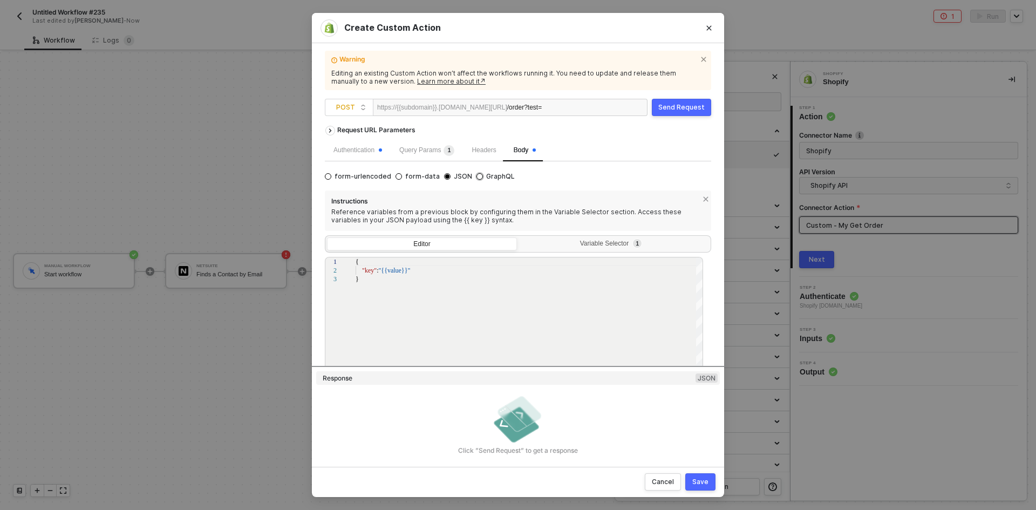
click at [496, 178] on span "GraphQL" at bounding box center [499, 176] width 32 height 9
click at [483, 178] on input "GraphQL" at bounding box center [480, 176] width 6 height 6
radio input "true"
radio input "false"
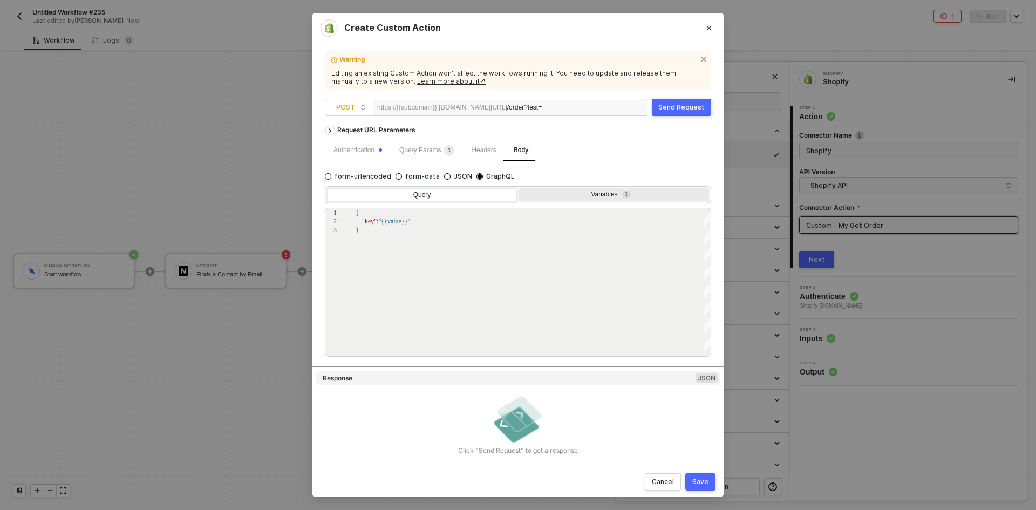
click at [570, 202] on div "Variables 1" at bounding box center [614, 195] width 190 height 15
click at [519, 188] on input "Variables 1" at bounding box center [519, 188] width 0 height 0
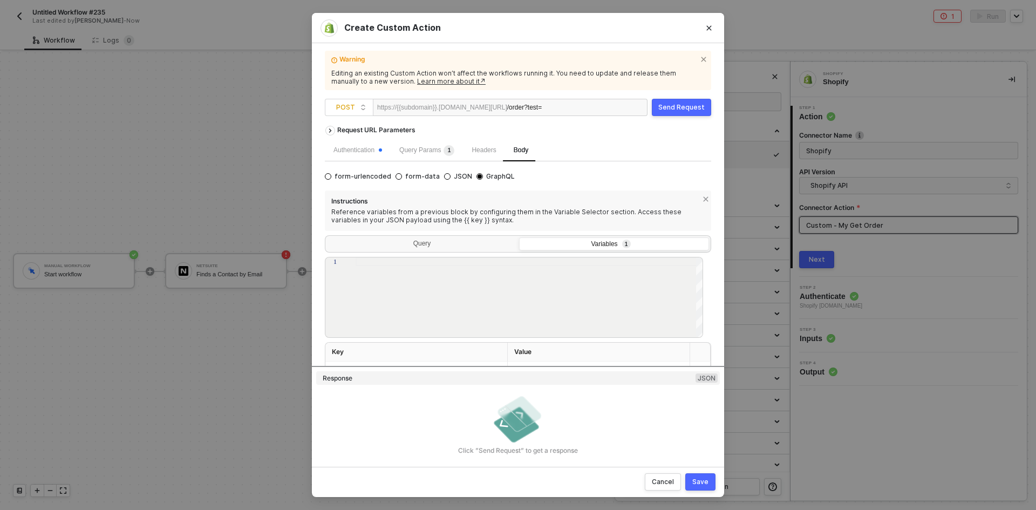
click at [696, 476] on button "Save" at bounding box center [700, 481] width 30 height 17
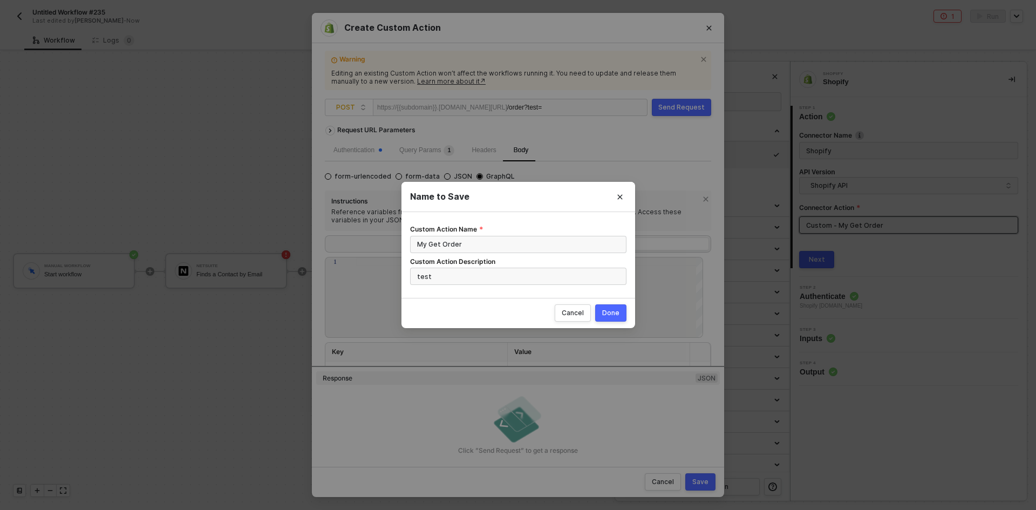
click at [594, 307] on div "Cancel Done" at bounding box center [519, 313] width 234 height 30
click at [606, 310] on div "Done" at bounding box center [610, 313] width 17 height 9
radio input "true"
radio input "false"
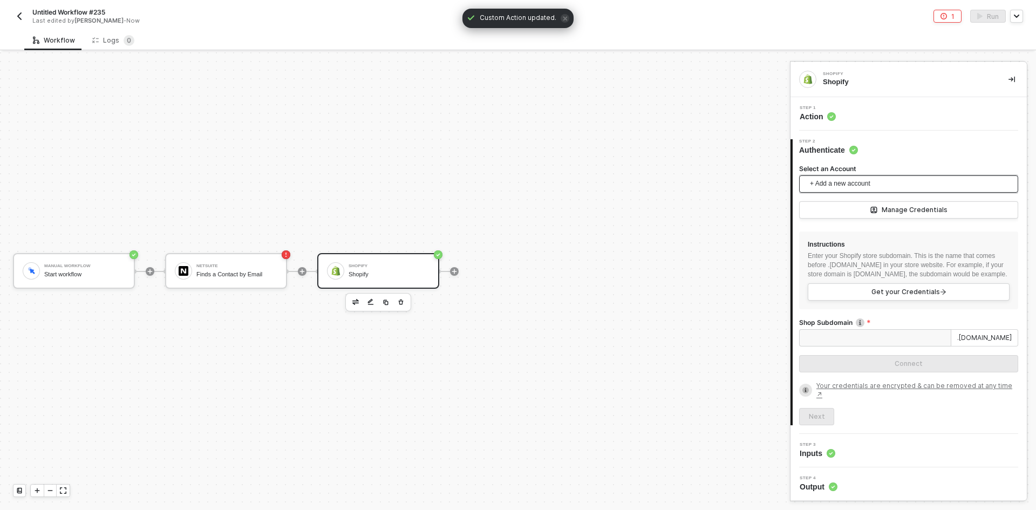
drag, startPoint x: 836, startPoint y: 179, endPoint x: 836, endPoint y: 185, distance: 5.9
click at [836, 184] on span "+ Add a new account" at bounding box center [911, 183] width 202 height 17
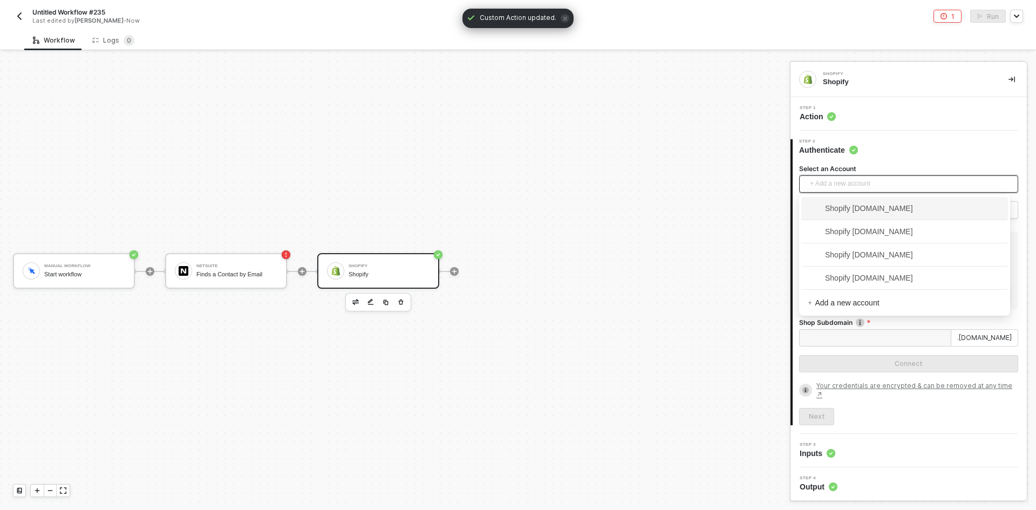
click at [836, 211] on span "Shopify [DOMAIN_NAME]" at bounding box center [860, 208] width 105 height 12
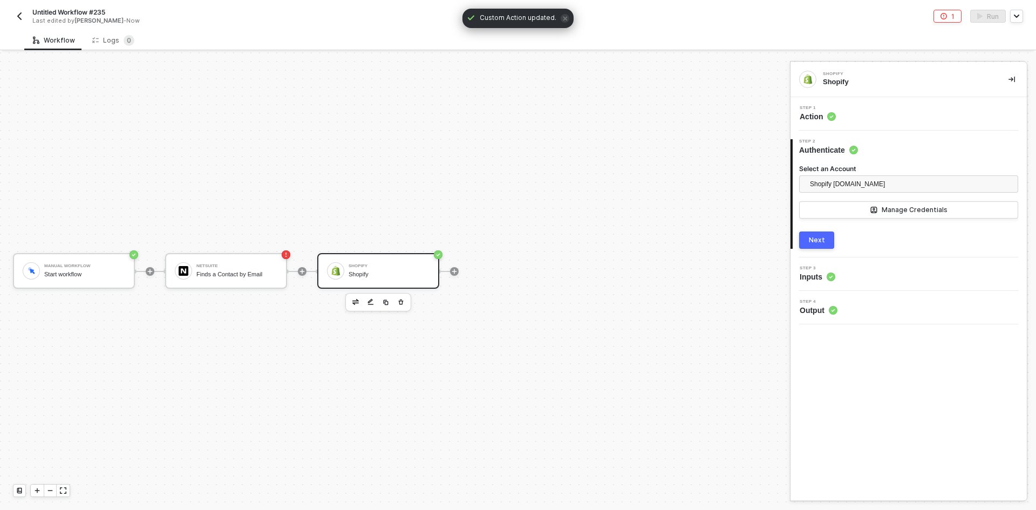
click at [823, 235] on button "Next" at bounding box center [816, 240] width 35 height 17
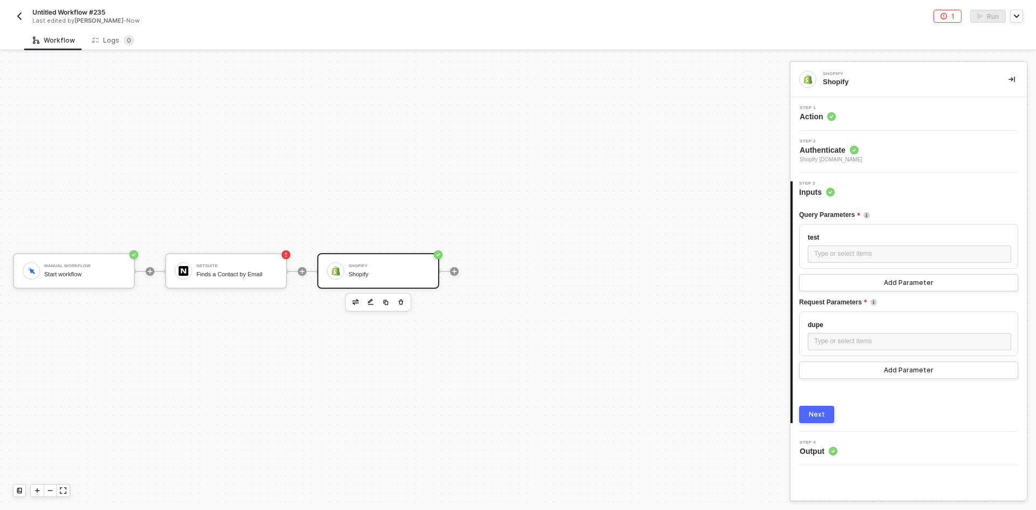
click at [887, 115] on div "Step 1 Action" at bounding box center [910, 114] width 234 height 16
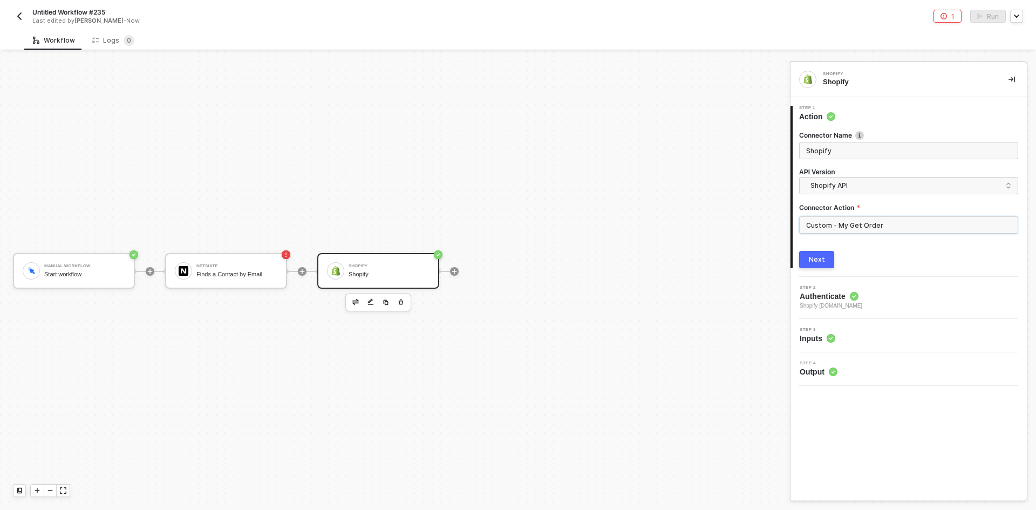
click at [880, 225] on input "Custom - My Get Order" at bounding box center [908, 224] width 219 height 17
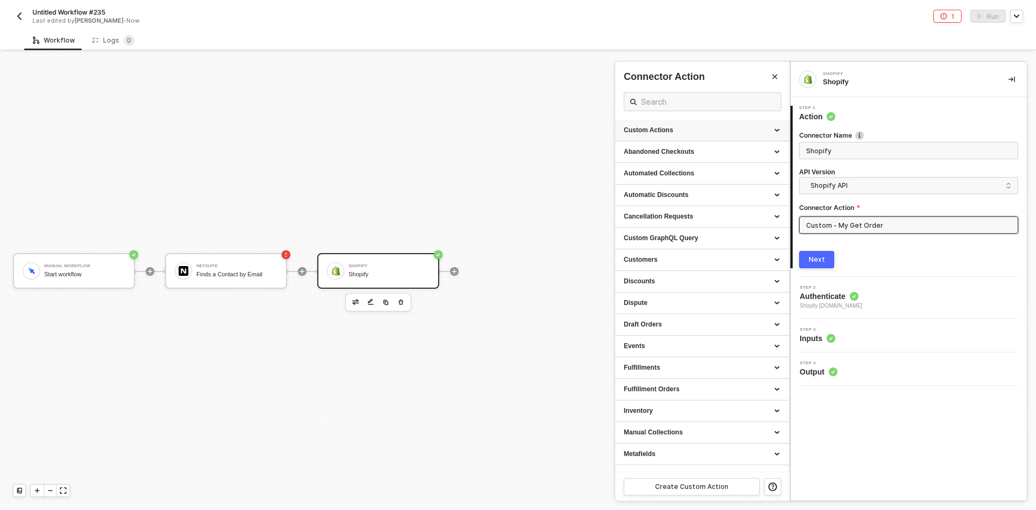
click at [770, 127] on div "Custom Actions" at bounding box center [702, 130] width 157 height 9
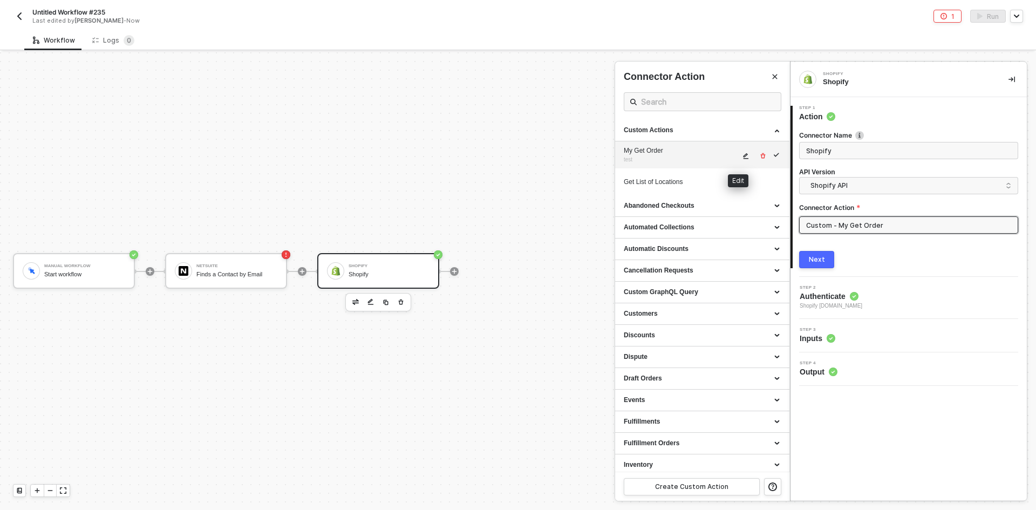
click at [740, 155] on button "button" at bounding box center [746, 156] width 13 height 13
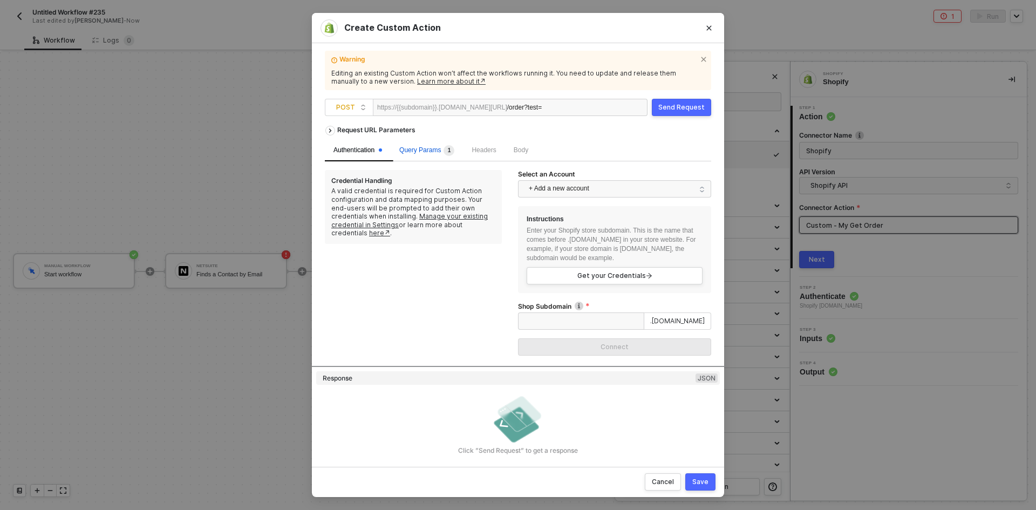
click at [430, 148] on span "Query Params 1" at bounding box center [426, 150] width 55 height 8
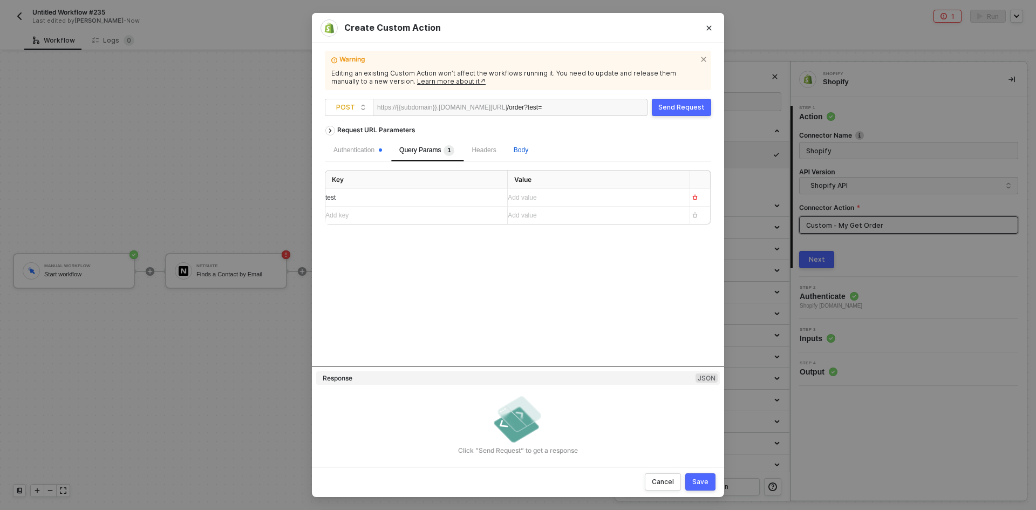
click at [519, 151] on span "Body" at bounding box center [521, 150] width 15 height 8
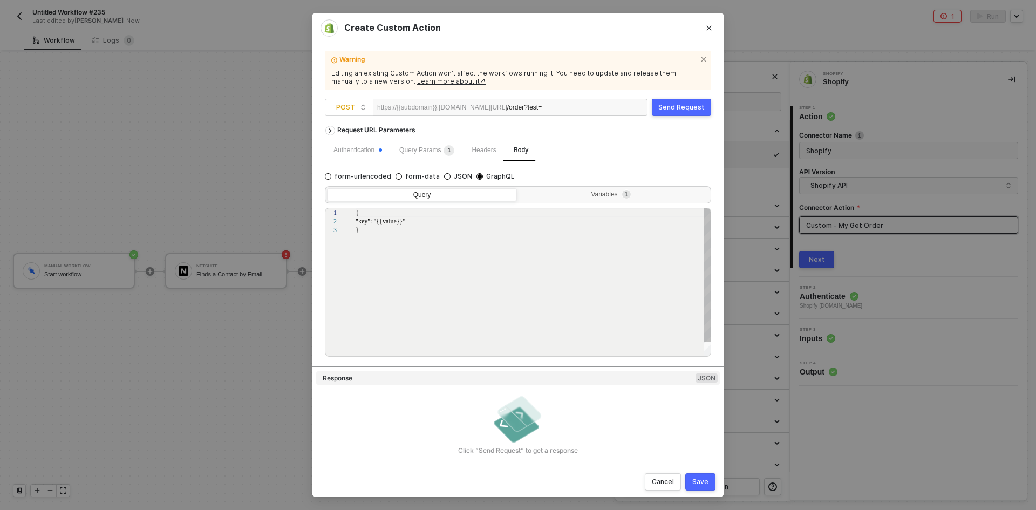
scroll to position [0, 2]
click at [500, 221] on div ""key": "{{value}}"" at bounding box center [534, 221] width 356 height 9
type textarea "{ "key": {{value} }"
click at [707, 486] on div "Save" at bounding box center [701, 482] width 16 height 9
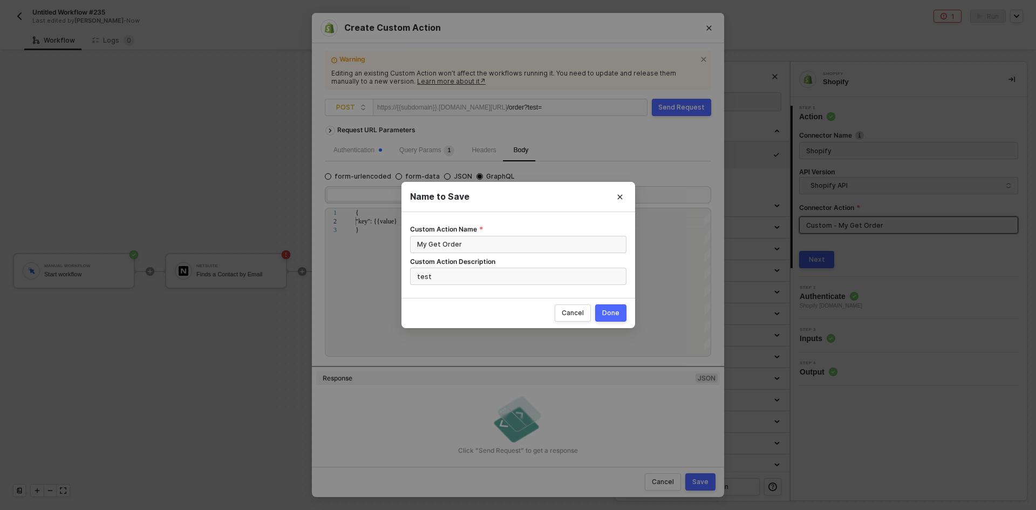
click at [609, 321] on button "Done" at bounding box center [610, 312] width 31 height 17
radio input "true"
radio input "false"
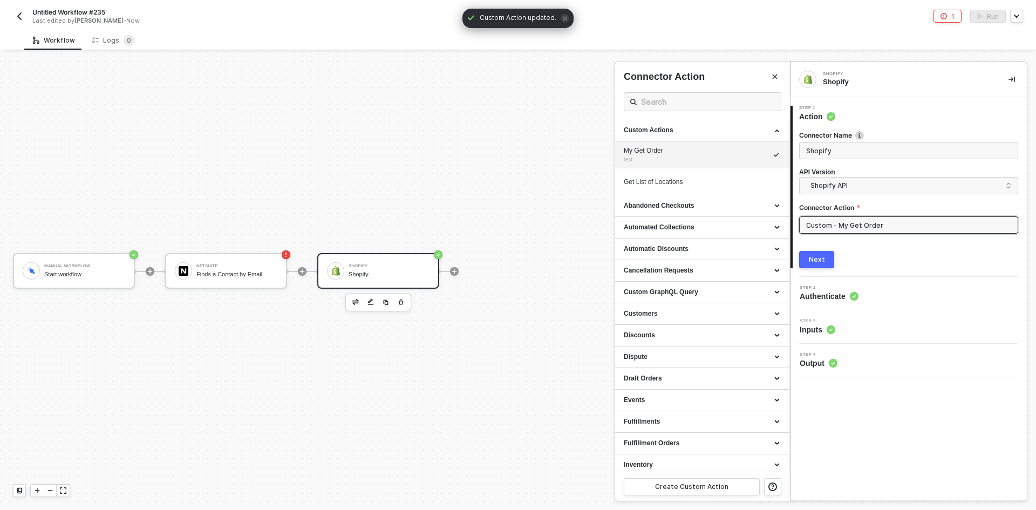
click at [832, 254] on button "Next" at bounding box center [816, 259] width 35 height 17
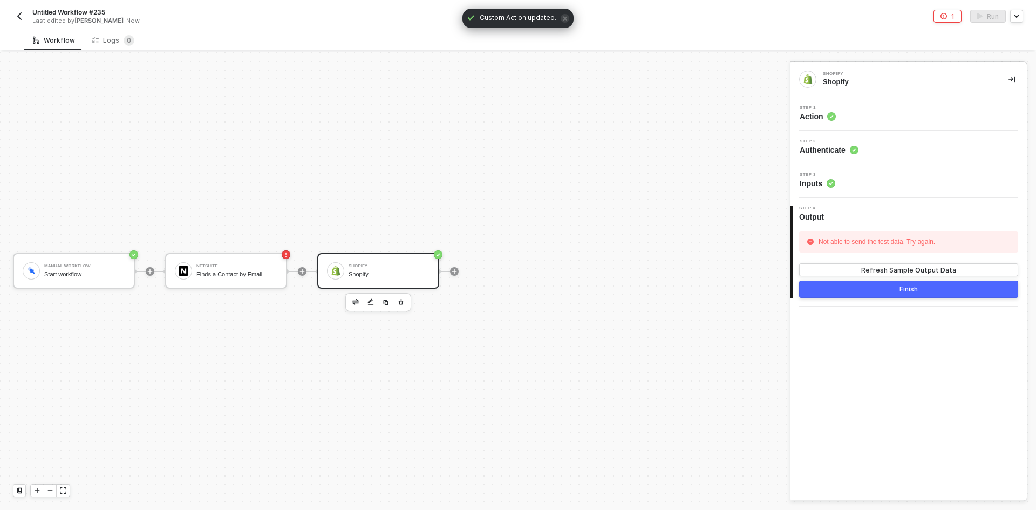
click at [853, 184] on div "Step 3 Inputs" at bounding box center [910, 181] width 234 height 16
